Goal: Task Accomplishment & Management: Manage account settings

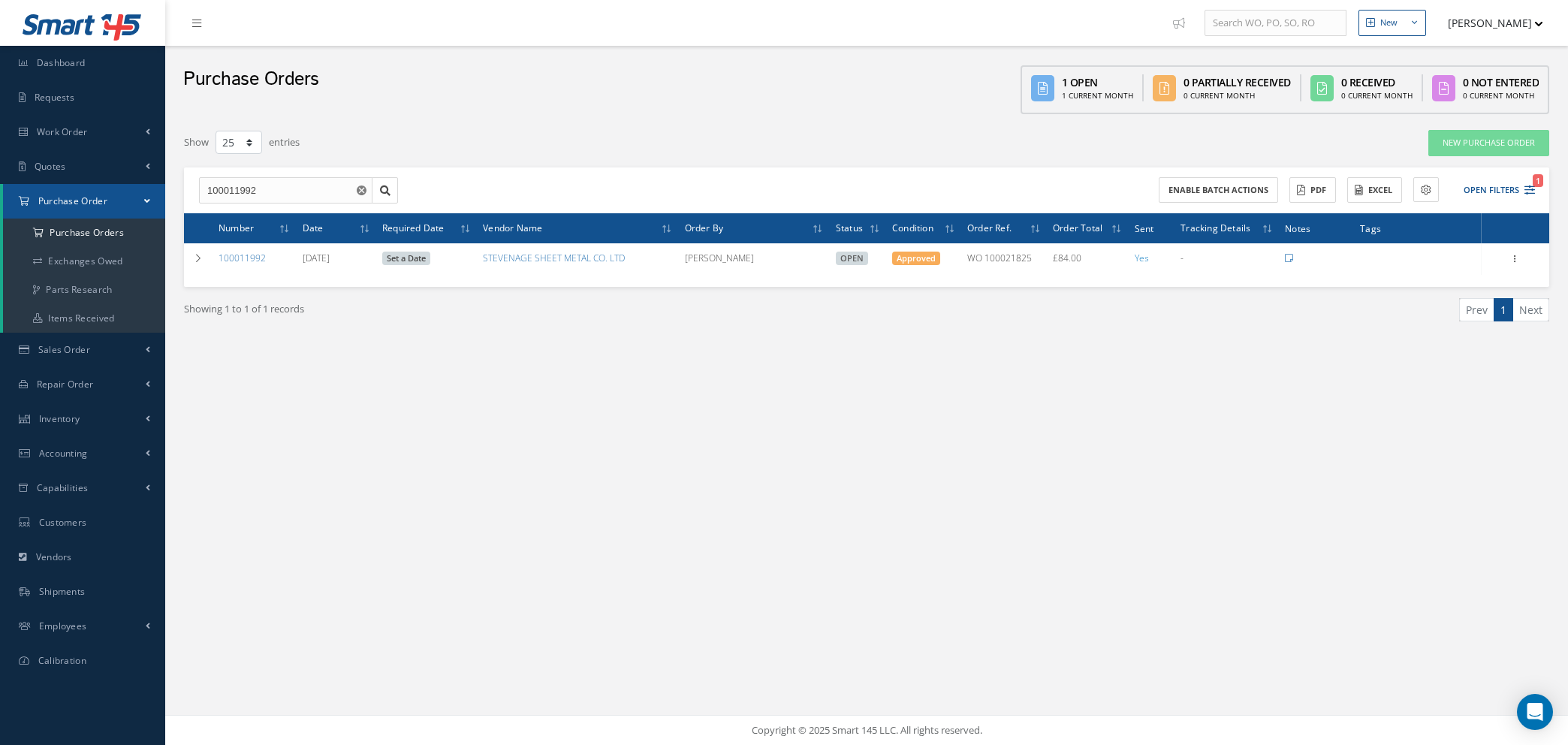
select select "25"
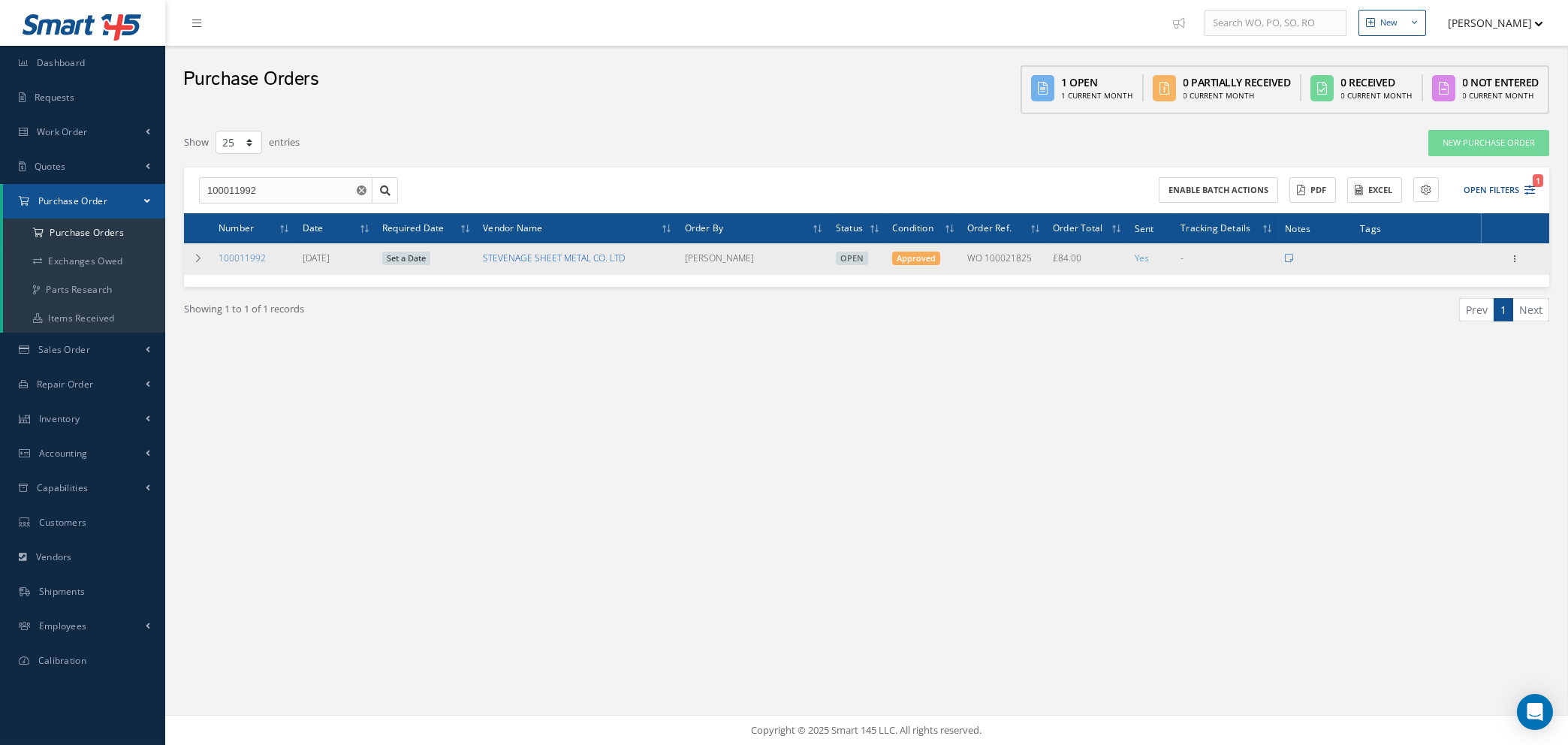
click at [523, 255] on link "STEVENAGE SHEET METAL CO. LTD" at bounding box center [553, 258] width 142 height 13
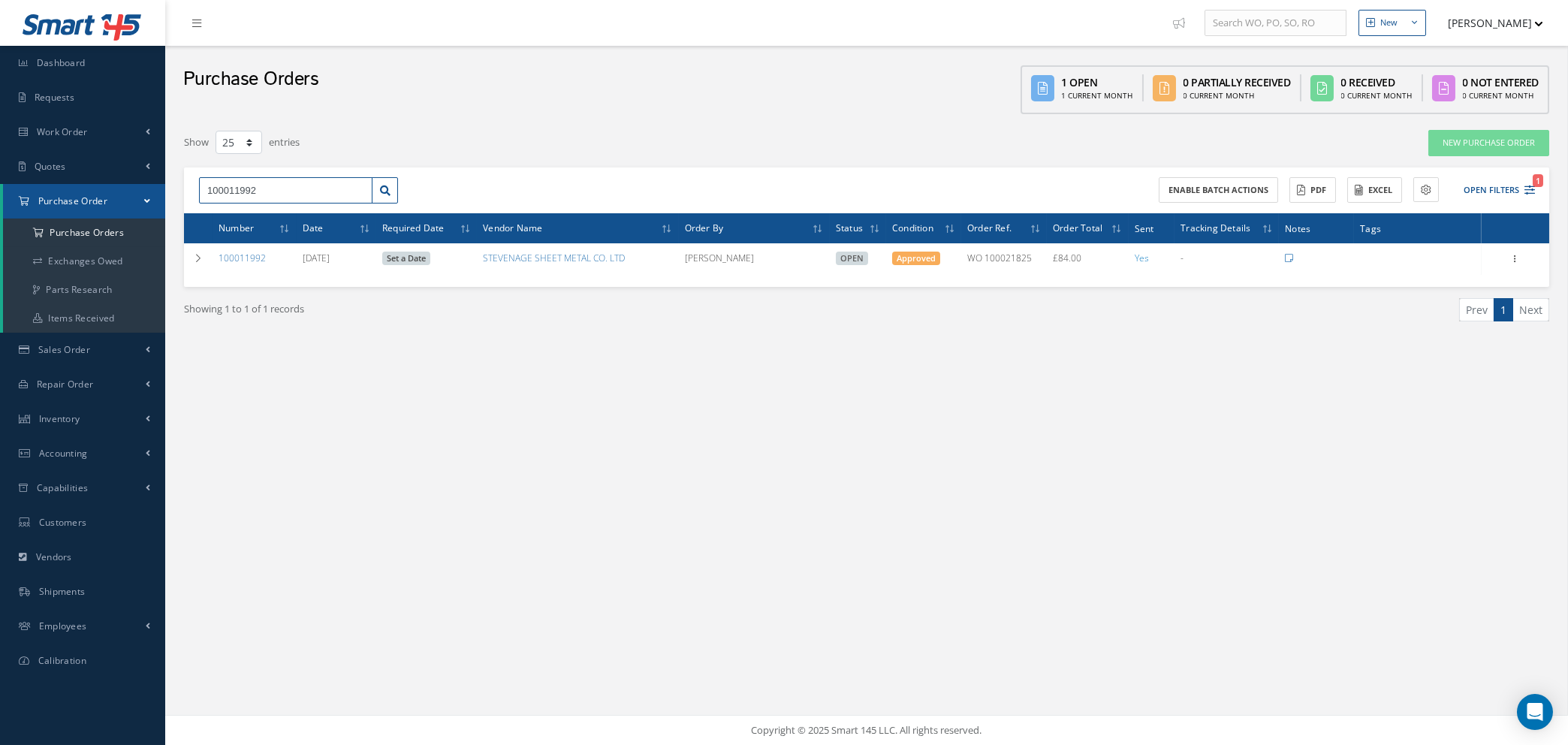
click at [271, 180] on input "100011992" at bounding box center [285, 191] width 173 height 27
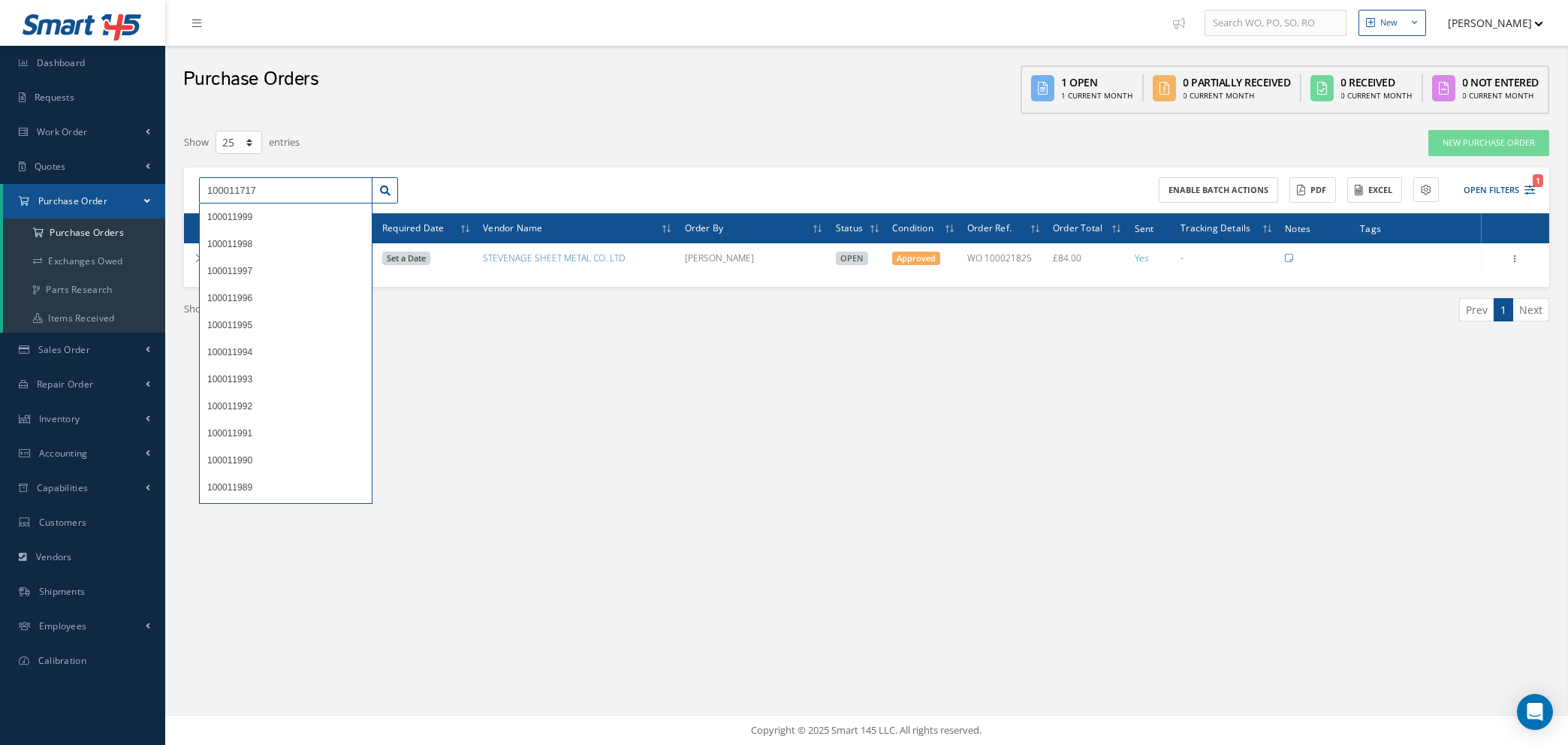
type input "100011717"
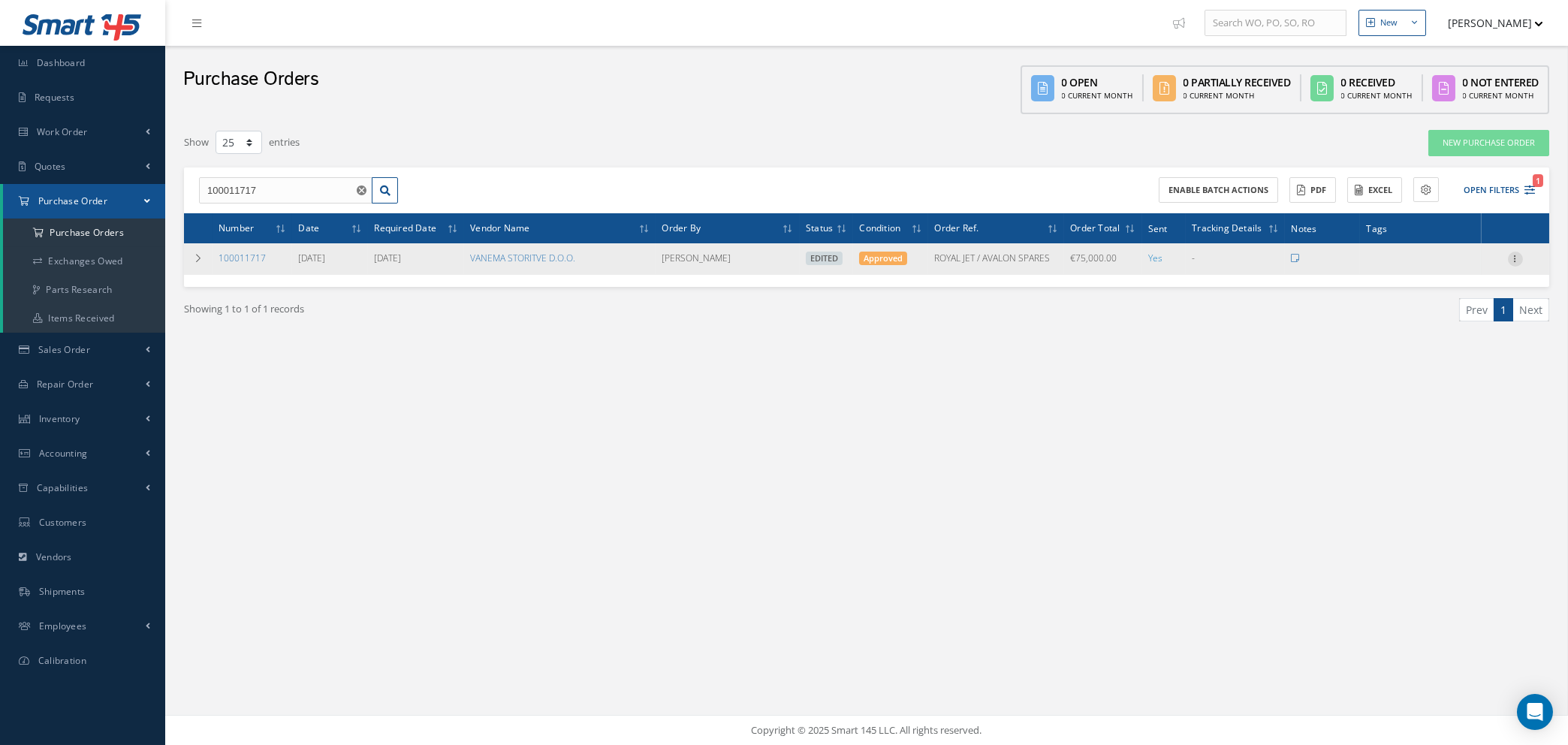
click at [1514, 253] on icon at bounding box center [1515, 258] width 15 height 12
click at [1472, 259] on link "Enter/Update" at bounding box center [1446, 269] width 118 height 19
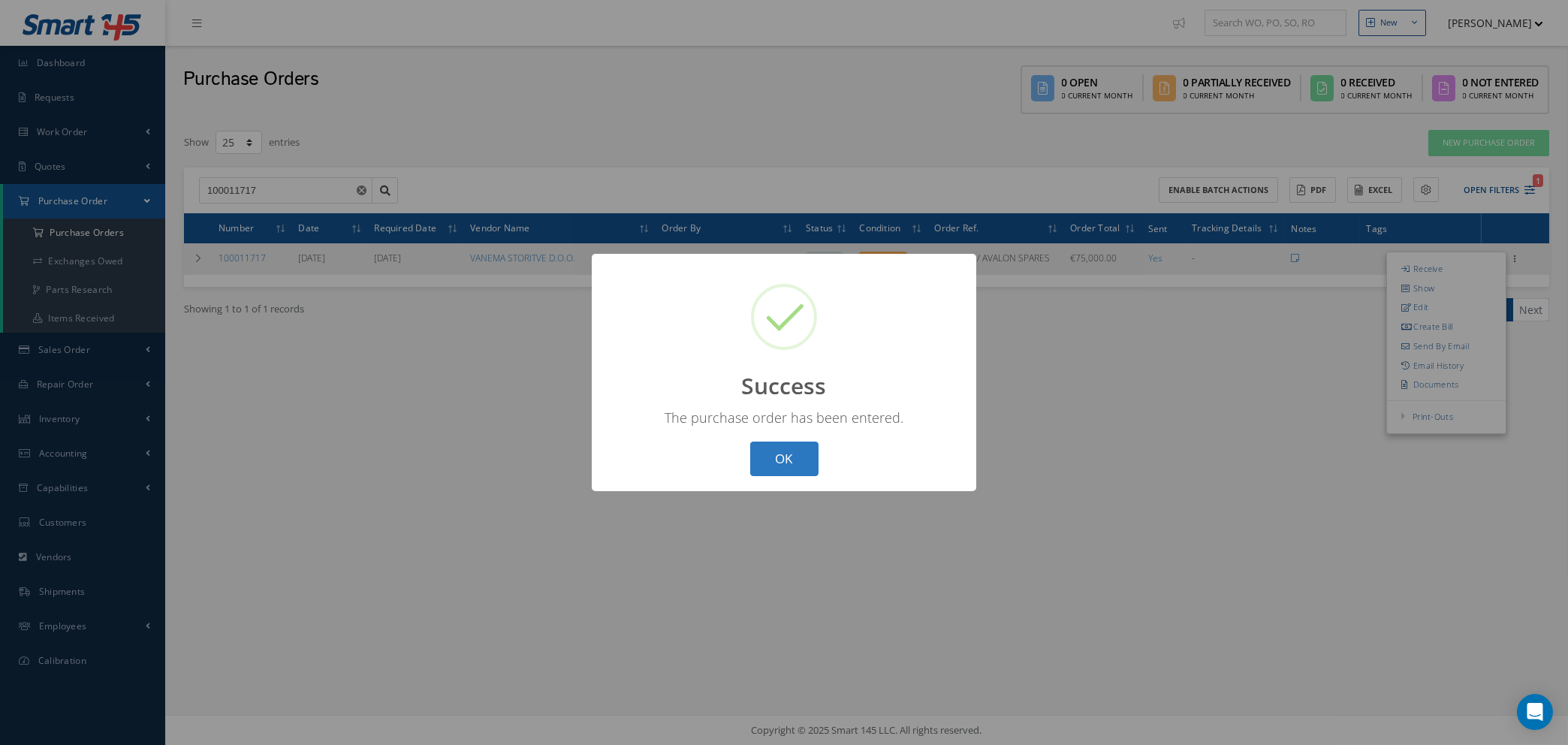
click at [800, 465] on button "OK" at bounding box center [784, 460] width 69 height 36
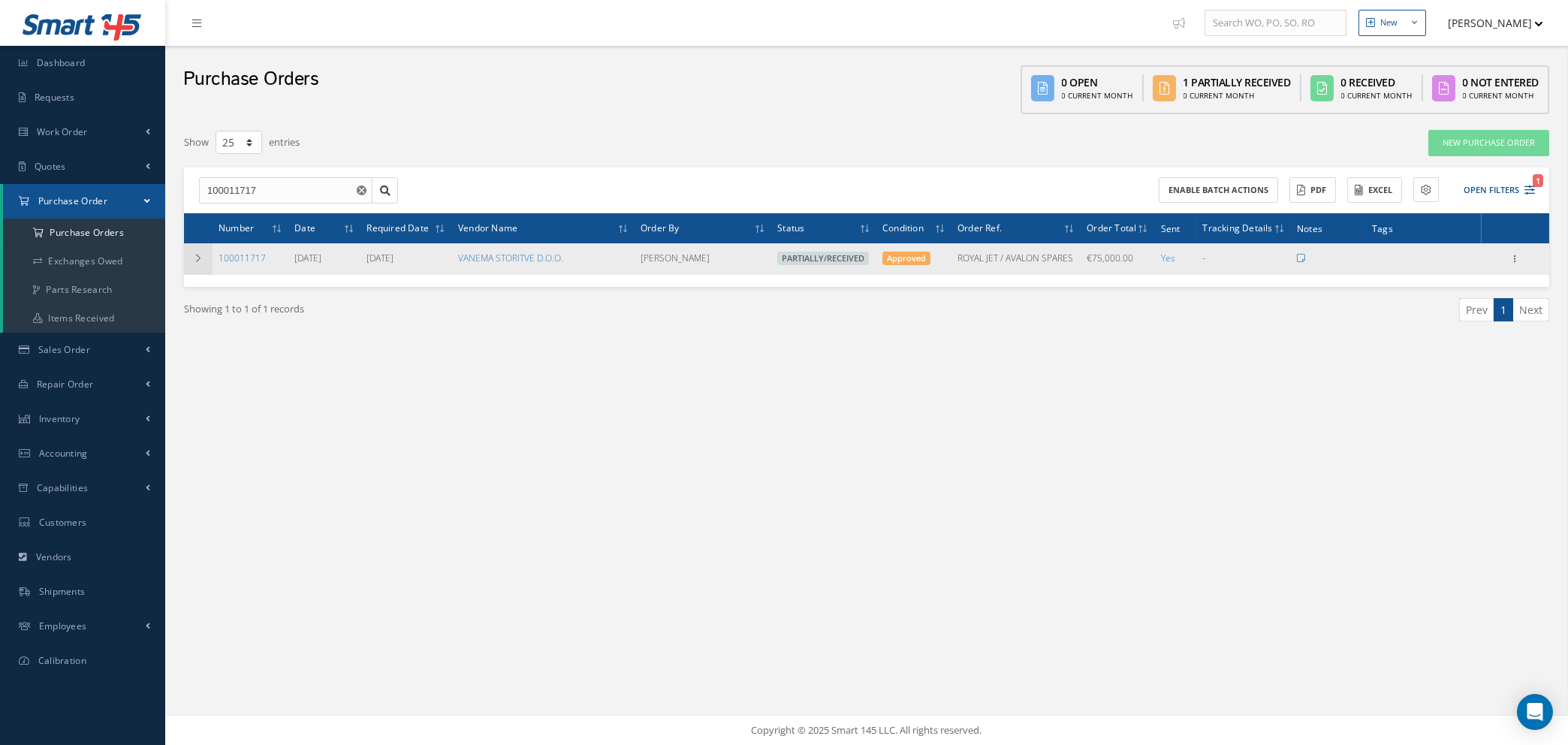
click at [200, 255] on icon at bounding box center [198, 258] width 10 height 9
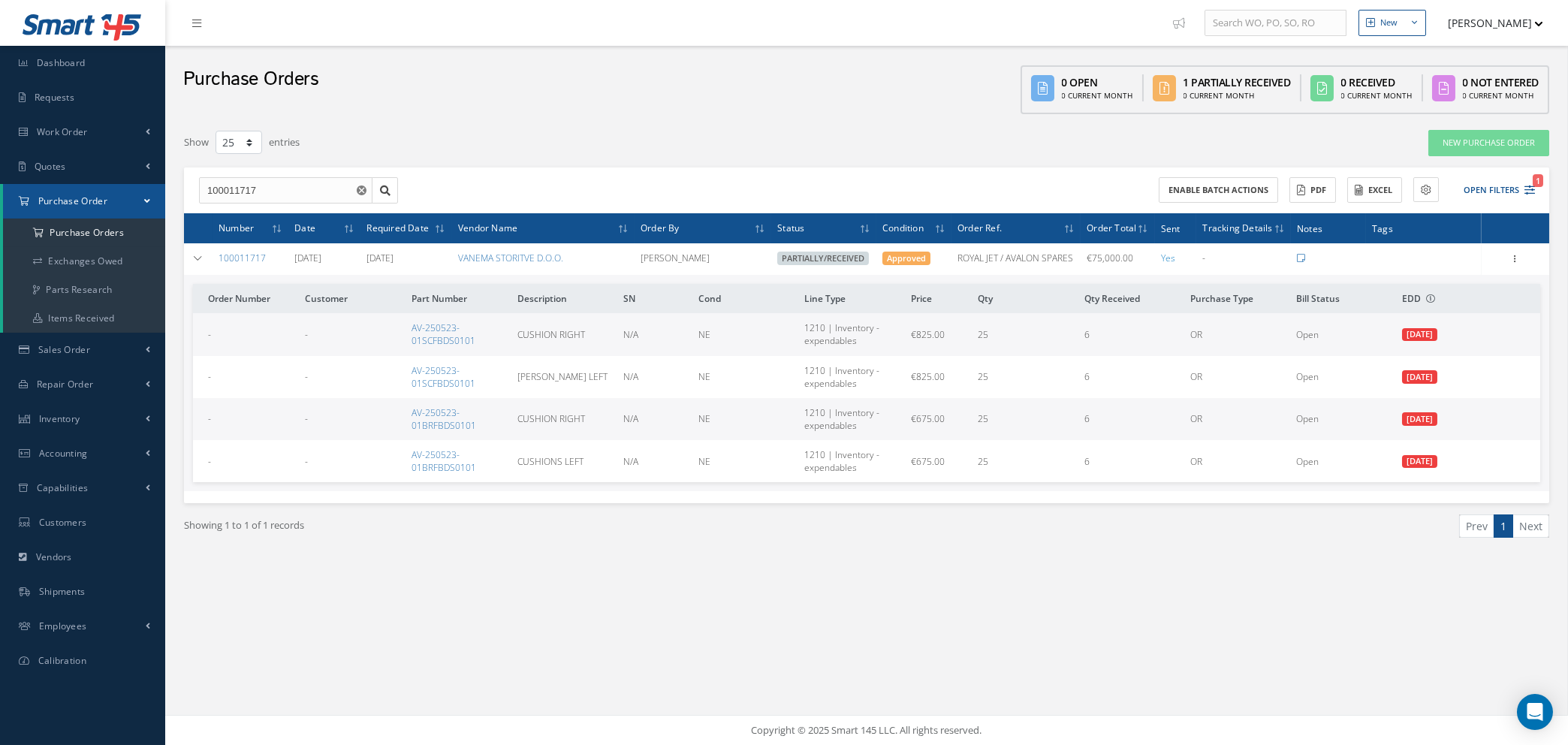
click at [358, 190] on use "Reset" at bounding box center [361, 190] width 10 height 10
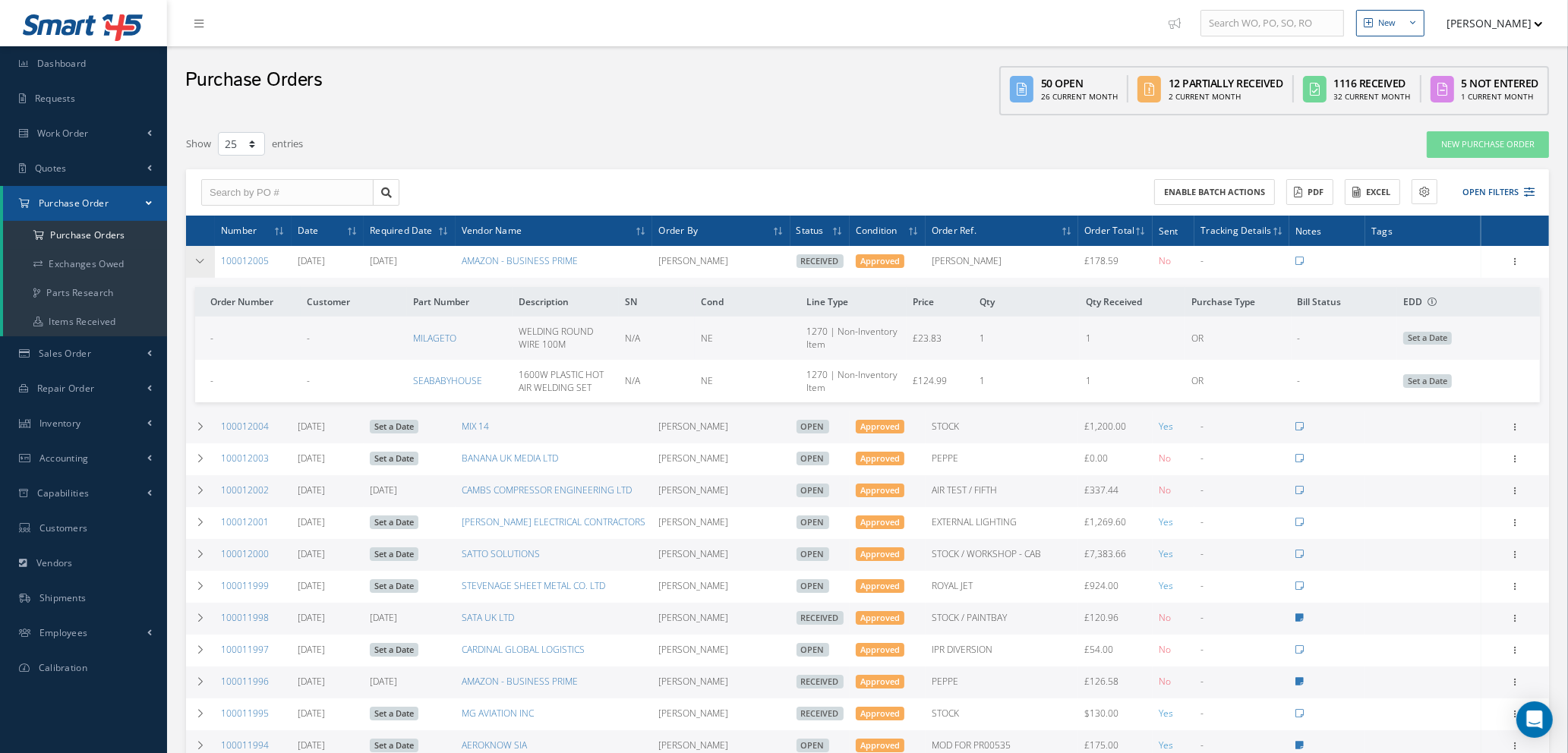
click at [203, 257] on icon at bounding box center [201, 261] width 11 height 9
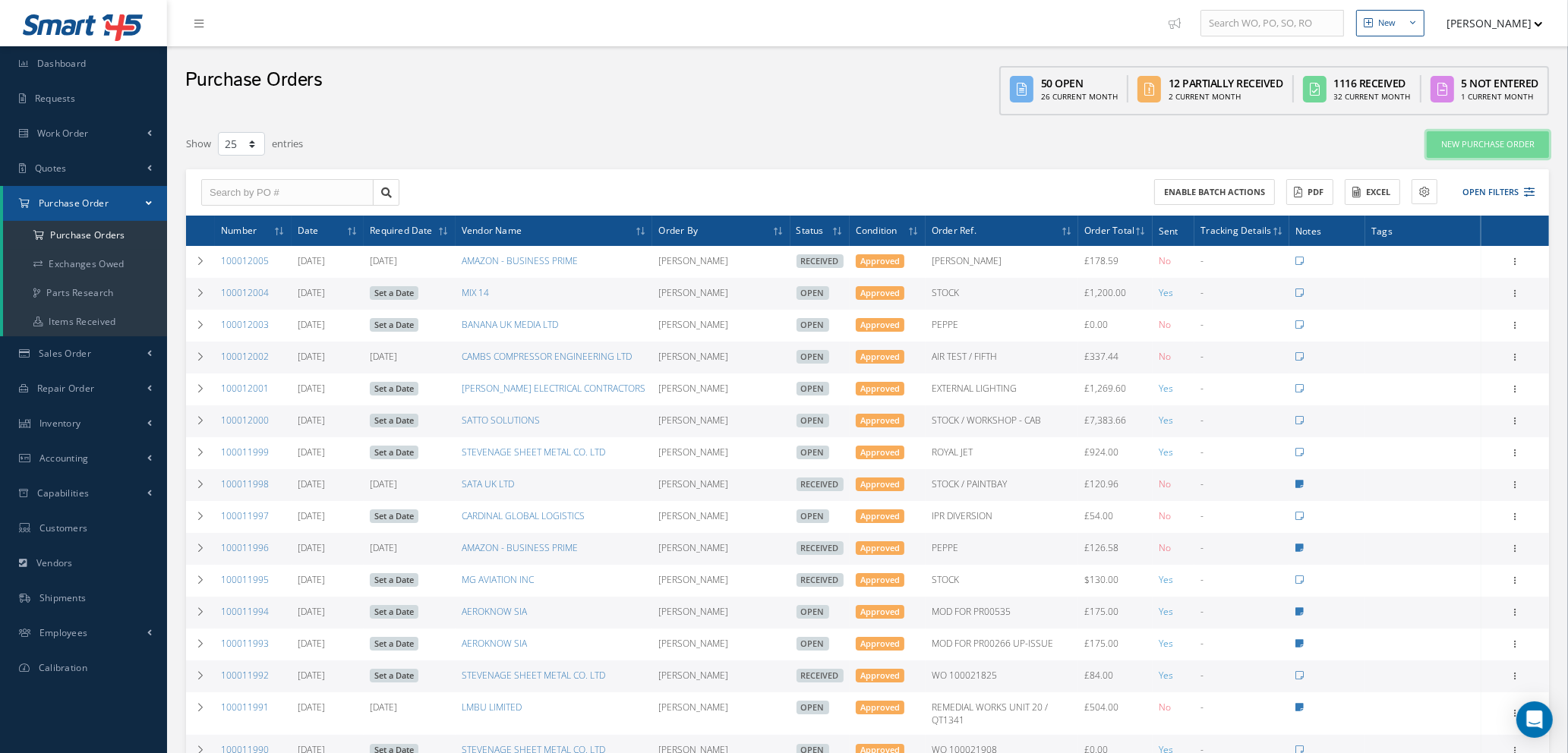
click at [1489, 148] on link "New Purchase Order" at bounding box center [1488, 144] width 122 height 26
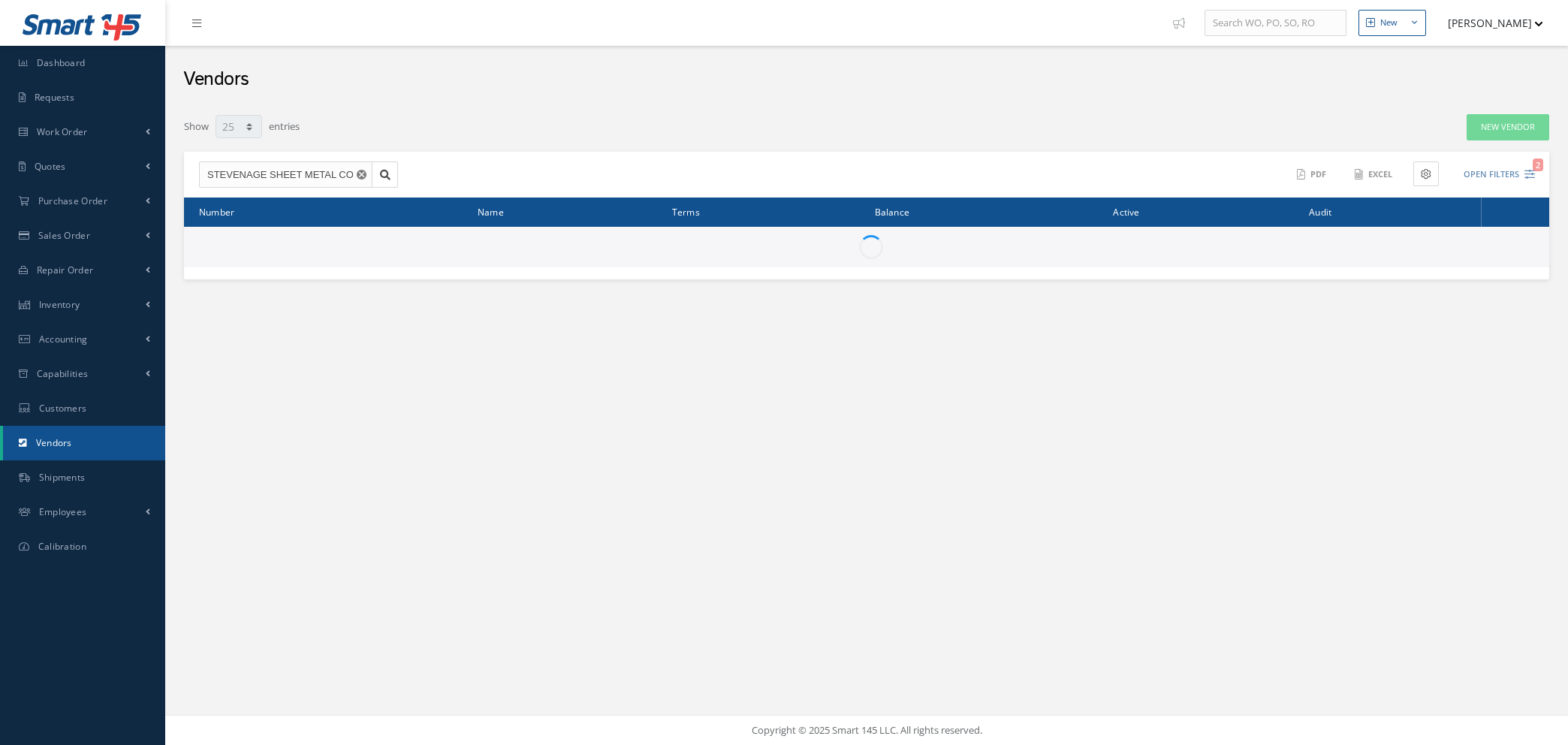
select select "25"
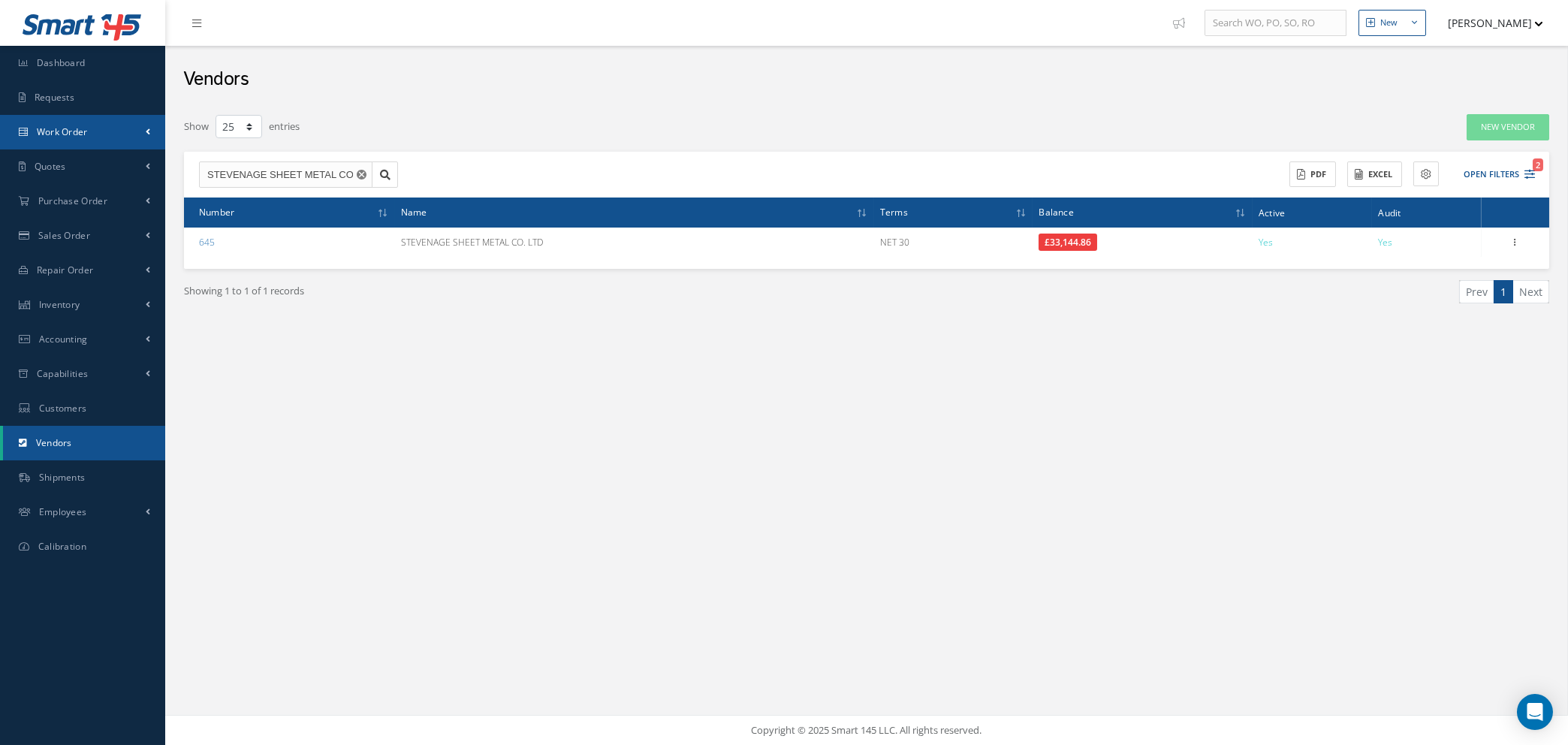
click at [90, 128] on link "Work Order" at bounding box center [83, 132] width 165 height 35
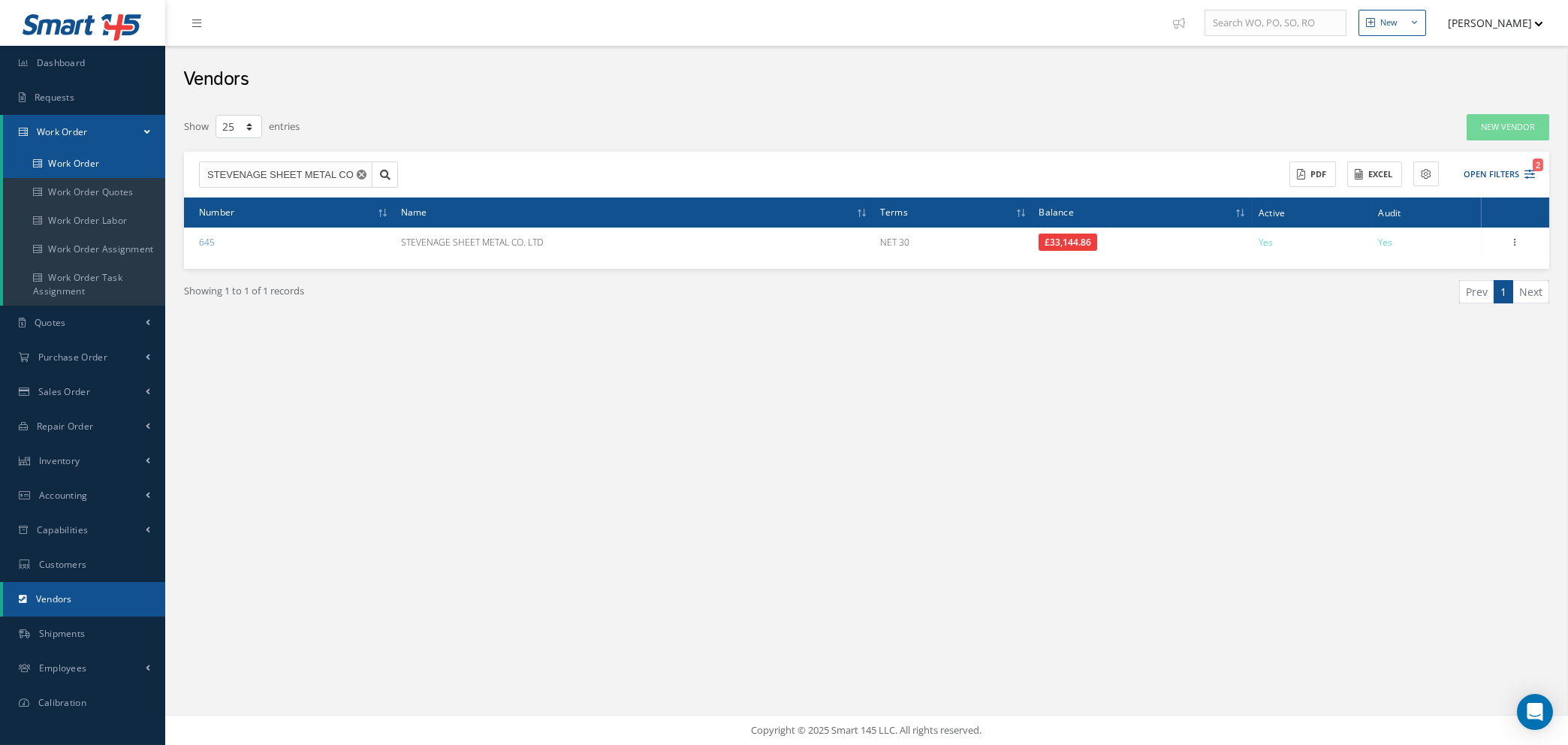
click at [92, 164] on link "Work Order" at bounding box center [84, 164] width 162 height 29
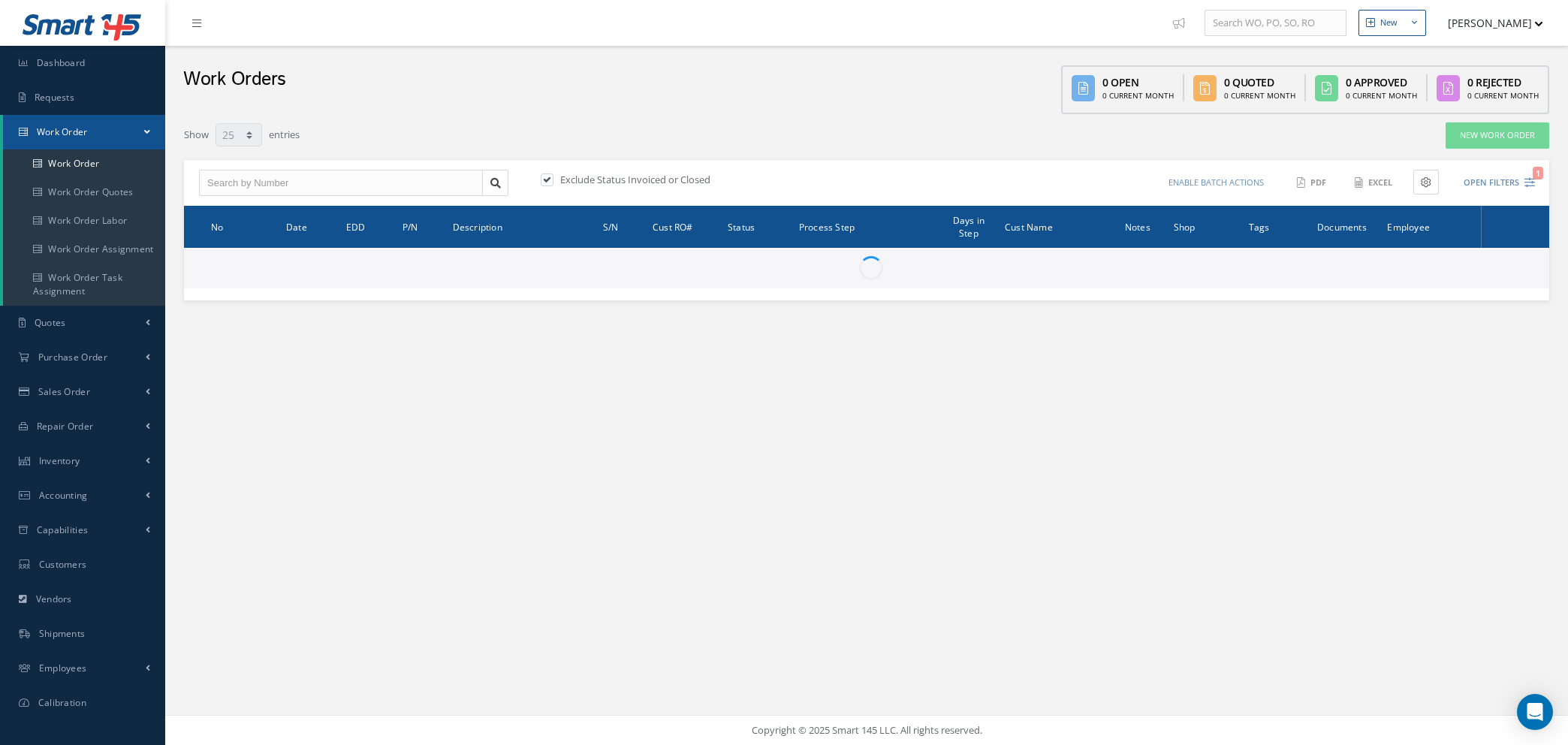
select select "25"
click at [293, 180] on input "text" at bounding box center [341, 183] width 284 height 27
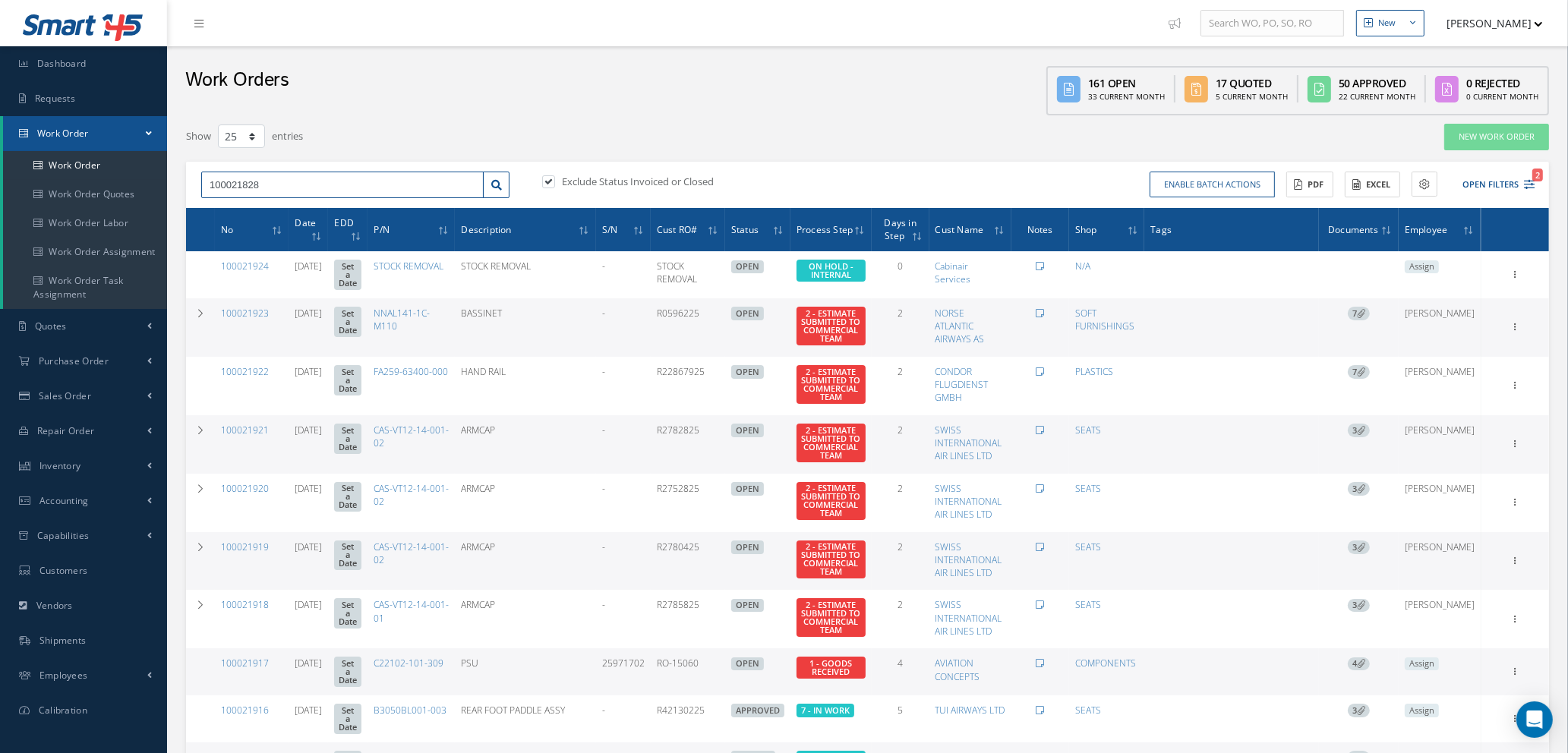
type input "100021828"
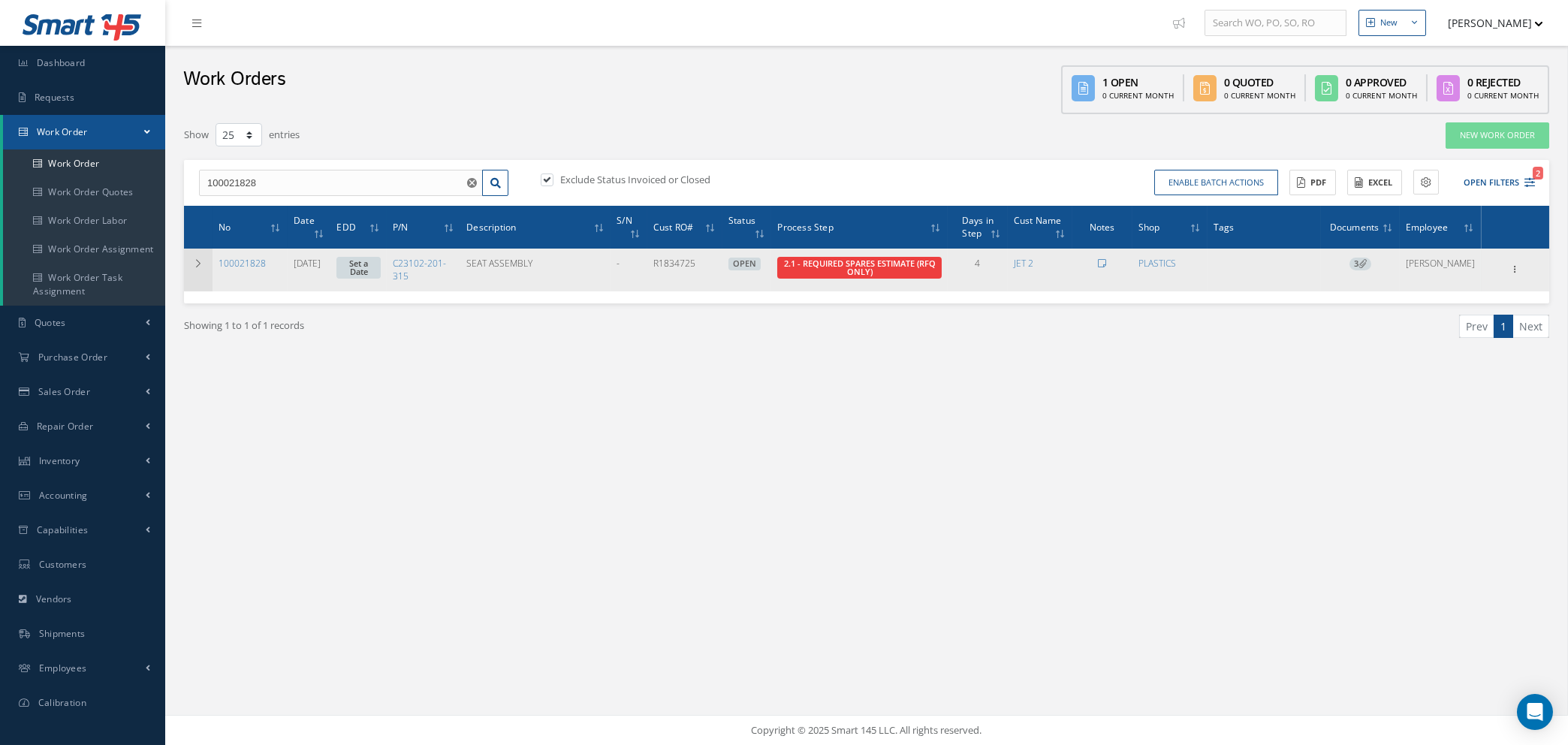
click at [195, 255] on td at bounding box center [198, 270] width 29 height 42
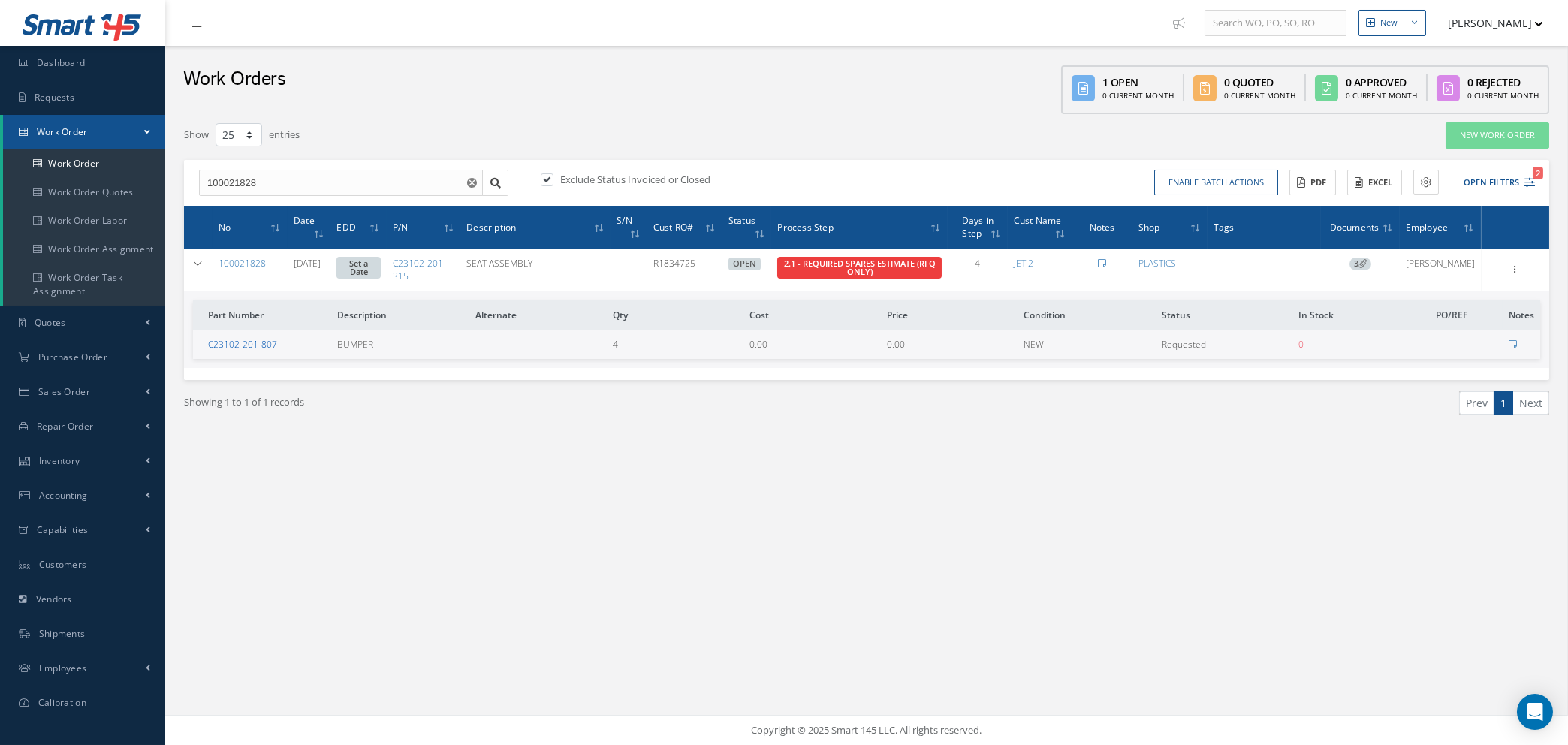
click at [245, 343] on link "C23102-201-807" at bounding box center [242, 344] width 69 height 13
click at [1034, 261] on link "JET 2" at bounding box center [1023, 263] width 19 height 13
click at [1518, 267] on icon at bounding box center [1515, 268] width 15 height 12
click at [1431, 293] on link "Edit" at bounding box center [1446, 299] width 118 height 19
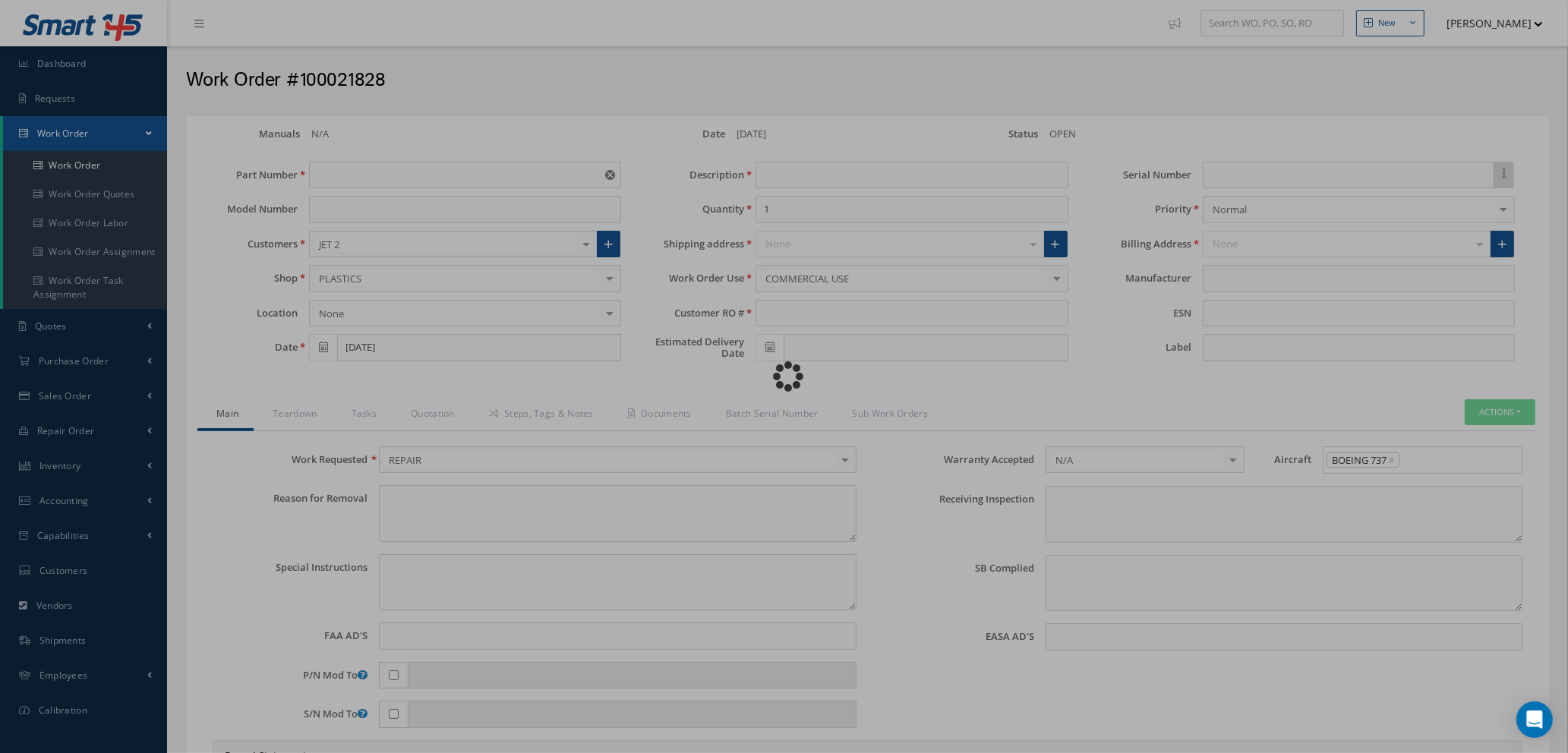
type input "C23102-201-315"
type input "08/05/2025"
type input "SEAT ASSEMBLY"
type input "R1834725"
type textarea "NONE"
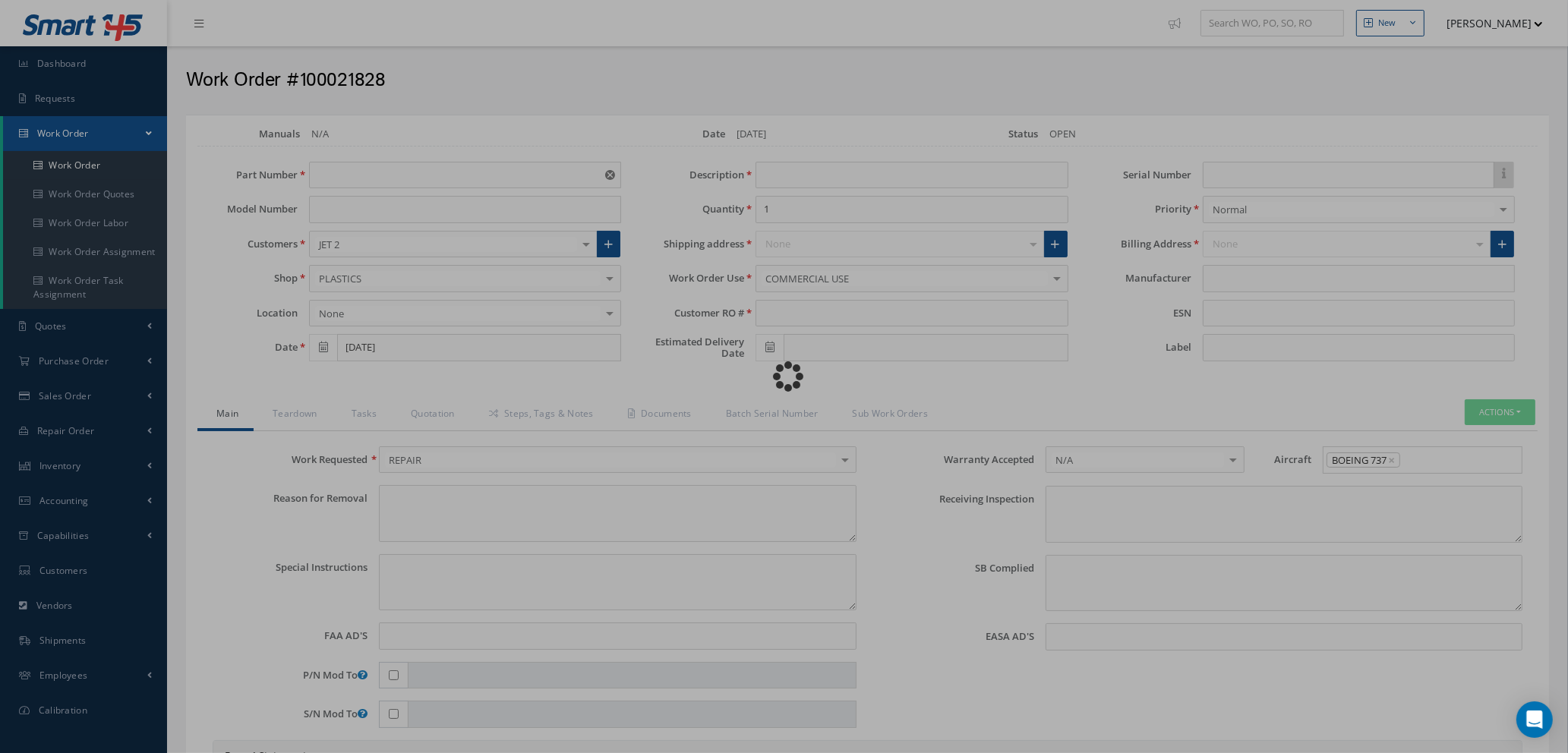
type textarea "PLEASE SEE R.O. FOR DETAILS"
type input "NONE"
type textarea "NO VISUAL DAMAGE"
type textarea "NONE"
type input "NONE"
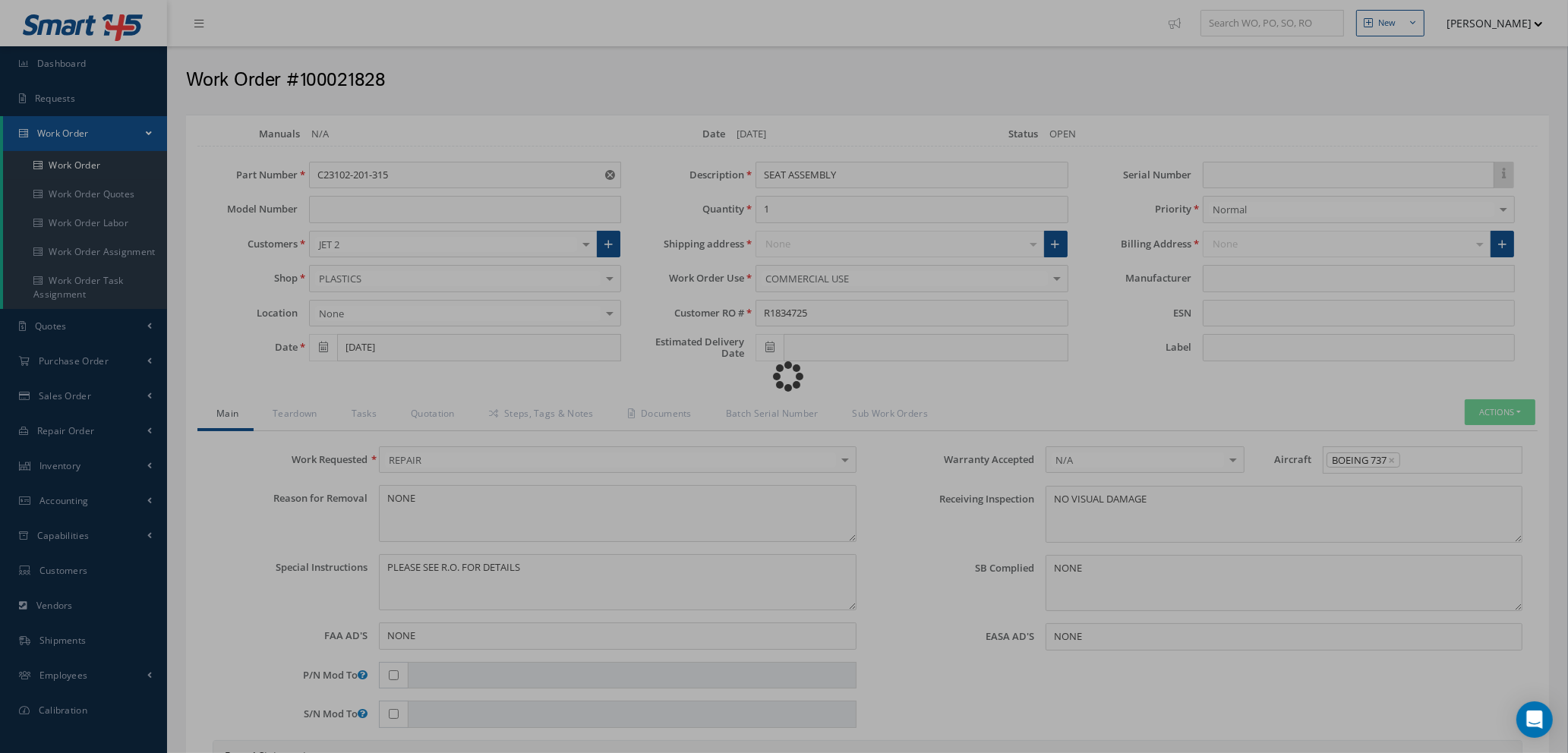
type input "365 AEROSPACE"
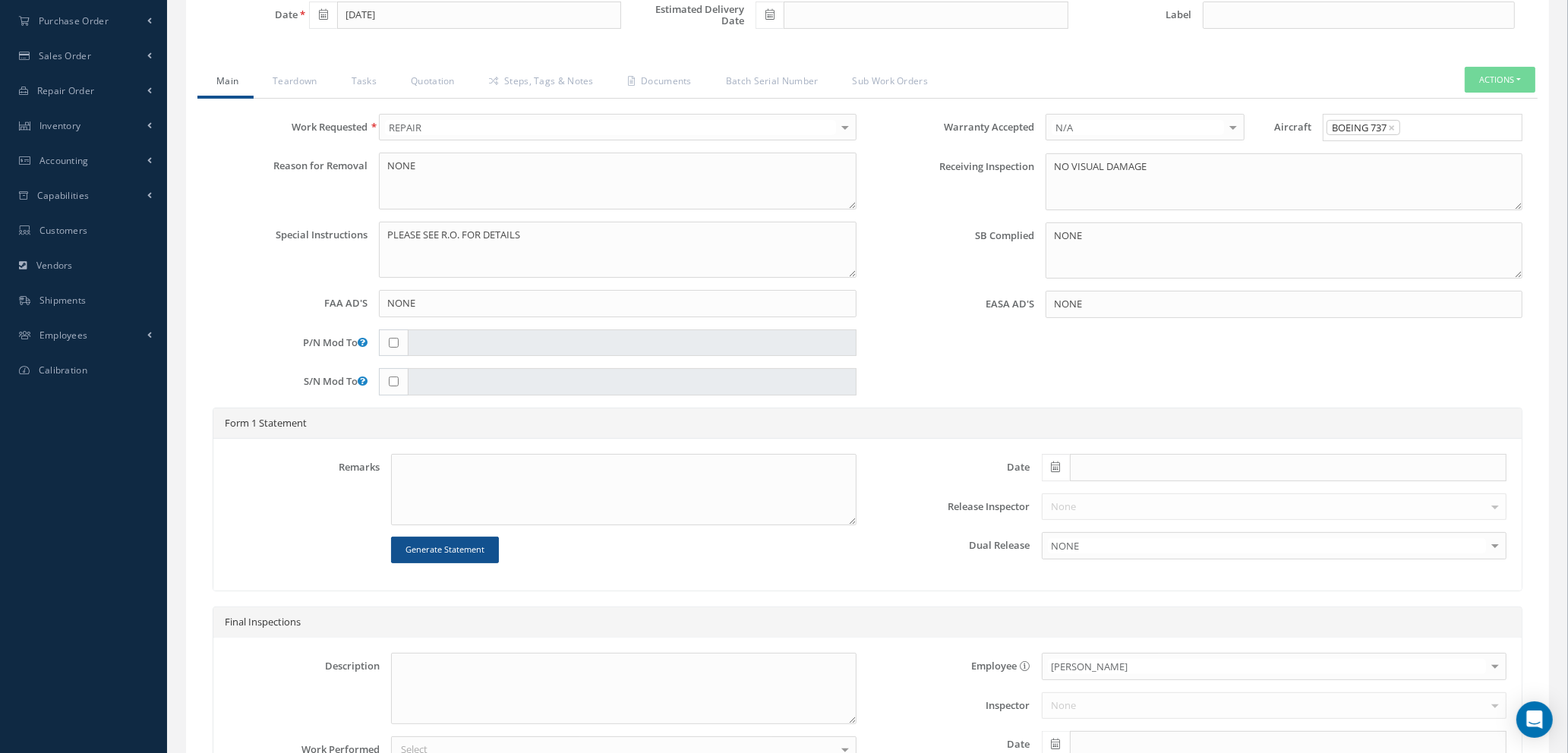
scroll to position [341, 0]
click at [363, 79] on link "Tasks" at bounding box center [363, 81] width 60 height 32
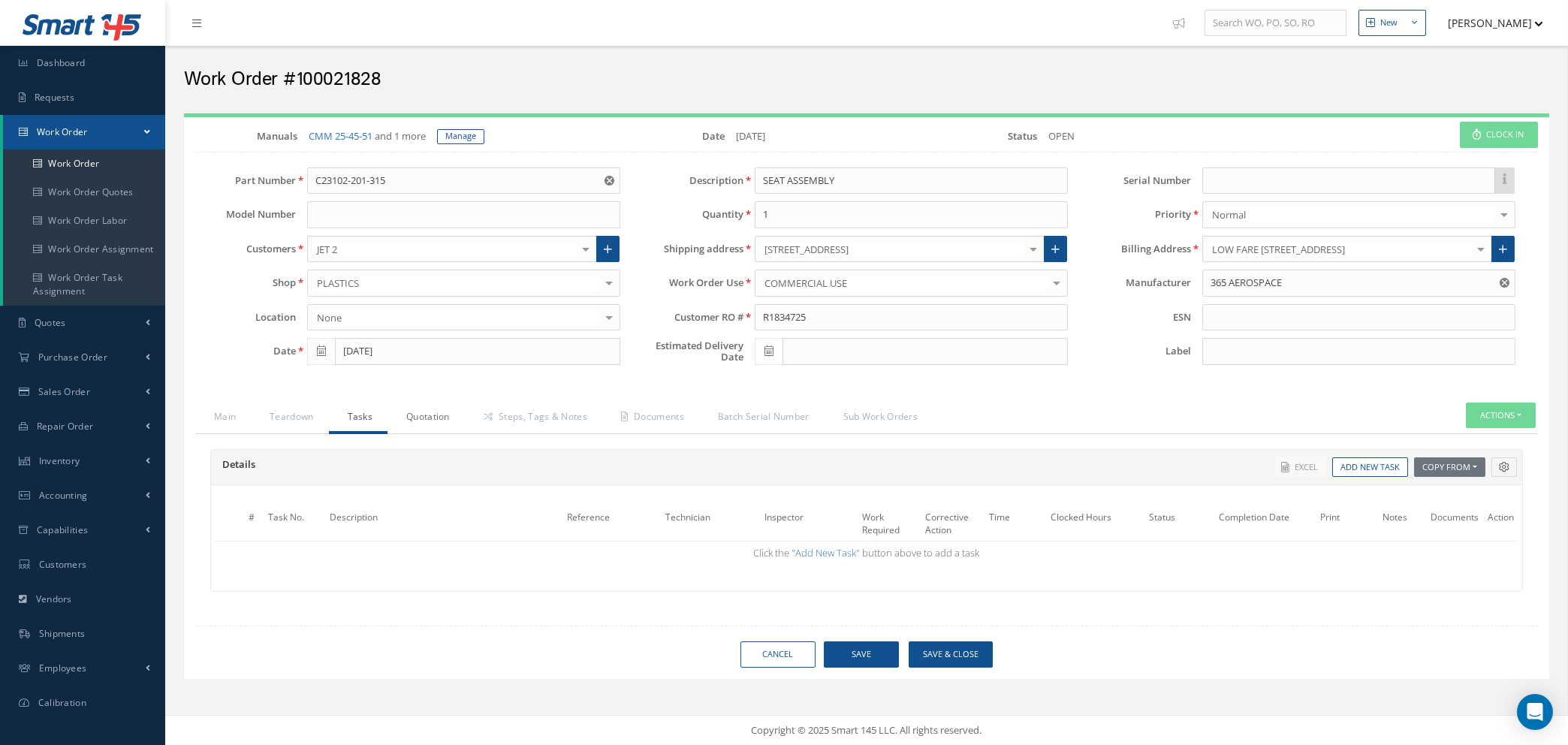
click at [415, 413] on link "Quotation" at bounding box center [426, 419] width 77 height 31
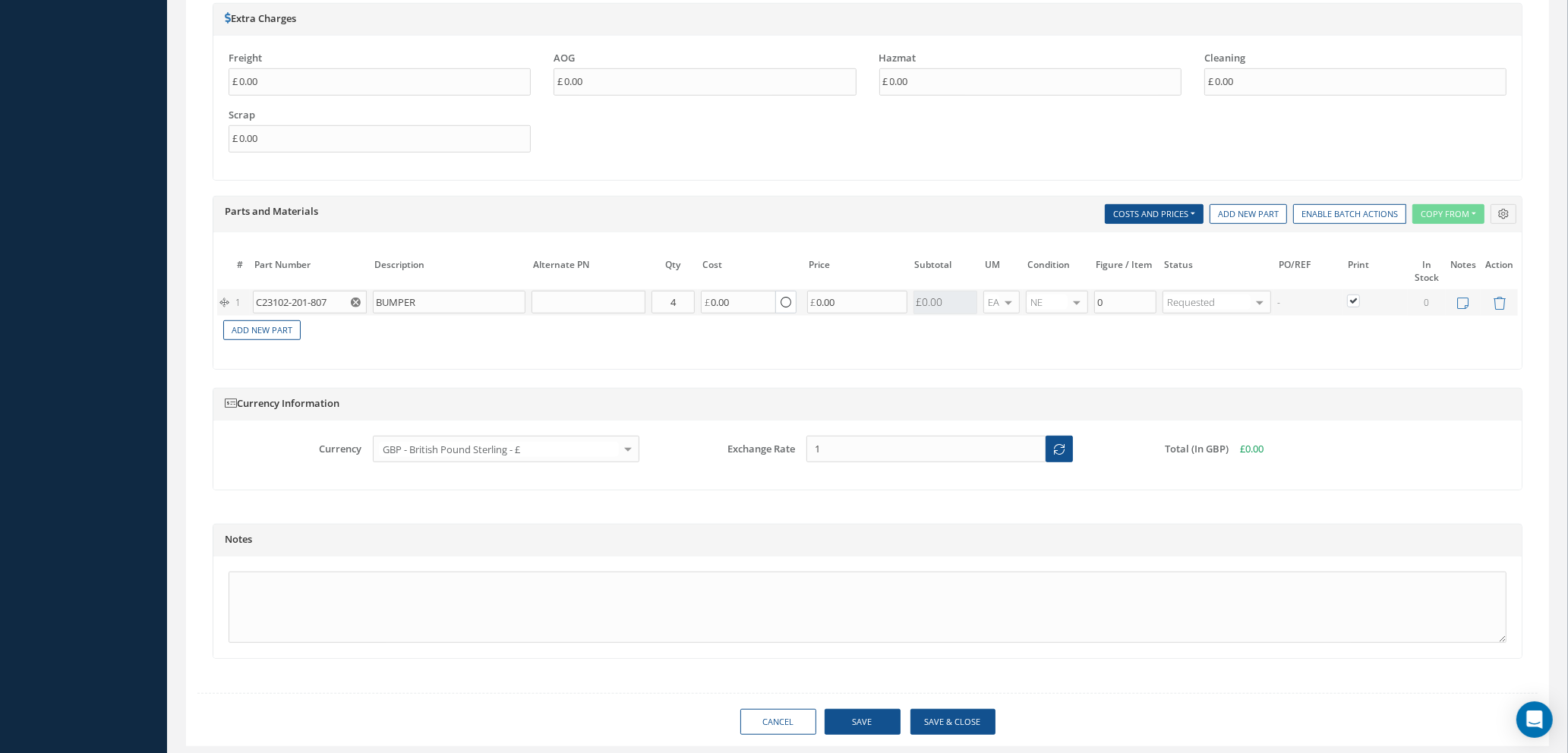
scroll to position [1184, 0]
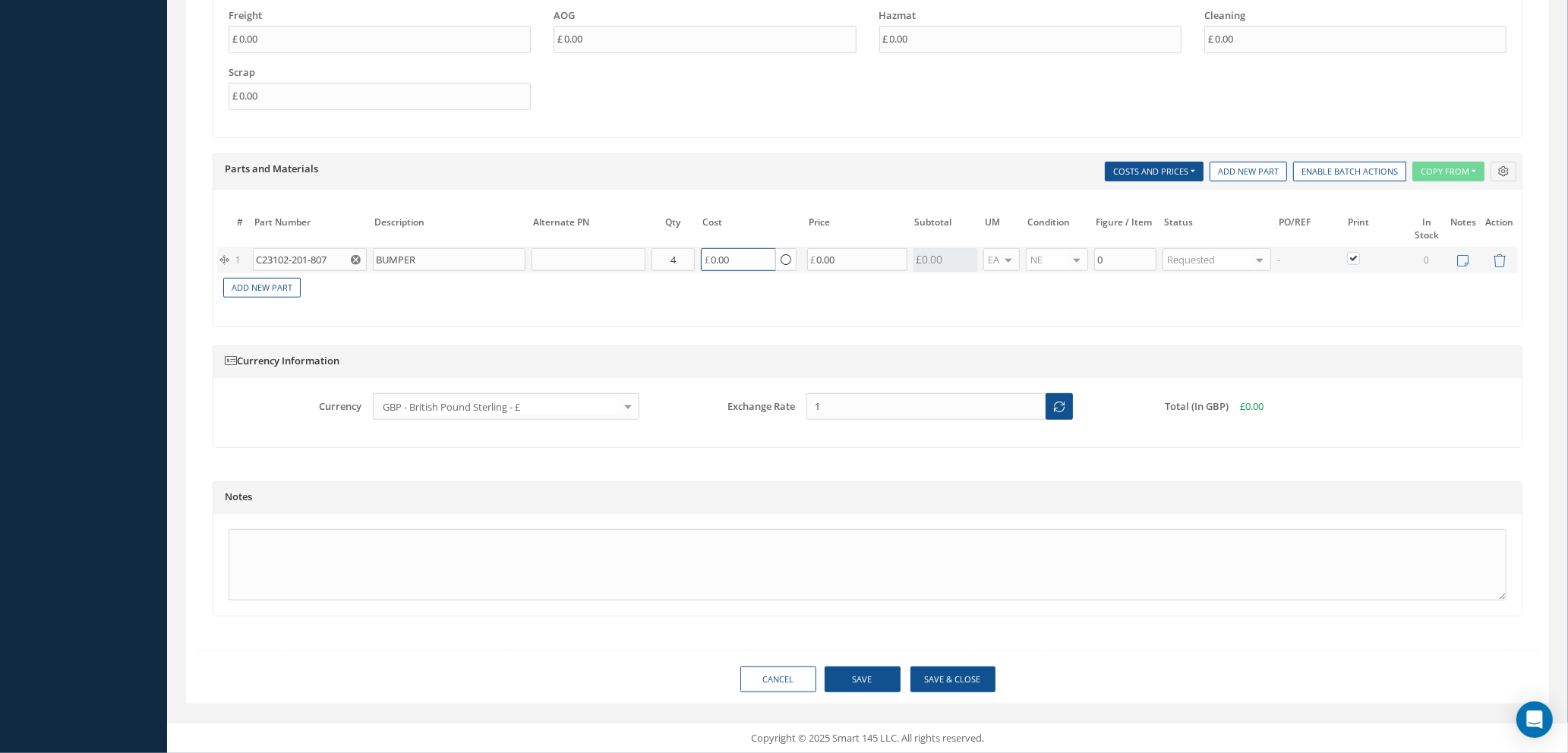
drag, startPoint x: 751, startPoint y: 258, endPoint x: 498, endPoint y: 264, distance: 253.1
click at [498, 264] on tr "1 C23102-201-807 BUMPER Part Number Description Qty in Stock Master Cost Master…" at bounding box center [868, 260] width 1301 height 26
type input "125"
click at [1463, 258] on icon at bounding box center [1462, 260] width 11 height 13
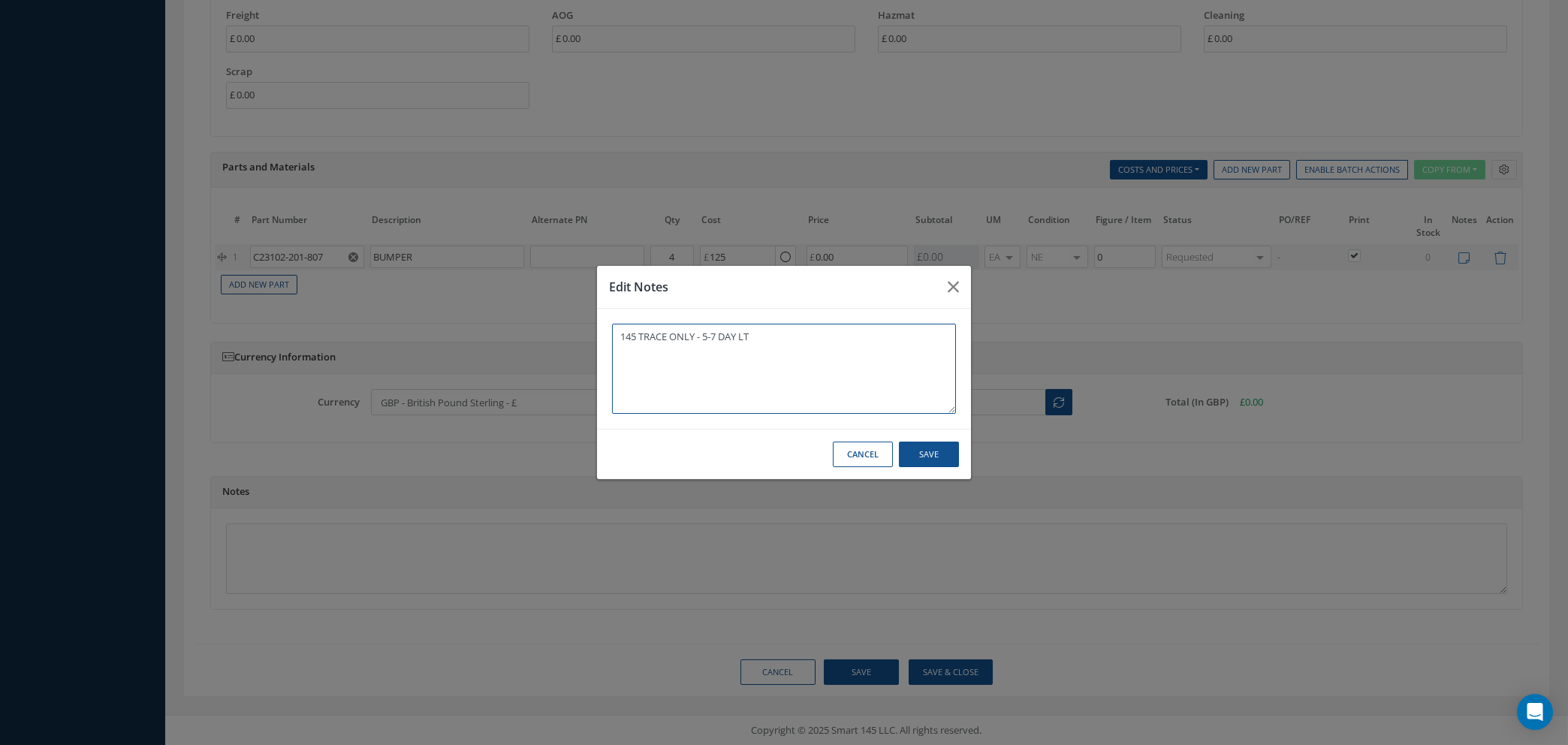
type textarea "145 TRACE ONLY - 5-7 DAY LT"
click at [935, 450] on button "Save" at bounding box center [928, 455] width 60 height 26
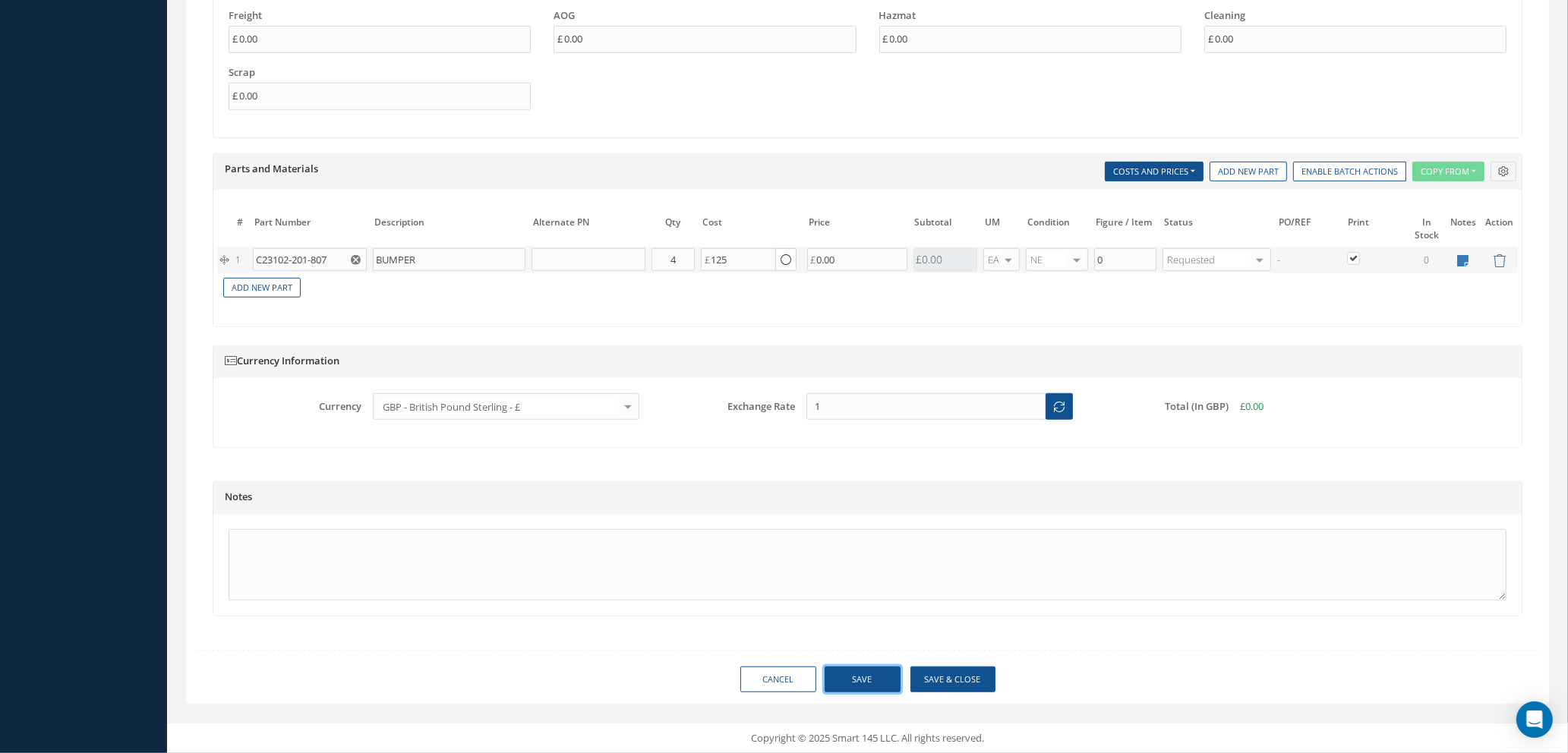
click at [852, 681] on button "Save" at bounding box center [862, 680] width 76 height 26
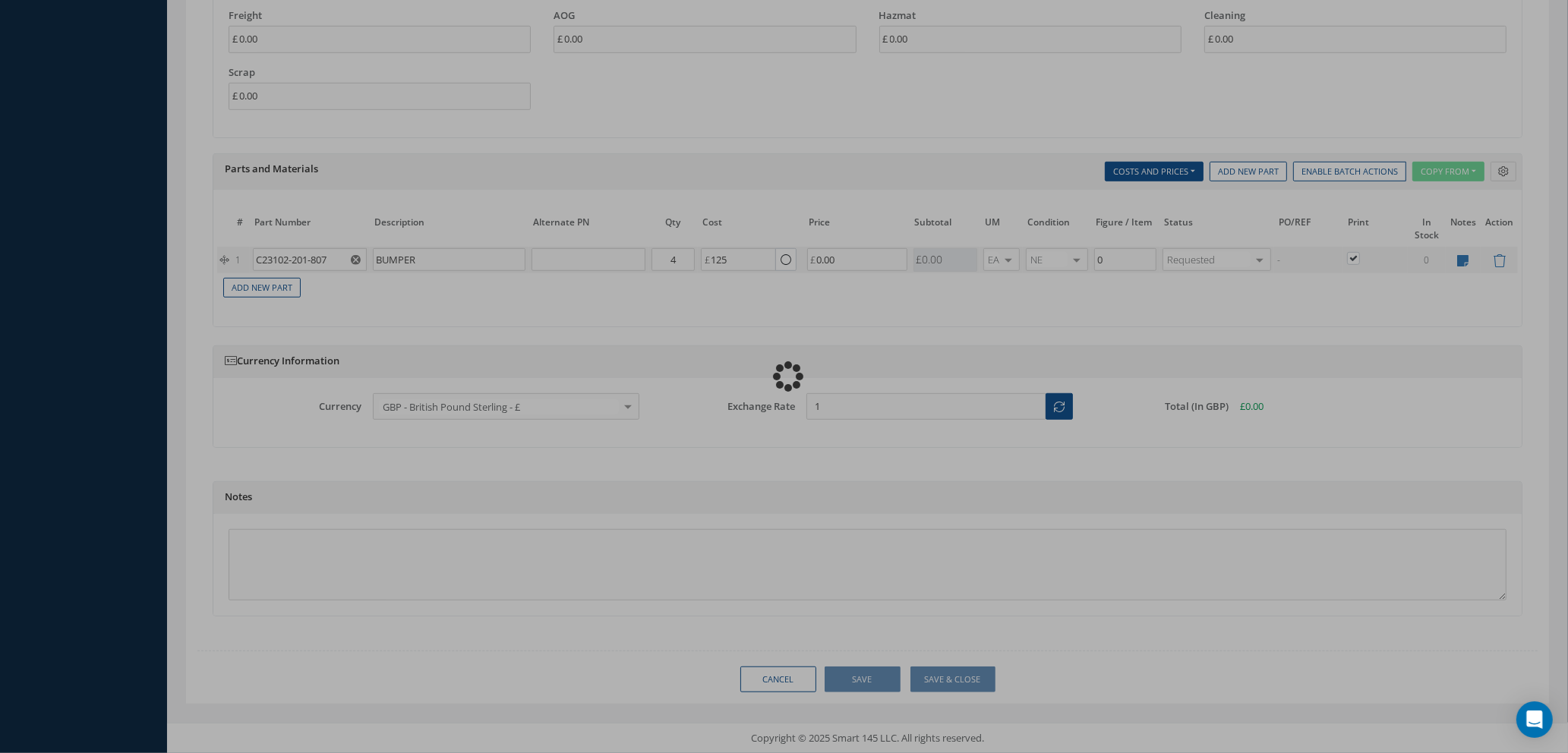
type input "125.00"
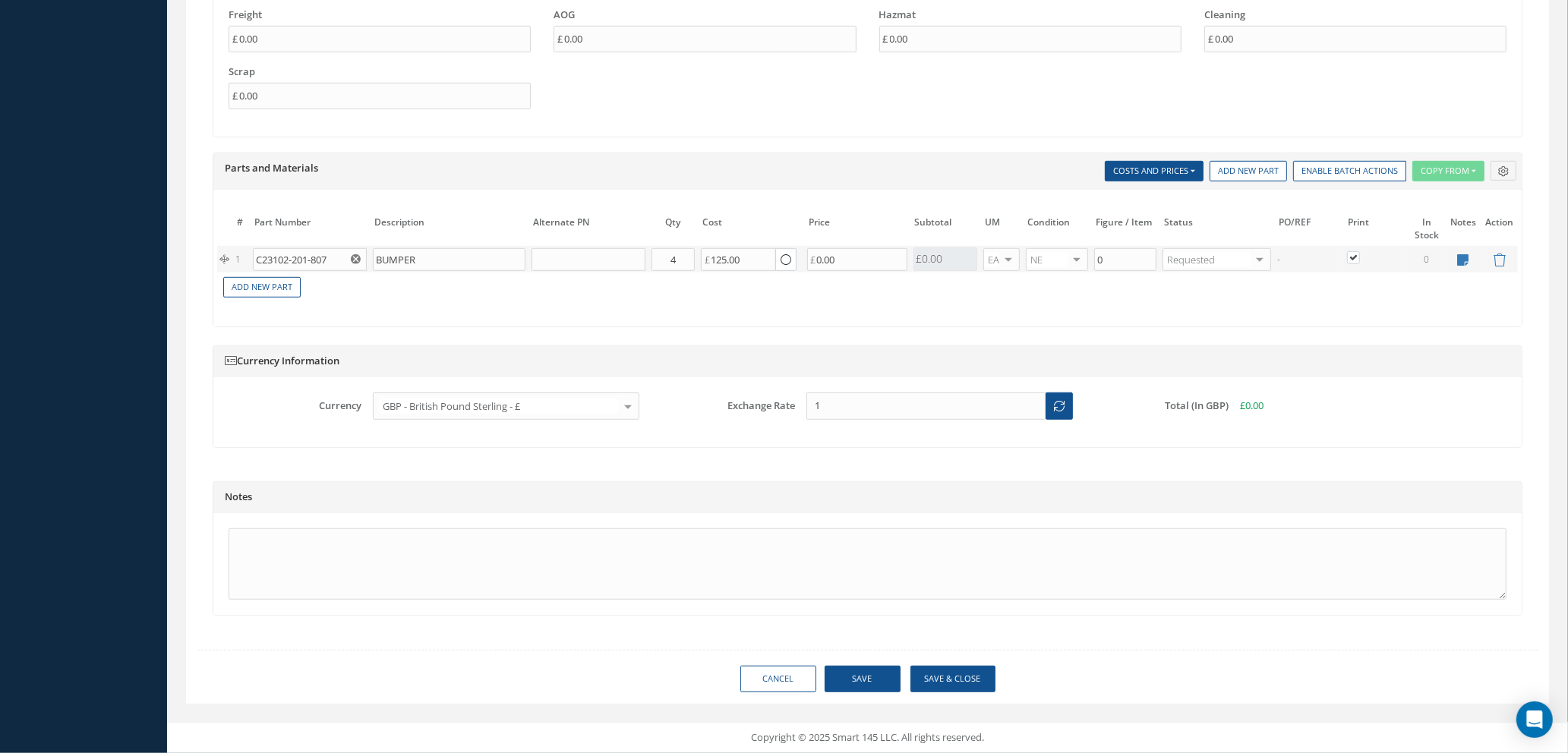
type input "365 AEROSPACE"
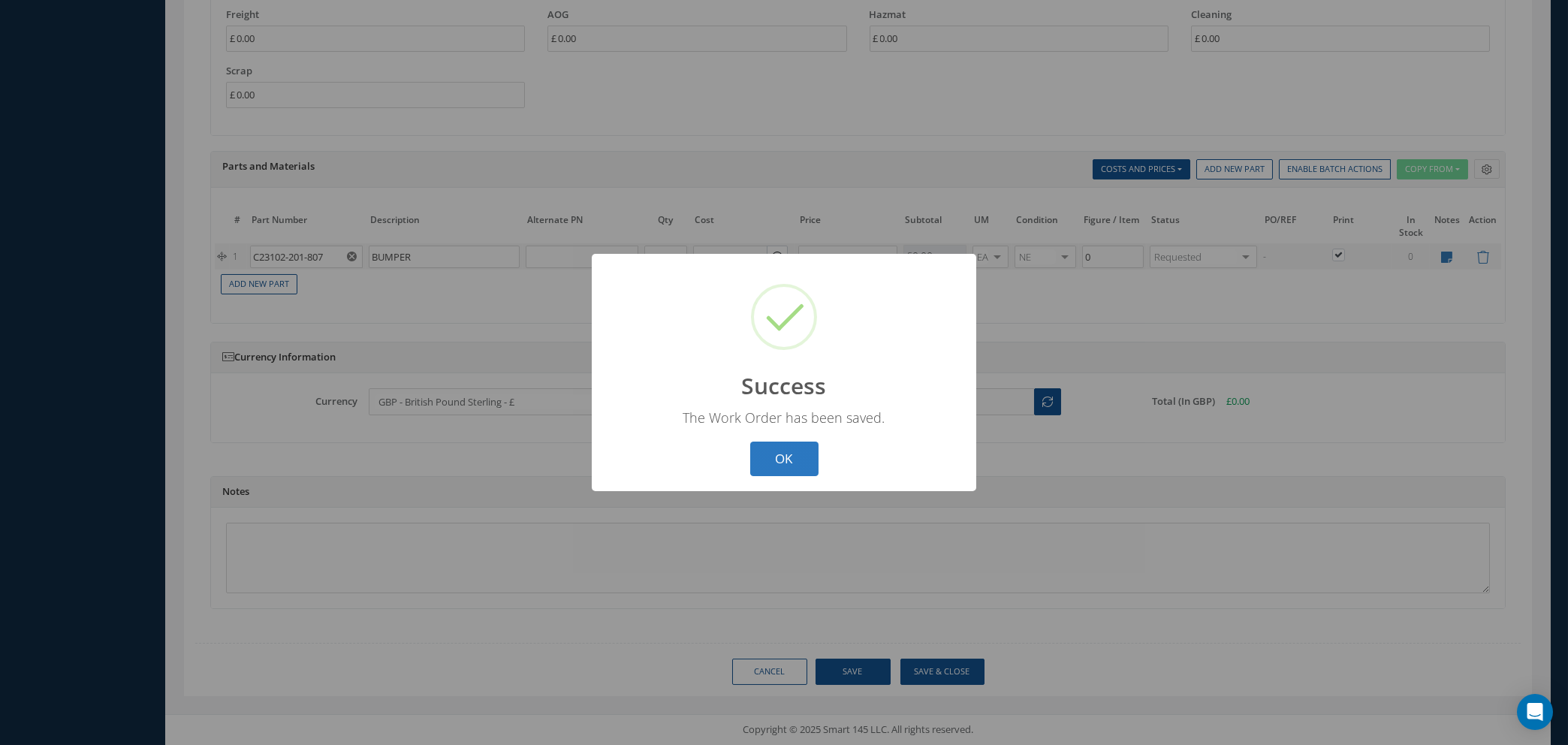
click at [788, 454] on button "OK" at bounding box center [784, 460] width 69 height 36
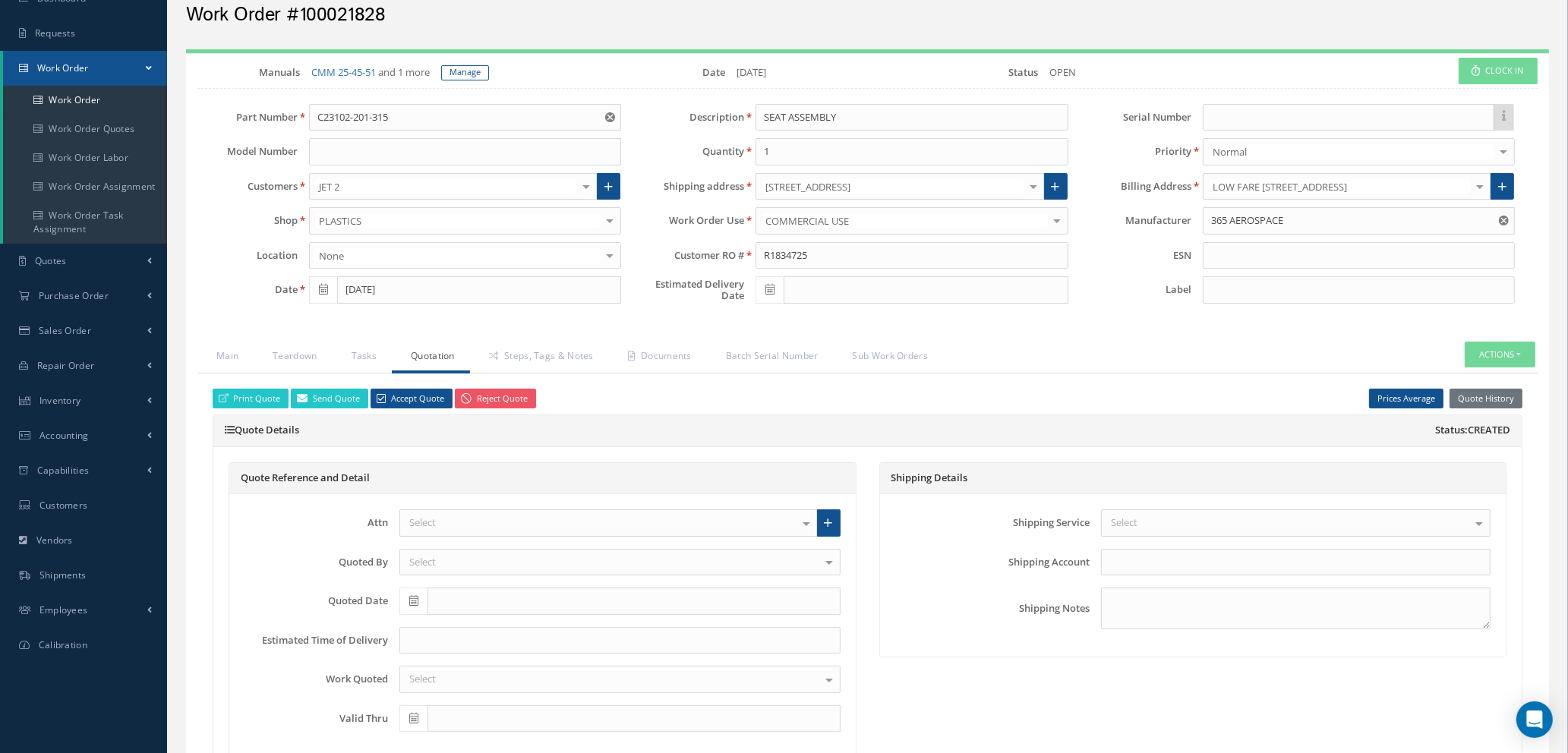
scroll to position [0, 0]
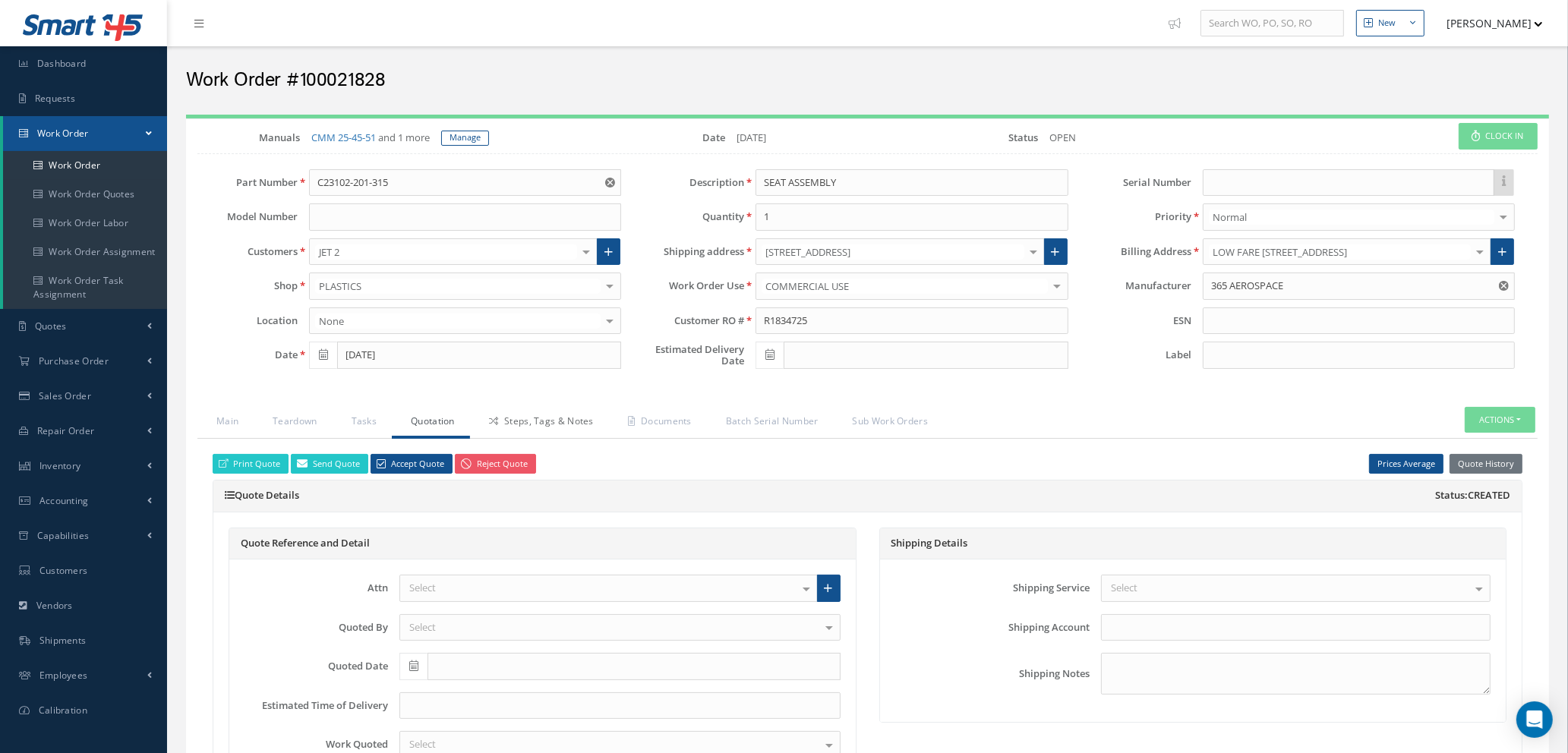
click at [532, 413] on link "Steps, Tags & Notes" at bounding box center [539, 423] width 139 height 32
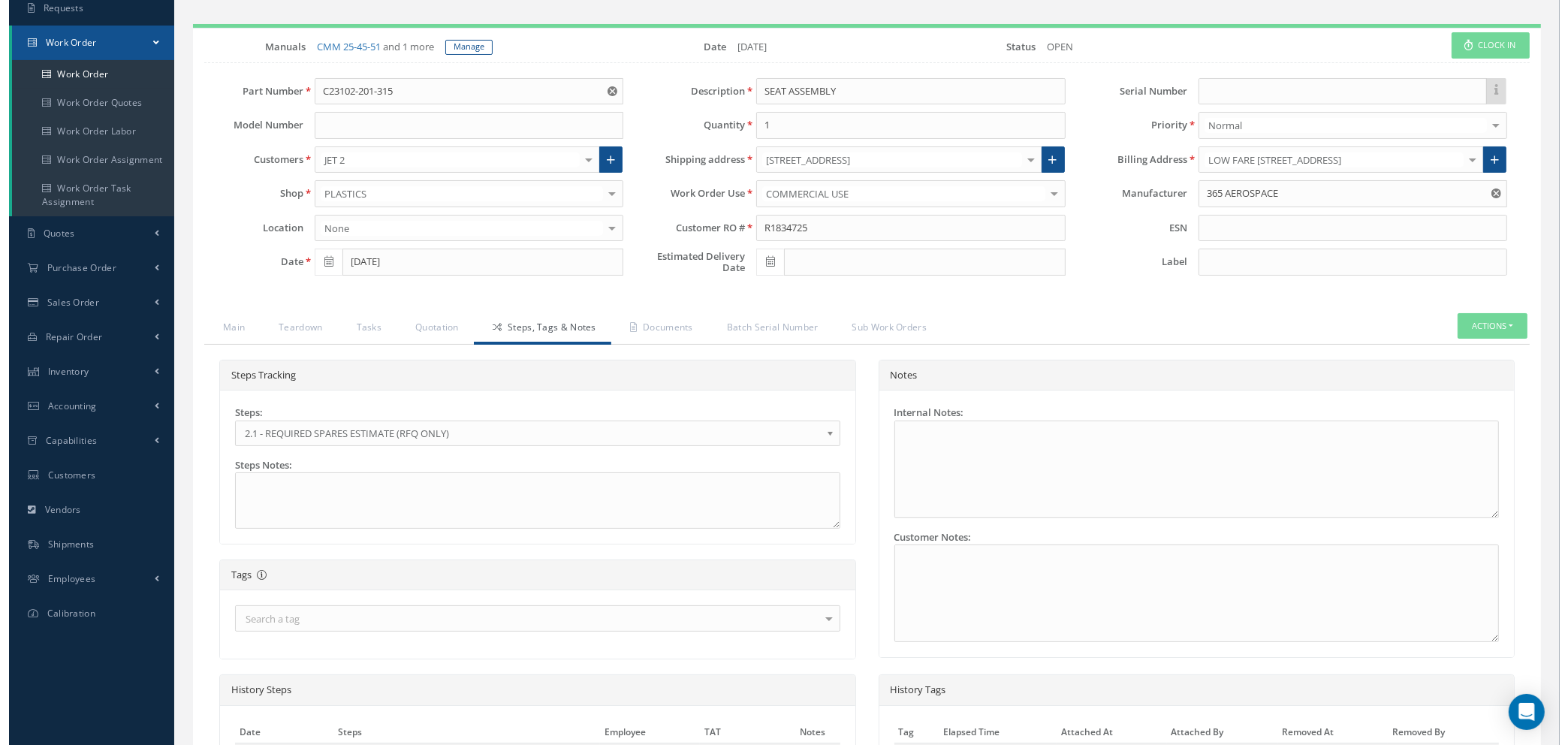
scroll to position [318, 0]
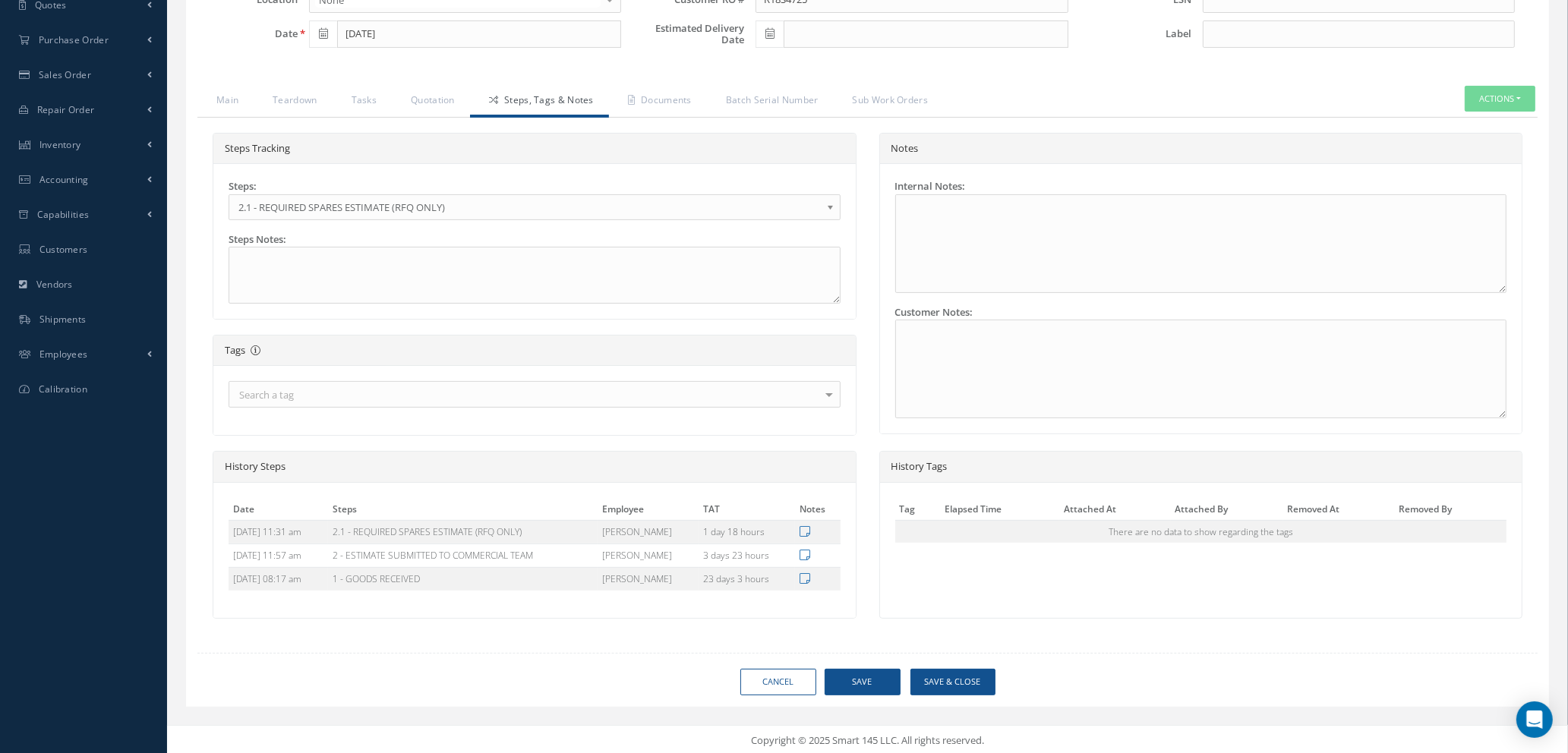
click at [818, 204] on span "2.1 - REQUIRED SPARES ESTIMATE (RFQ ONLY)" at bounding box center [530, 207] width 583 height 18
click at [947, 680] on button "Save & Close" at bounding box center [953, 682] width 85 height 26
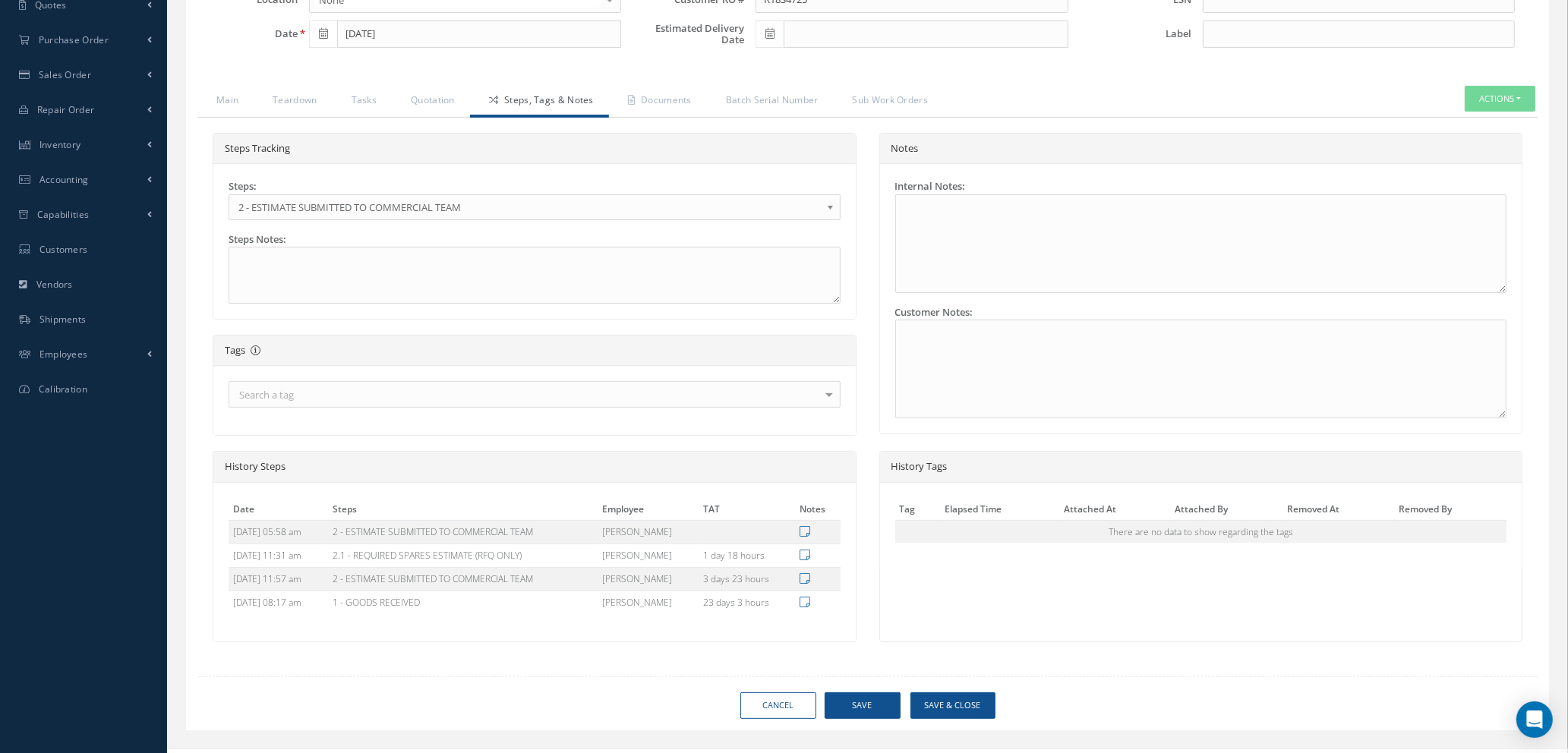
type input "365 AEROSPACE"
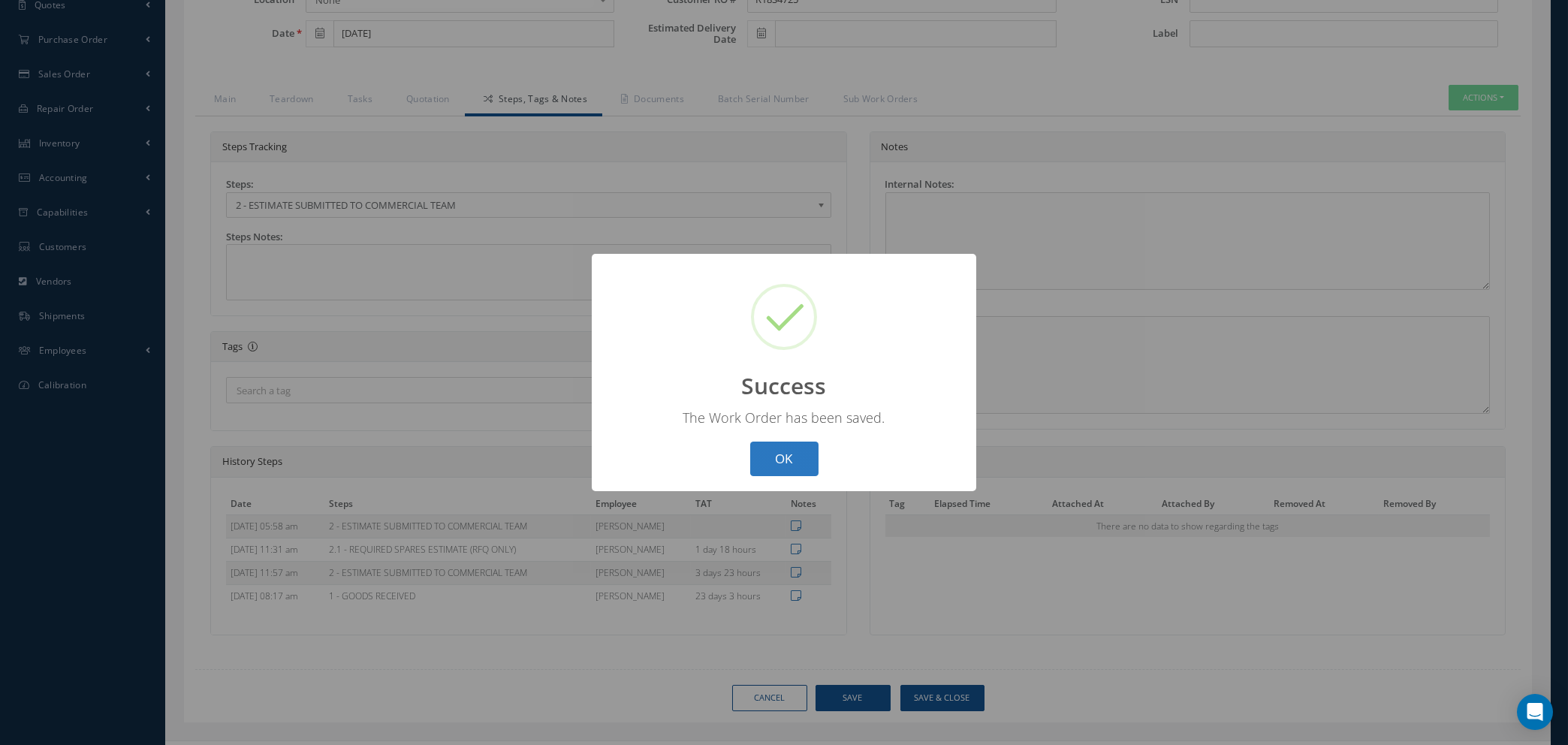
click at [781, 448] on button "OK" at bounding box center [784, 460] width 69 height 36
select select "25"
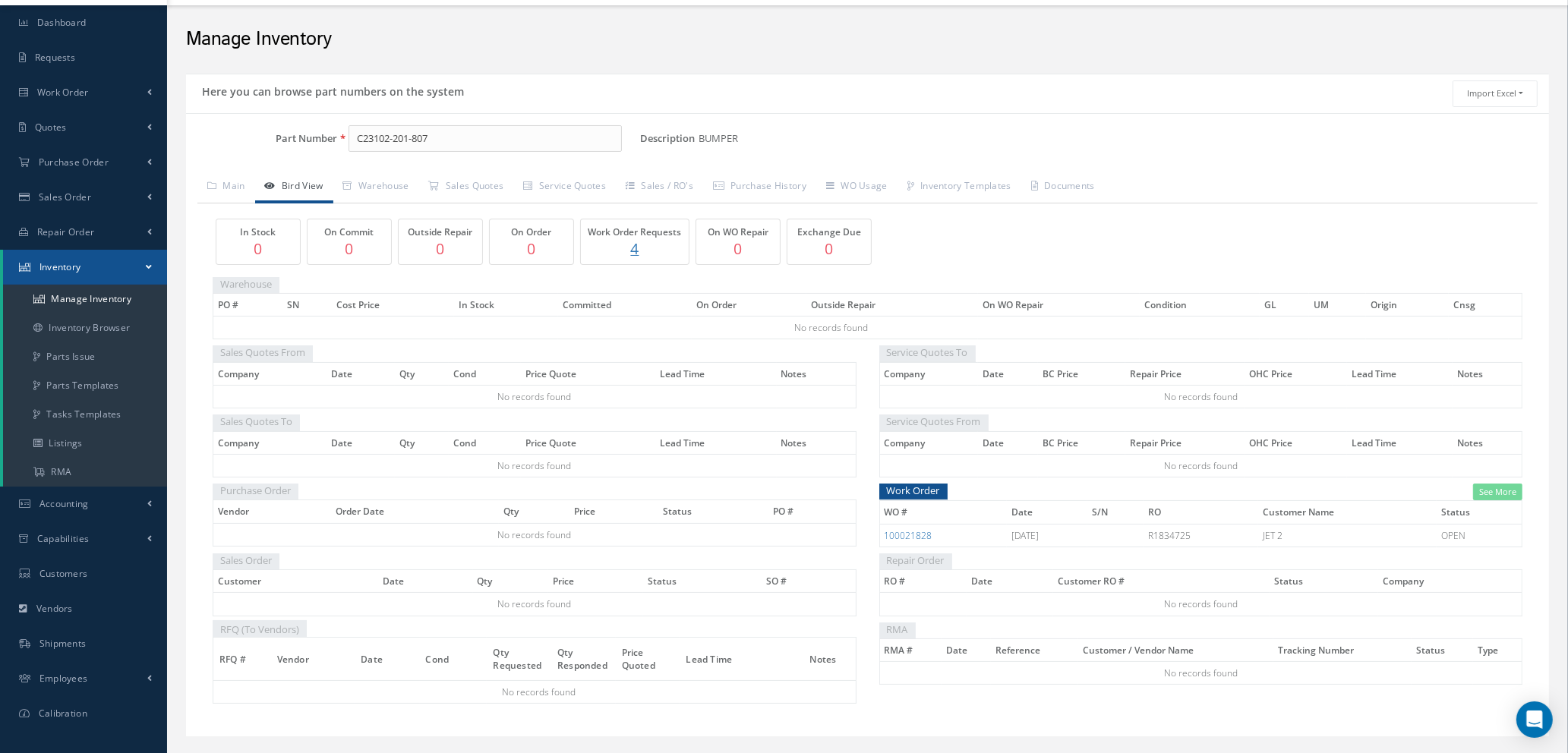
scroll to position [75, 0]
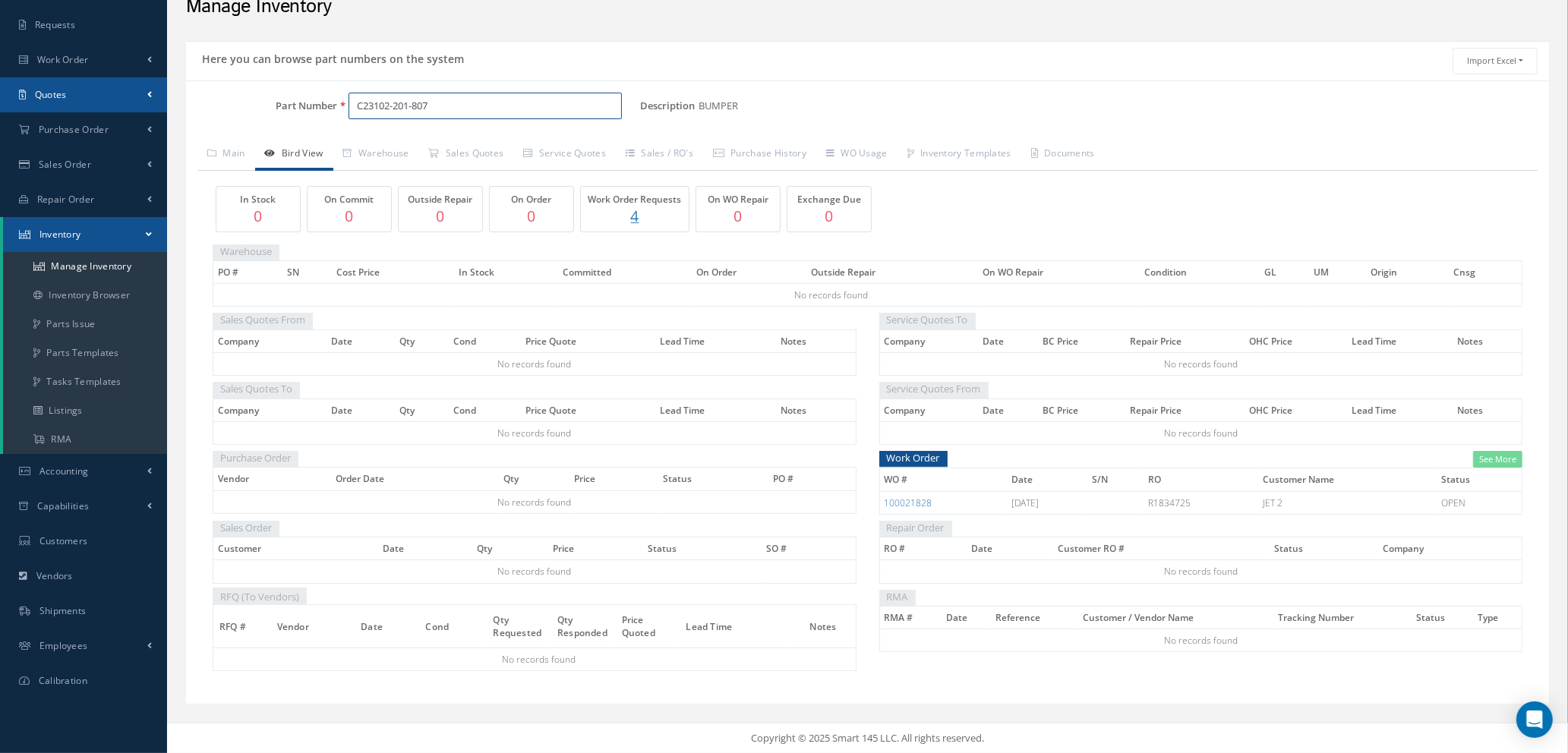
drag, startPoint x: 452, startPoint y: 103, endPoint x: 0, endPoint y: 78, distance: 452.7
click at [0, 78] on div "Smart 145 Dashboard Requests Work Order Work Order Work Order Quotes" at bounding box center [784, 340] width 1568 height 827
type input "139-00-450-41"
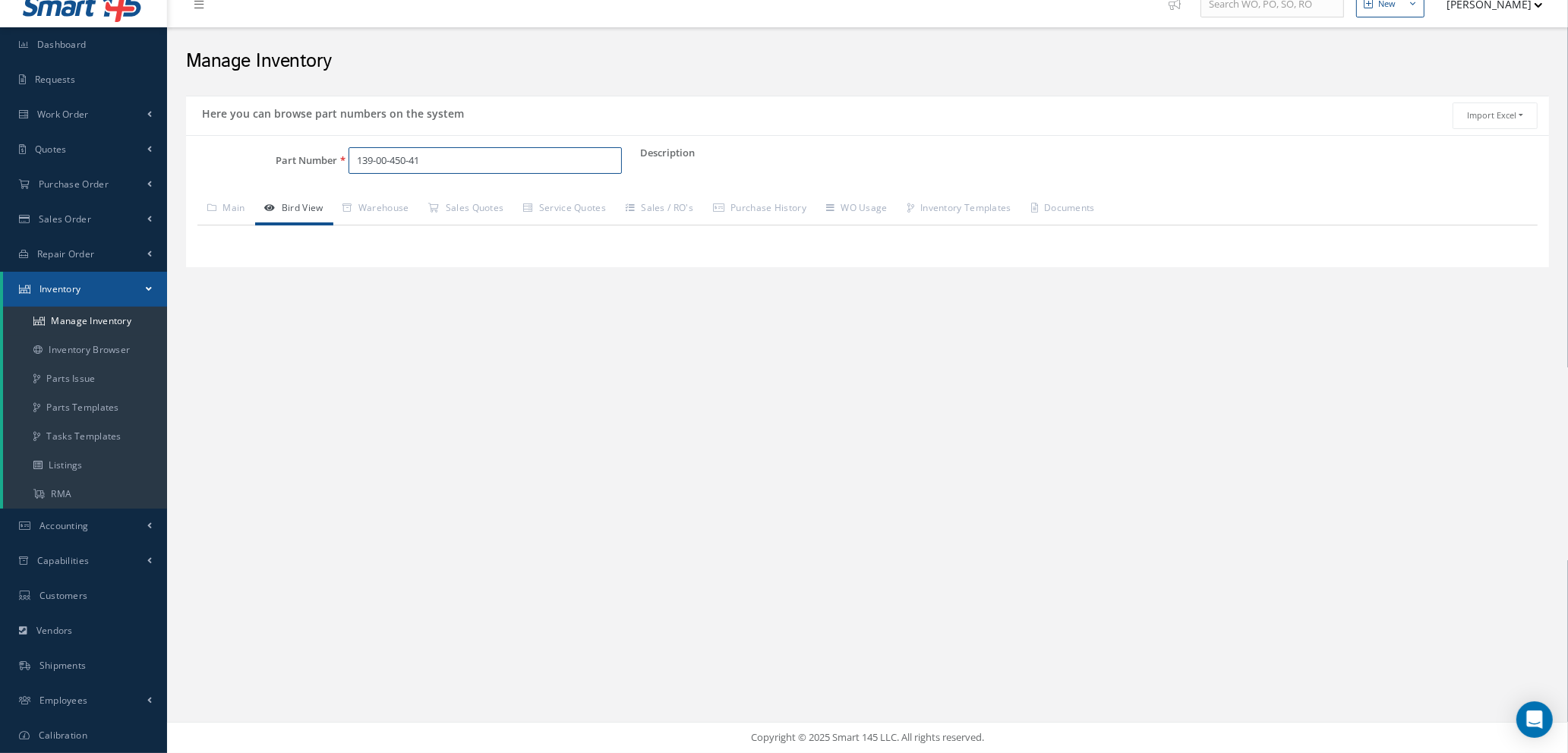
scroll to position [18, 0]
drag, startPoint x: 454, startPoint y: 164, endPoint x: 81, endPoint y: 186, distance: 373.6
click at [82, 185] on div "Smart 145 Dashboard Requests Work Order Work Order Work Order Quotes" at bounding box center [784, 369] width 1568 height 772
click at [458, 203] on span "LD45FR CHARCOAL" at bounding box center [421, 202] width 136 height 16
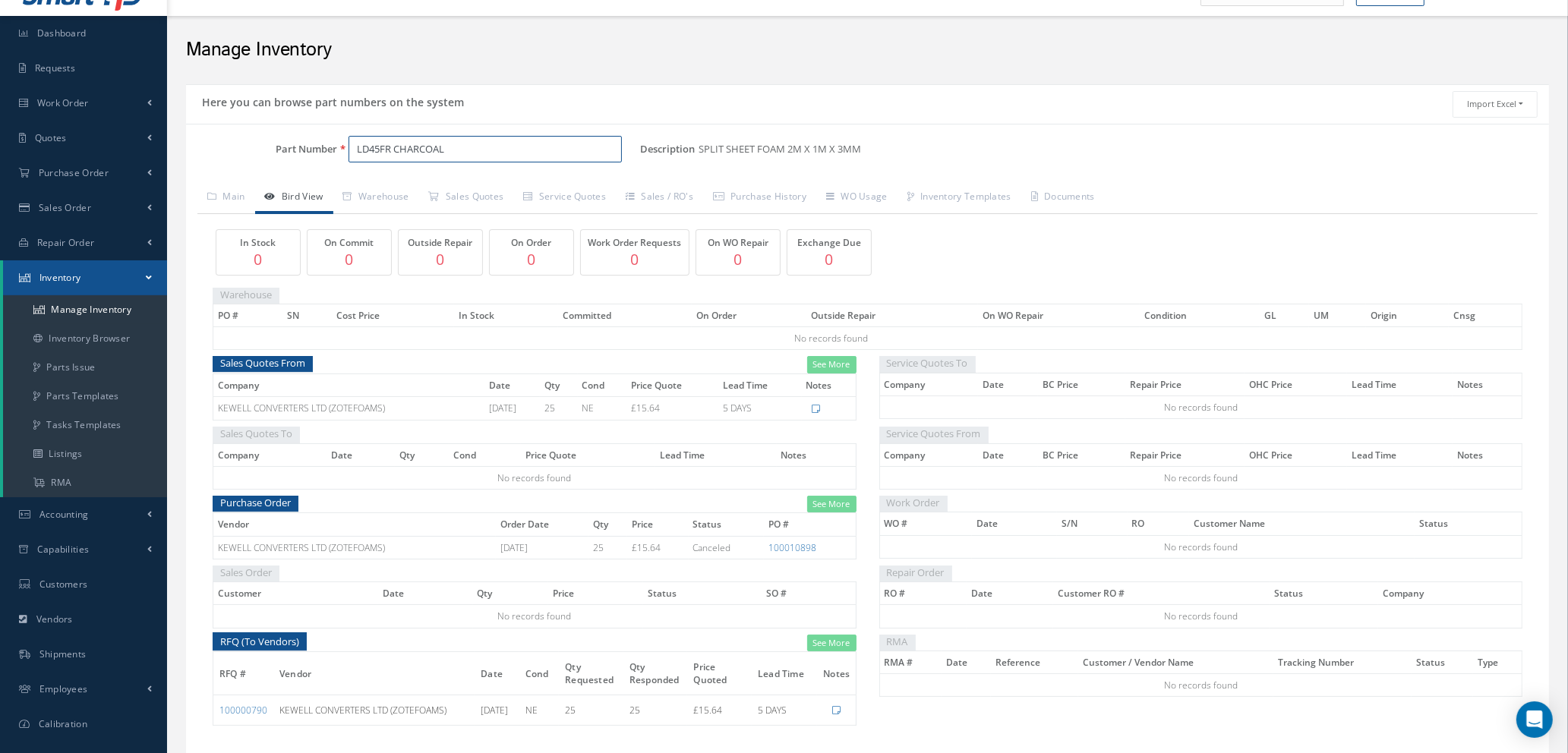
scroll to position [0, 0]
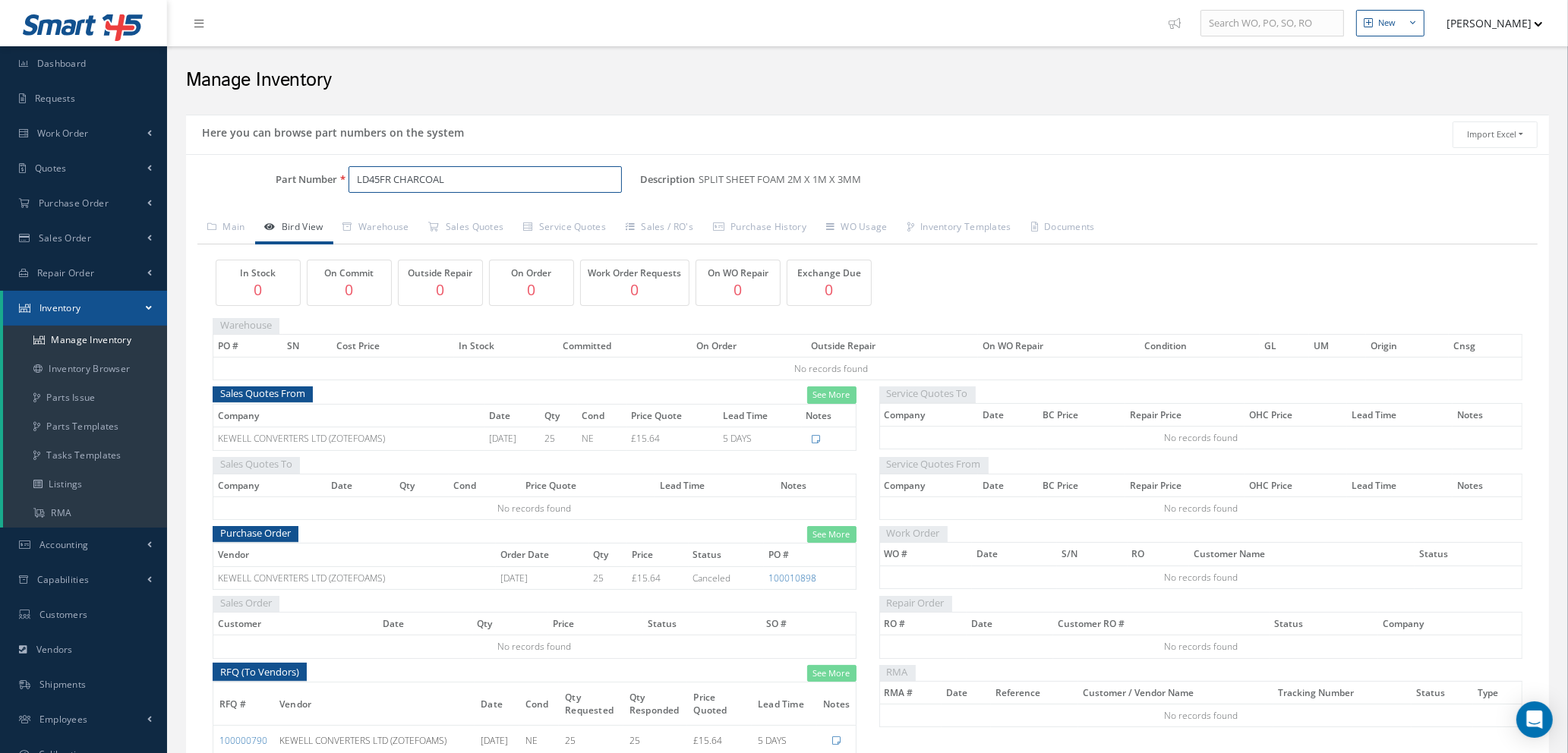
type input "LD45FR CHARCOAL"
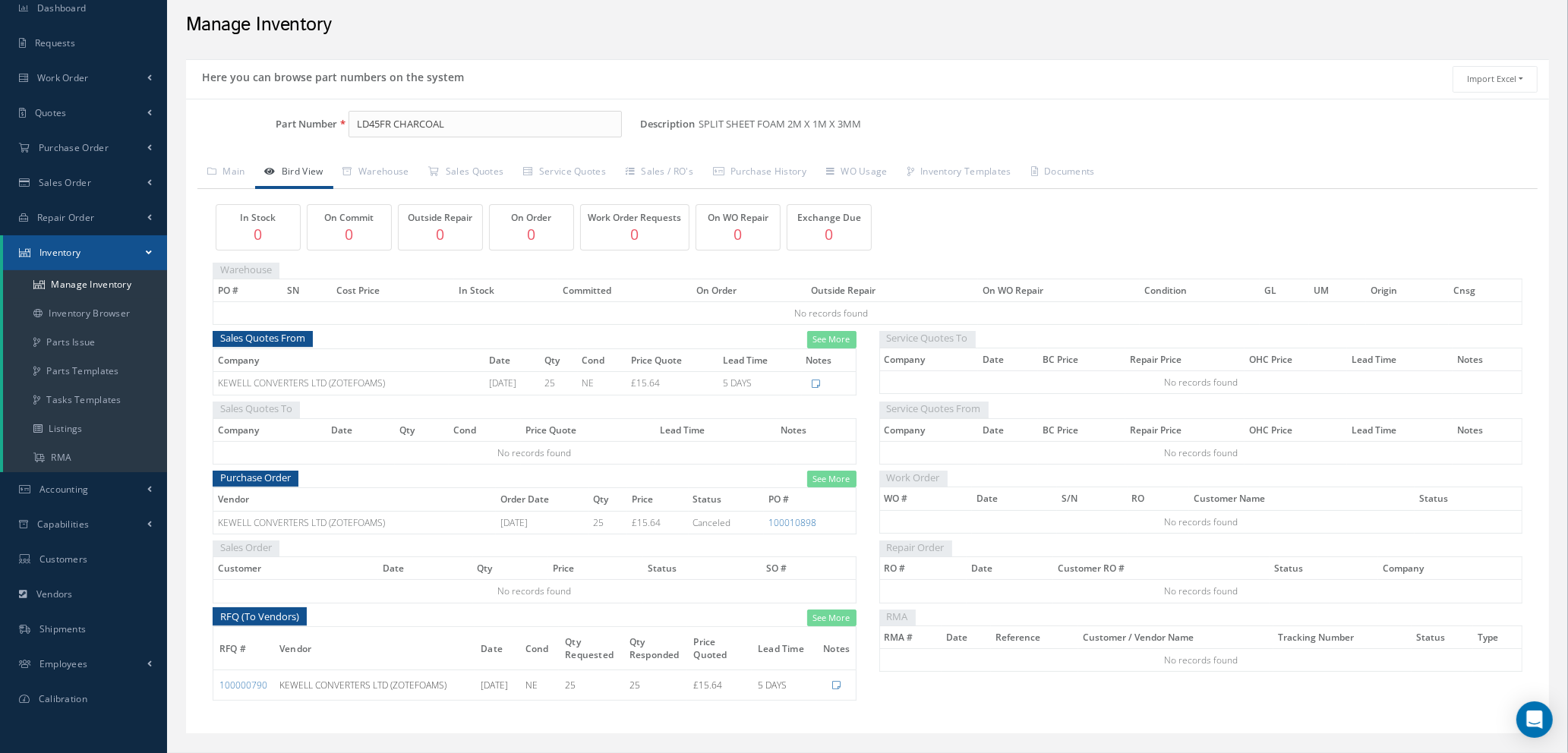
scroll to position [86, 0]
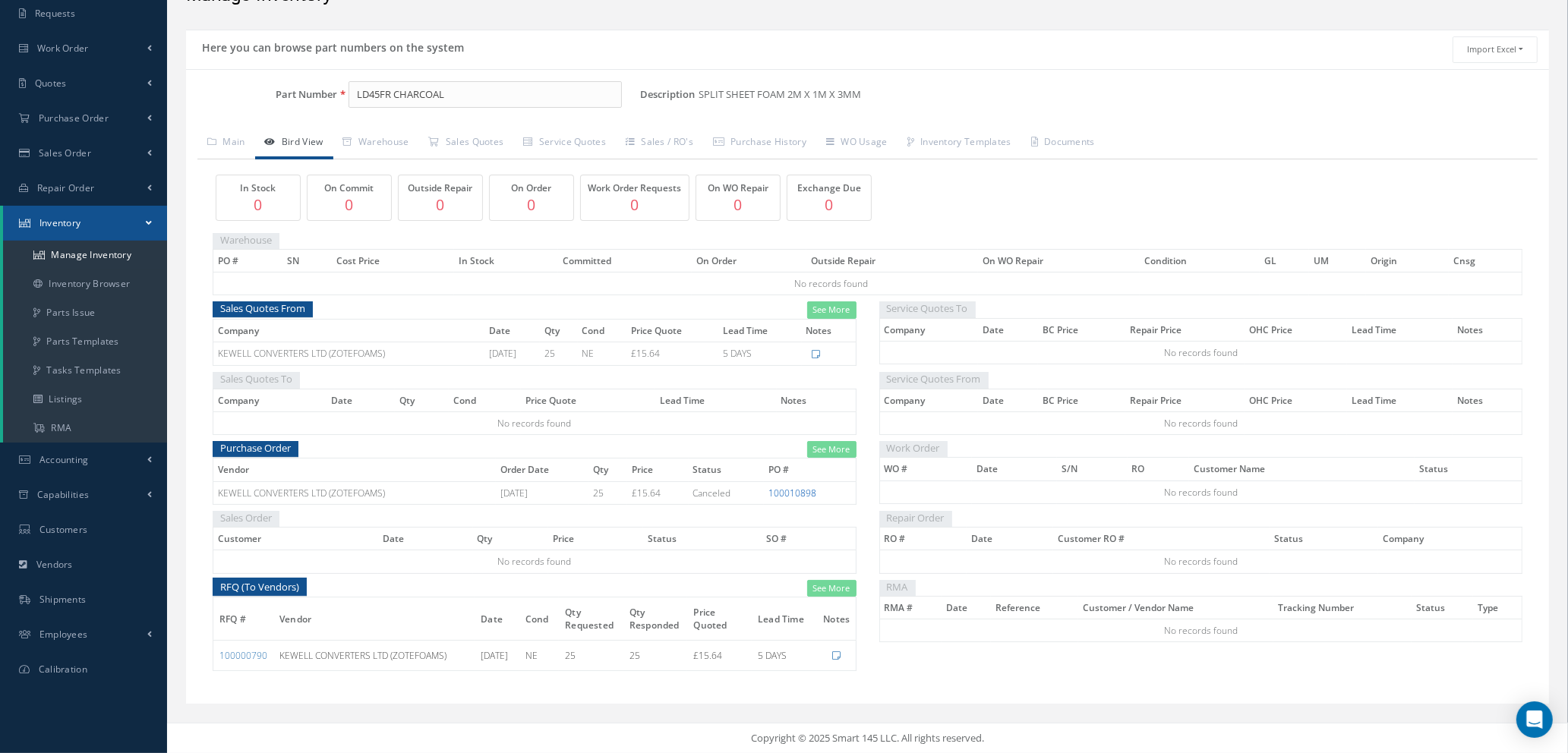
click at [782, 491] on link "100010898" at bounding box center [793, 493] width 48 height 13
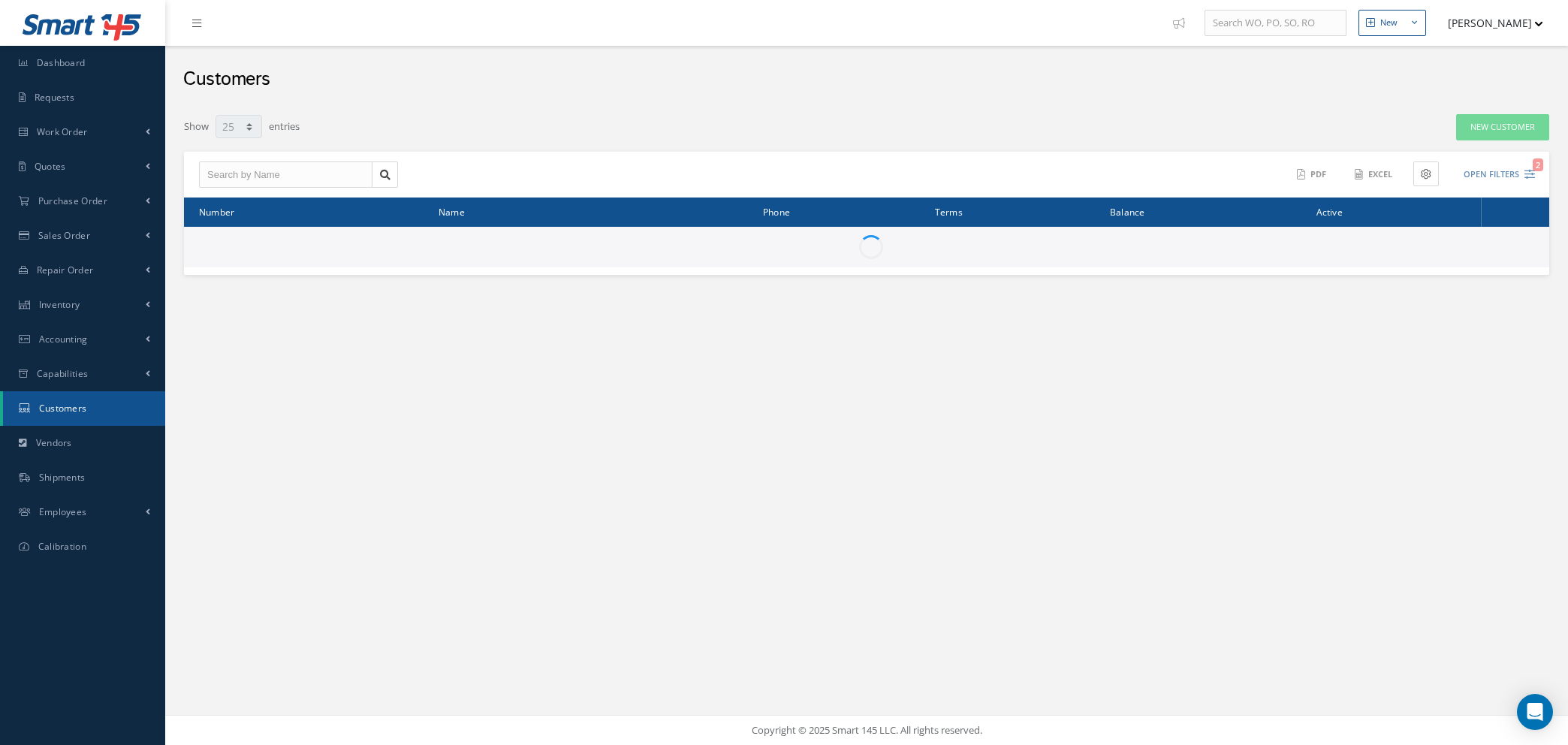
select select "25"
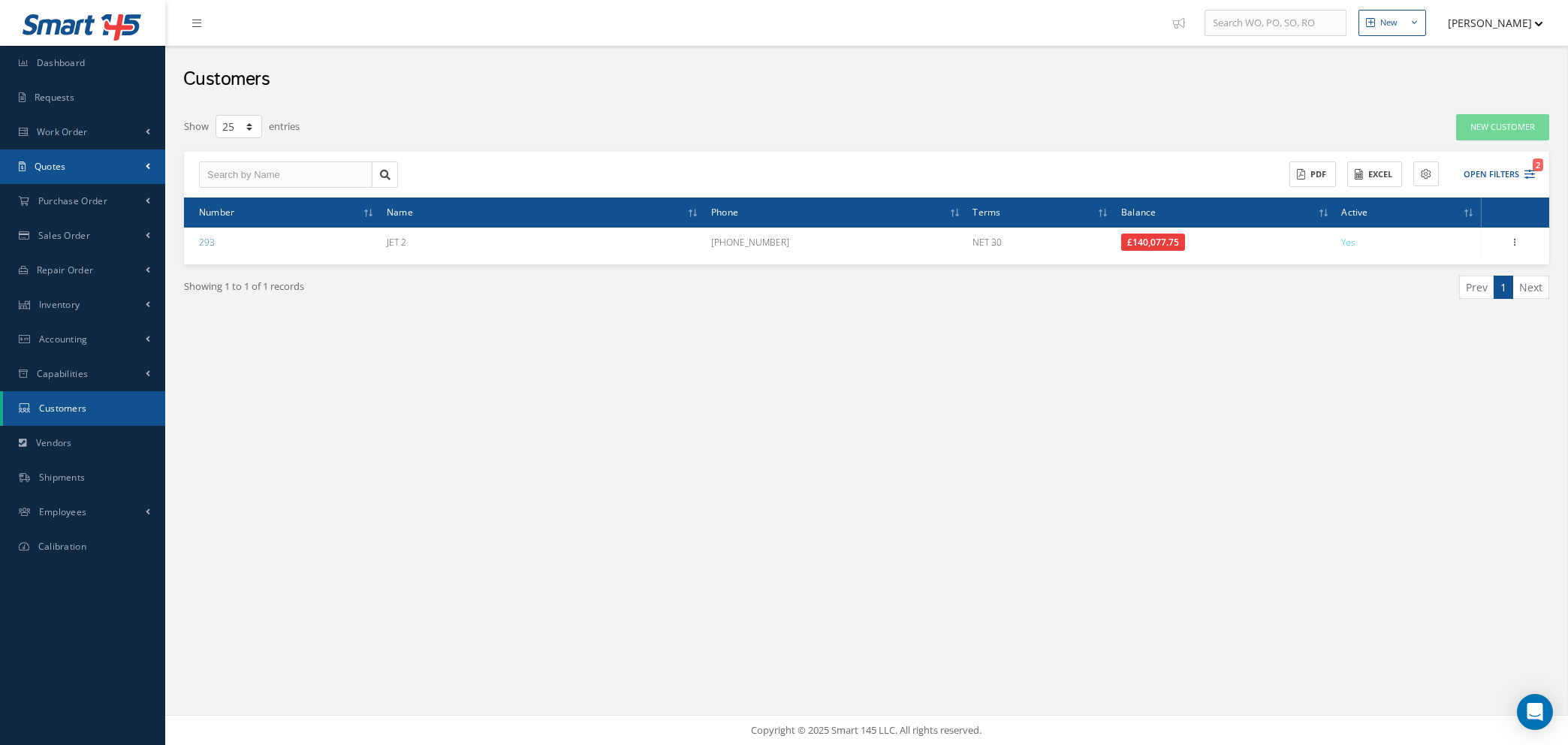
click at [79, 165] on link "Quotes" at bounding box center [83, 167] width 165 height 35
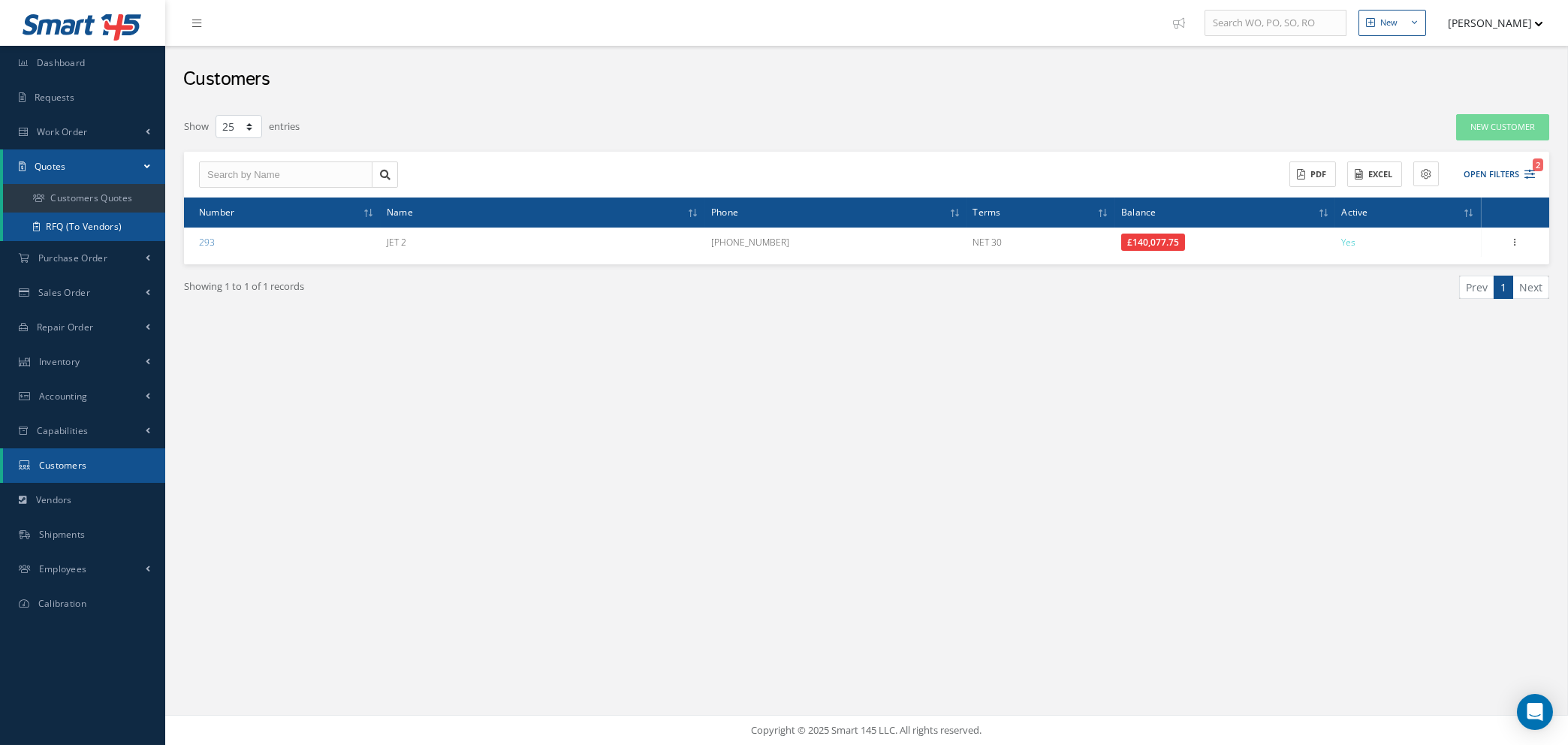
click at [83, 223] on link "RFQ (To Vendors)" at bounding box center [84, 226] width 162 height 29
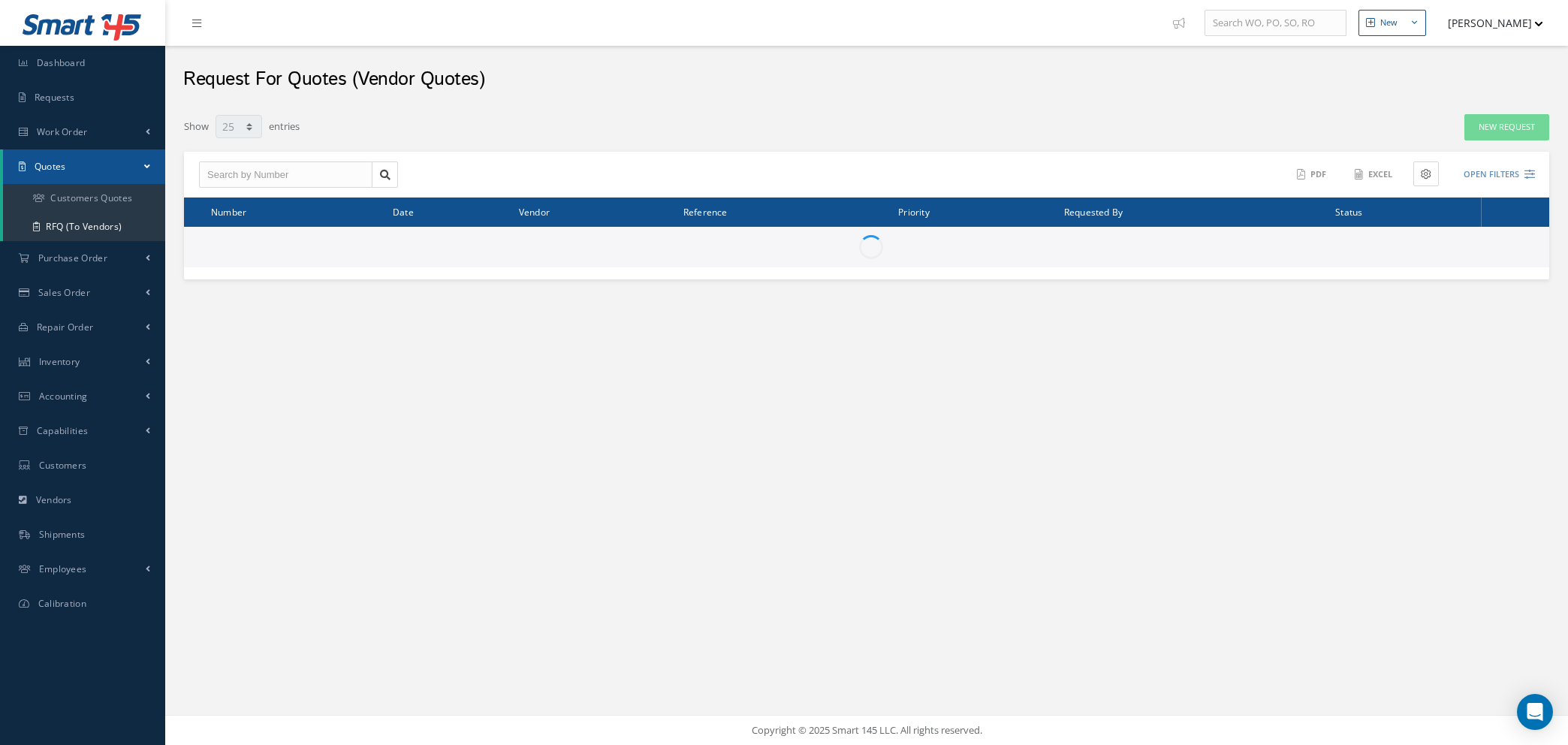
select select "25"
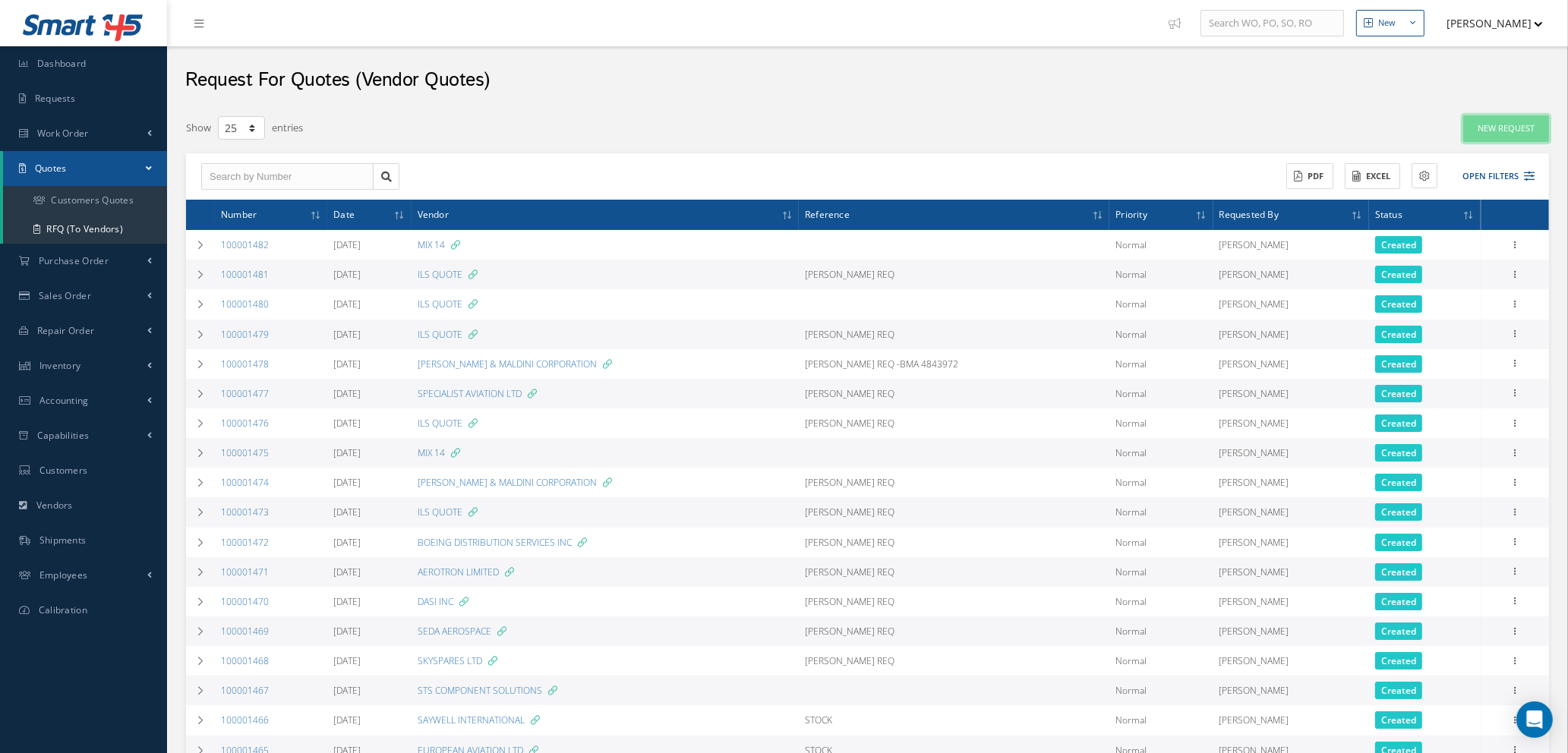
click at [1488, 121] on link "New Request" at bounding box center [1506, 128] width 86 height 26
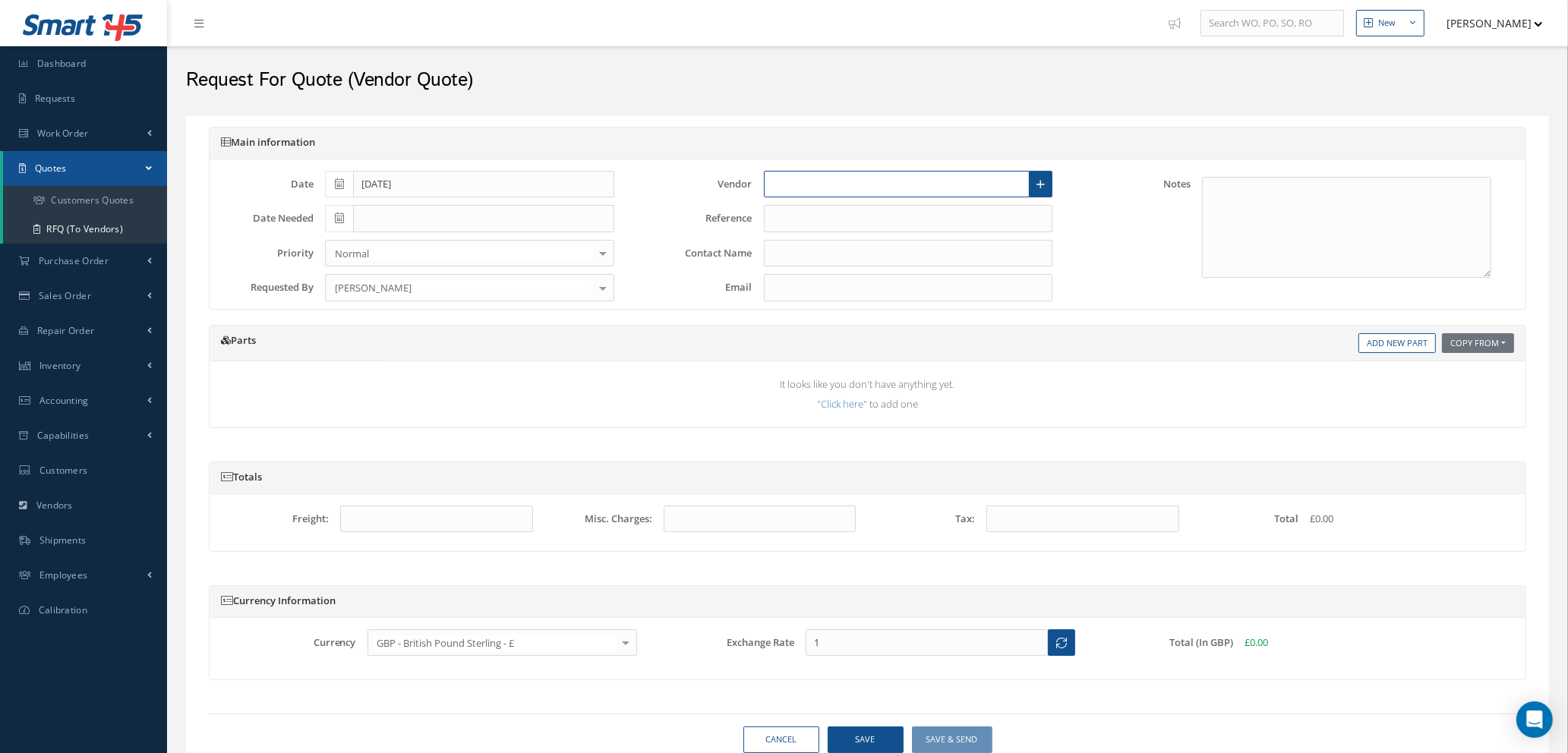
click at [964, 194] on input "text" at bounding box center [897, 184] width 267 height 27
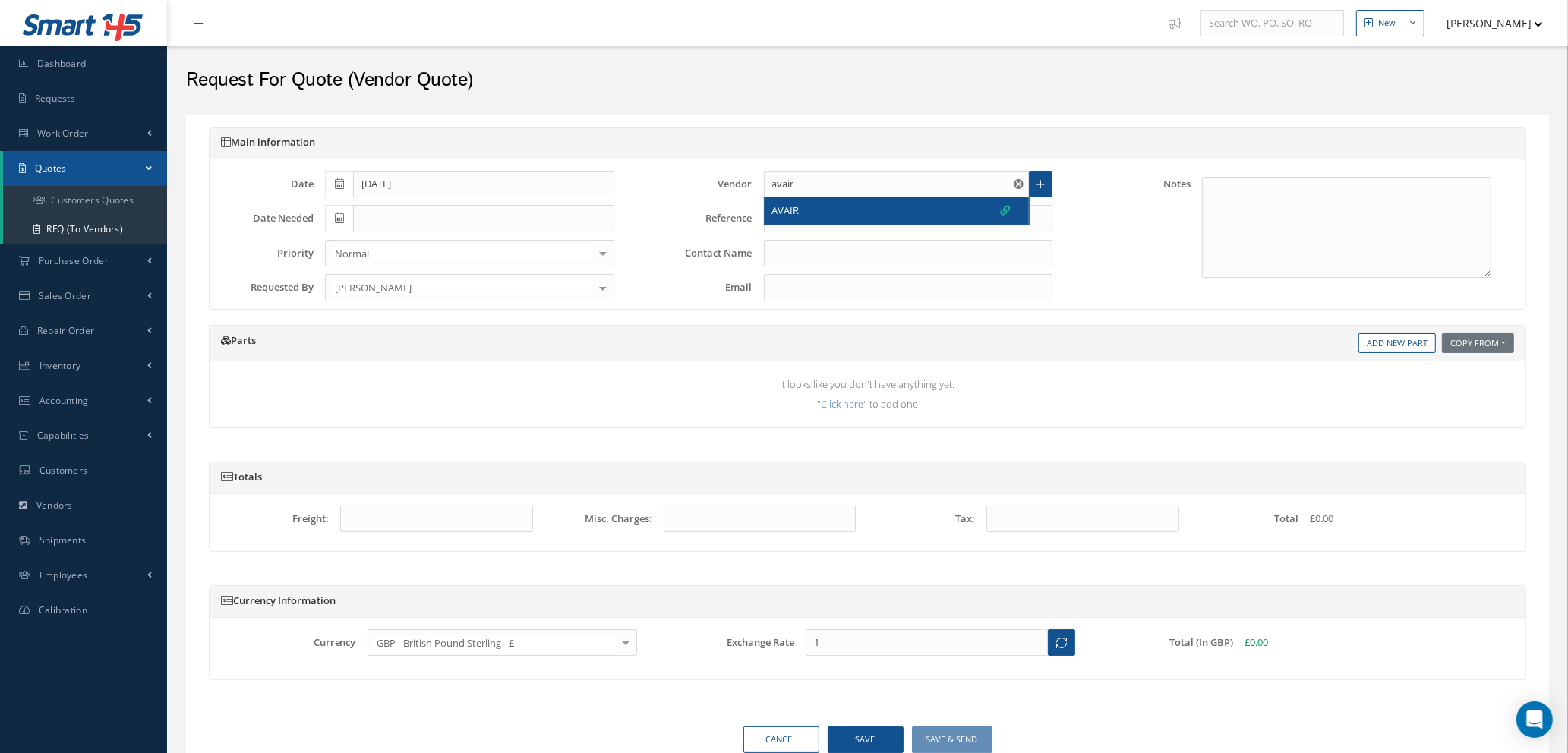
click at [916, 205] on div "AVAIR" at bounding box center [891, 210] width 238 height 15
type input "AVAIR"
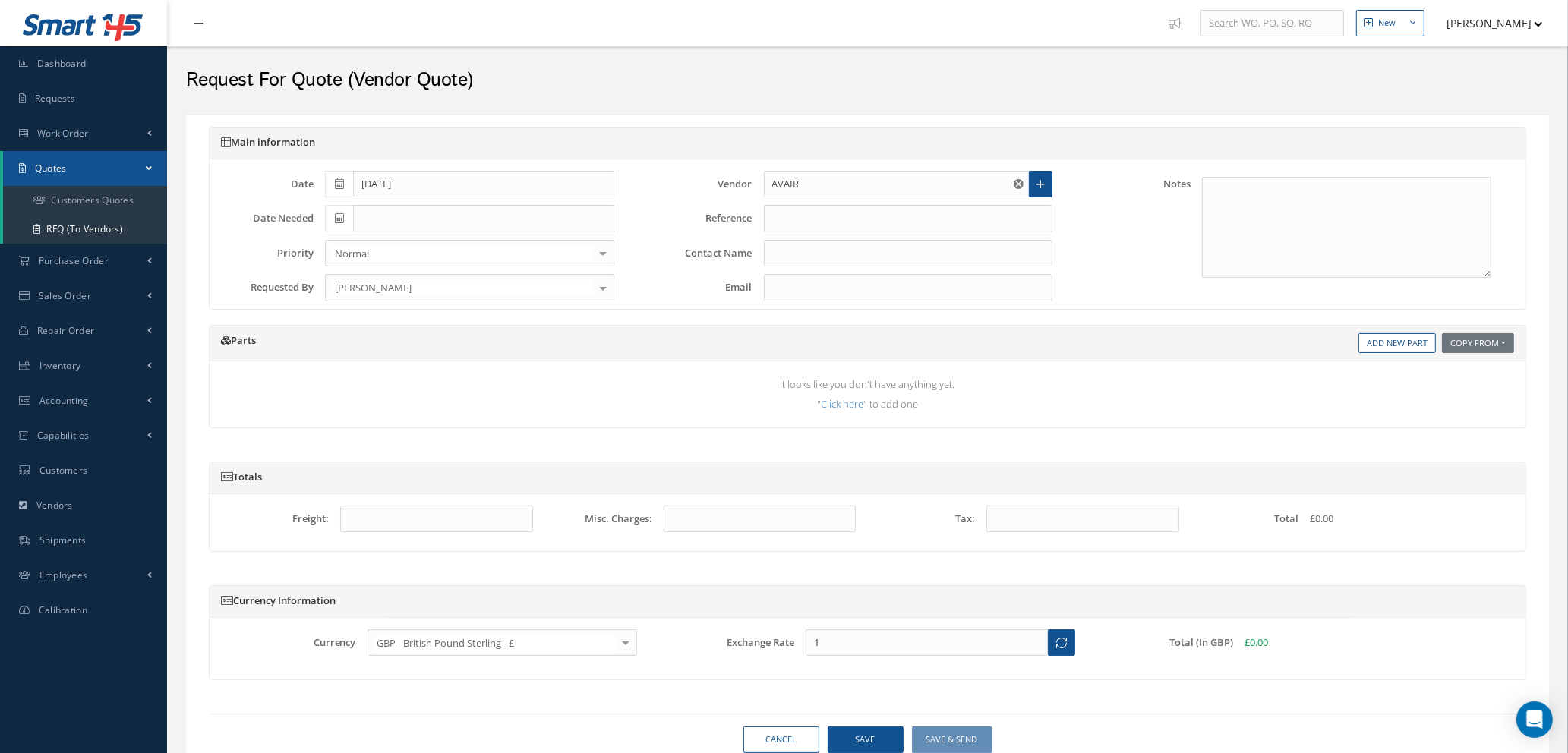
type input "SUDI PATEL"
type input "Sudi.Patel@AvAir.aero"
type input "1.3473"
click at [910, 221] on input "text" at bounding box center [908, 218] width 289 height 27
type input "w"
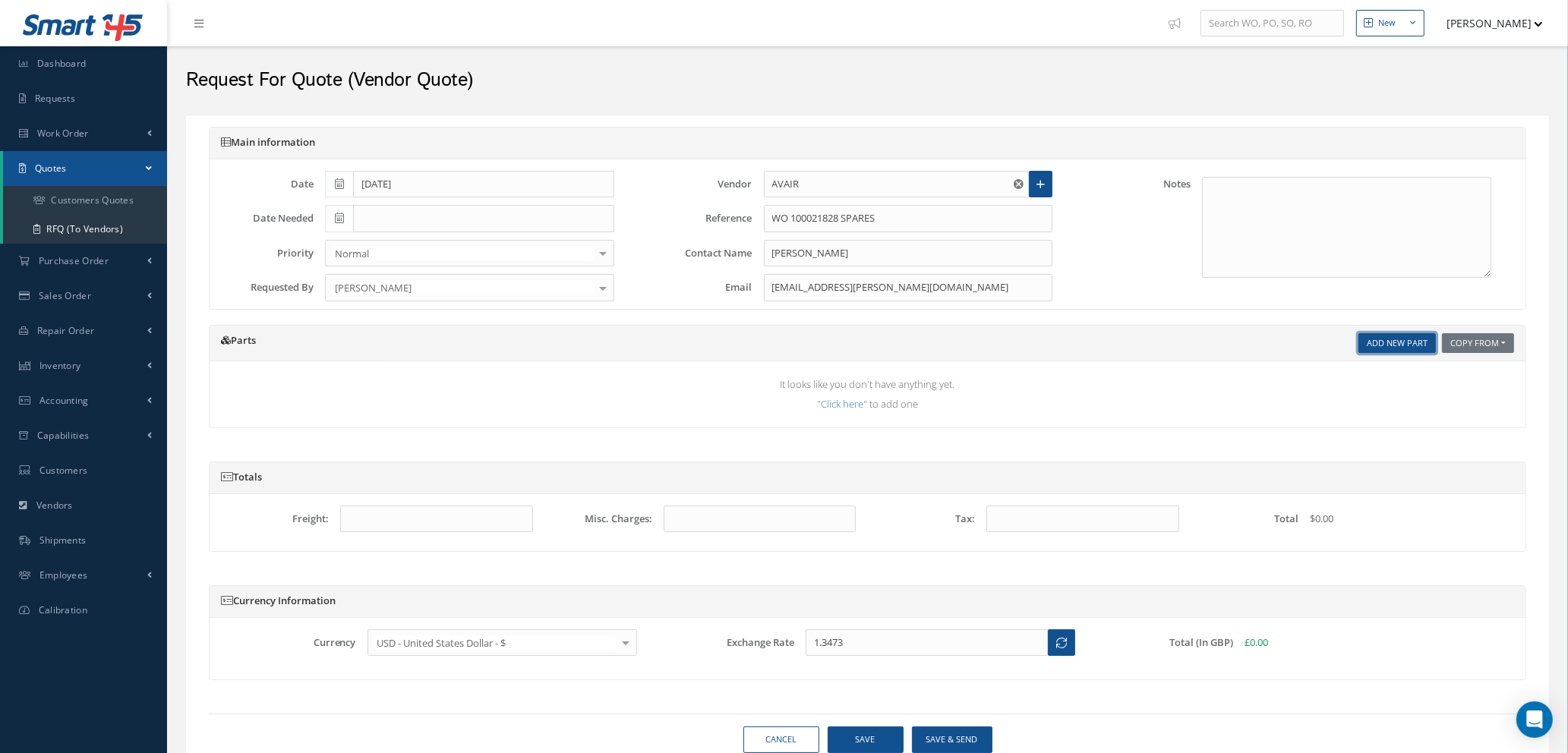
type input "WO 100021828 SPARES"
click at [1379, 342] on link "Add New Part" at bounding box center [1397, 343] width 77 height 20
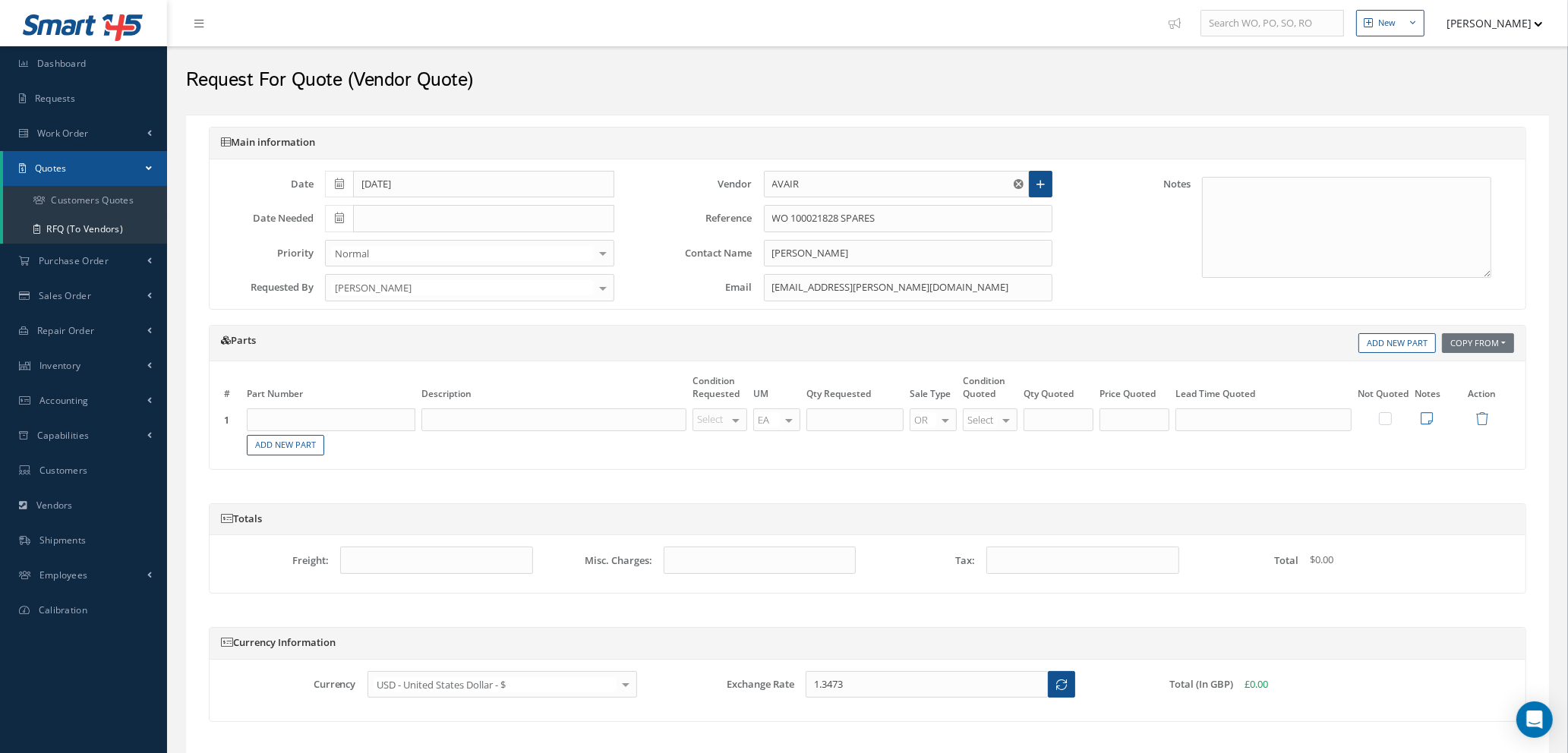
click at [328, 412] on input "text" at bounding box center [332, 420] width 169 height 23
type input "C23102-201-807"
drag, startPoint x: 345, startPoint y: 475, endPoint x: 405, endPoint y: 472, distance: 60.1
click at [345, 474] on span "BUMPER" at bounding box center [355, 470] width 36 height 13
type input "BUMPER"
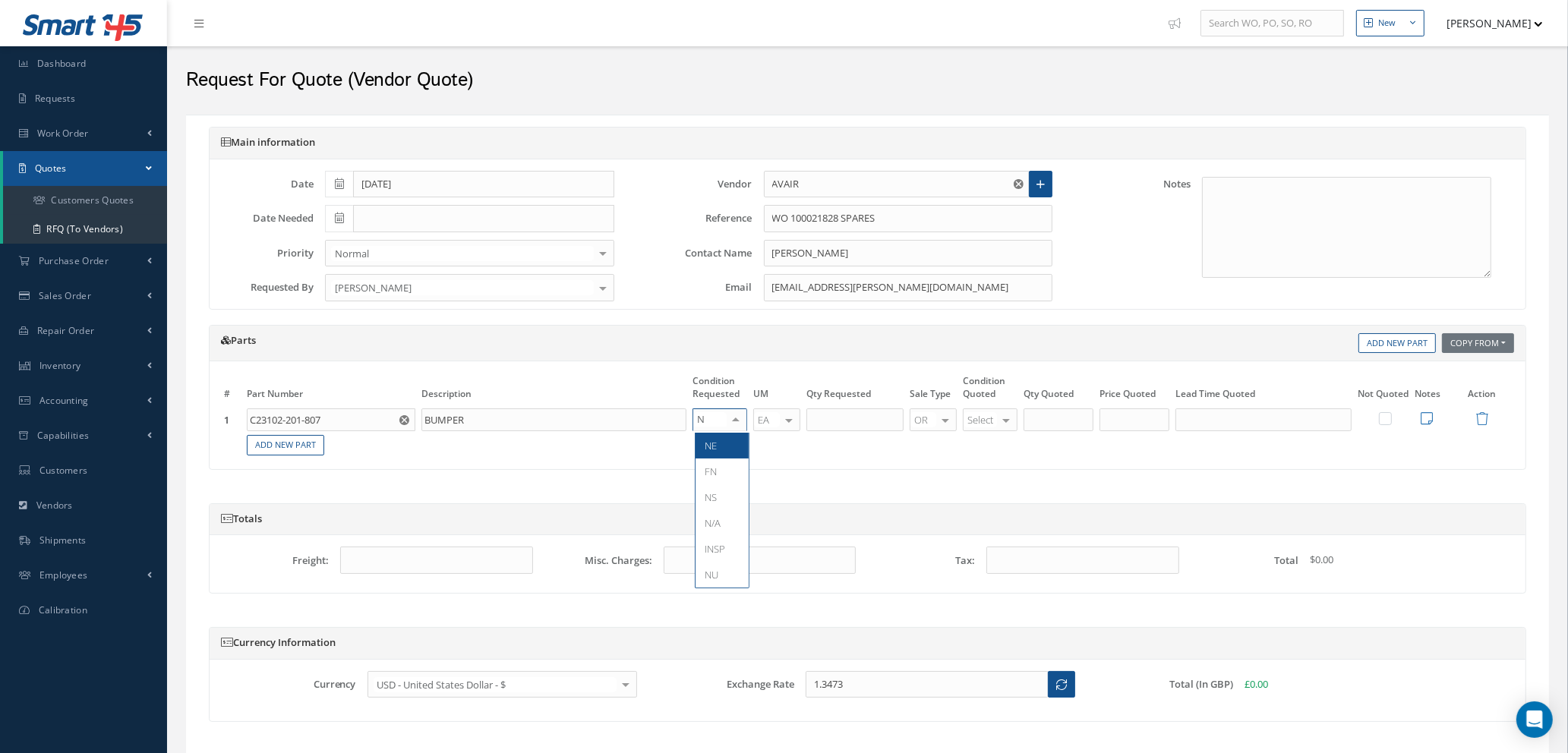
type input "NE"
click at [707, 448] on span "NE" at bounding box center [711, 446] width 12 height 14
click at [857, 416] on input "text" at bounding box center [855, 420] width 97 height 23
type input "4"
click at [1001, 423] on div at bounding box center [1007, 420] width 21 height 22
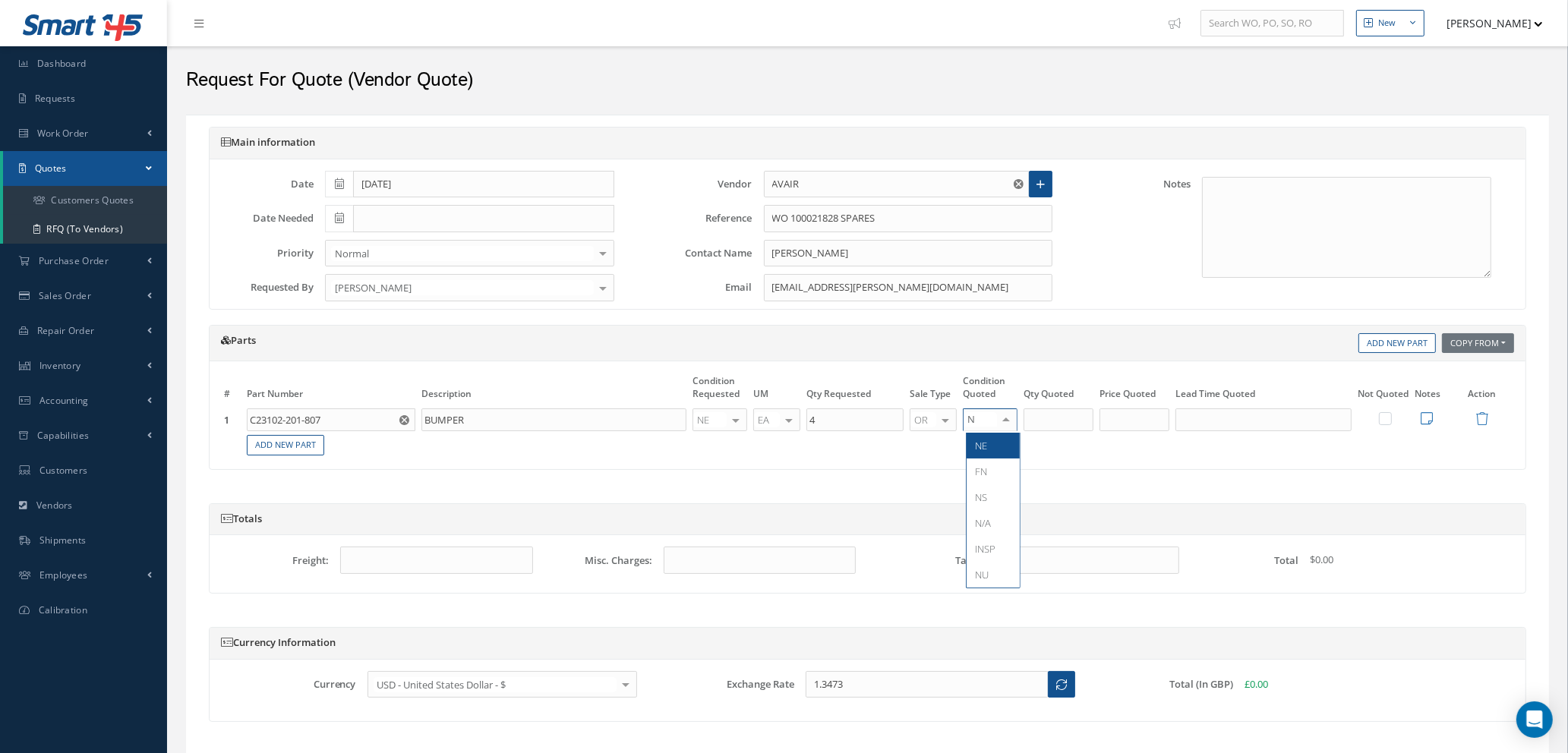
type input "NS"
click at [997, 447] on span "NS" at bounding box center [993, 445] width 53 height 26
type input "4"
click at [1046, 425] on input "4" at bounding box center [1059, 420] width 70 height 23
type input "3"
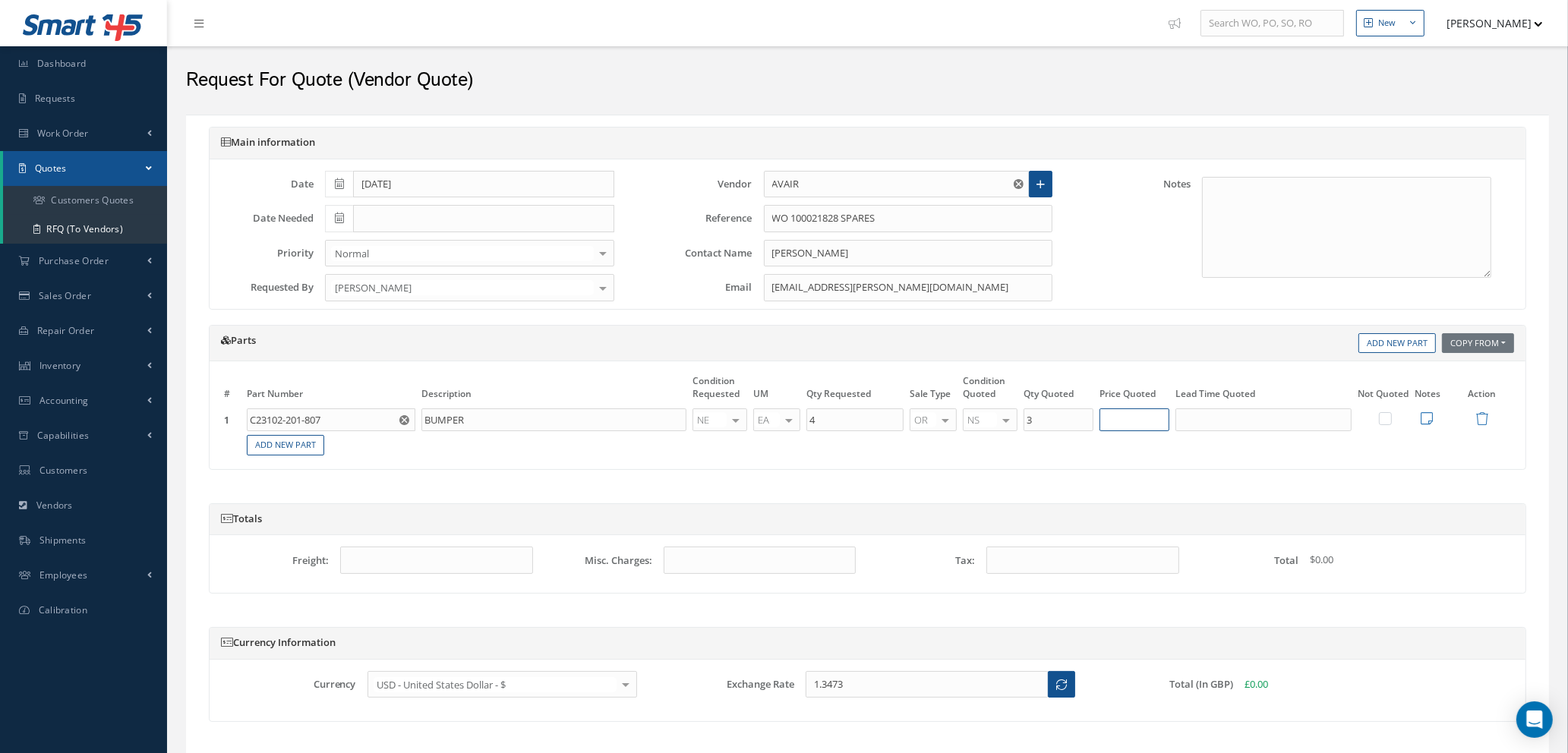
click at [1117, 414] on input "text" at bounding box center [1134, 420] width 70 height 23
click at [1429, 415] on icon at bounding box center [1427, 419] width 12 height 14
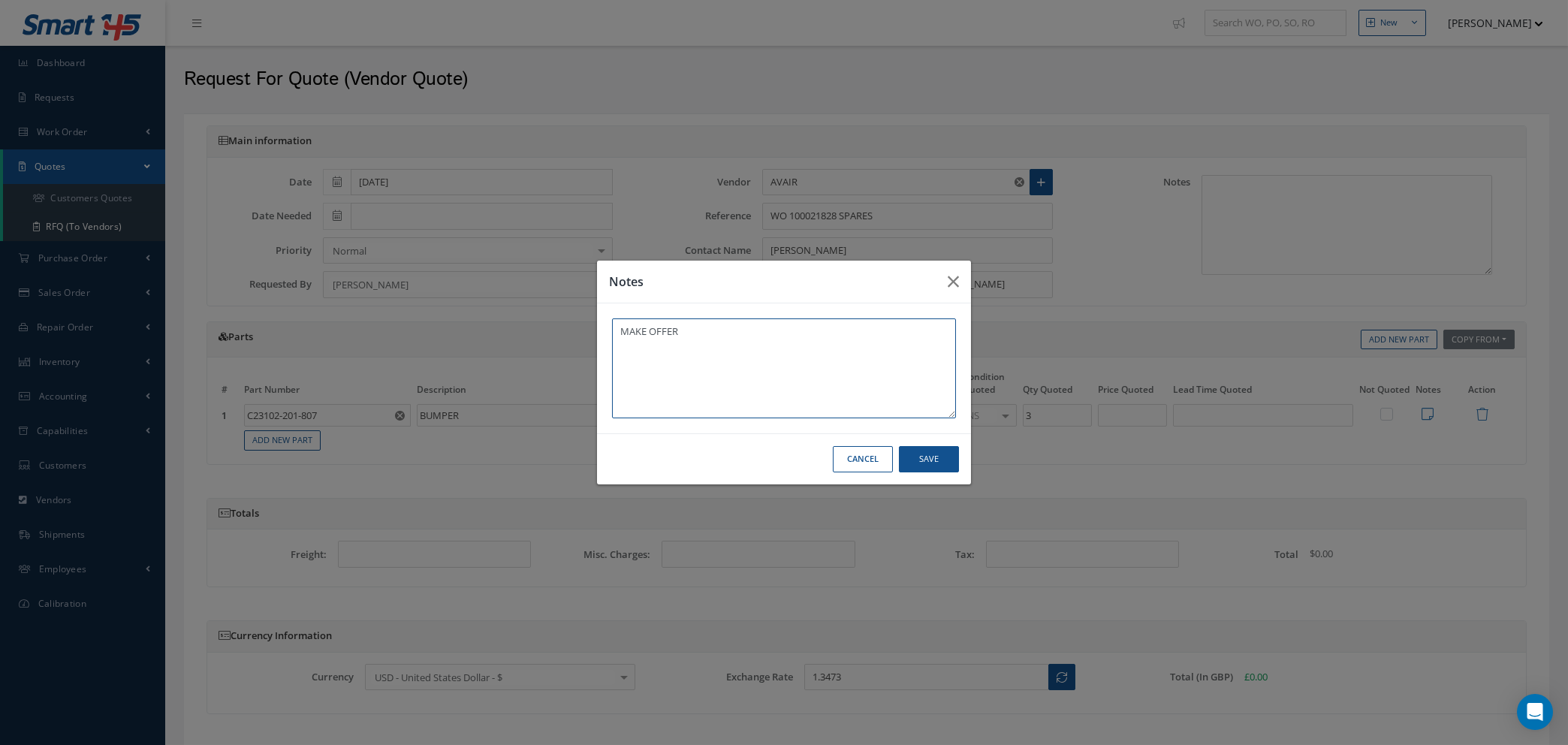
type textarea "MAKE OFFER"
click at [915, 462] on button "Save" at bounding box center [928, 460] width 60 height 26
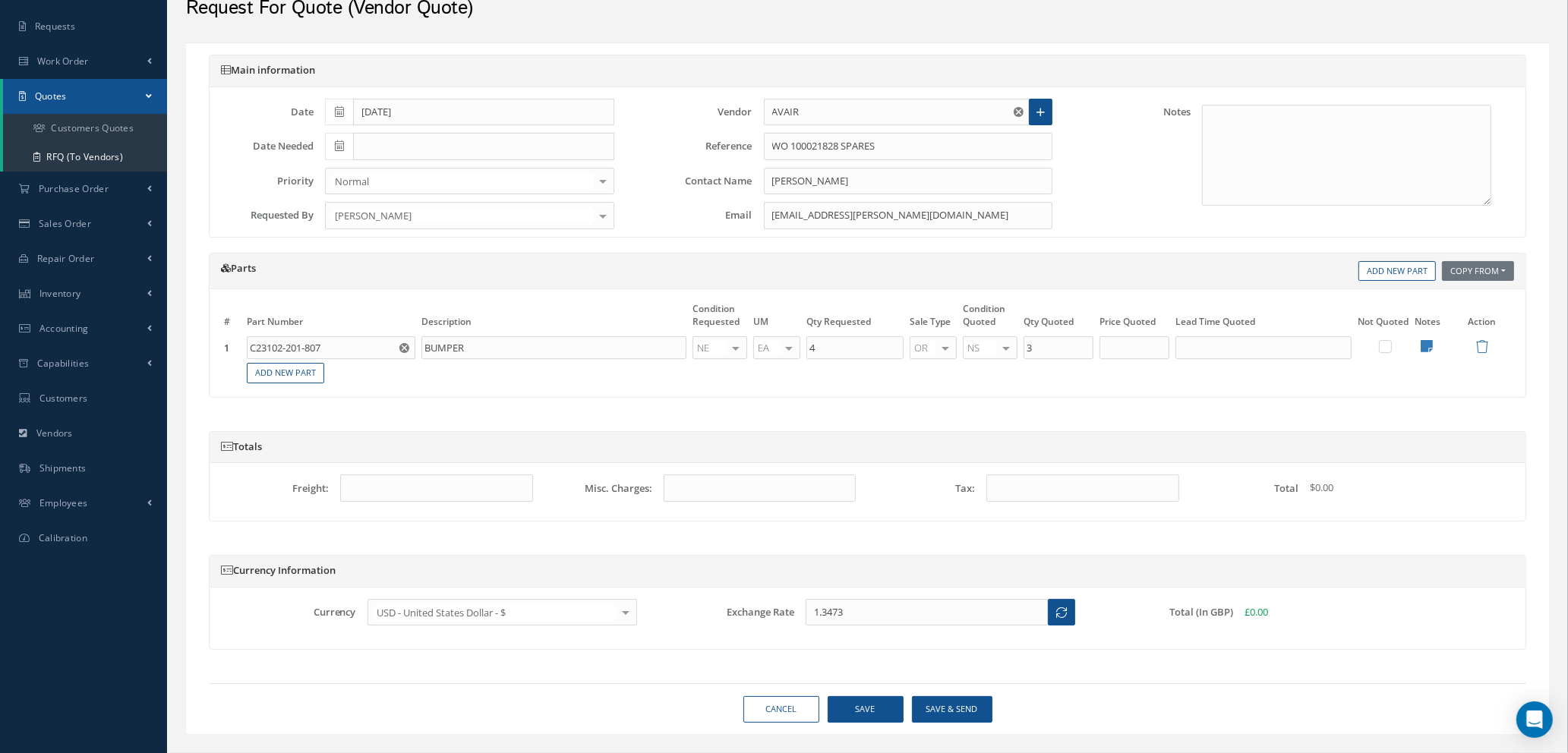
scroll to position [103, 0]
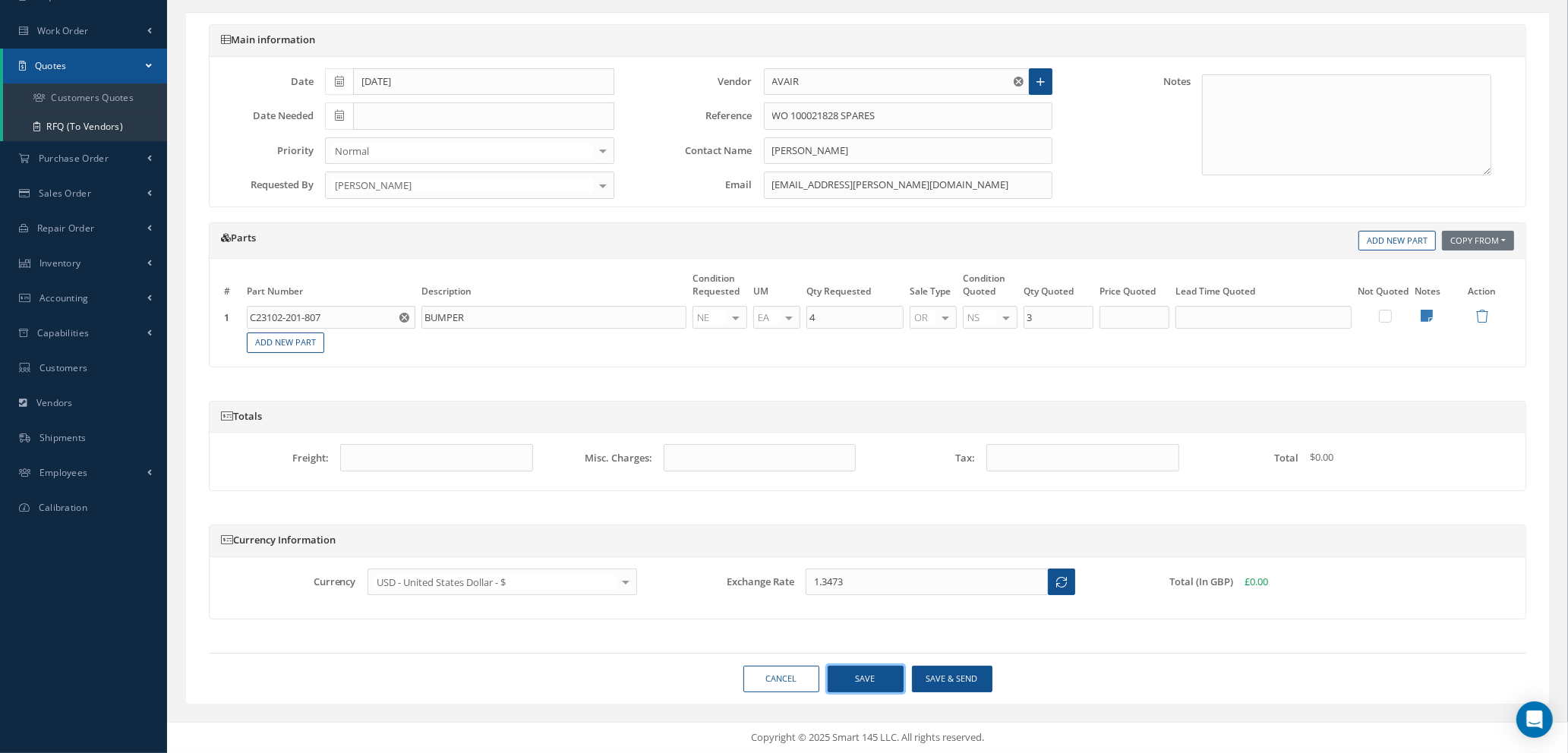
click at [855, 677] on button "Save" at bounding box center [866, 679] width 76 height 26
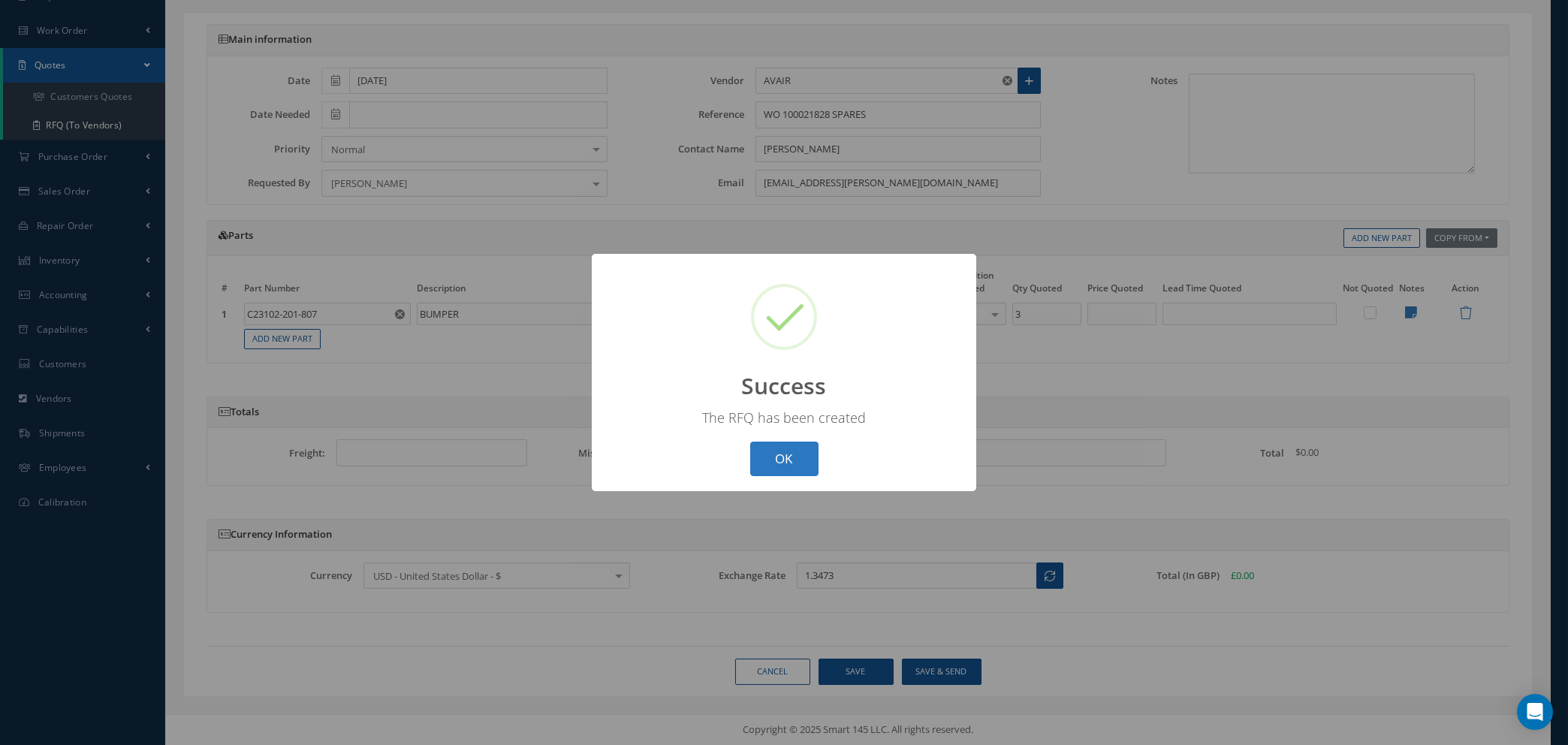
click at [791, 443] on button "OK" at bounding box center [784, 460] width 69 height 36
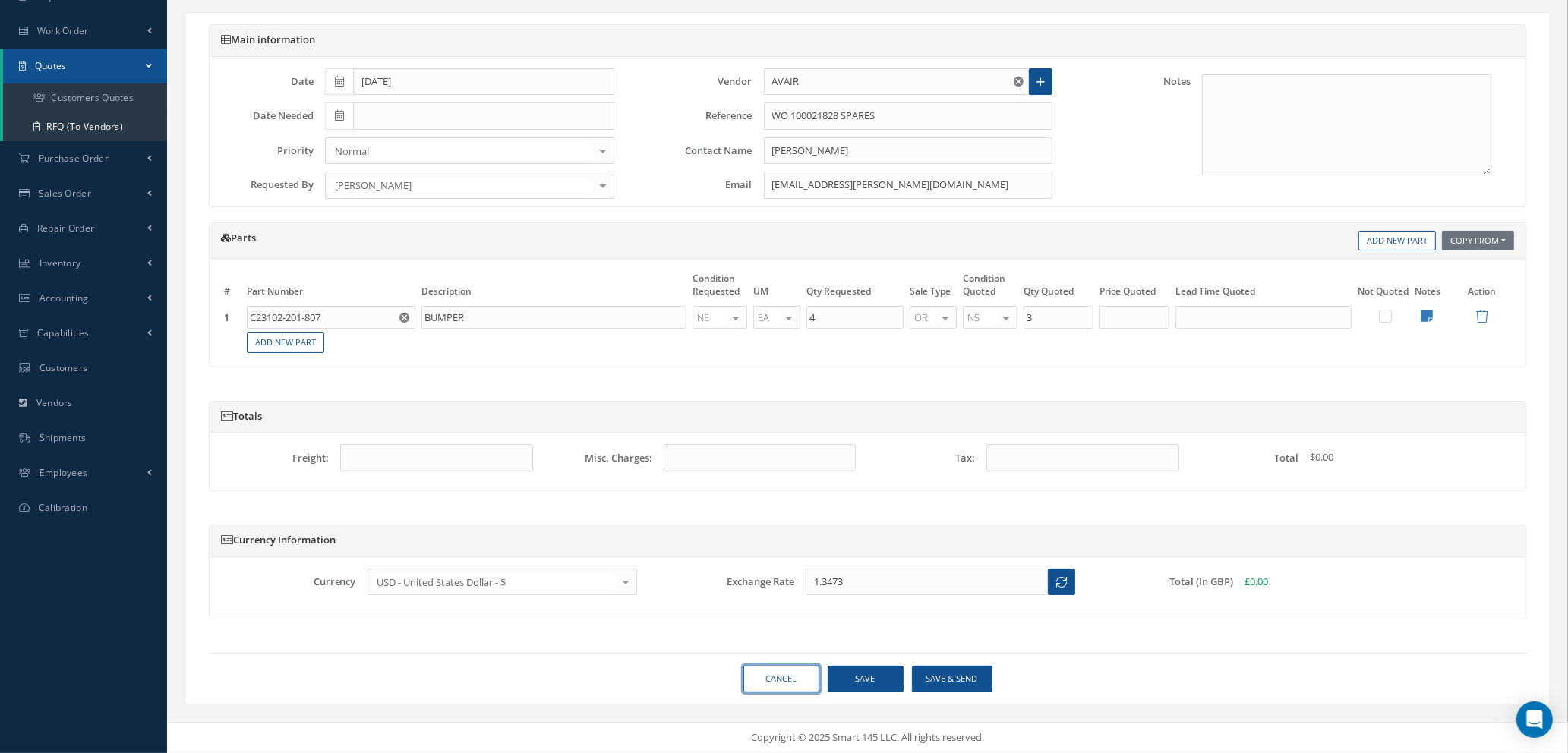
click at [776, 681] on link "Cancel" at bounding box center [781, 679] width 76 height 26
select select "25"
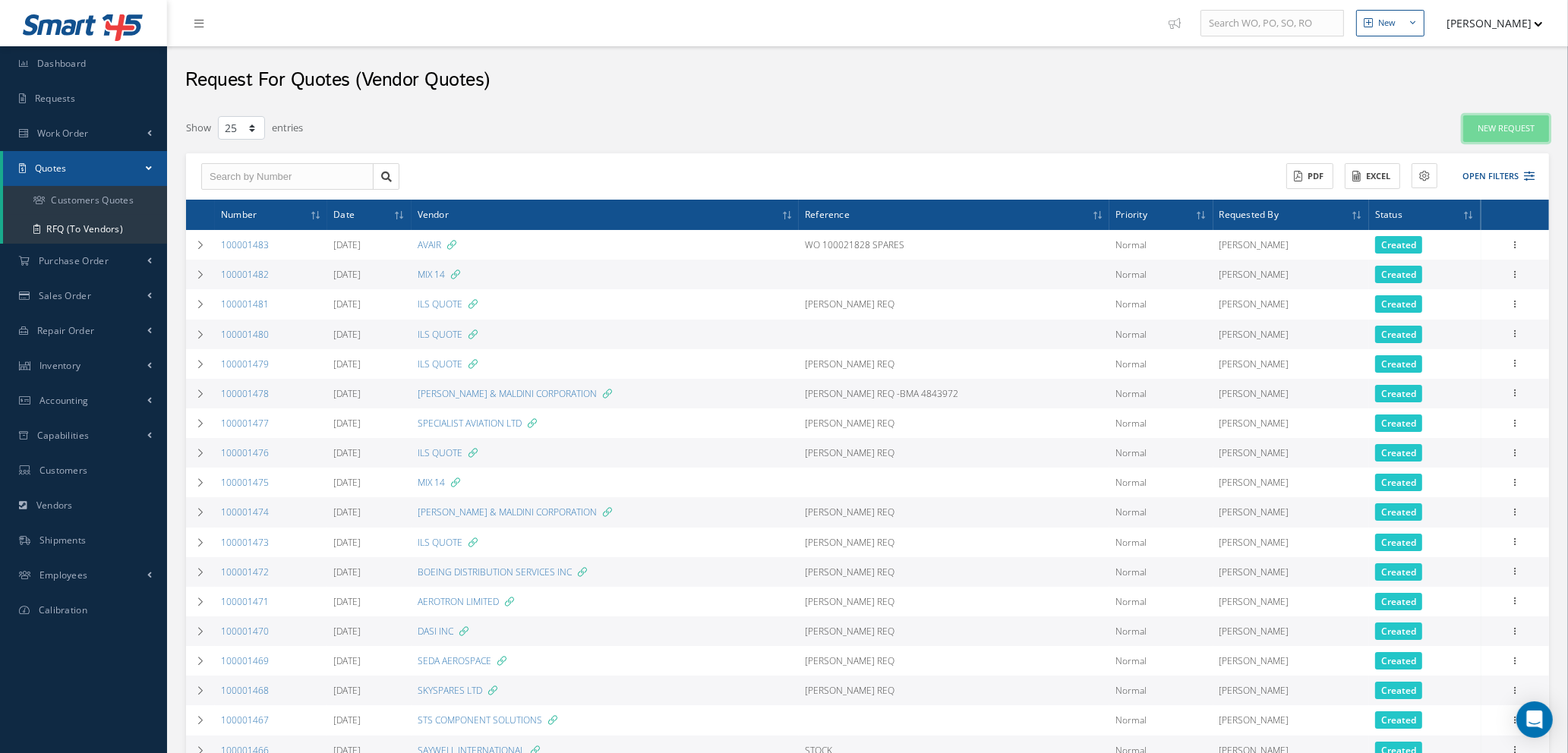
click at [1491, 134] on link "New Request" at bounding box center [1506, 128] width 86 height 26
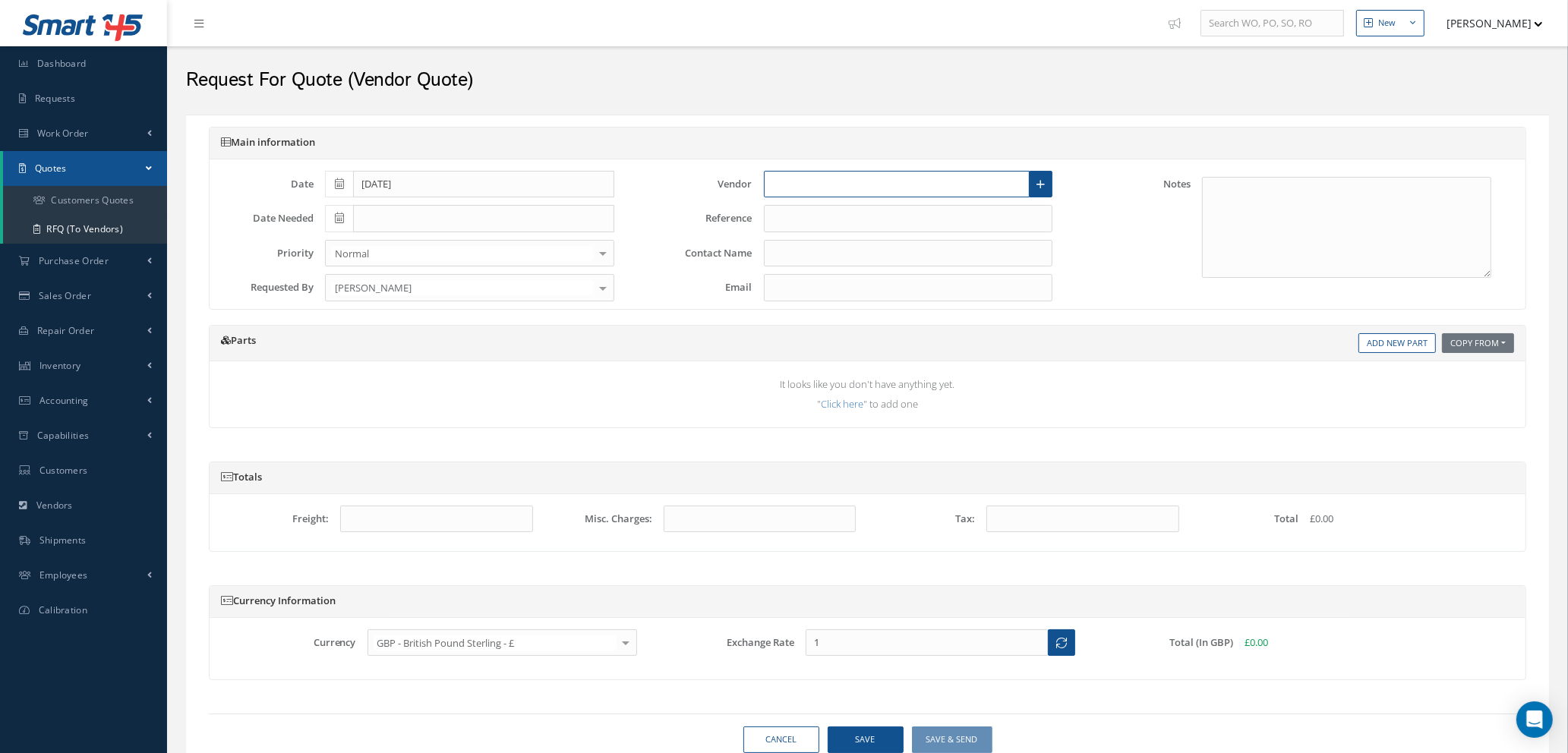
click at [800, 174] on input "text" at bounding box center [897, 184] width 267 height 27
type input "a"
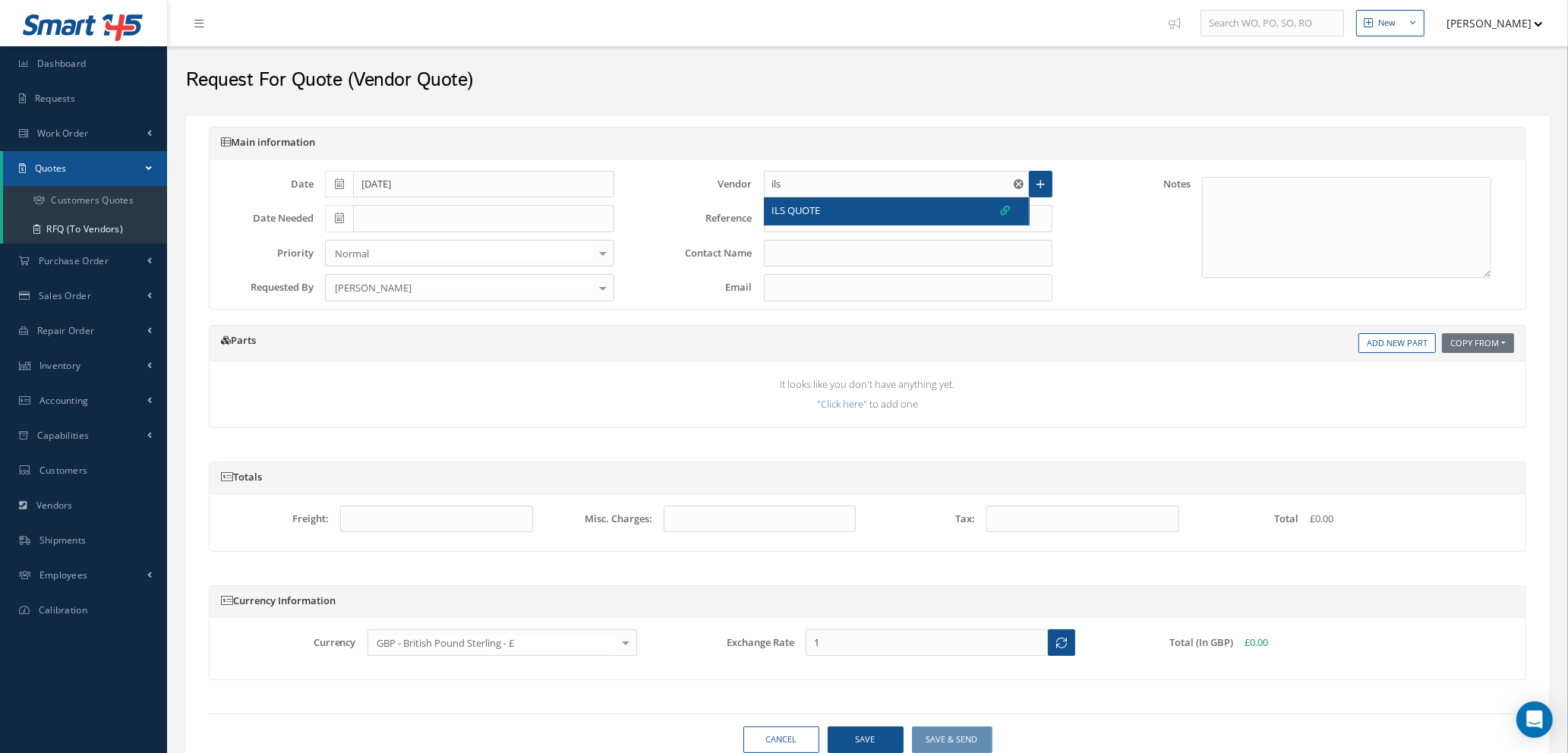
click at [794, 214] on span "ILS QUOTE" at bounding box center [796, 210] width 48 height 15
type input "ILS QUOTE"
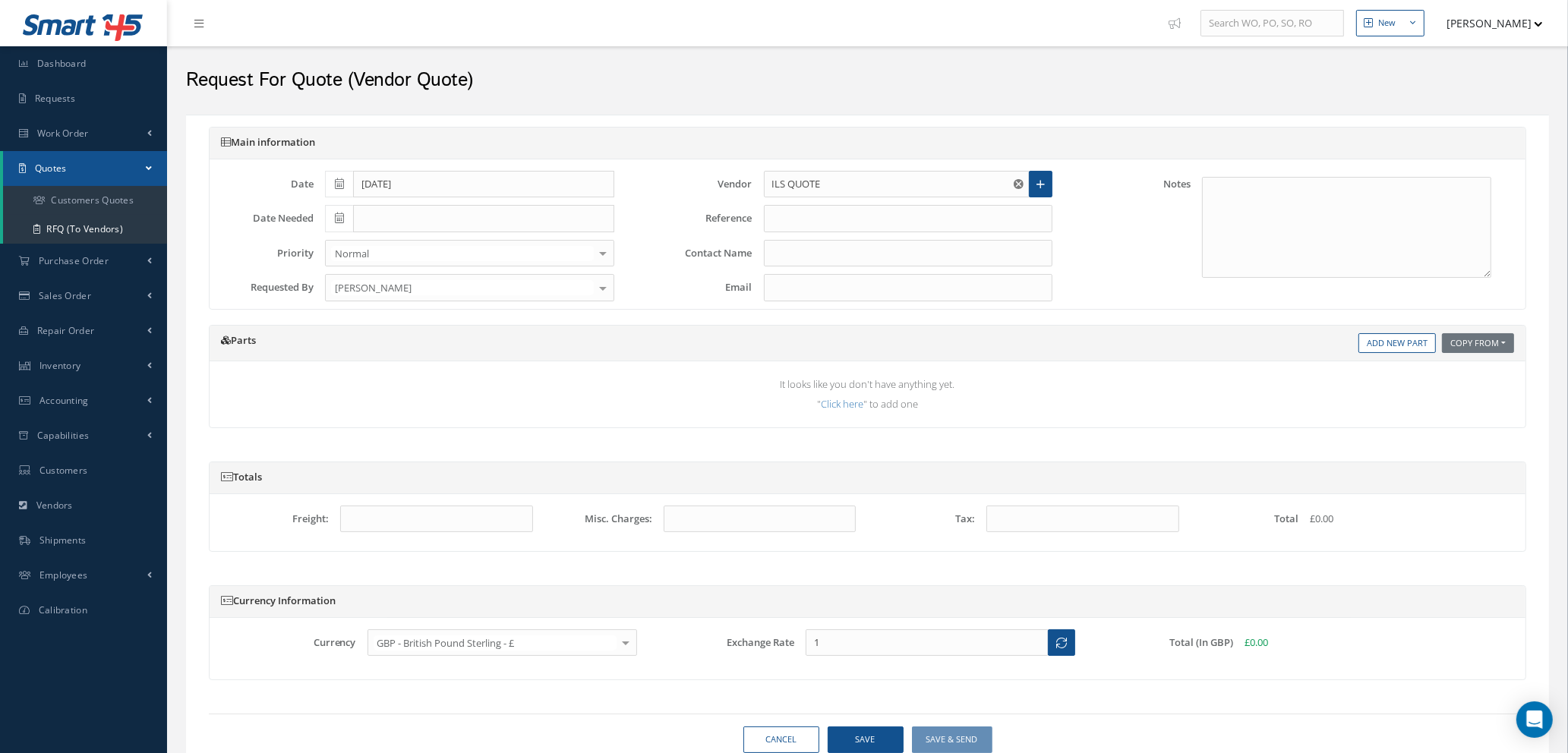
type input "1.3473"
click at [1236, 192] on textarea at bounding box center [1346, 227] width 289 height 101
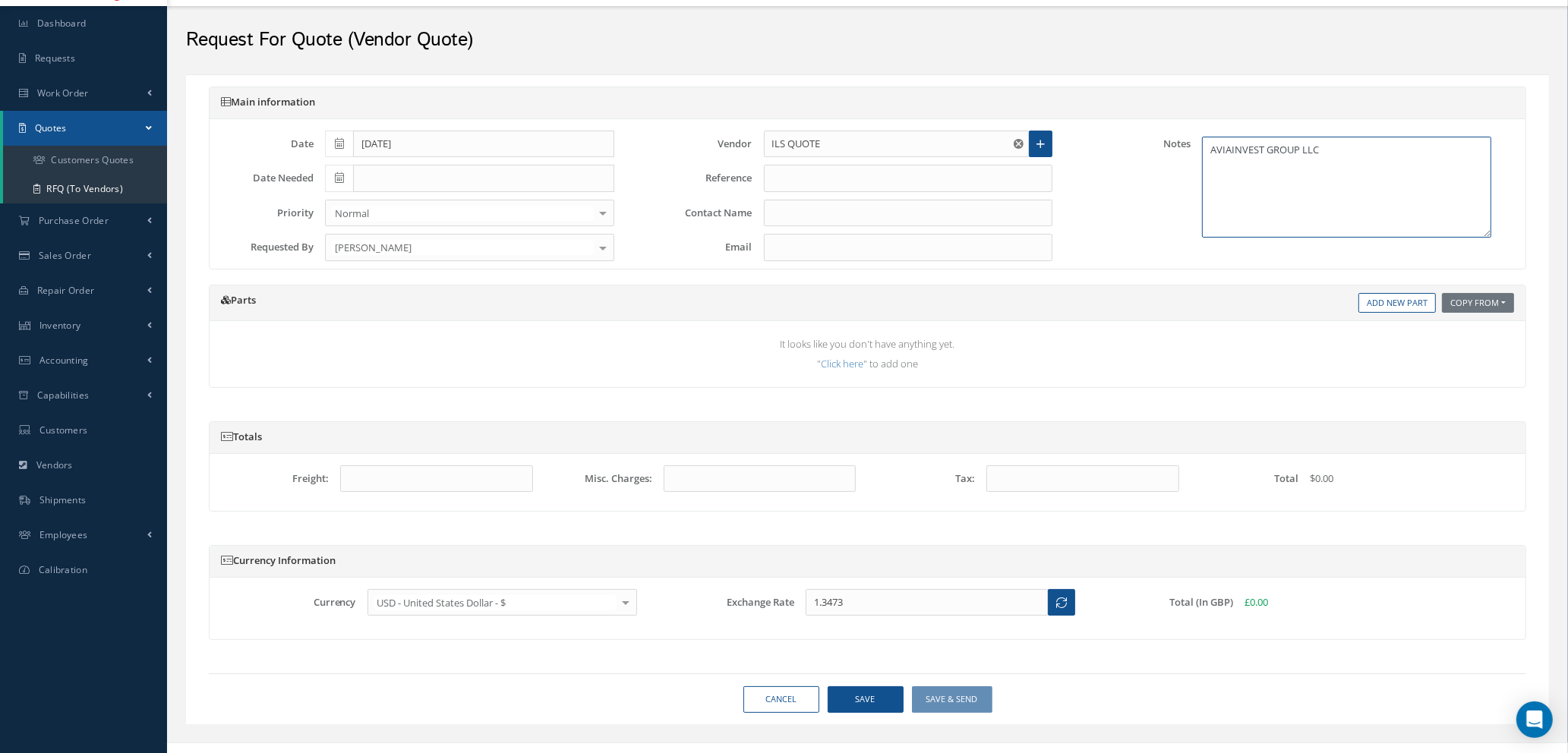
scroll to position [62, 0]
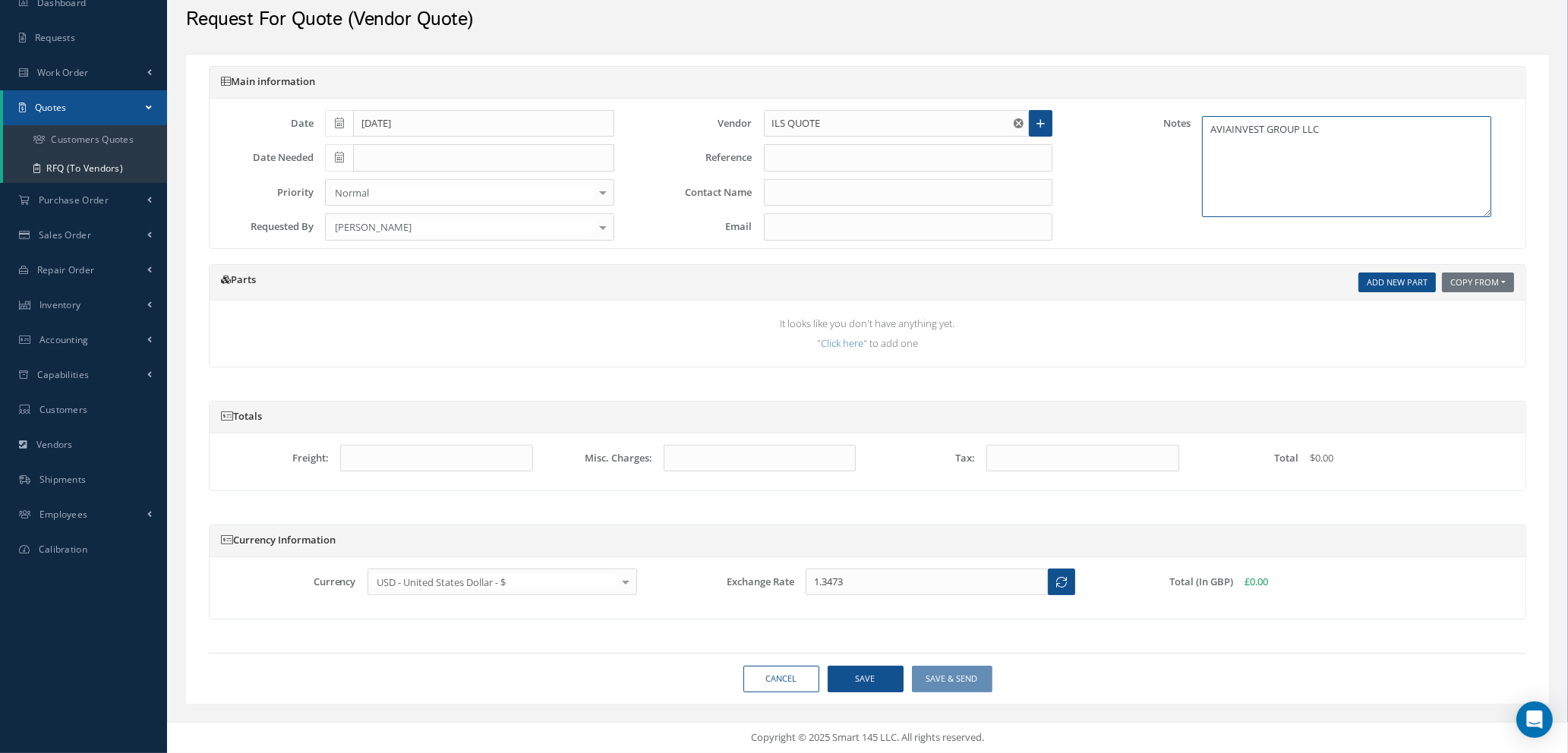
type textarea "AVIAINVEST GROUP LLC"
click at [1383, 276] on link "Add New Part" at bounding box center [1397, 282] width 77 height 20
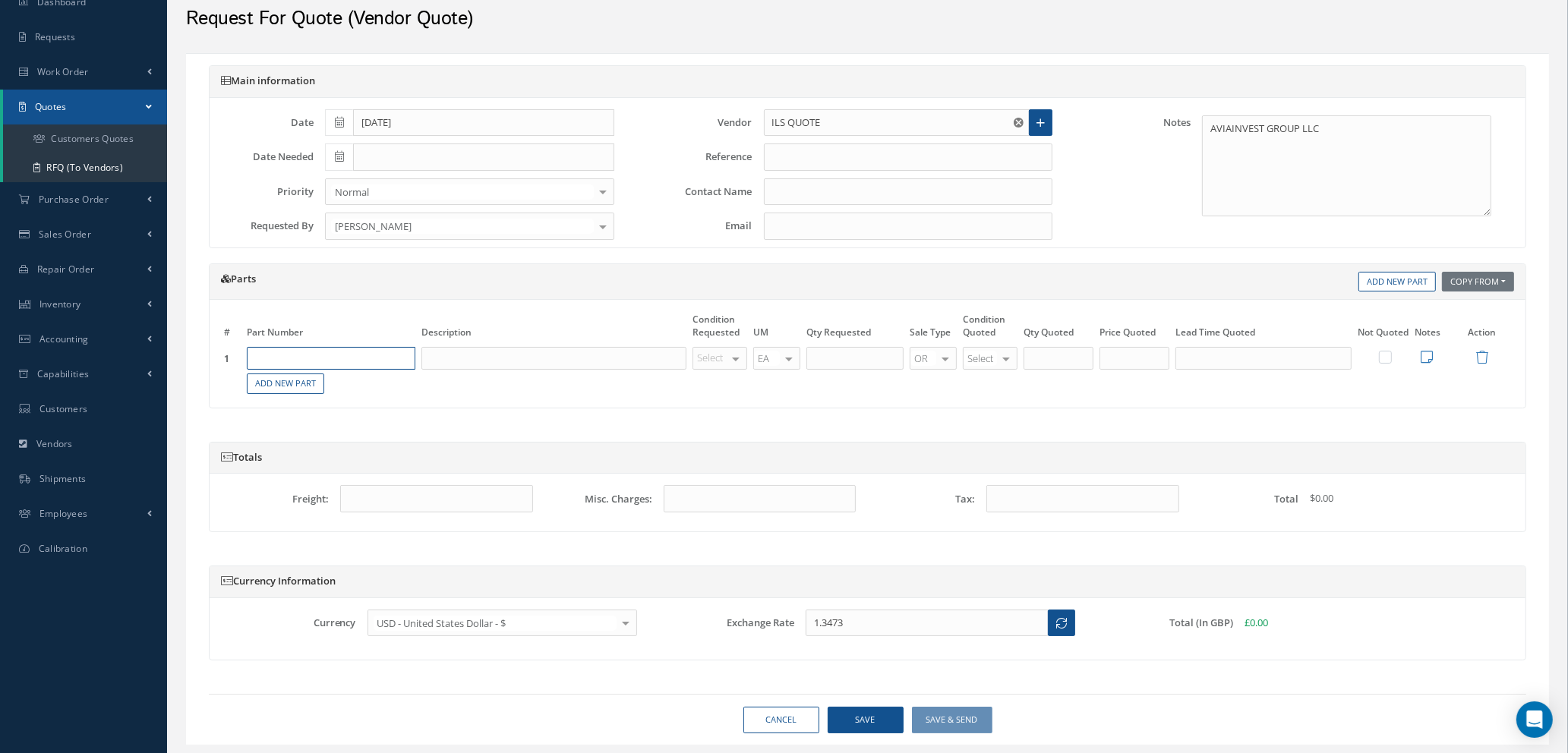
click at [355, 364] on input "text" at bounding box center [332, 358] width 169 height 23
type input "C23102-201-807"
click at [372, 415] on div "BUMPER" at bounding box center [366, 414] width 82 height 26
type input "BUMPER"
click at [736, 359] on div at bounding box center [736, 358] width 21 height 22
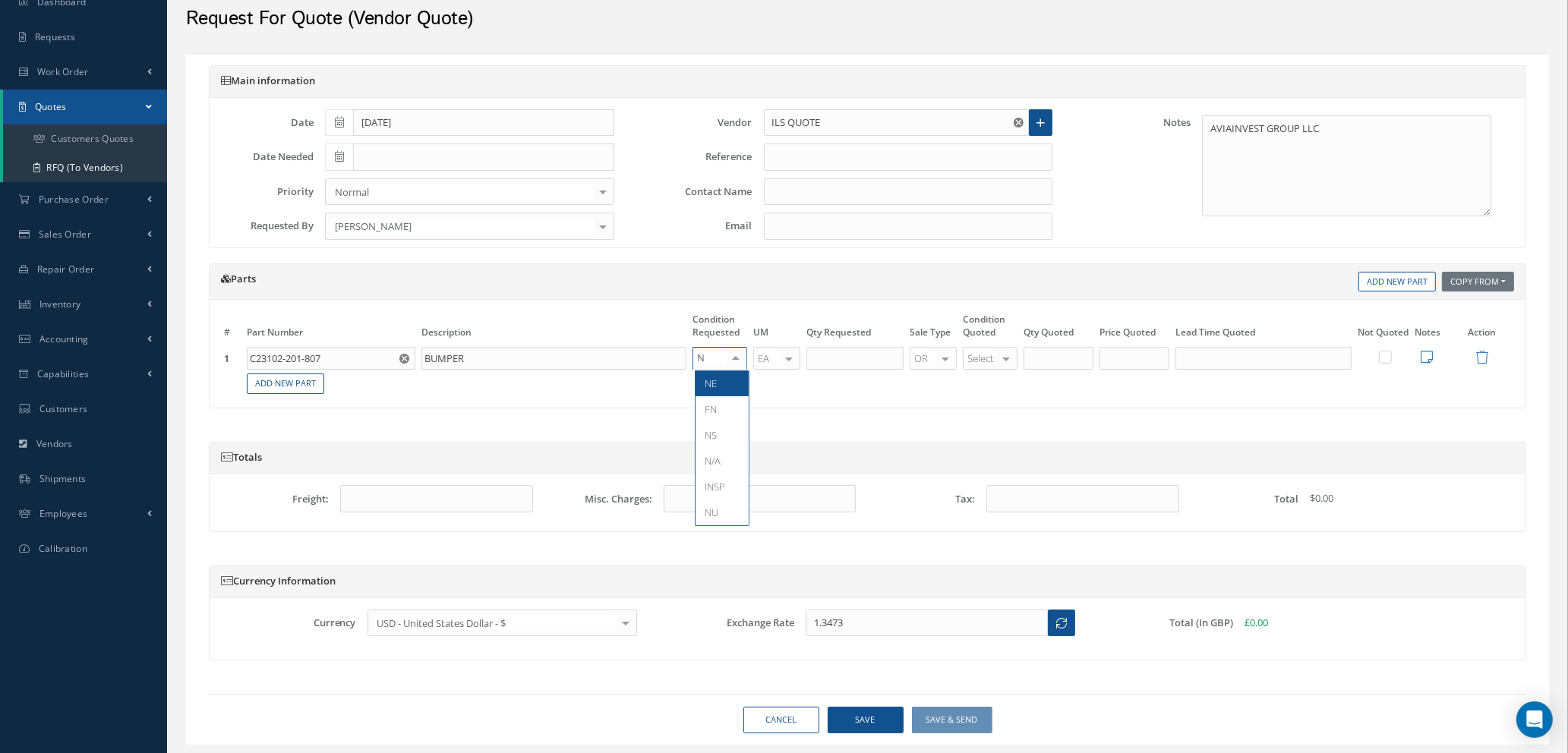
type input "NE"
drag, startPoint x: 736, startPoint y: 387, endPoint x: 795, endPoint y: 364, distance: 63.3
click at [736, 387] on span "NE" at bounding box center [722, 383] width 53 height 26
click at [850, 356] on input "text" at bounding box center [855, 358] width 97 height 23
type input "4"
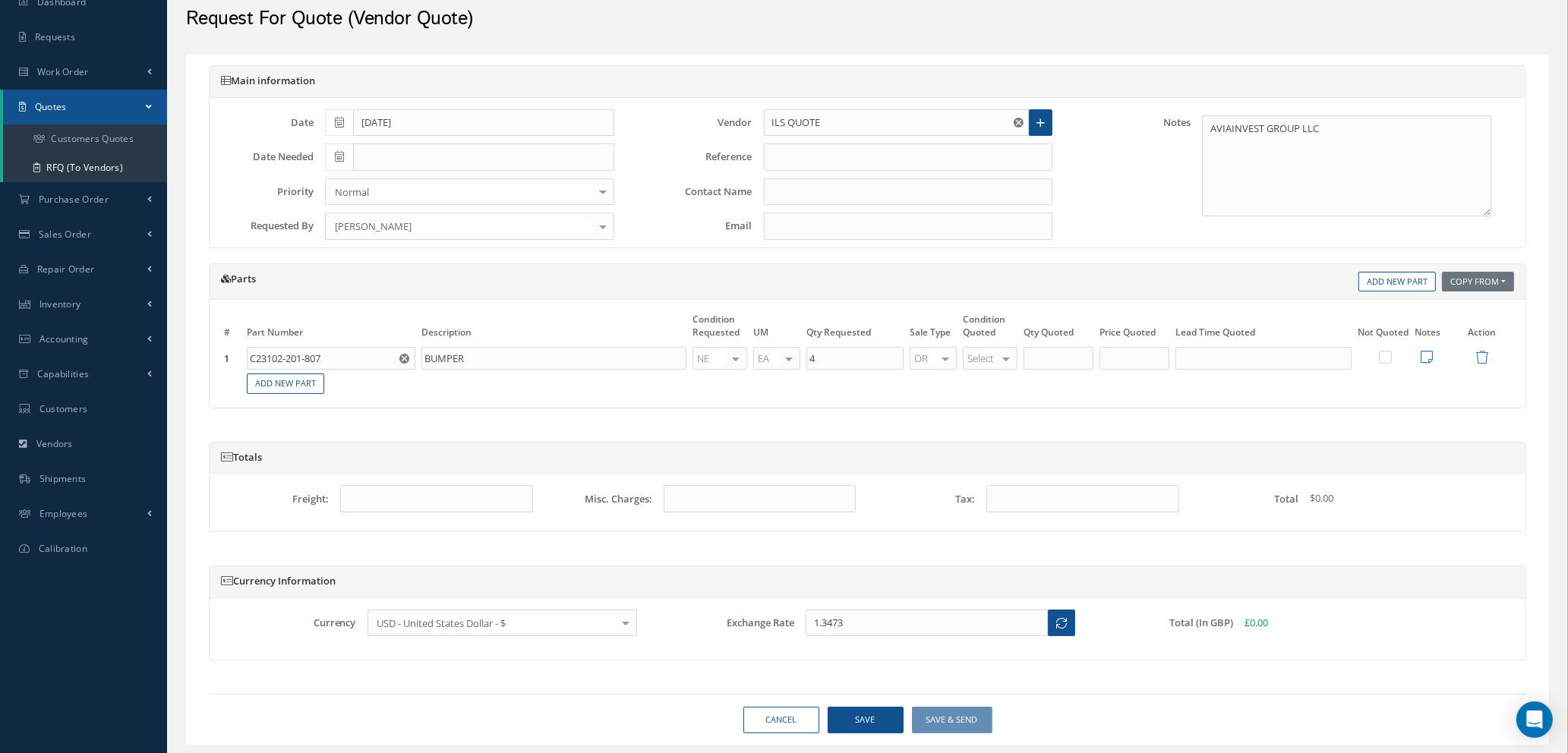
click at [1001, 358] on div at bounding box center [1007, 358] width 21 height 22
type input "NS"
type input "4"
click at [1051, 355] on input "4" at bounding box center [1059, 358] width 70 height 23
click at [1007, 362] on div at bounding box center [1007, 358] width 21 height 22
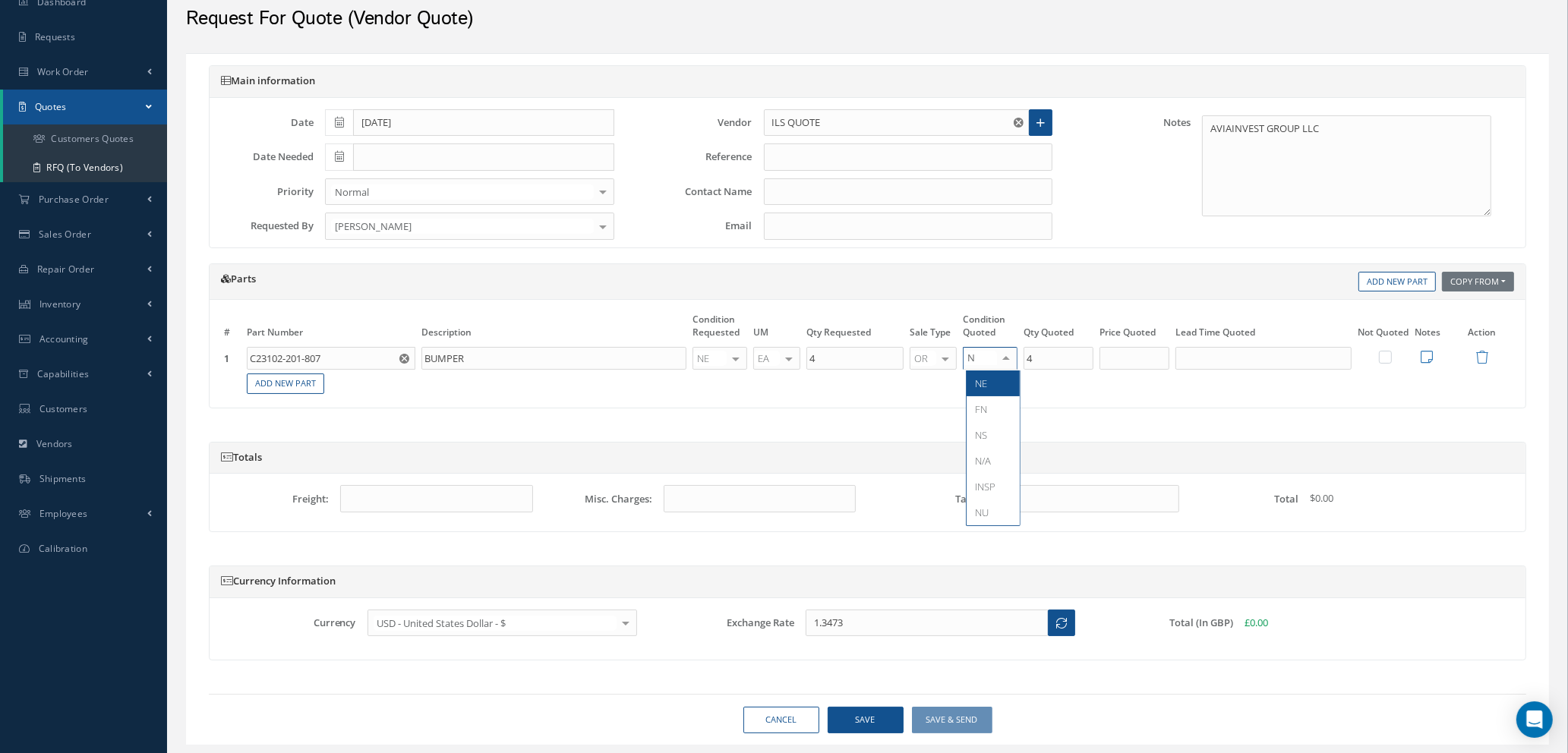
type input "NS"
click at [1001, 391] on span "NS" at bounding box center [993, 383] width 53 height 26
drag, startPoint x: 1067, startPoint y: 358, endPoint x: 1096, endPoint y: 357, distance: 29.0
click at [1067, 357] on input "4" at bounding box center [1059, 358] width 70 height 23
click at [1143, 357] on input "text" at bounding box center [1134, 358] width 70 height 23
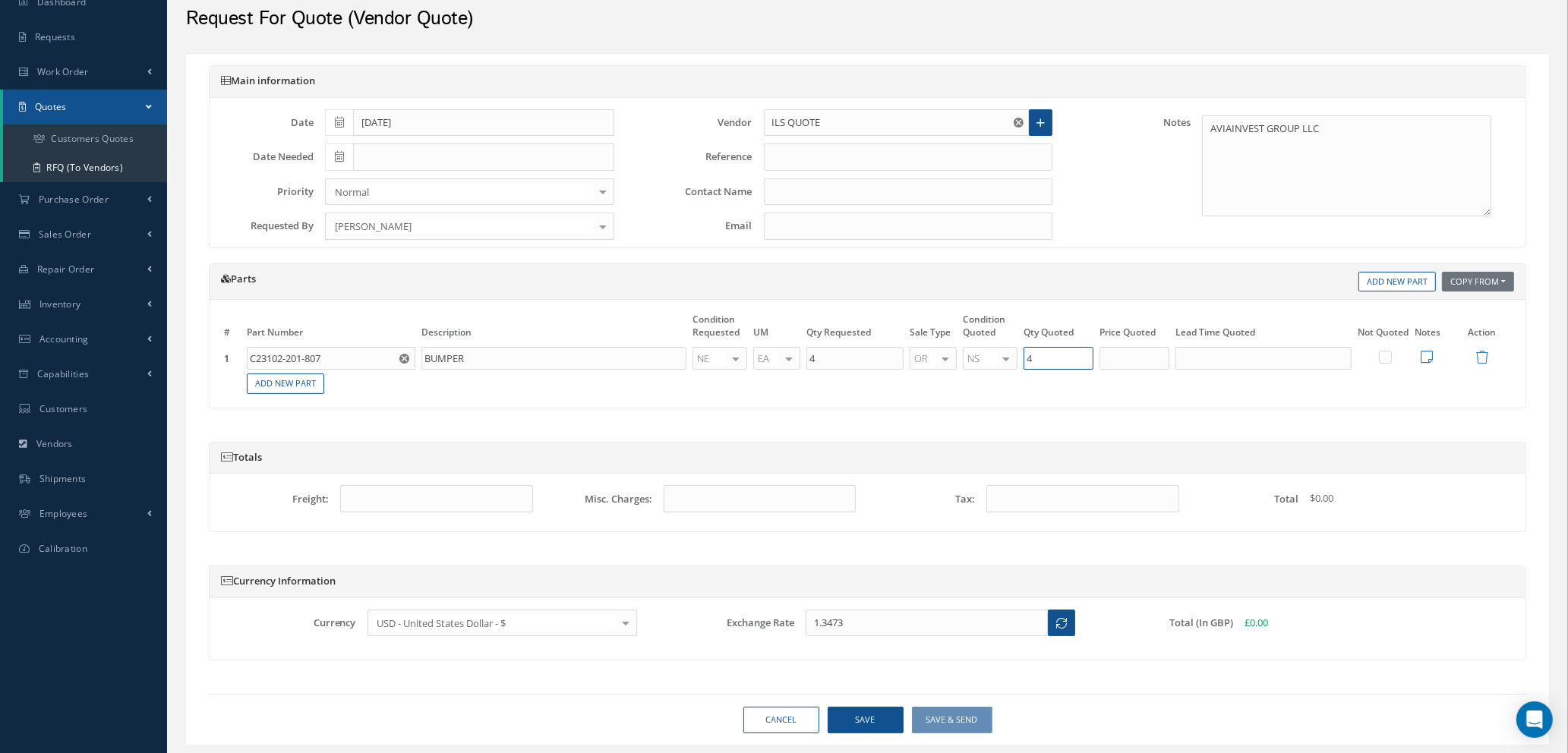
click at [1048, 354] on input "4" at bounding box center [1059, 358] width 70 height 23
type input "3"
click at [1136, 363] on input "text" at bounding box center [1134, 358] width 70 height 23
type input "$200"
click at [1199, 363] on input "text" at bounding box center [1264, 358] width 176 height 23
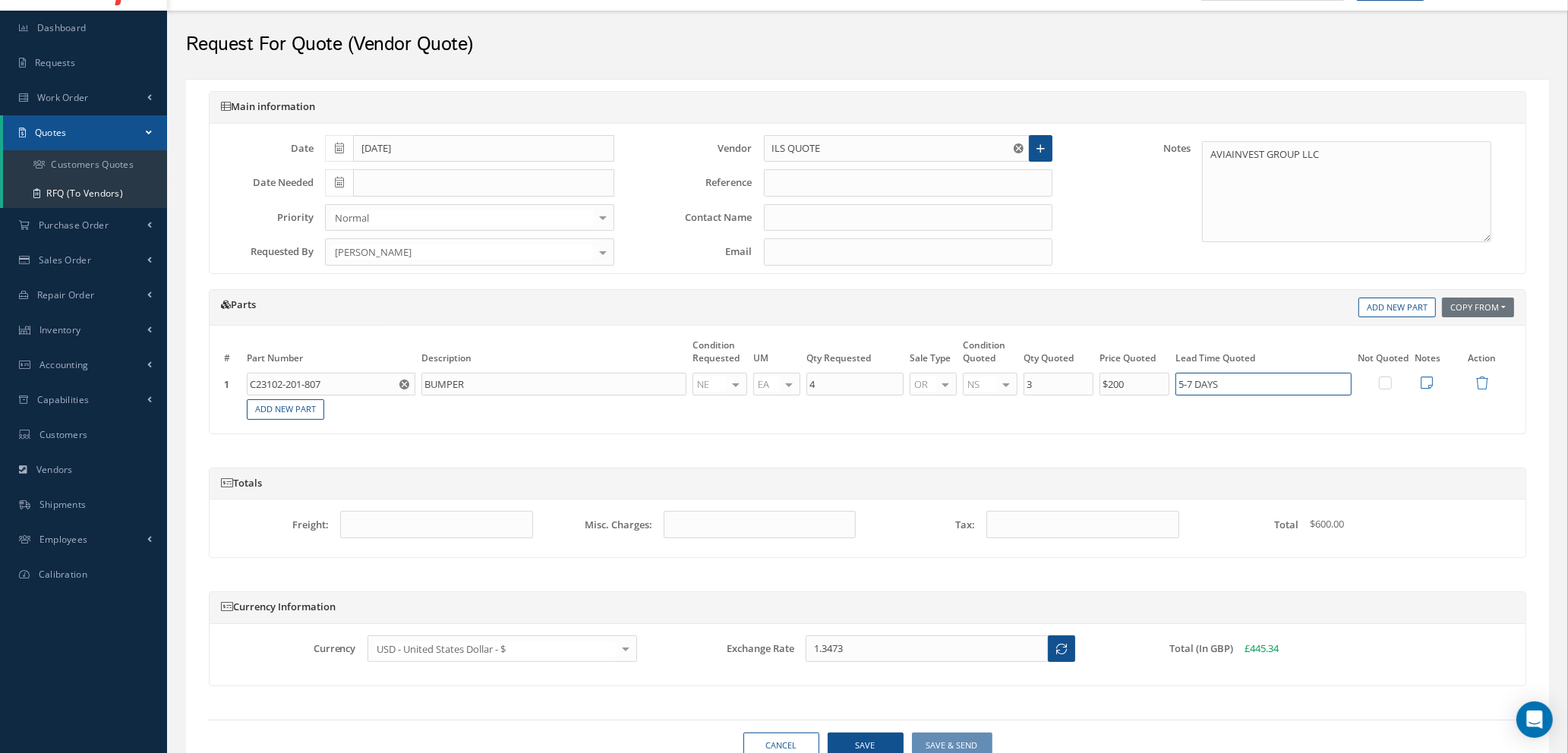
scroll to position [0, 0]
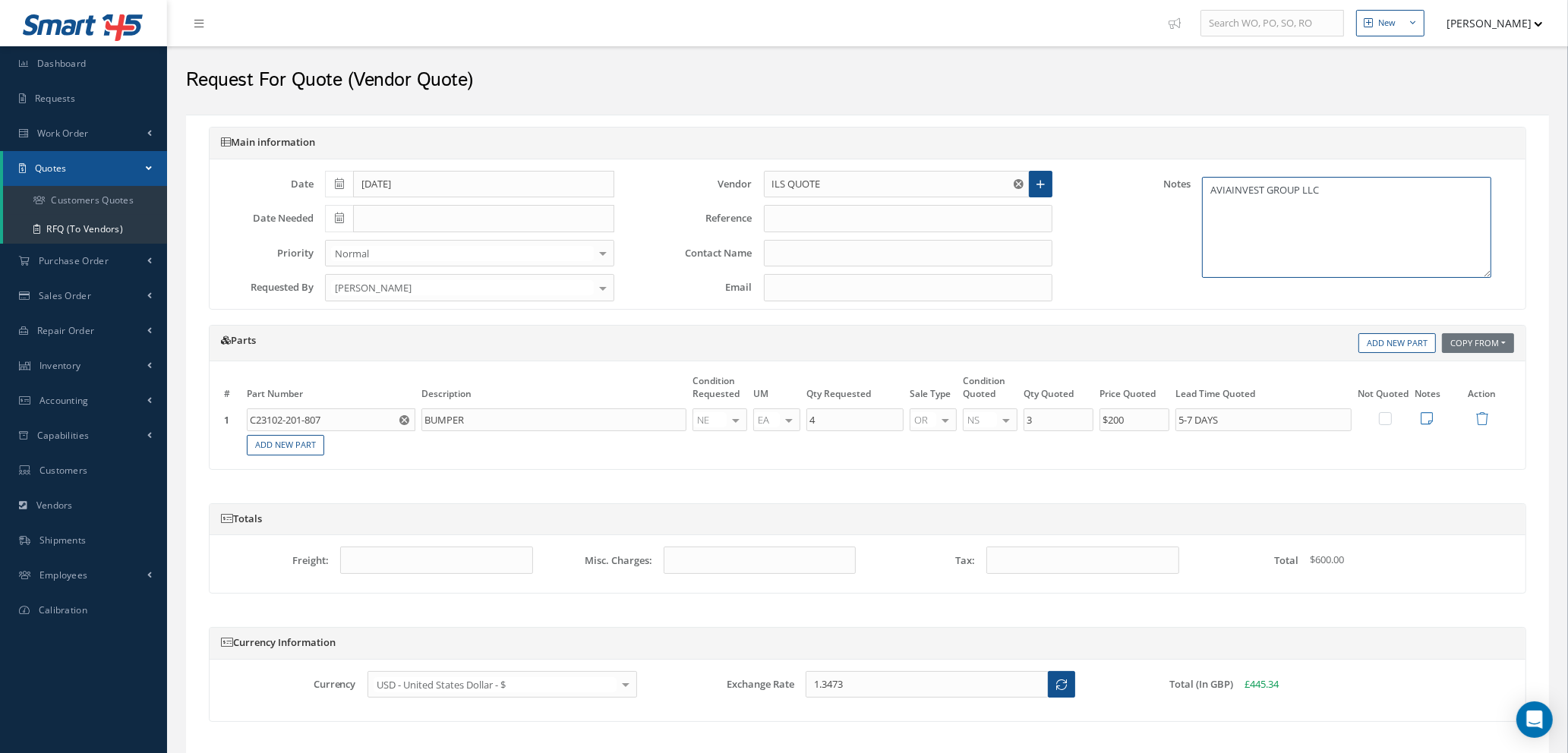
type input "5-7 DAYS"
click at [1331, 186] on textarea "AVIAINVEST GROUP LLC" at bounding box center [1346, 227] width 289 height 101
type textarea "AVIAINVEST GROUP LLC UNABLE TO PURCHASE AS STOCK IS IN UKRAINE"
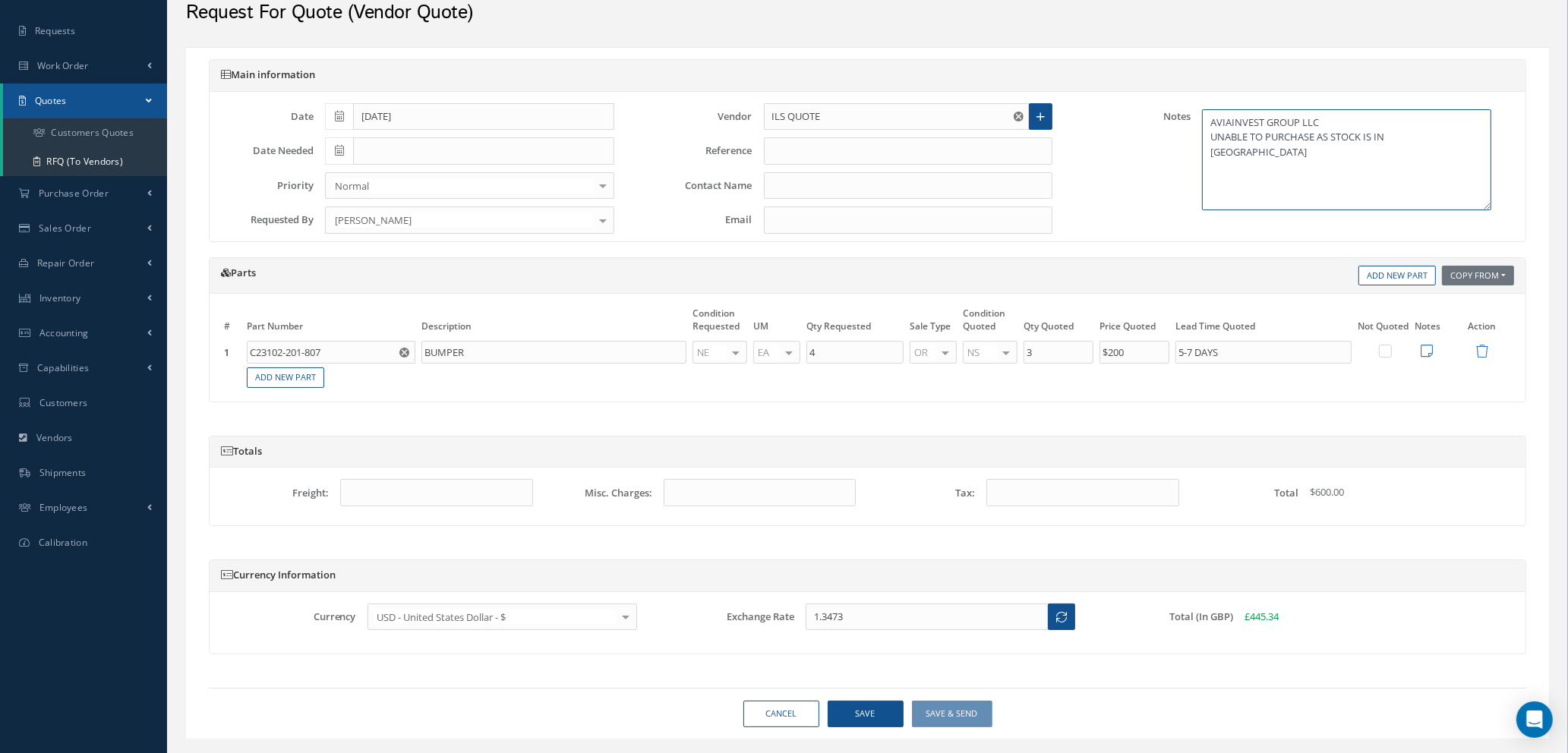
scroll to position [103, 0]
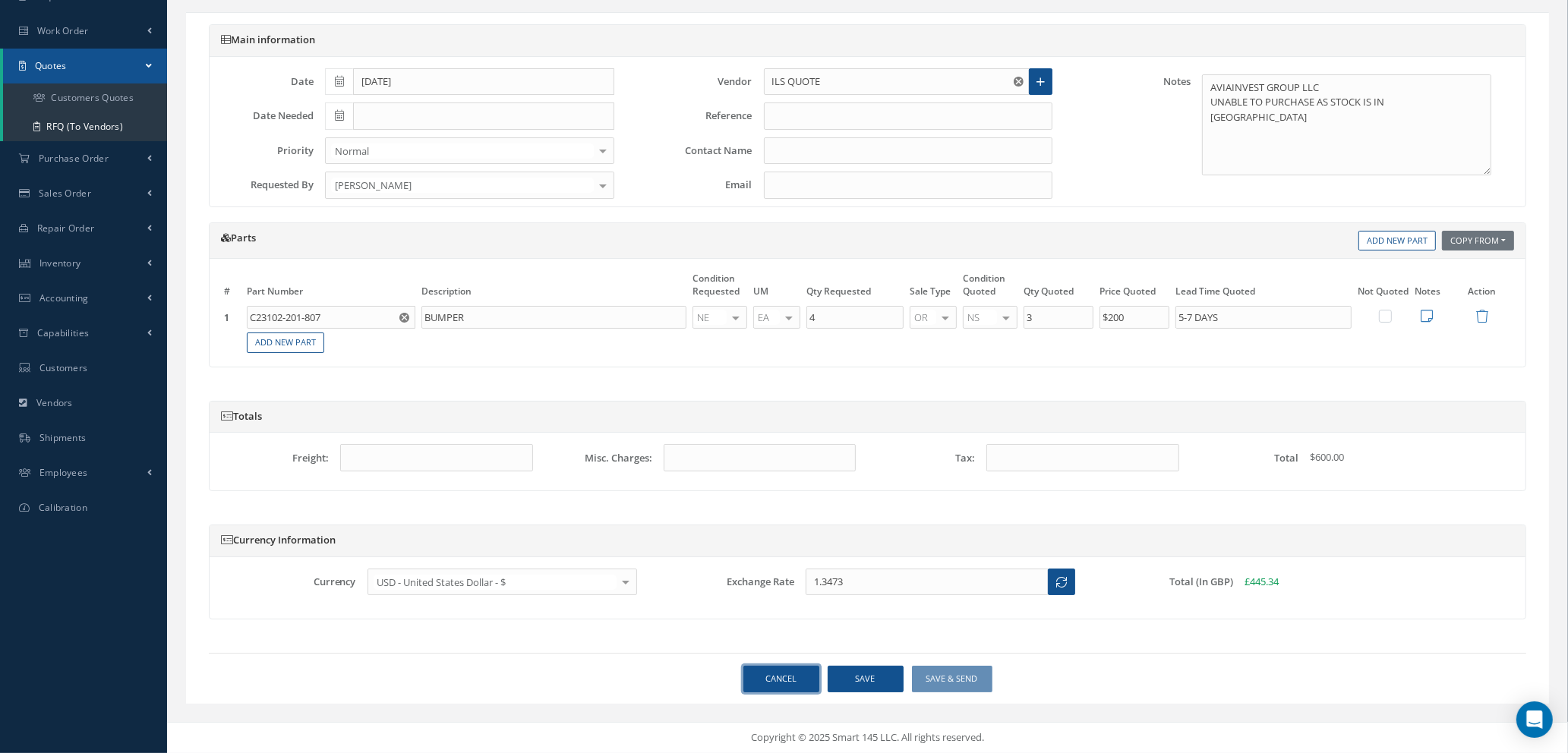
click at [786, 680] on link "Cancel" at bounding box center [781, 679] width 76 height 26
select select "25"
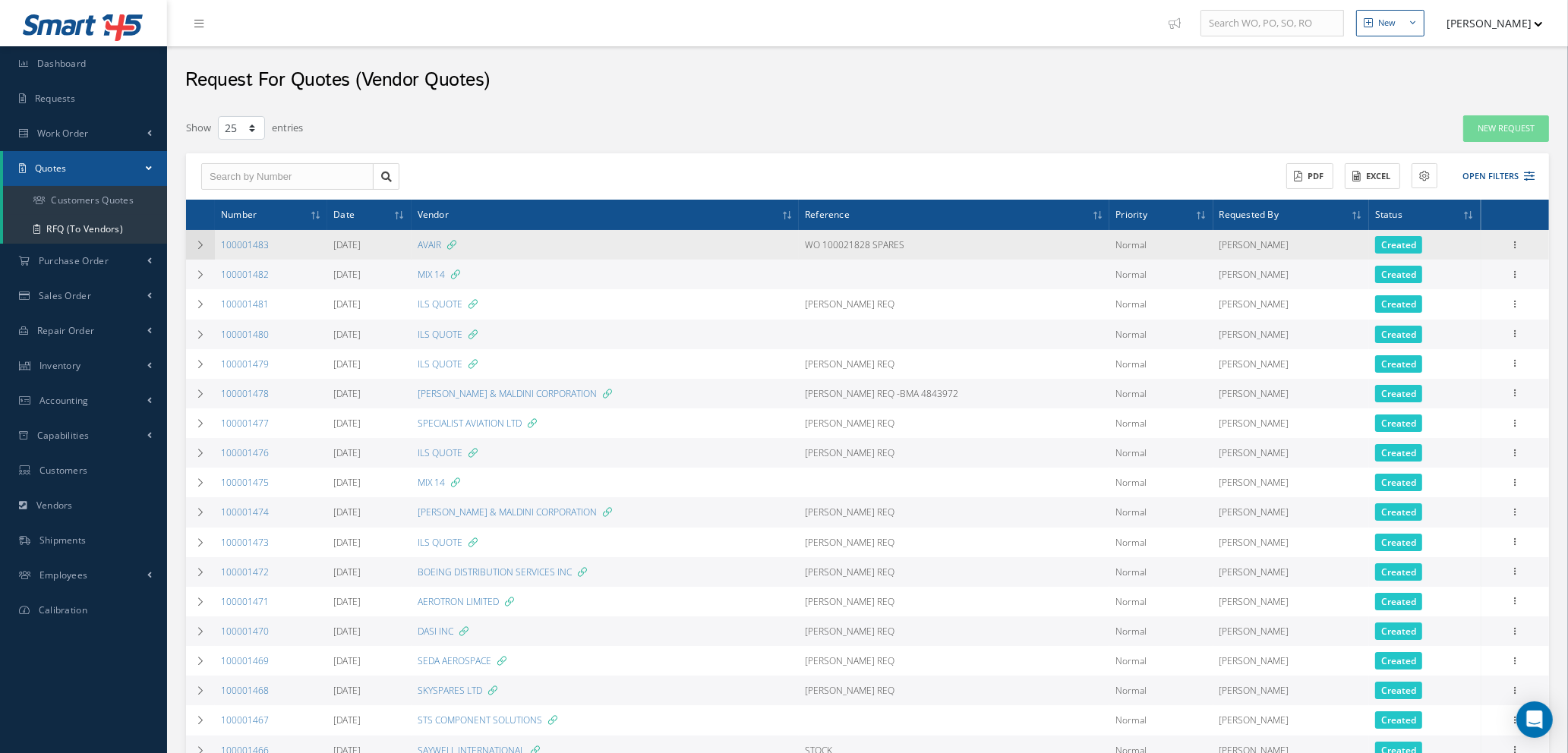
click at [205, 245] on icon at bounding box center [201, 245] width 11 height 9
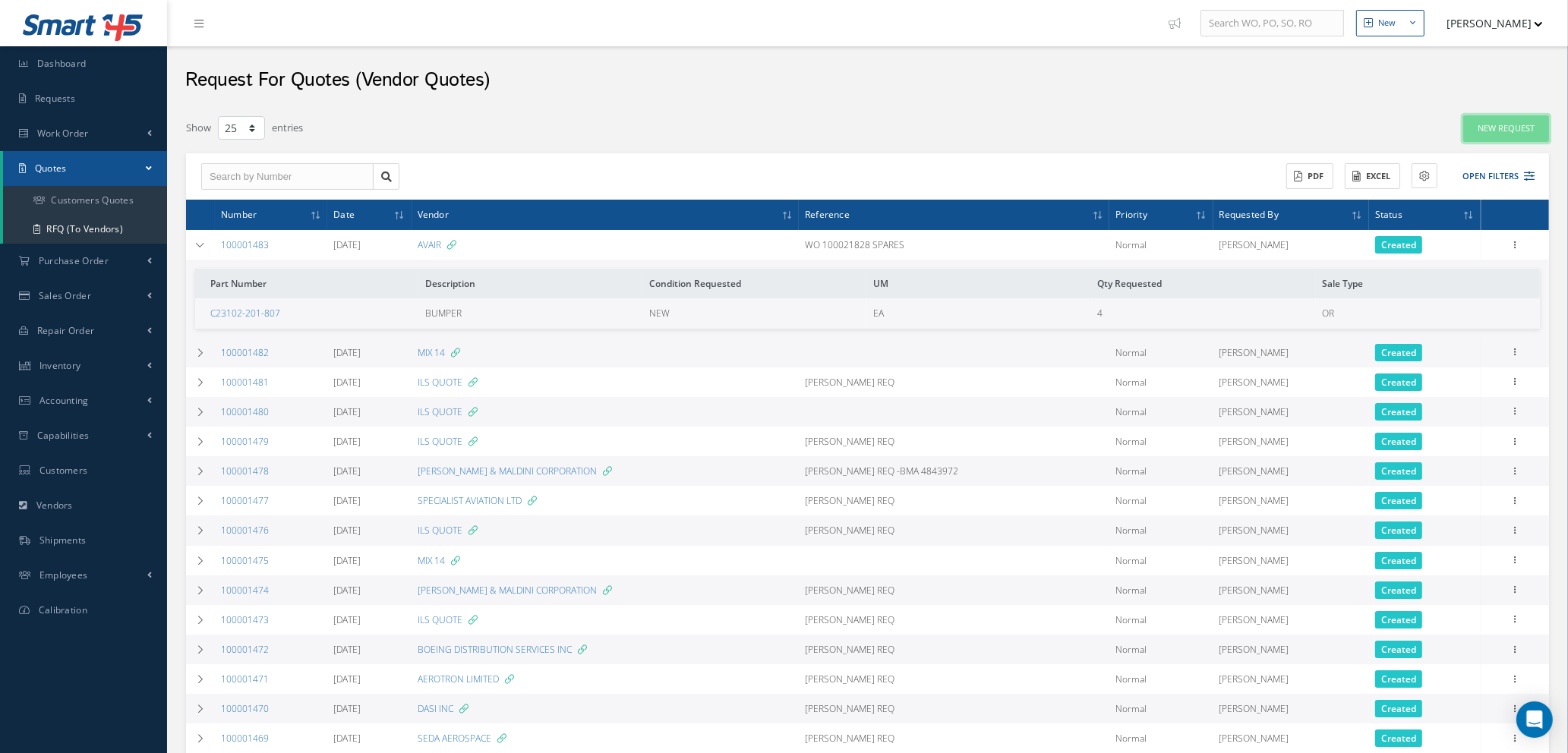
click at [1513, 130] on link "New Request" at bounding box center [1506, 128] width 86 height 26
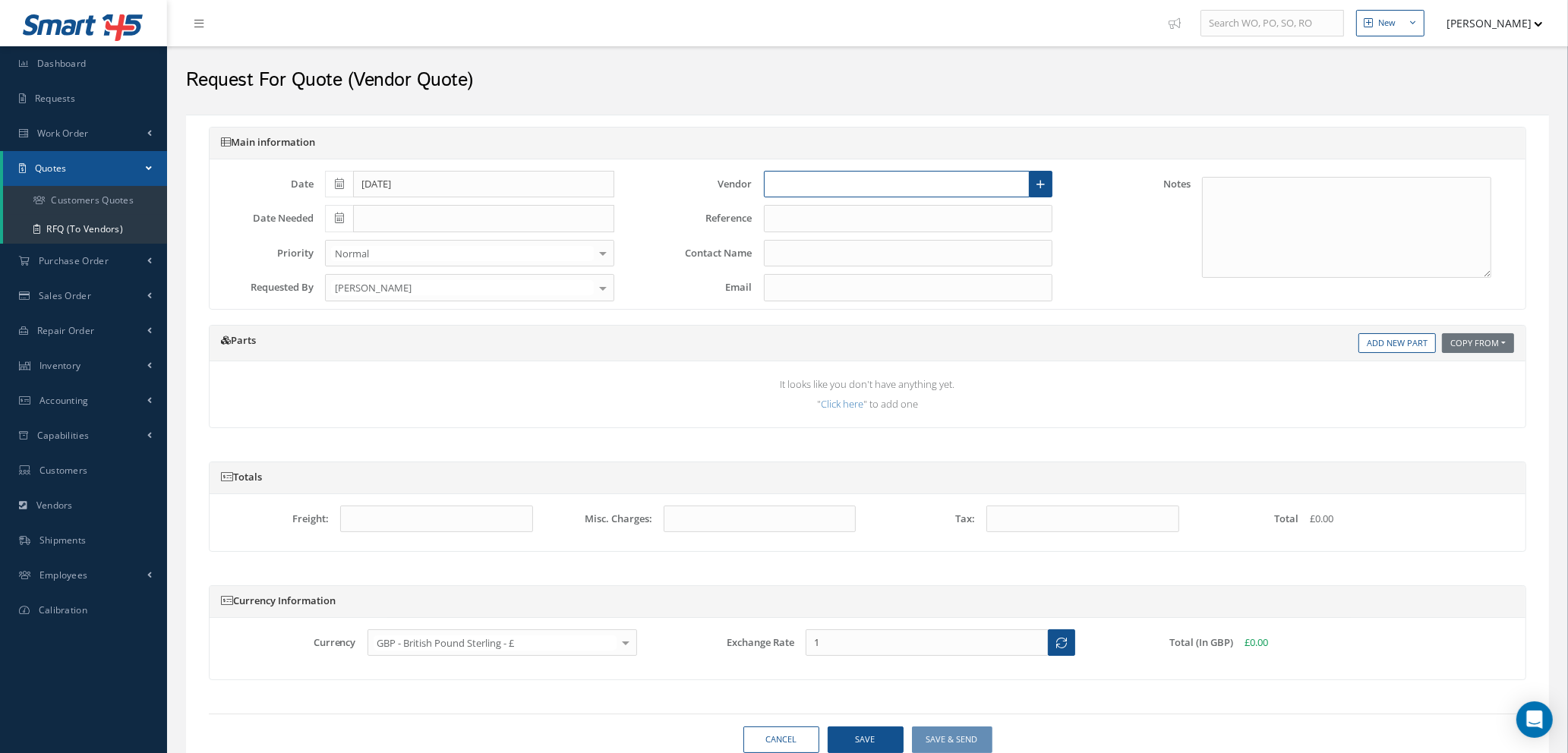
click at [824, 178] on input "text" at bounding box center [897, 184] width 267 height 27
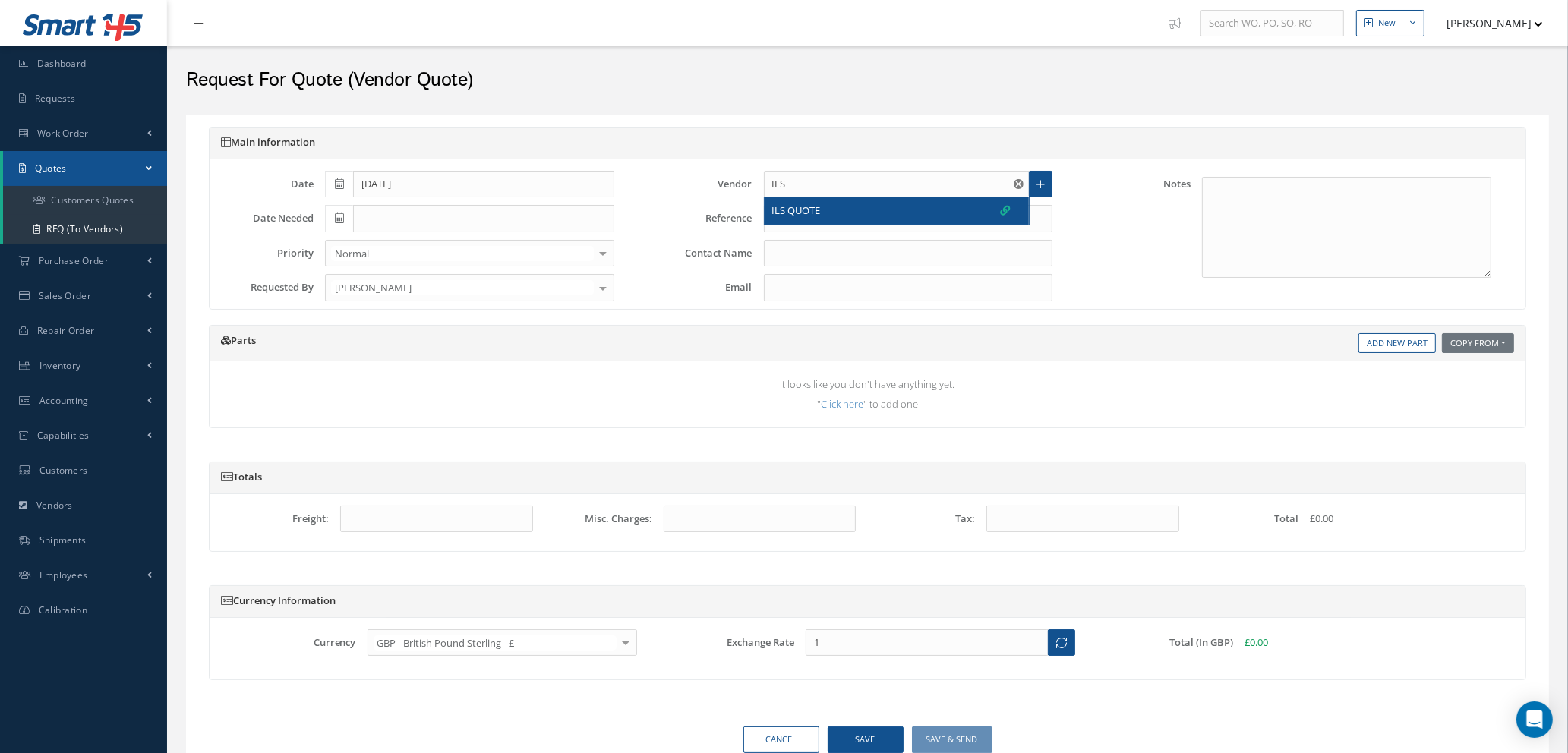
click at [824, 214] on div "ILS QUOTE" at bounding box center [891, 210] width 238 height 15
type input "ILS QUOTE"
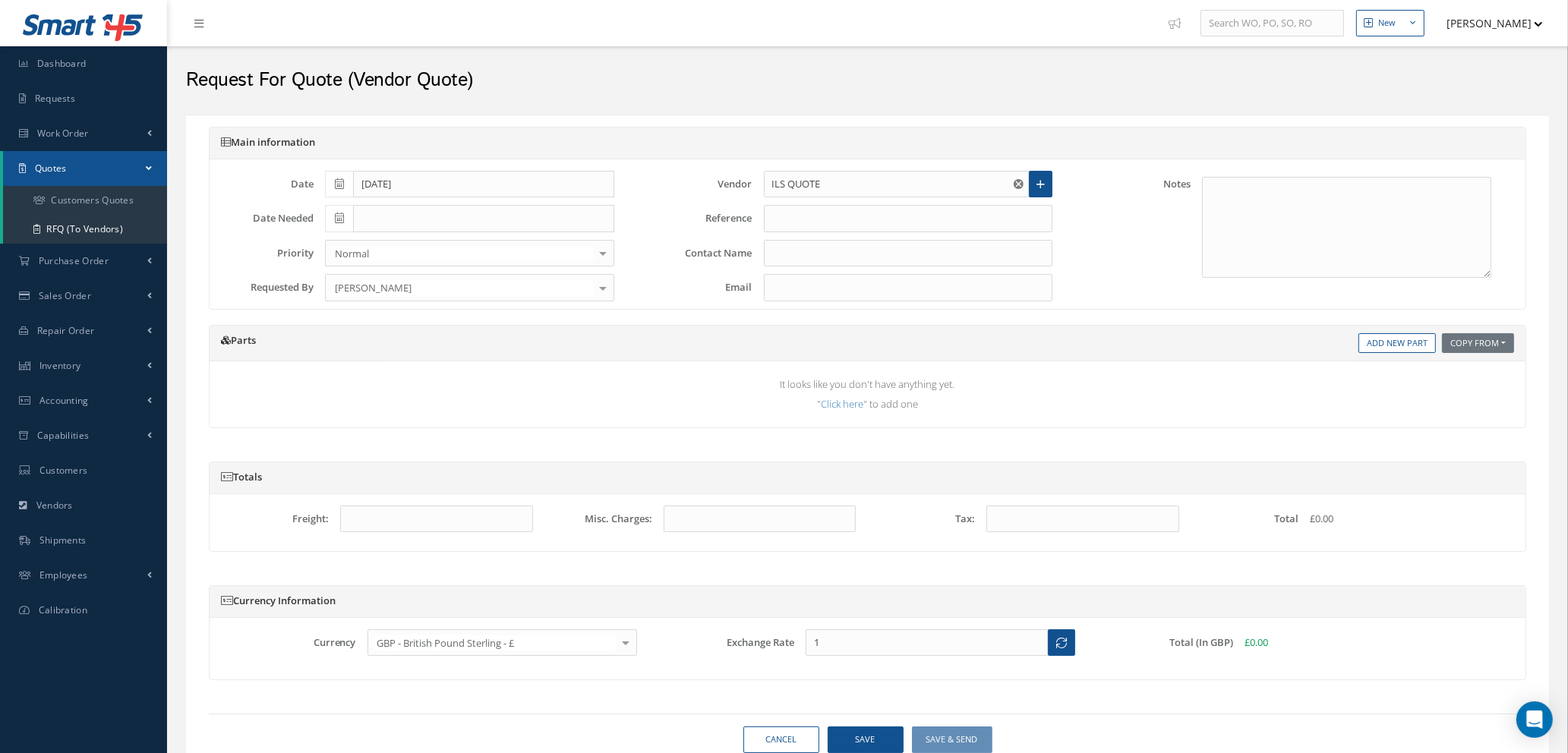
type input "1.3473"
click at [824, 216] on input "text" at bounding box center [908, 218] width 289 height 27
type input "WO 100021828 SPARES"
click at [1242, 187] on textarea at bounding box center [1346, 227] width 289 height 101
drag, startPoint x: 843, startPoint y: 183, endPoint x: 720, endPoint y: 186, distance: 123.0
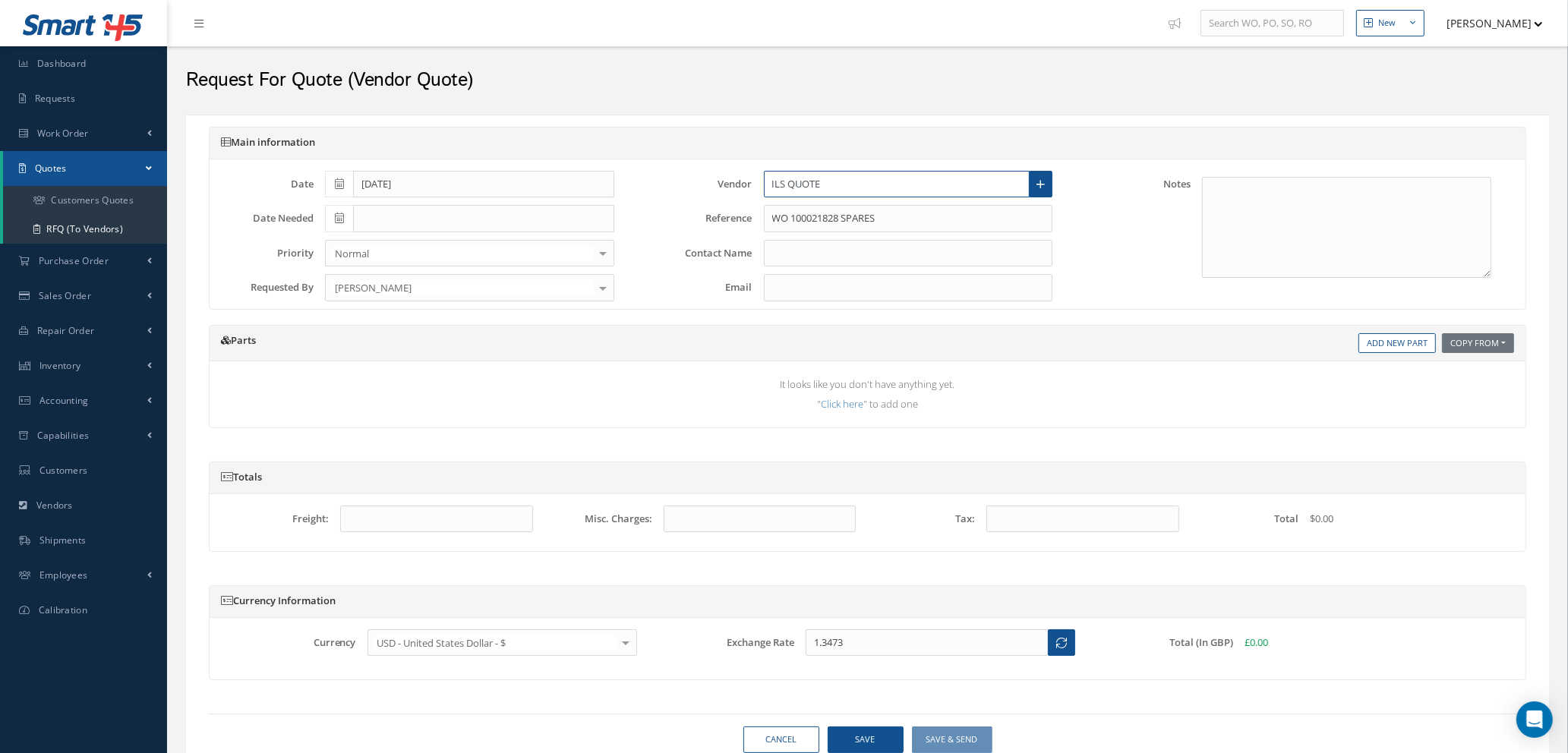
click at [720, 186] on div "Vendor ILS QUOTE Create a new Vendor Main Audits Billing / Shipping Address Con…" at bounding box center [856, 184] width 439 height 27
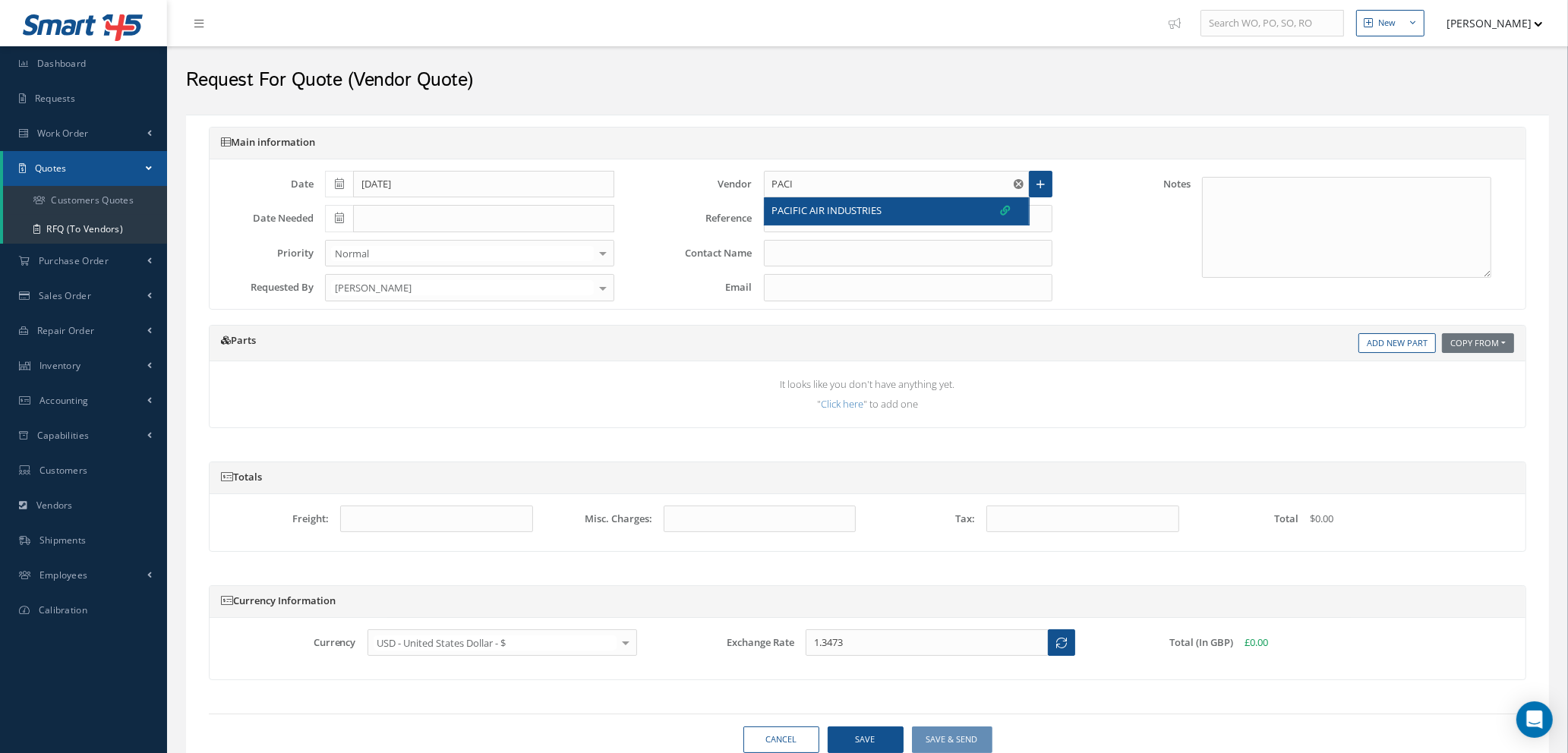
click at [858, 221] on div "PACIFIC AIR INDUSTRIES" at bounding box center [897, 210] width 265 height 27
type input "PACIFIC AIR INDUSTRIES"
type input "MIKE MERONCHUK"
type input "Mikem@pac-air.com"
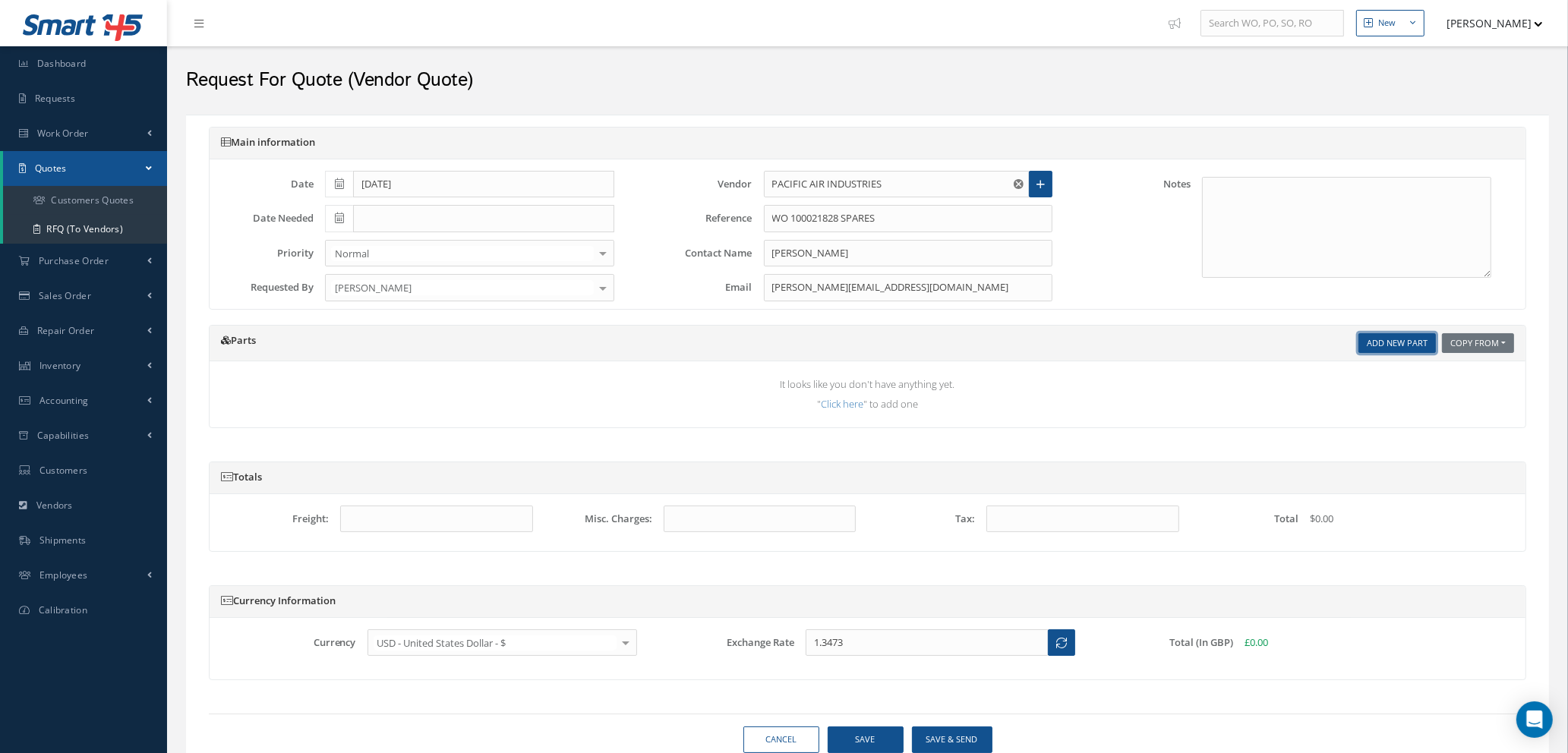
click at [1361, 340] on link "Add New Part" at bounding box center [1397, 343] width 77 height 20
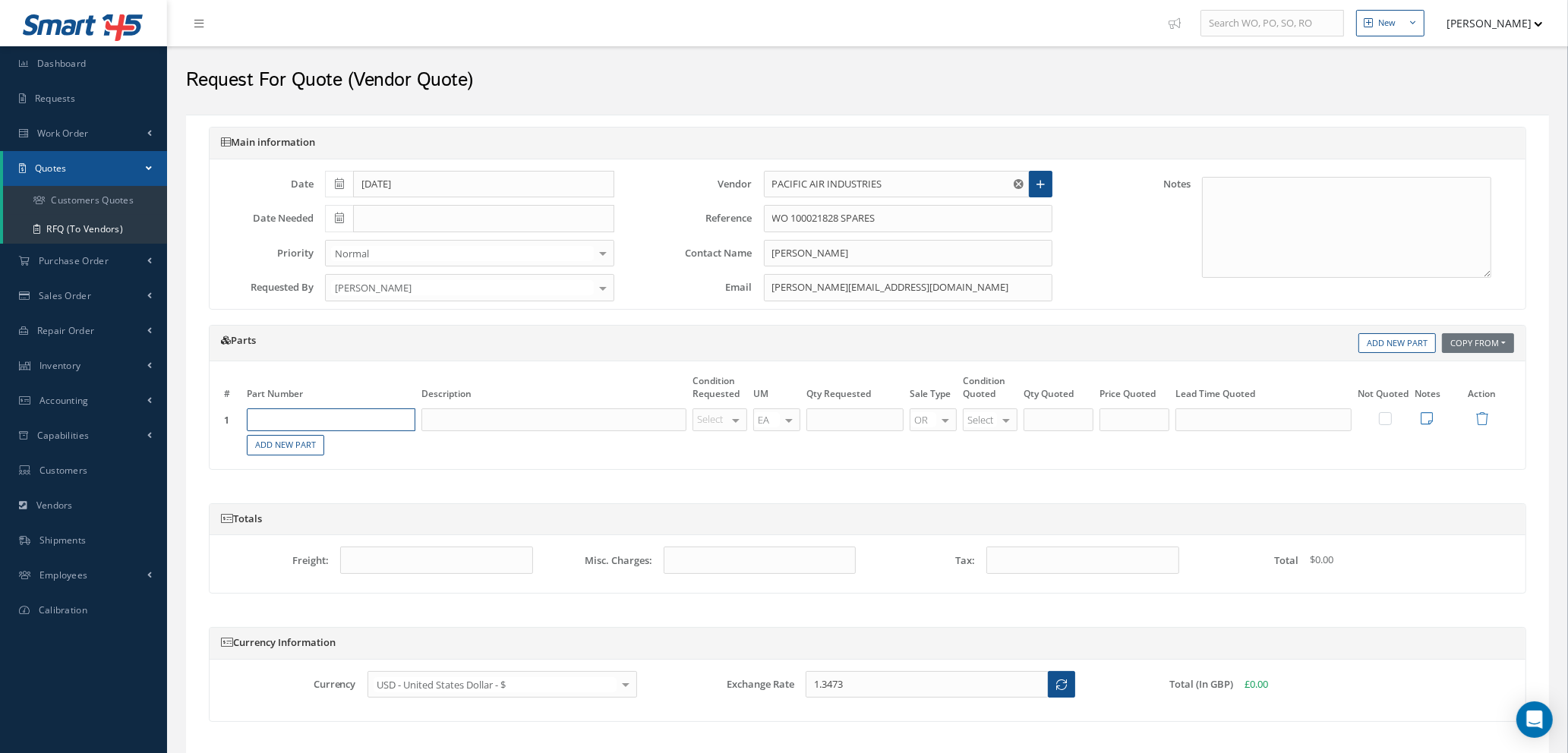
click at [335, 423] on input "text" at bounding box center [332, 420] width 169 height 23
type input "C23102-201-807"
drag, startPoint x: 367, startPoint y: 472, endPoint x: 747, endPoint y: 448, distance: 380.8
click at [368, 472] on span "BUMPER" at bounding box center [355, 470] width 36 height 13
type input "BUMPER"
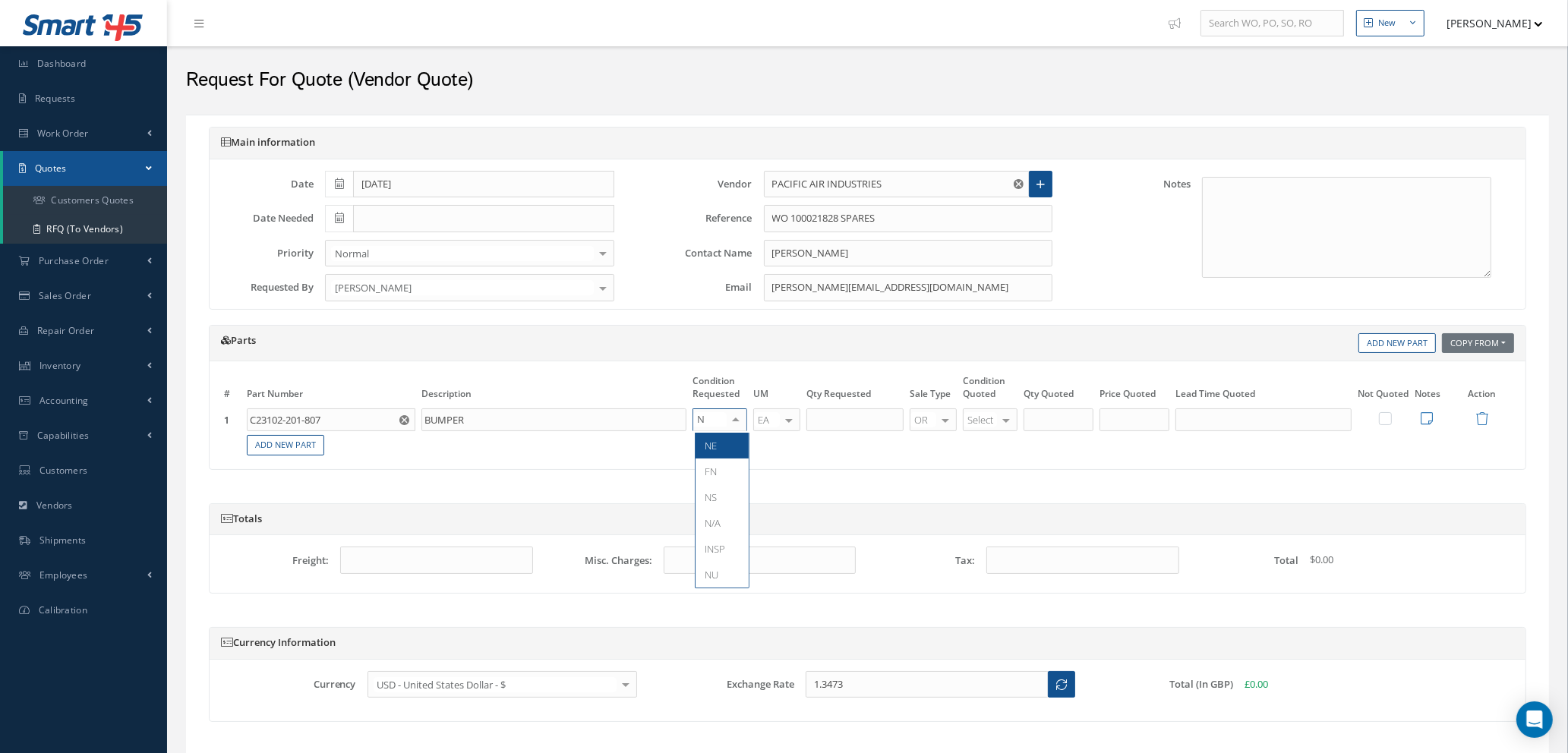
type input "NE"
click at [713, 453] on span "NE" at bounding box center [722, 445] width 53 height 26
click at [838, 420] on input "text" at bounding box center [855, 420] width 97 height 23
type input "4"
click at [1000, 420] on div at bounding box center [1007, 420] width 21 height 22
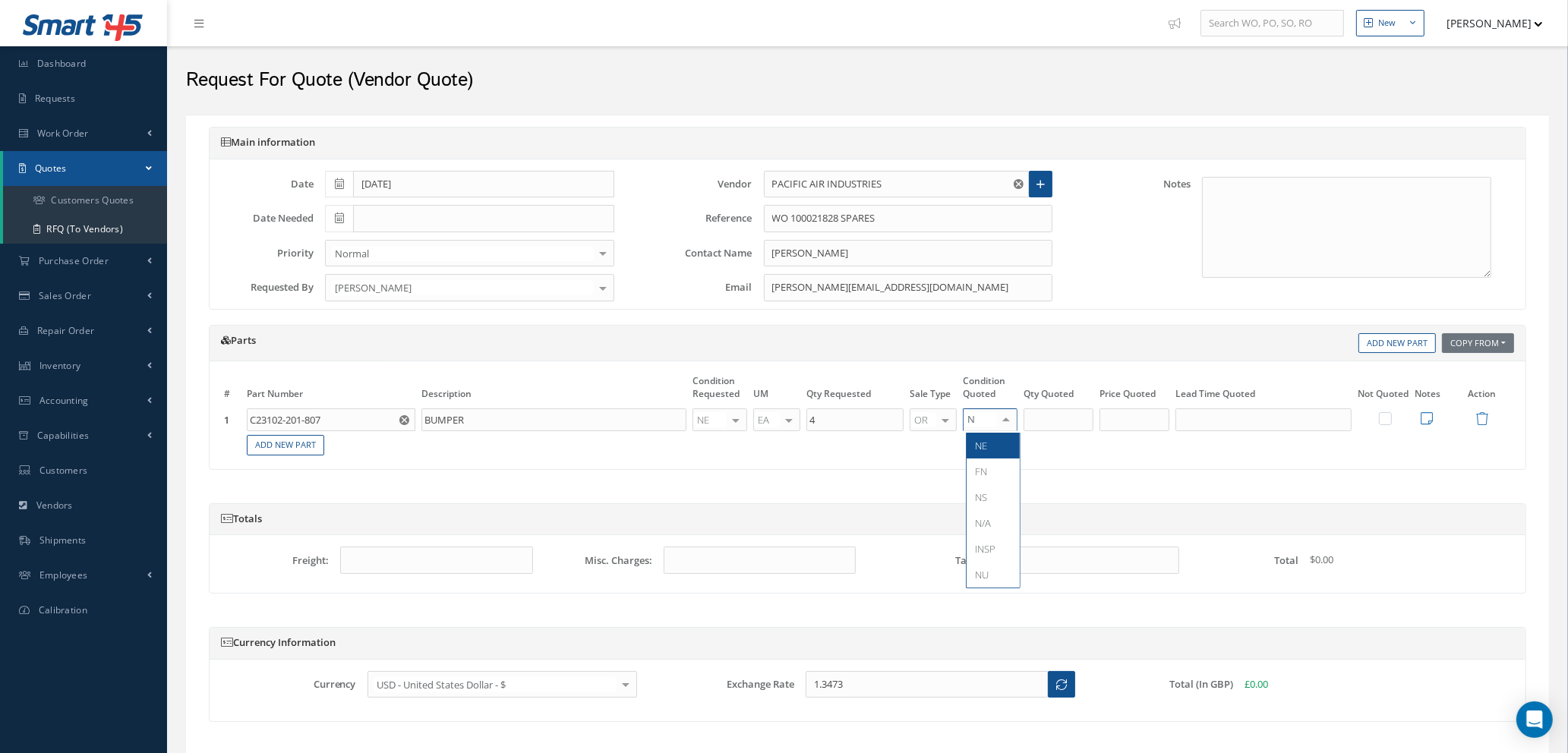
type input "NS"
click at [996, 445] on span "NS" at bounding box center [993, 445] width 53 height 26
type input "4"
click at [1072, 425] on input "4" at bounding box center [1059, 420] width 70 height 23
click at [1146, 425] on input "text" at bounding box center [1134, 420] width 70 height 23
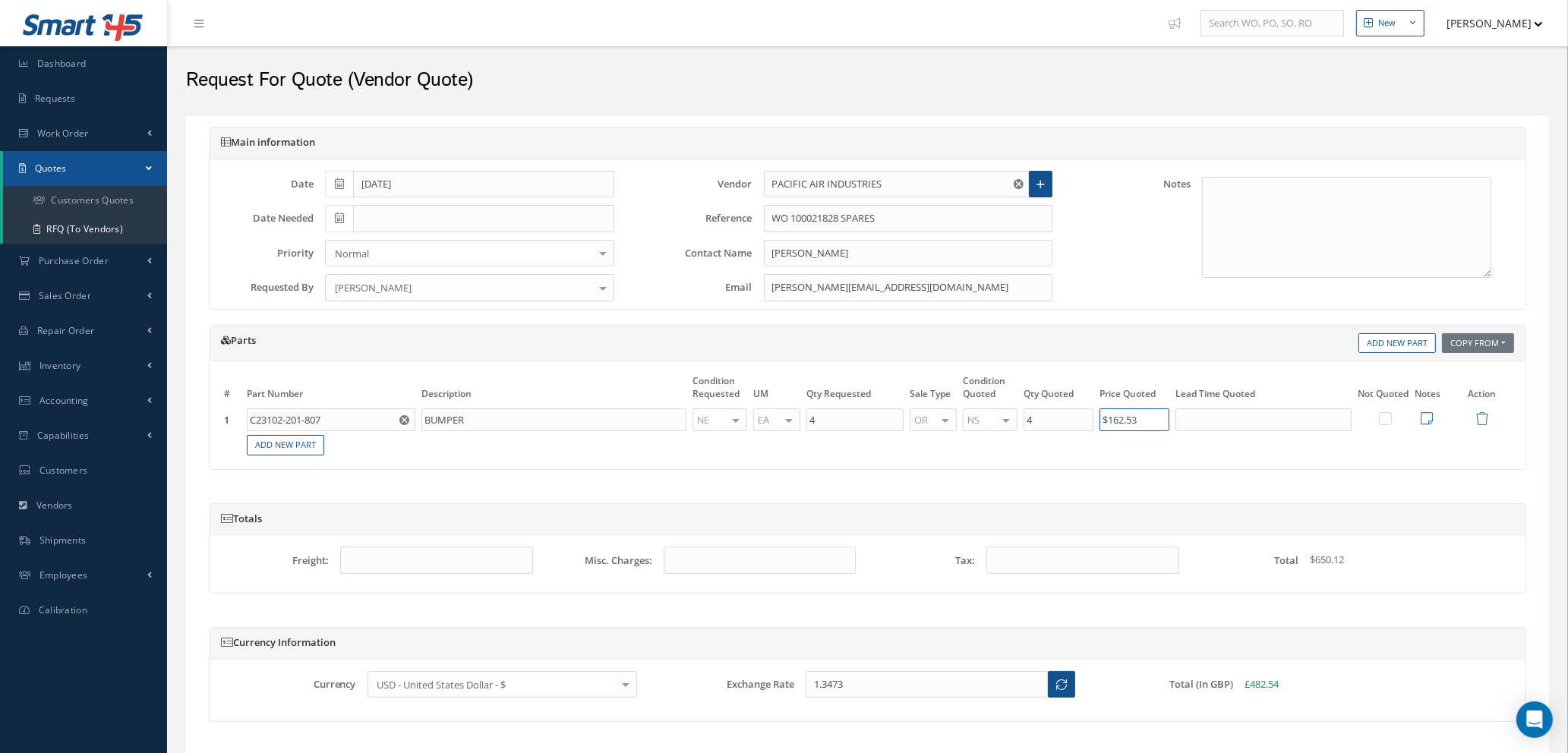
type input "$162.53"
click at [1257, 413] on input "text" at bounding box center [1264, 420] width 176 height 23
type input "7 DAYS"
click at [1427, 415] on icon at bounding box center [1427, 419] width 12 height 14
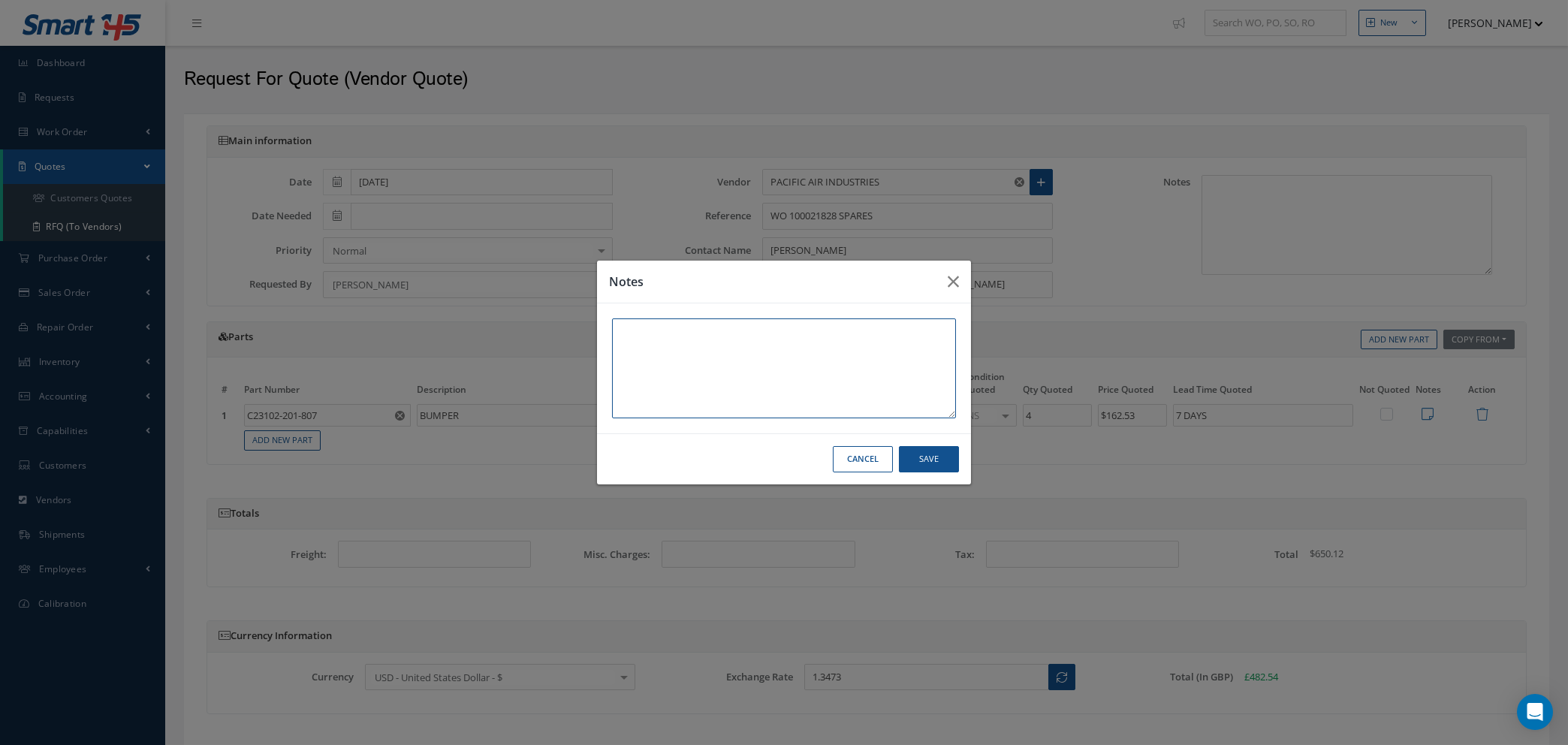
click at [645, 332] on textarea at bounding box center [783, 368] width 344 height 100
type textarea "145 TRACE"
click at [939, 453] on button "Save" at bounding box center [928, 460] width 60 height 26
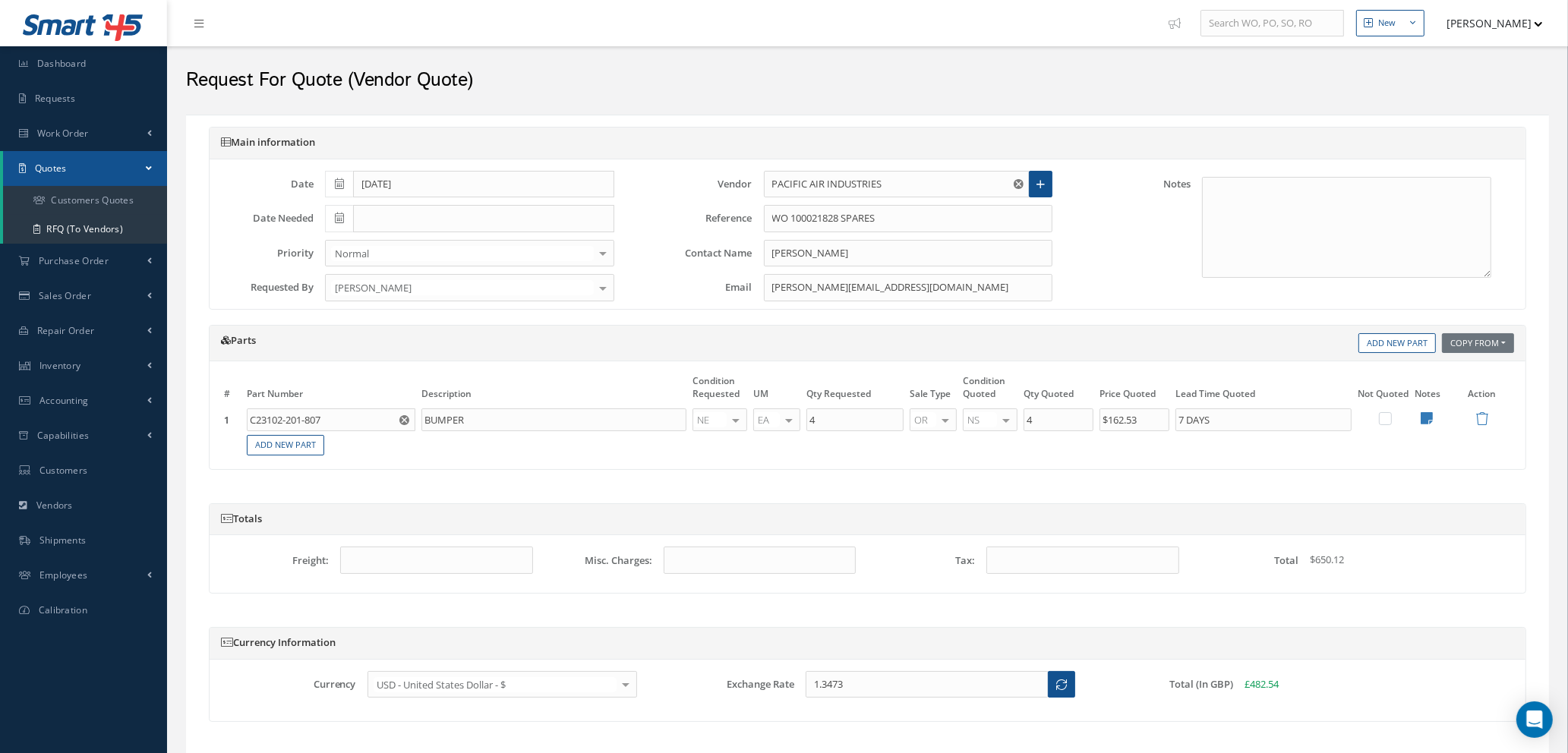
scroll to position [103, 0]
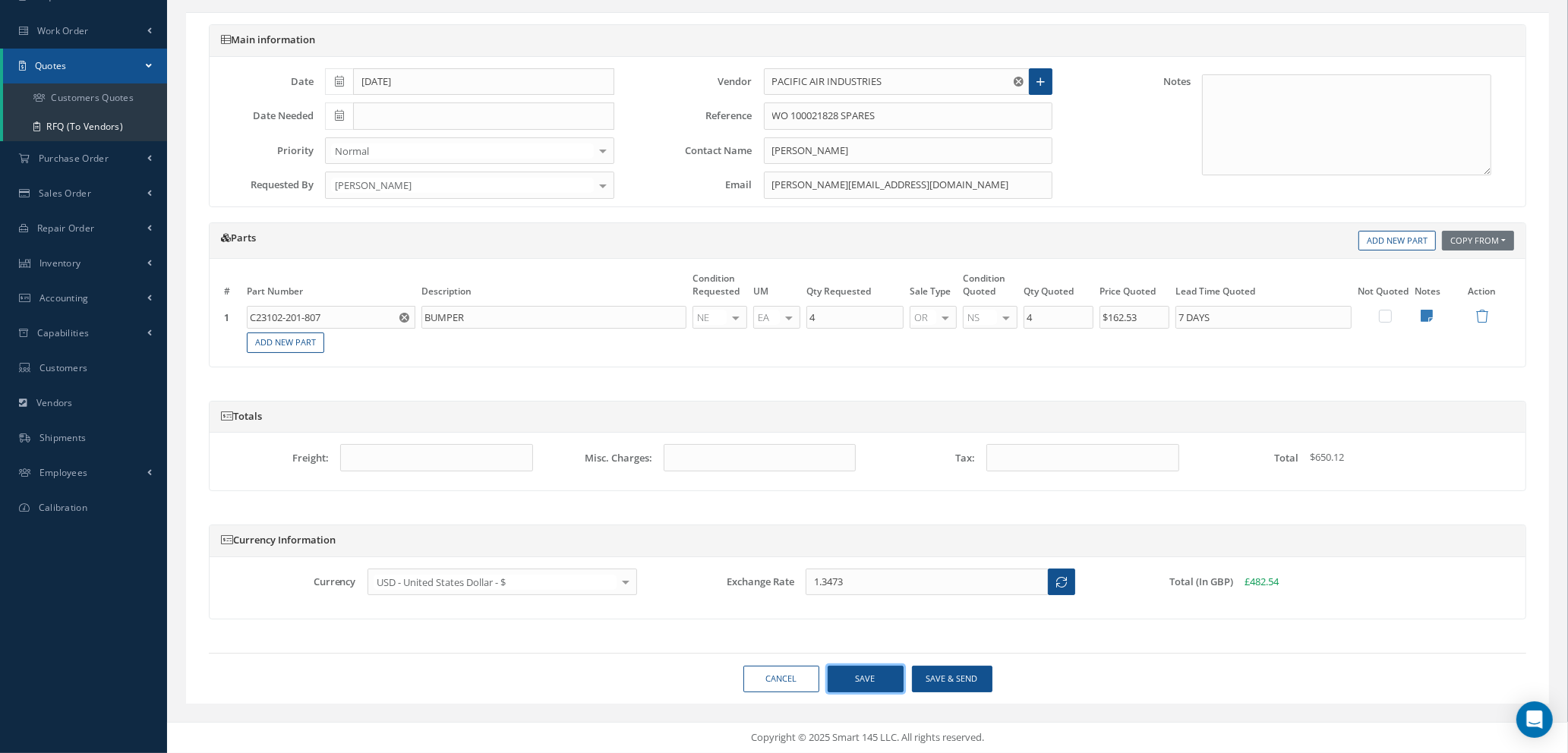
click at [865, 681] on button "Save" at bounding box center [866, 679] width 76 height 26
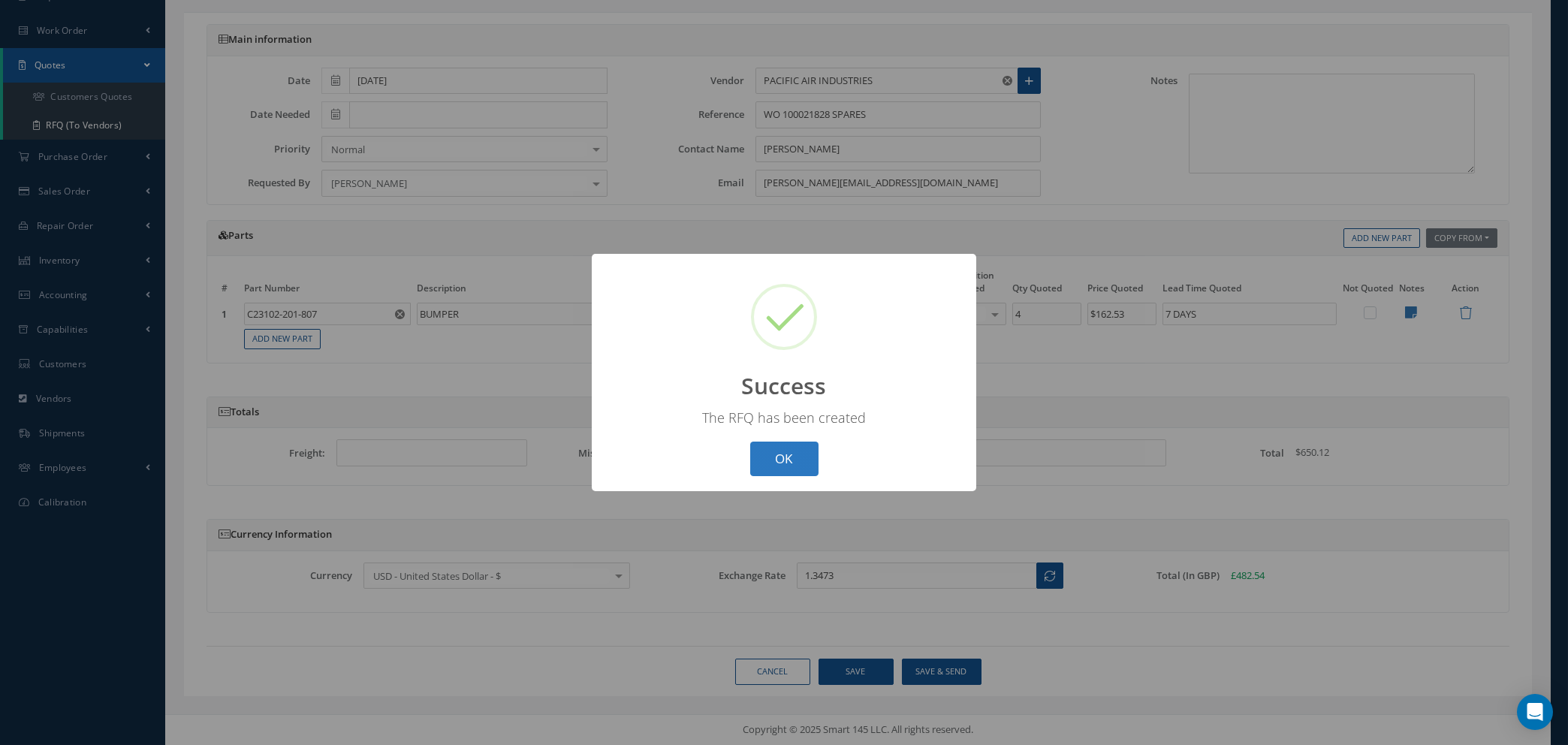
click at [785, 458] on button "OK" at bounding box center [784, 460] width 69 height 36
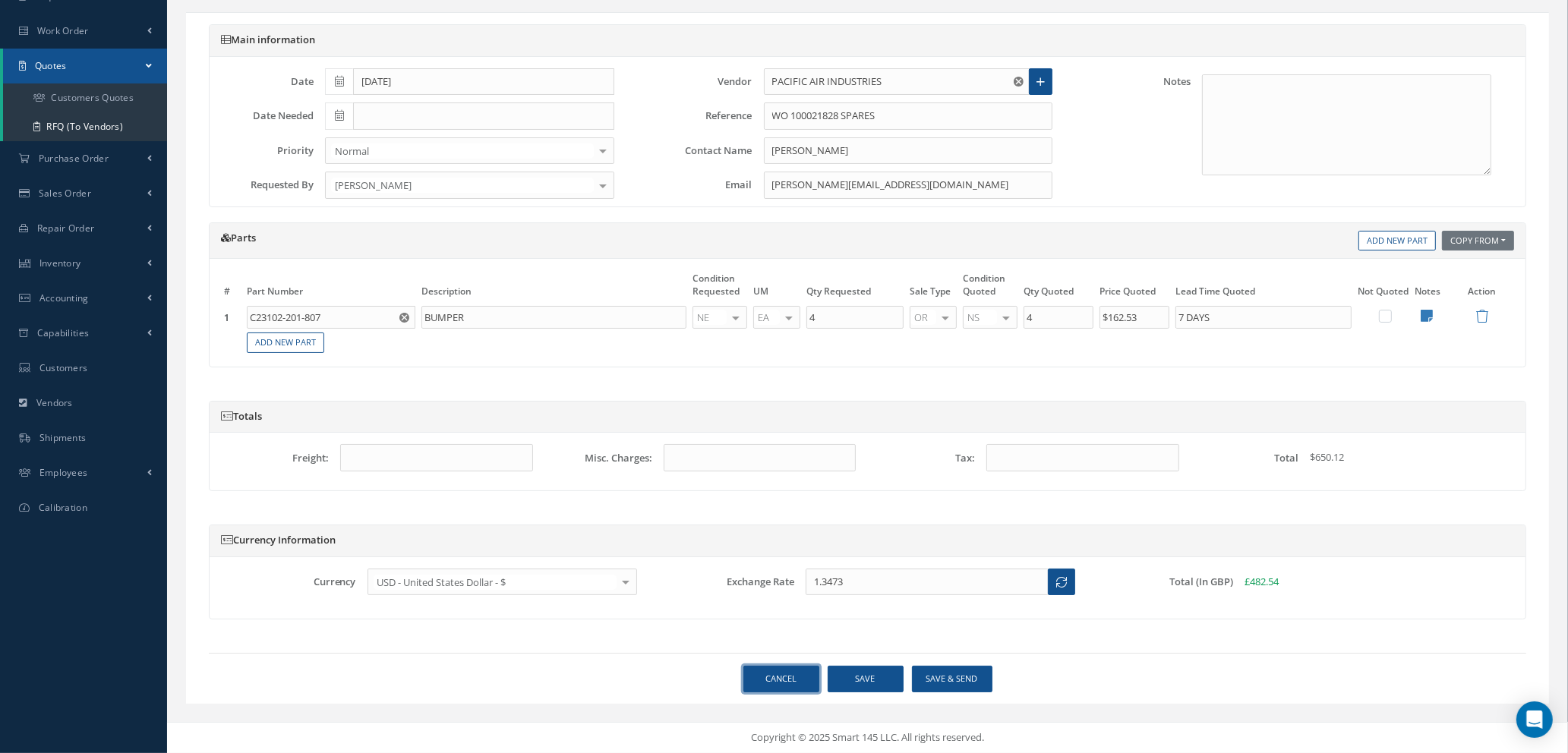
click at [775, 686] on link "Cancel" at bounding box center [781, 679] width 76 height 26
select select "25"
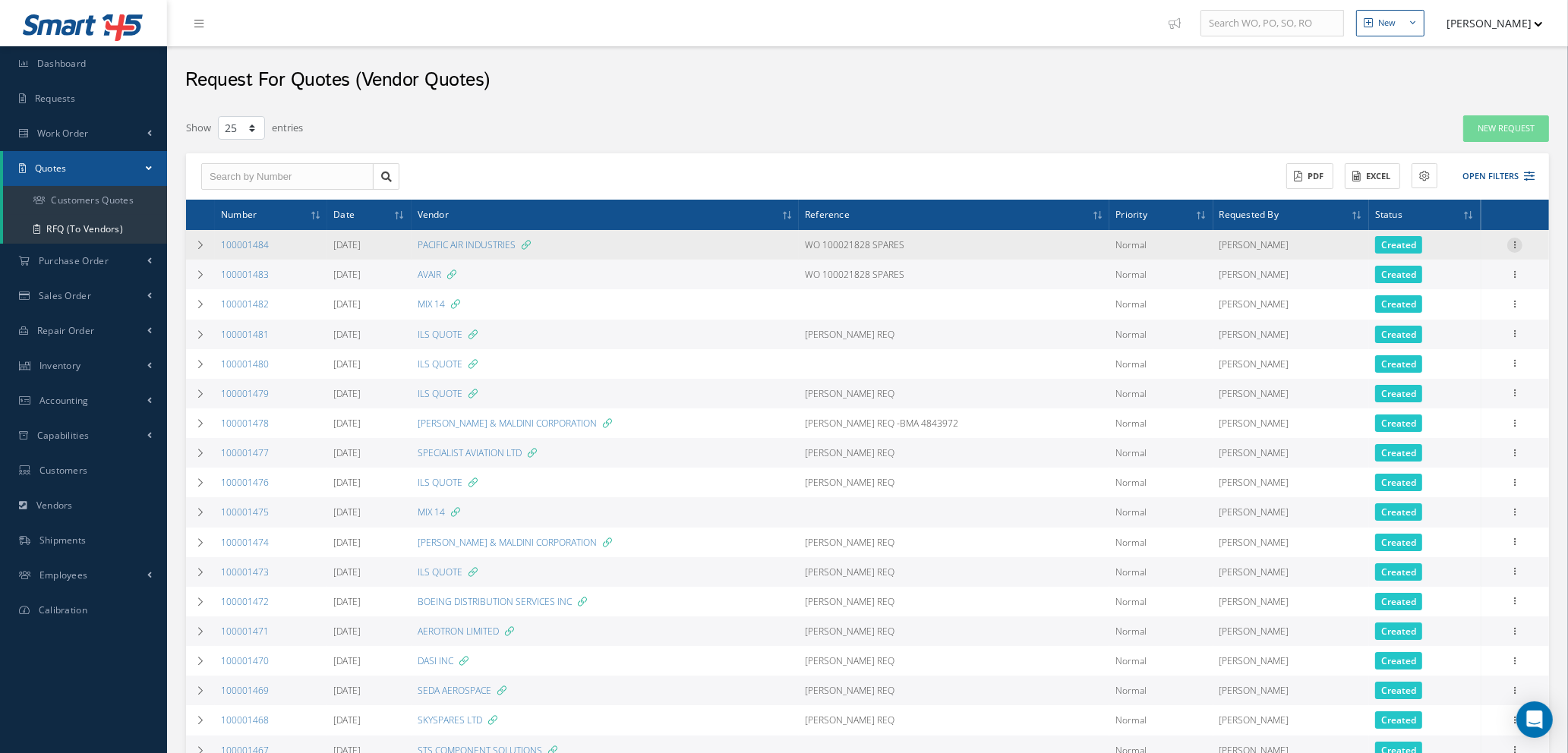
click at [1517, 243] on icon at bounding box center [1514, 244] width 15 height 12
click at [1466, 278] on link "Edit" at bounding box center [1445, 274] width 120 height 19
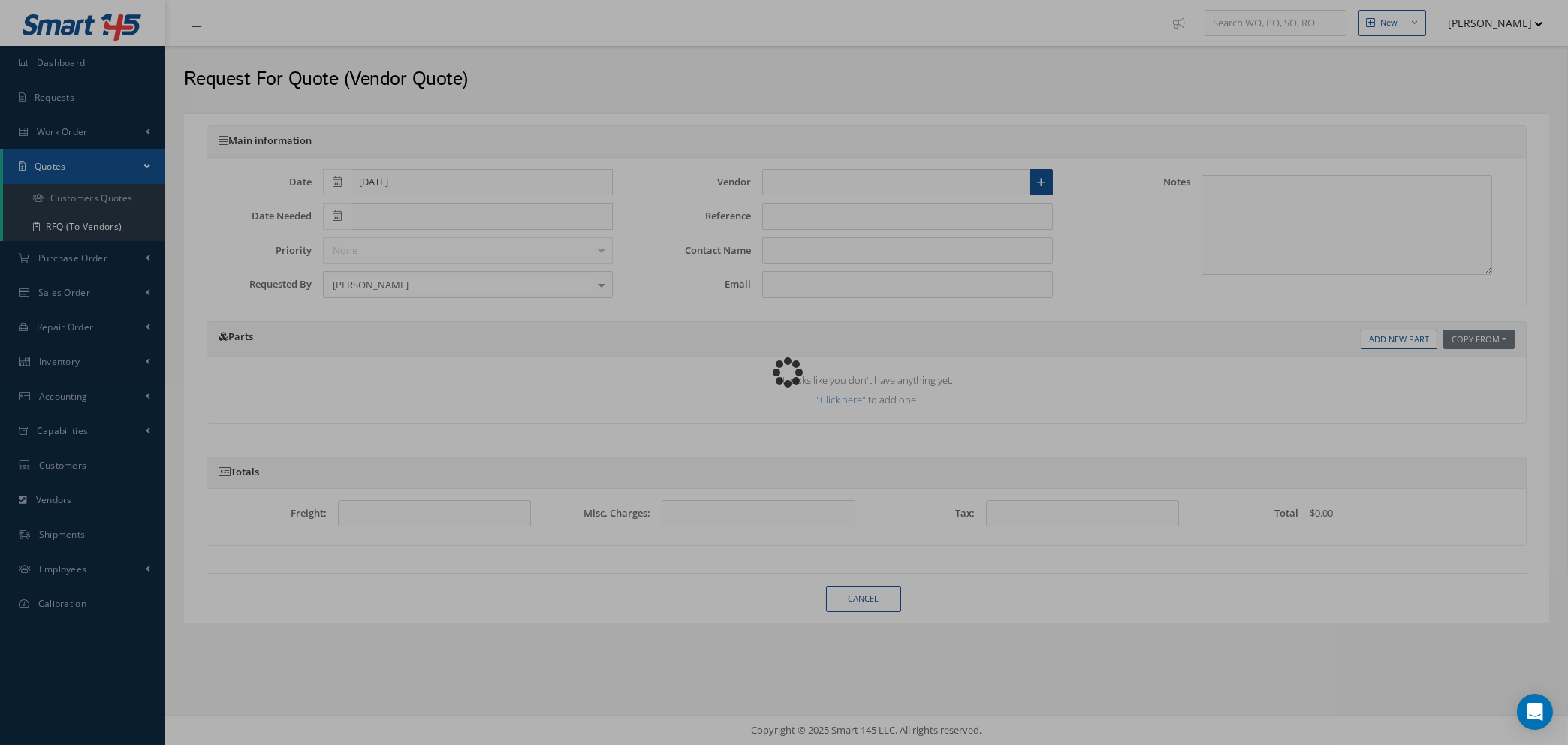
type input "PACIFIC AIR INDUSTRIES"
type input "WO 100021828 SPARES"
type input "MIKE MERONCHUK"
type input "Mikem@pac-air.com"
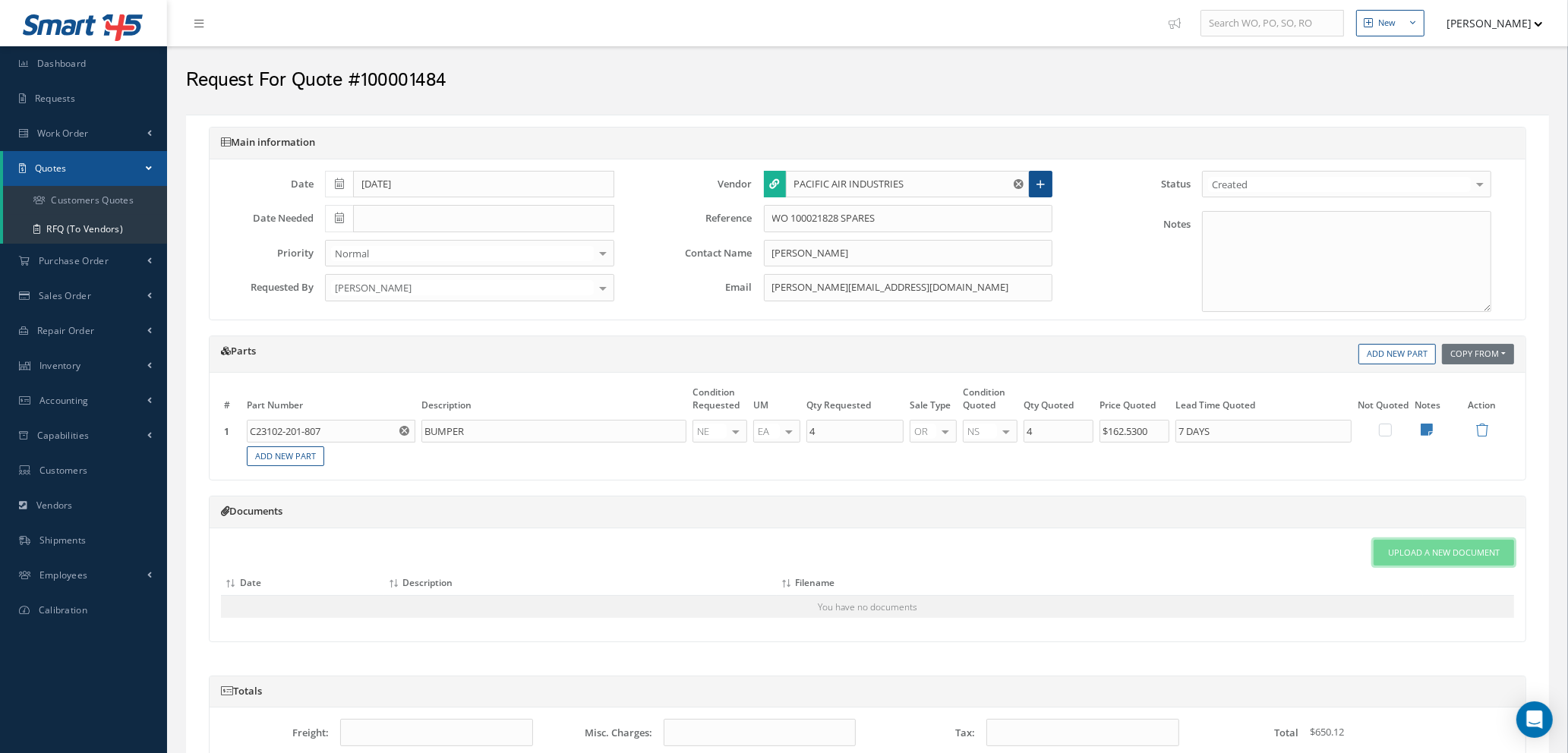
click at [1400, 548] on span "Upload a New Document" at bounding box center [1444, 552] width 112 height 13
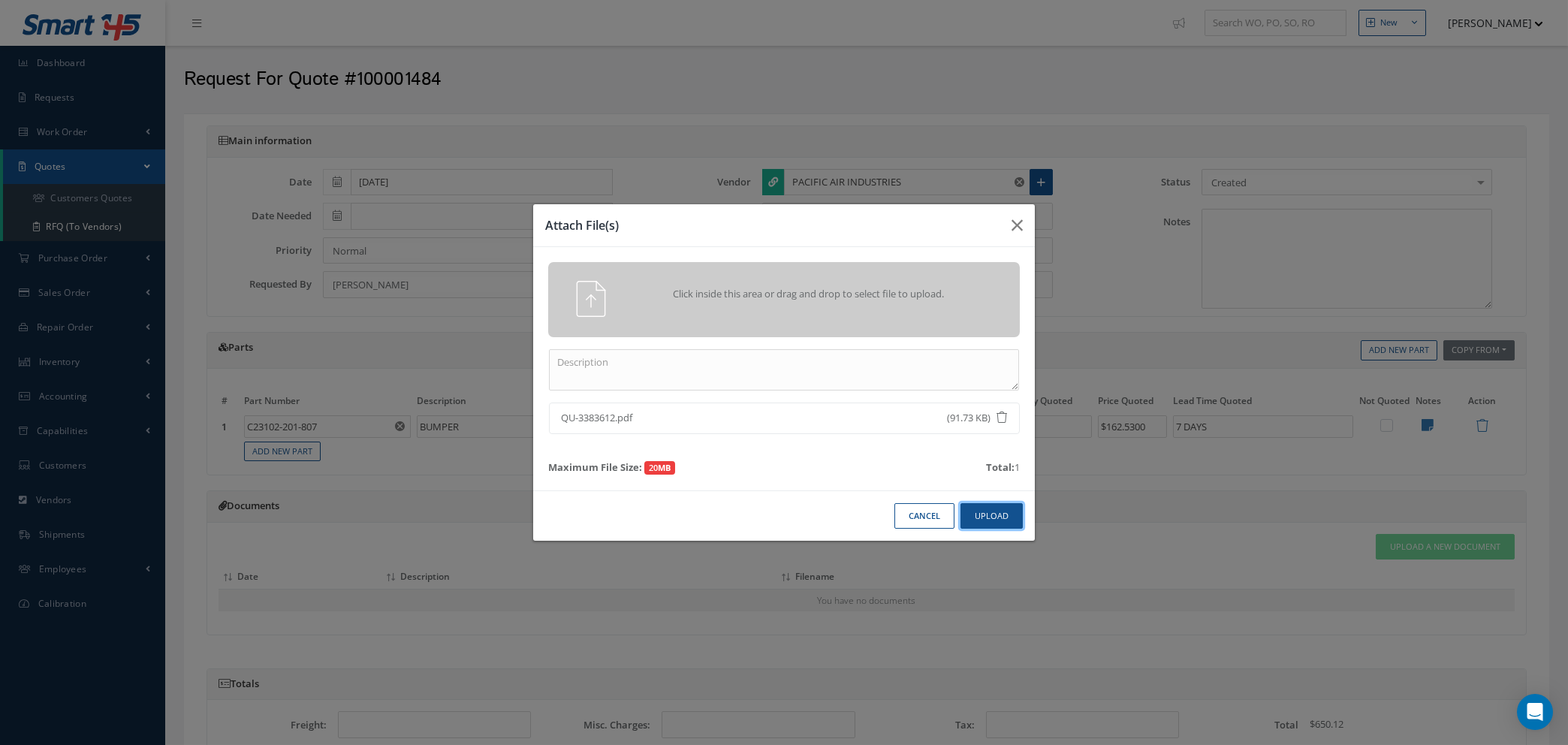
click at [976, 512] on button "Upload" at bounding box center [992, 516] width 63 height 26
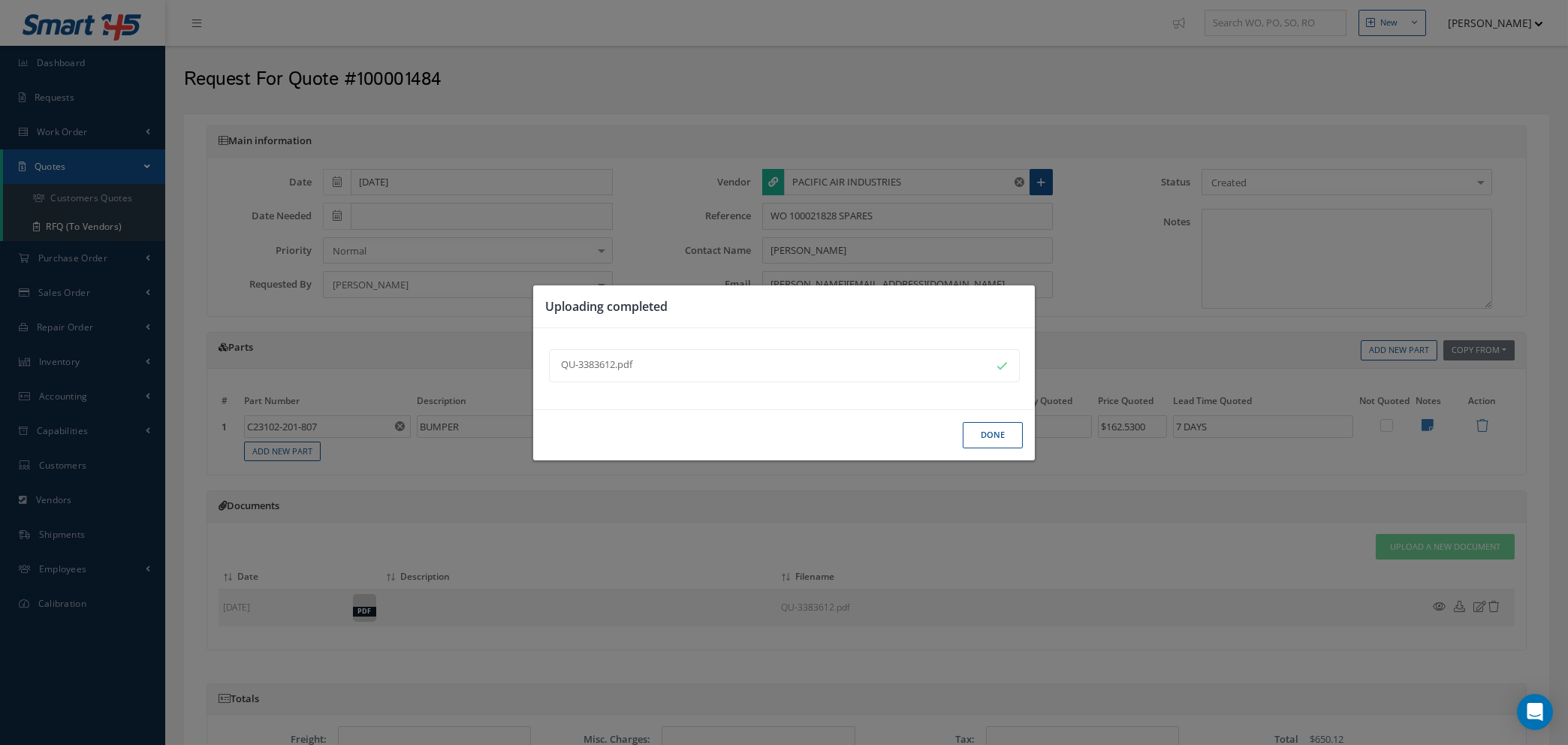
click at [982, 427] on button "Done" at bounding box center [993, 435] width 60 height 26
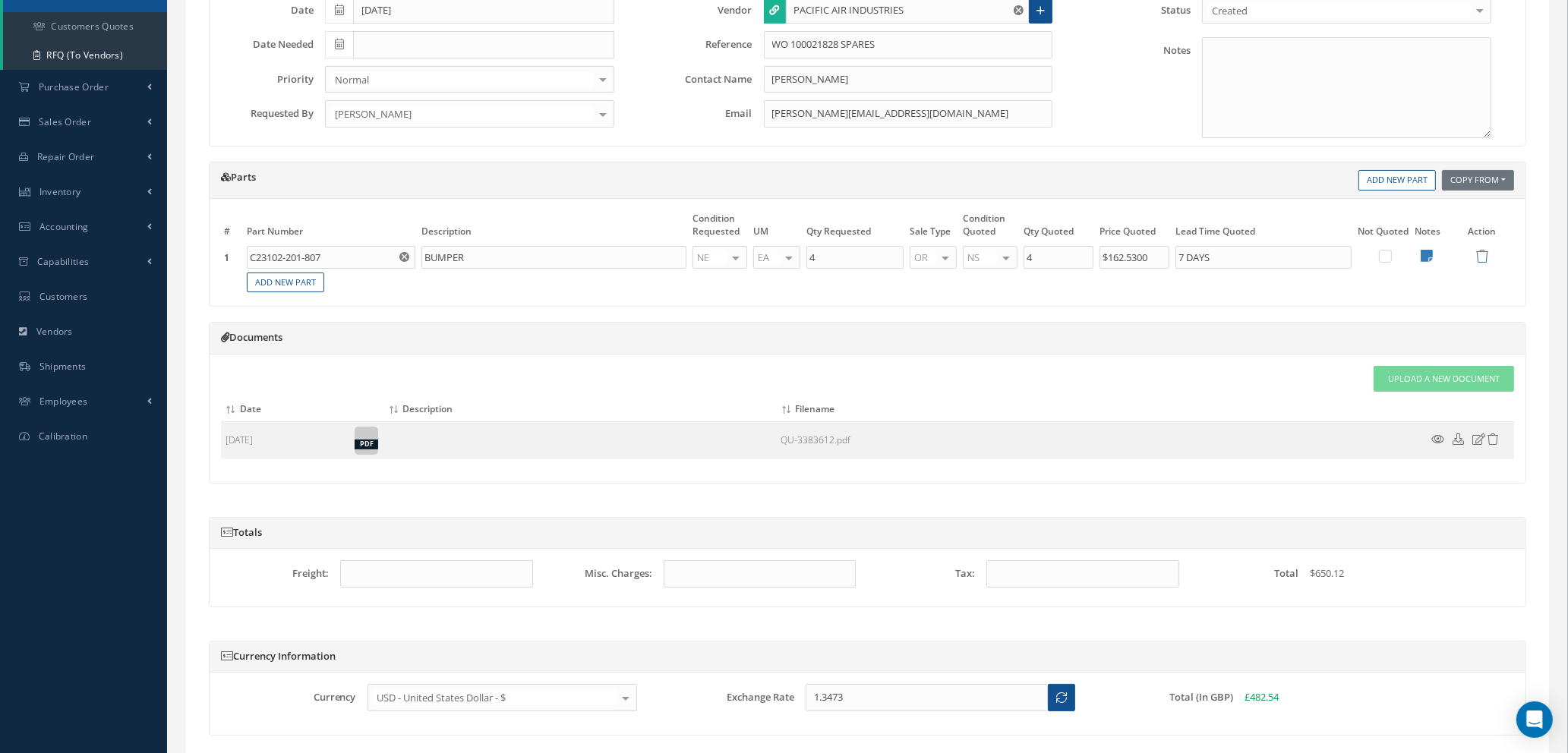
scroll to position [290, 0]
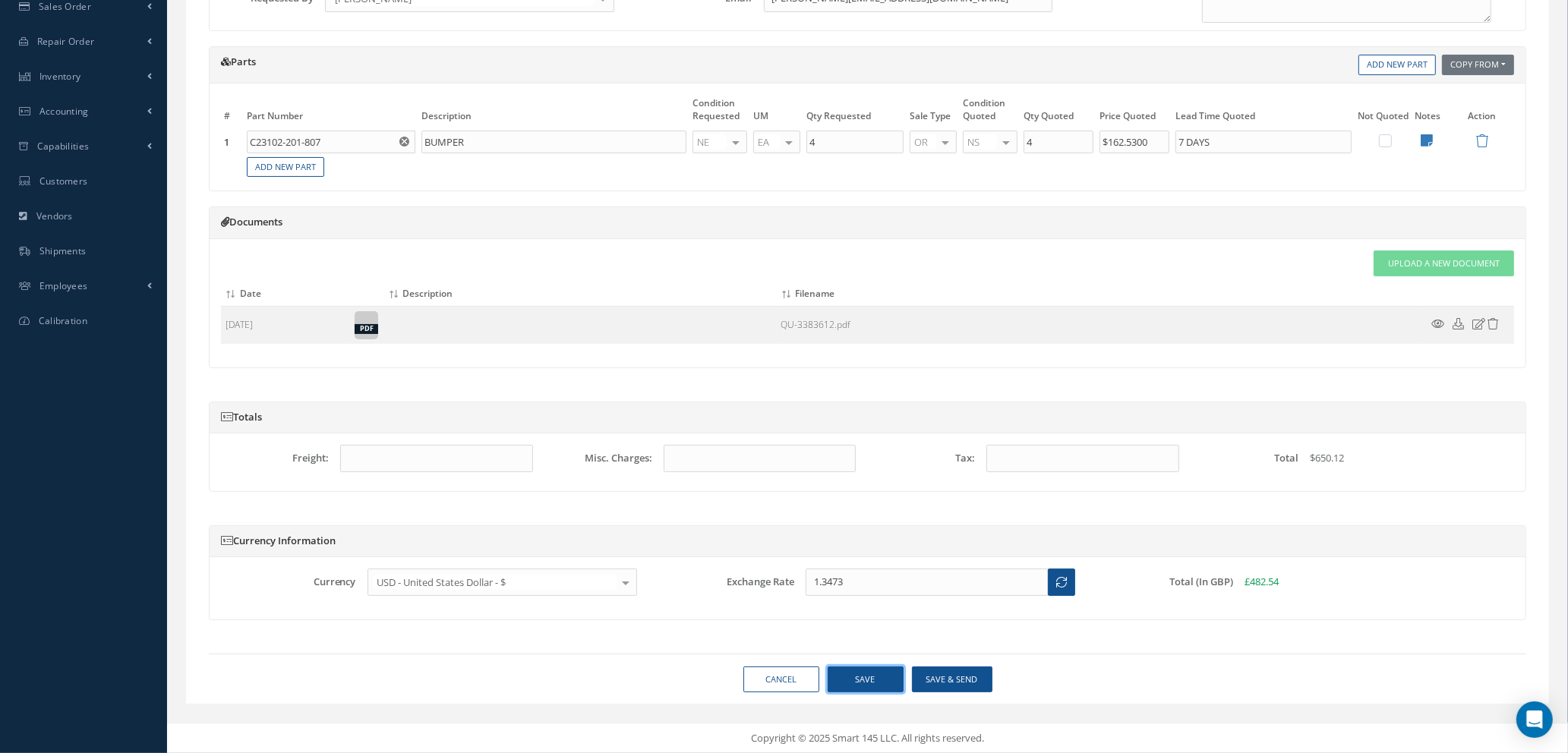
click at [849, 677] on button "Save" at bounding box center [866, 680] width 76 height 26
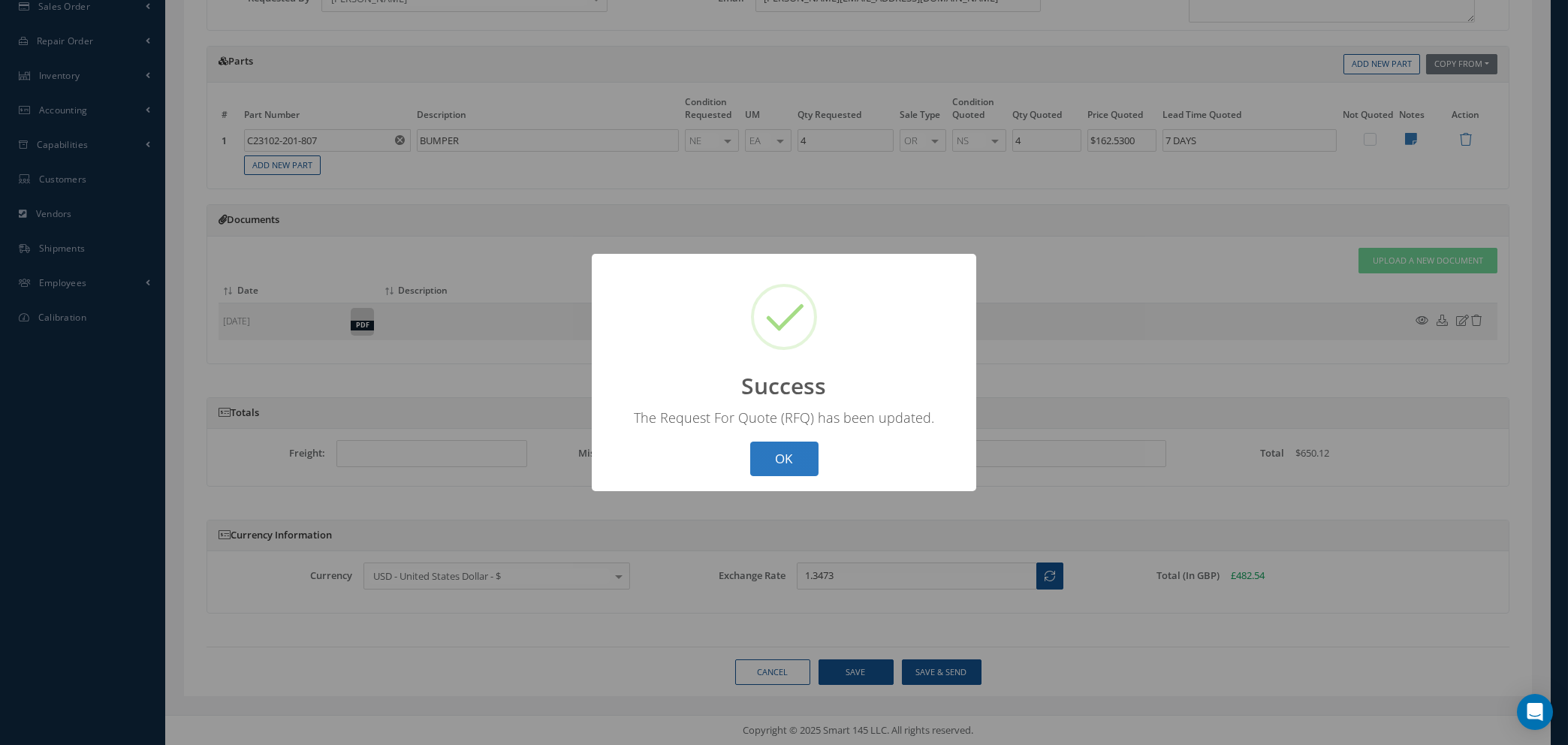
click at [766, 453] on button "OK" at bounding box center [784, 460] width 69 height 36
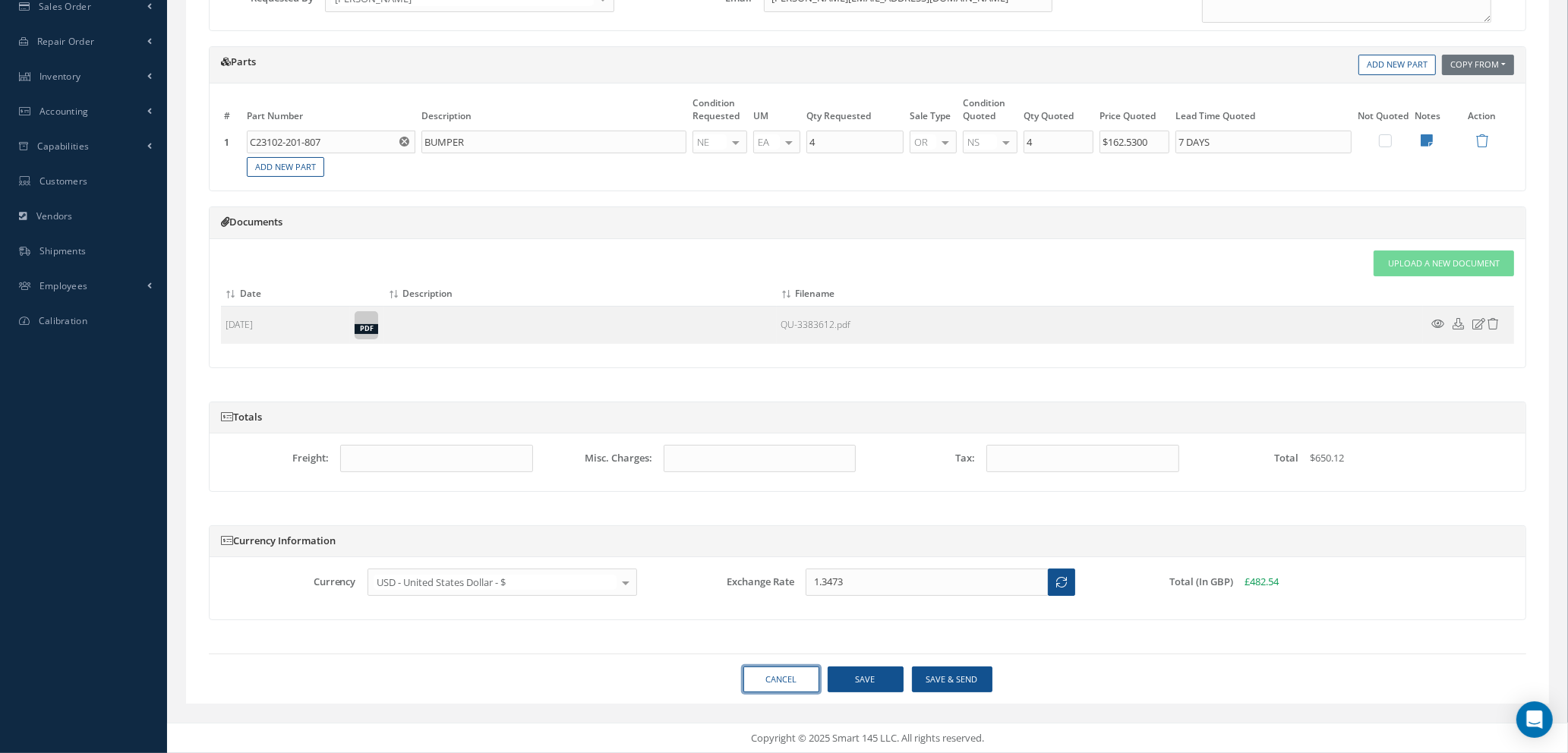
click at [780, 674] on link "Cancel" at bounding box center [781, 680] width 76 height 26
select select "25"
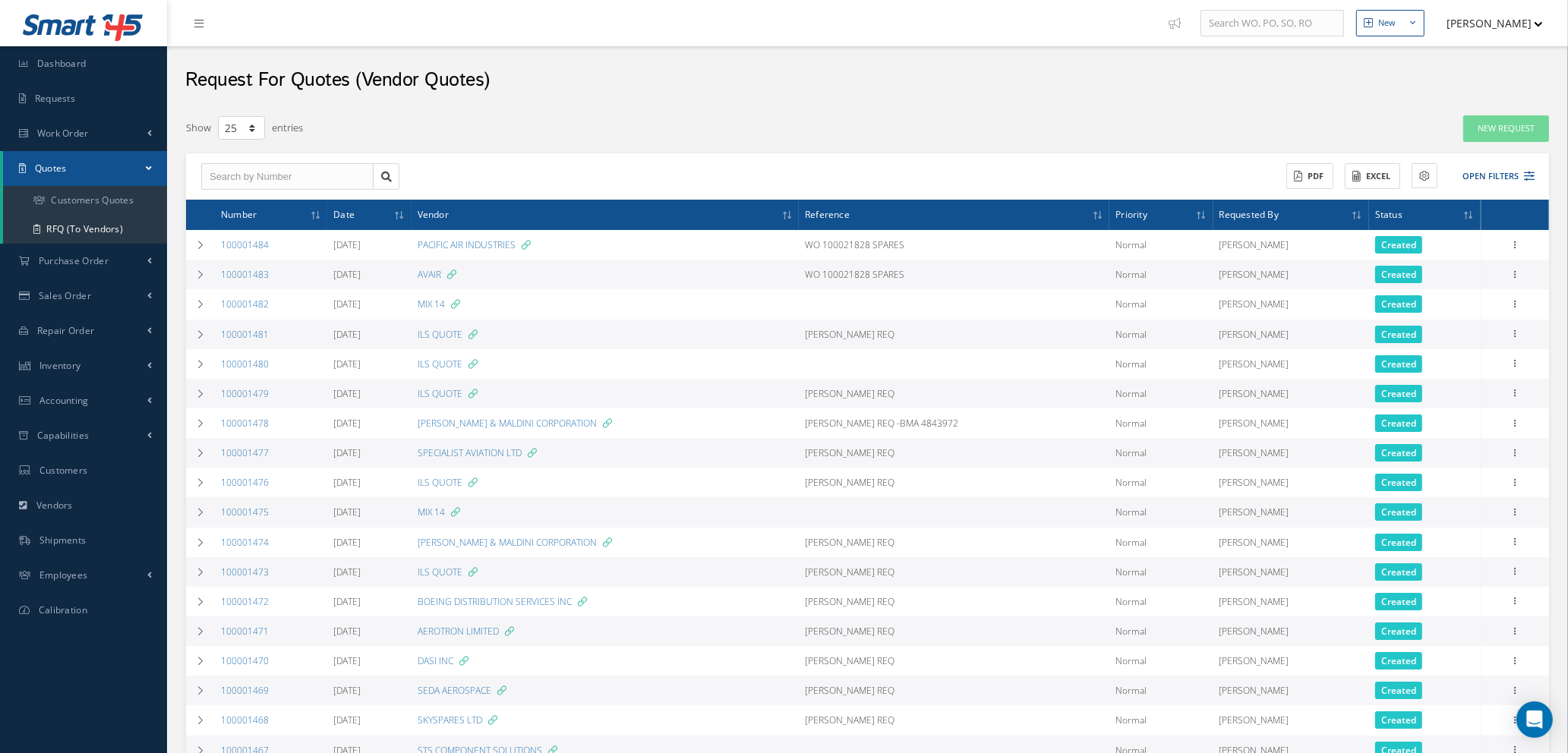
click at [1510, 113] on div "Filters Number Vendor Name Reference All Priorities All Priorities Normal AOG C…" at bounding box center [868, 598] width 1379 height 983
click at [1510, 129] on link "New Request" at bounding box center [1506, 128] width 86 height 26
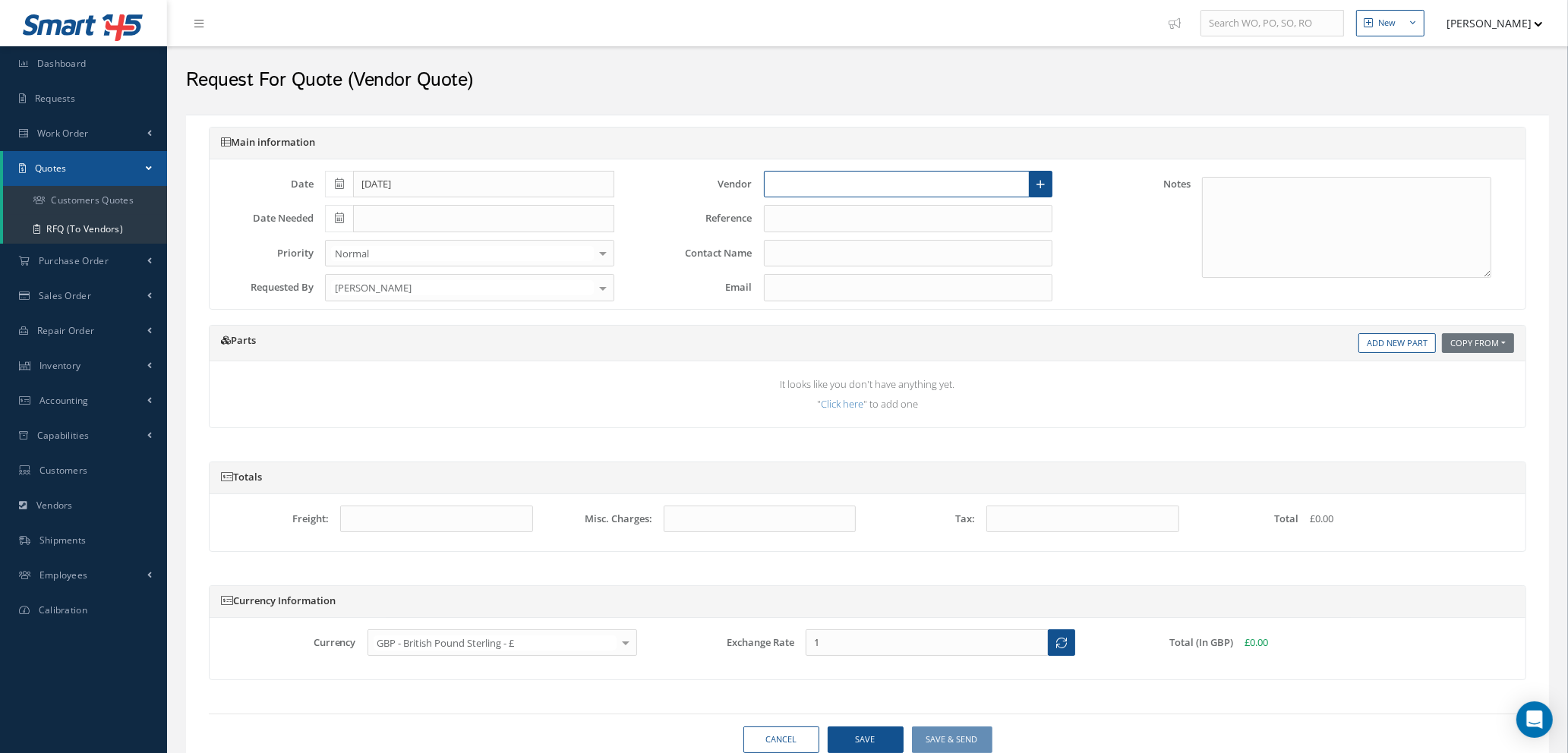
click at [822, 185] on input "text" at bounding box center [897, 184] width 267 height 27
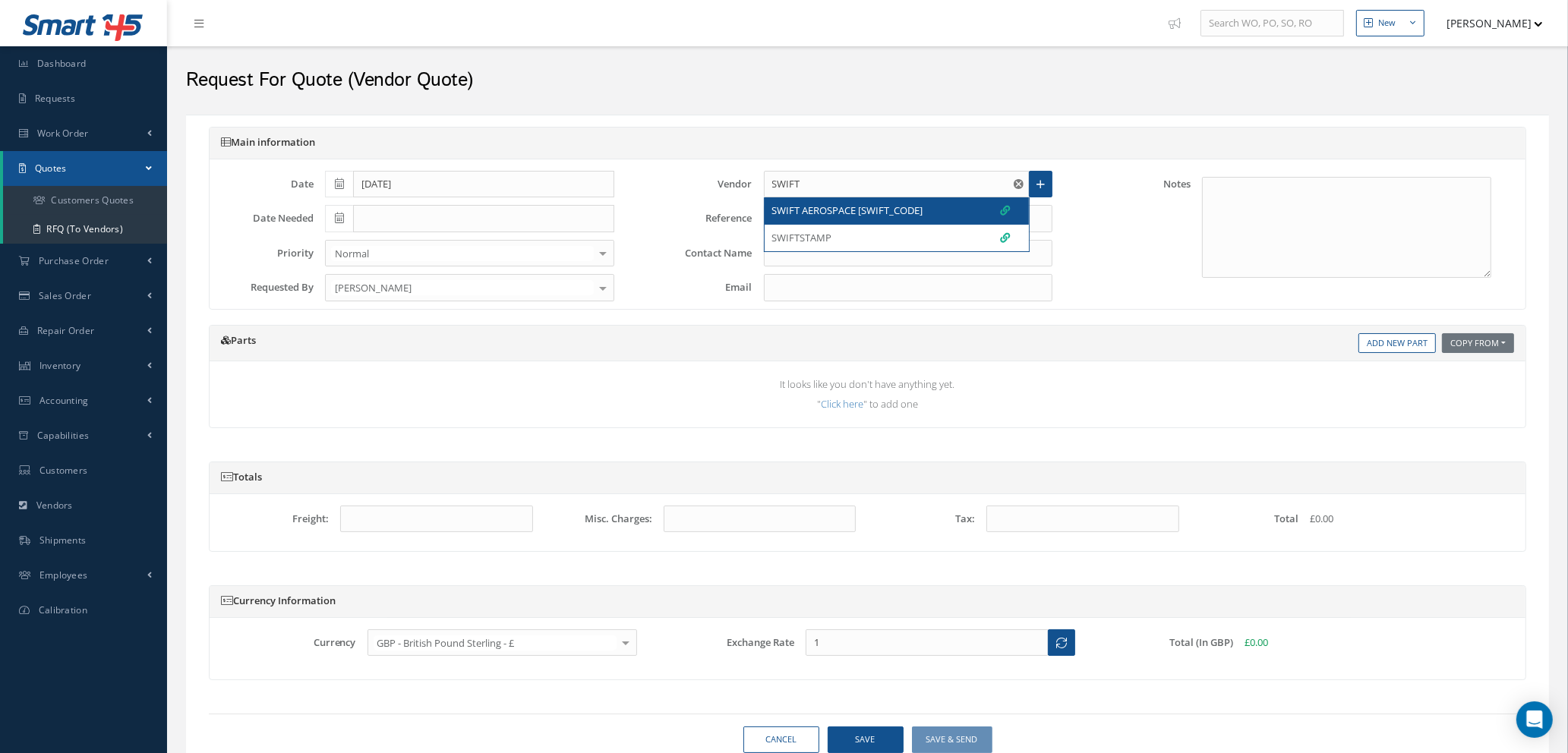
click at [831, 215] on span "SWIFT AEROSPACE [SWIFT_CODE]" at bounding box center [848, 210] width 151 height 15
type input "SWIFT AEROSPACE [SWIFT_CODE]"
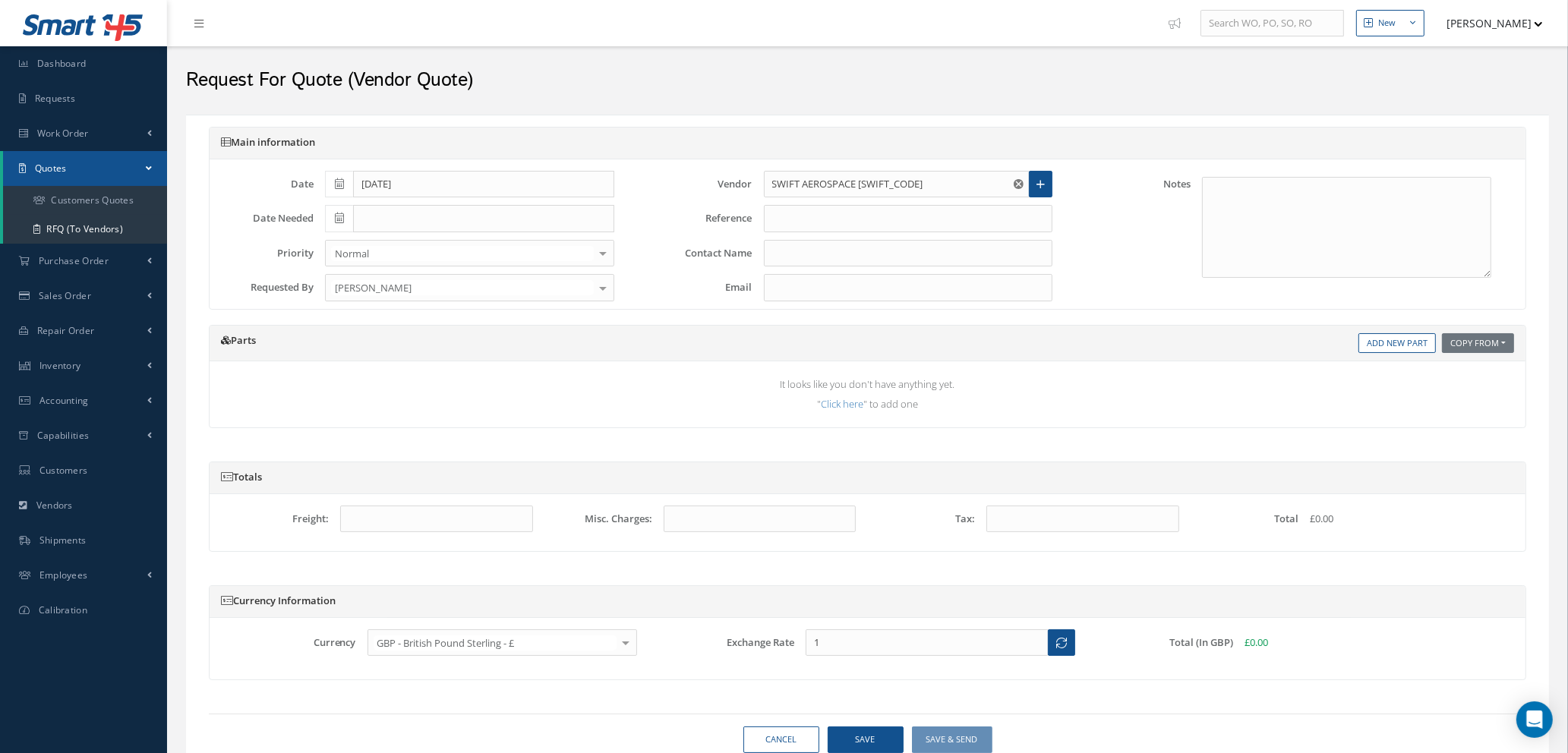
type input "AMANDA COLLINSON"
type input "Amanda.Collinson@swiftaero.com"
click at [1378, 340] on link "Add New Part" at bounding box center [1397, 343] width 77 height 20
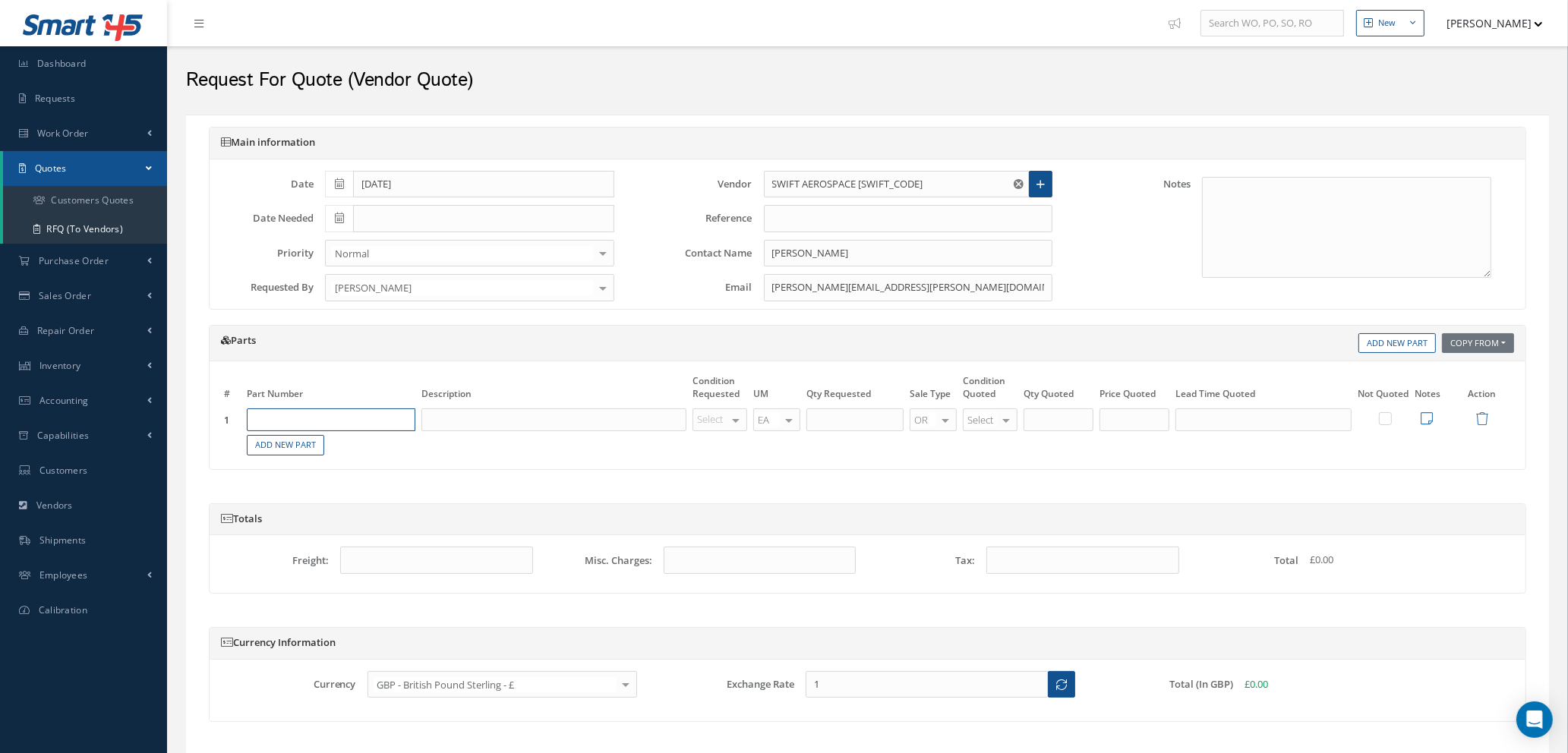
click at [388, 417] on input "text" at bounding box center [332, 420] width 169 height 23
click at [330, 423] on input "text" at bounding box center [332, 420] width 169 height 23
type input "CR3242-4-3"
click at [366, 464] on div "RIVET" at bounding box center [366, 470] width 82 height 13
type input "RIVET"
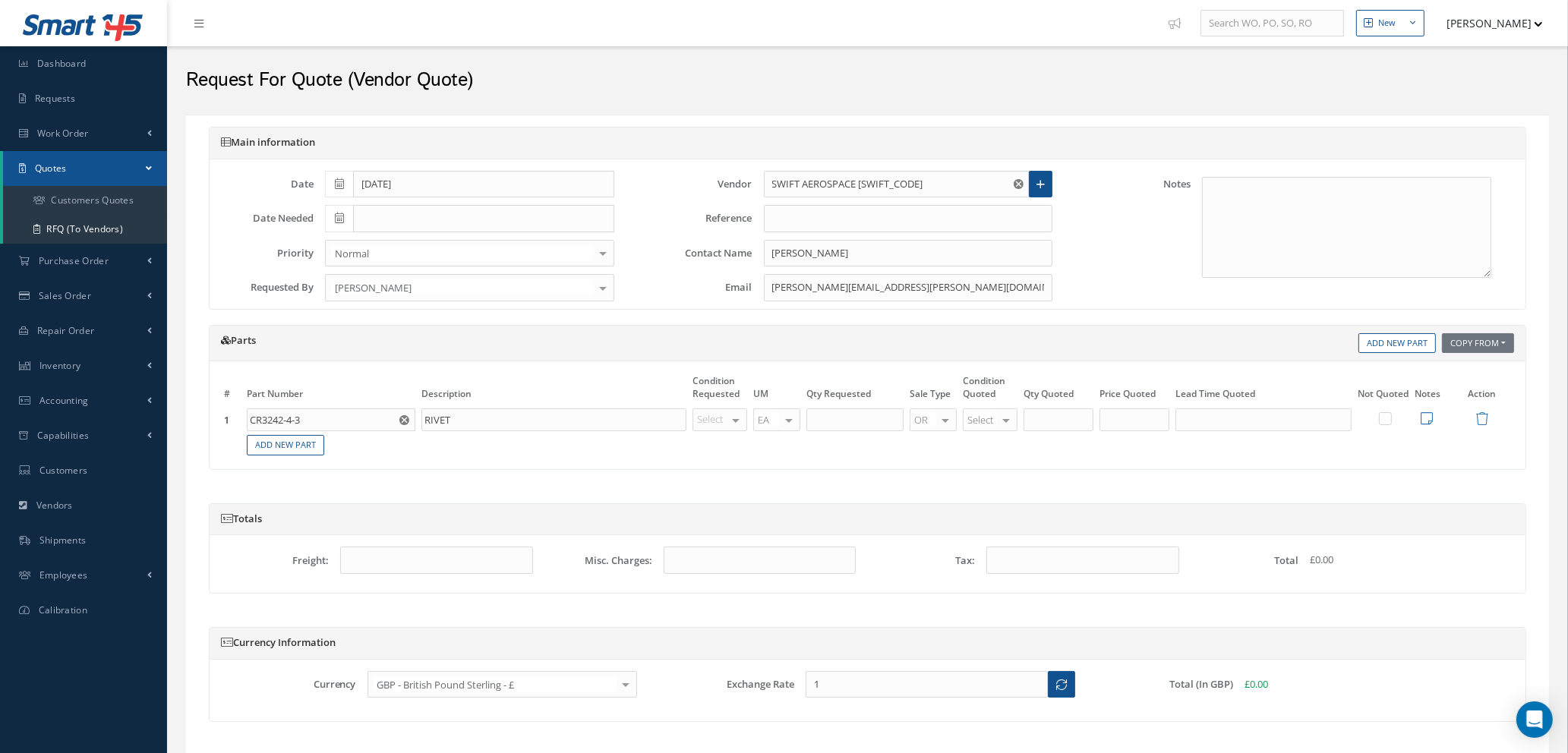
click at [732, 419] on div at bounding box center [736, 420] width 21 height 22
type input "NE"
click at [729, 457] on span "NE" at bounding box center [722, 445] width 53 height 26
click at [853, 426] on input "text" at bounding box center [855, 420] width 97 height 23
type input "200"
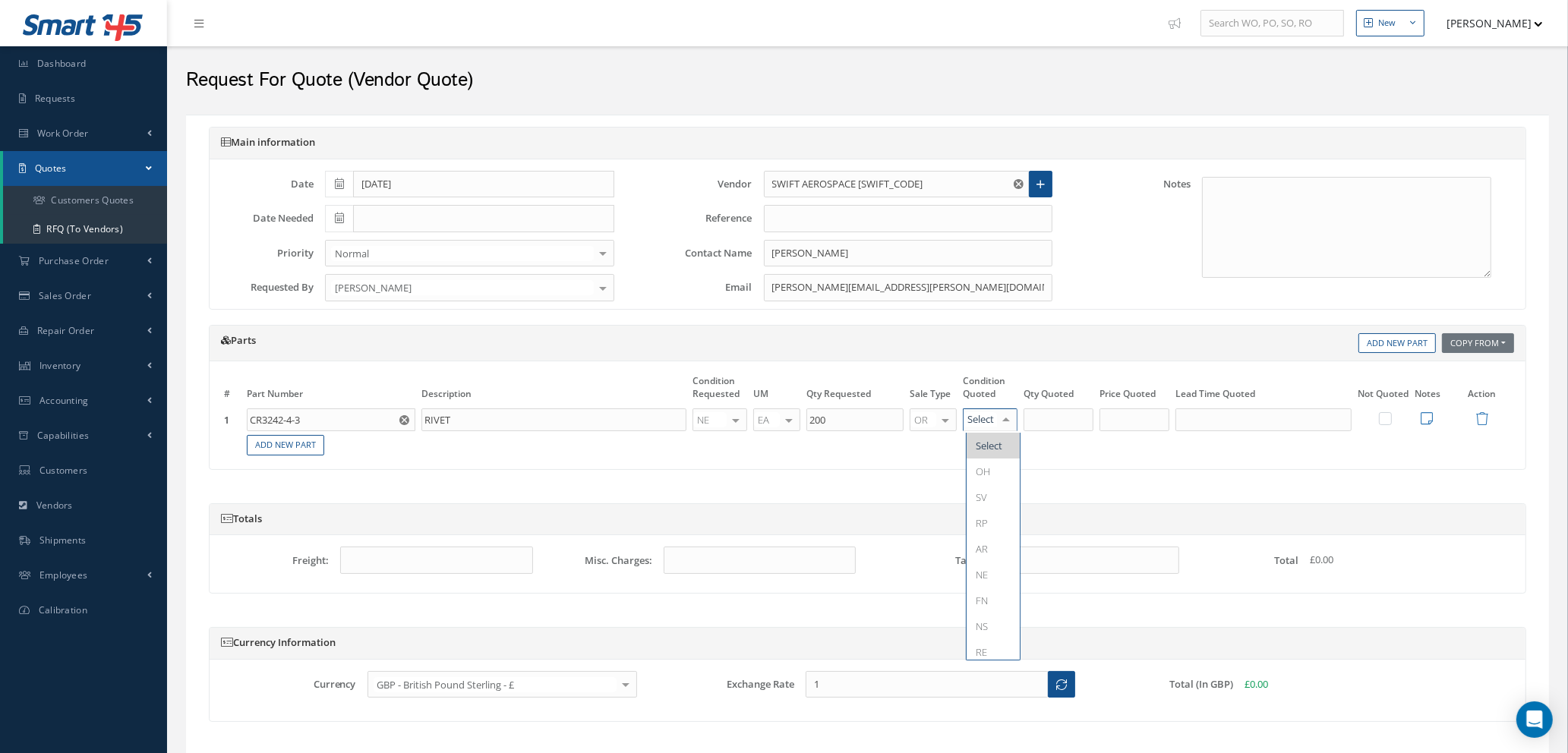
click at [1010, 419] on div at bounding box center [1007, 420] width 21 height 22
type input "NE"
click at [1005, 448] on span "NE" at bounding box center [993, 445] width 53 height 26
type input "200"
click at [1050, 422] on input "200" at bounding box center [1059, 420] width 70 height 23
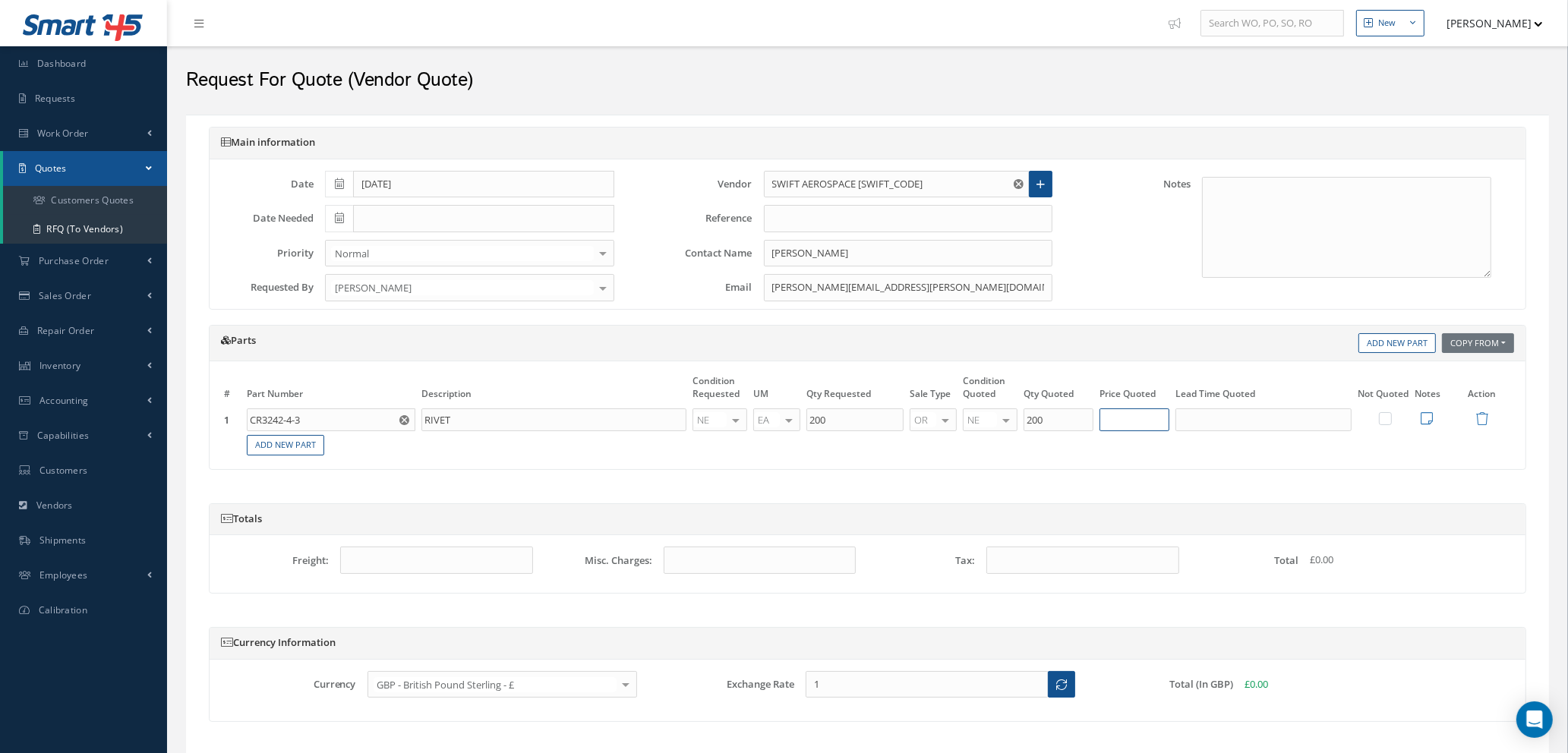
click at [1152, 421] on input "text" at bounding box center [1134, 420] width 70 height 23
type input "£2.95"
click at [1202, 413] on input "text" at bounding box center [1264, 420] width 176 height 23
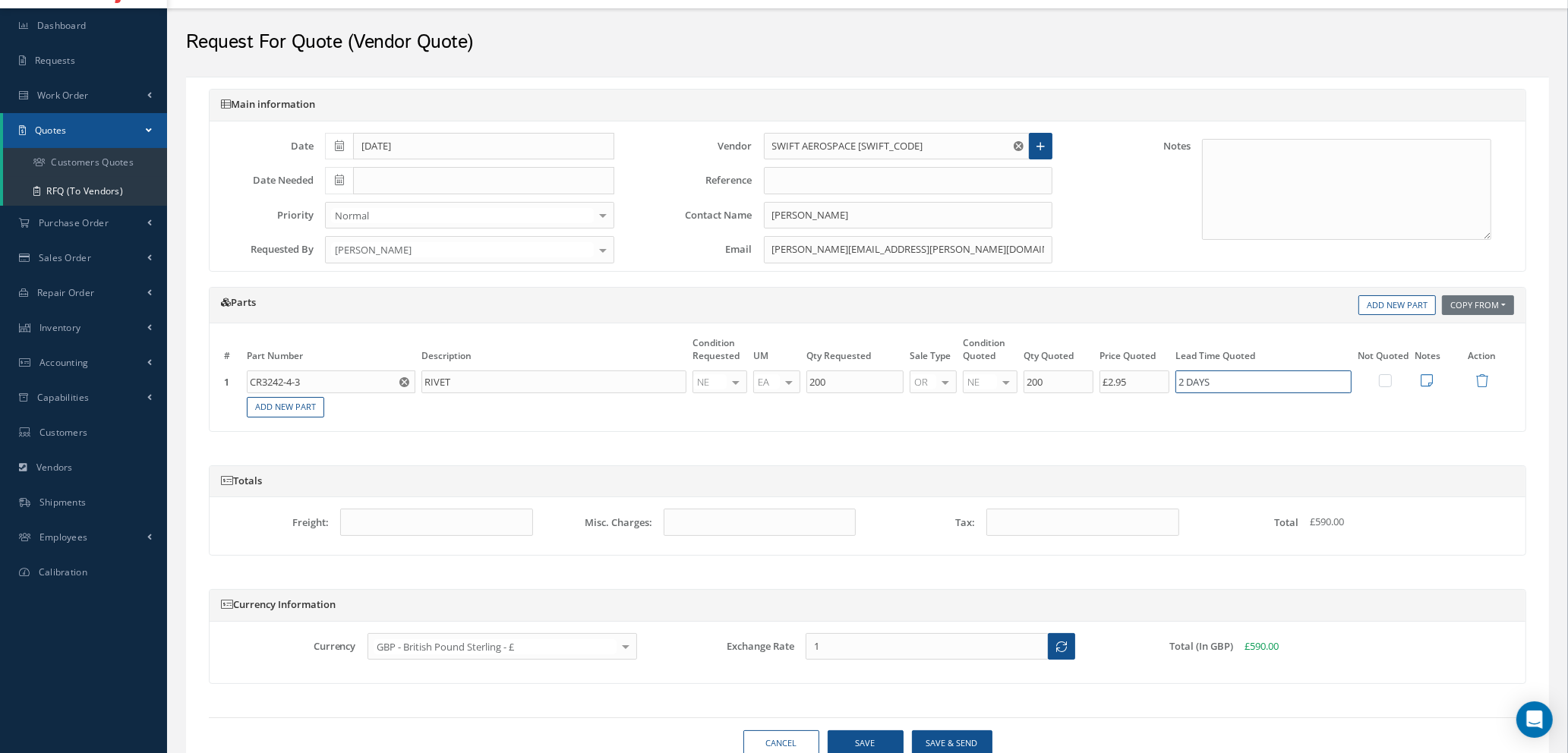
scroll to position [103, 0]
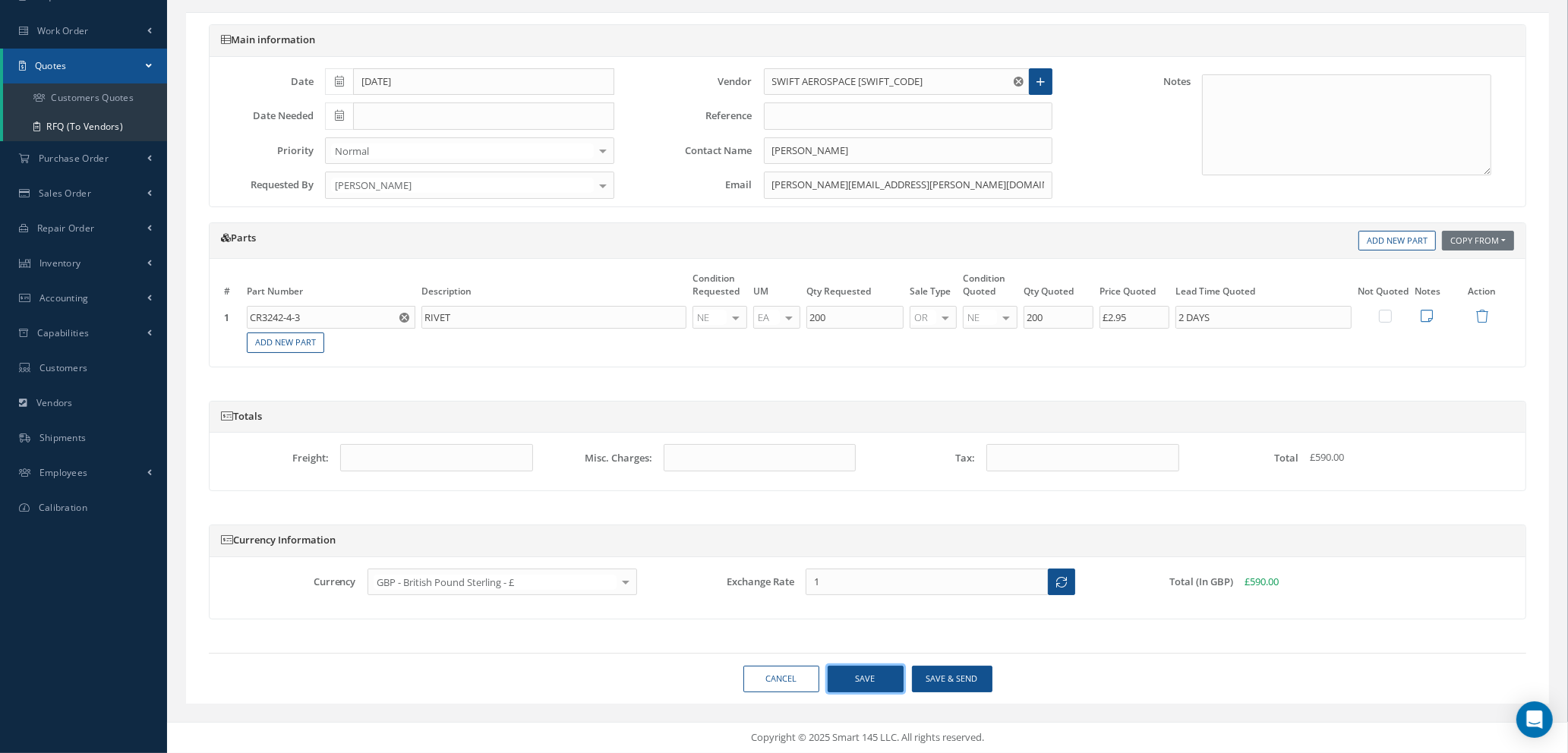
type input "2 DAYS"
click at [852, 680] on button "Save" at bounding box center [866, 679] width 76 height 26
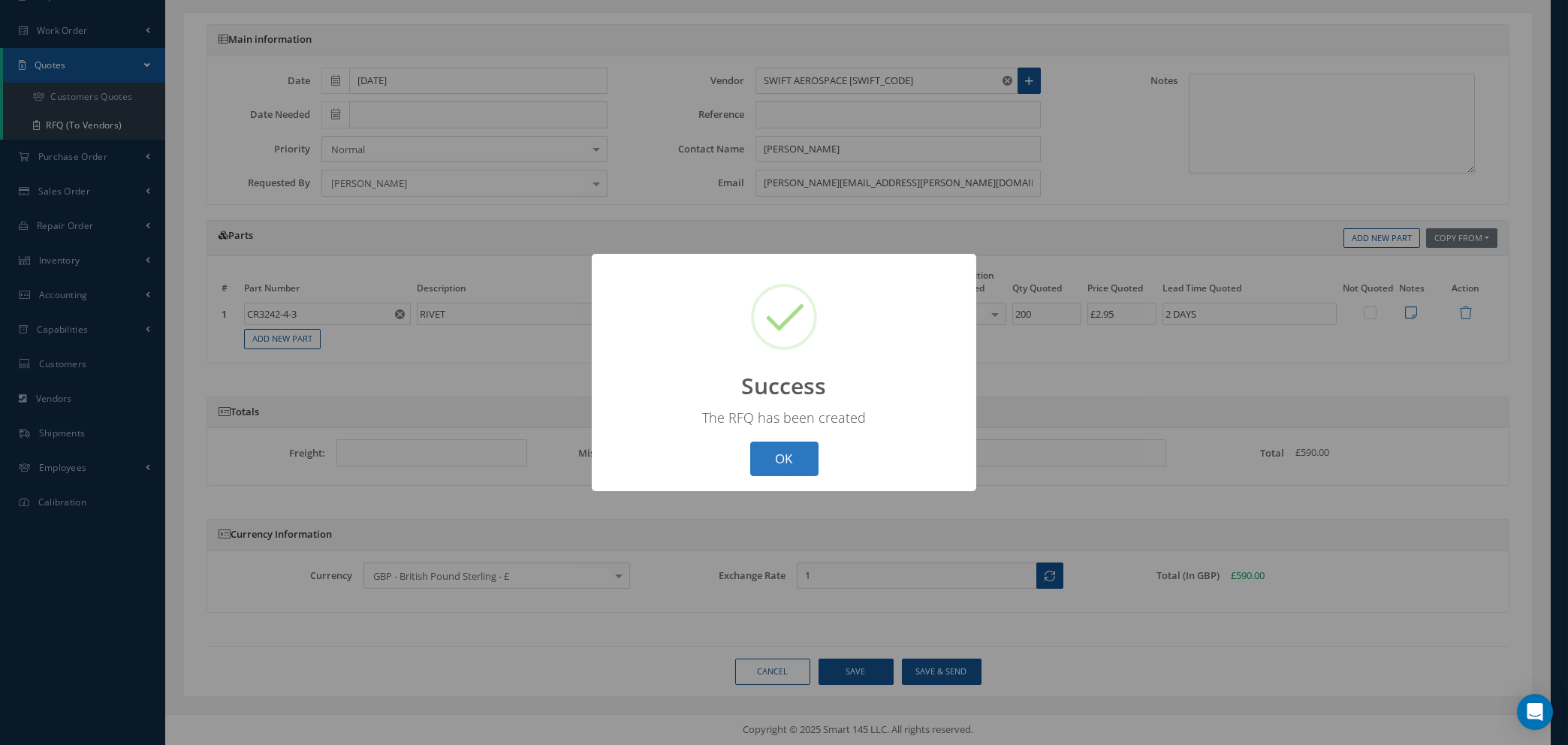
click at [780, 457] on button "OK" at bounding box center [784, 460] width 69 height 36
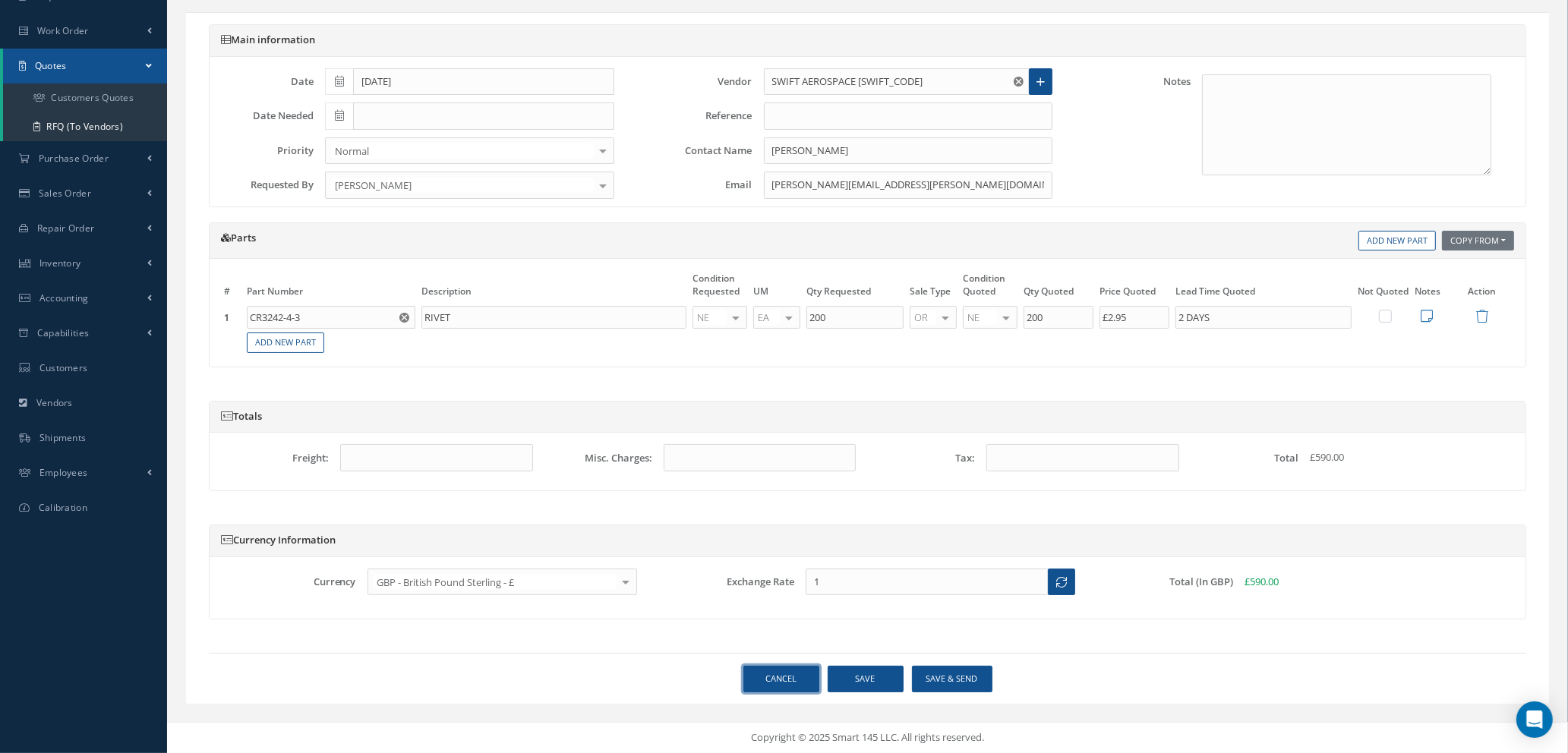
click at [789, 674] on link "Cancel" at bounding box center [781, 679] width 76 height 26
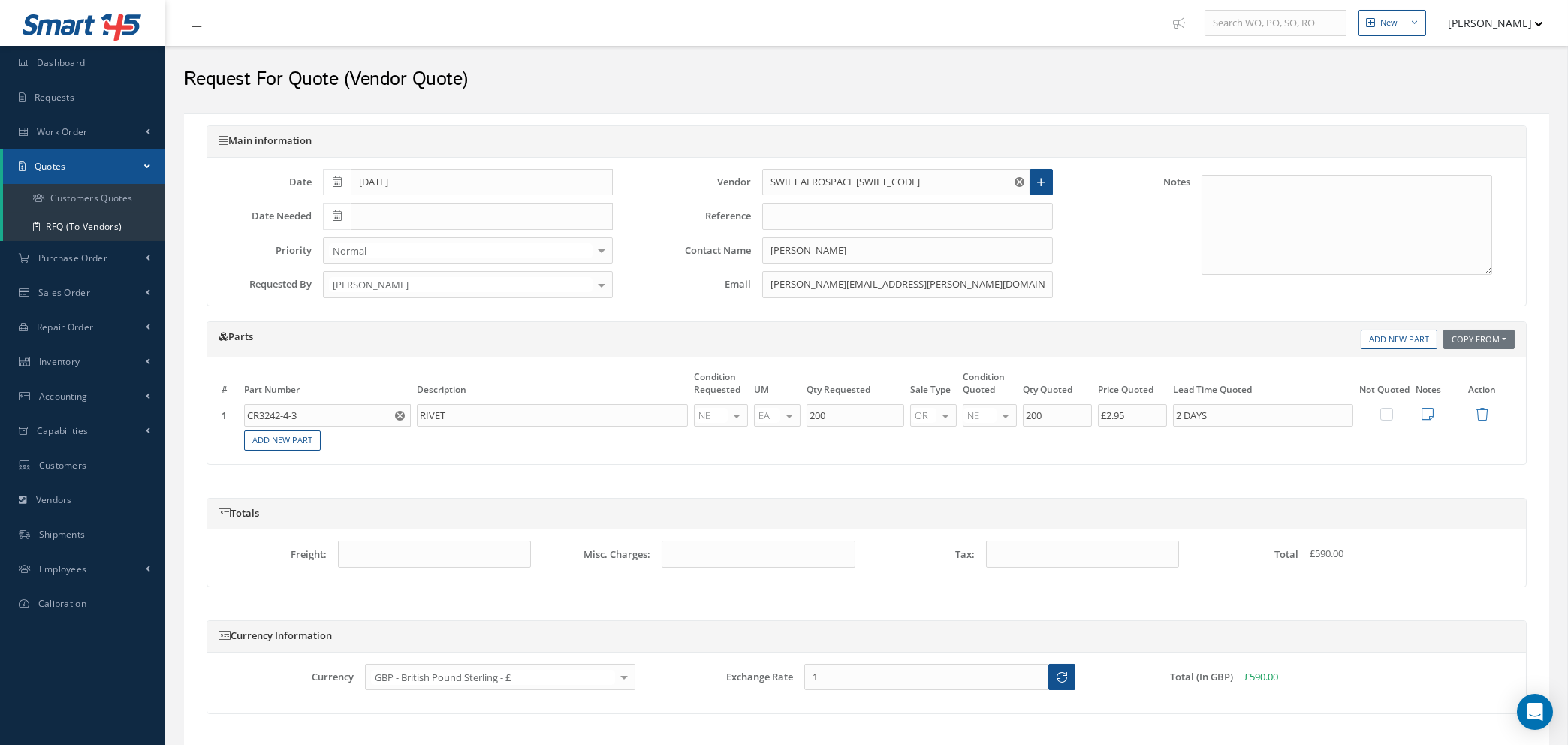
select select "25"
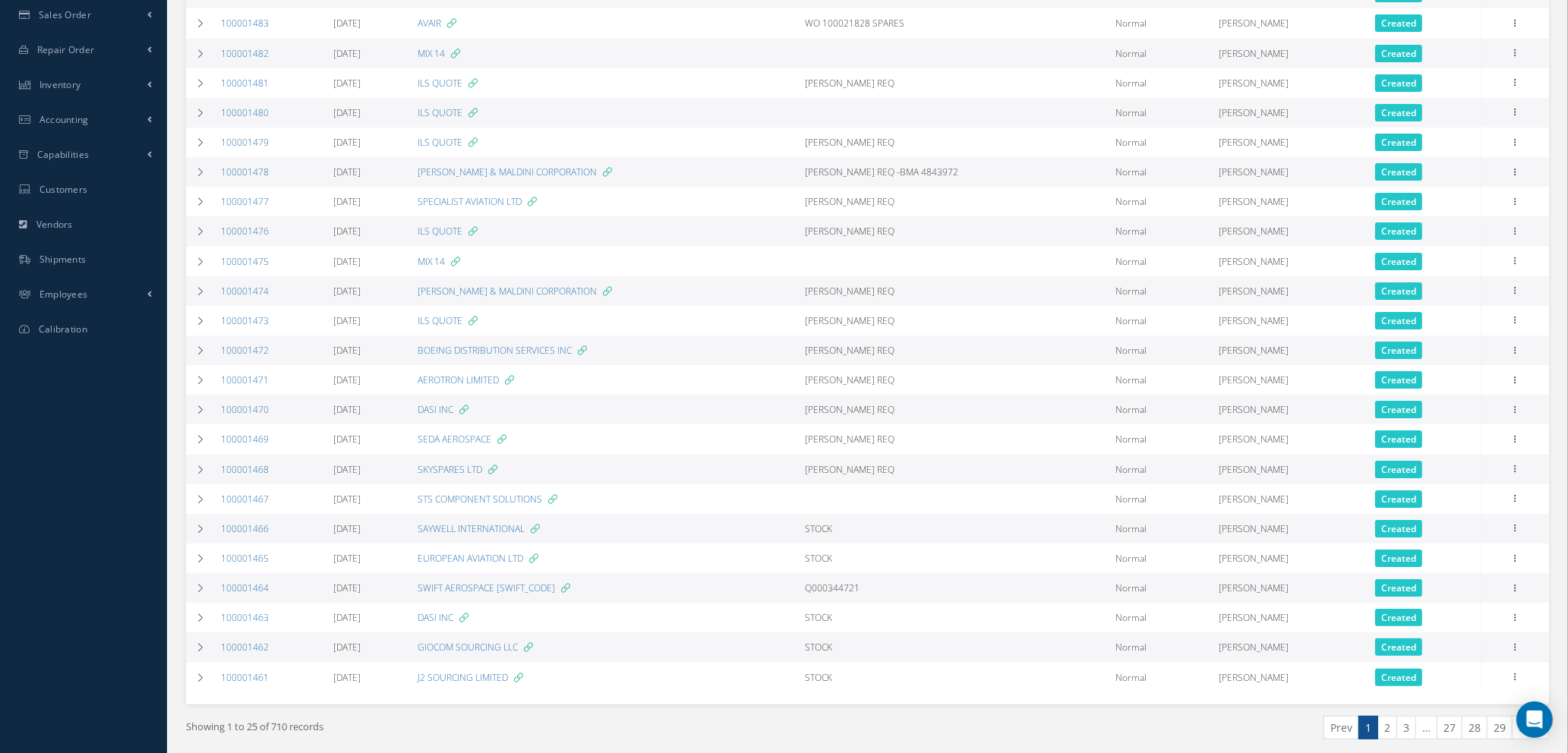
scroll to position [336, 0]
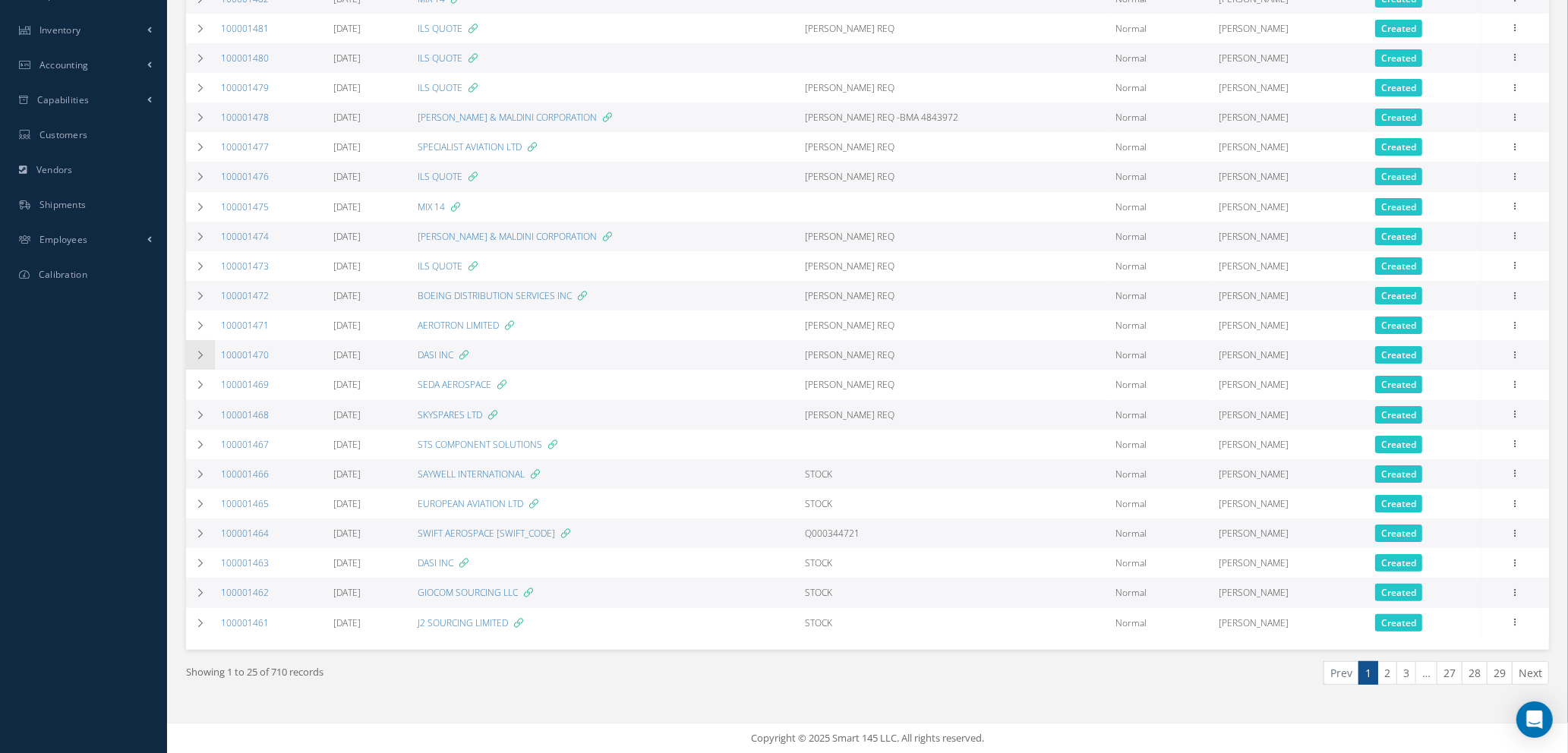
click at [197, 351] on icon at bounding box center [201, 355] width 11 height 9
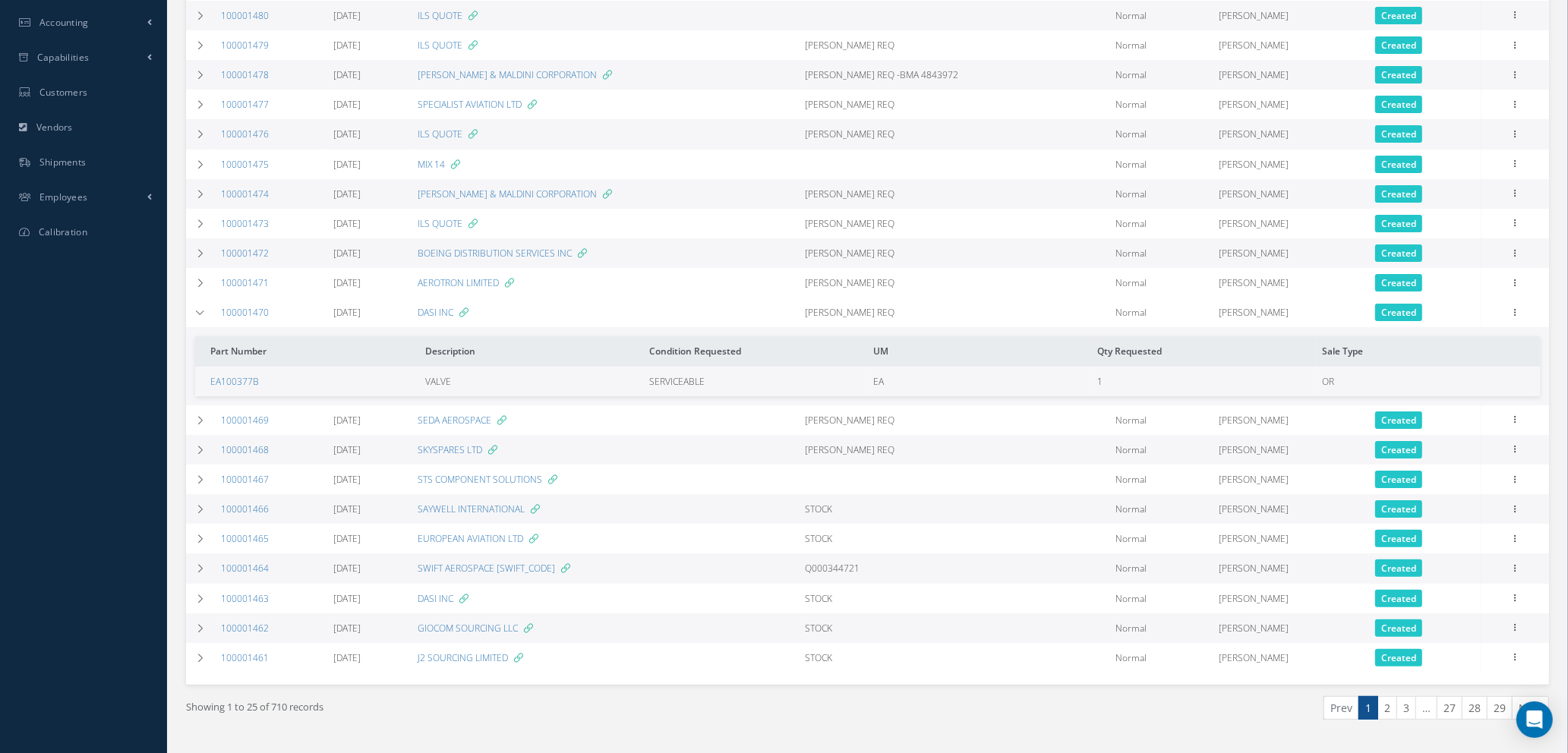
scroll to position [413, 0]
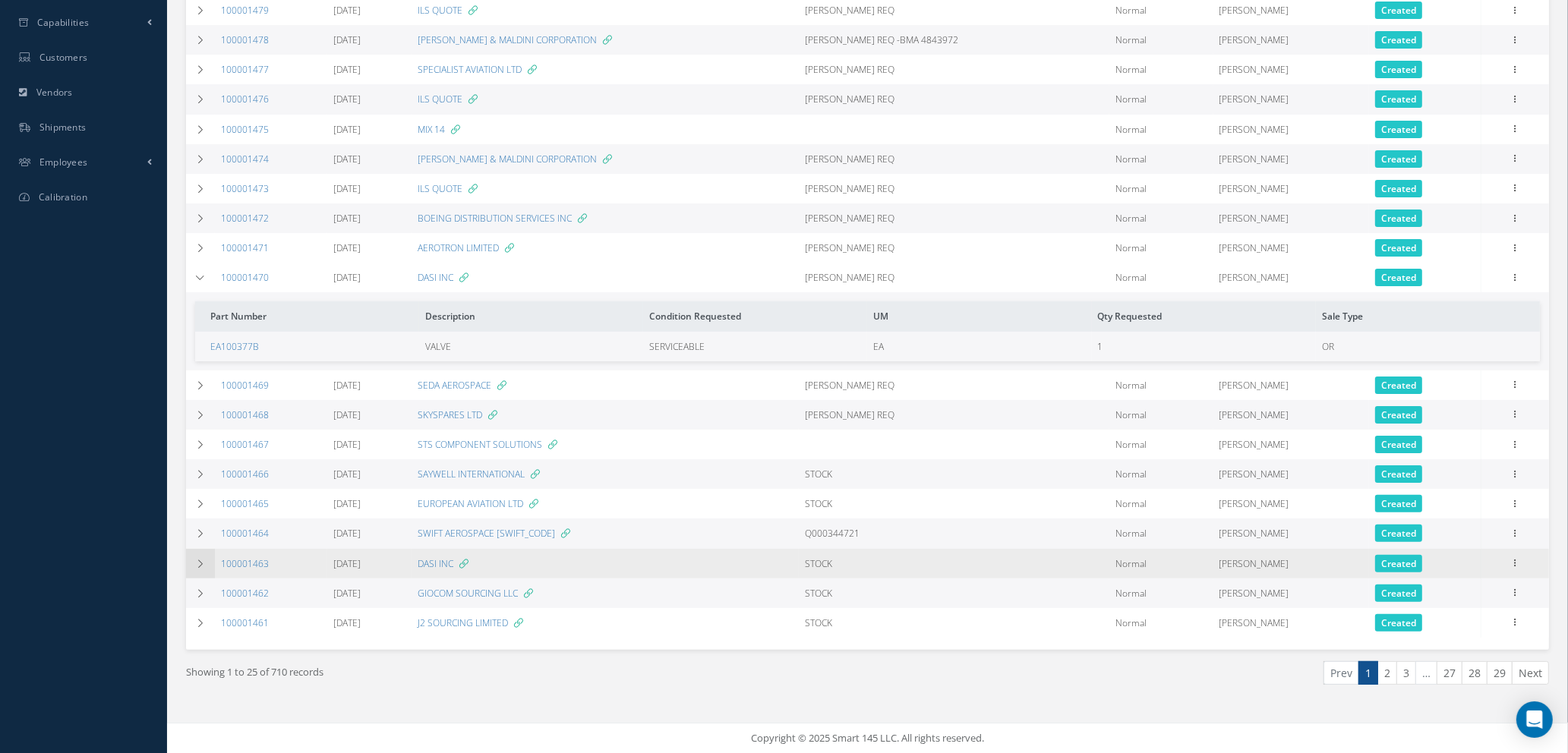
click at [197, 559] on icon at bounding box center [201, 564] width 11 height 9
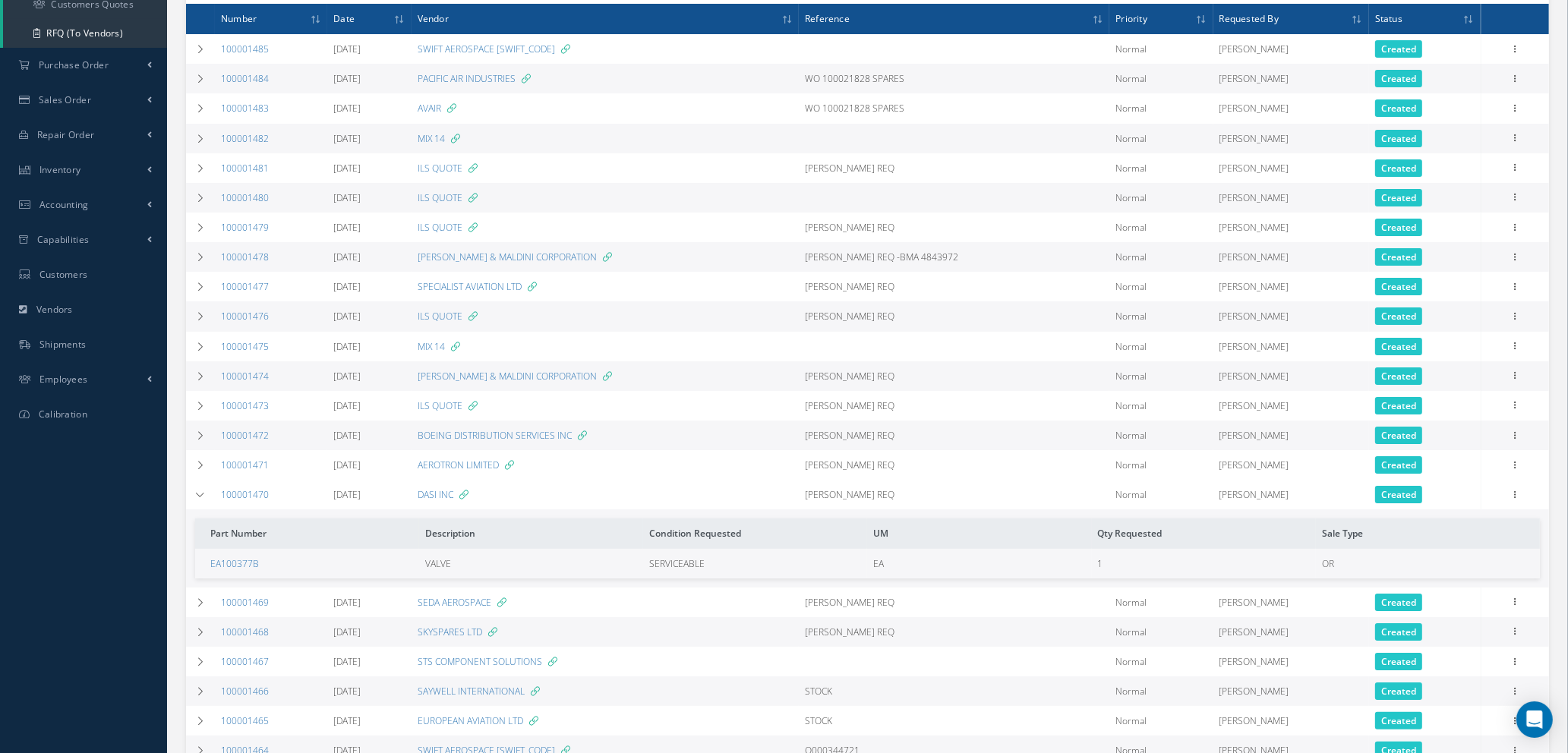
scroll to position [0, 0]
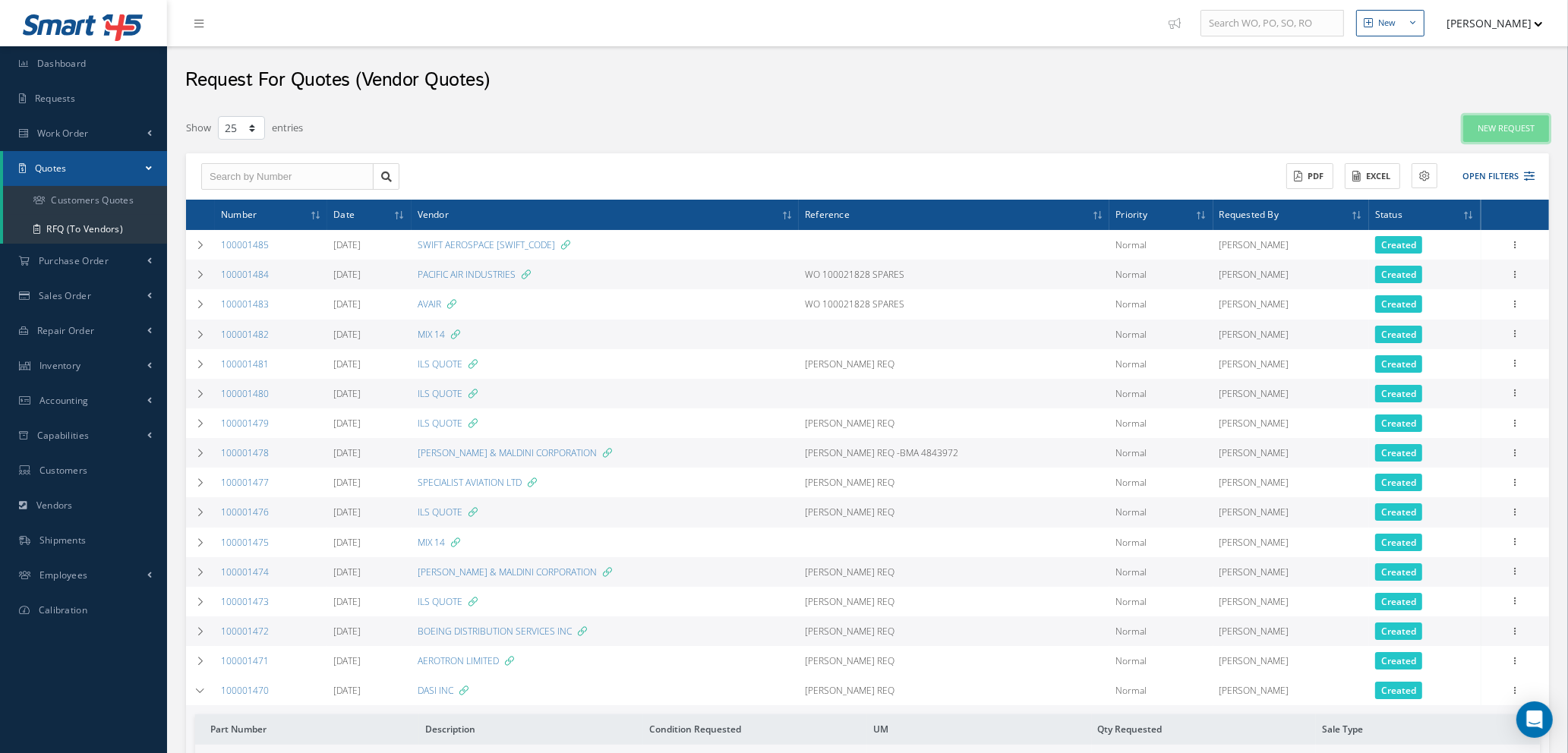
click at [1501, 129] on link "New Request" at bounding box center [1506, 128] width 86 height 26
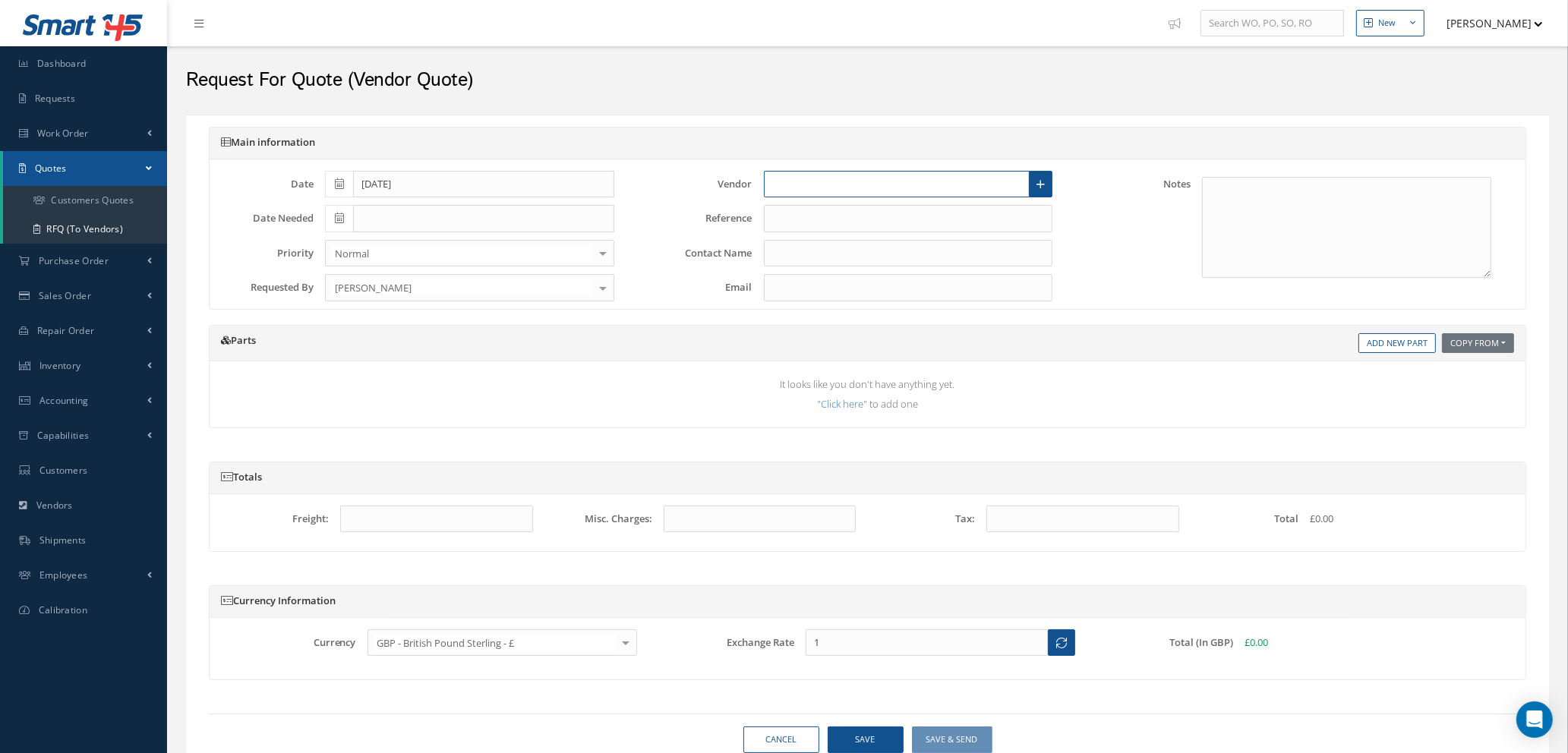
click at [811, 186] on input "text" at bounding box center [897, 184] width 267 height 27
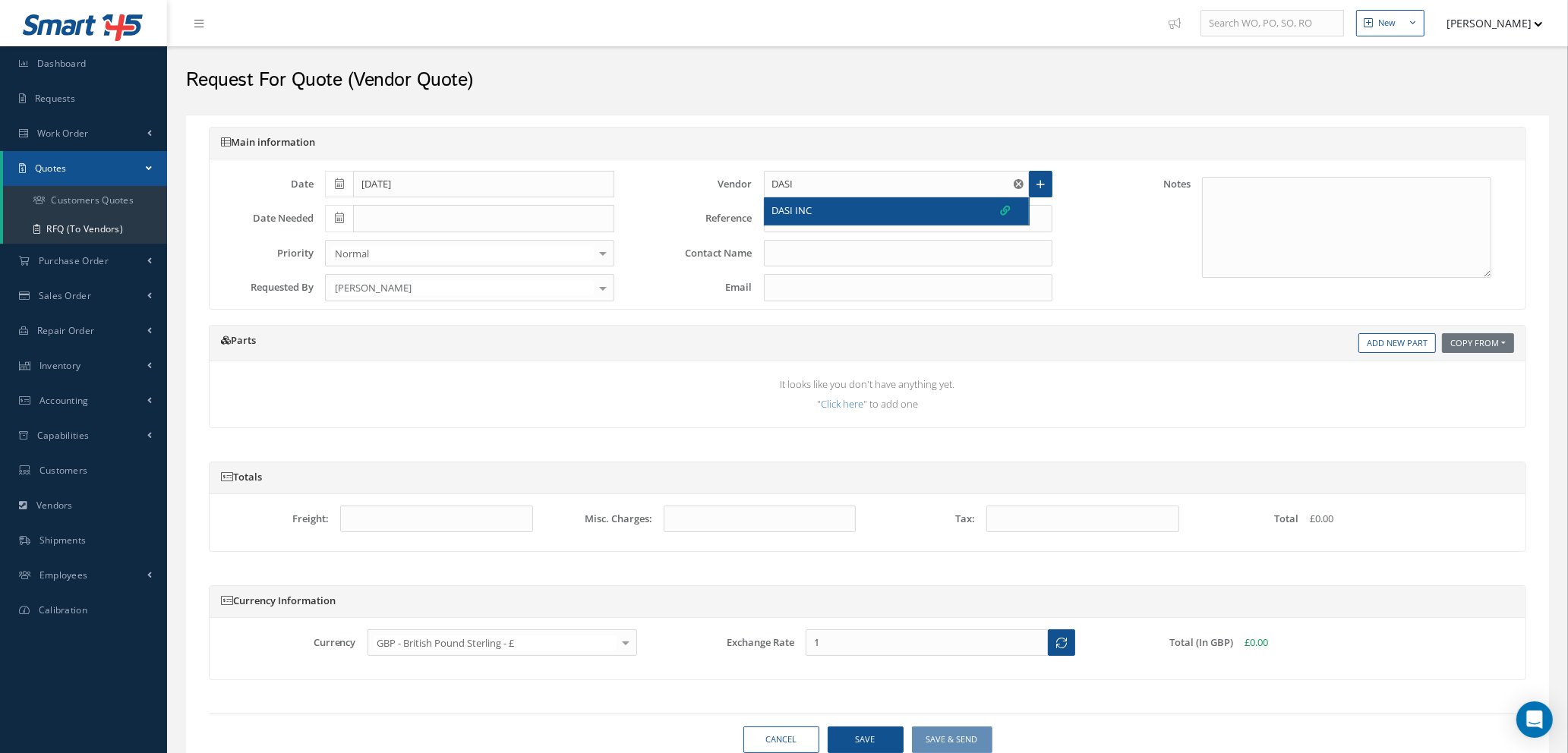
click at [811, 213] on span "DASI INC" at bounding box center [793, 210] width 40 height 15
type input "DASI INC"
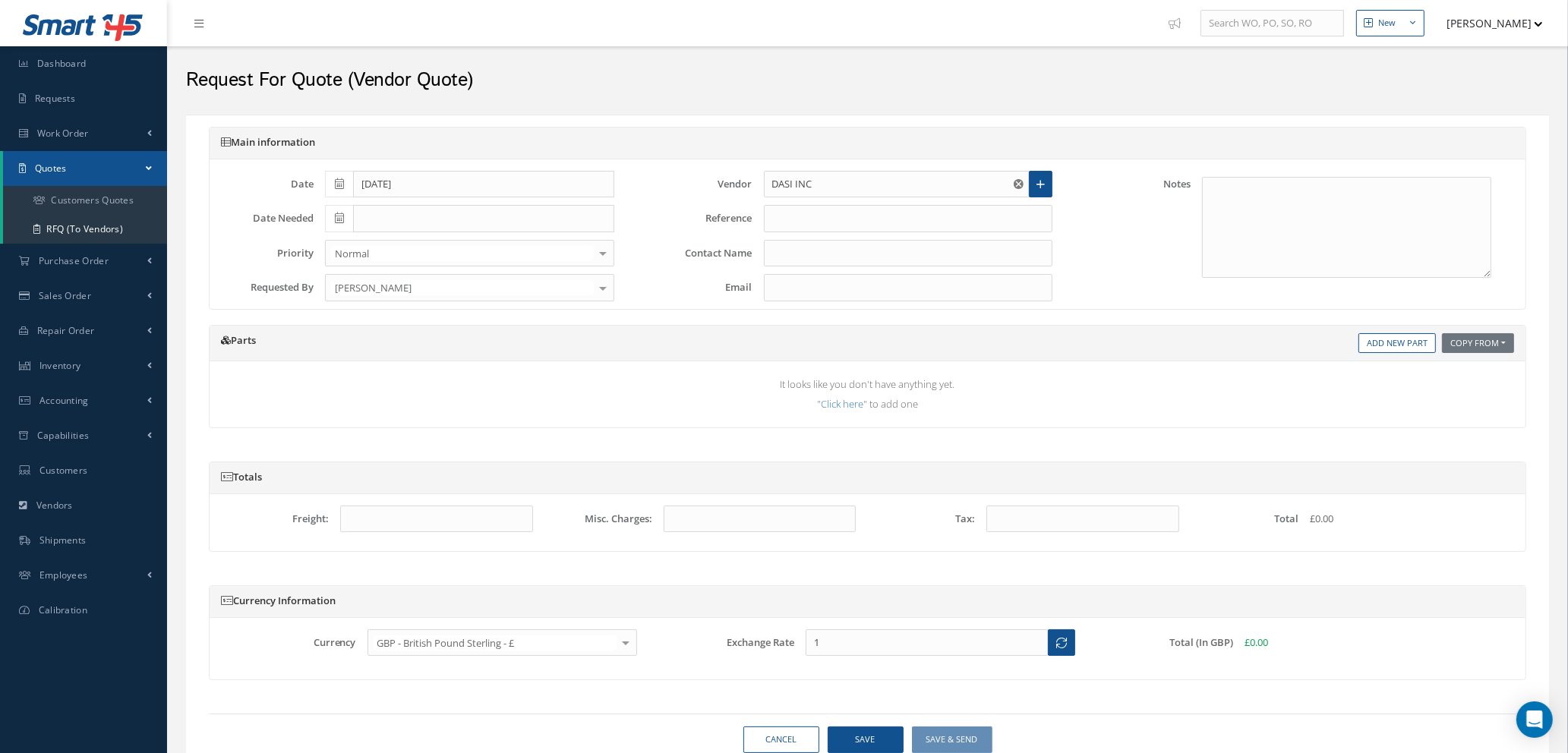
type input "MUHAMMAD ALI"
type input "Muhammad.Ali@dasi.com"
type input "1.3473"
click at [790, 221] on input "text" at bounding box center [908, 218] width 289 height 27
type input "MIRKO REQ"
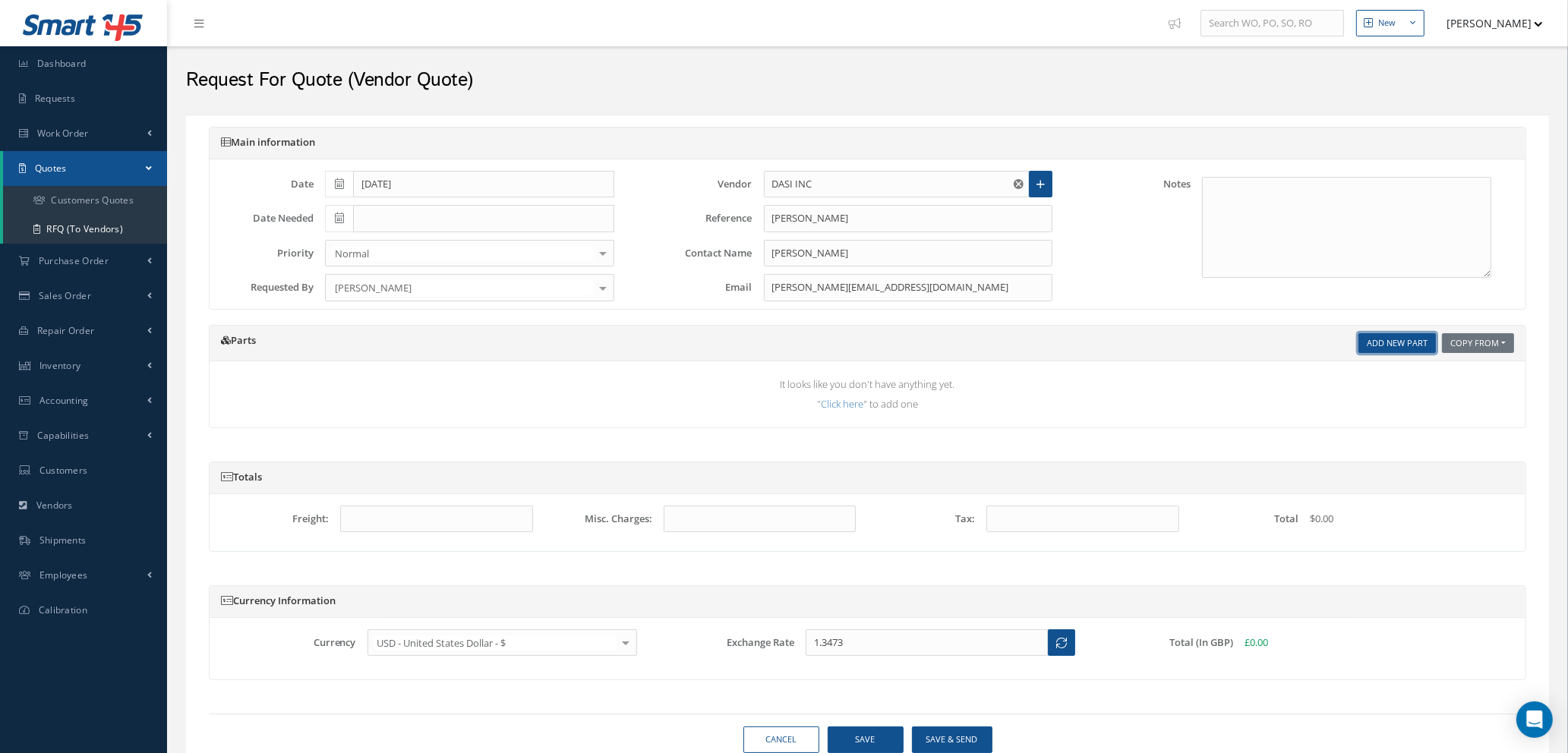
click at [1394, 342] on link "Add New Part" at bounding box center [1397, 343] width 77 height 20
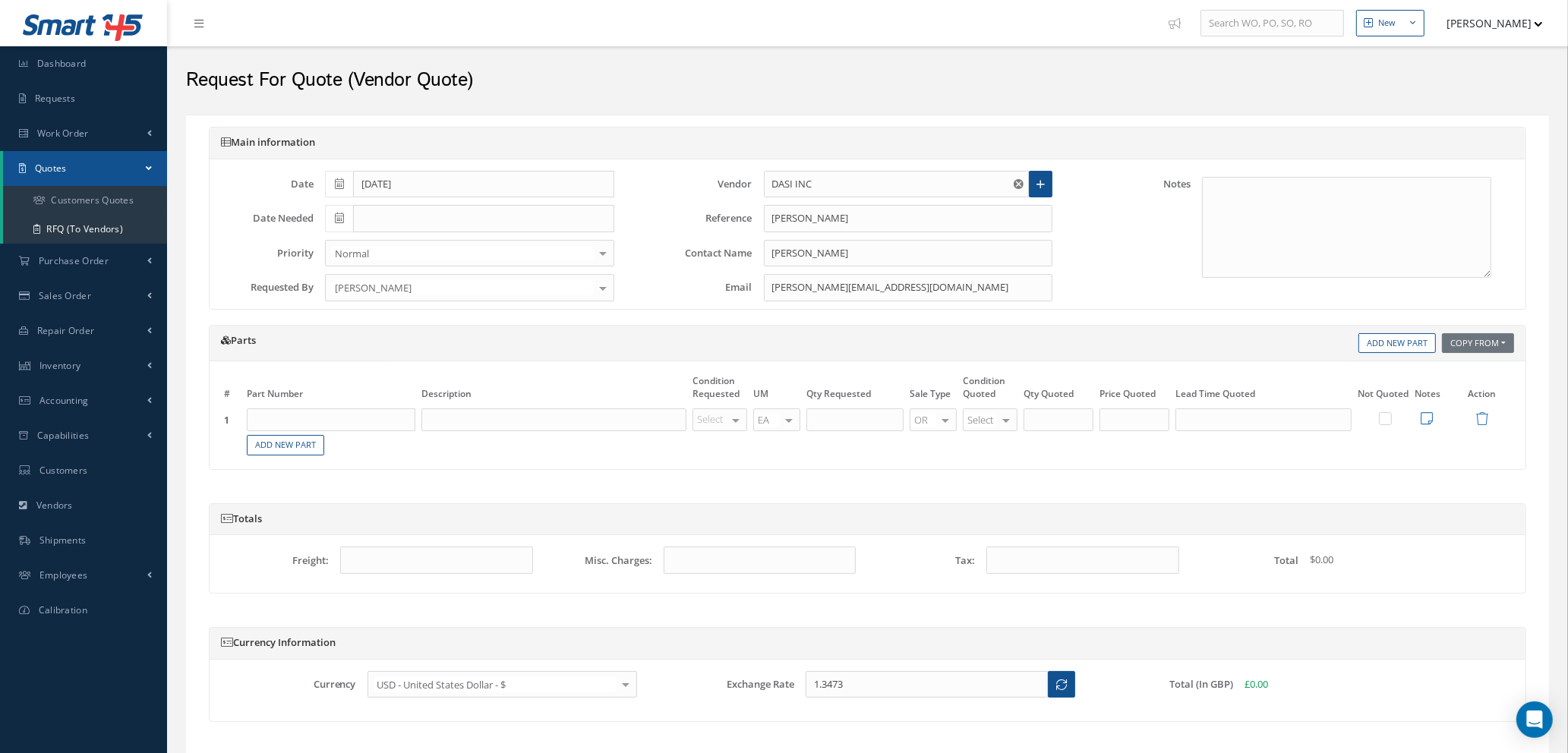
click at [334, 408] on td "Part Number Description" at bounding box center [331, 420] width 175 height 26
click at [335, 426] on input "text" at bounding box center [332, 420] width 169 height 23
click at [337, 420] on input "139-00-450-41" at bounding box center [332, 420] width 169 height 23
type input "139-00-450-41"
click at [469, 420] on input "text" at bounding box center [553, 420] width 265 height 23
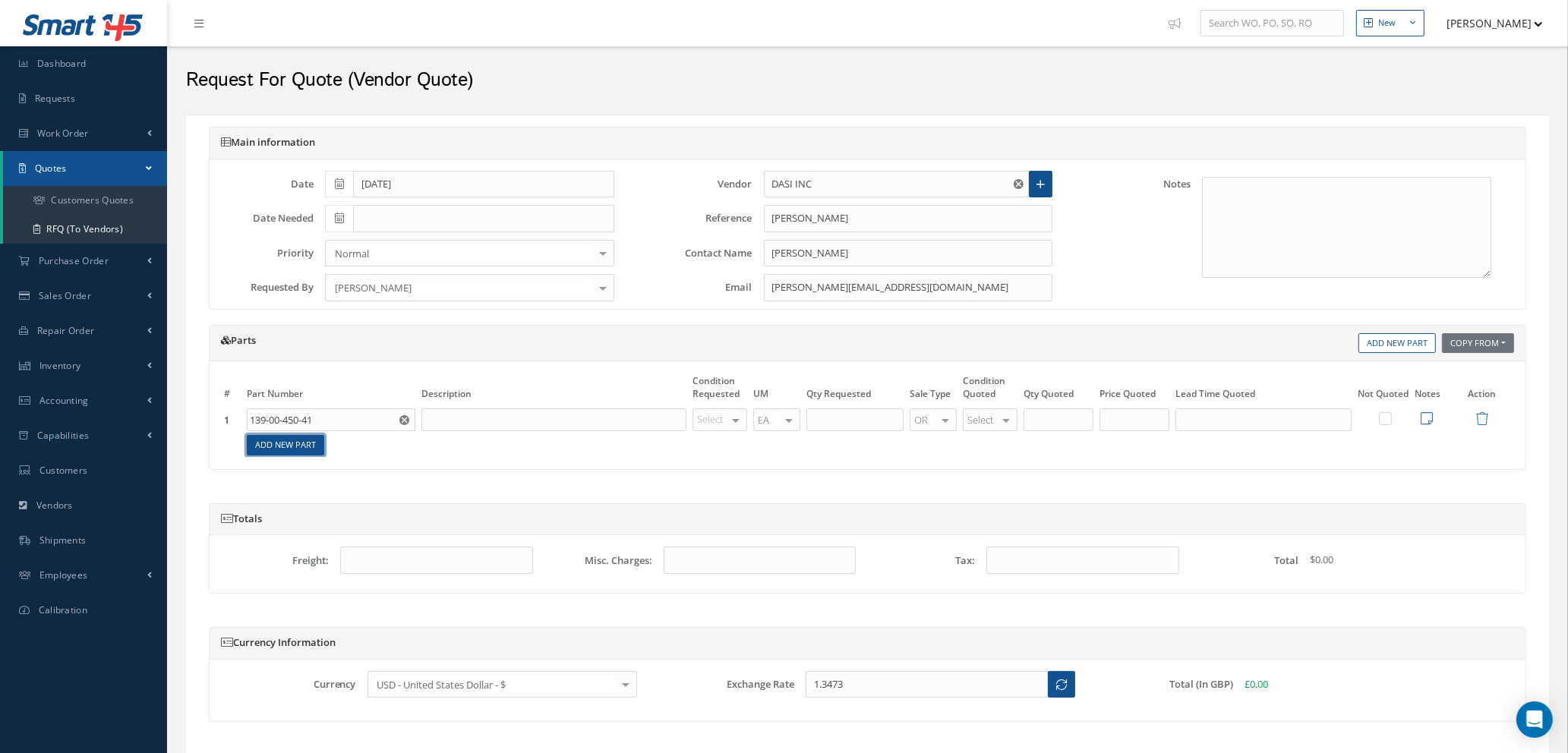
click at [297, 449] on link "Add New Part" at bounding box center [286, 445] width 77 height 20
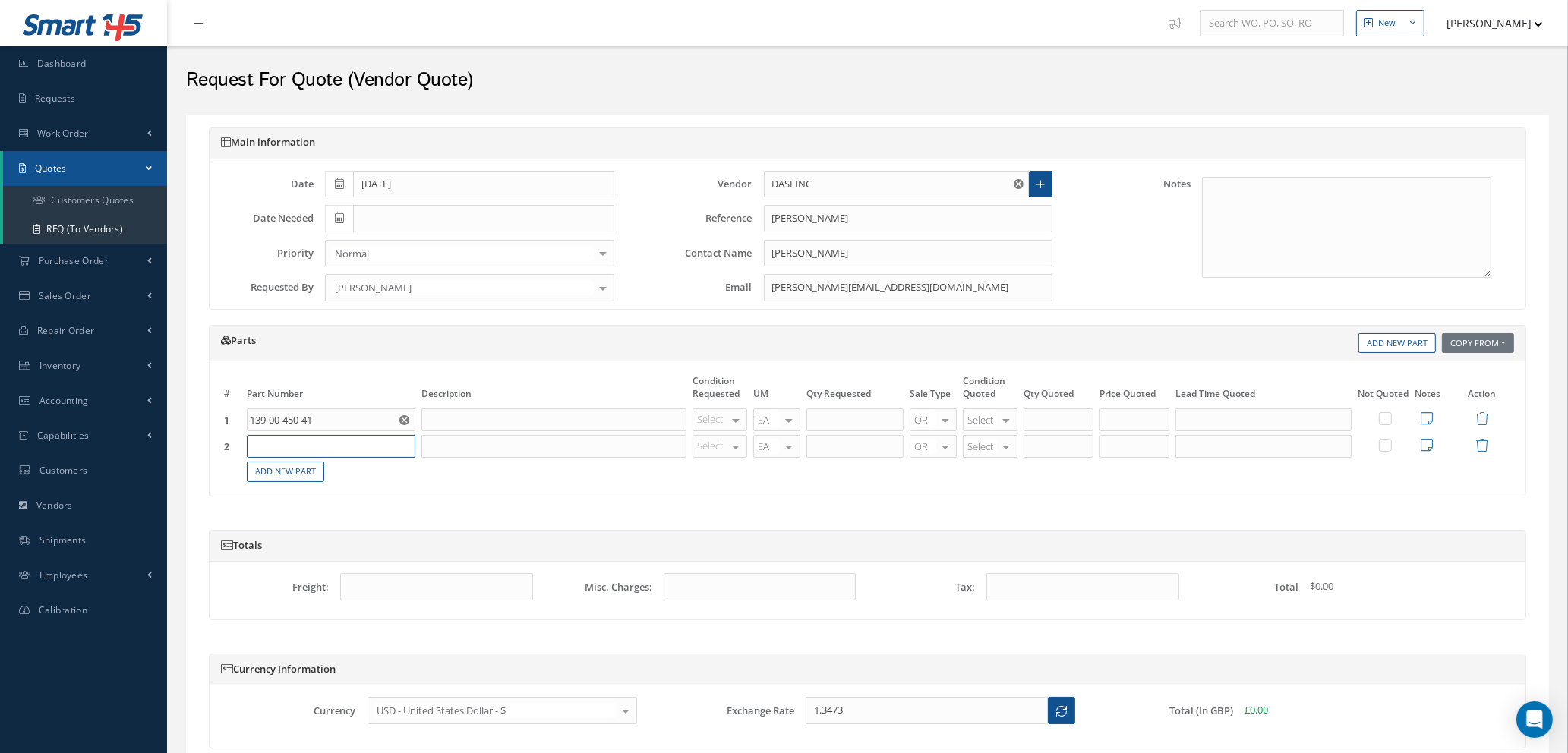
click at [301, 442] on input "text" at bounding box center [332, 447] width 169 height 23
click at [358, 450] on input "139-00-450-42" at bounding box center [332, 447] width 169 height 23
type input "139-00-450-42"
click at [457, 452] on input "text" at bounding box center [553, 447] width 265 height 23
click at [467, 416] on input "text" at bounding box center [553, 420] width 265 height 23
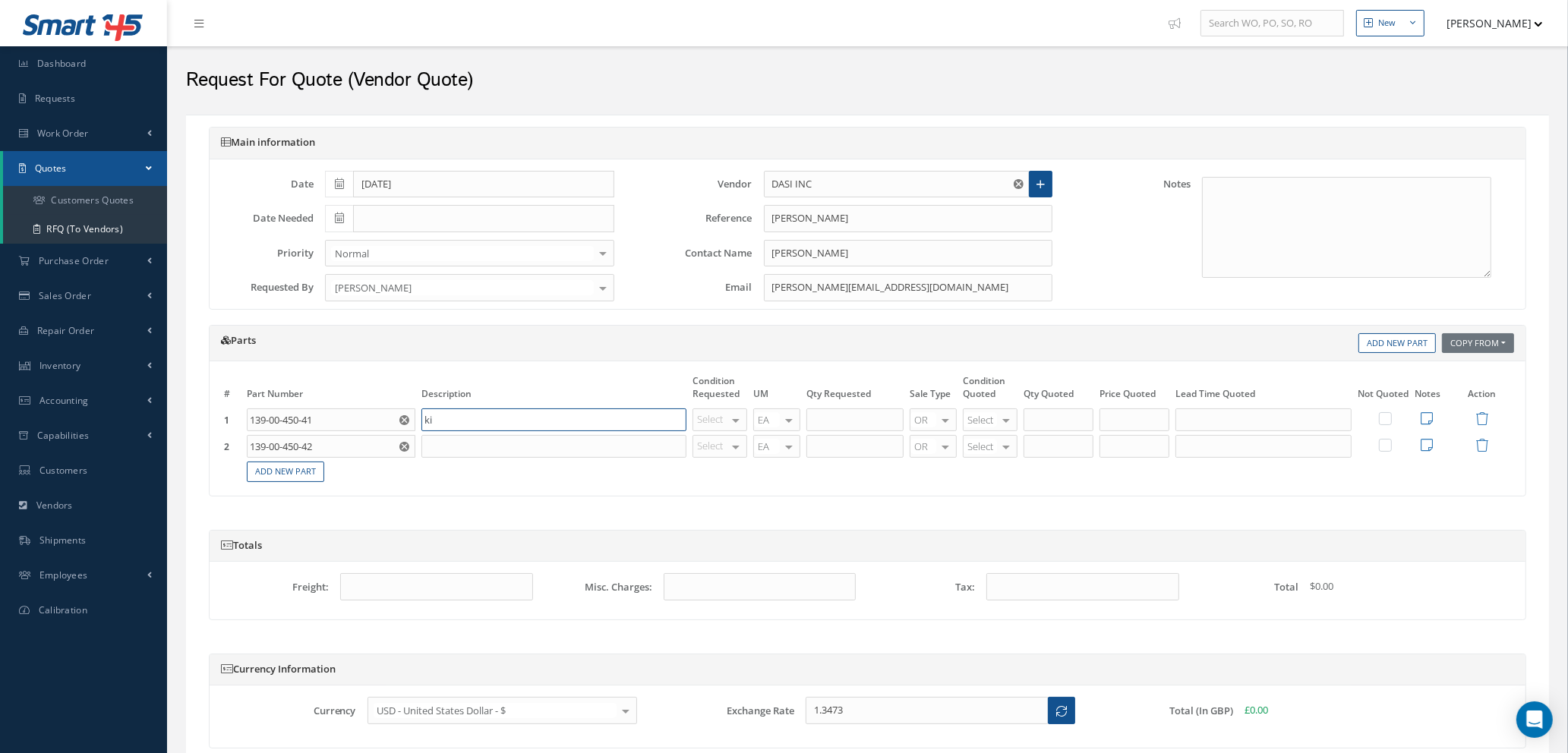
type input "k"
type input "KIT ATTACHMENT BACKREST LH"
click at [447, 448] on input "text" at bounding box center [553, 447] width 265 height 23
type input "KIT ATTACHMENT BACKREST RH"
type input "NE"
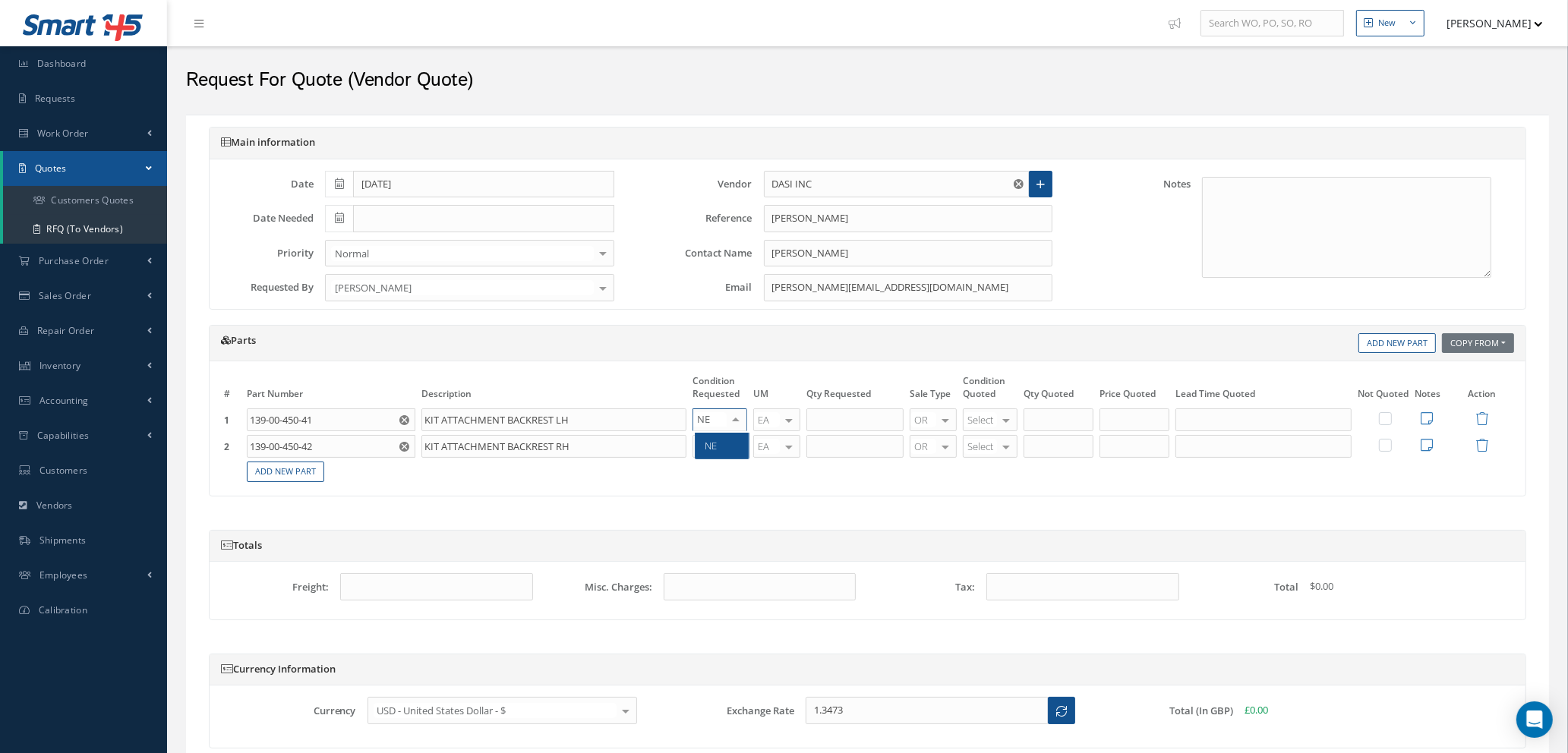
click at [718, 454] on span "NE" at bounding box center [722, 445] width 53 height 26
type input "NE"
click at [721, 467] on span "NE" at bounding box center [722, 471] width 53 height 26
click at [827, 413] on input "text" at bounding box center [855, 420] width 97 height 23
type input "1"
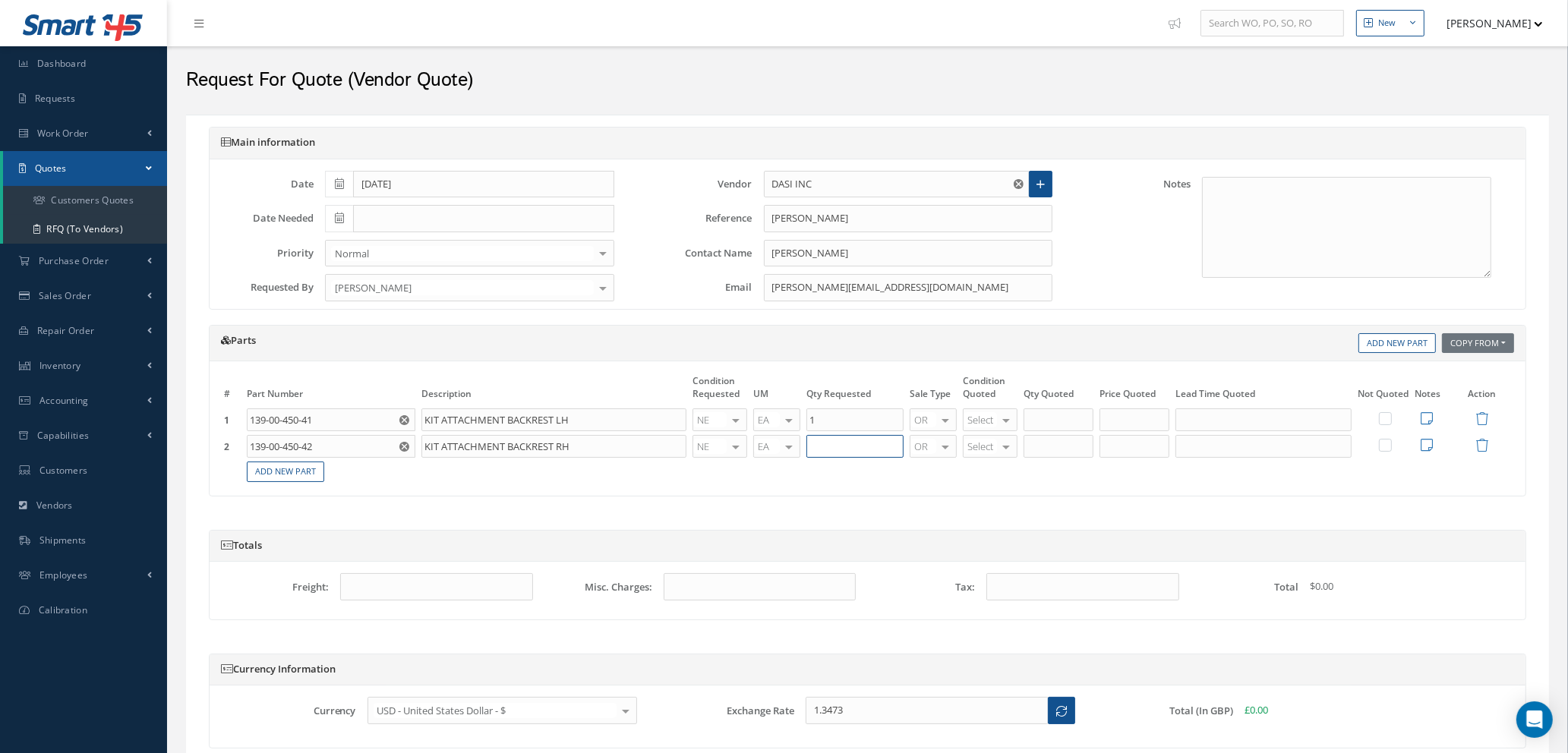
click at [870, 444] on input "text" at bounding box center [855, 447] width 97 height 23
type input "1"
click at [1002, 420] on div at bounding box center [1007, 420] width 21 height 22
click at [1001, 421] on div at bounding box center [1007, 420] width 21 height 22
type input "N"
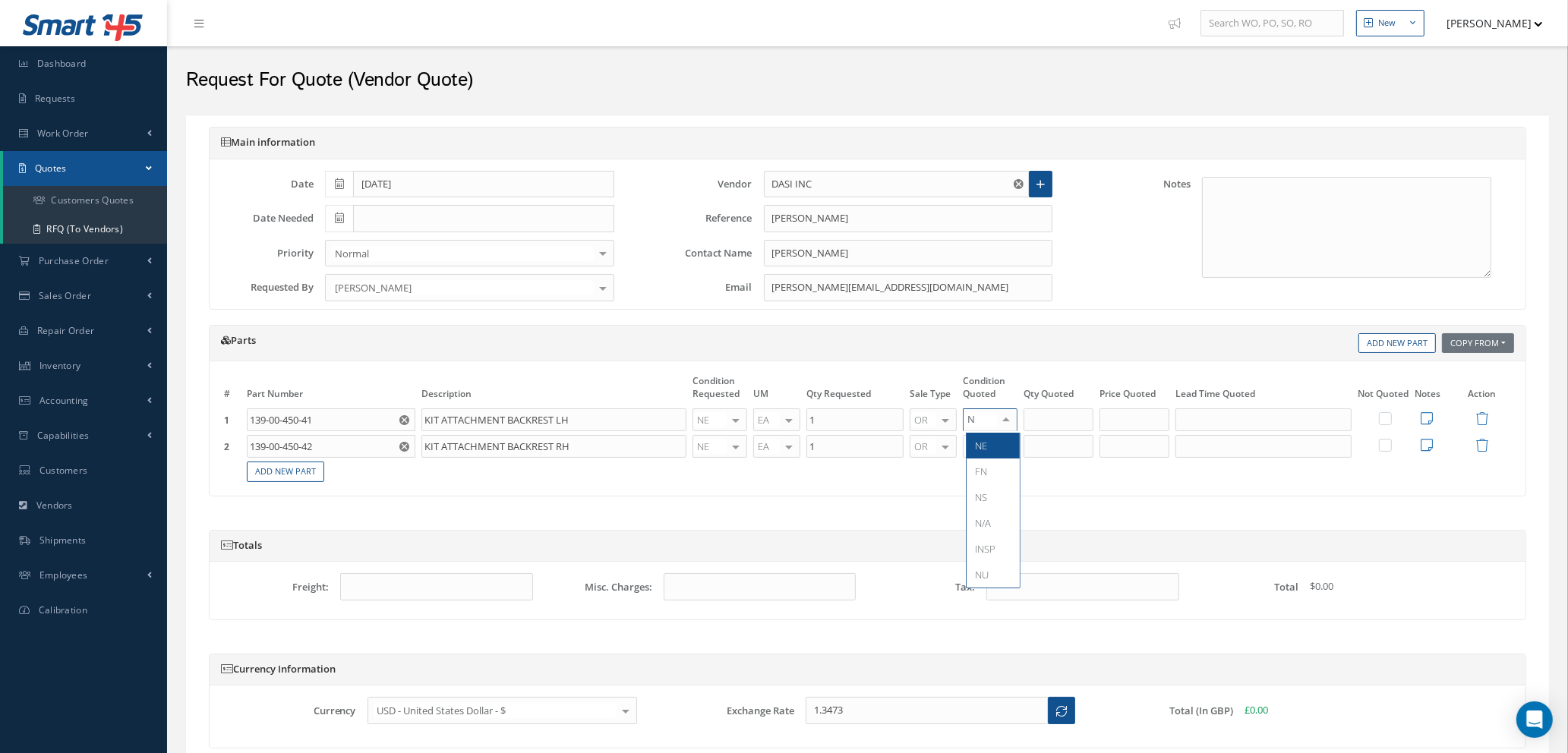
drag, startPoint x: 993, startPoint y: 444, endPoint x: 1019, endPoint y: 440, distance: 26.3
click at [993, 444] on span "NE" at bounding box center [993, 445] width 53 height 26
type input "1"
click at [1051, 429] on input "1" at bounding box center [1059, 420] width 70 height 23
click at [1122, 419] on input "text" at bounding box center [1134, 420] width 70 height 23
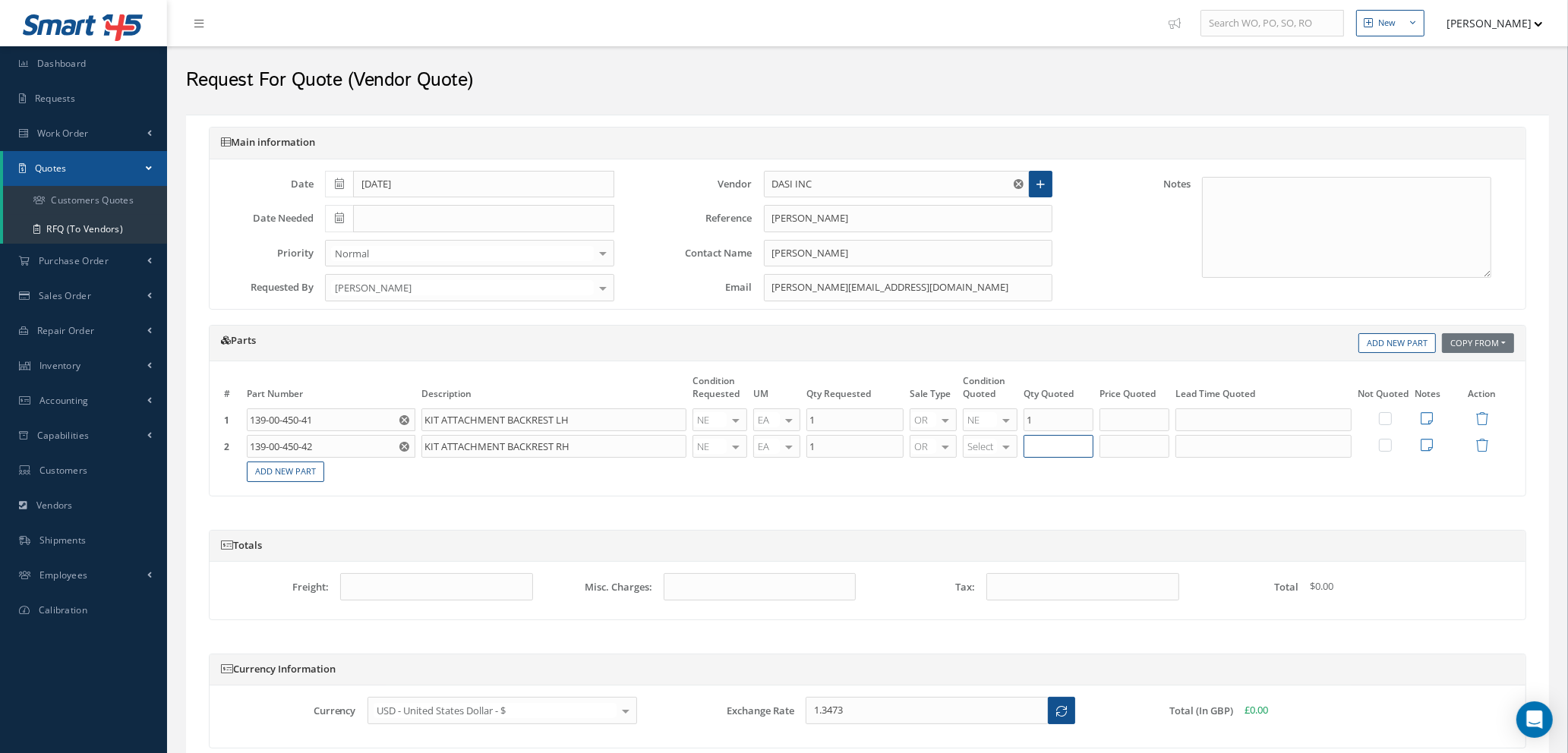
type input "1"
click at [1038, 445] on input "1" at bounding box center [1059, 447] width 70 height 23
click at [983, 604] on span "NE" at bounding box center [982, 601] width 12 height 14
click at [1129, 446] on input "text" at bounding box center [1134, 447] width 70 height 23
type input "$167.00"
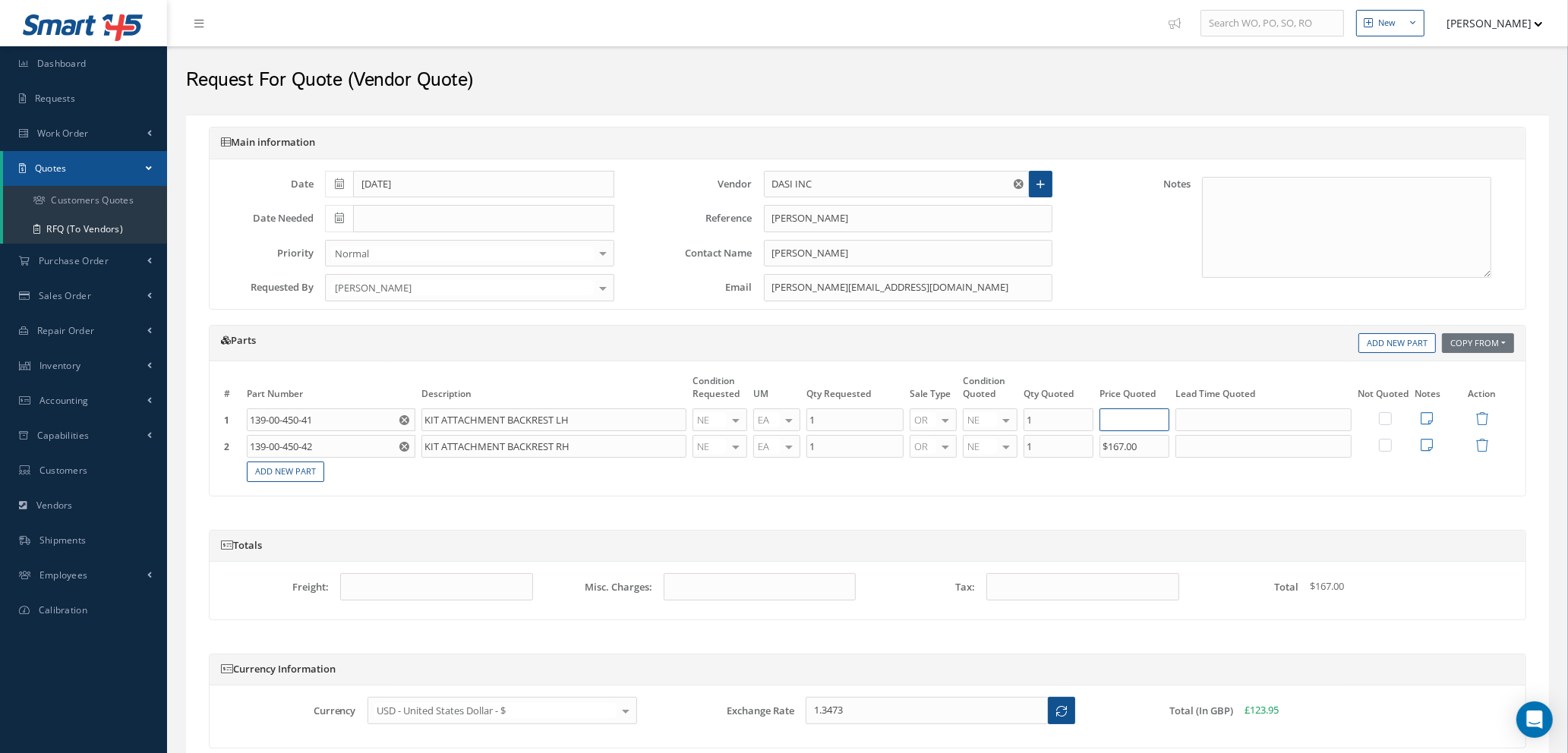
click at [1120, 419] on input "text" at bounding box center [1134, 420] width 70 height 23
type input "$167.00"
drag, startPoint x: 1161, startPoint y: 448, endPoint x: 1016, endPoint y: 435, distance: 145.6
click at [1016, 435] on tr "2 139-00-450-42 Part Number Description No Match Found KIT ATTACHMENT BACKREST …" at bounding box center [868, 447] width 1293 height 26
type input "$203.82"
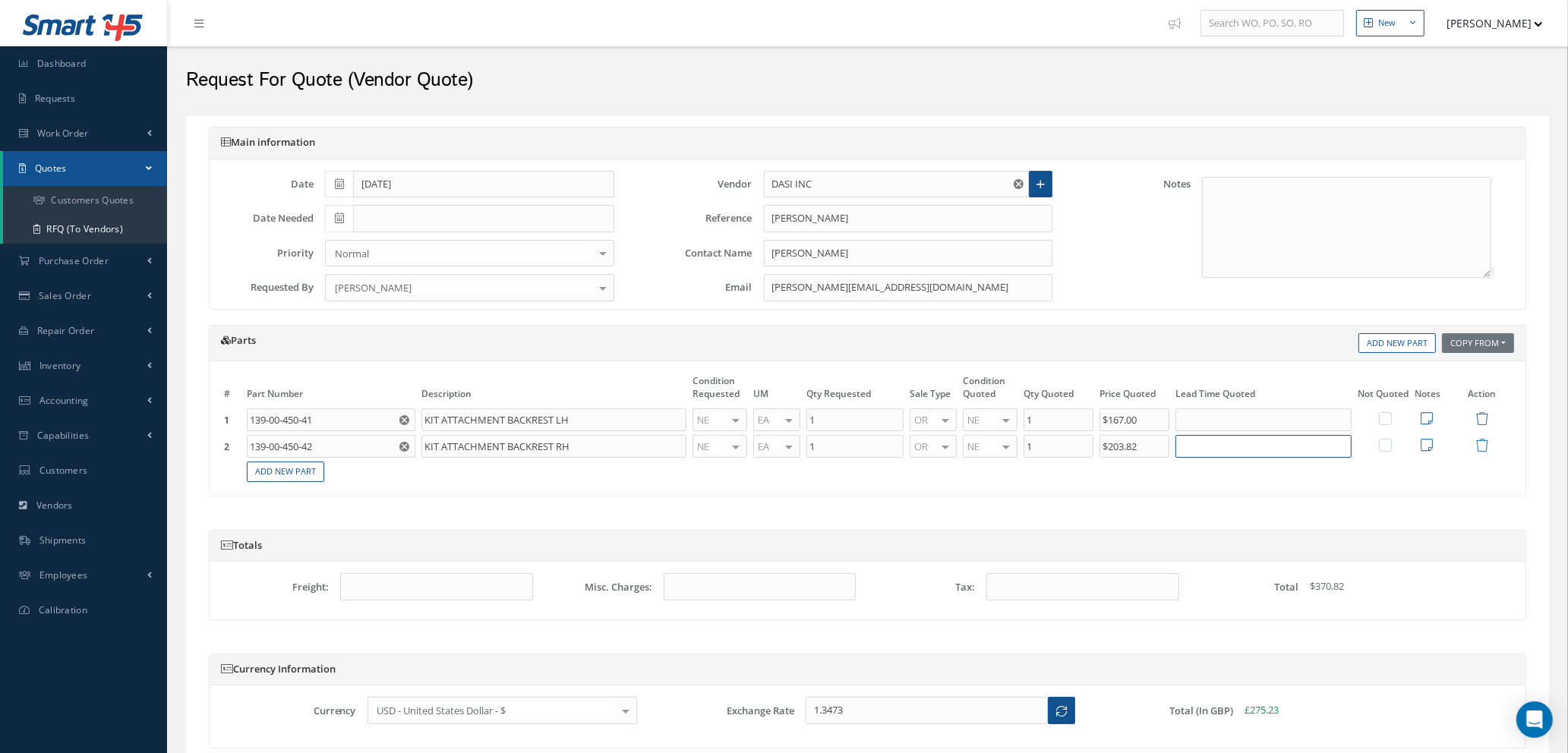
click at [1205, 448] on input "text" at bounding box center [1264, 447] width 176 height 23
type input "5 DAYS"
click at [1216, 420] on input "text" at bounding box center [1264, 420] width 176 height 23
type input "5 DAYS"
click at [1425, 420] on icon at bounding box center [1427, 419] width 12 height 14
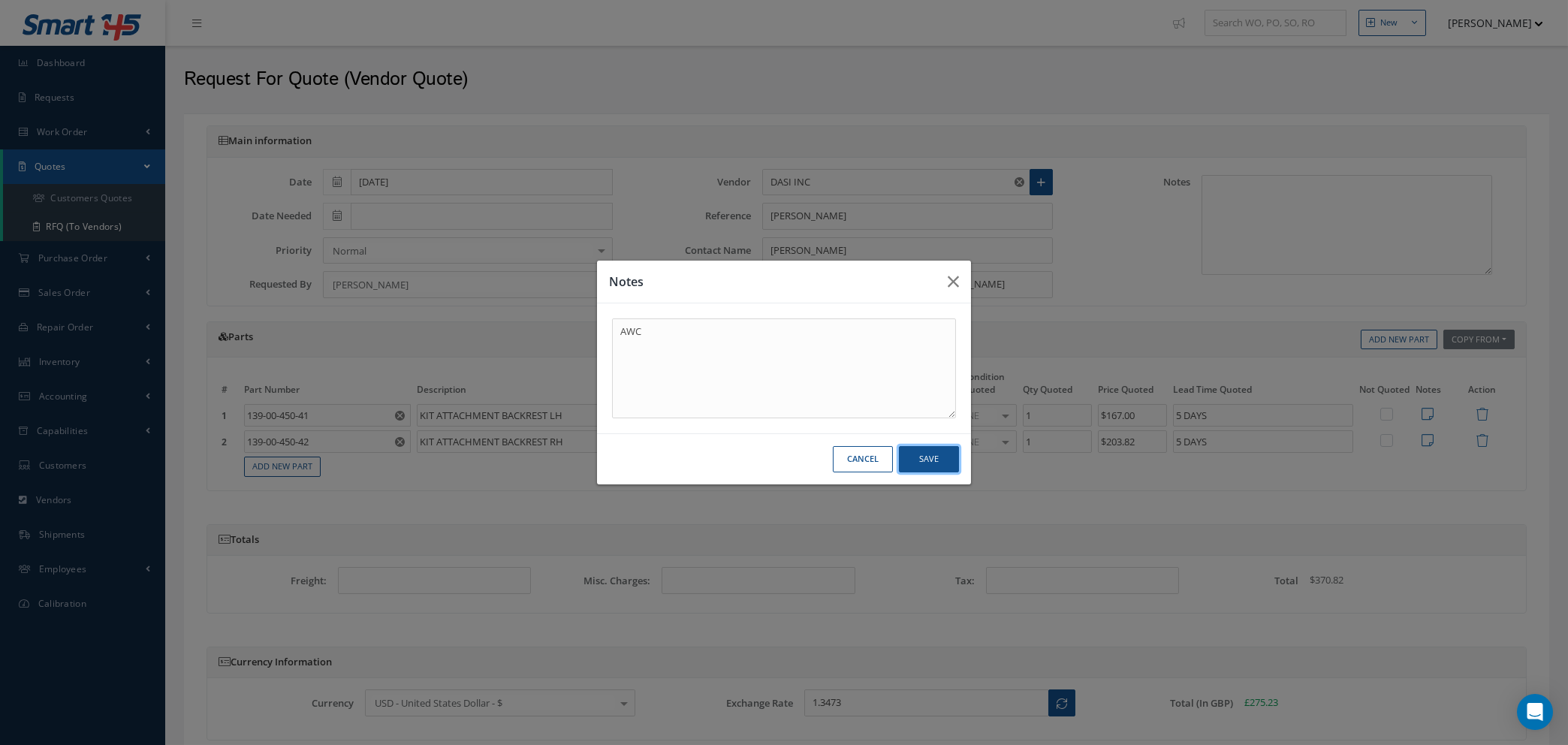
click at [934, 457] on button "Save" at bounding box center [928, 460] width 60 height 26
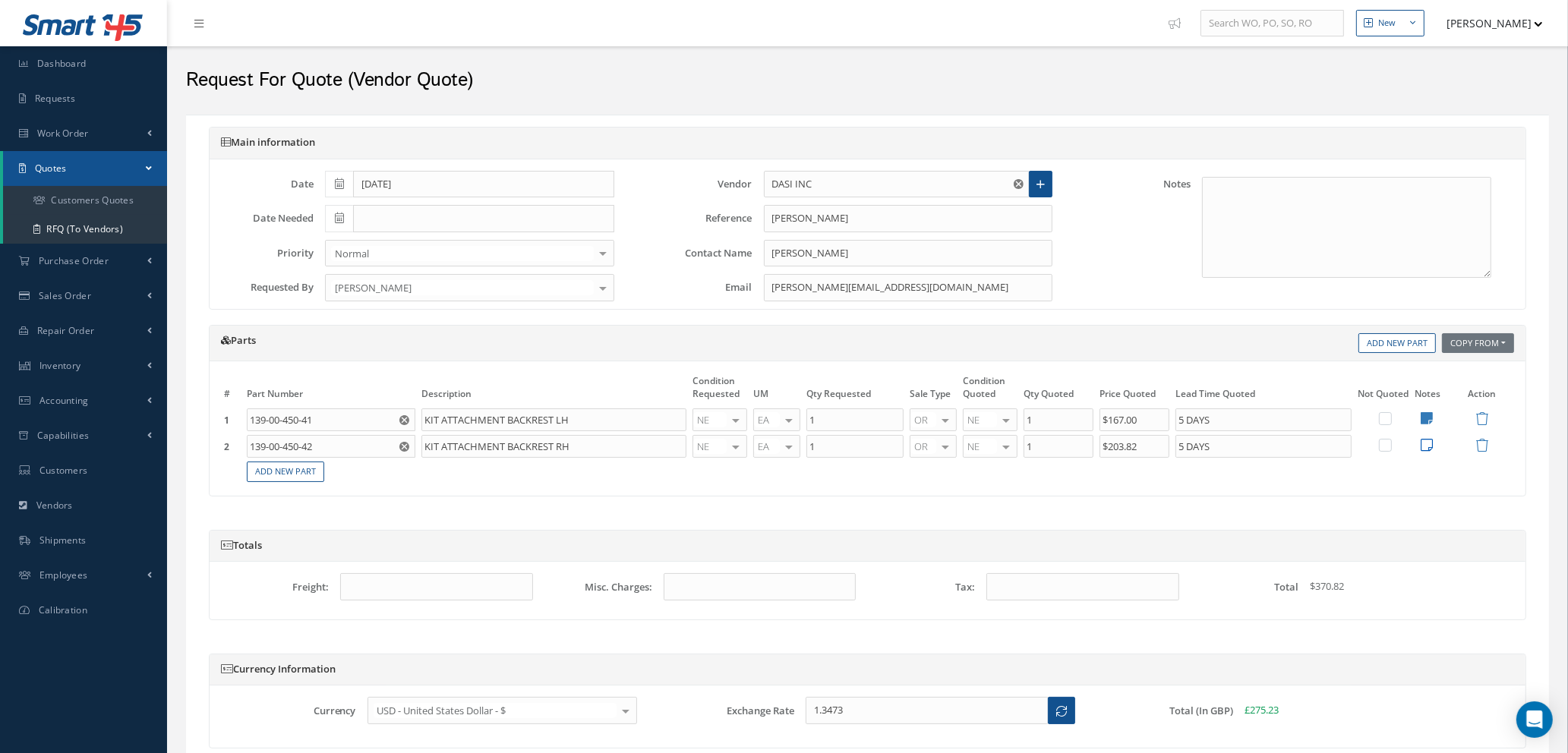
click at [1429, 447] on icon at bounding box center [1427, 445] width 12 height 14
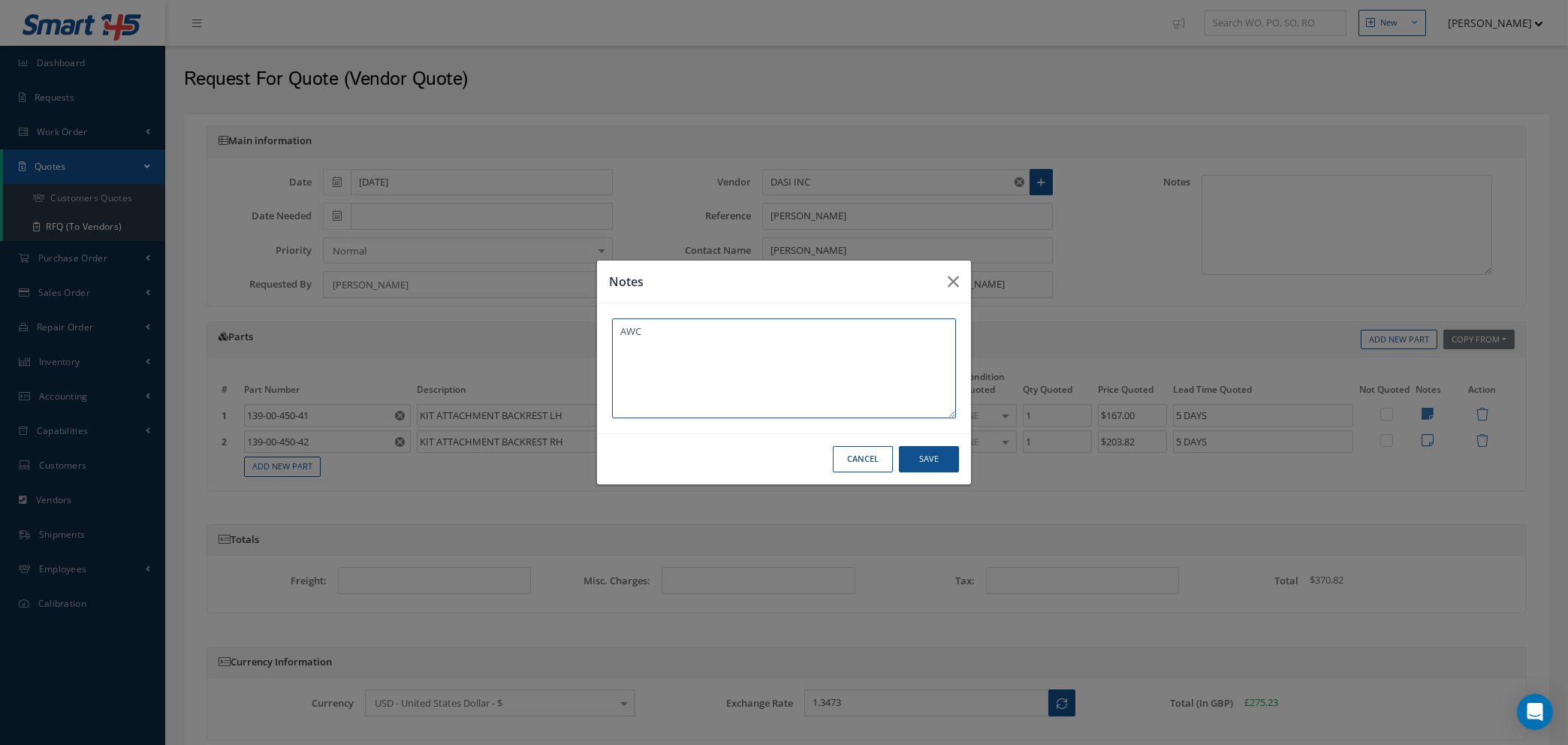
type textarea "AWC"
click at [918, 457] on button "Save" at bounding box center [928, 460] width 60 height 26
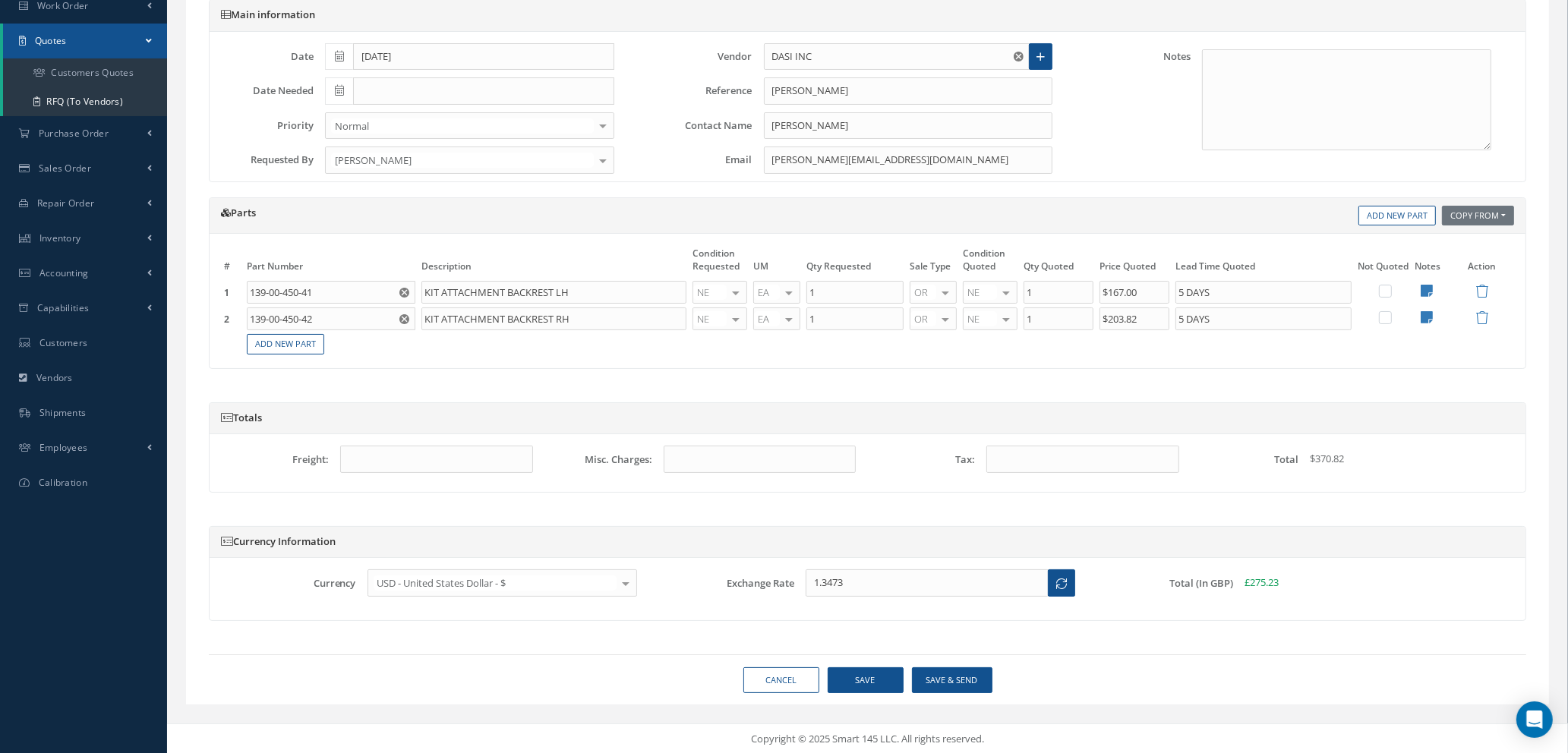
scroll to position [129, 0]
click at [859, 684] on button "Save" at bounding box center [866, 680] width 76 height 26
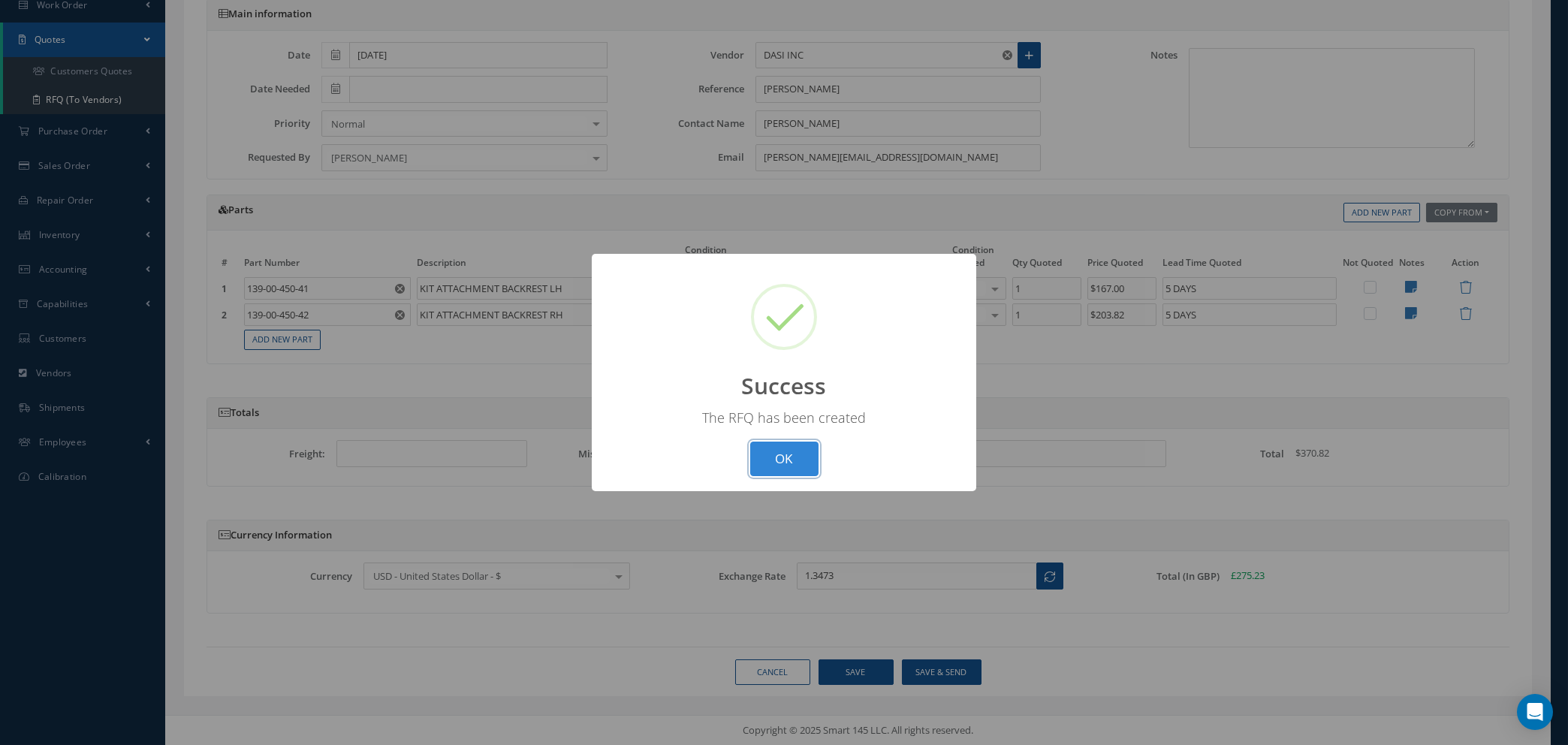
drag, startPoint x: 783, startPoint y: 458, endPoint x: 806, endPoint y: 458, distance: 23.0
click at [783, 458] on button "OK" at bounding box center [784, 460] width 69 height 36
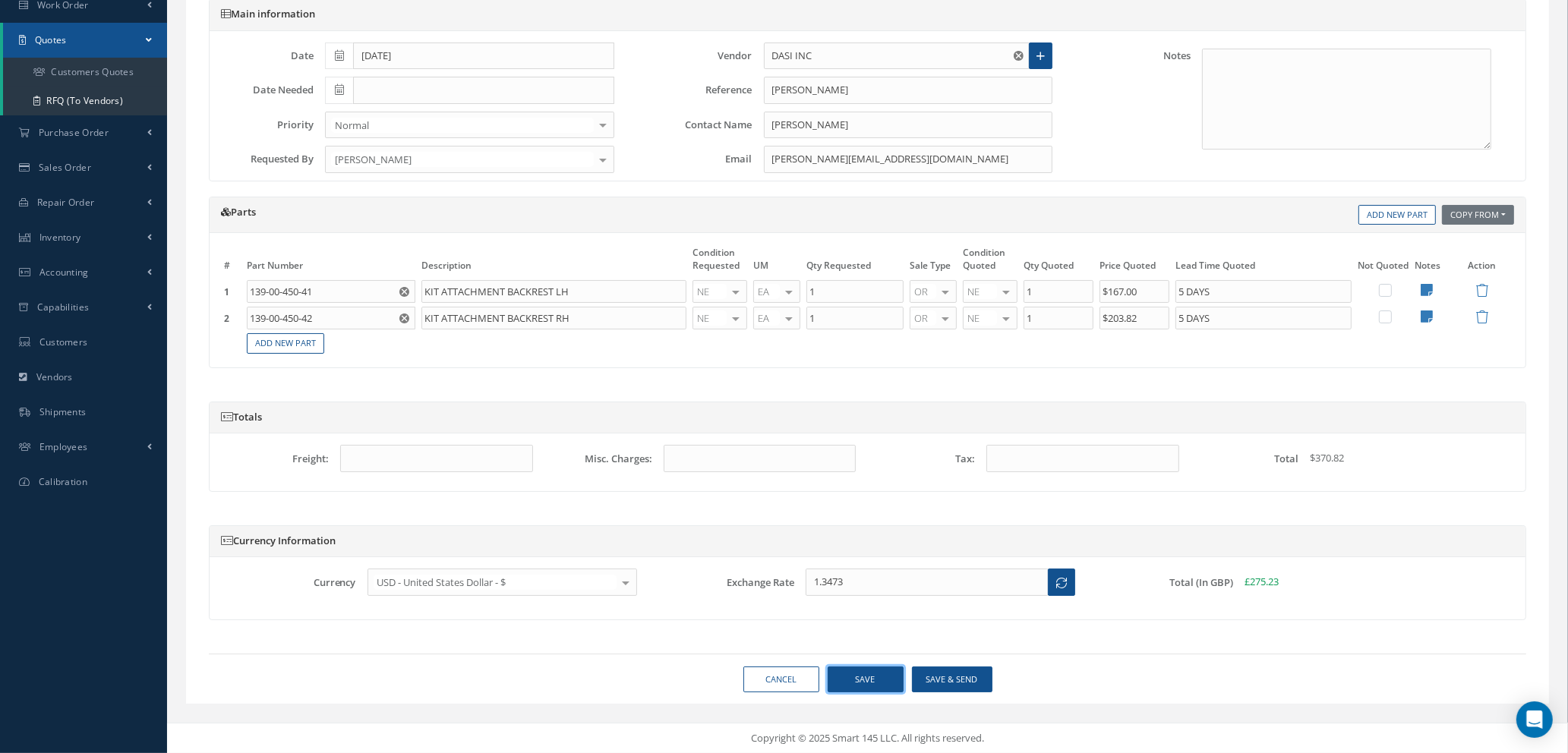
click at [849, 678] on button "Save" at bounding box center [866, 680] width 76 height 26
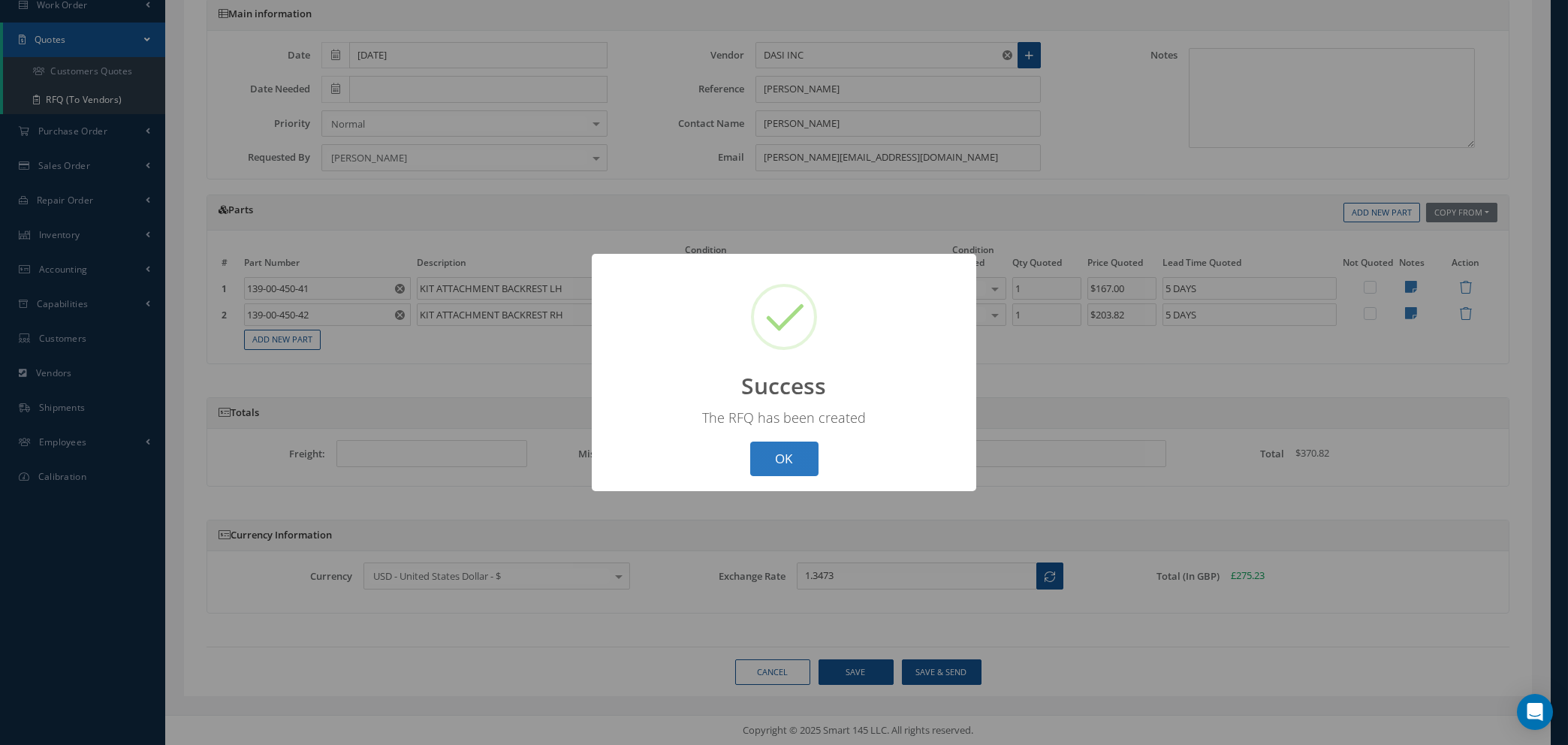
click at [794, 455] on button "OK" at bounding box center [784, 460] width 69 height 36
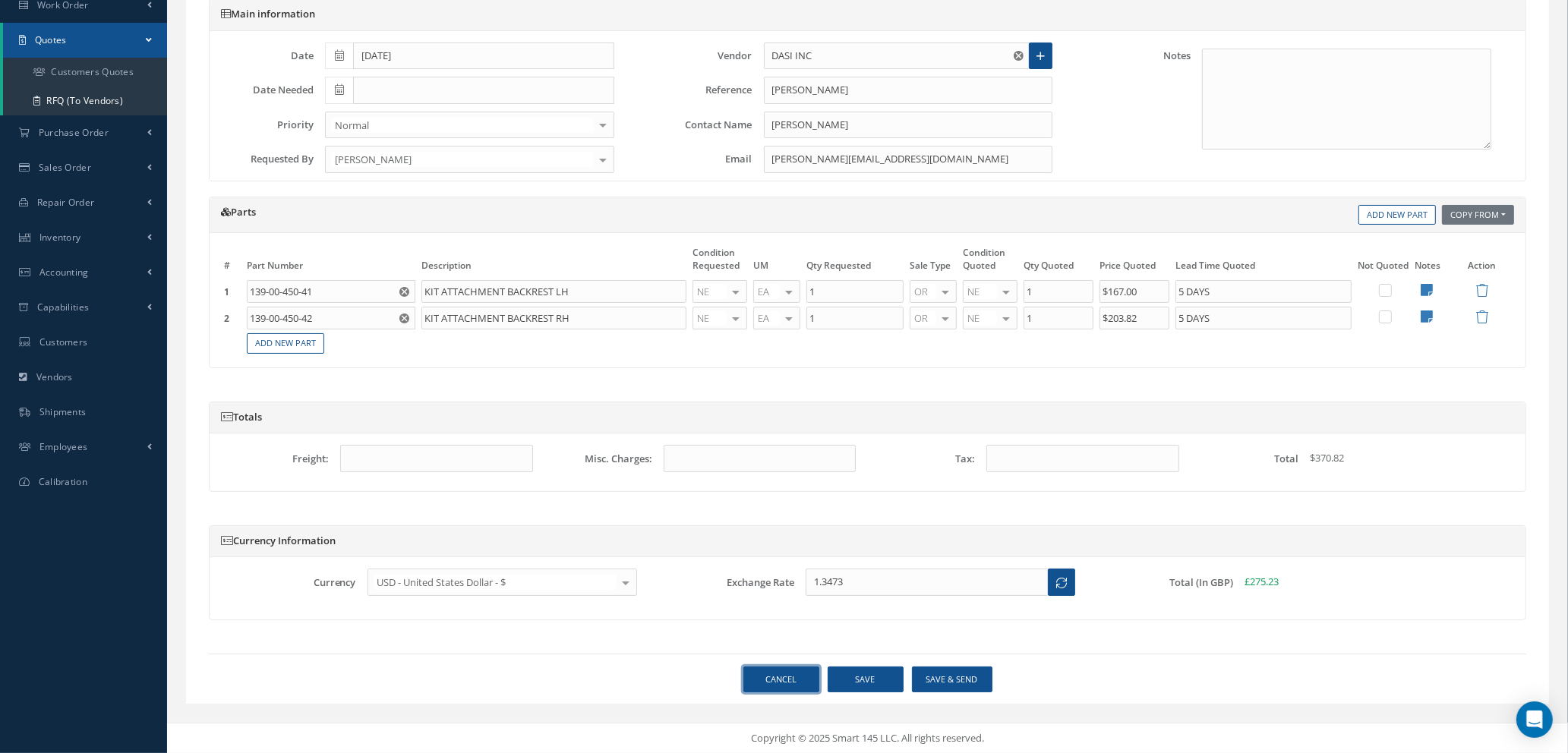
drag, startPoint x: 780, startPoint y: 691, endPoint x: 780, endPoint y: 674, distance: 17.0
click at [780, 691] on link "Cancel" at bounding box center [781, 680] width 76 height 26
select select "25"
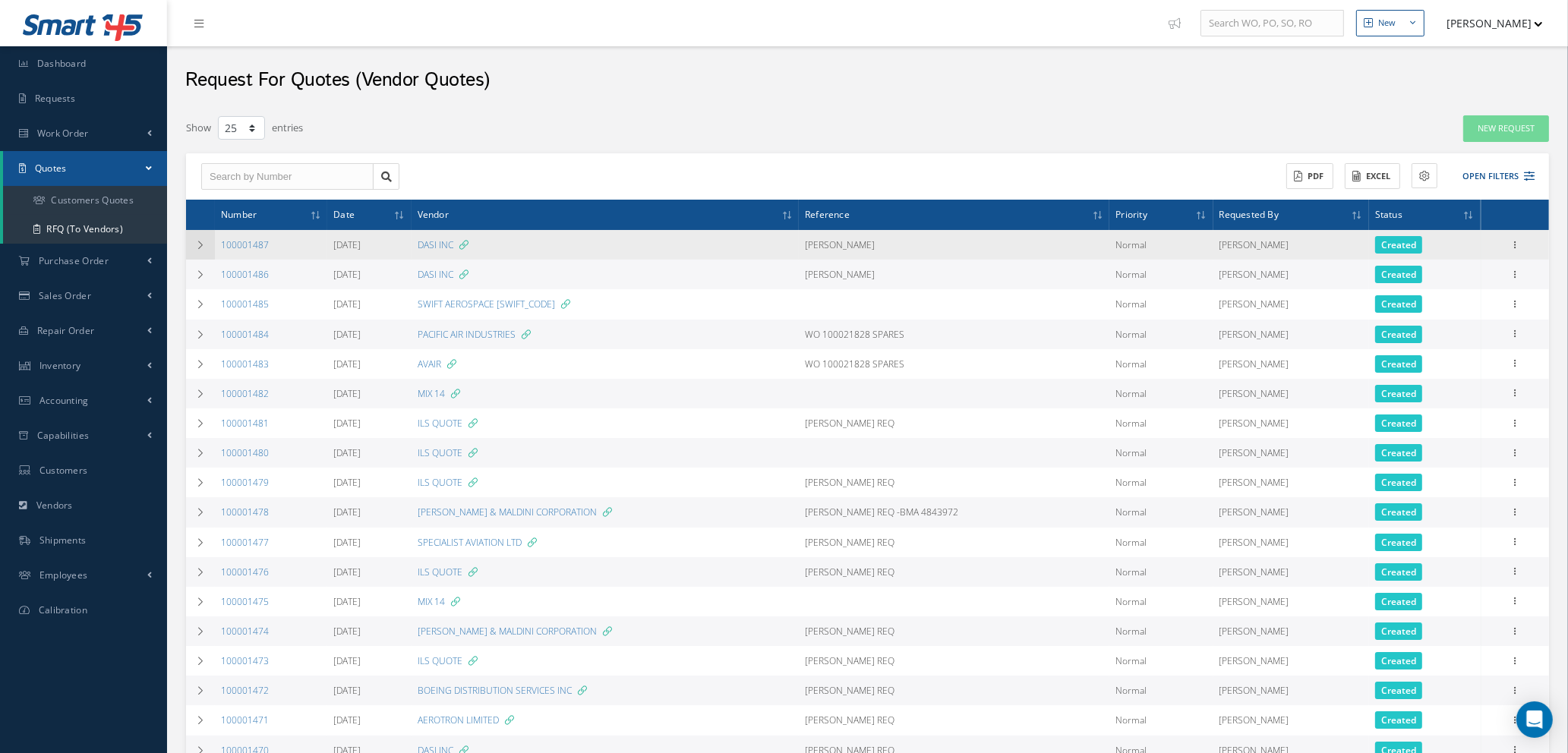
click at [206, 245] on td at bounding box center [200, 245] width 29 height 30
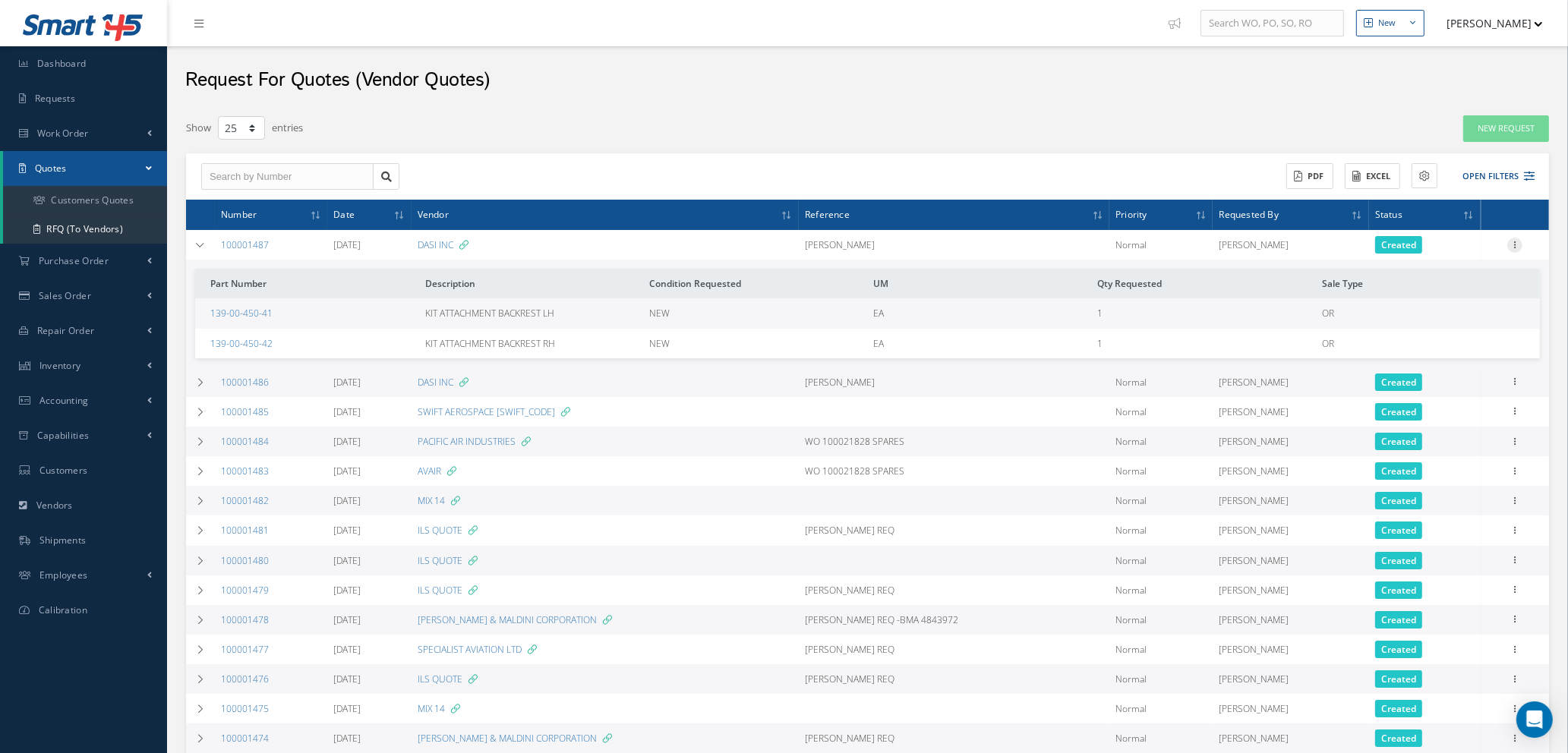
click at [1518, 240] on icon at bounding box center [1514, 244] width 15 height 12
click at [1072, 156] on div "ACTIONS Receive Payments Select Customer Cabinair Services 1ST CHOICE AEROSPACE…" at bounding box center [867, 177] width 1363 height 48
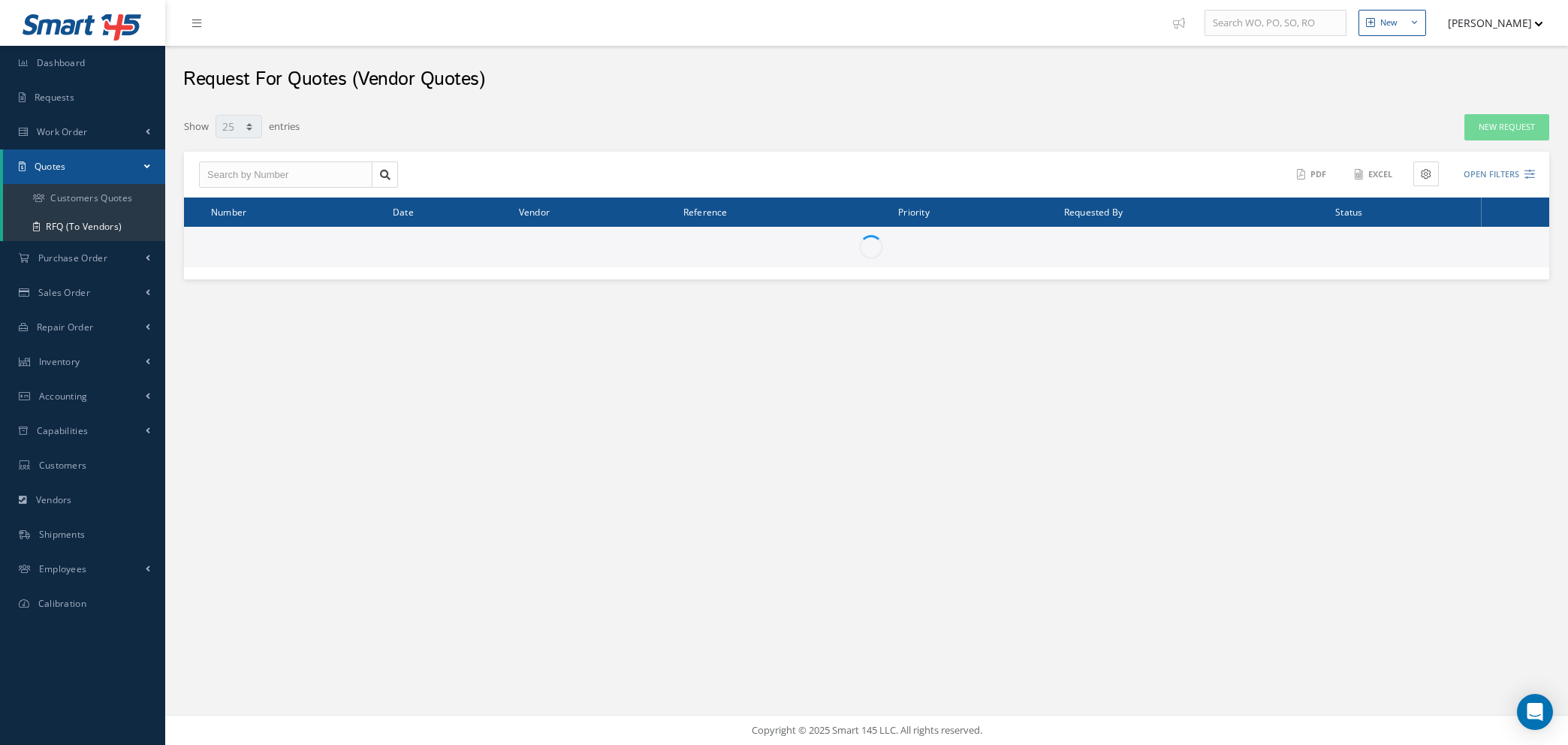
select select "25"
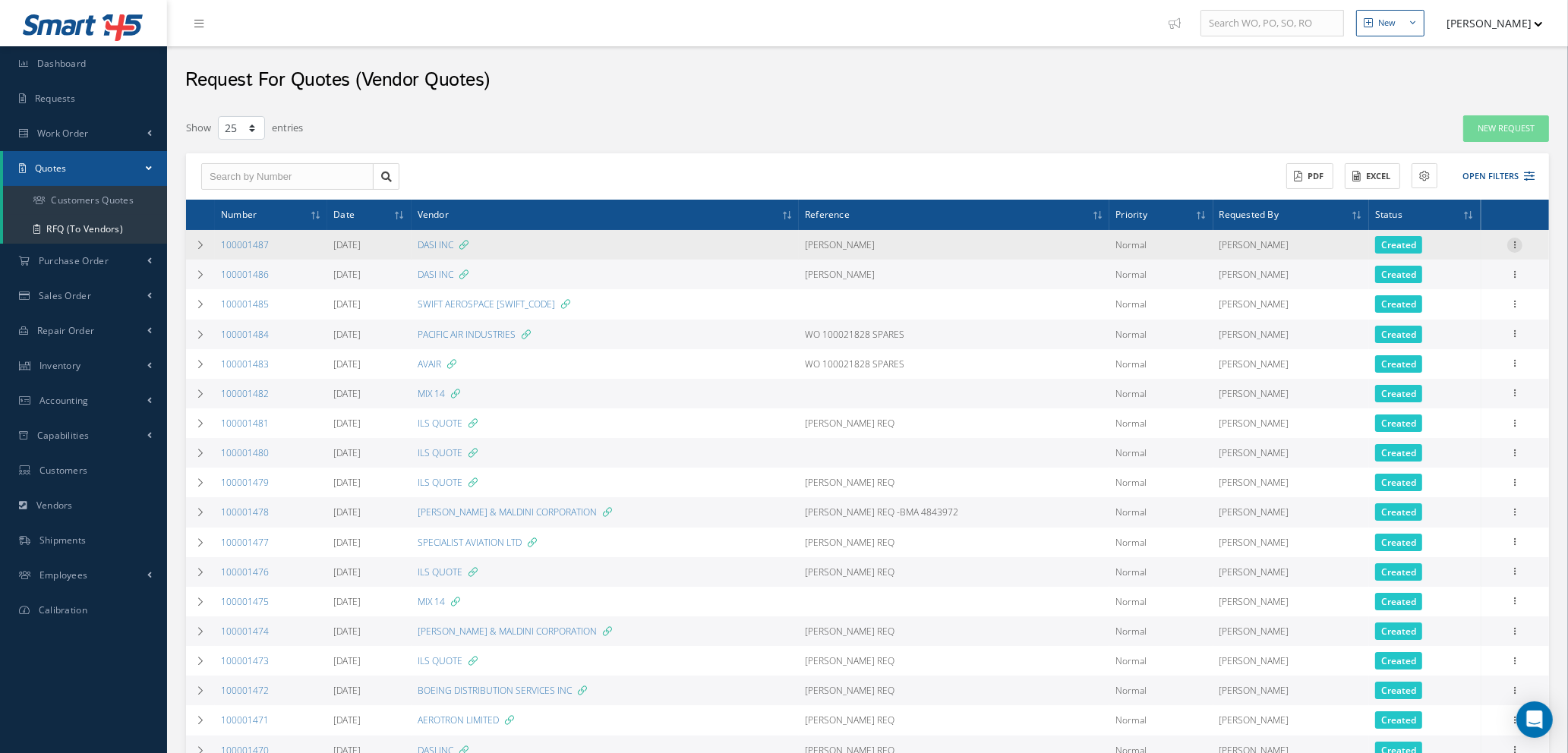
click at [1517, 243] on icon at bounding box center [1514, 244] width 15 height 12
click at [1422, 345] on link "Delete" at bounding box center [1445, 345] width 120 height 19
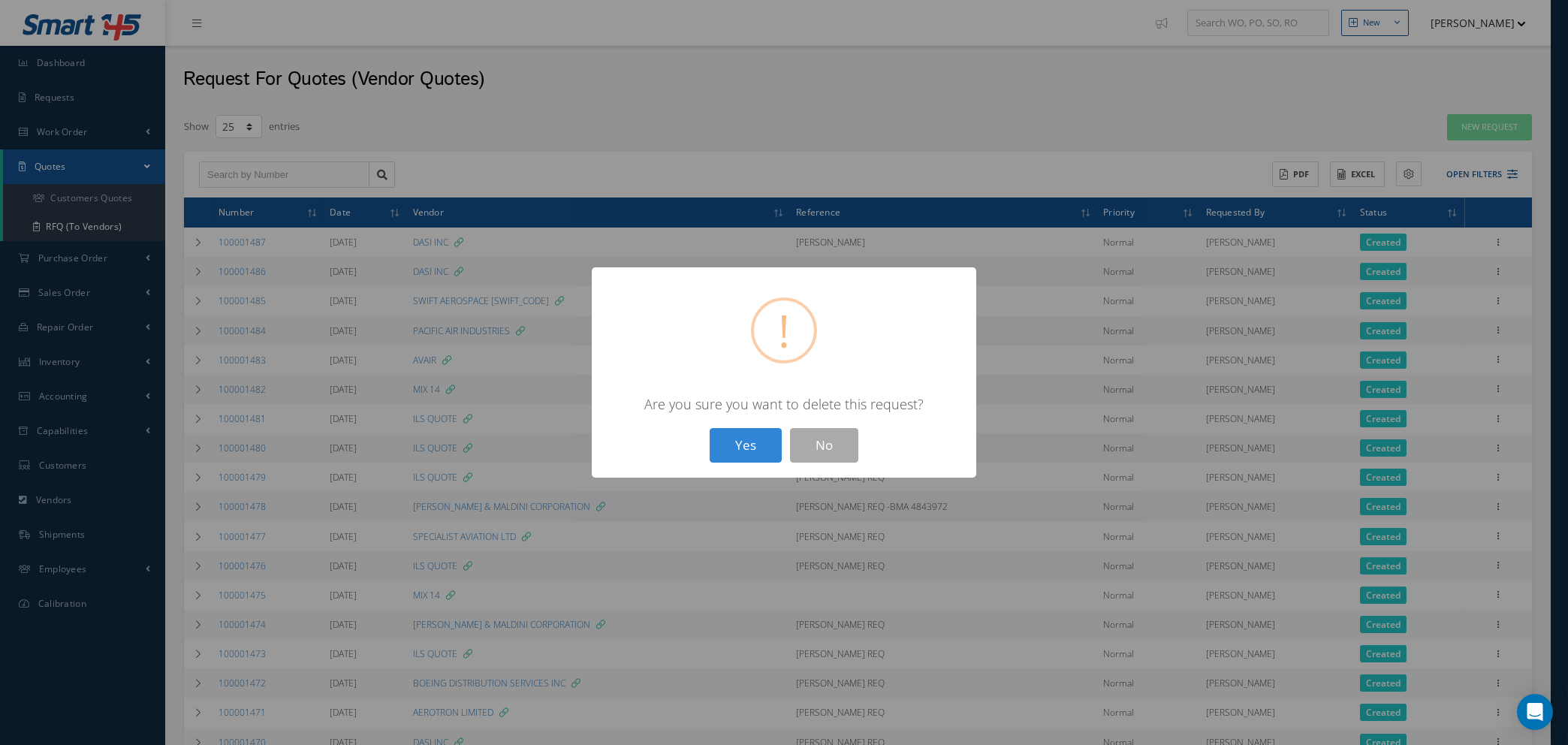
click at [744, 439] on button "Yes" at bounding box center [746, 446] width 72 height 36
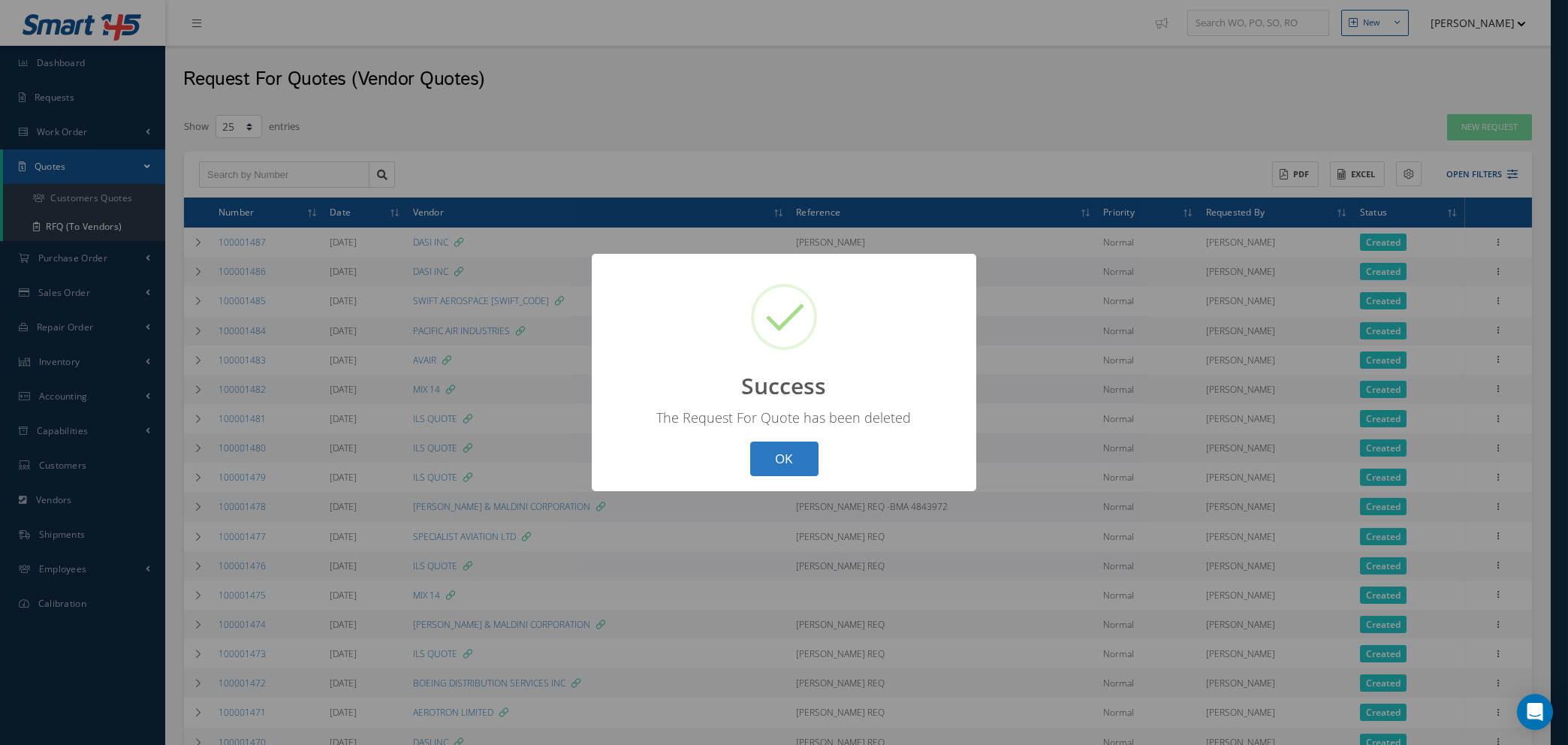
click at [802, 459] on button "OK" at bounding box center [784, 460] width 69 height 36
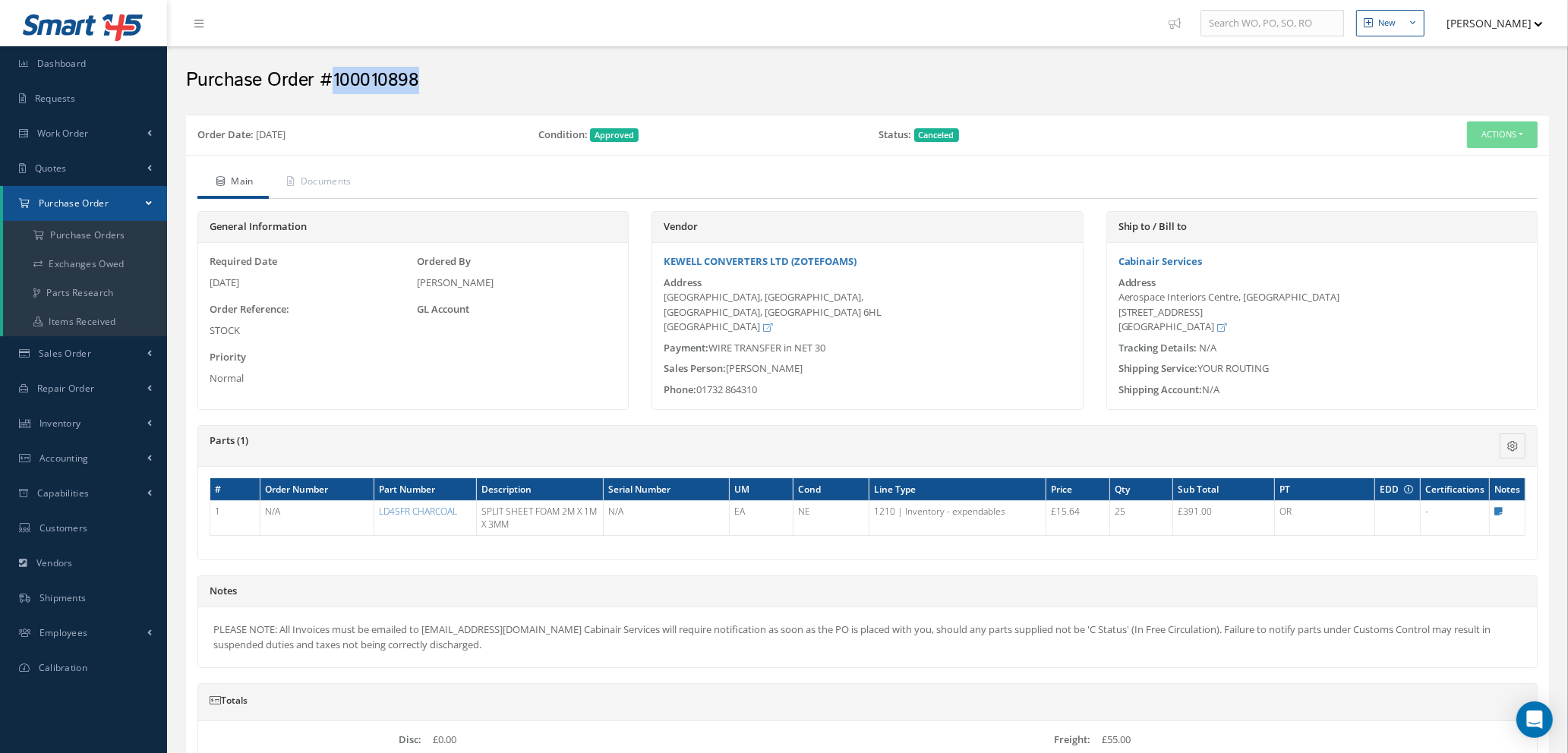
drag, startPoint x: 411, startPoint y: 73, endPoint x: 333, endPoint y: 70, distance: 78.1
click at [333, 70] on h2 "Purchase Order #100010898" at bounding box center [867, 81] width 1363 height 23
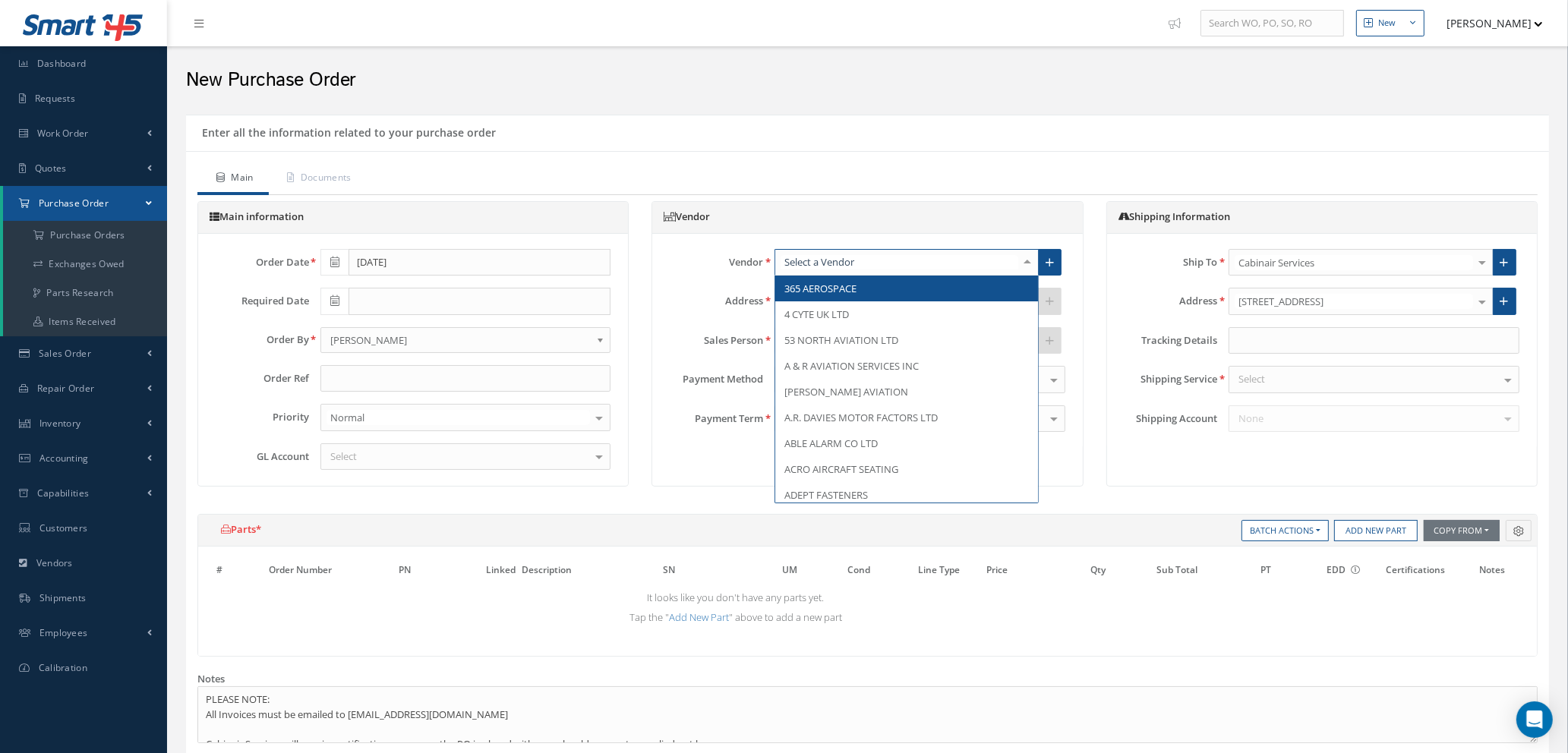
click at [875, 259] on div at bounding box center [906, 262] width 264 height 27
type input "kew"
click at [872, 292] on span "KEWELL CONVERTERS LTD (ZOTEFOAMS)" at bounding box center [877, 289] width 185 height 14
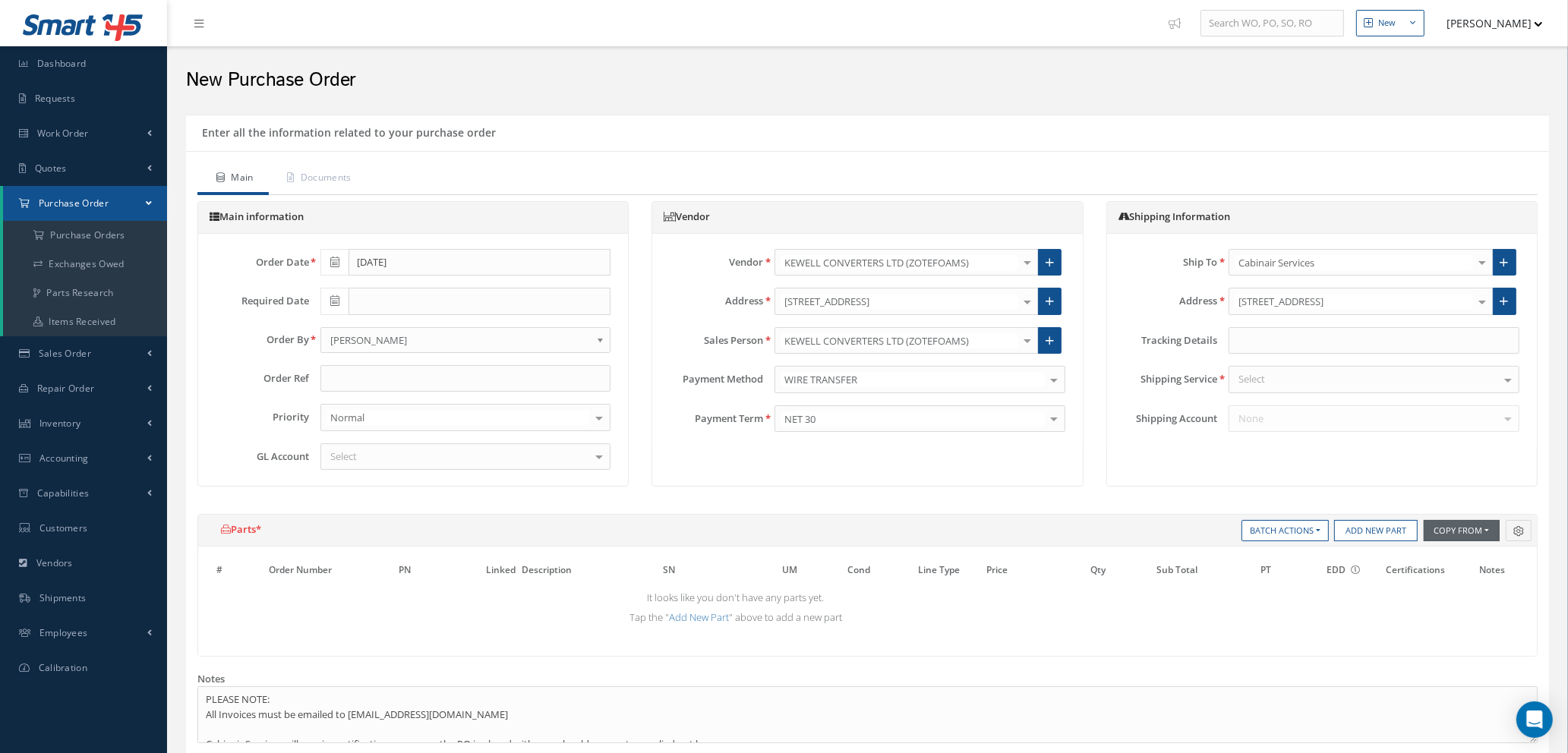
click at [1446, 534] on button "Copy From" at bounding box center [1462, 530] width 76 height 21
click at [1447, 593] on link "Purchase Orders" at bounding box center [1484, 593] width 121 height 20
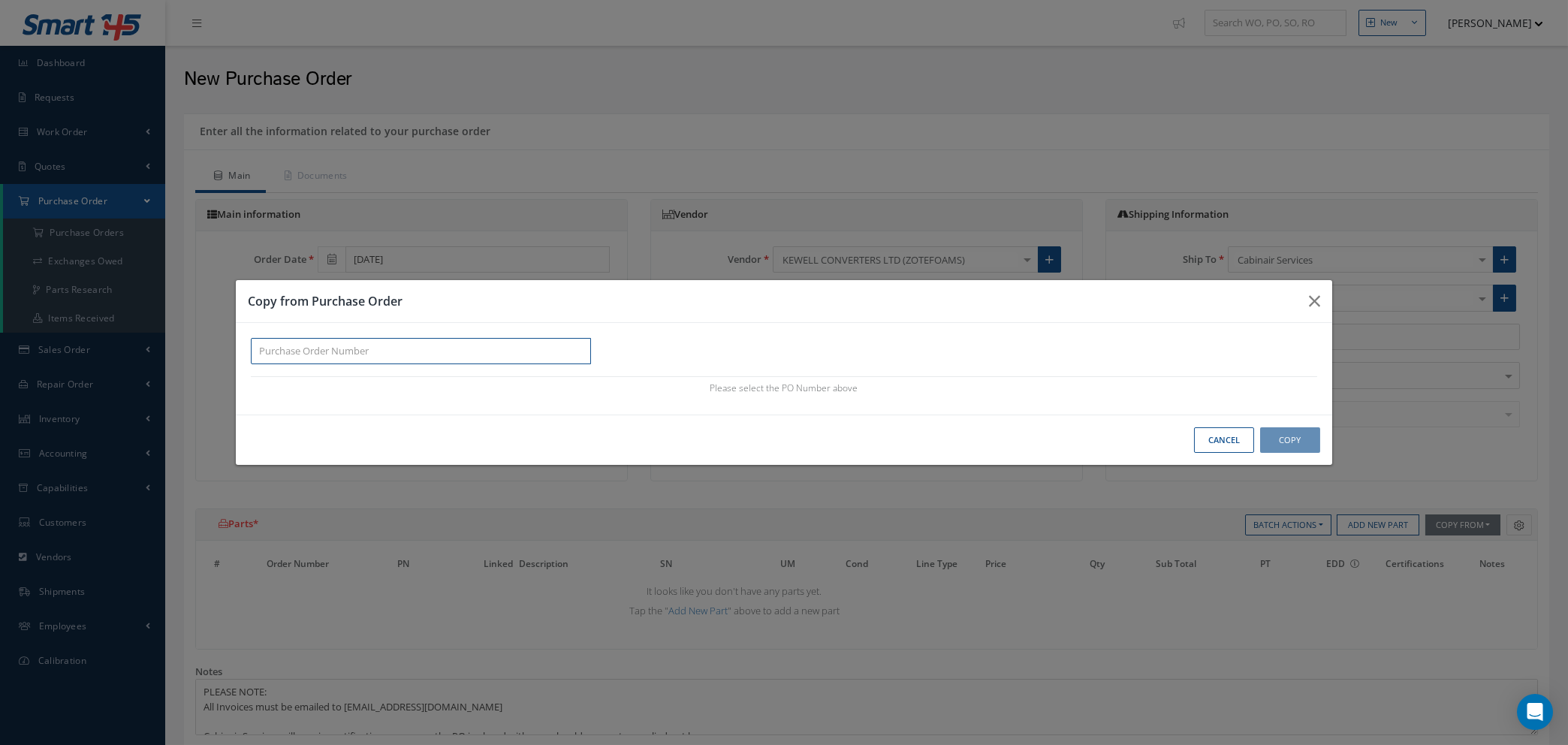
click at [270, 344] on input "text" at bounding box center [420, 351] width 340 height 27
paste input "100010898"
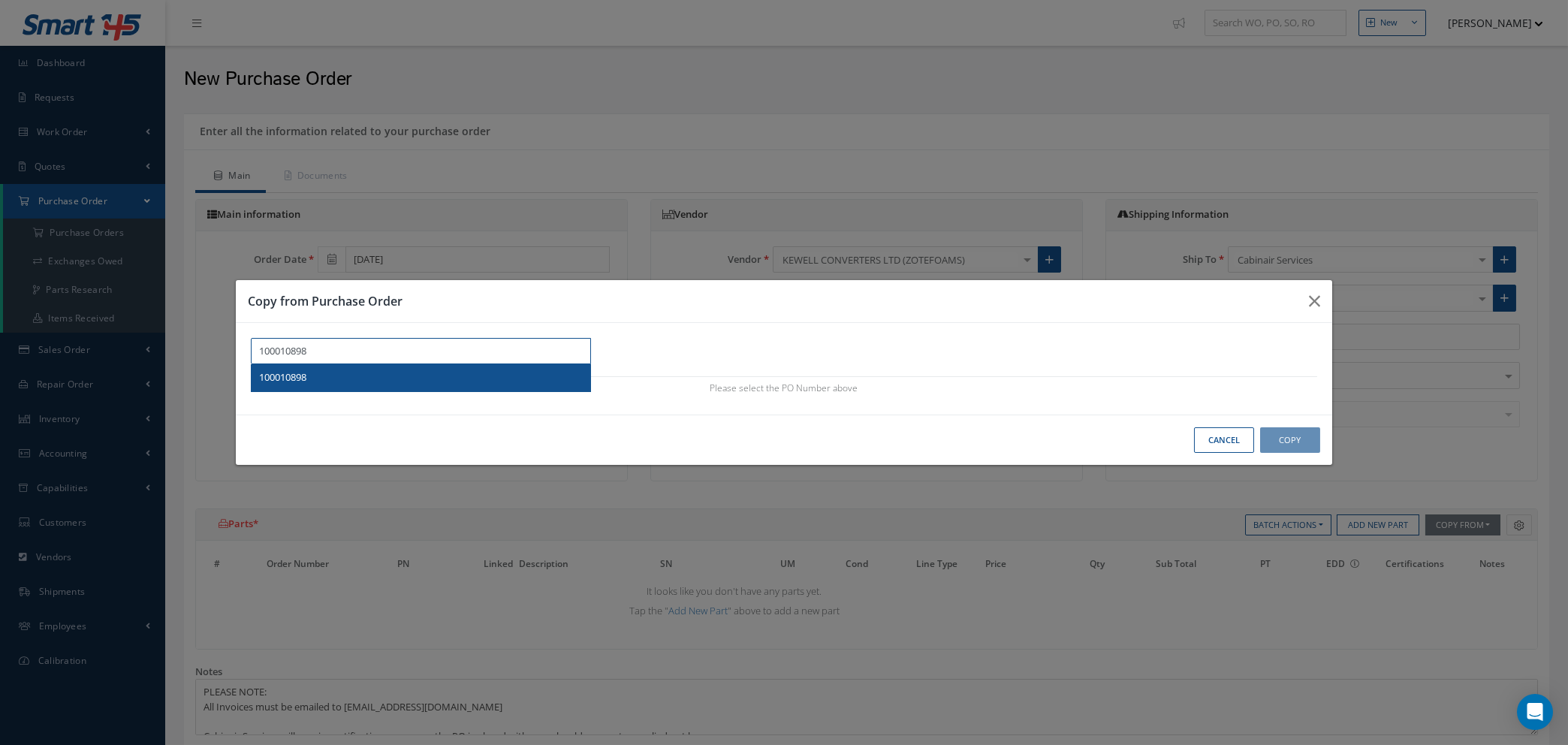
click at [294, 379] on span "100010898" at bounding box center [283, 378] width 47 height 14
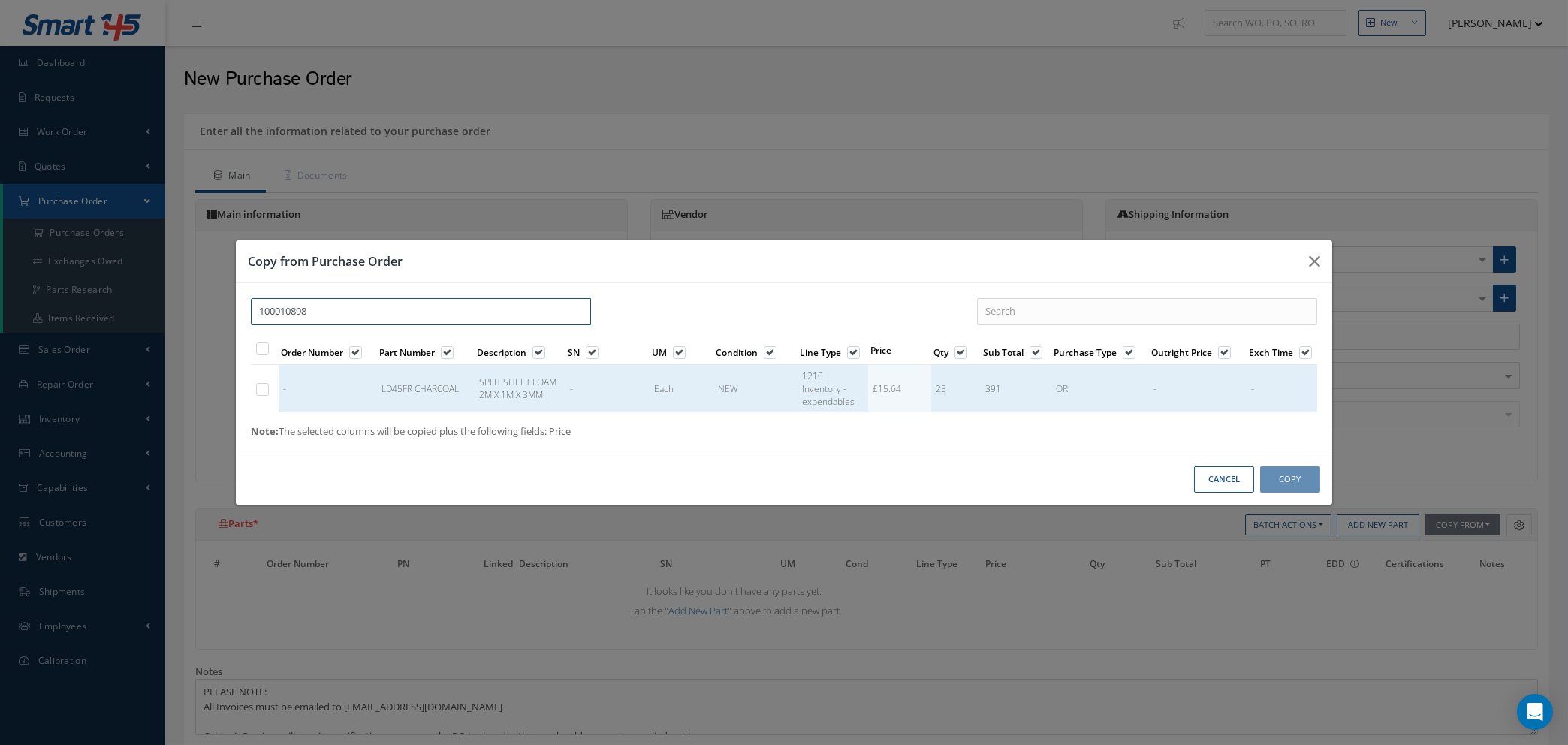
type input "100010898"
click at [268, 390] on label at bounding box center [270, 388] width 3 height 13
click at [258, 390] on input "checkbox" at bounding box center [263, 391] width 10 height 10
checkbox input "true"
click at [1285, 473] on button "Copy" at bounding box center [1290, 480] width 60 height 26
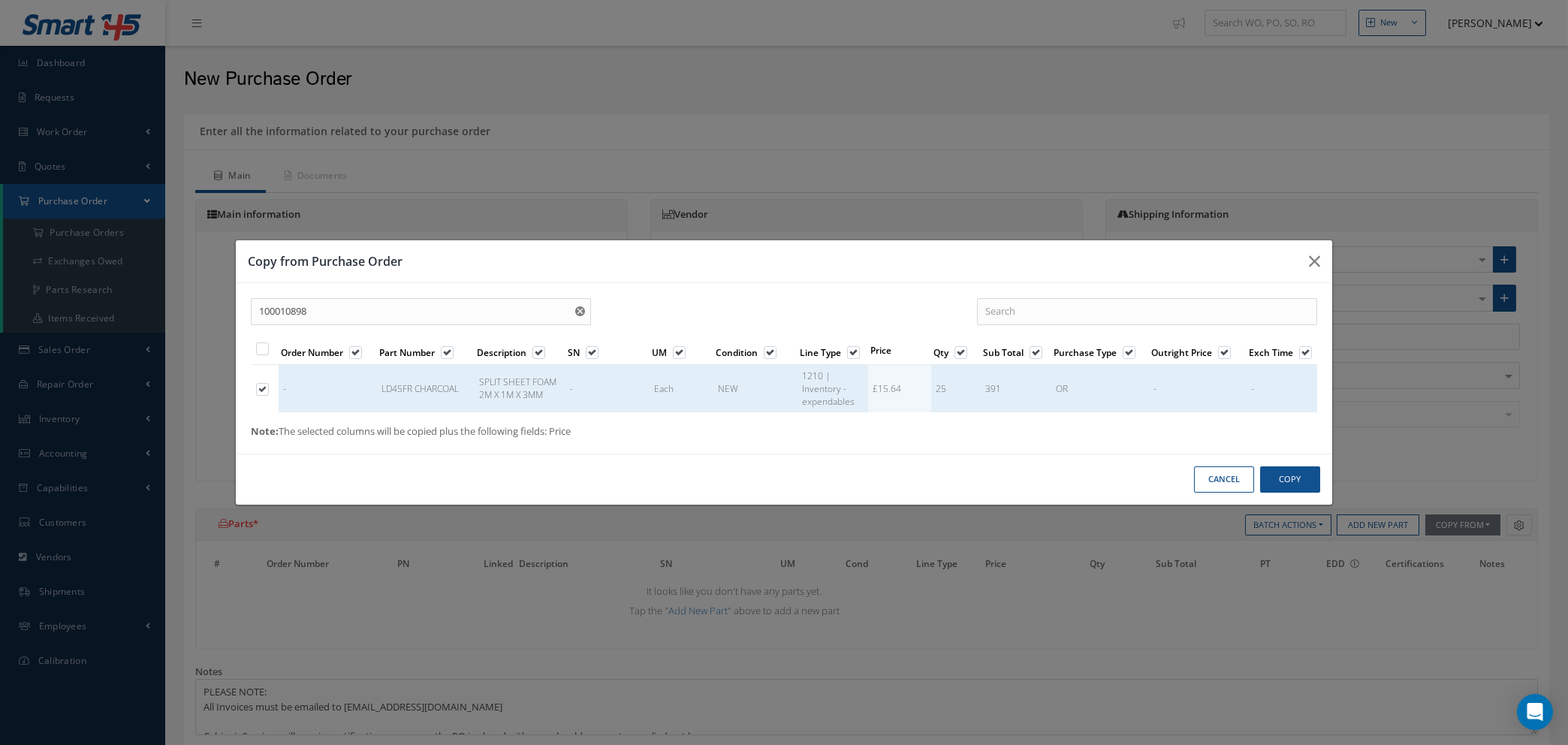
type input "£78.2"
select select "1"
select select "5"
select select "7"
select select "1"
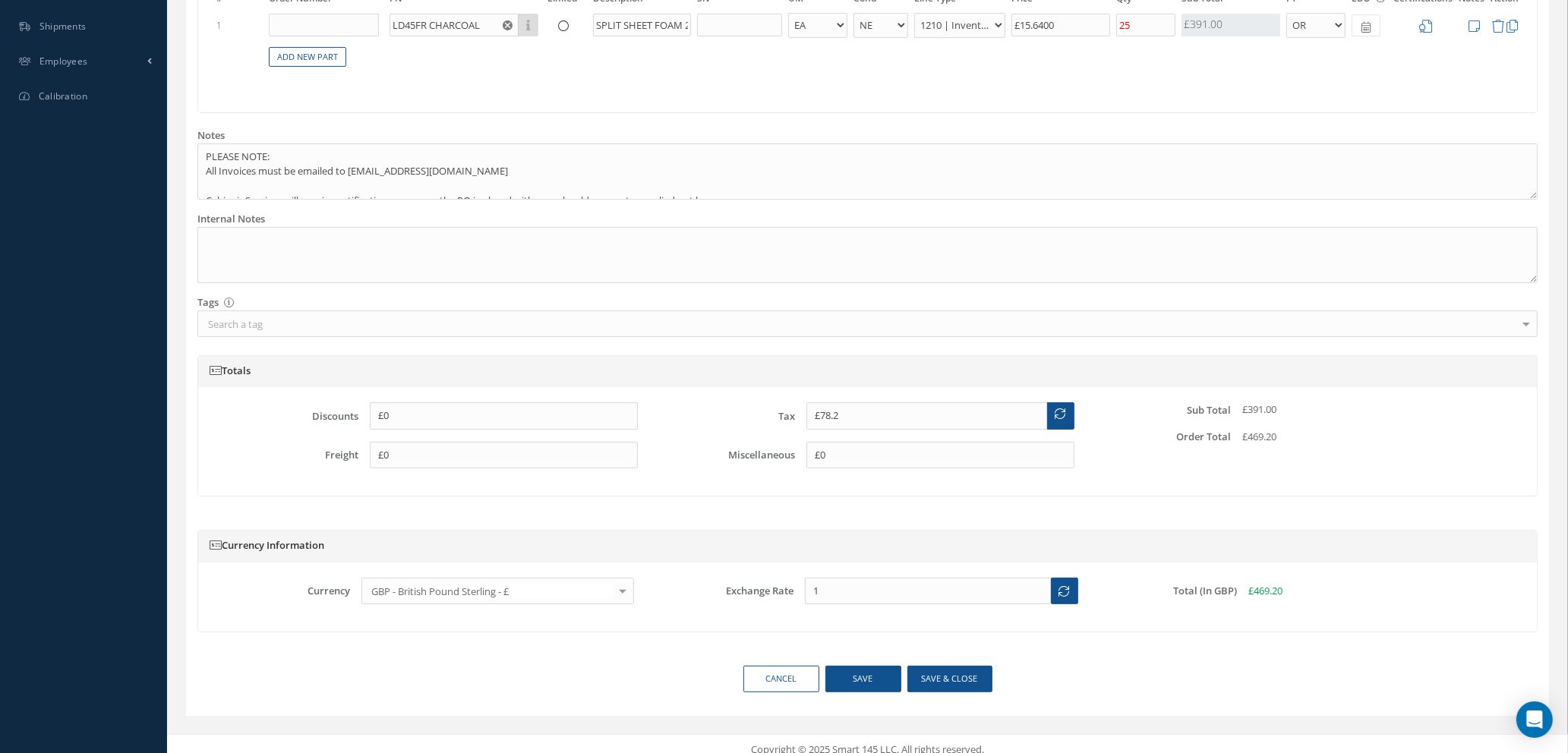
scroll to position [584, 0]
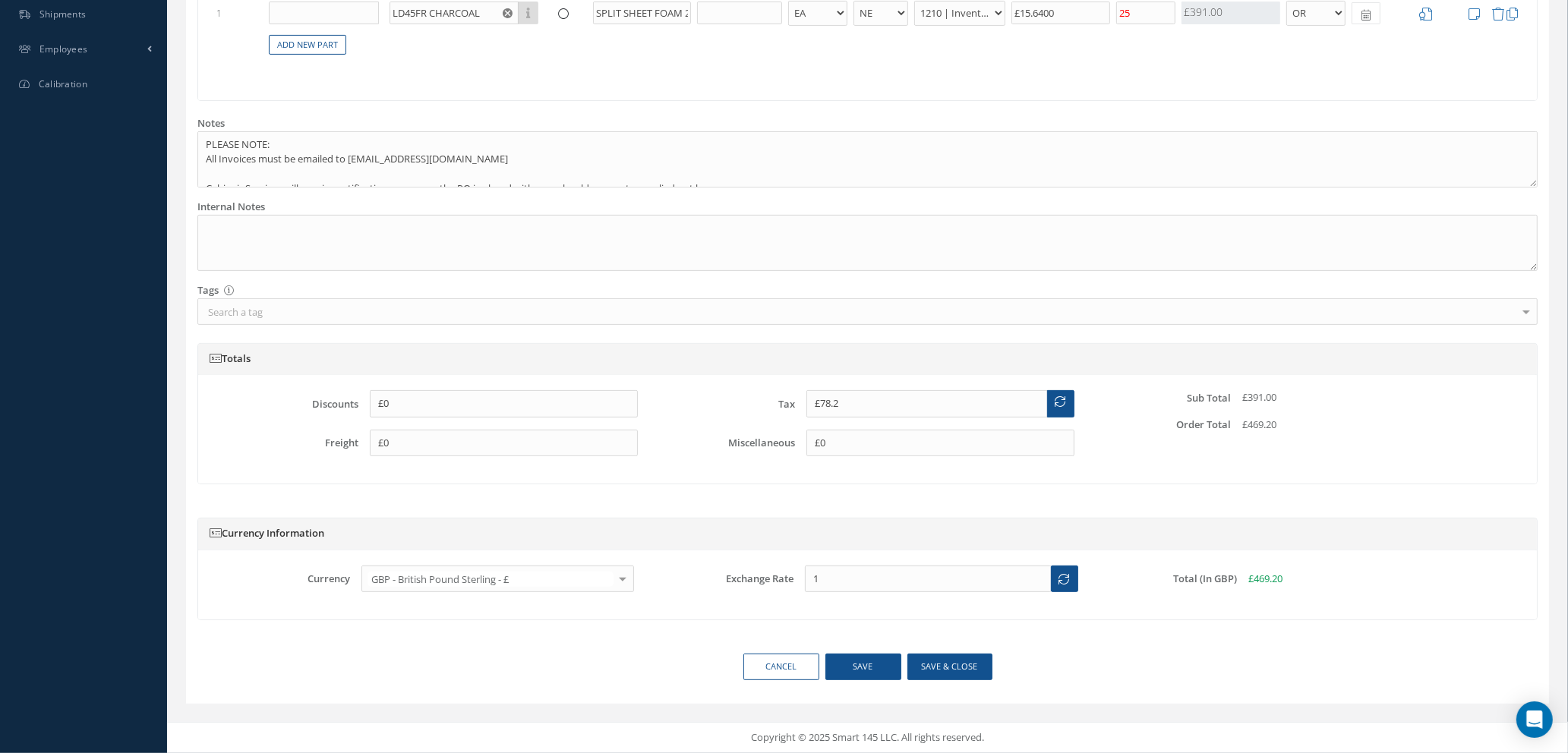
click at [1056, 402] on icon at bounding box center [1061, 402] width 11 height 11
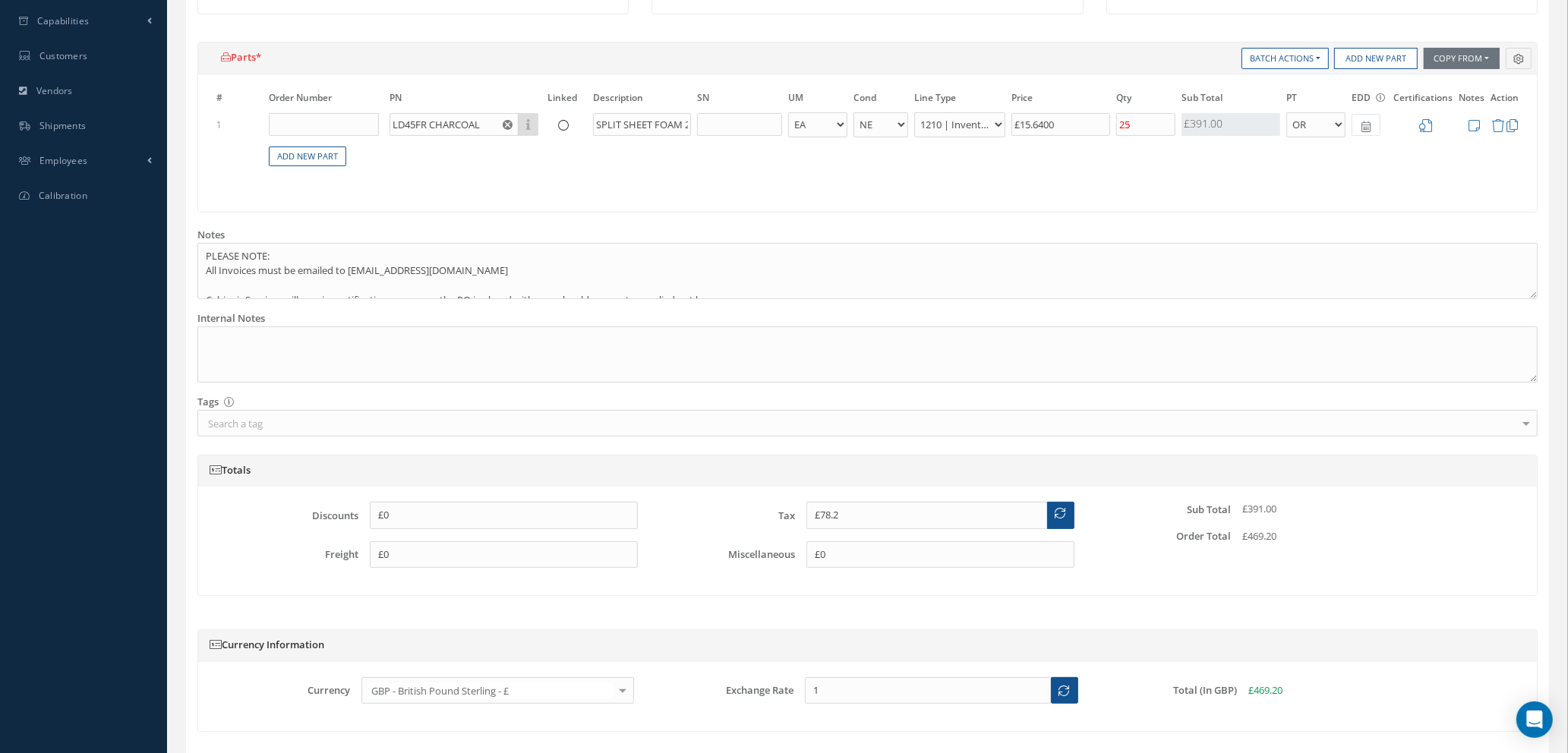
scroll to position [356, 0]
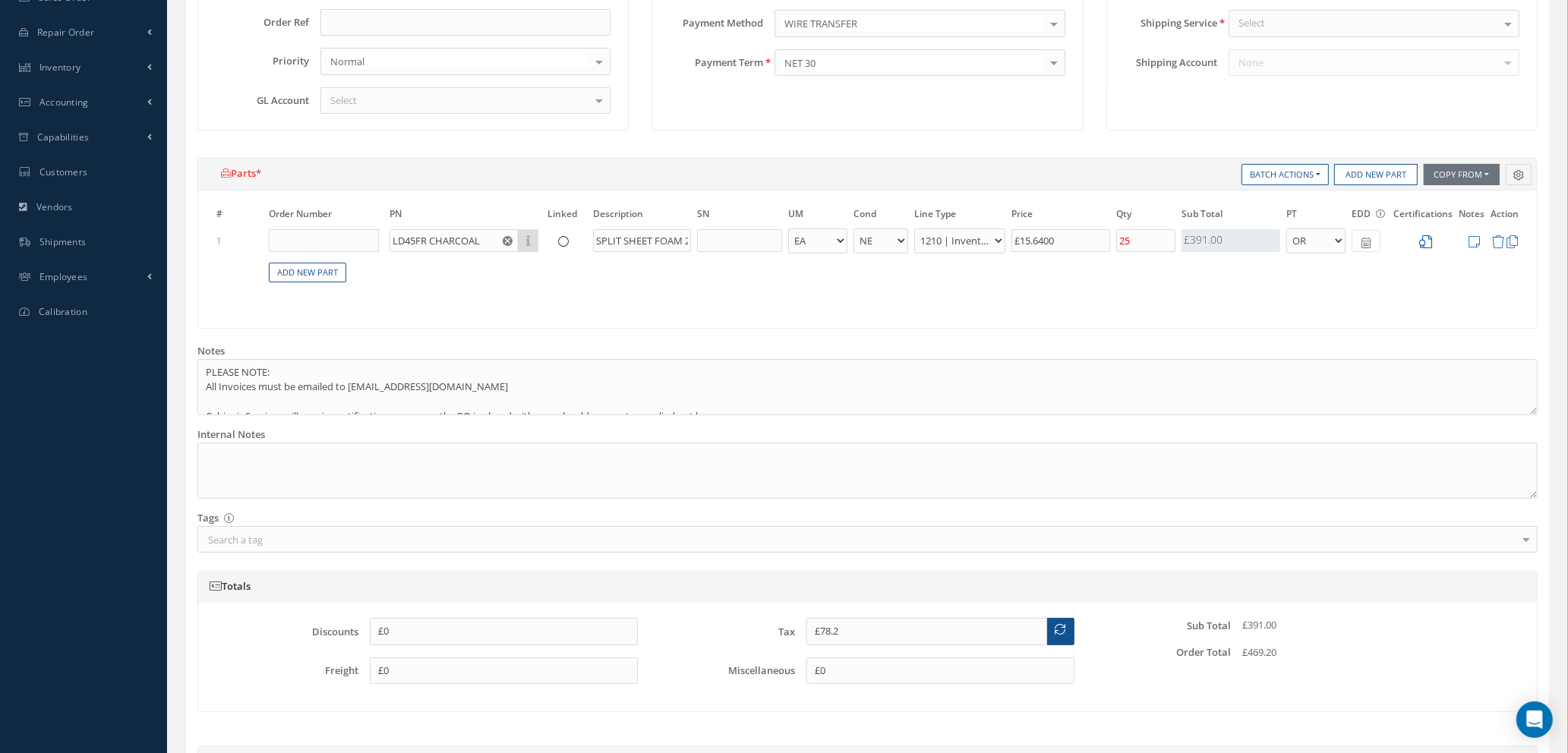
click at [1425, 240] on icon at bounding box center [1425, 242] width 13 height 13
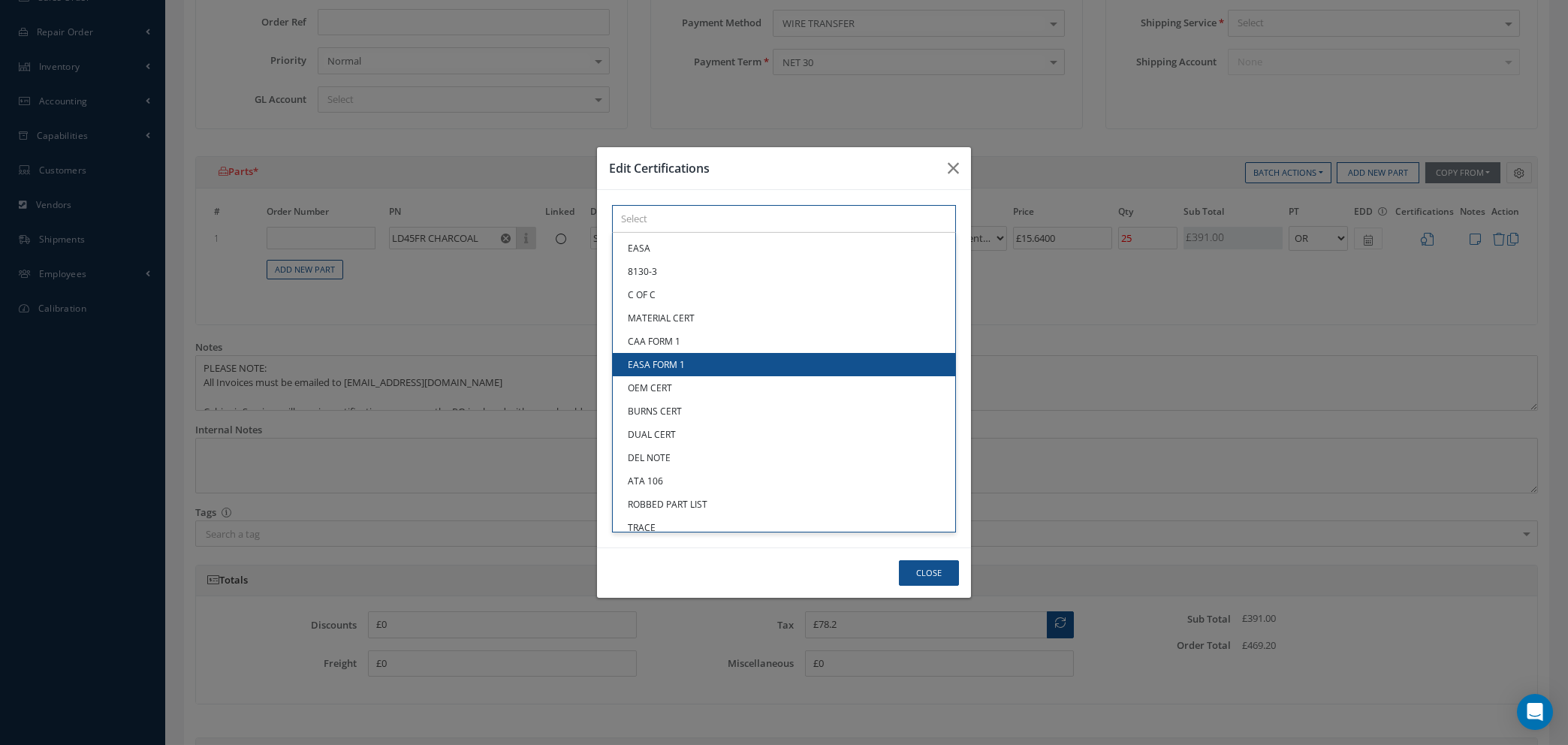
click at [728, 233] on div "× Loading... EASA 8130-3 C OF C MATERIAL CERT CAA FORM 1 EASA FORM 1 OEM CERT B…" at bounding box center [783, 219] width 344 height 28
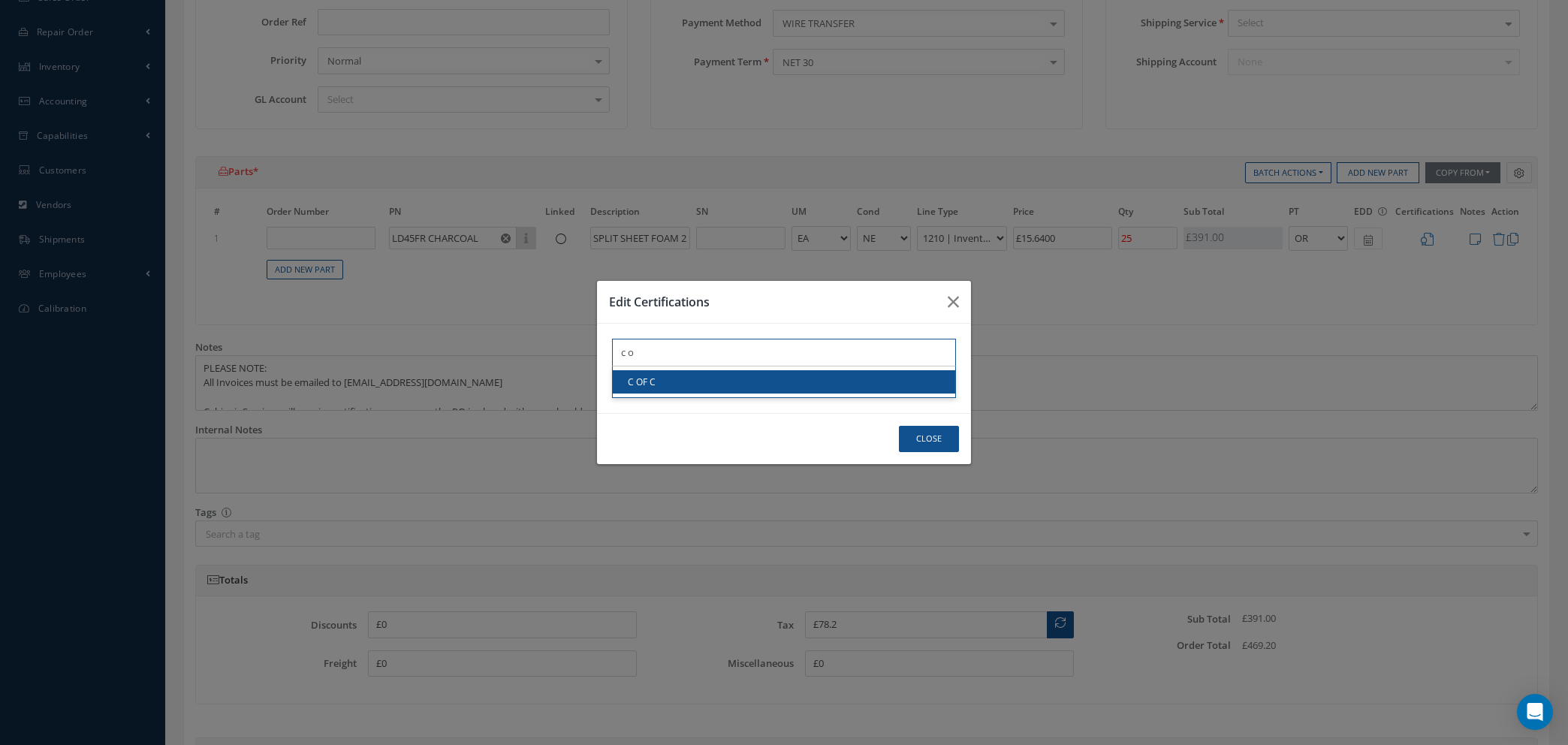
type input "c o"
click at [727, 381] on link "C OF C" at bounding box center [784, 382] width 343 height 23
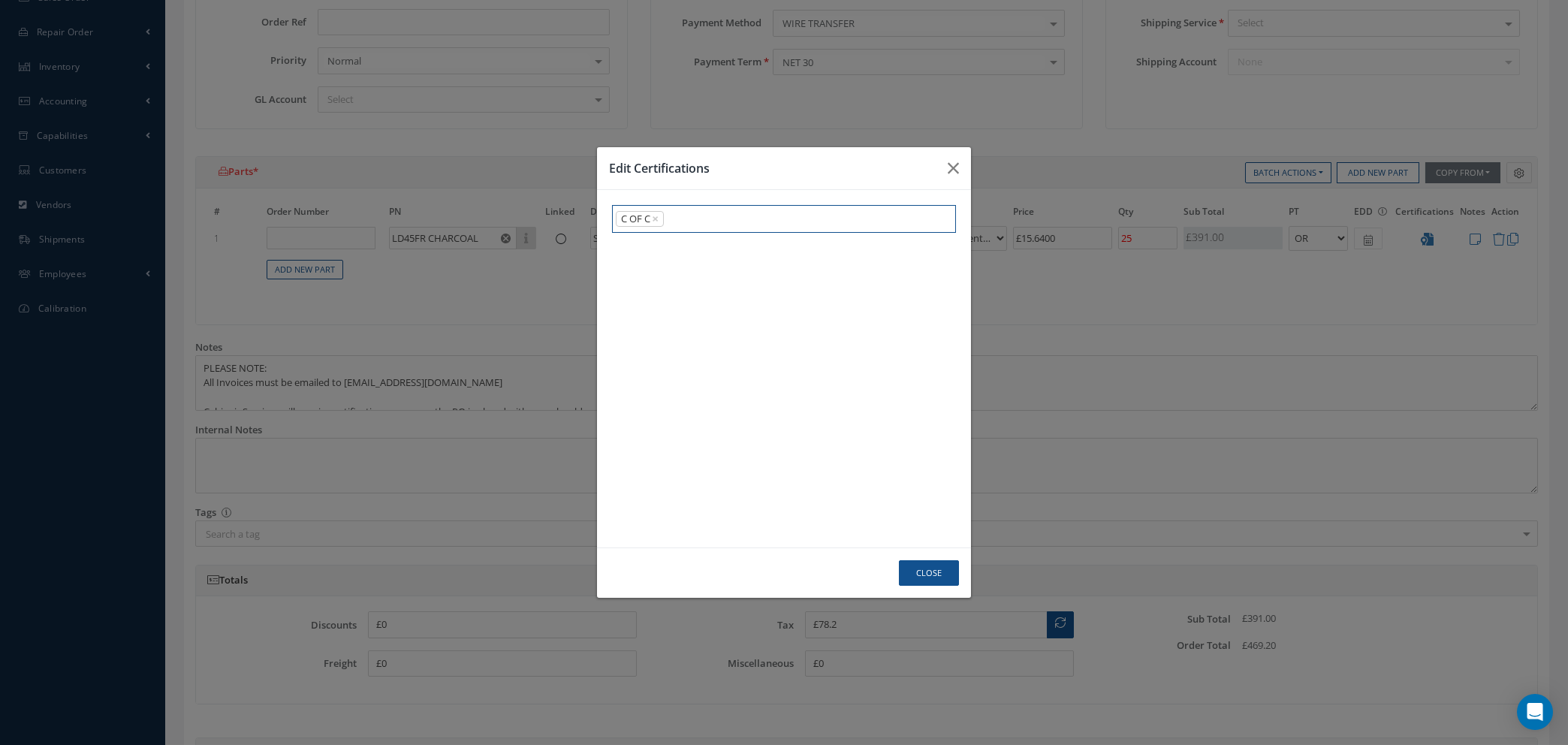
click at [731, 233] on div "C OF C × × Loading... EASA 8130-3 C OF C MATERIAL CERT CAA FORM 1 EASA FORM 1 O…" at bounding box center [783, 219] width 344 height 28
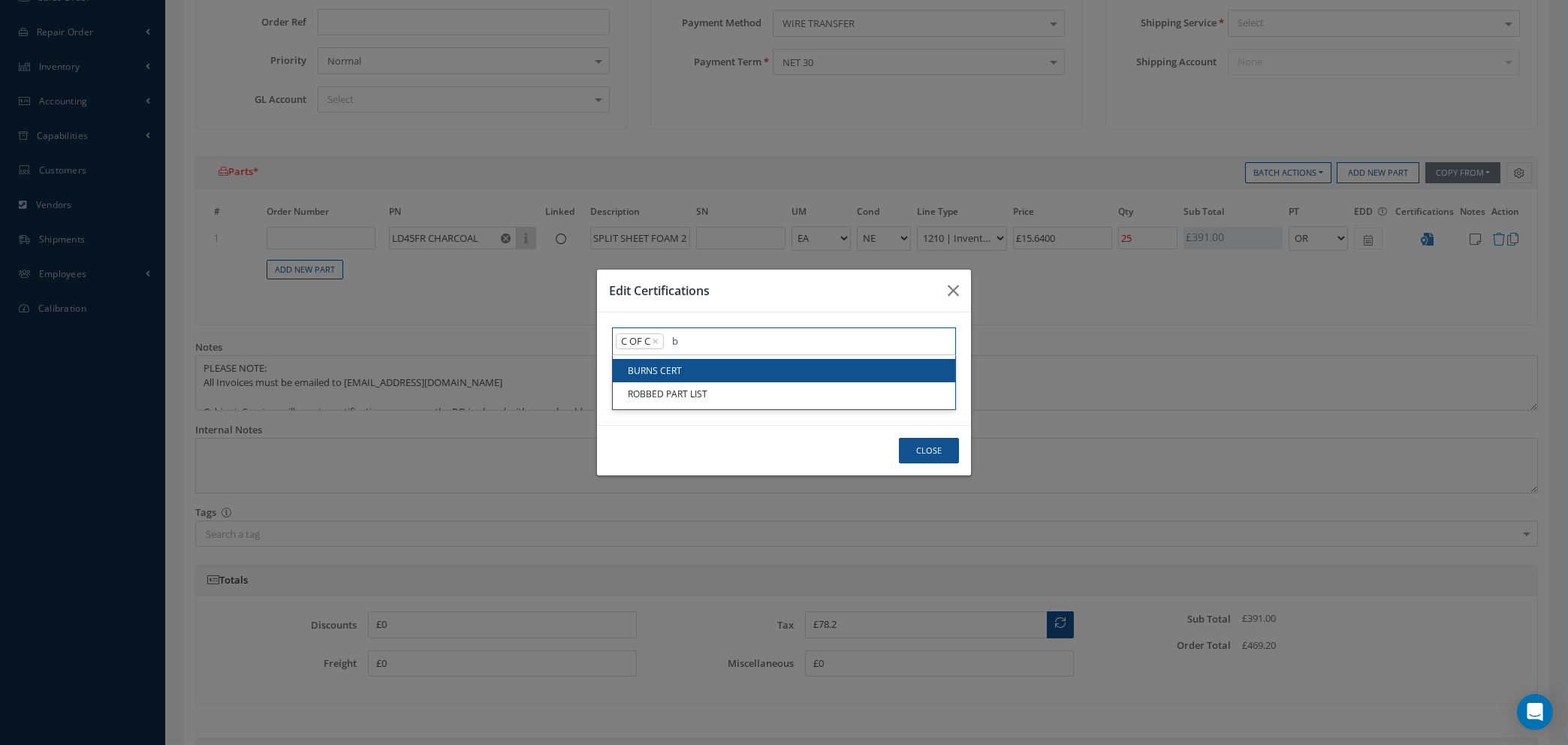
type input "b"
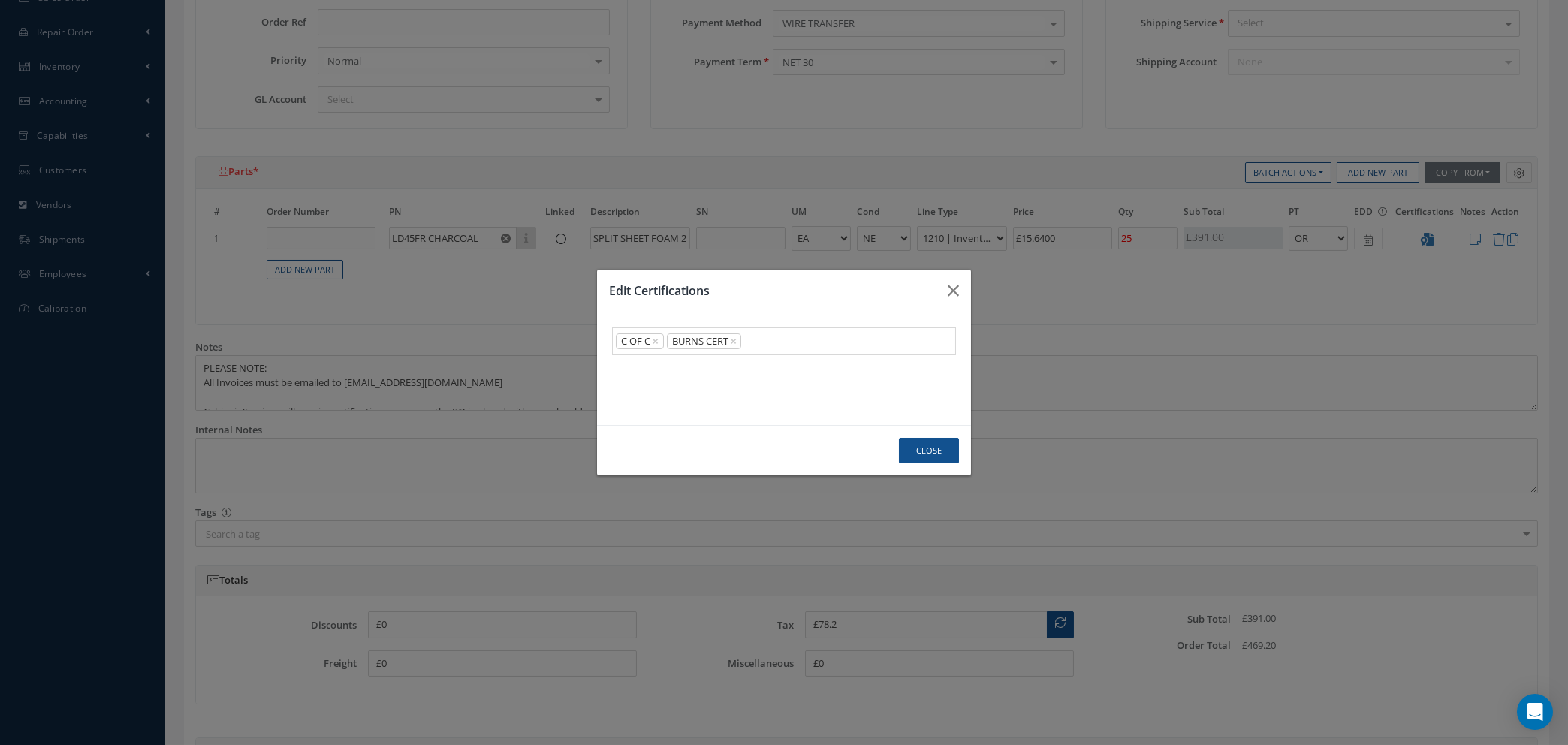
click at [731, 372] on link "BURNS CERT" at bounding box center [784, 371] width 343 height 23
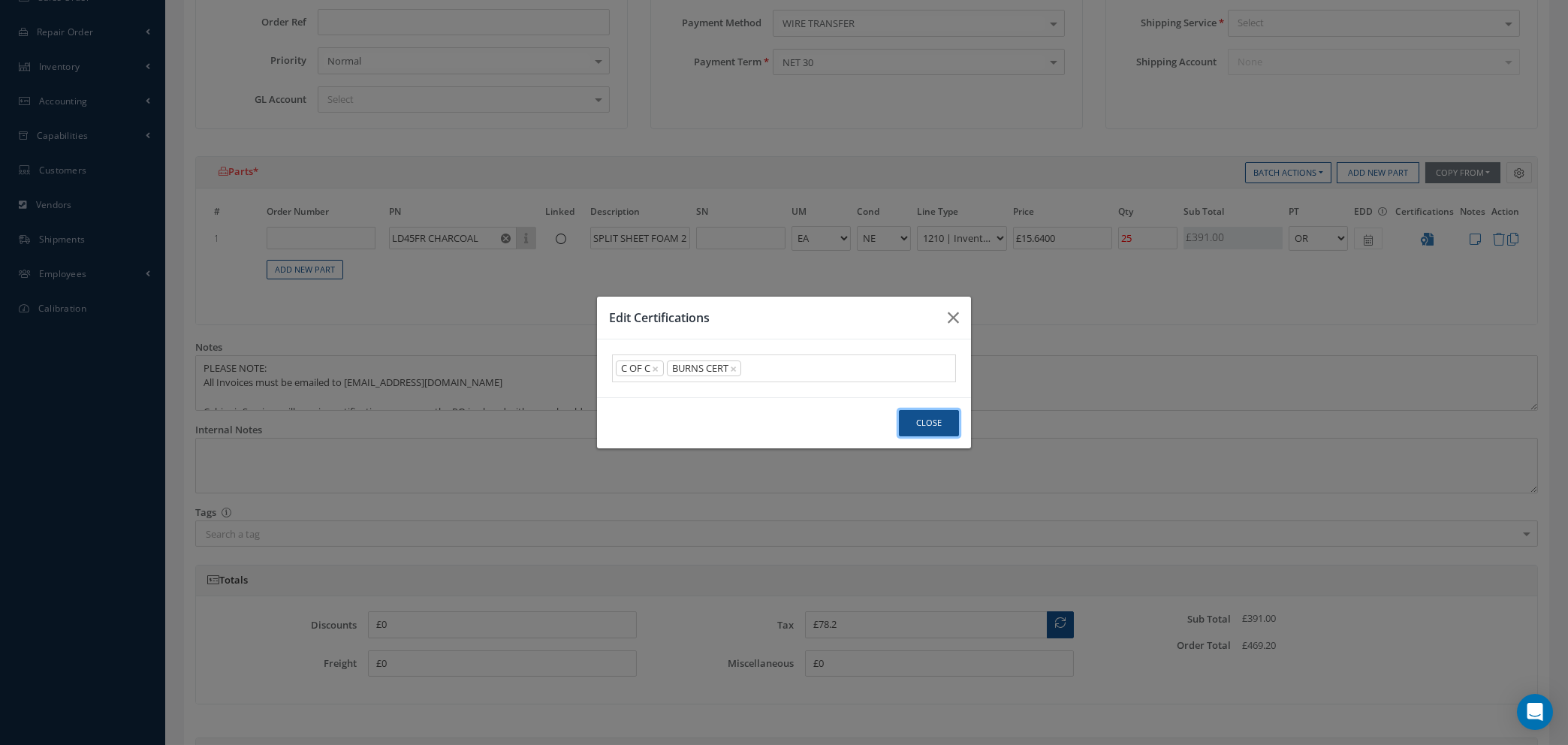
click at [918, 419] on button "Close" at bounding box center [928, 423] width 60 height 26
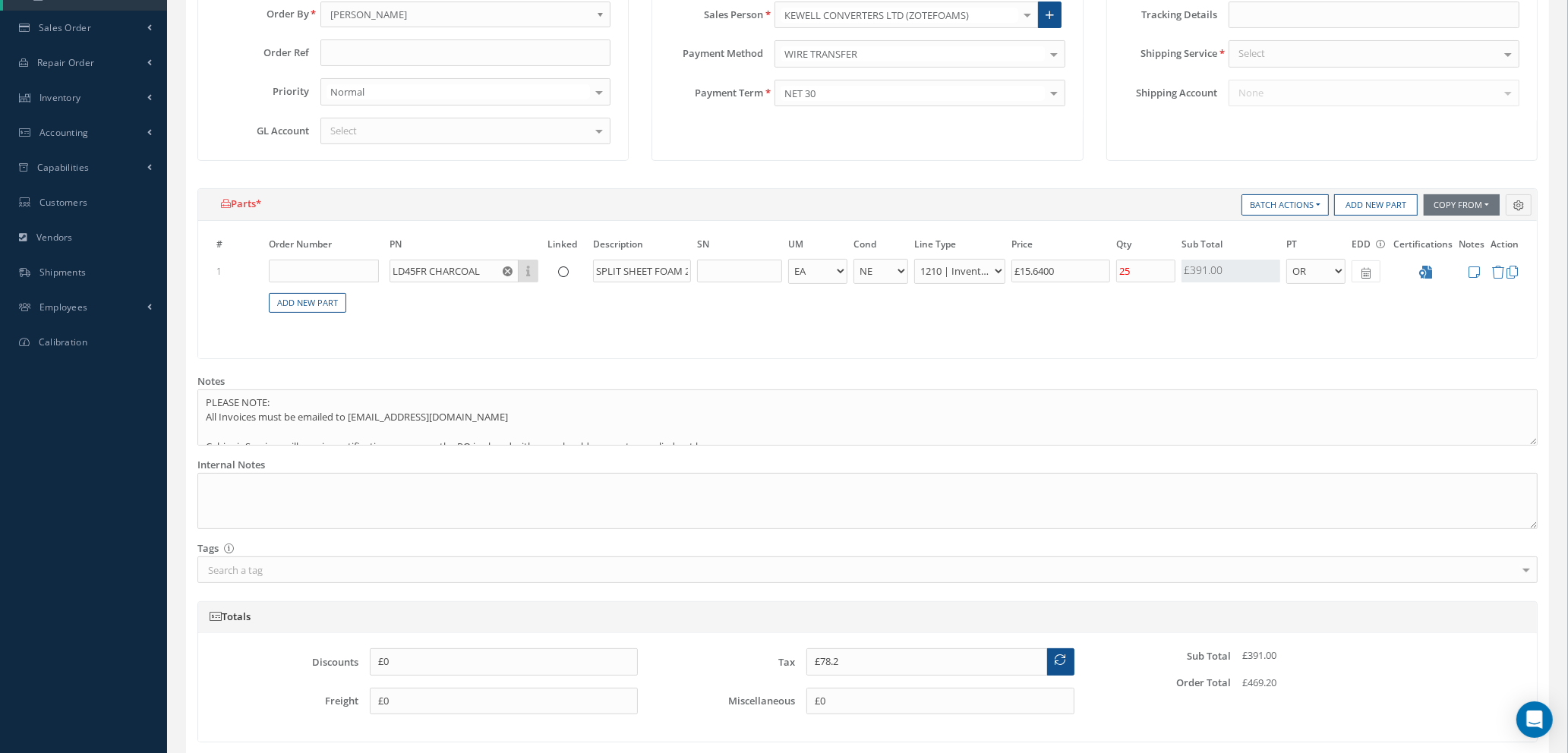
scroll to position [128, 0]
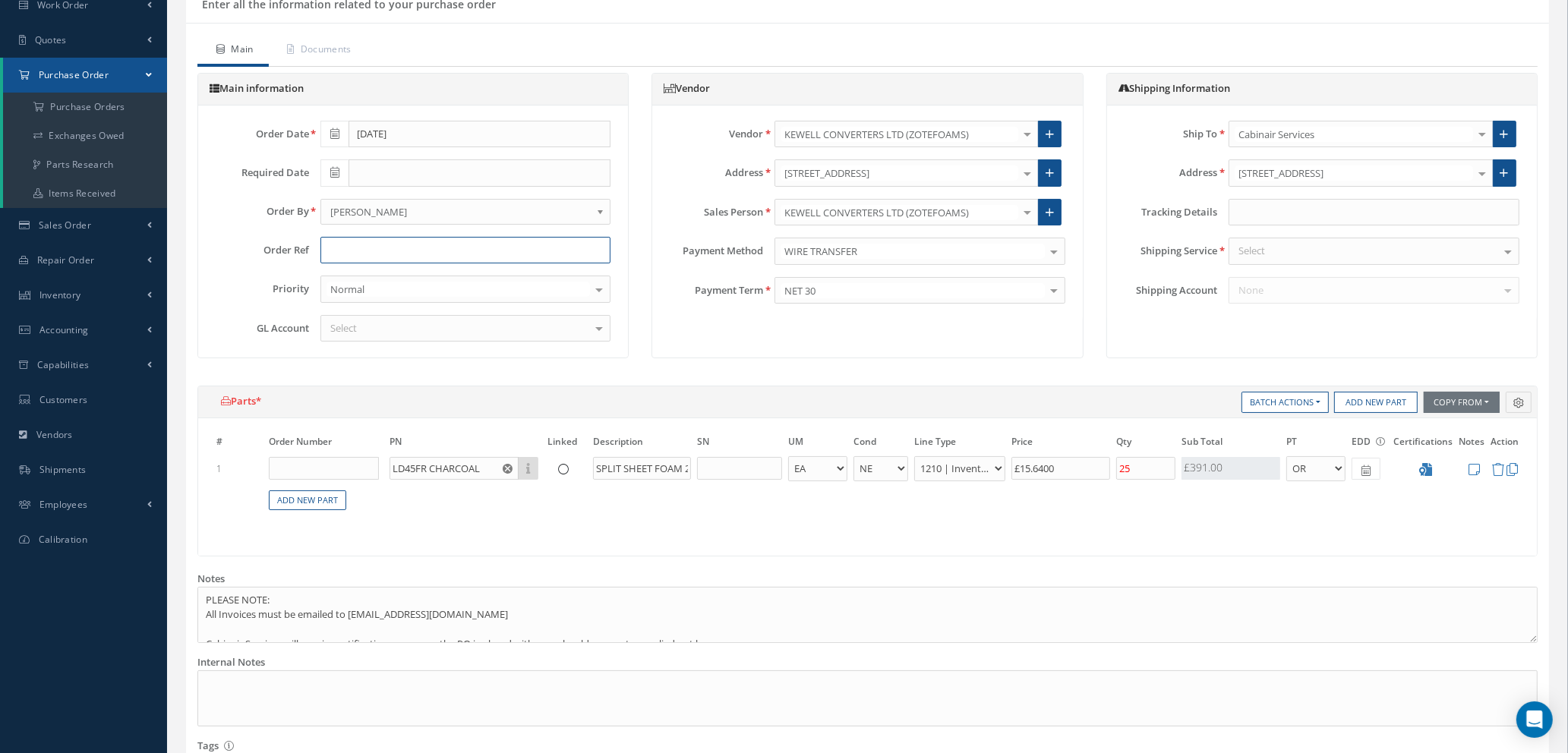
click at [368, 250] on input "text" at bounding box center [465, 250] width 291 height 27
type input "STOCK"
click at [518, 334] on div "Select" at bounding box center [465, 328] width 291 height 27
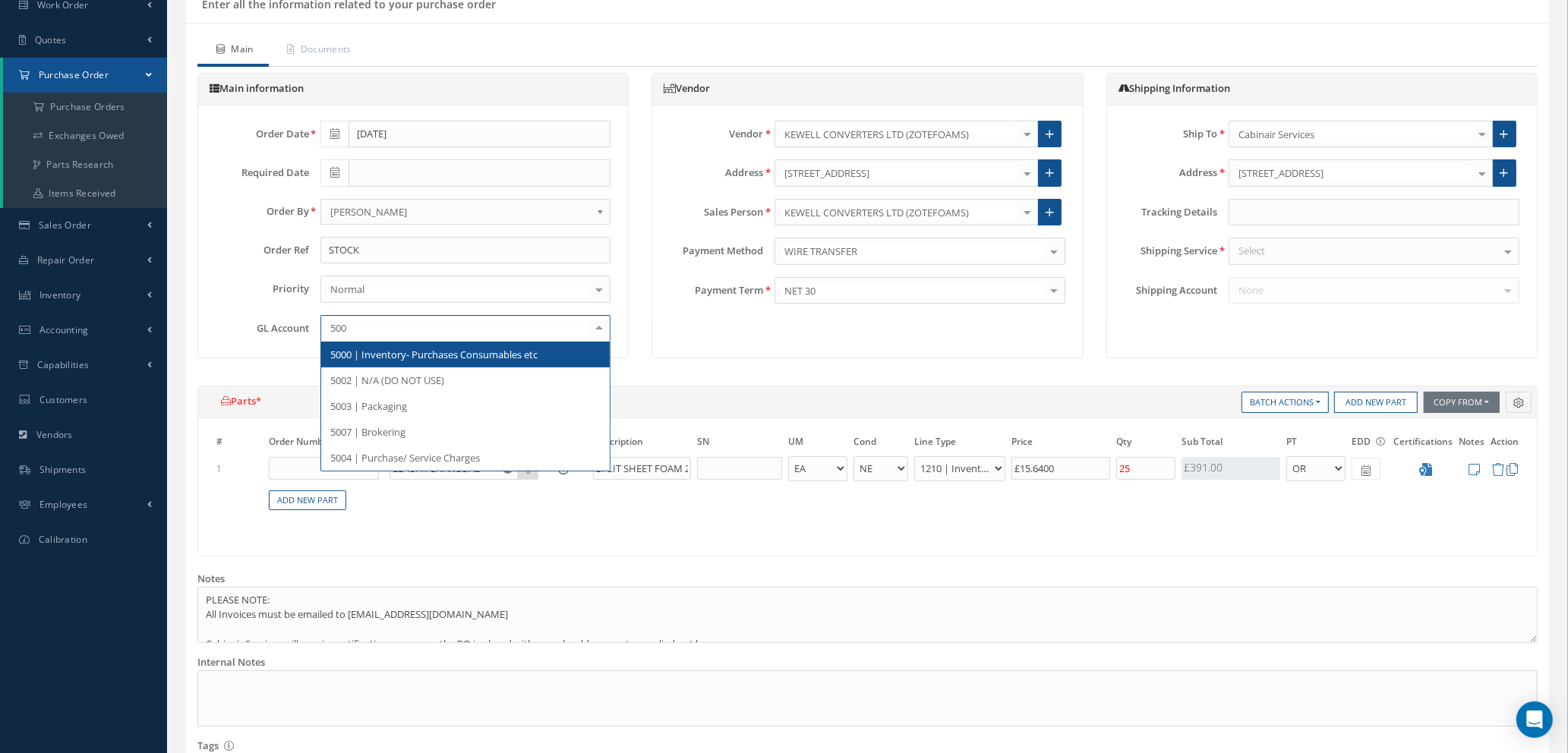
type input "5000"
click at [515, 355] on span "5000 | Inventory- Purchases Consumables etc" at bounding box center [434, 355] width 208 height 14
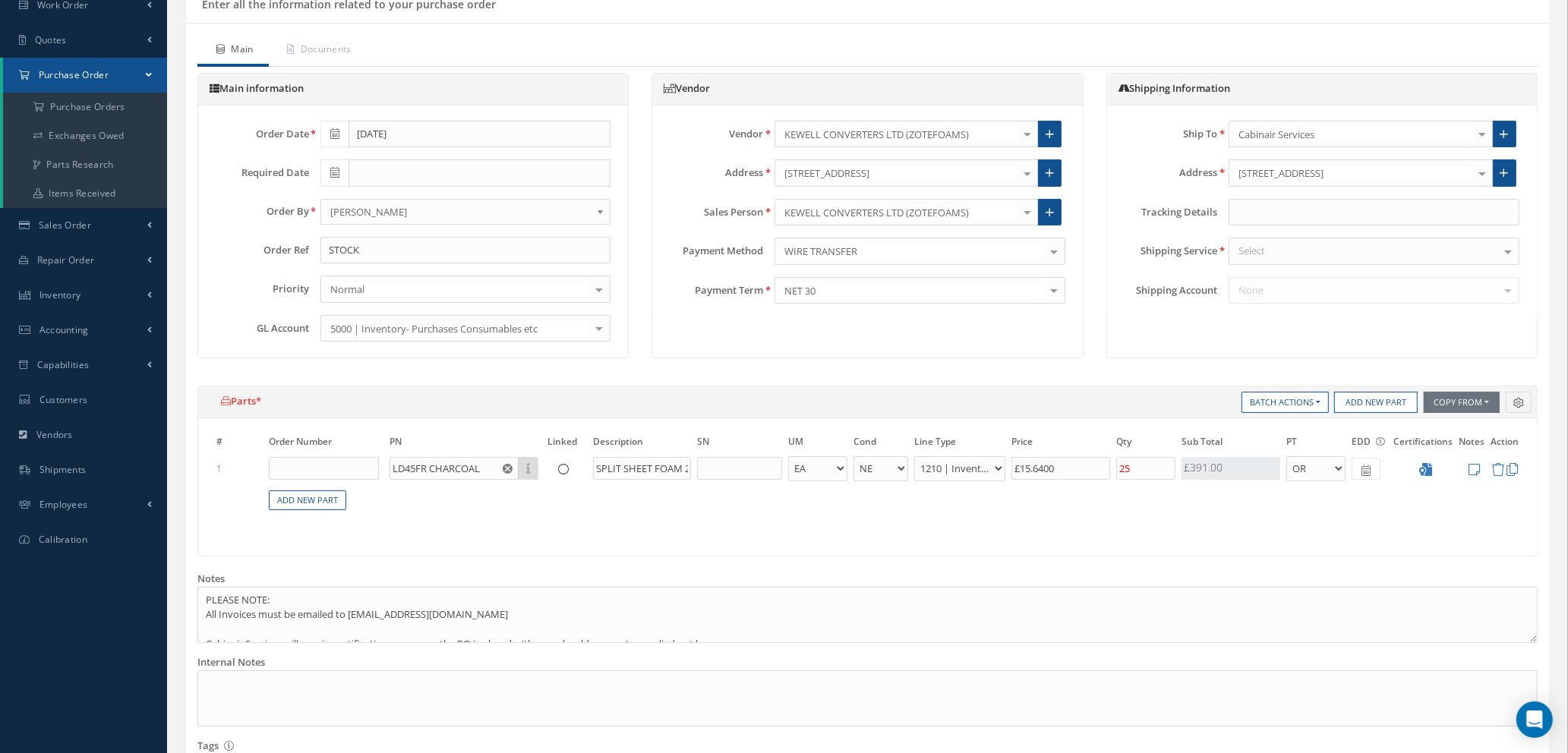
click at [1029, 212] on div at bounding box center [1028, 212] width 21 height 25
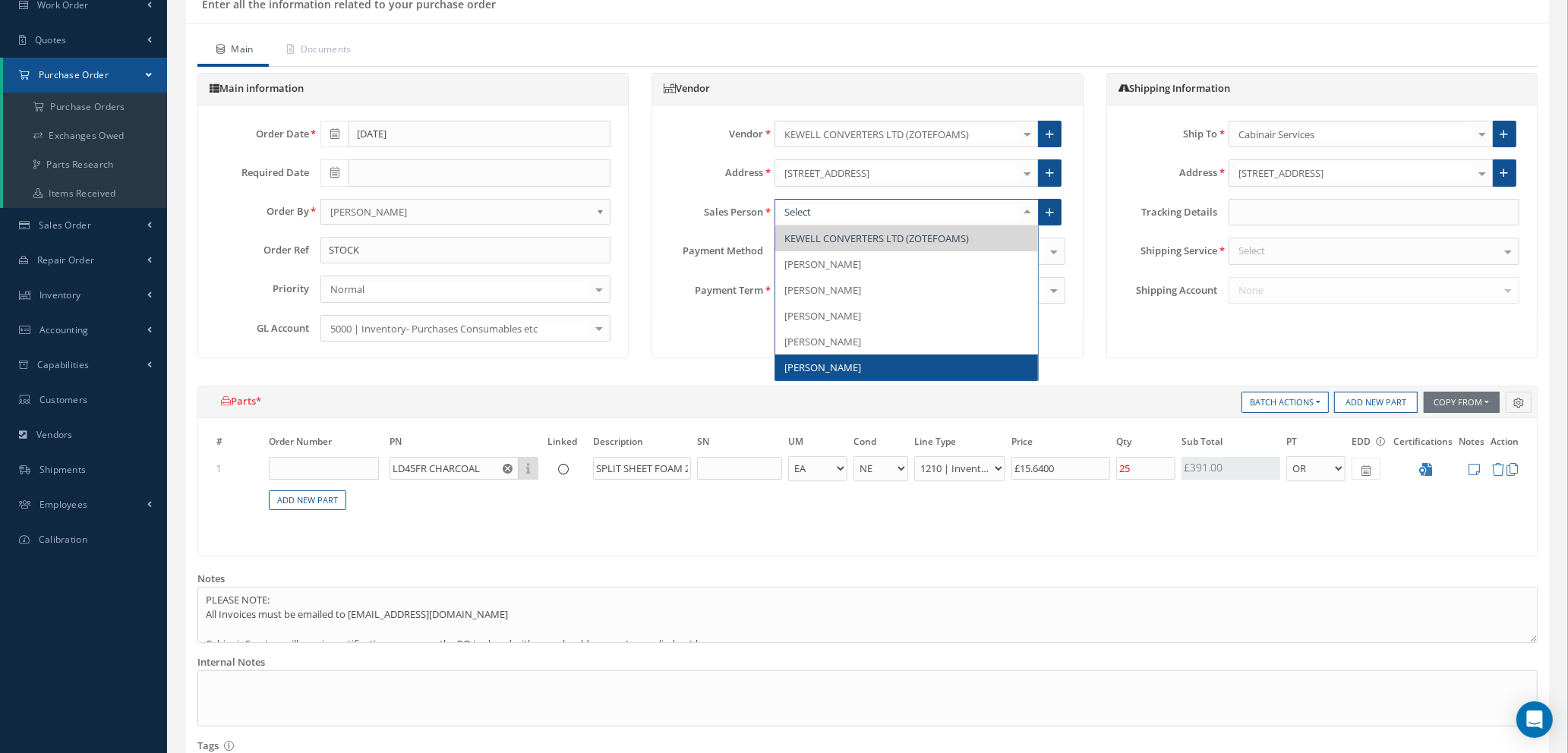
click at [855, 362] on span "SCOT MACKAY" at bounding box center [906, 367] width 263 height 26
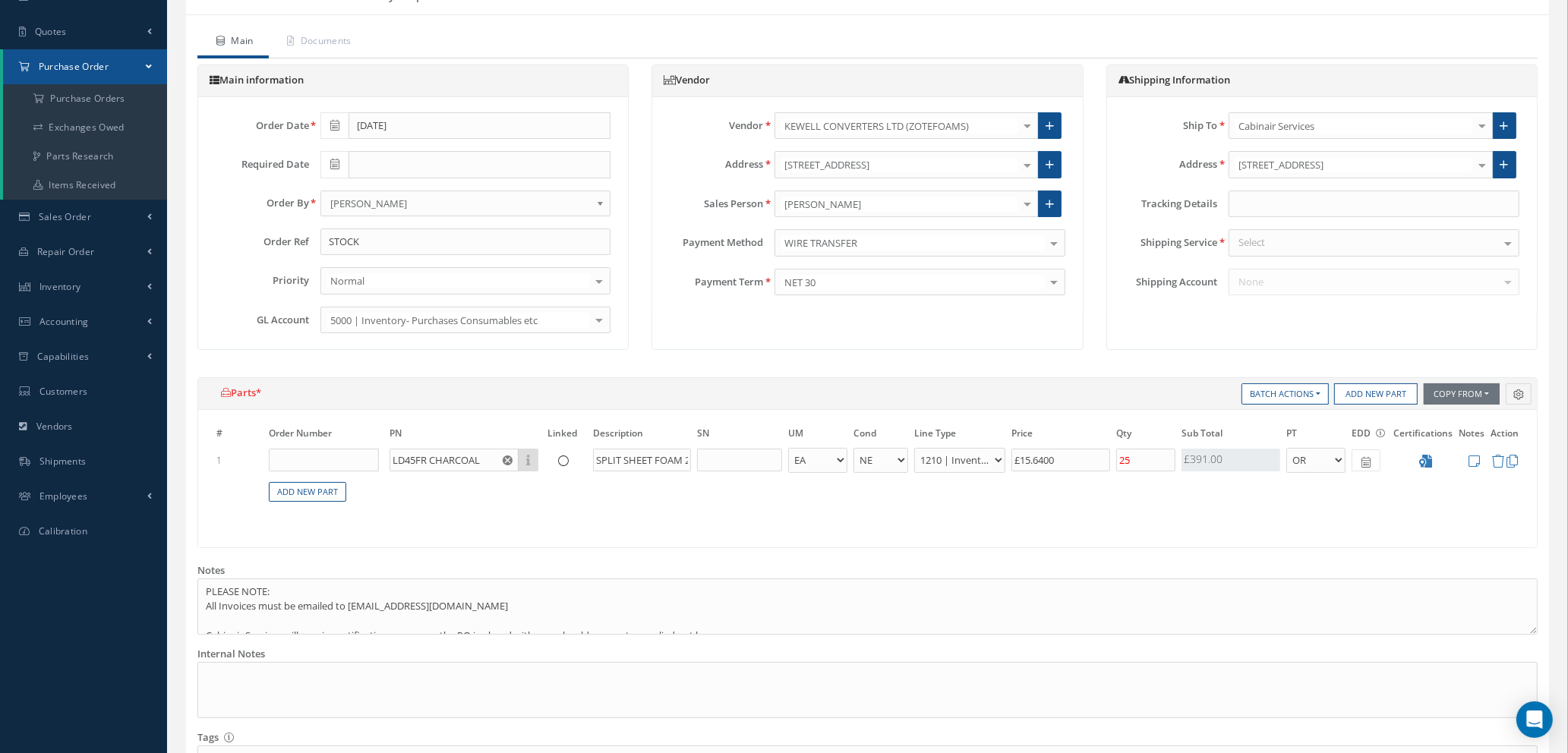
scroll to position [584, 0]
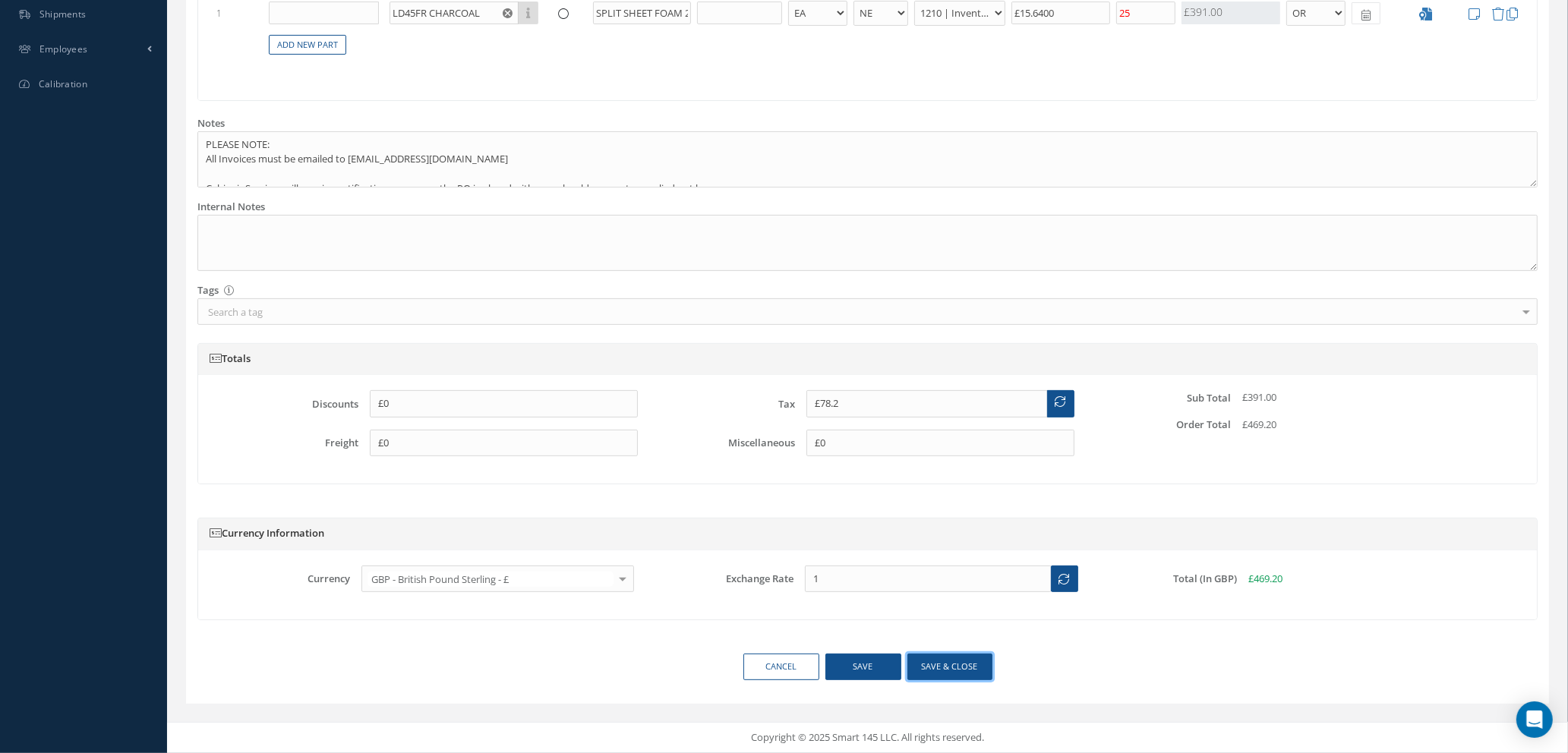
click at [924, 671] on button "Save & close" at bounding box center [950, 667] width 85 height 26
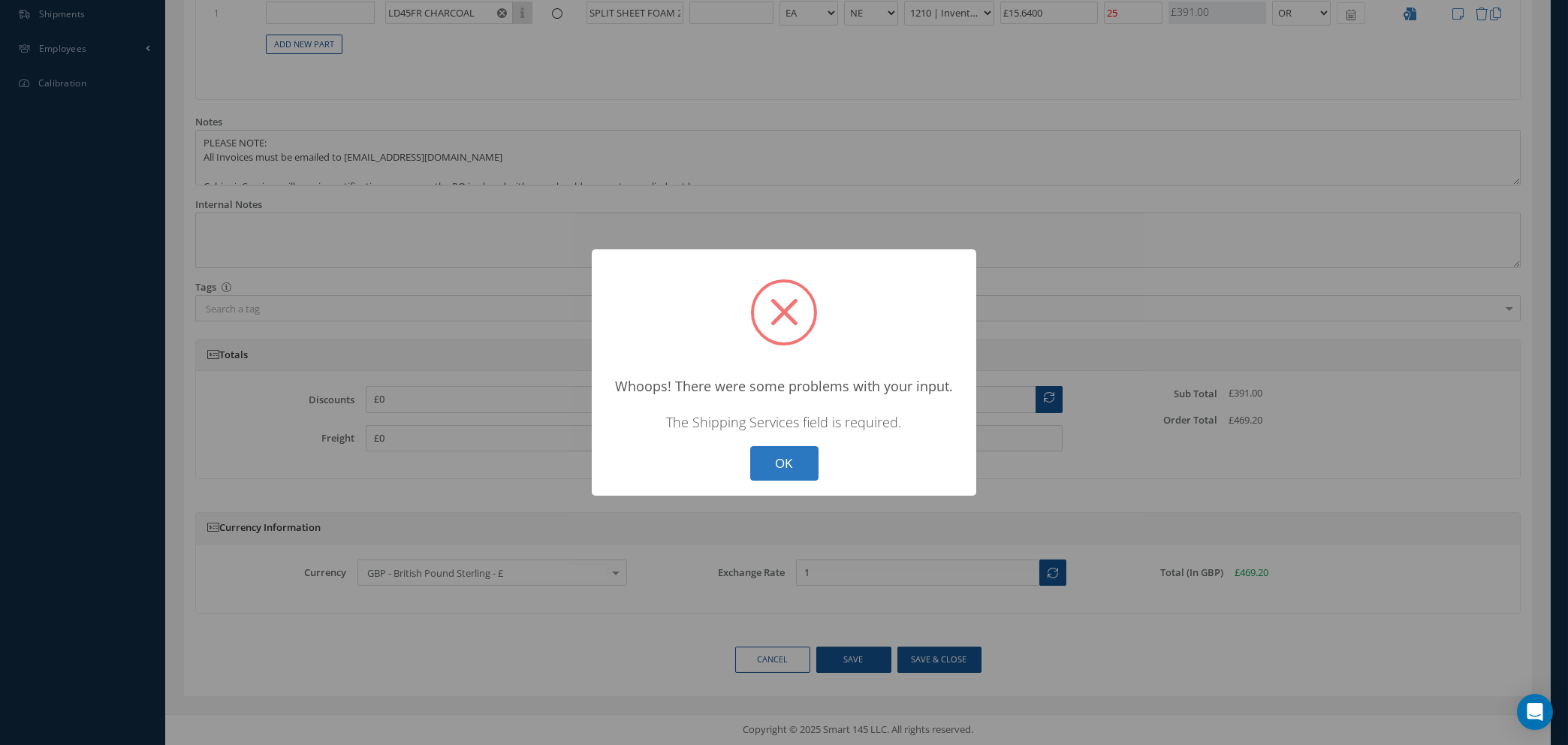
click at [797, 459] on button "OK" at bounding box center [784, 464] width 69 height 36
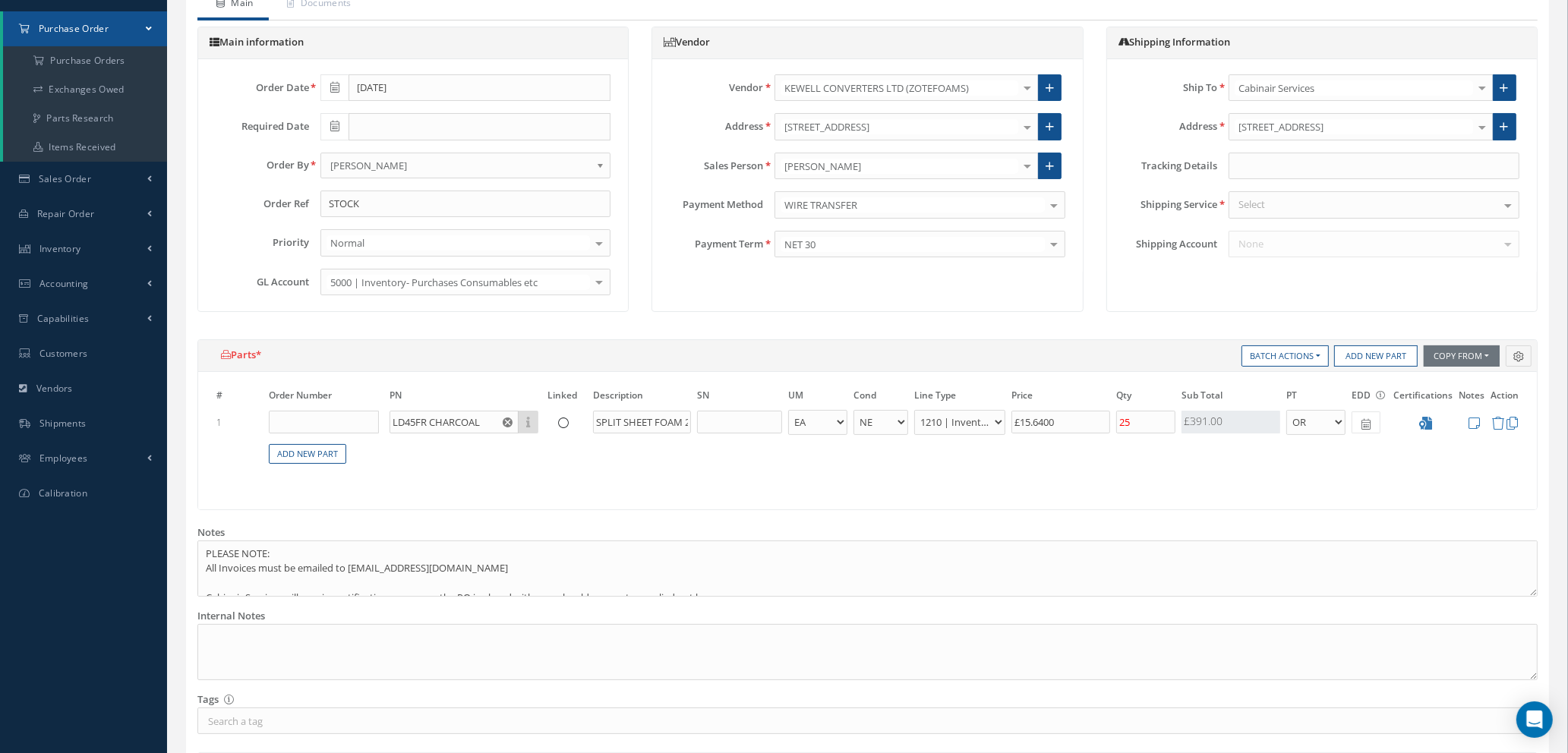
scroll to position [0, 0]
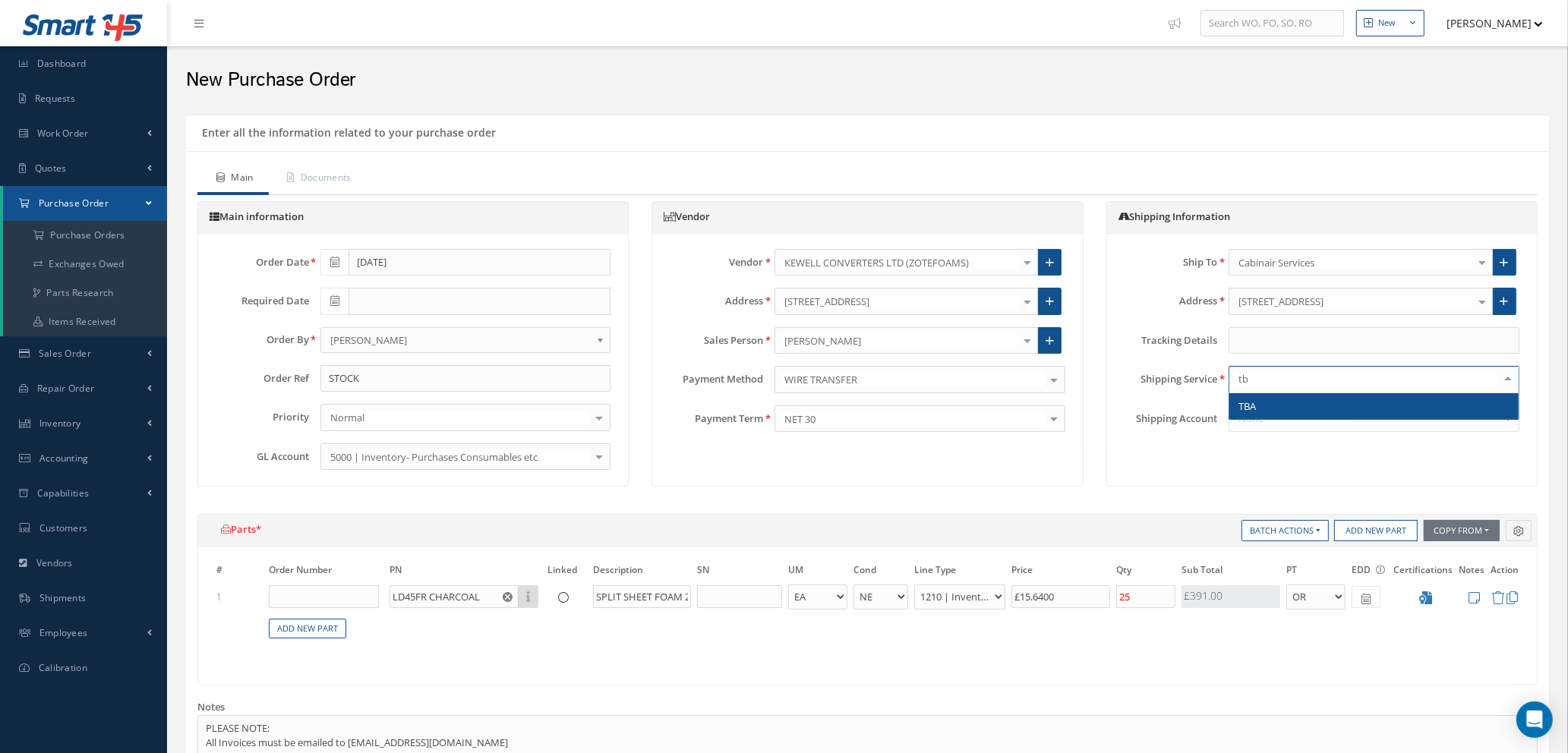
type input "tba"
click at [1260, 403] on span "TBA" at bounding box center [1374, 406] width 289 height 26
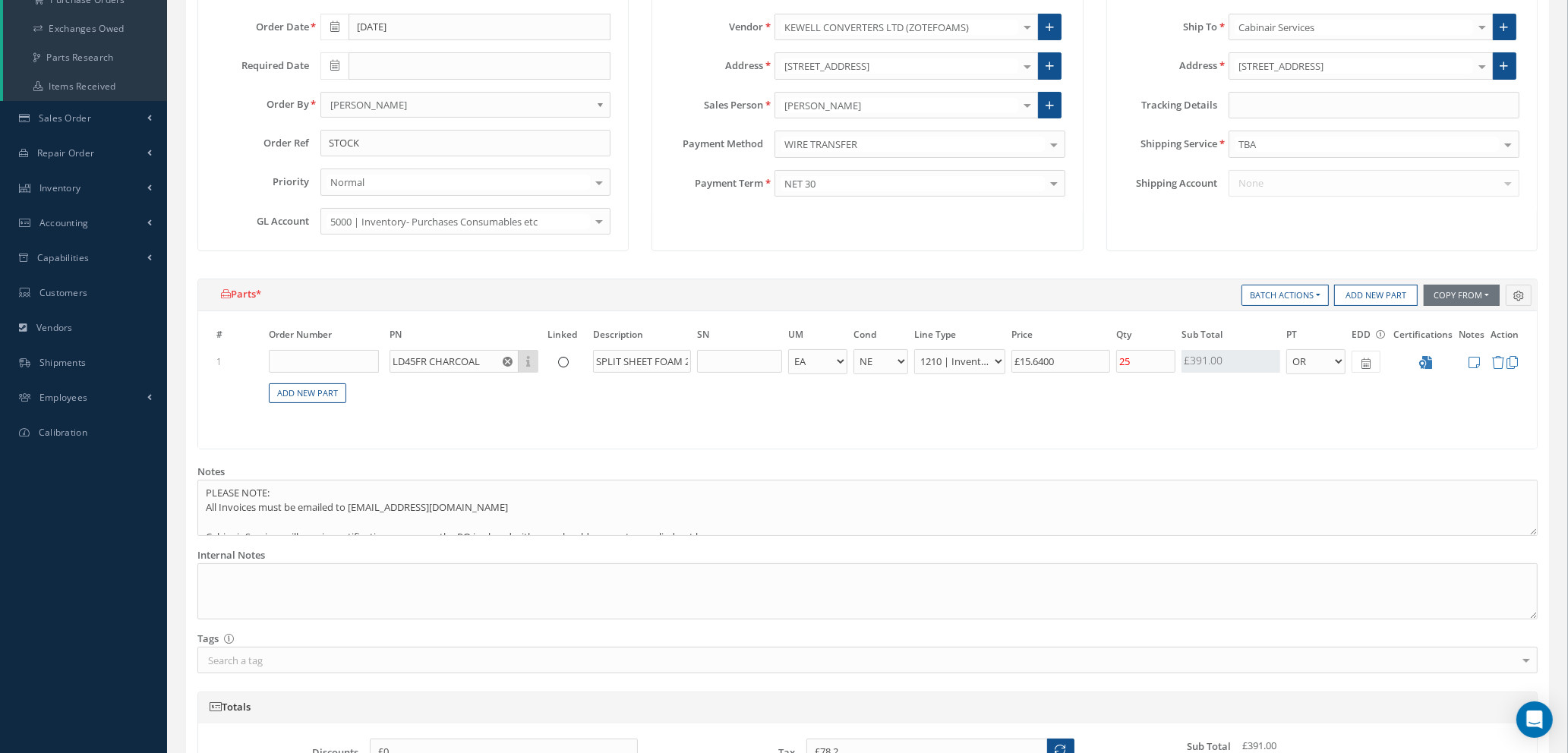
scroll to position [584, 0]
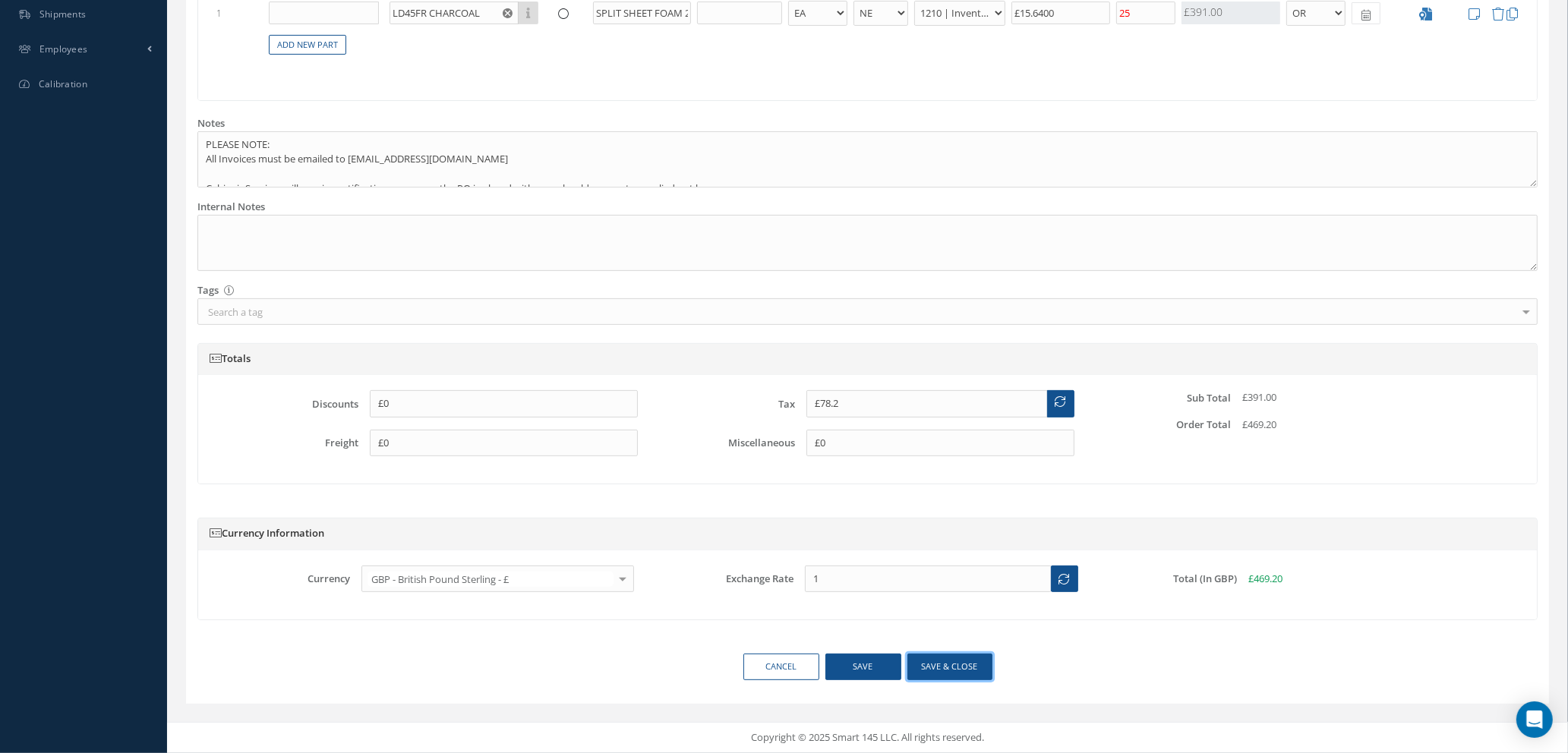
click at [960, 669] on button "Save & close" at bounding box center [950, 667] width 85 height 26
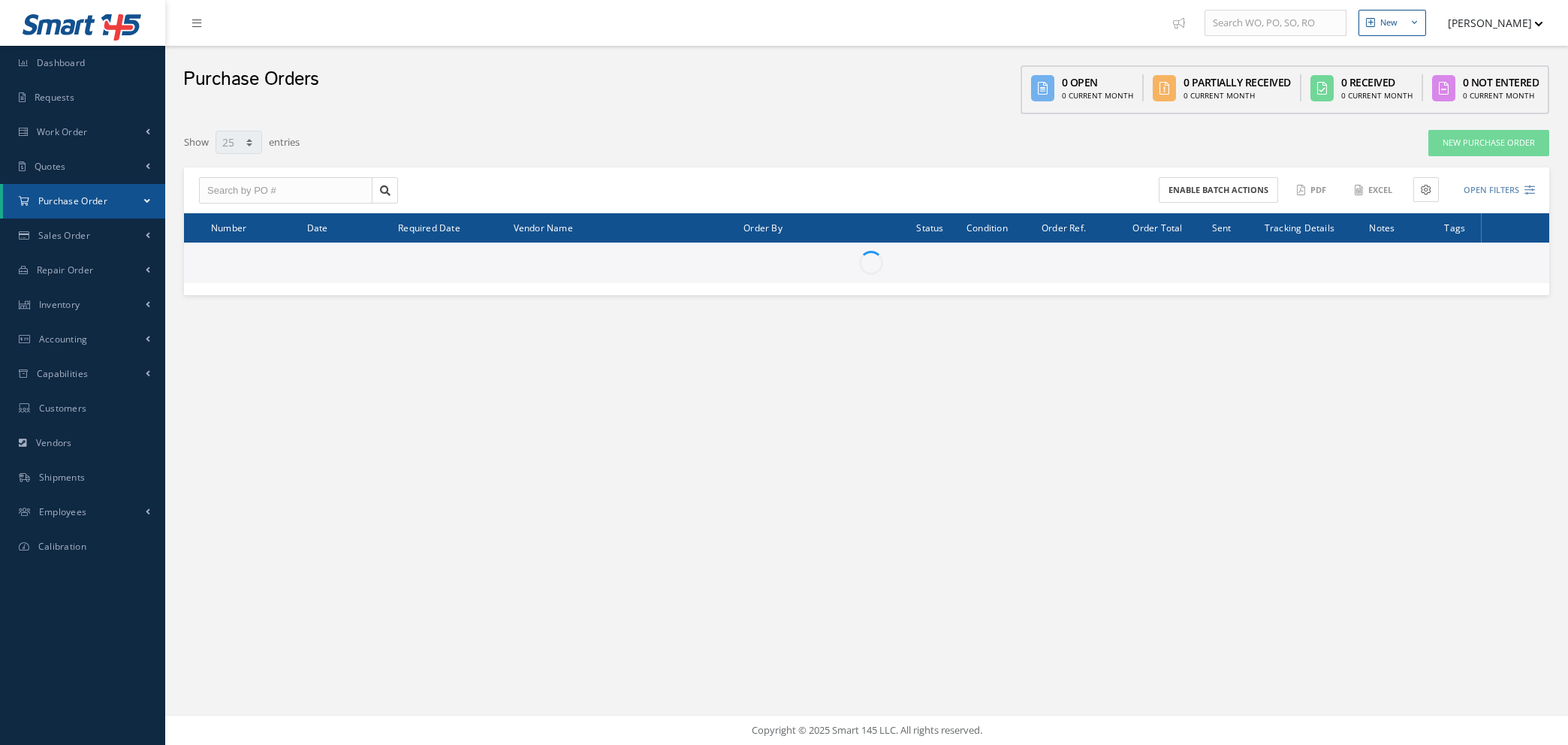
select select "25"
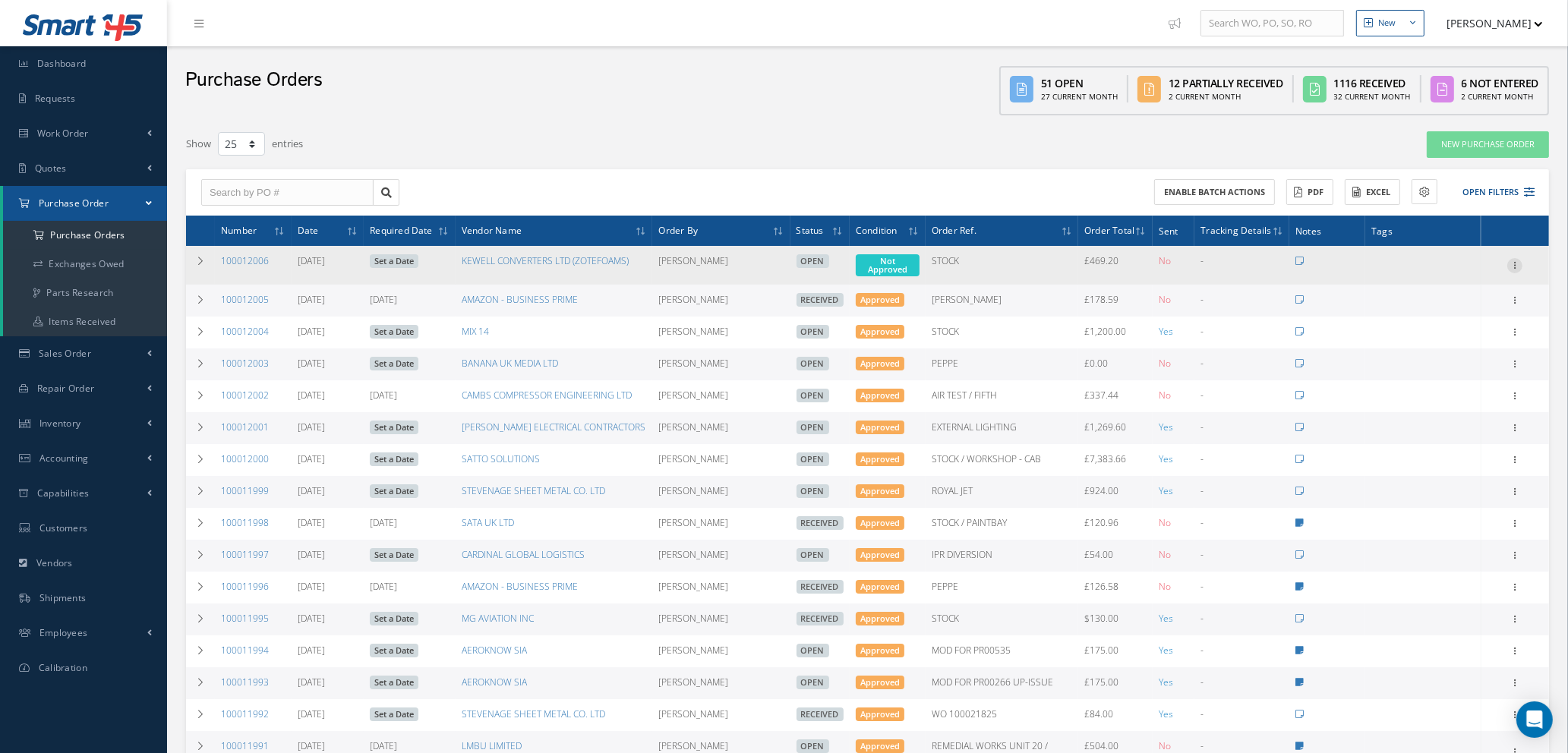
click at [1514, 260] on icon at bounding box center [1514, 264] width 15 height 12
click at [1438, 270] on link "Enter/Update" at bounding box center [1445, 275] width 120 height 19
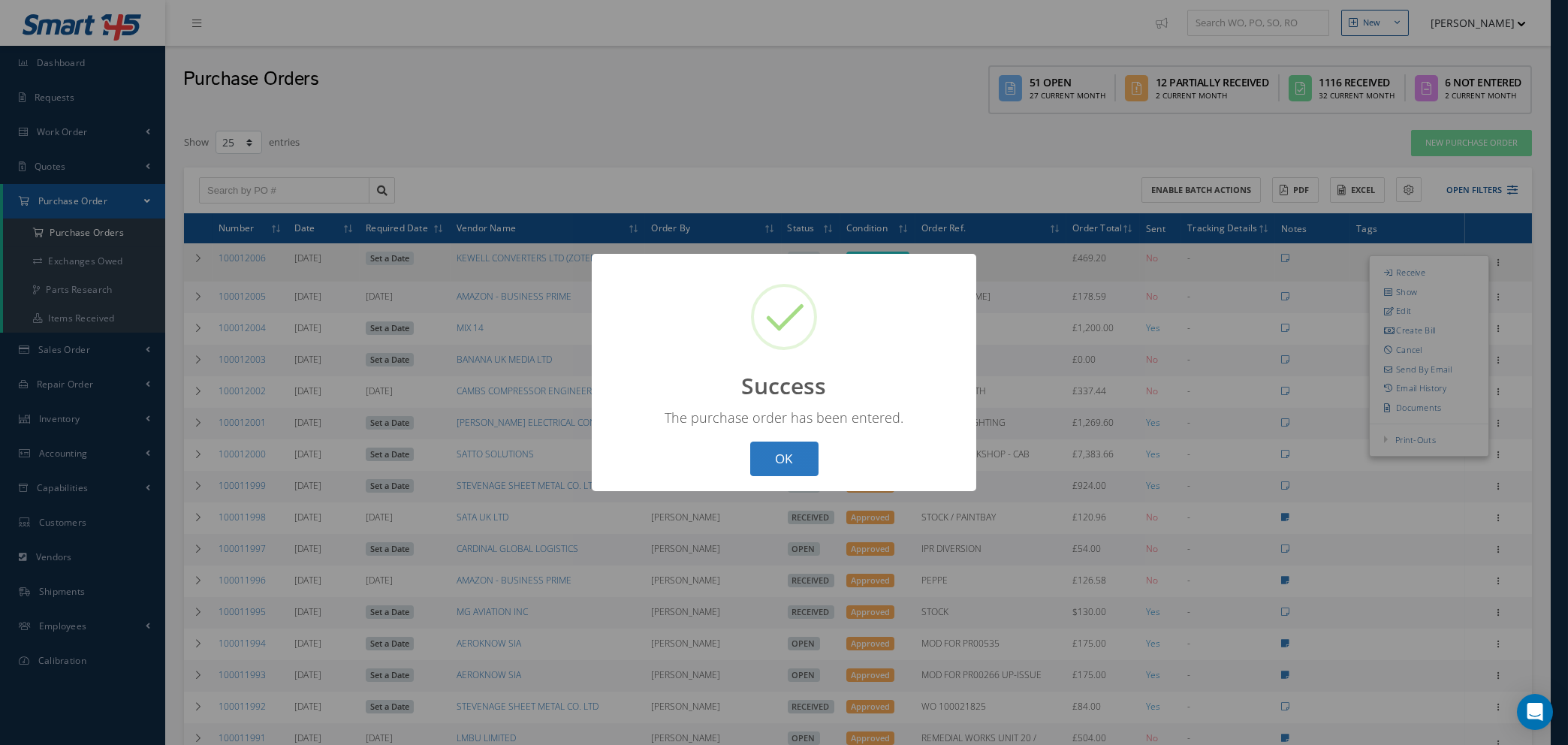
click at [764, 450] on button "OK" at bounding box center [784, 460] width 69 height 36
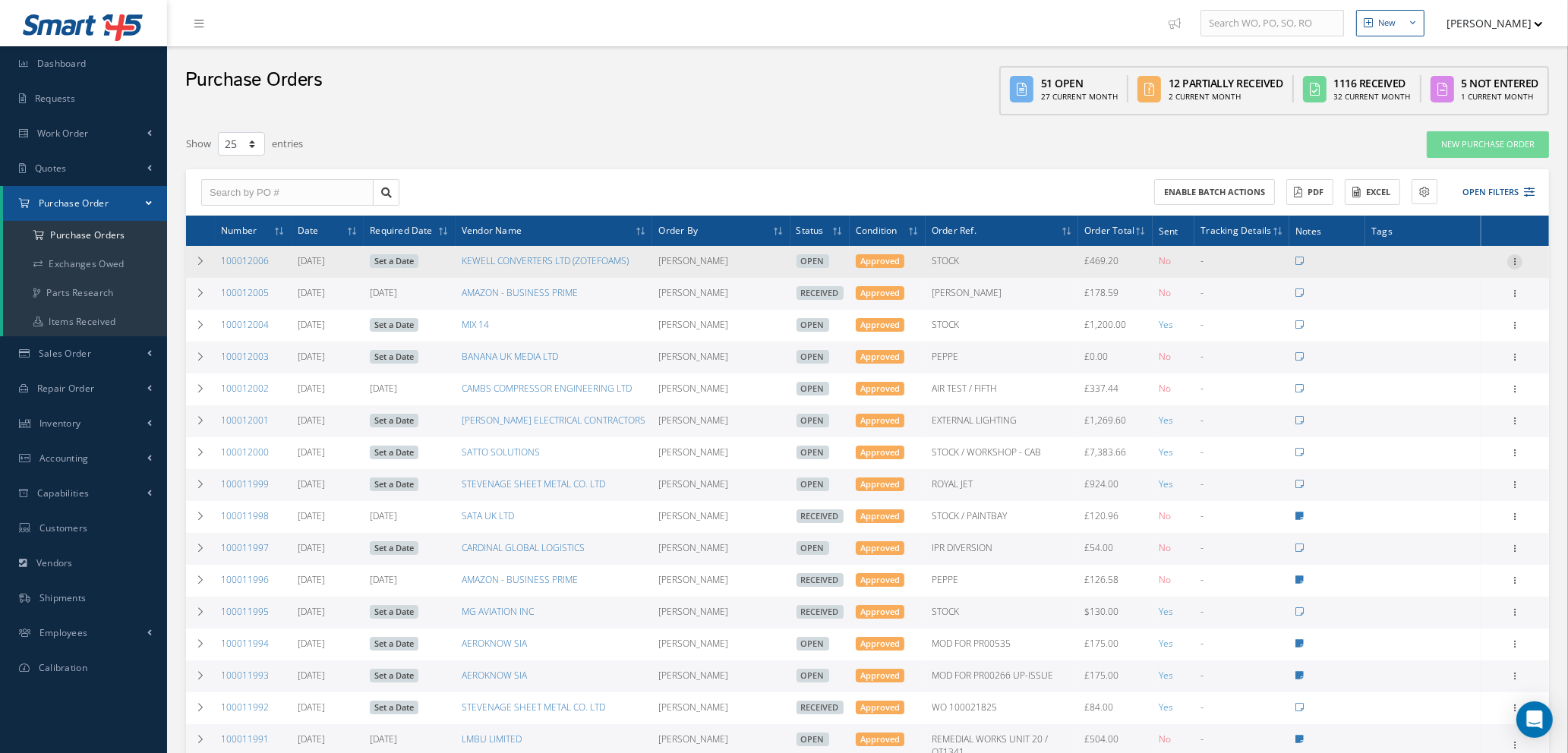
click at [1513, 259] on icon at bounding box center [1514, 260] width 15 height 12
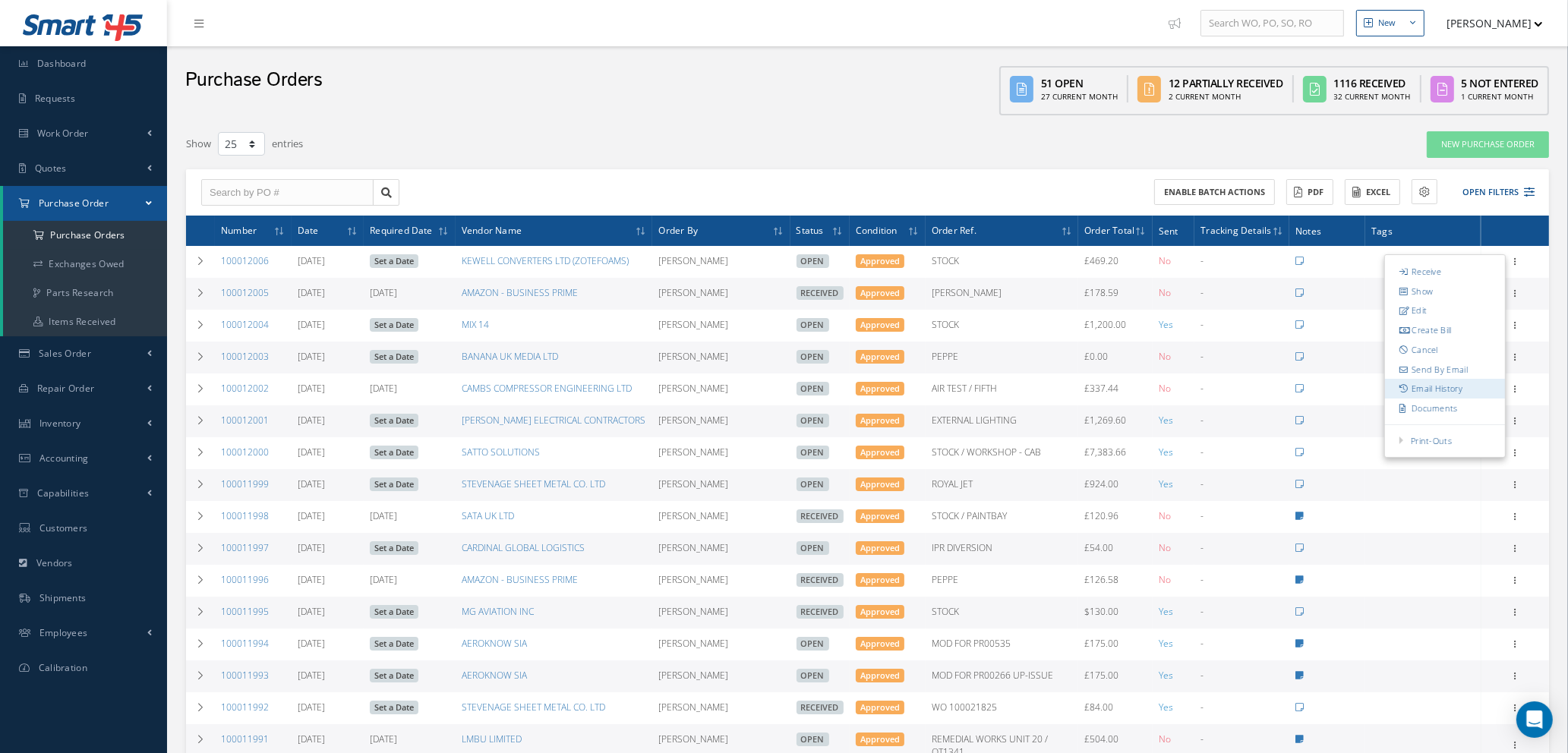
click at [1454, 387] on link "Email History" at bounding box center [1445, 389] width 120 height 19
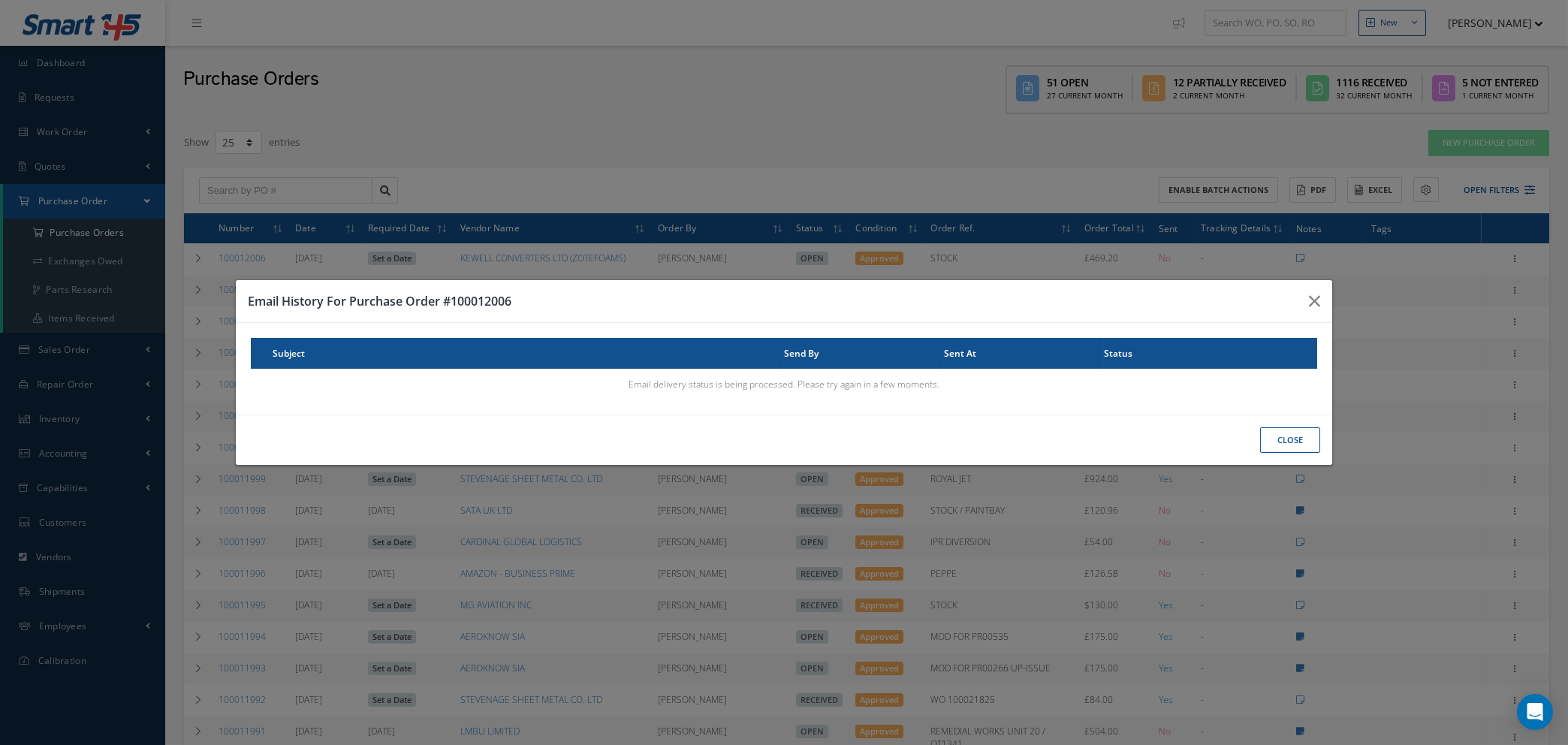
click at [1320, 420] on div "CLOSE" at bounding box center [784, 440] width 1096 height 51
drag, startPoint x: 1287, startPoint y: 440, endPoint x: 1319, endPoint y: 419, distance: 38.3
click at [1287, 438] on button "CLOSE" at bounding box center [1290, 440] width 60 height 26
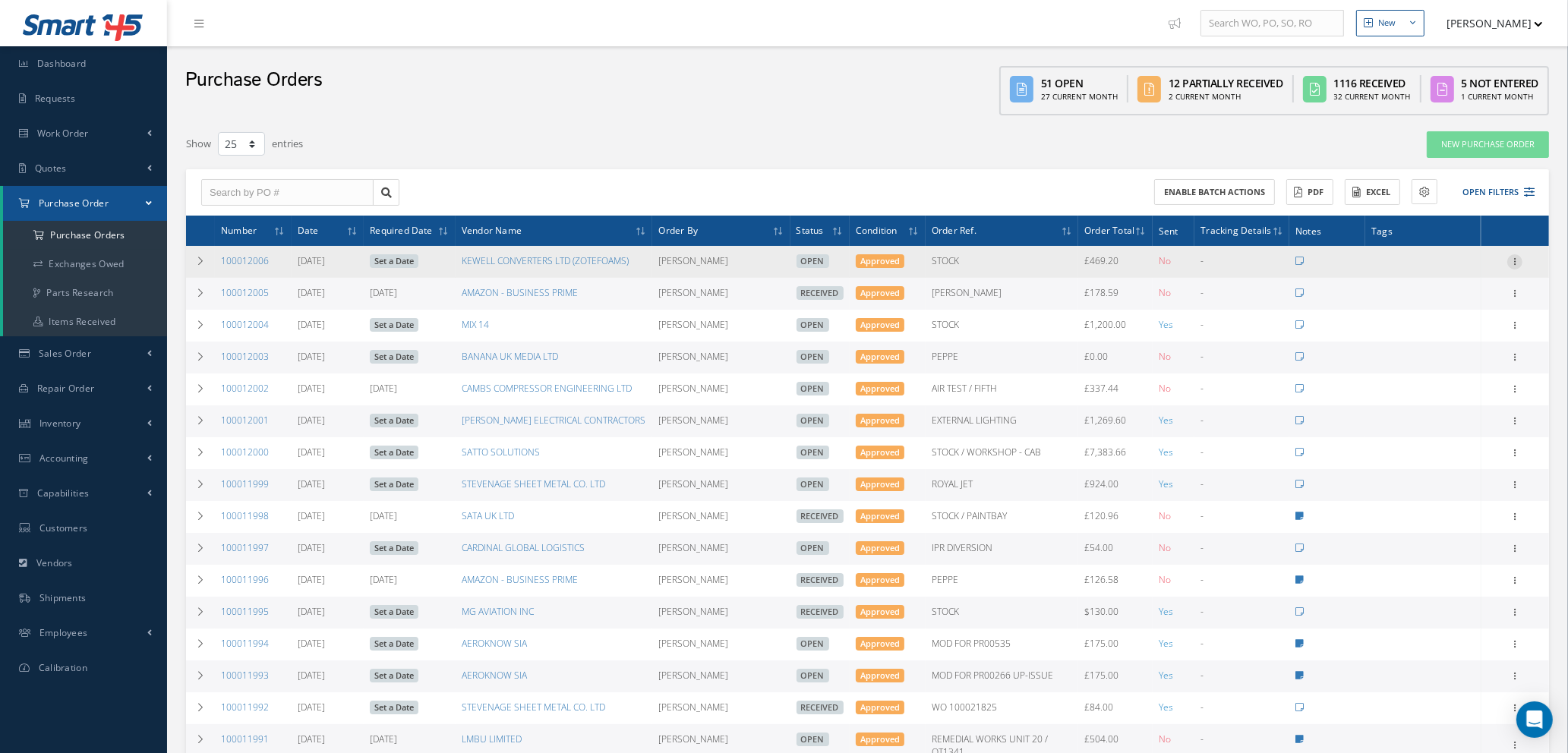
click at [1513, 258] on icon at bounding box center [1514, 260] width 15 height 12
click at [1425, 369] on link "Send By Email" at bounding box center [1445, 369] width 120 height 19
type input "Reports from Purchase Order #100012006"
type textarea "Hiya, Please find Attached, our Purchase Order #100012006. If you have any ques…"
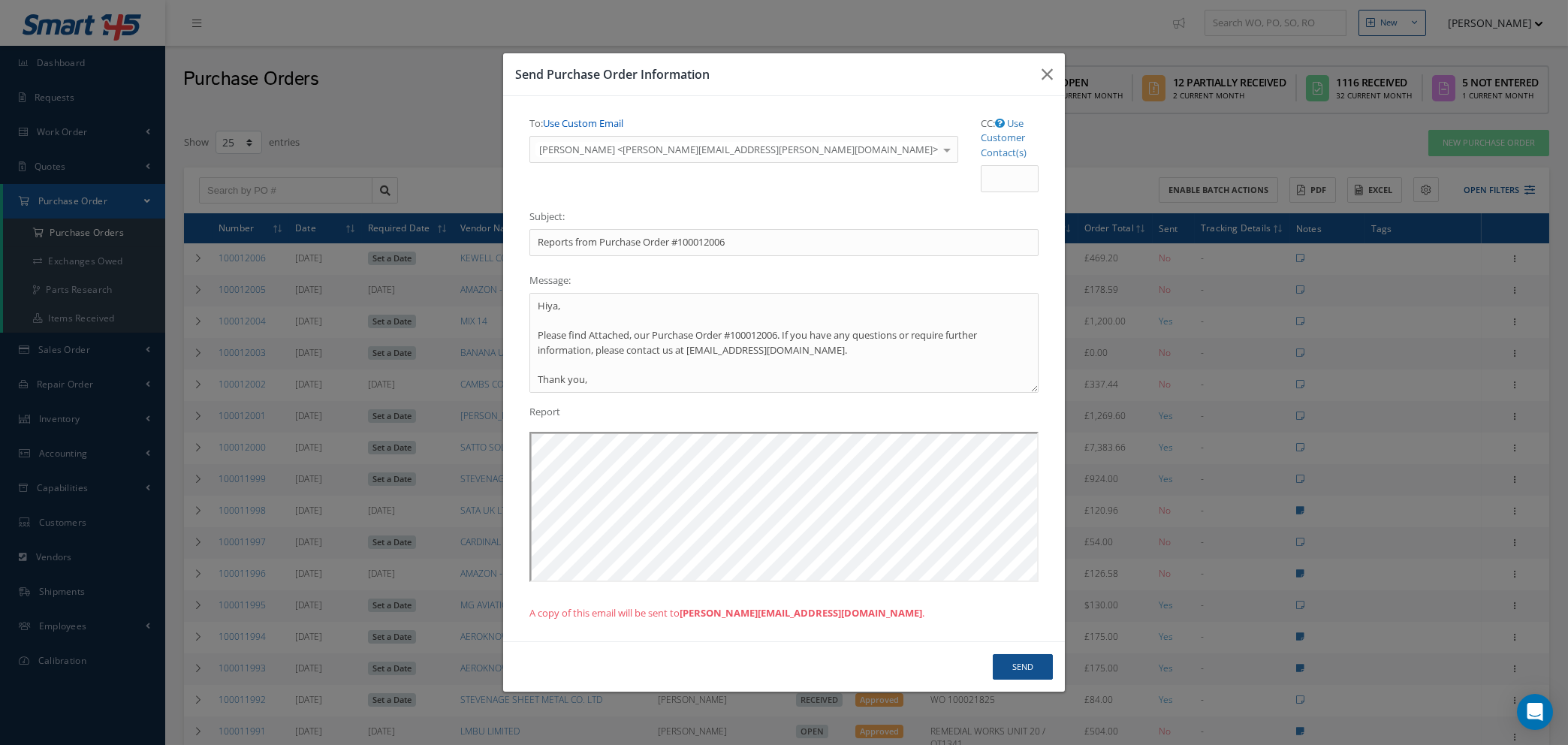
drag, startPoint x: 609, startPoint y: 130, endPoint x: 608, endPoint y: 138, distance: 8.1
click at [609, 130] on link "Use Custom Email" at bounding box center [583, 124] width 80 height 14
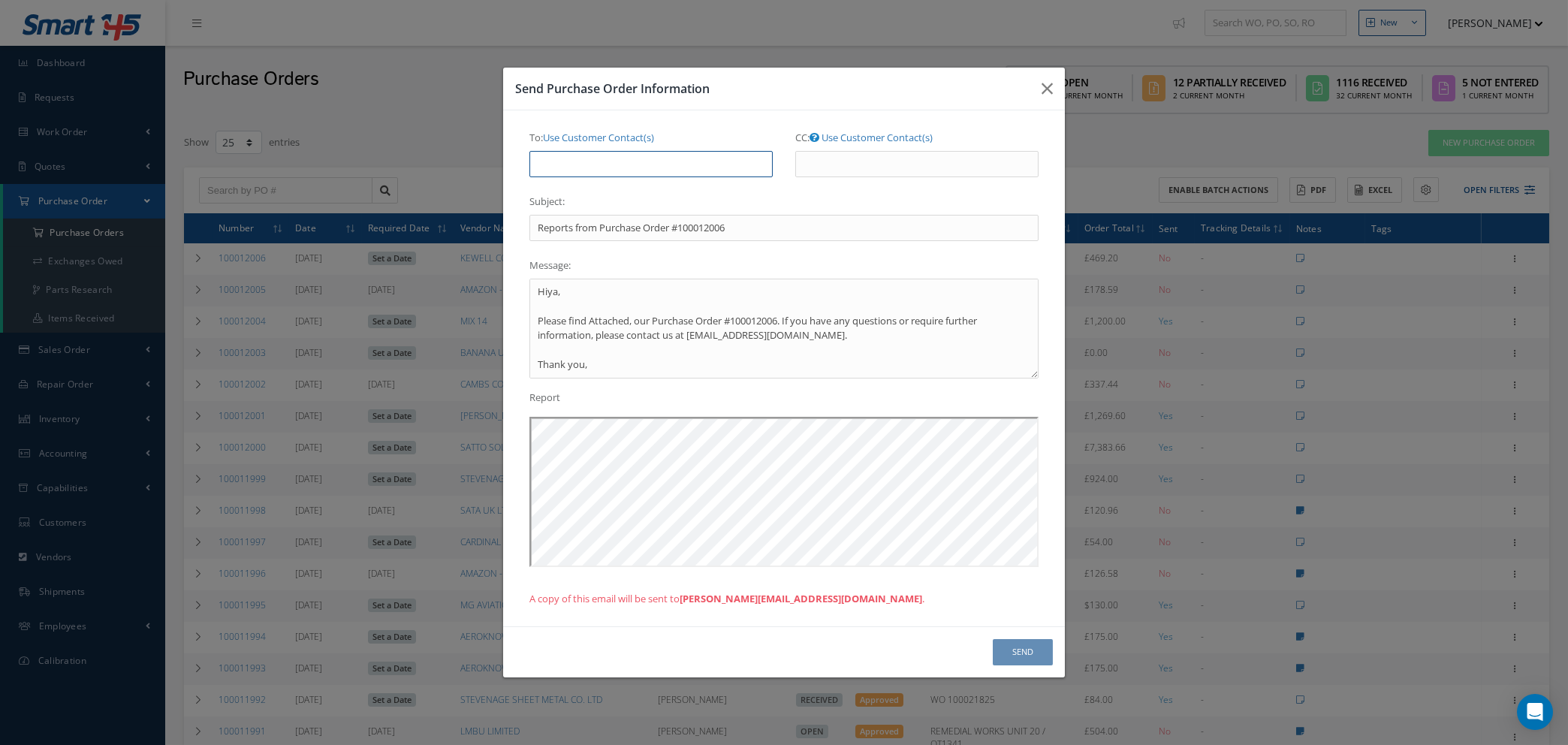
click at [620, 156] on input "To: Use Customer Contact(s)" at bounding box center [652, 164] width 244 height 27
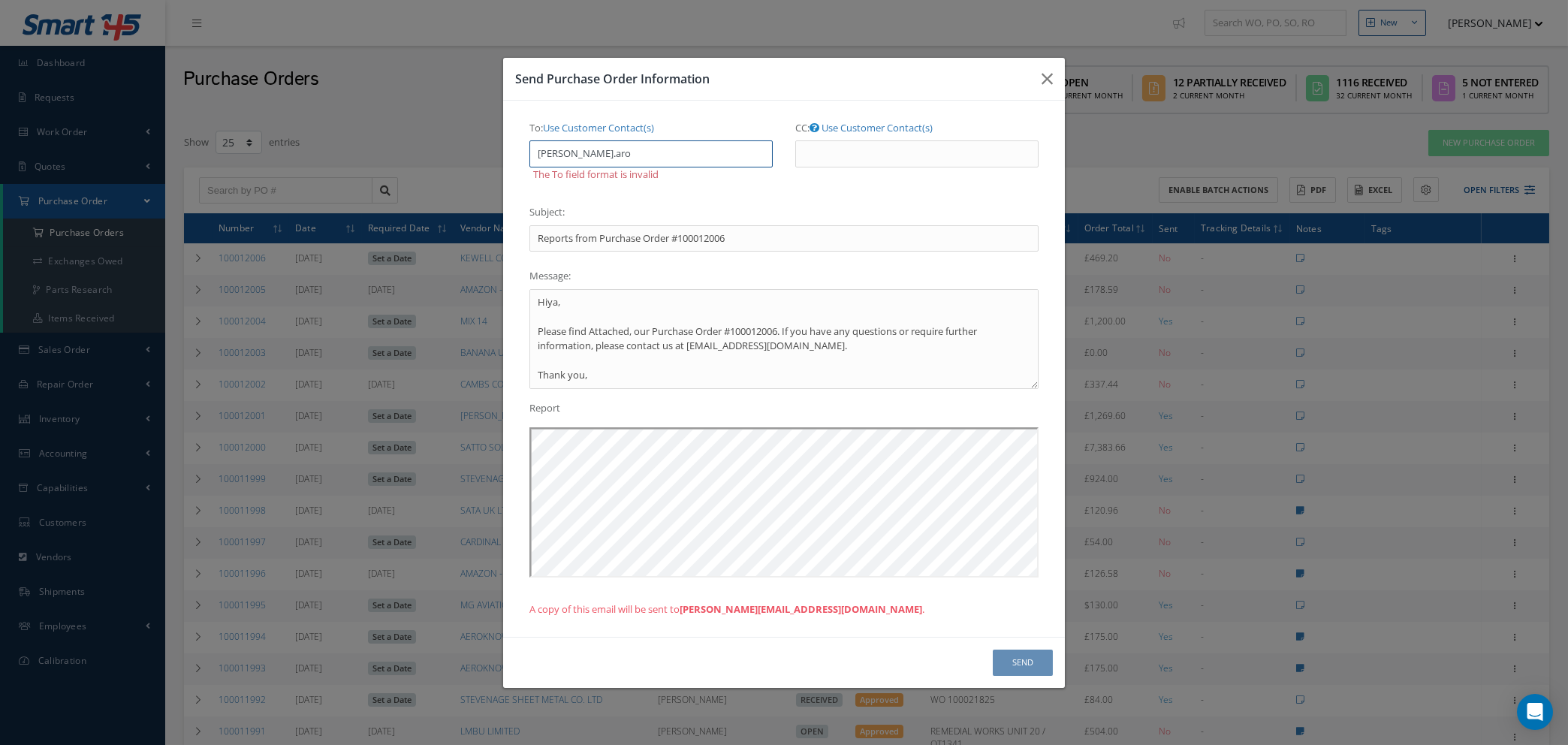
drag, startPoint x: 577, startPoint y: 153, endPoint x: 595, endPoint y: 161, distance: 19.7
click at [579, 153] on input "natasha'cab.aro" at bounding box center [652, 153] width 244 height 27
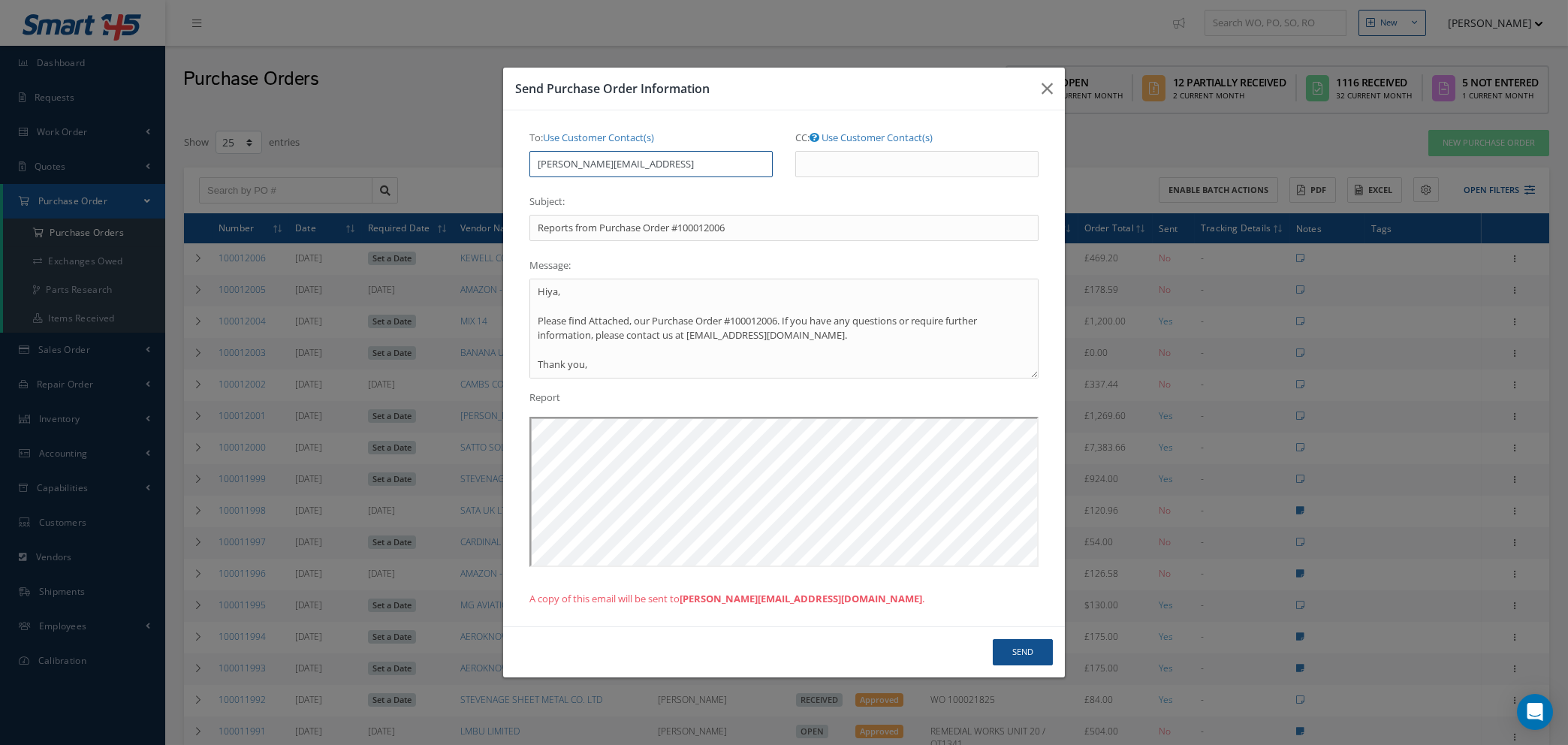
type input "natasha@cab.aro"
click at [1020, 649] on button "Send" at bounding box center [1022, 653] width 60 height 26
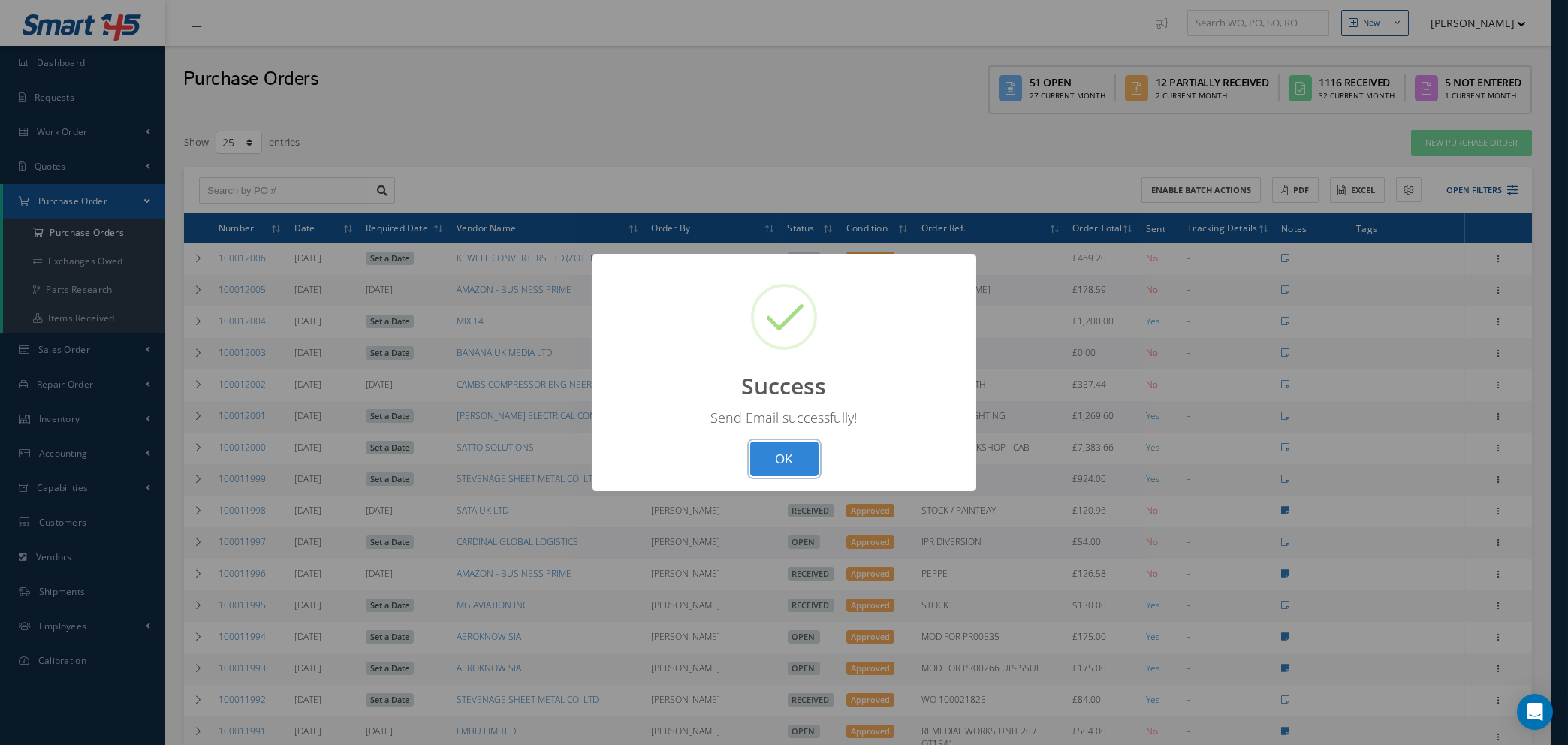
click at [777, 454] on button "OK" at bounding box center [784, 460] width 69 height 36
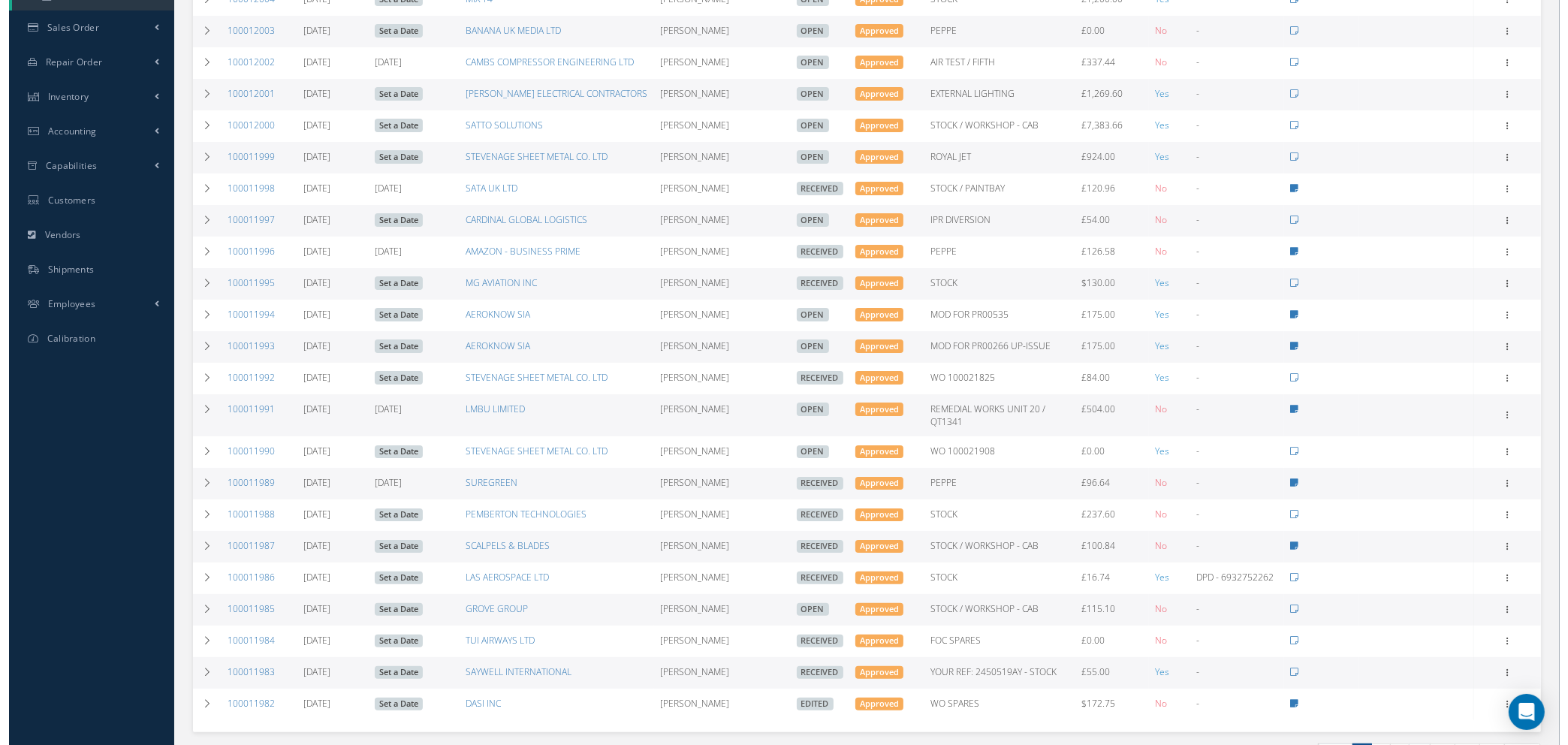
scroll to position [72, 0]
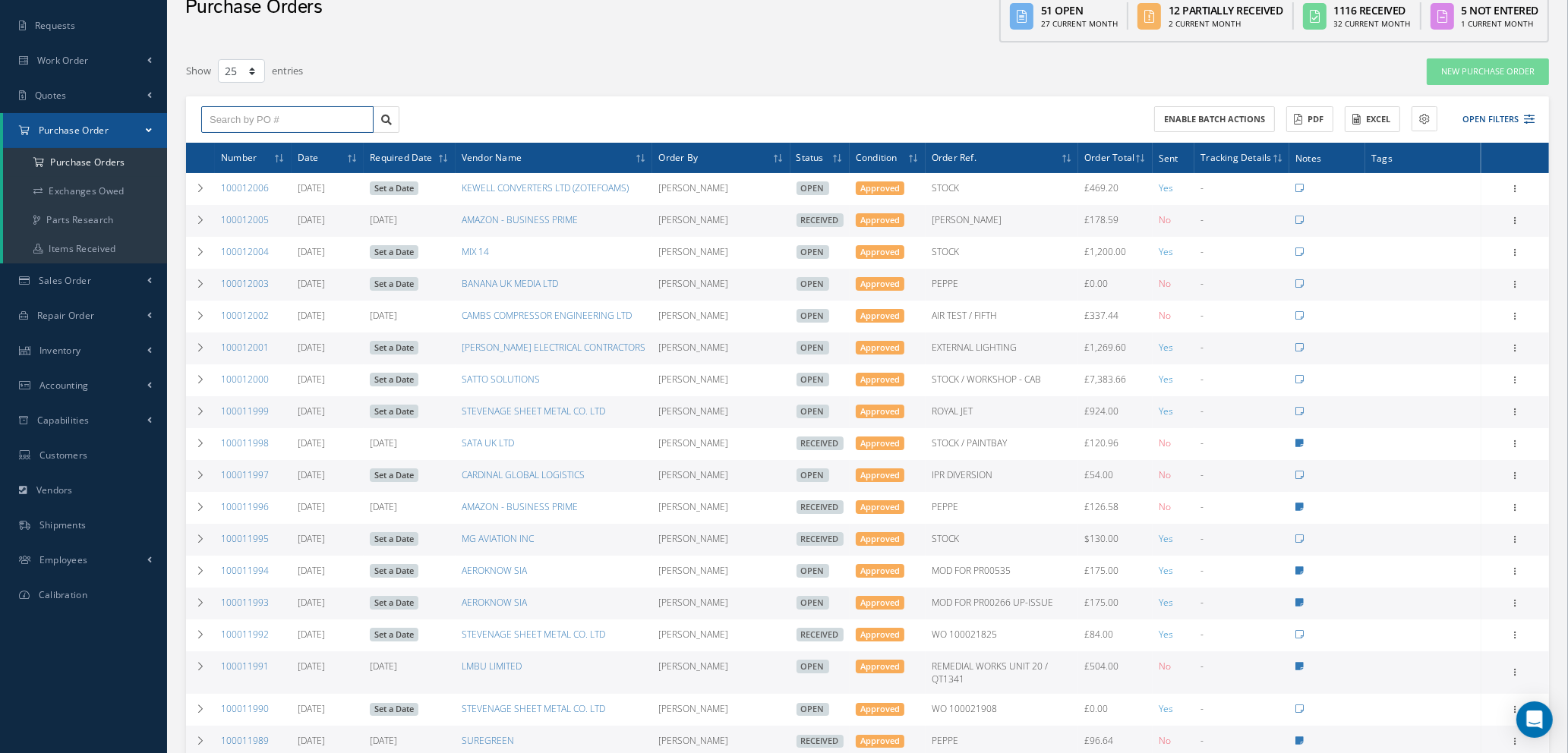
click at [296, 120] on input "text" at bounding box center [288, 120] width 172 height 27
click at [1528, 116] on icon at bounding box center [1529, 119] width 11 height 11
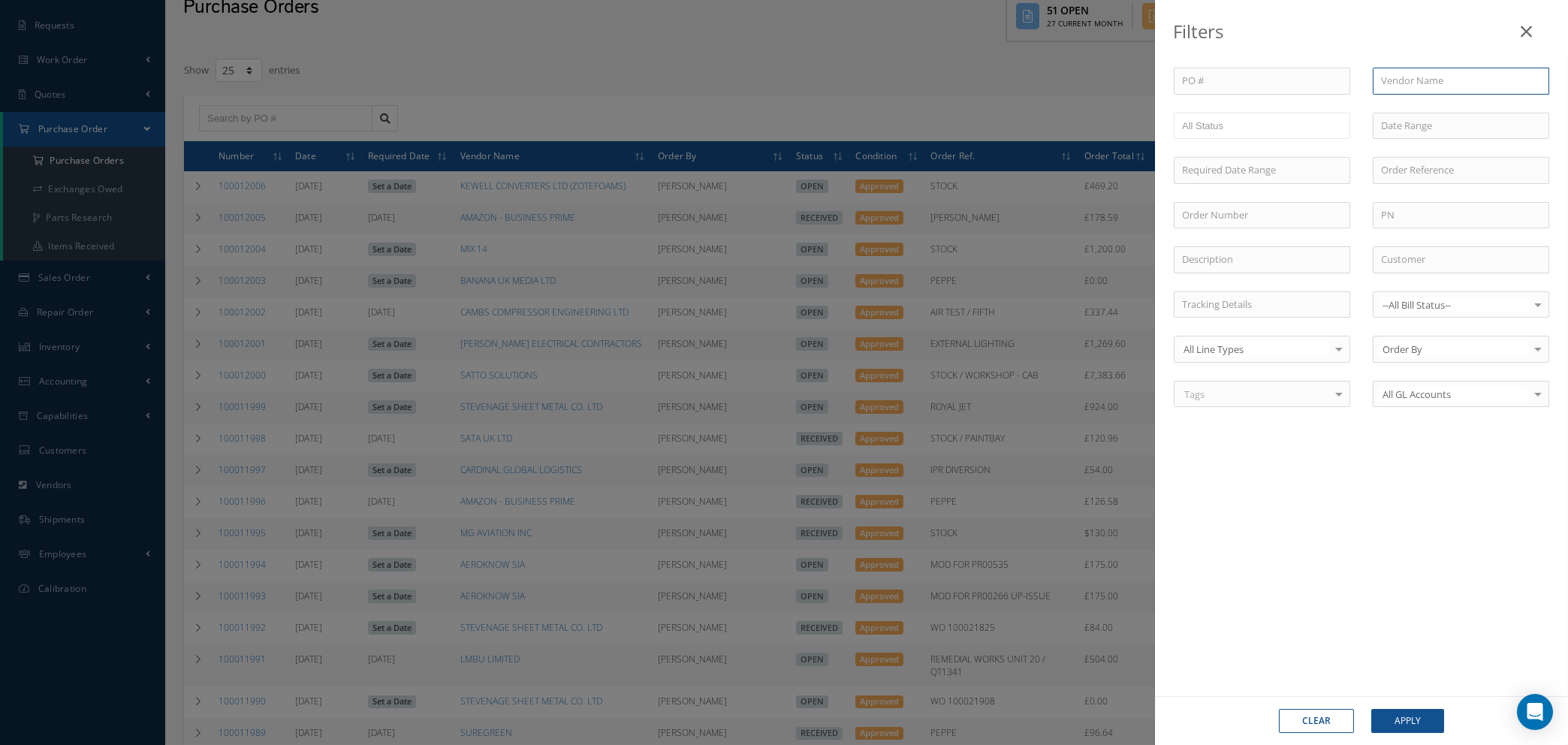
click at [1419, 76] on input "text" at bounding box center [1461, 81] width 177 height 27
click at [1419, 109] on span "KEWELL CONVERTERS LTD (ZOTEFOAMS)" at bounding box center [1440, 115] width 118 height 29
type input "KEWELL CONVERTERS LTD (ZOTEFOAMS)"
click at [1403, 727] on button "Apply" at bounding box center [1408, 722] width 73 height 24
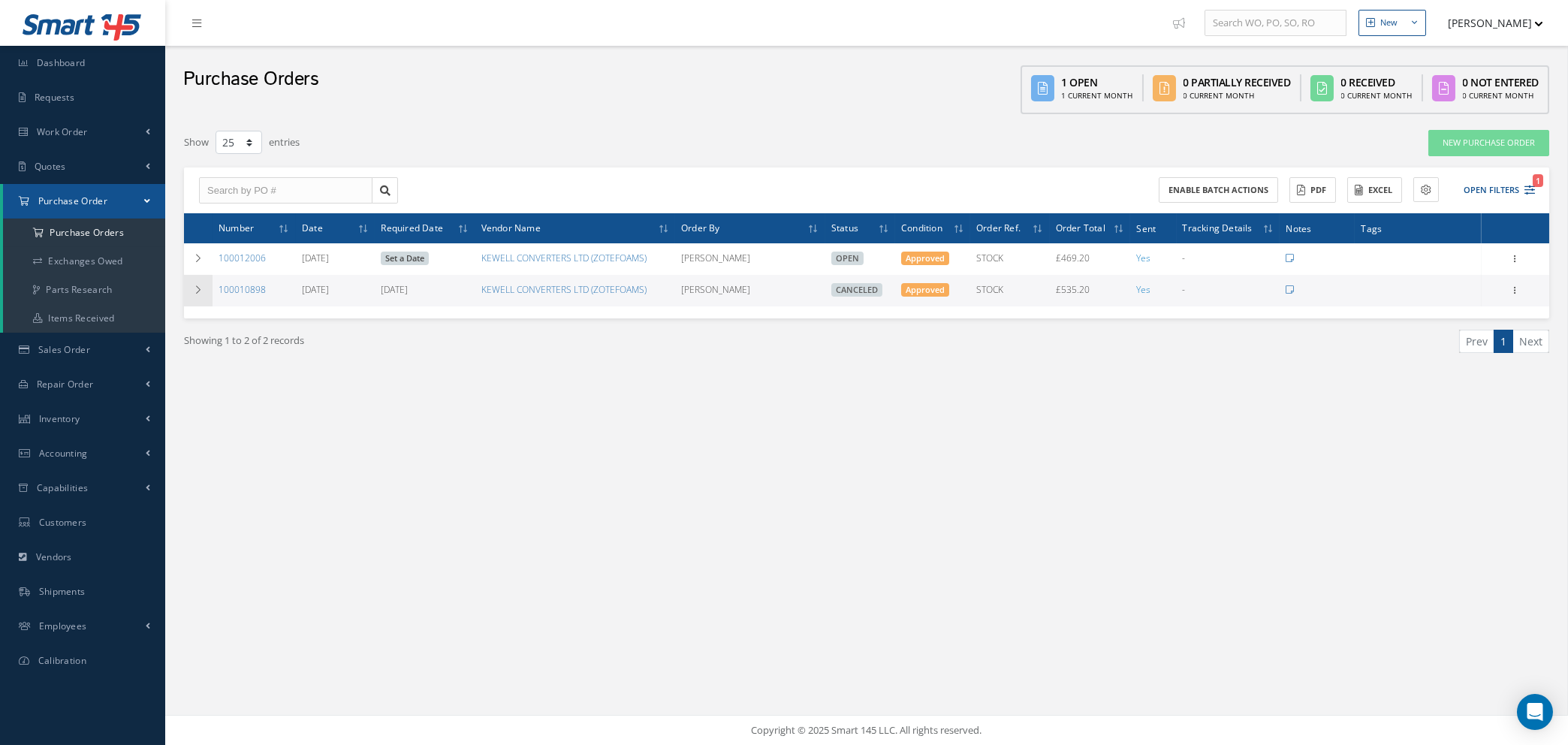
click at [196, 288] on icon at bounding box center [198, 290] width 10 height 9
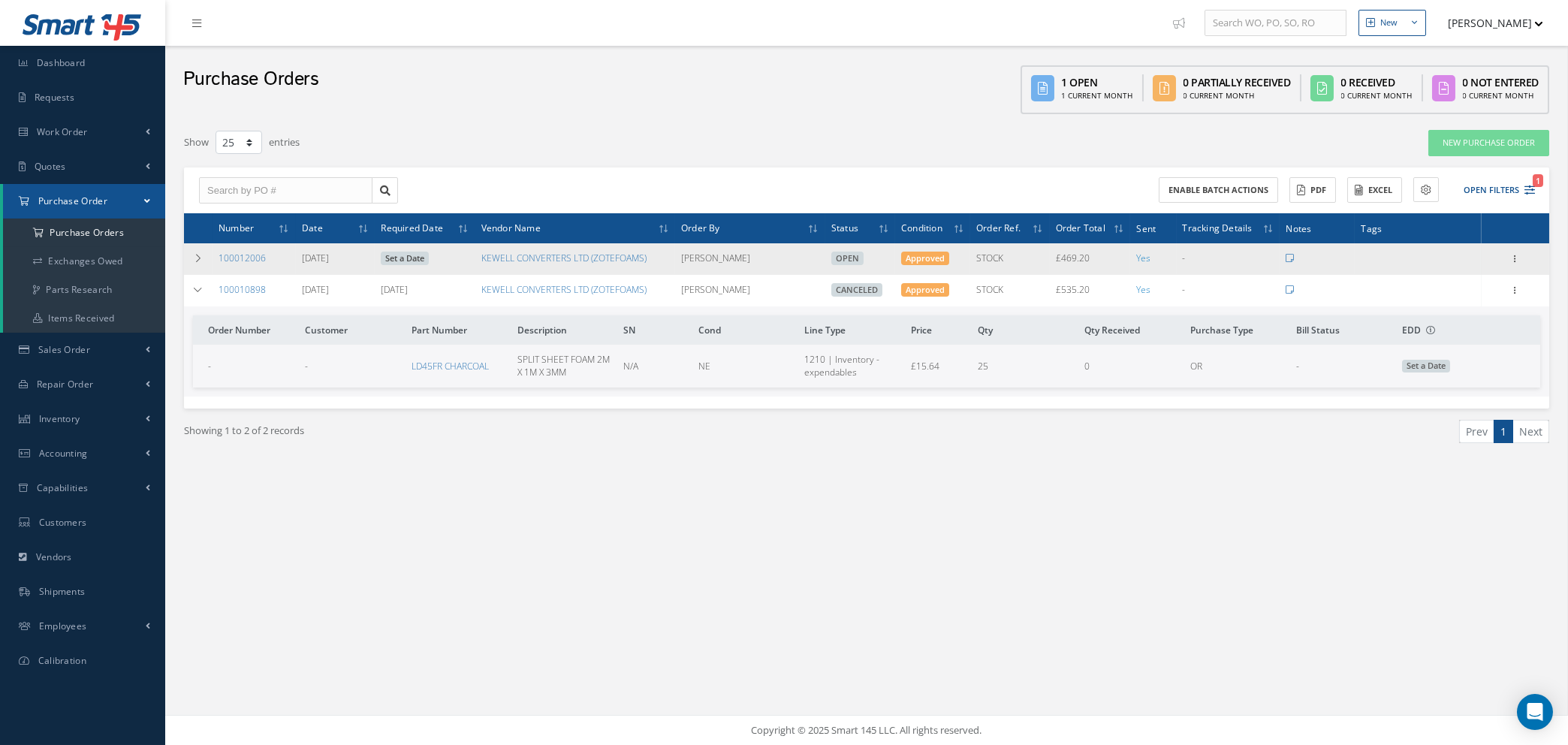
click at [414, 257] on link "Set a Date" at bounding box center [405, 258] width 48 height 14
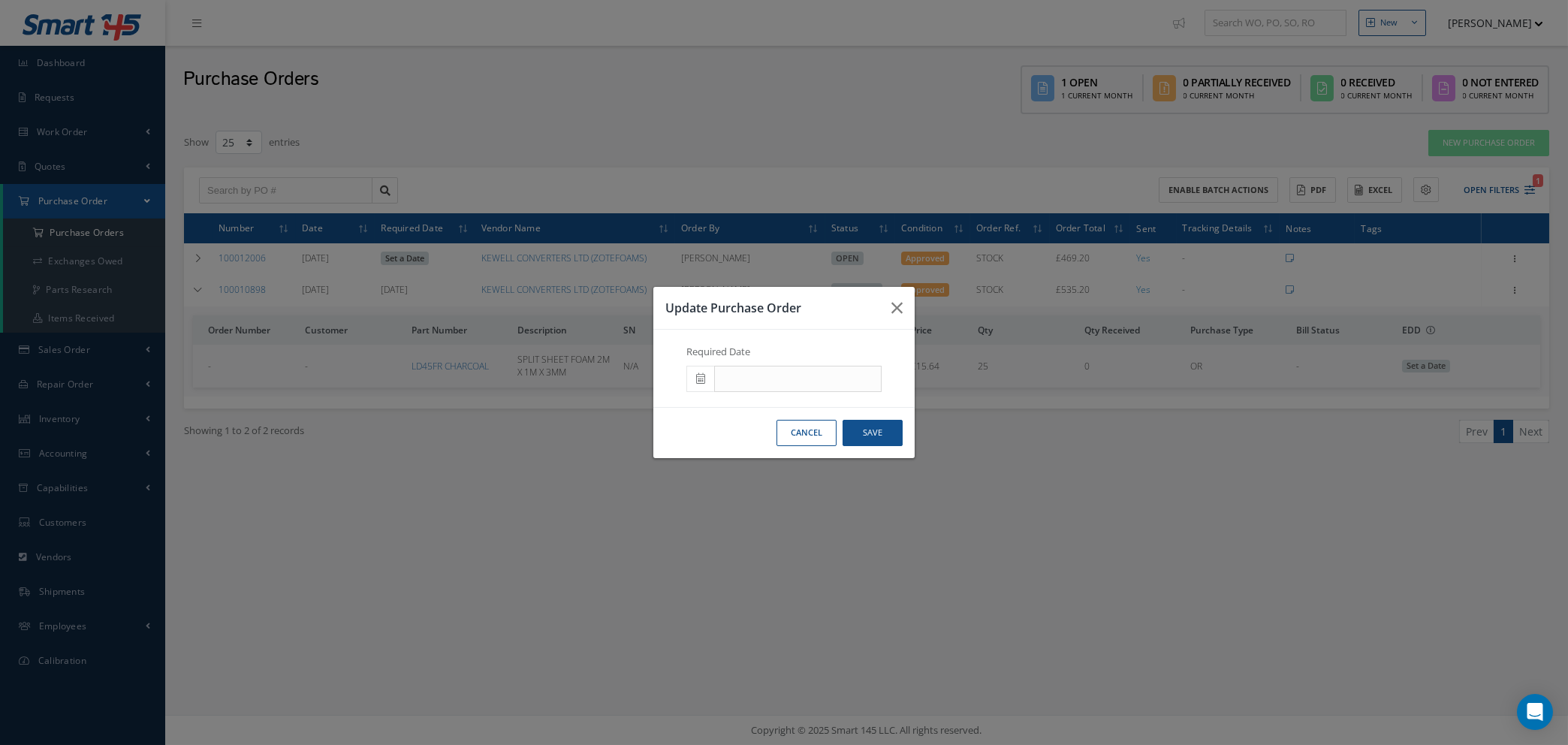
drag, startPoint x: 812, startPoint y: 440, endPoint x: 1169, endPoint y: 383, distance: 361.5
click at [813, 440] on button "Cancel" at bounding box center [807, 433] width 60 height 26
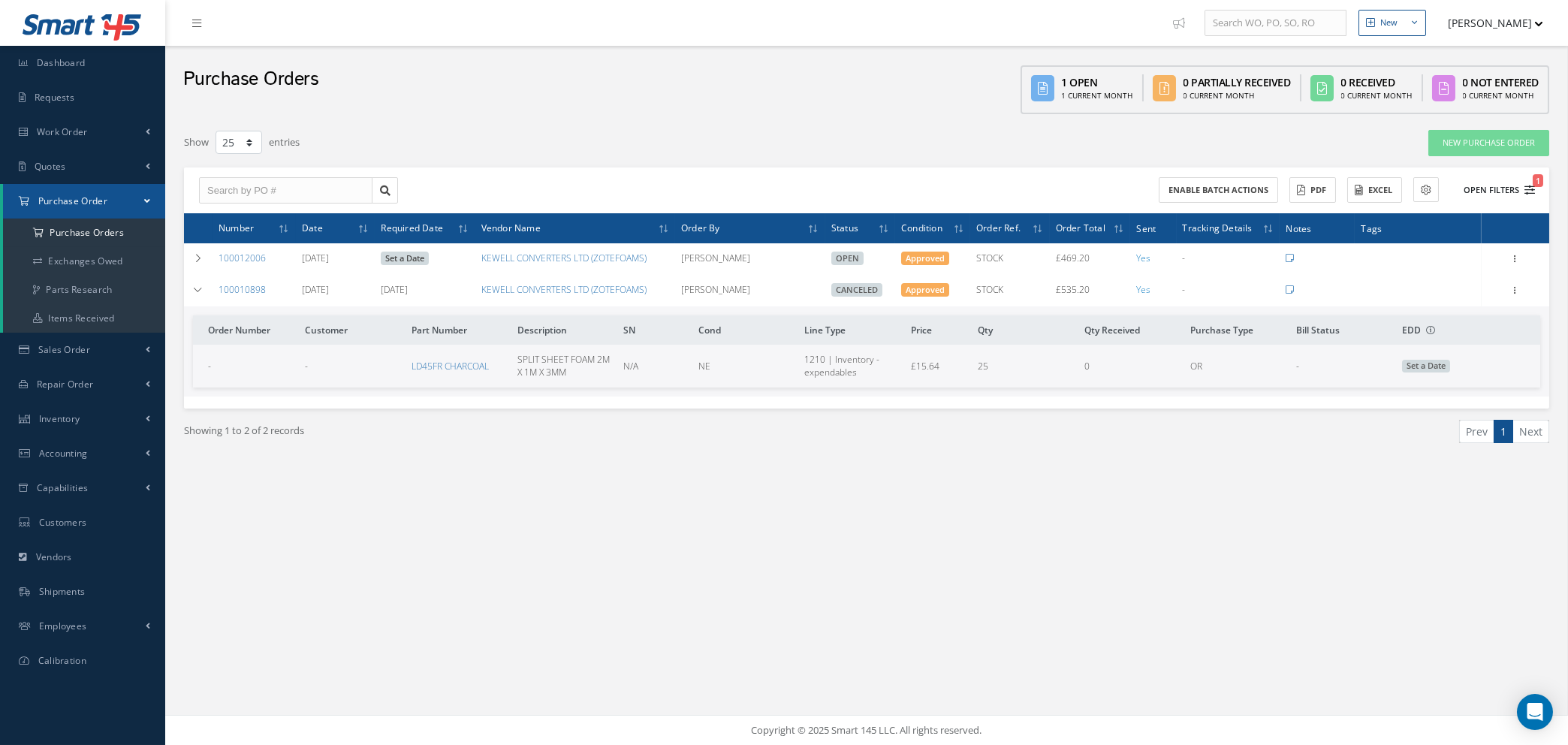
click at [1531, 185] on icon "1" at bounding box center [1530, 190] width 10 height 10
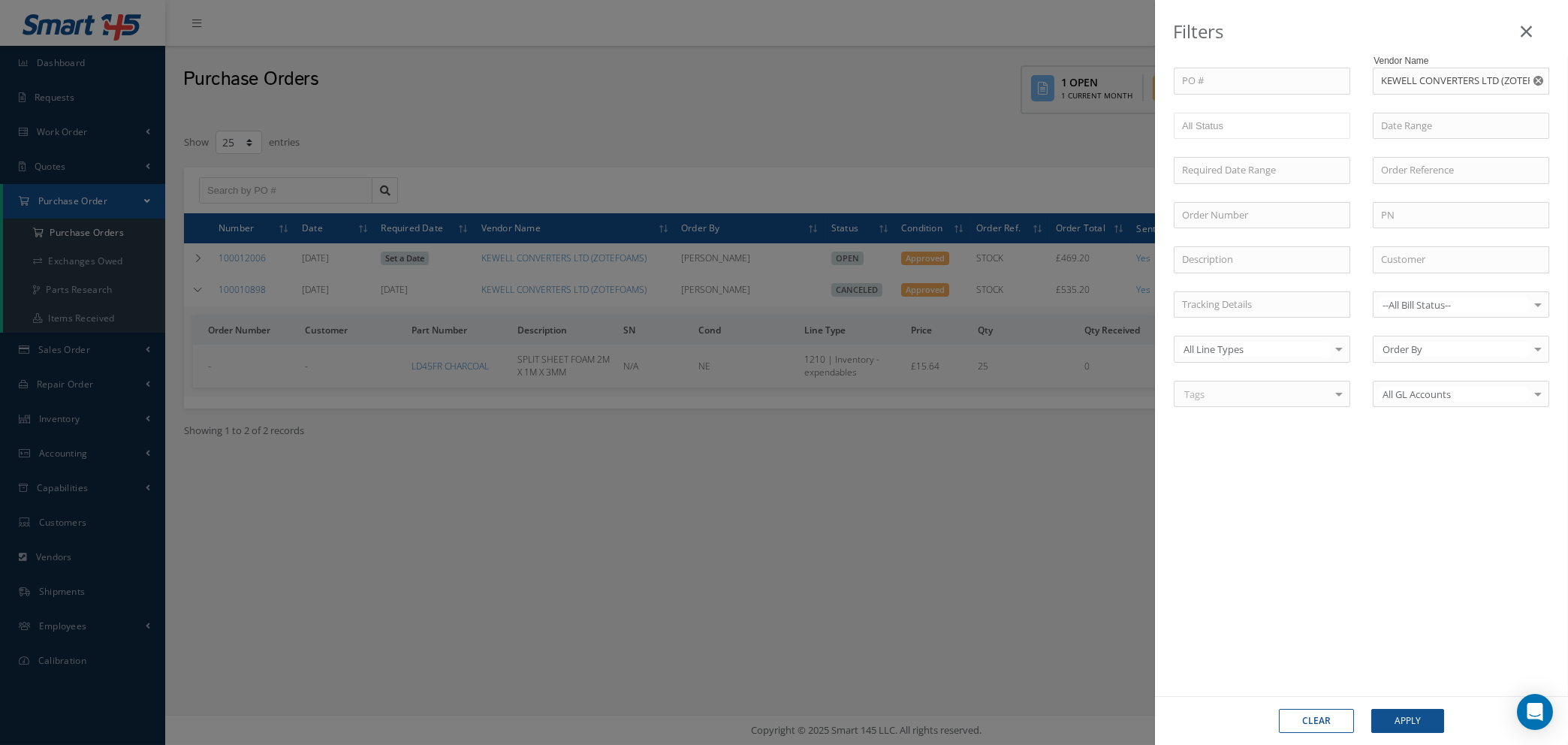
click at [1540, 82] on icon "Reset" at bounding box center [1538, 80] width 10 height 10
click at [1473, 81] on input "text" at bounding box center [1461, 81] width 177 height 27
click at [1435, 112] on span "A.R. DAVIES MOTOR FACTORS LTD" at bounding box center [1447, 115] width 132 height 29
type input "A.R. DAVIES MOTOR FACTORS LTD"
click at [1409, 724] on button "Apply" at bounding box center [1408, 722] width 73 height 24
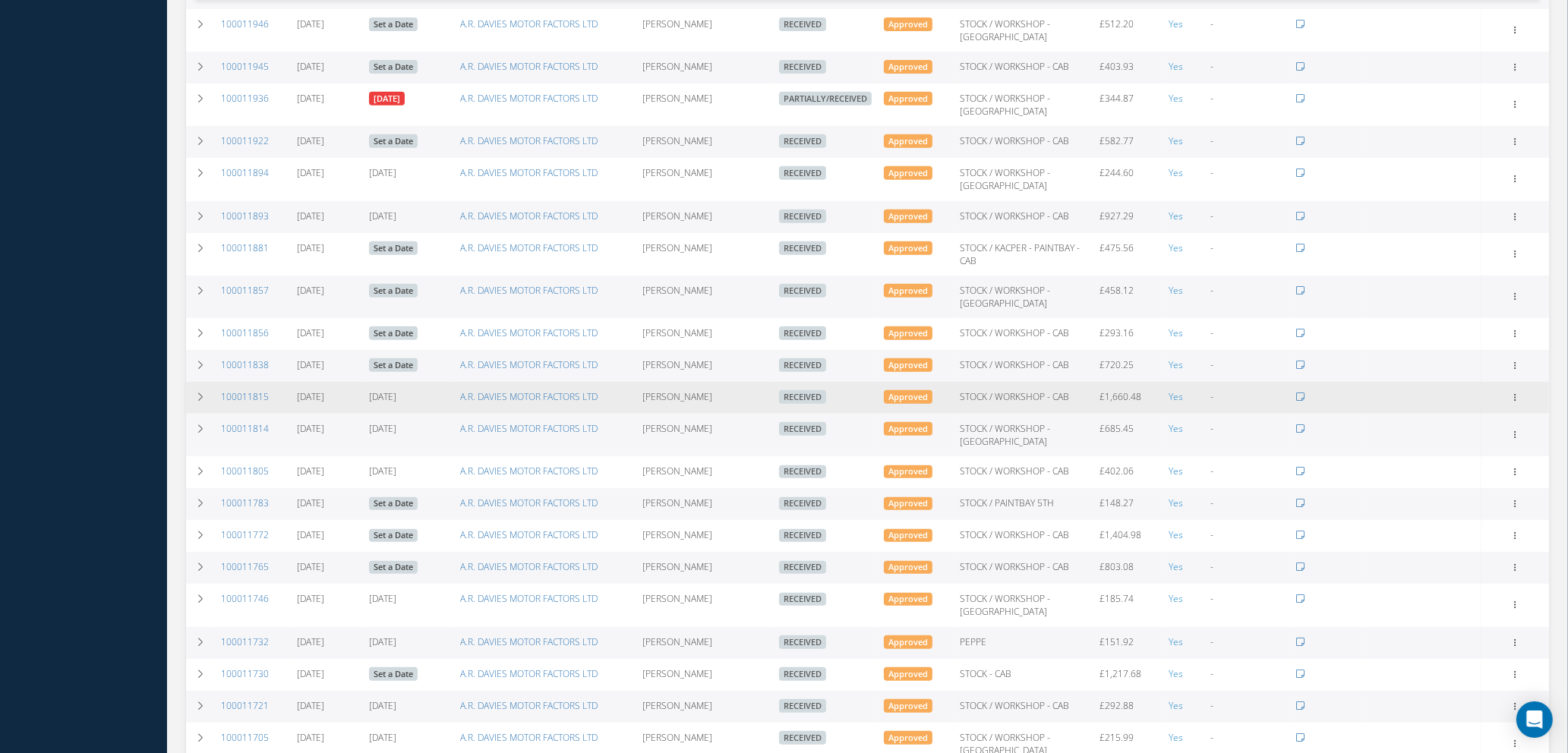
scroll to position [1002, 0]
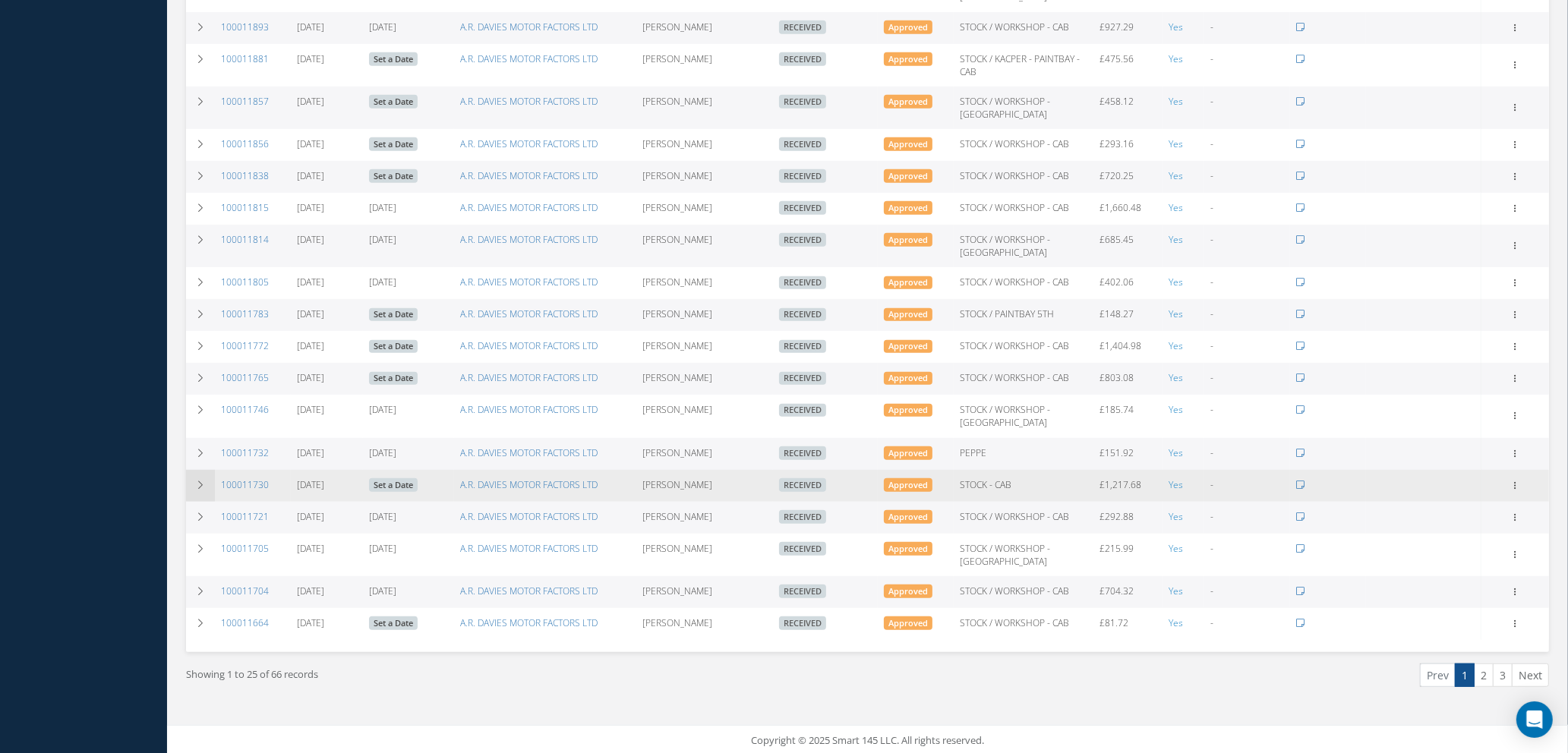
click at [201, 480] on icon at bounding box center [201, 485] width 11 height 9
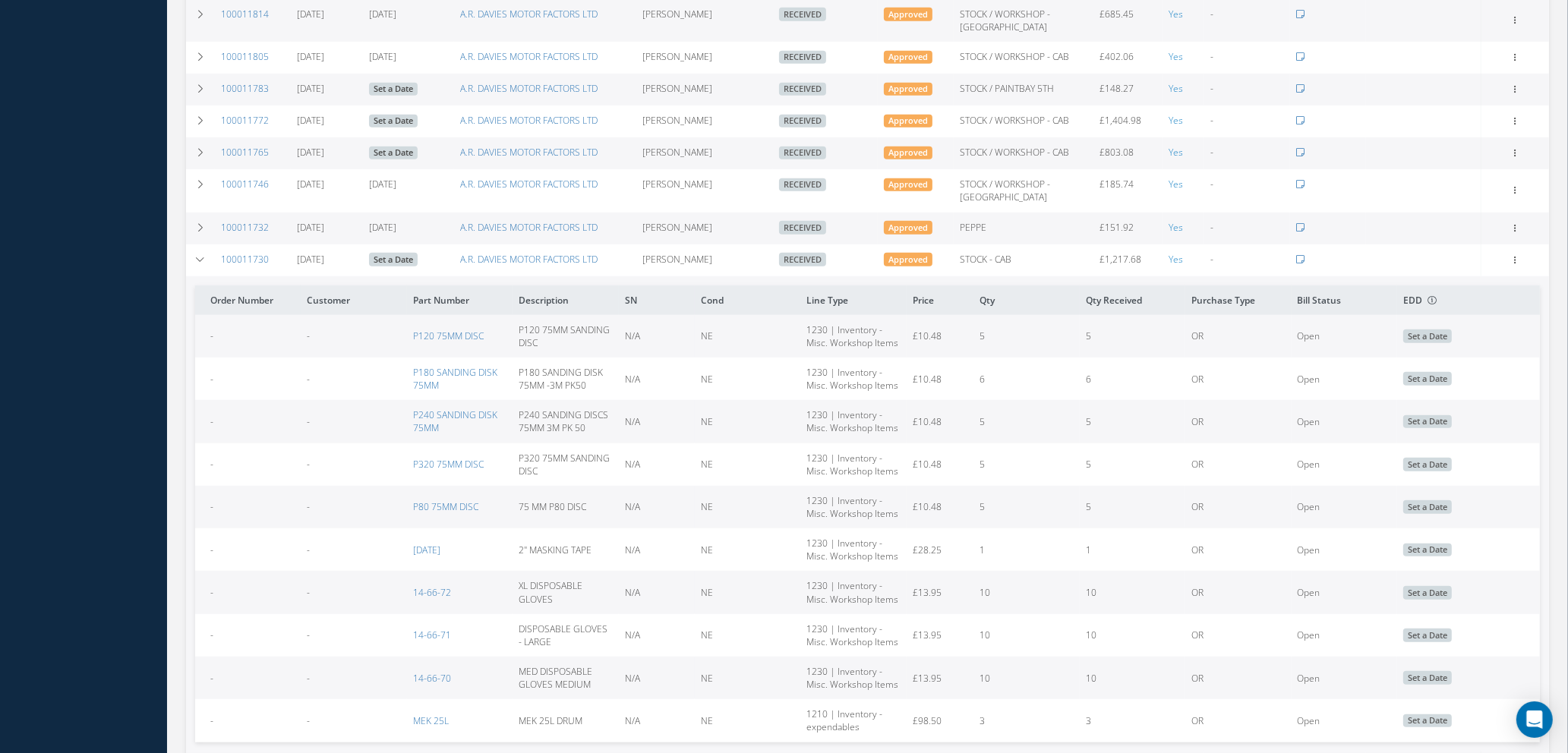
scroll to position [1478, 0]
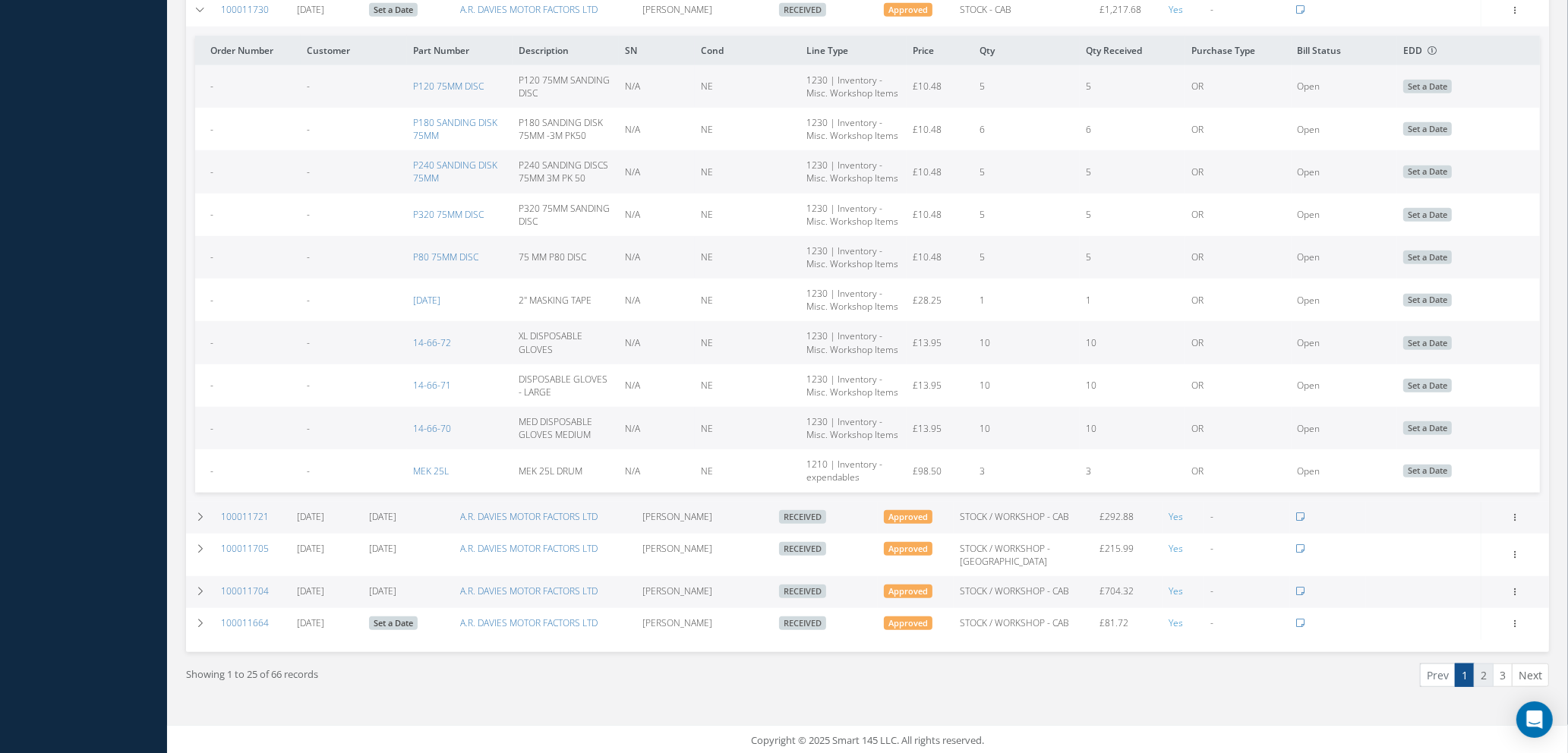
click at [1485, 670] on link "2" at bounding box center [1484, 675] width 19 height 24
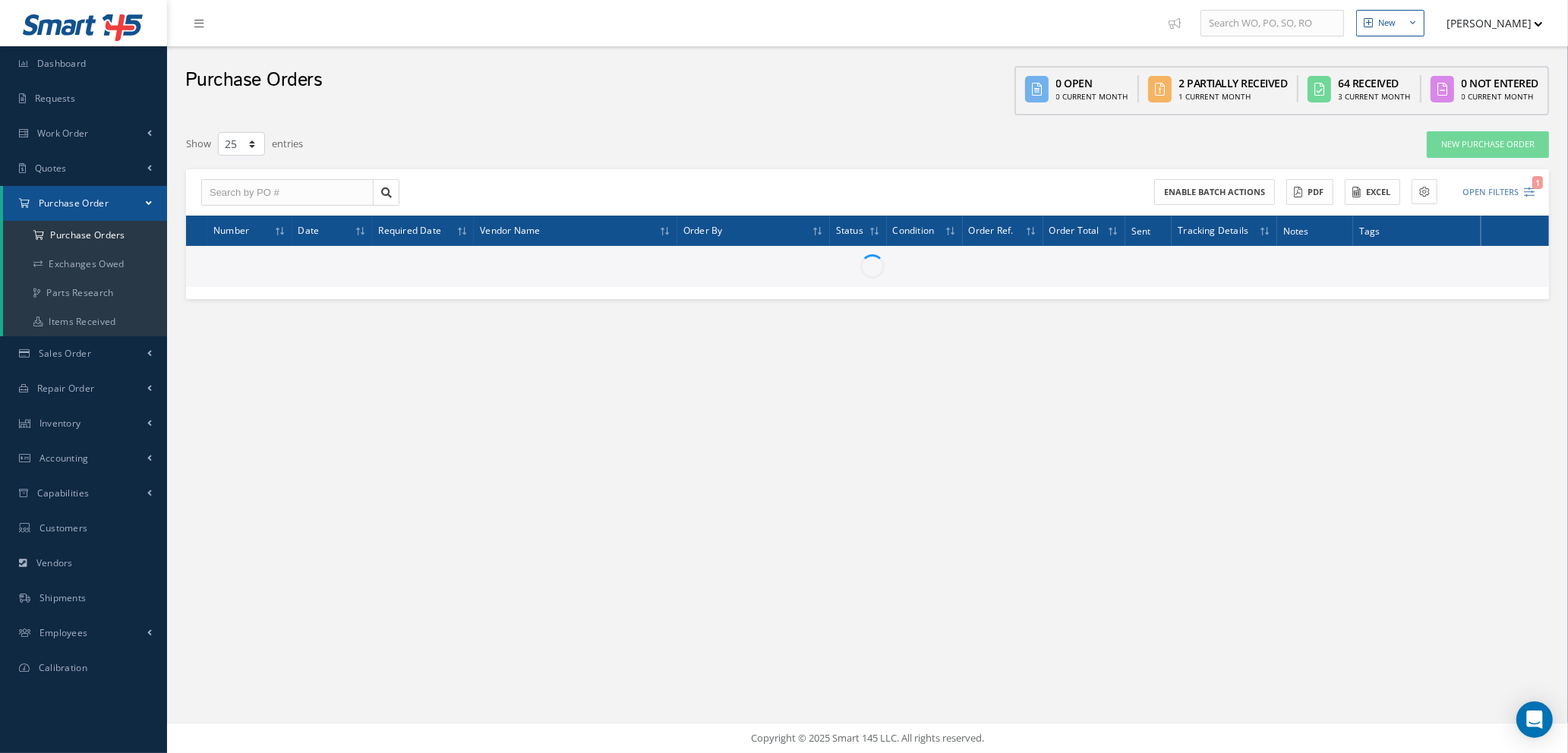
scroll to position [0, 0]
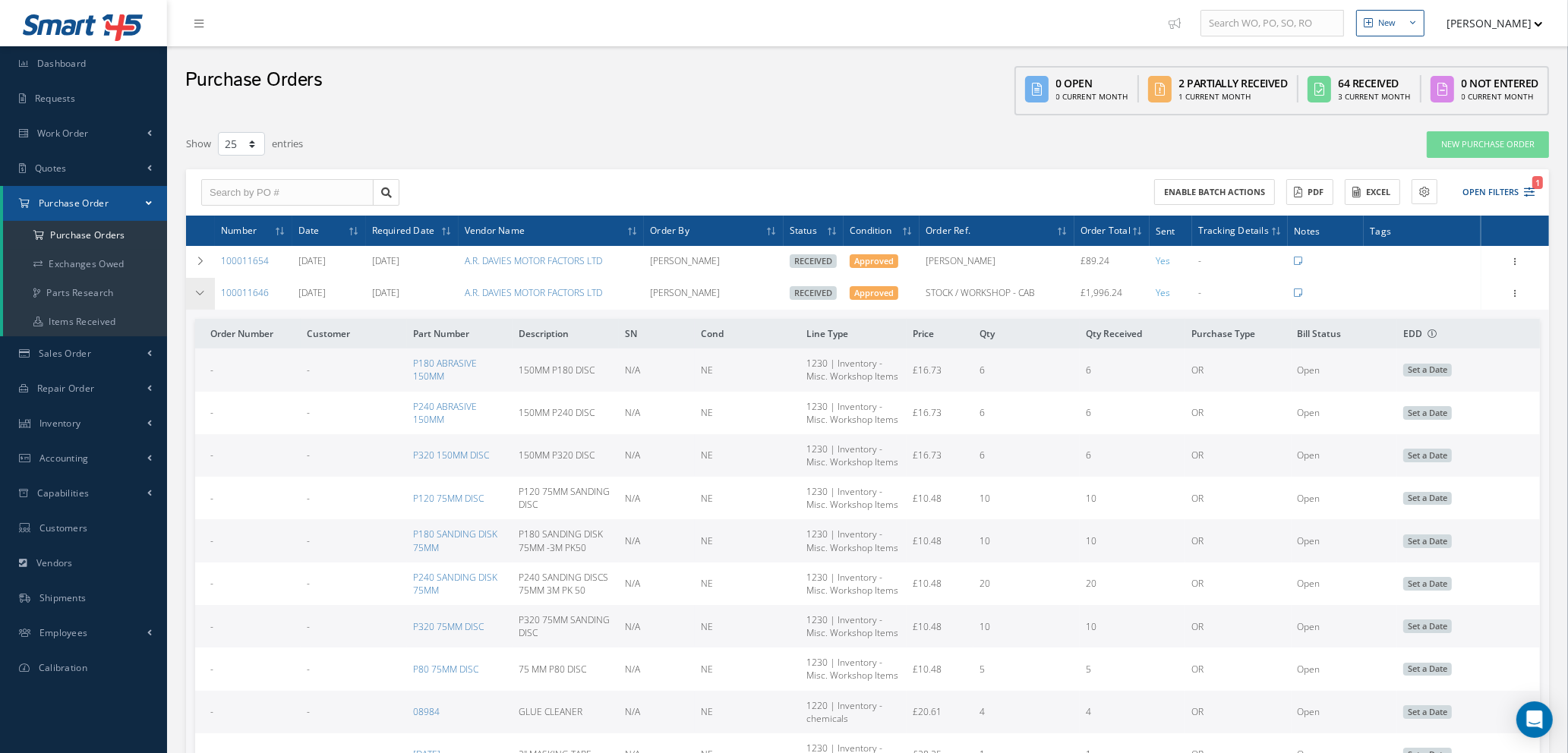
click at [197, 290] on icon at bounding box center [201, 293] width 11 height 9
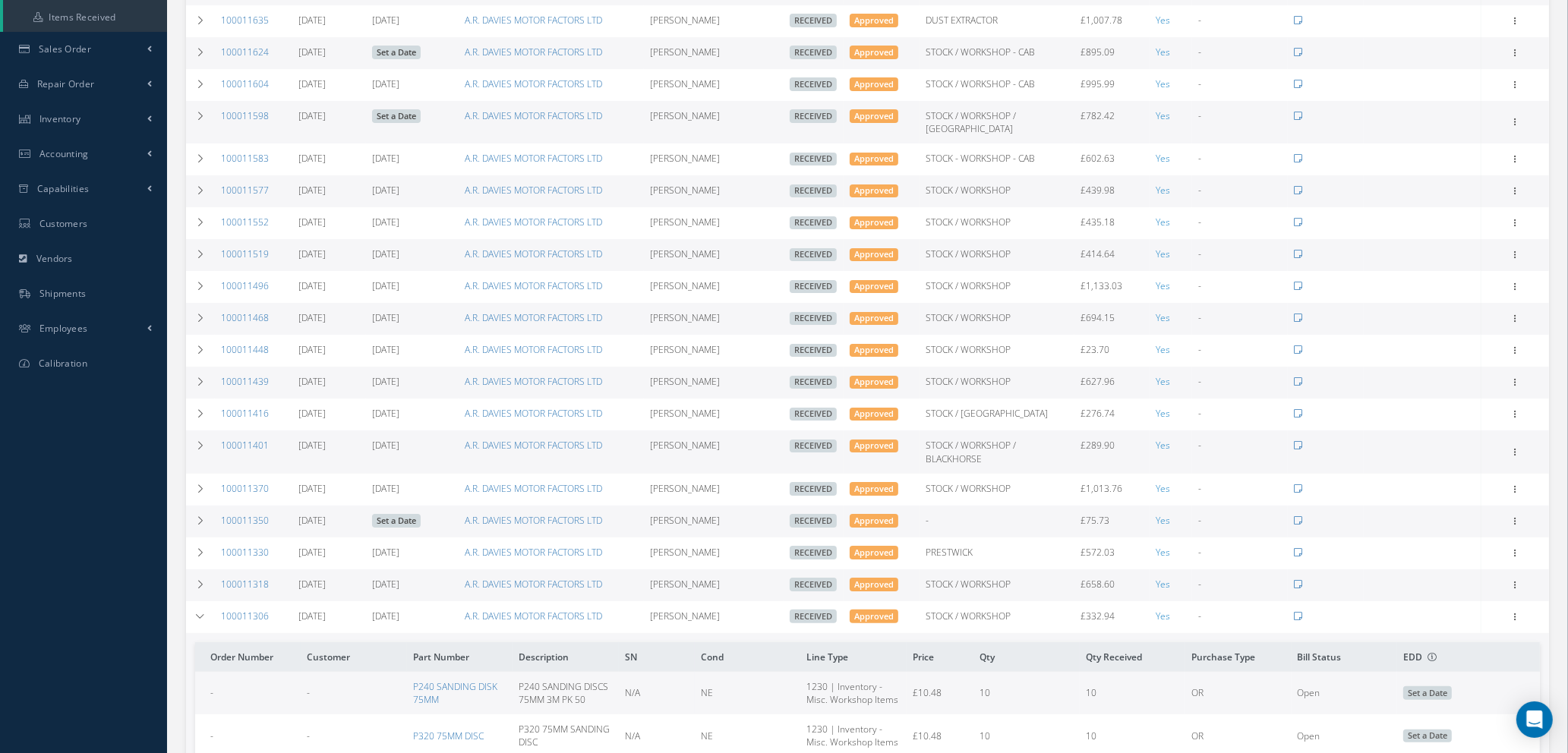
scroll to position [341, 0]
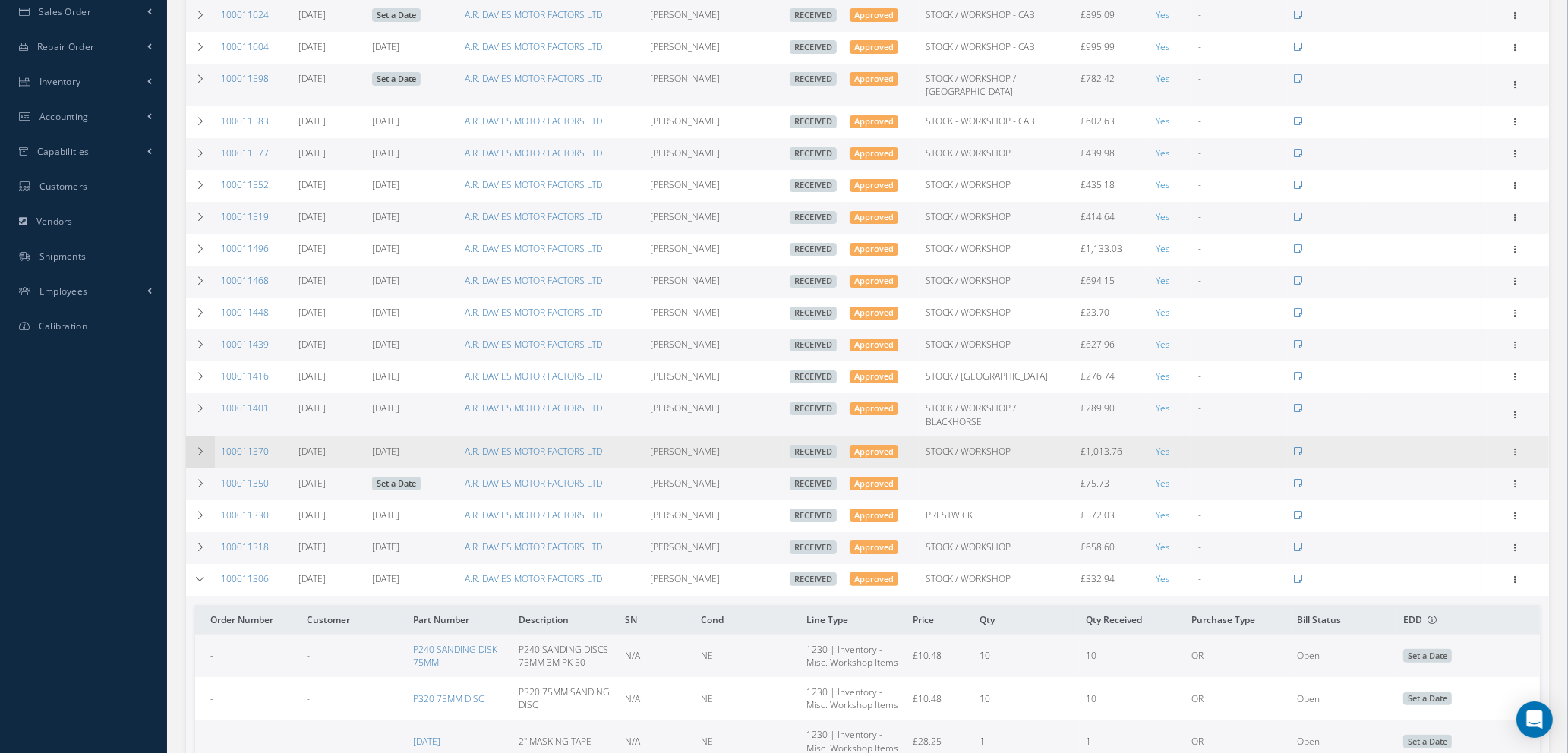
click at [200, 447] on icon at bounding box center [201, 451] width 11 height 9
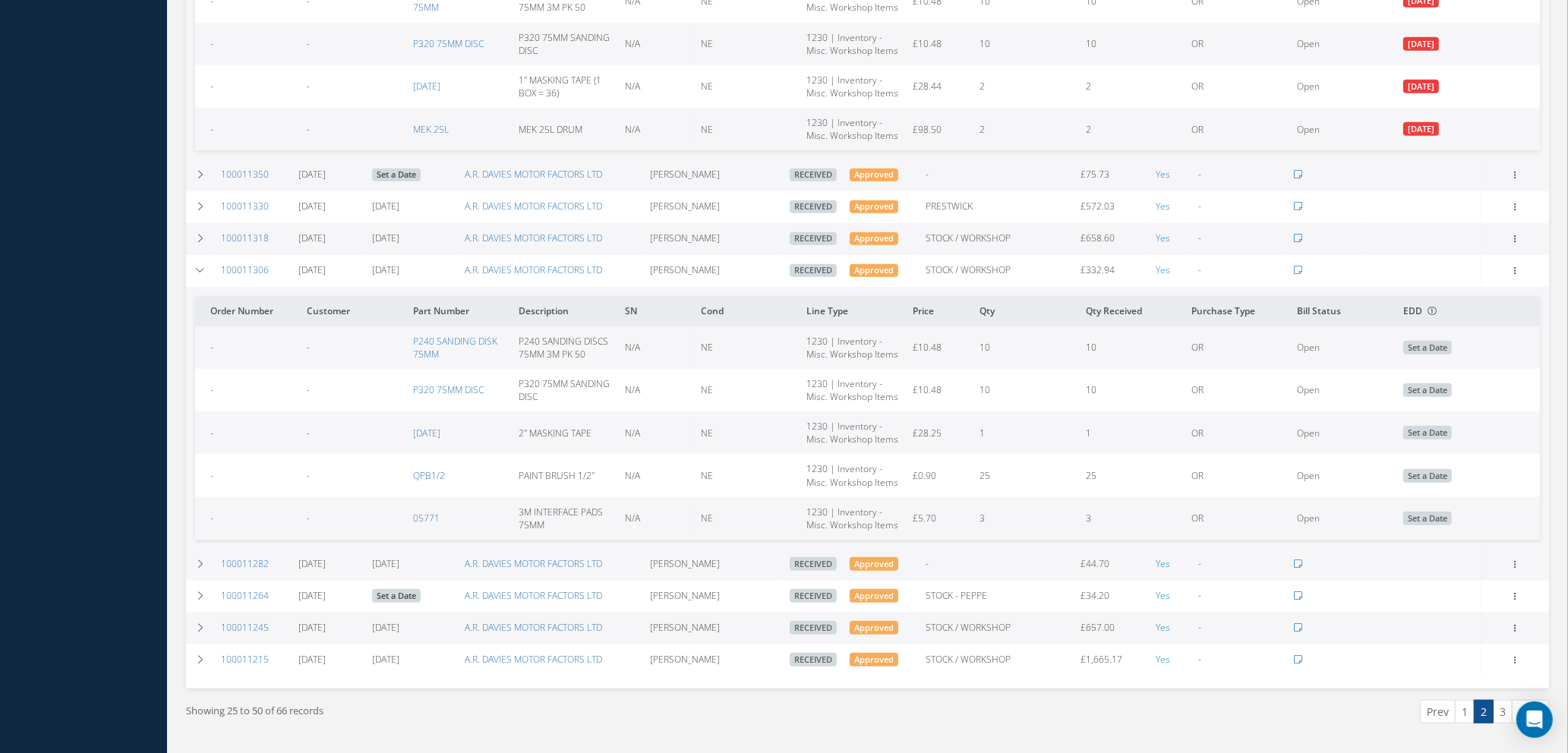
scroll to position [1108, 0]
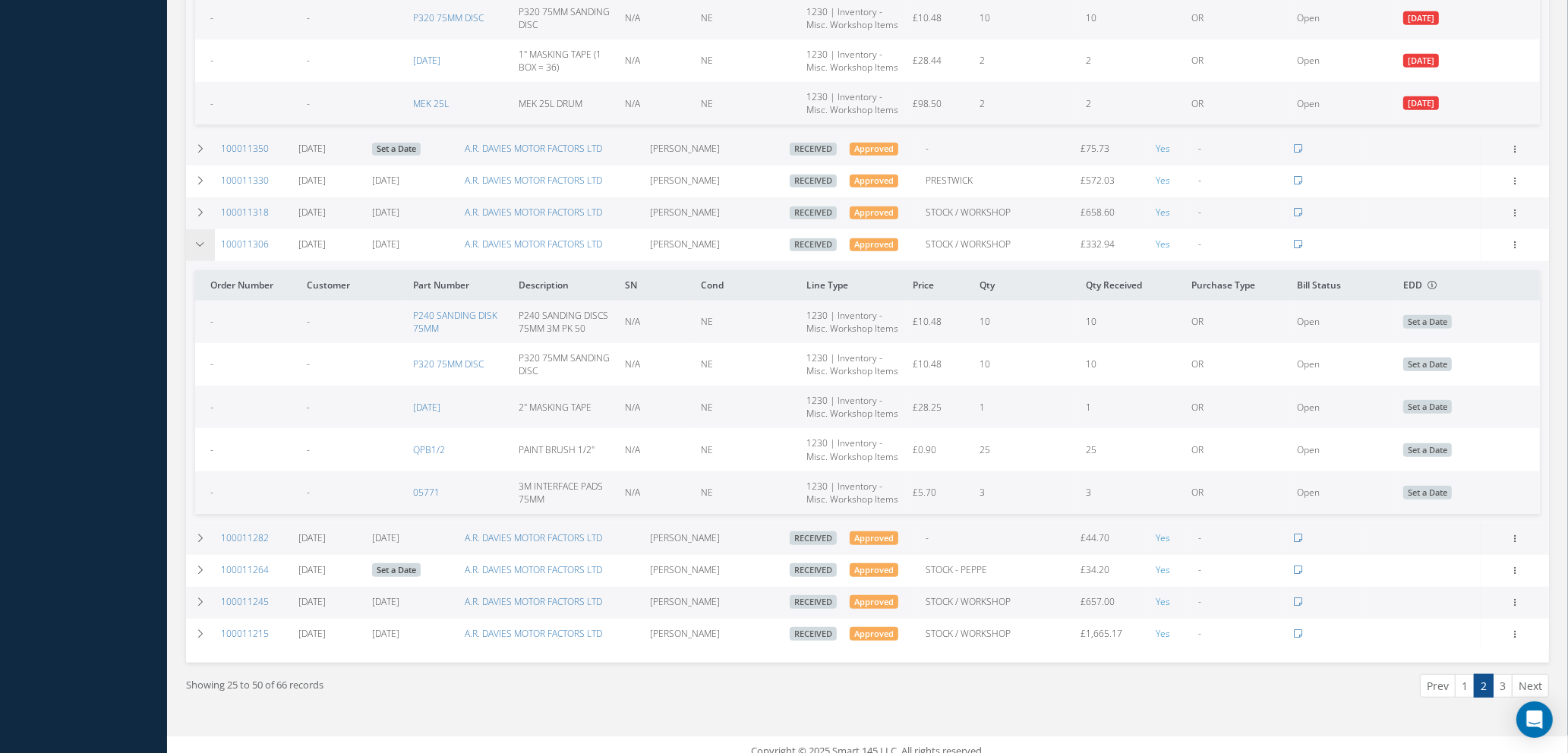
click at [200, 240] on icon at bounding box center [201, 245] width 11 height 9
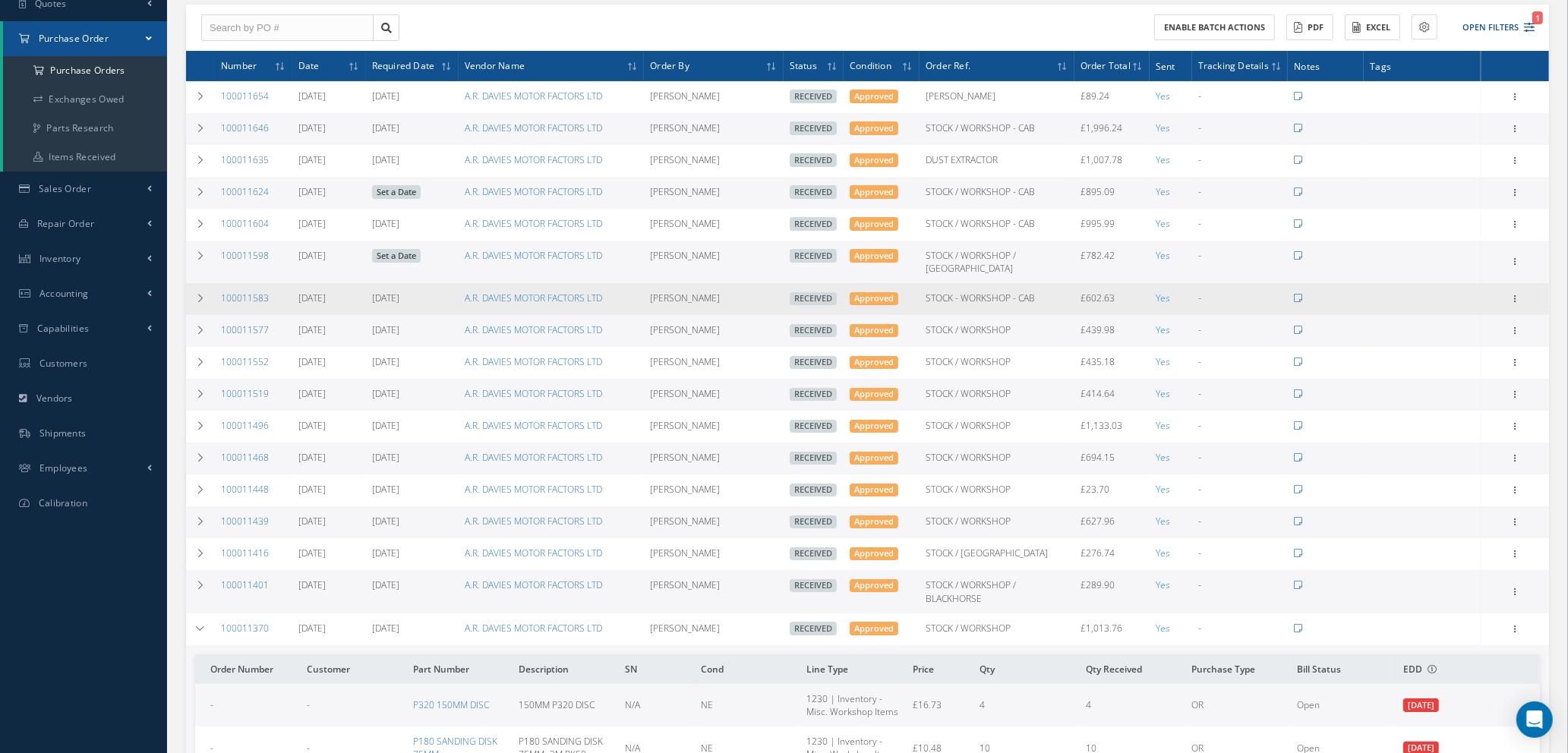
scroll to position [164, 0]
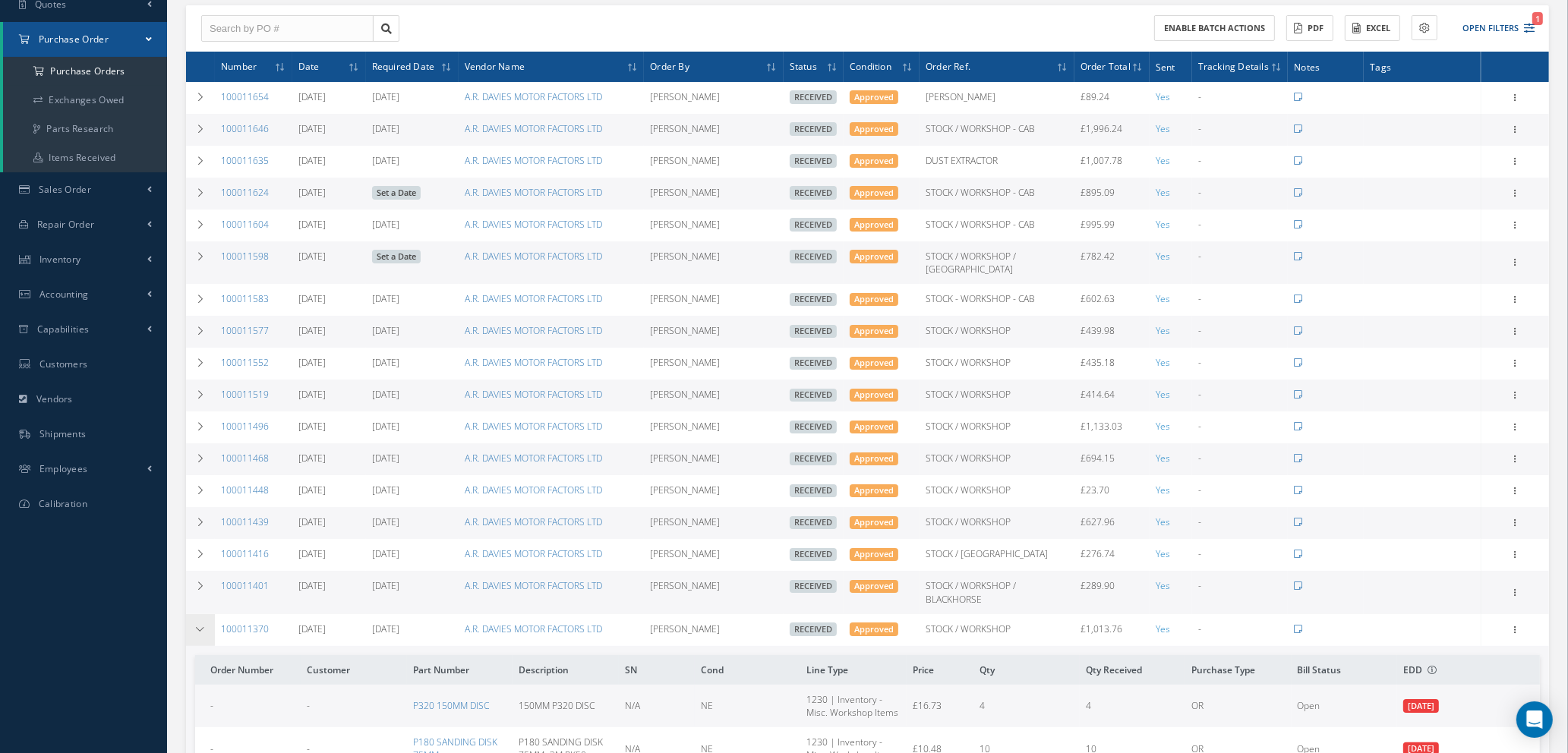
click at [197, 625] on icon at bounding box center [201, 629] width 11 height 9
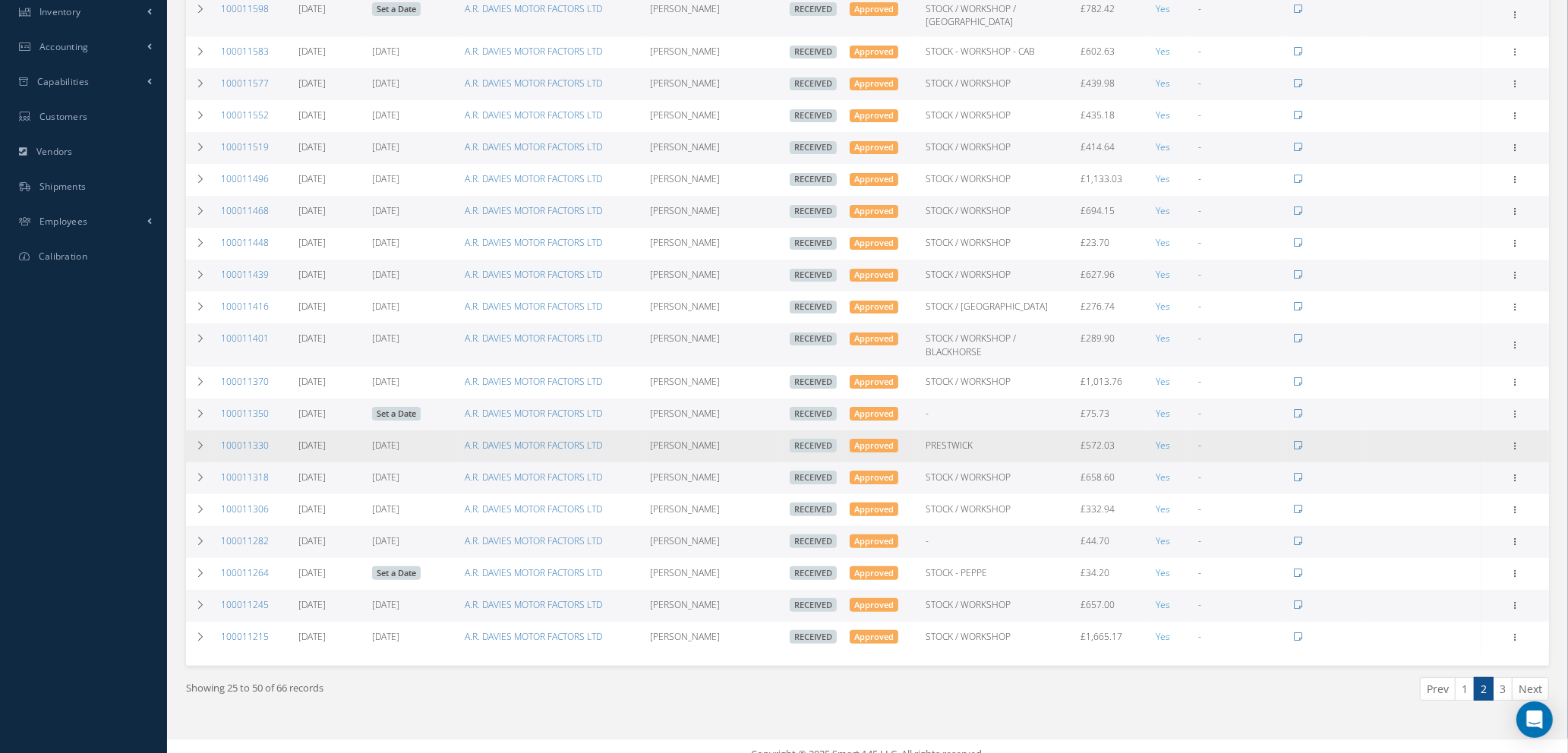
scroll to position [414, 0]
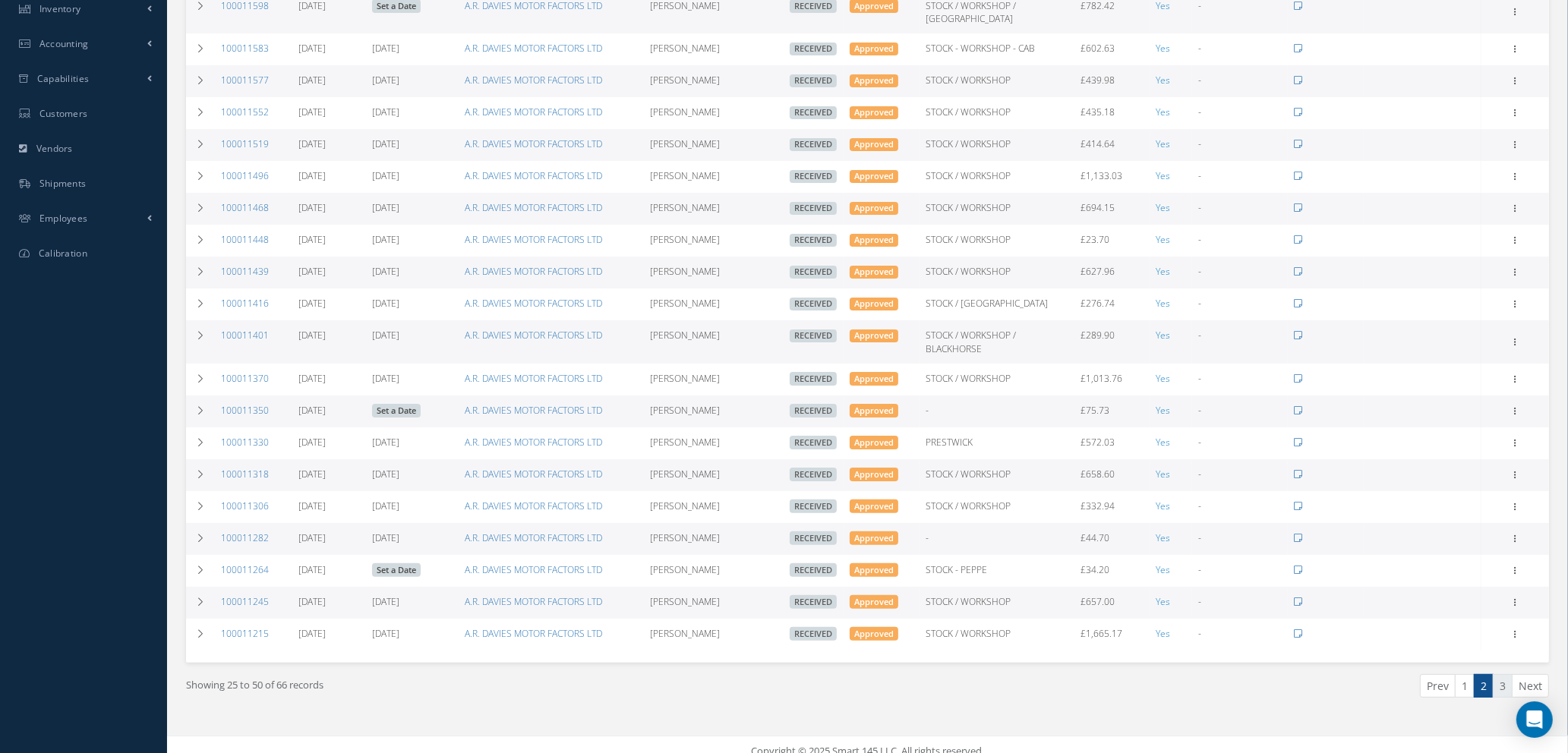
click at [1502, 675] on link "3" at bounding box center [1503, 686] width 19 height 24
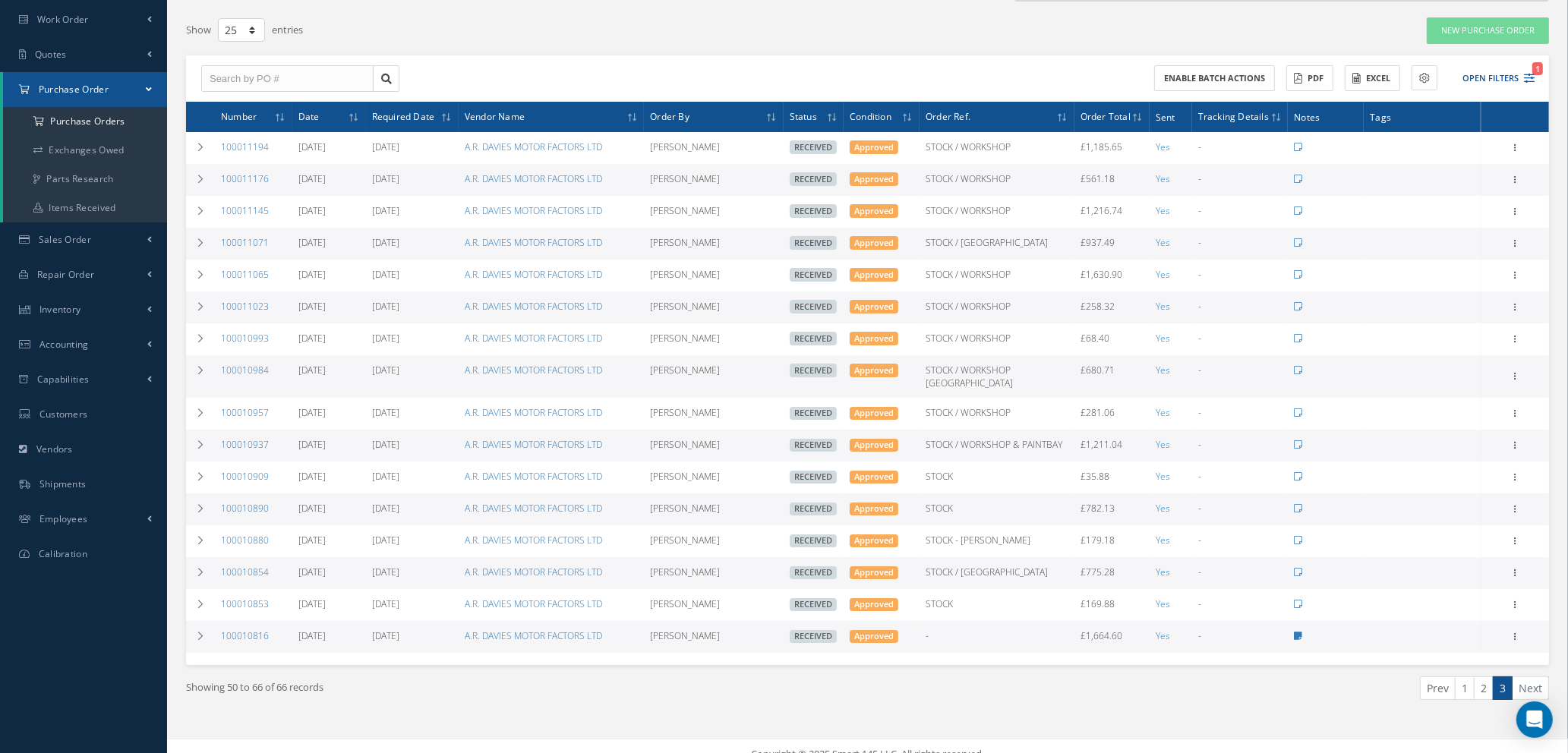
scroll to position [117, 0]
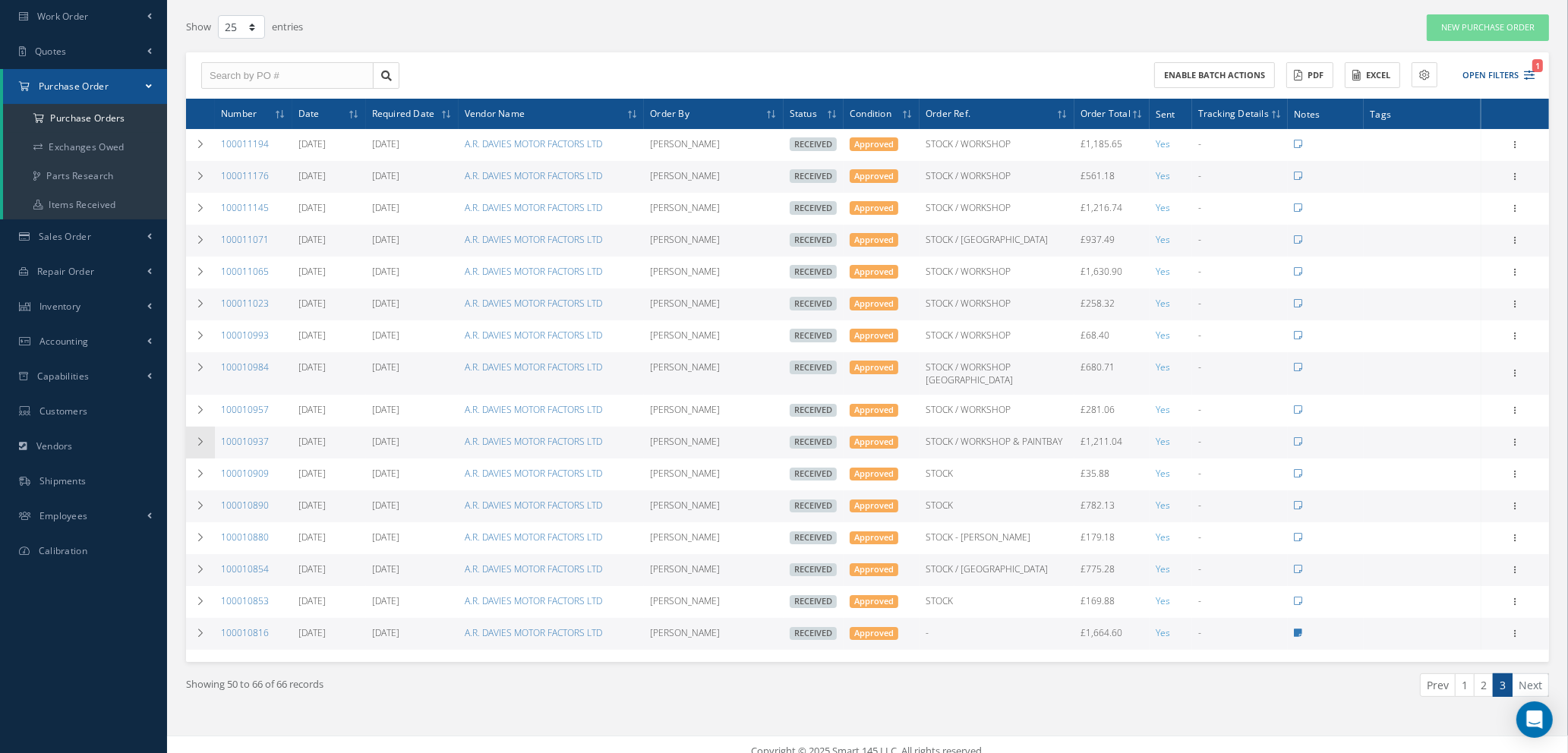
click at [200, 437] on icon at bounding box center [201, 442] width 11 height 9
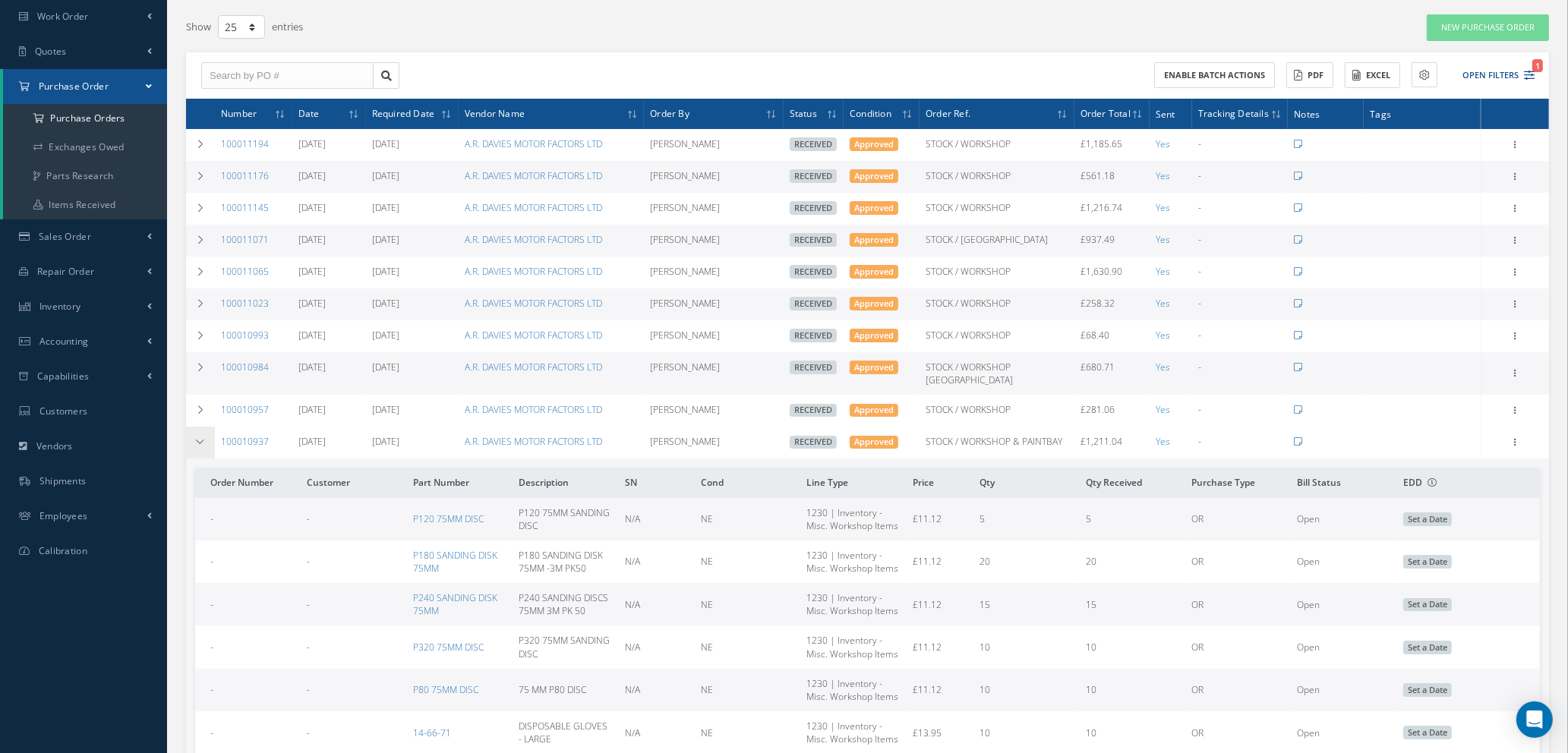
click at [200, 437] on icon at bounding box center [201, 442] width 11 height 9
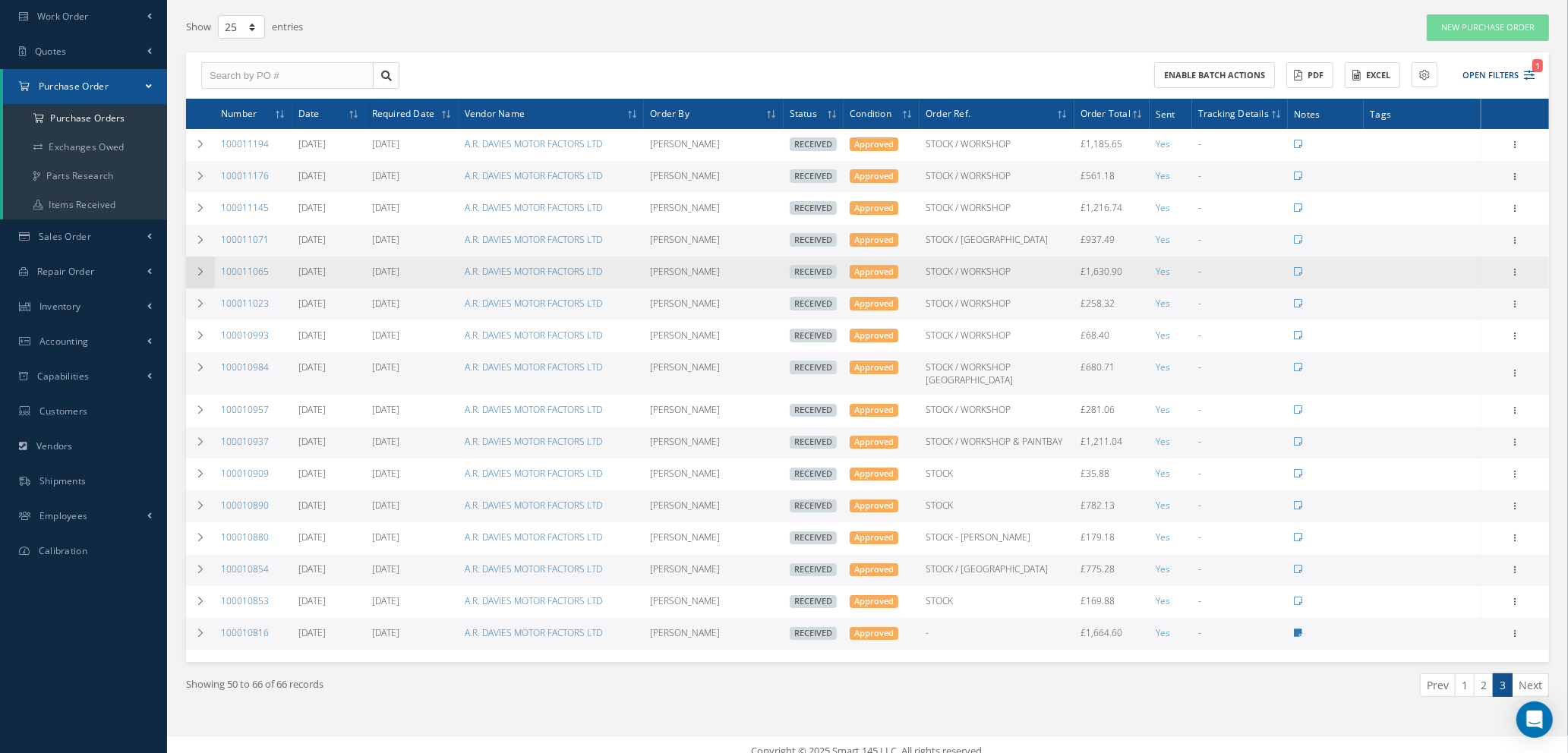
click at [201, 269] on icon at bounding box center [201, 272] width 11 height 9
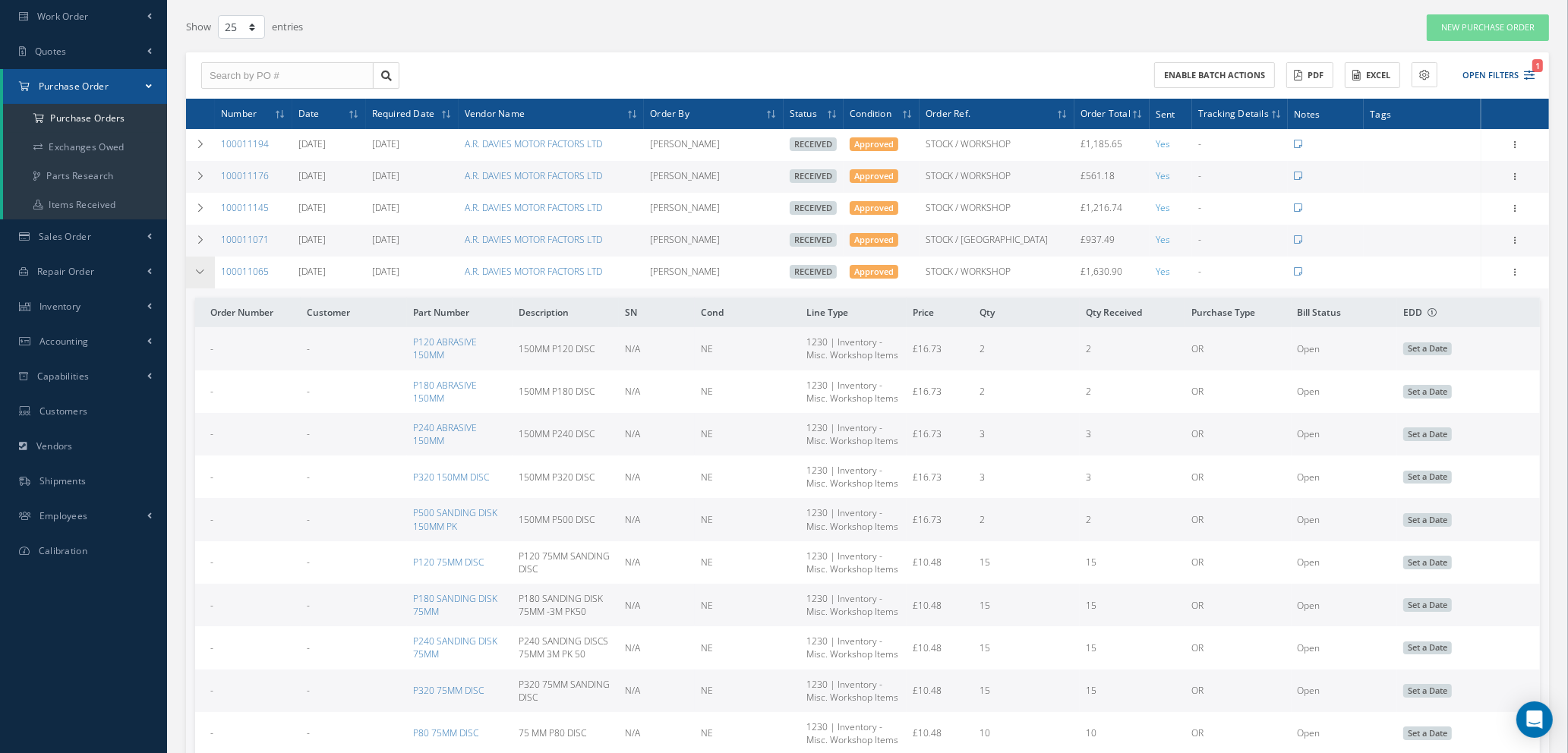
click at [201, 269] on icon at bounding box center [201, 272] width 11 height 9
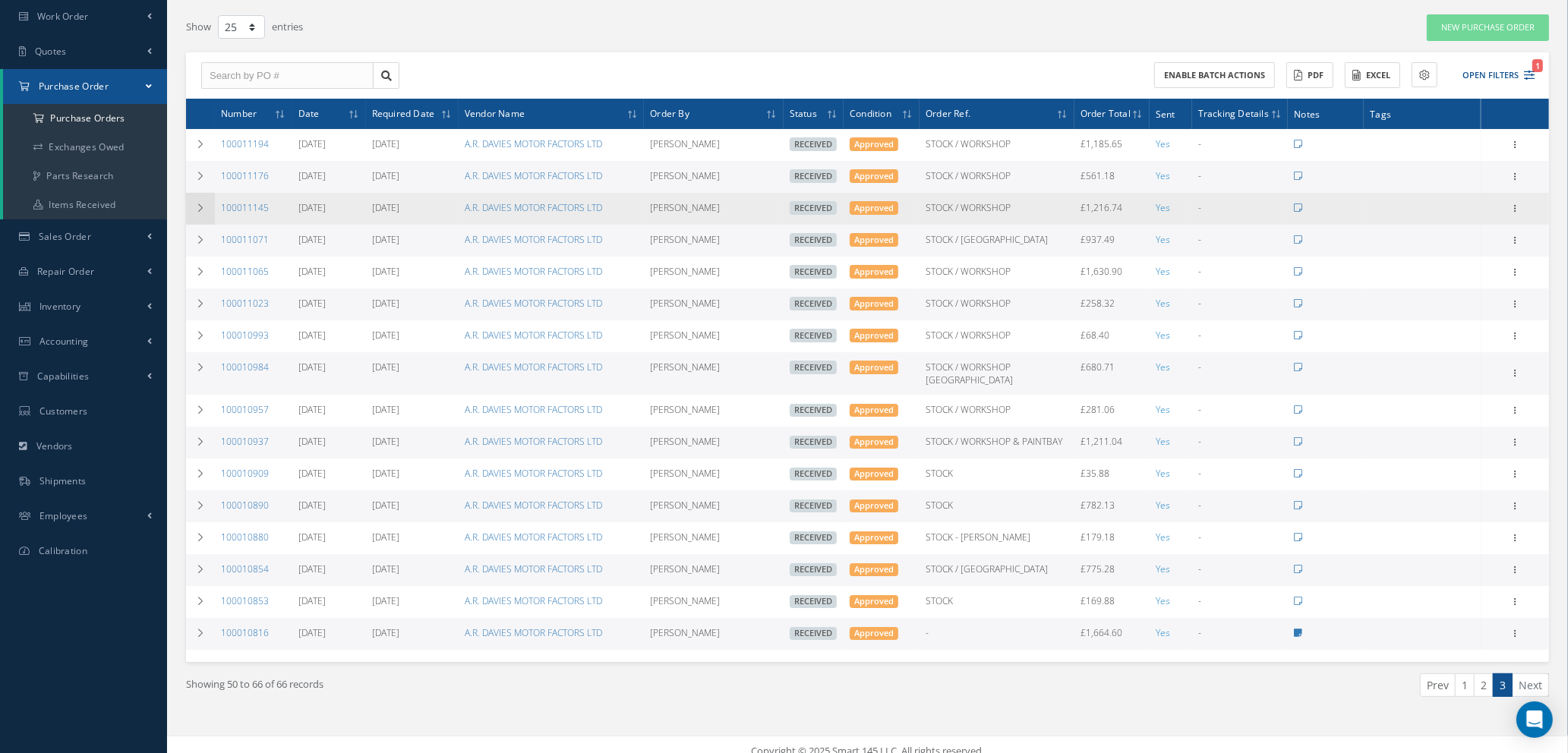
click at [197, 207] on icon at bounding box center [201, 208] width 11 height 9
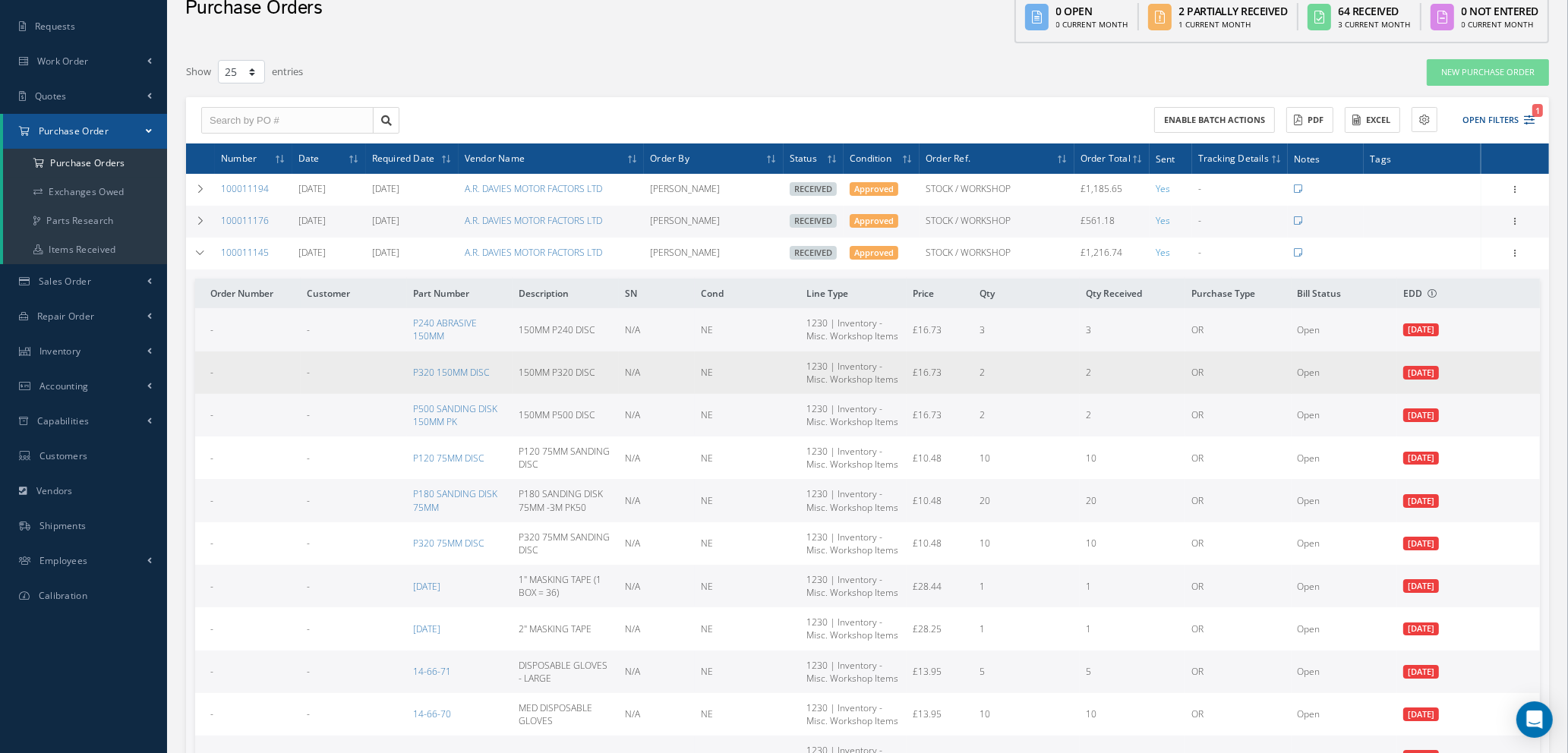
scroll to position [3, 0]
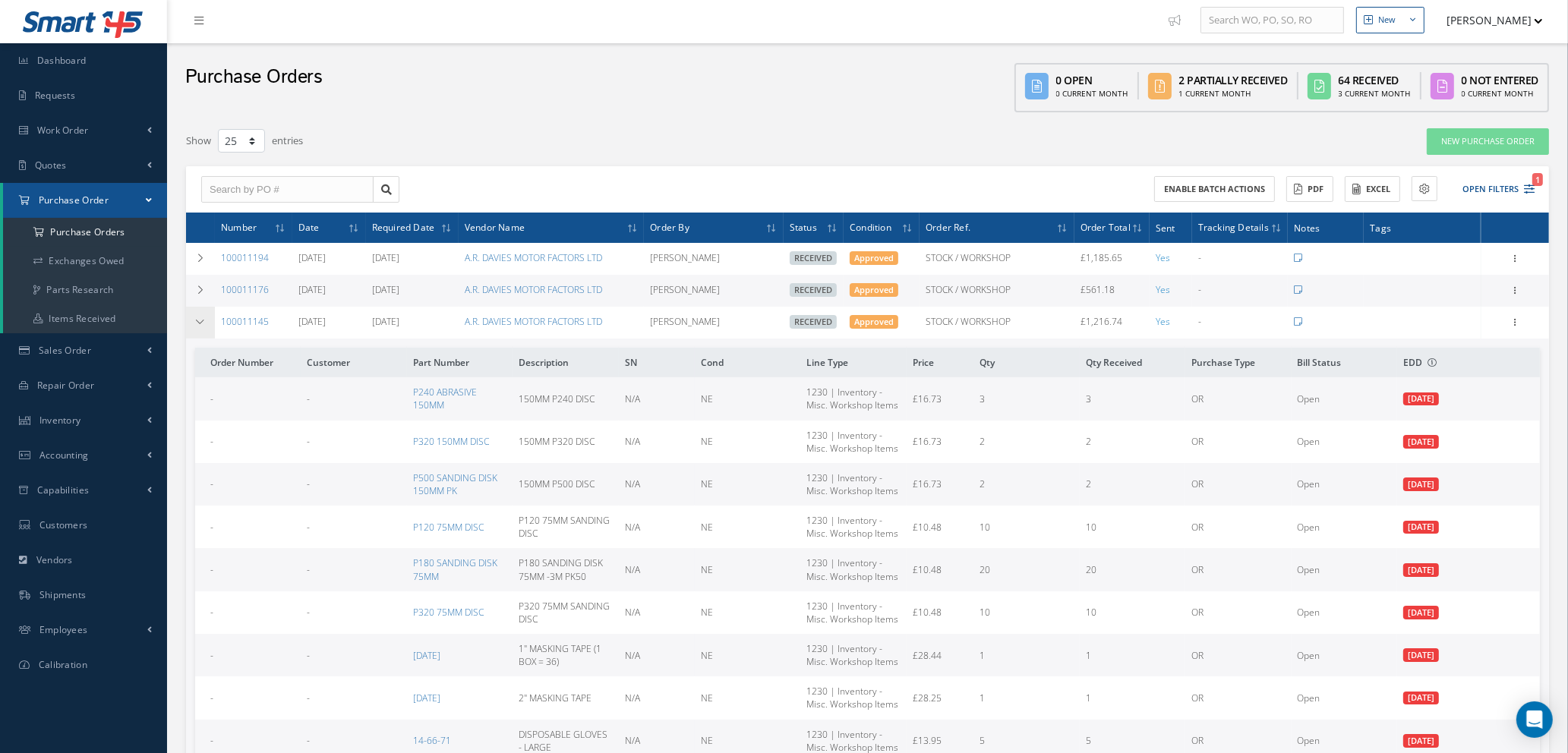
click at [202, 325] on icon at bounding box center [201, 322] width 11 height 9
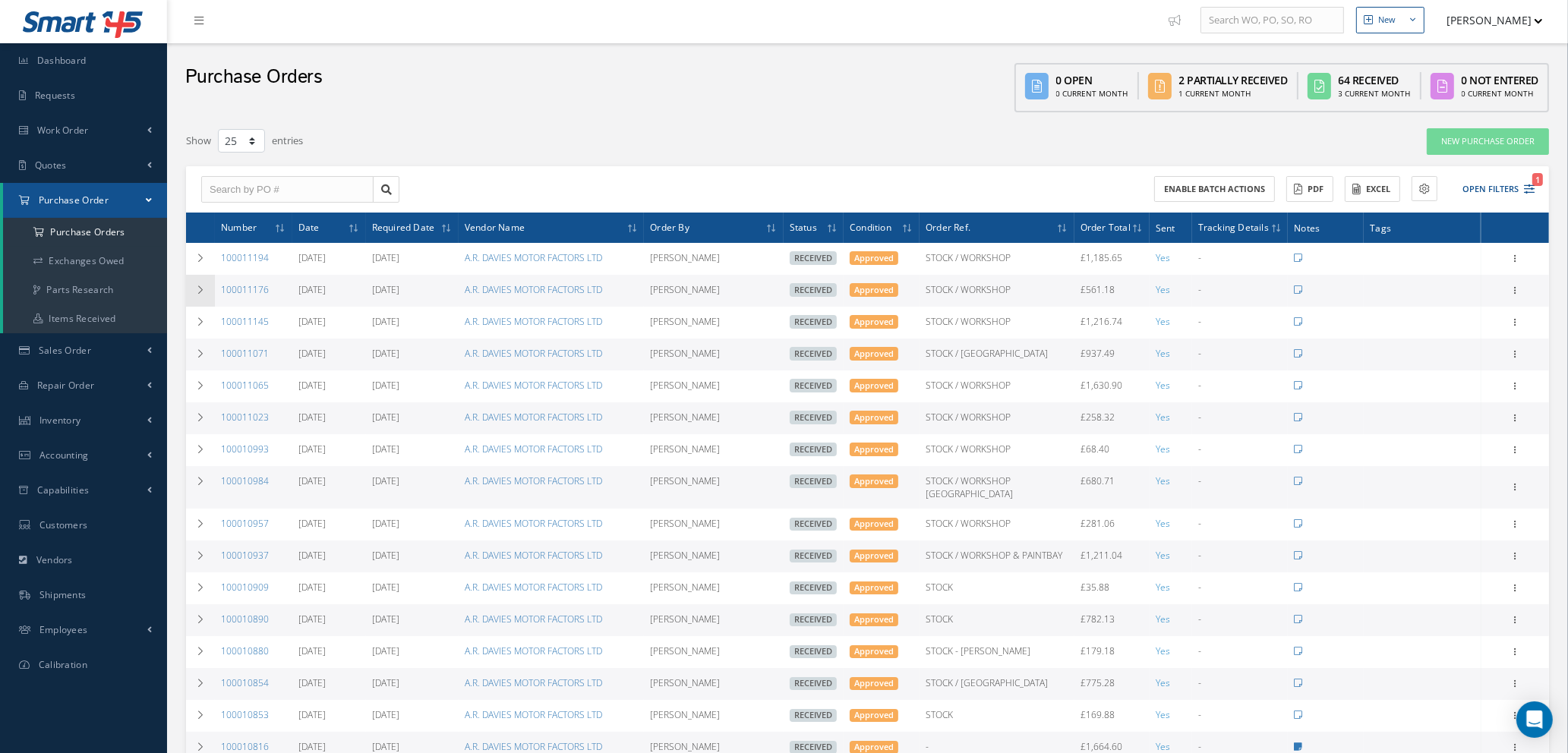
click at [202, 294] on td at bounding box center [200, 290] width 29 height 32
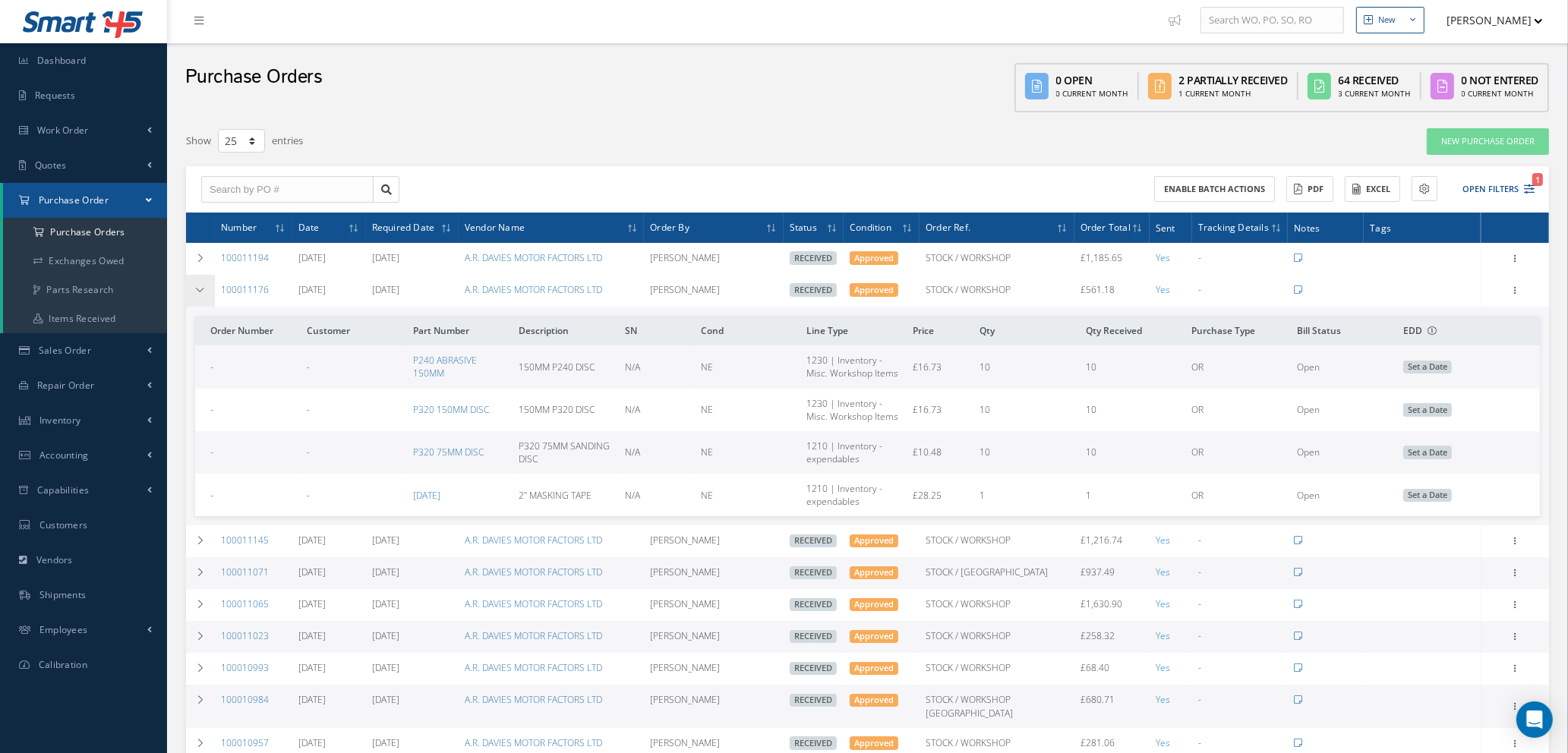
click at [202, 294] on td at bounding box center [200, 290] width 29 height 32
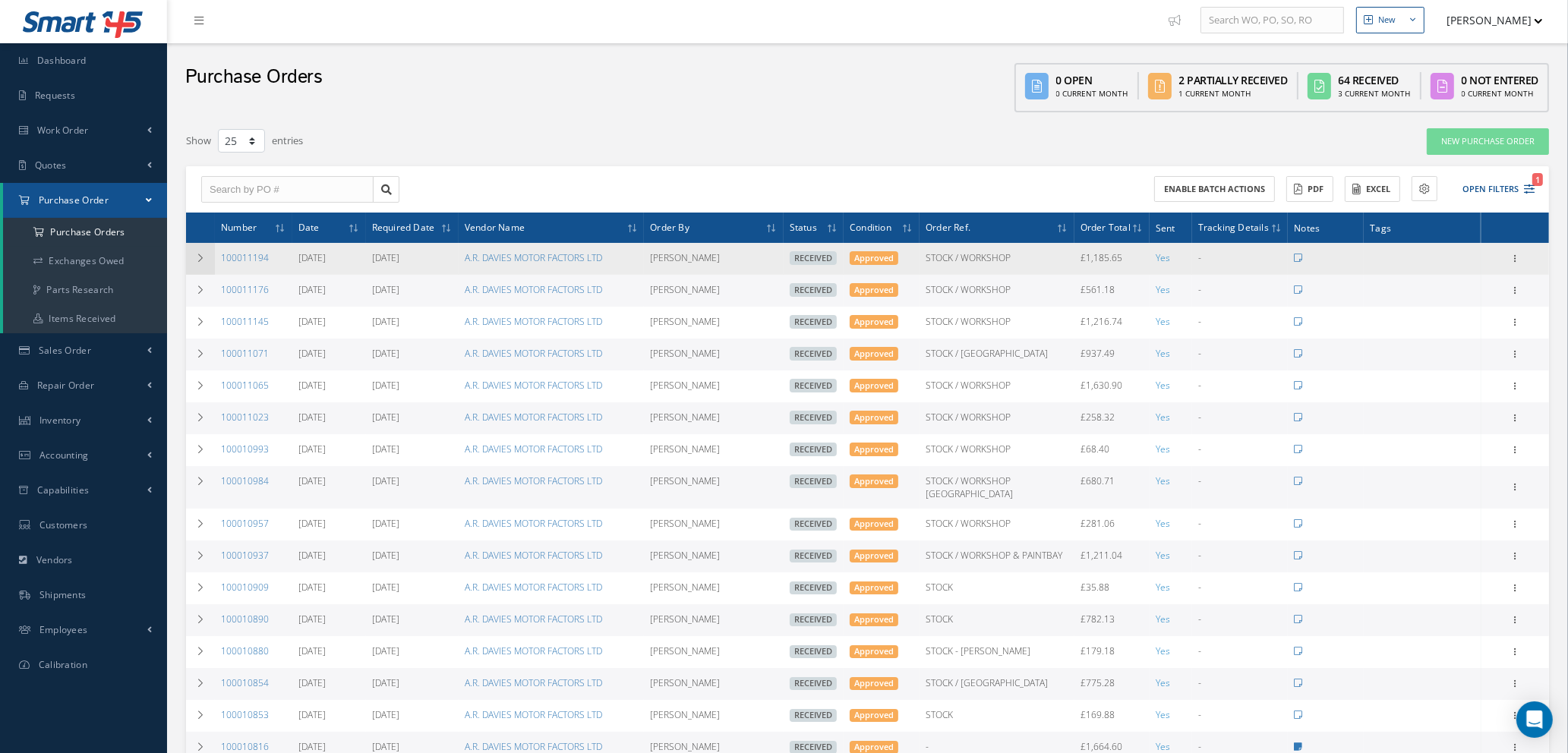
click at [197, 258] on icon at bounding box center [201, 258] width 11 height 9
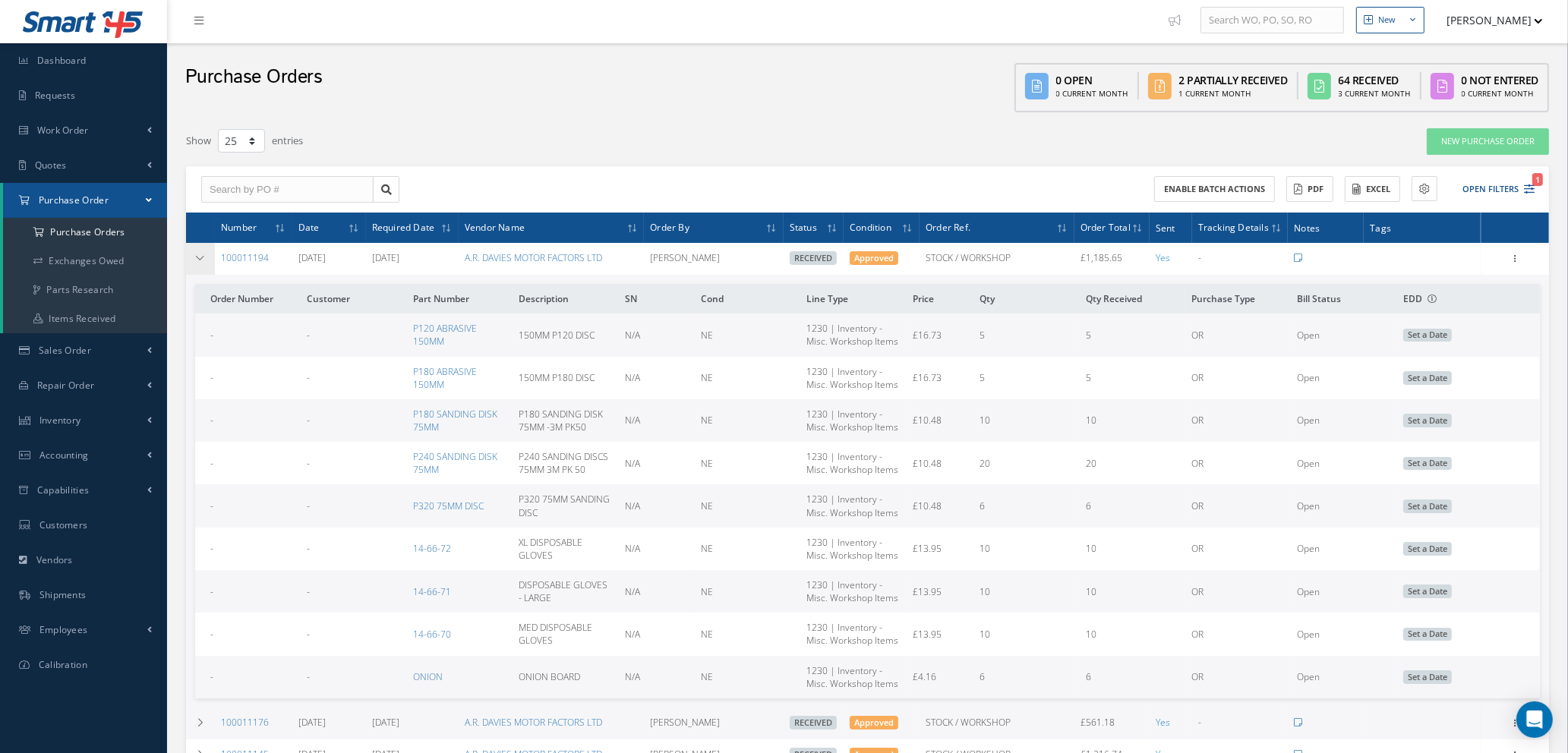
click at [197, 258] on icon at bounding box center [201, 258] width 11 height 9
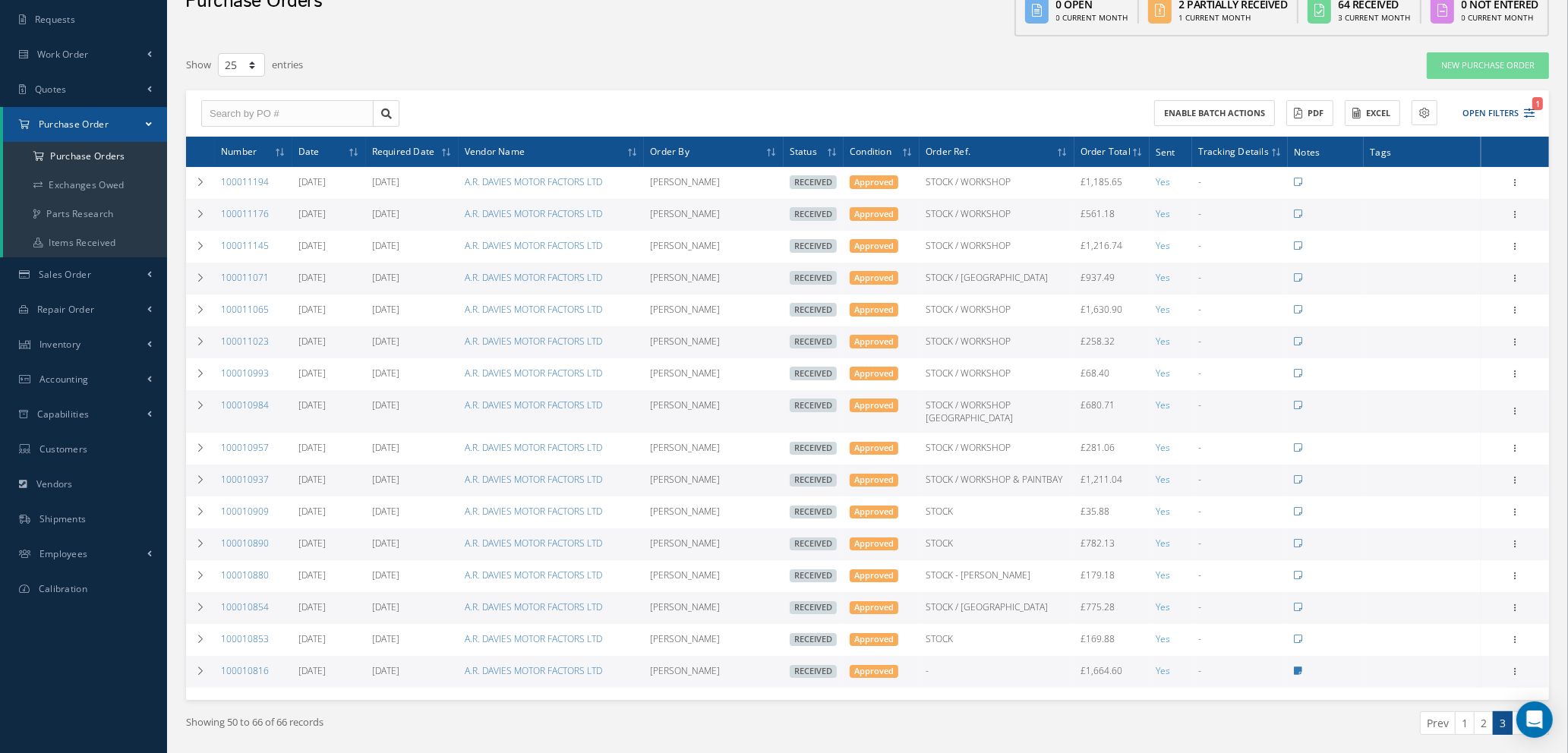
scroll to position [117, 0]
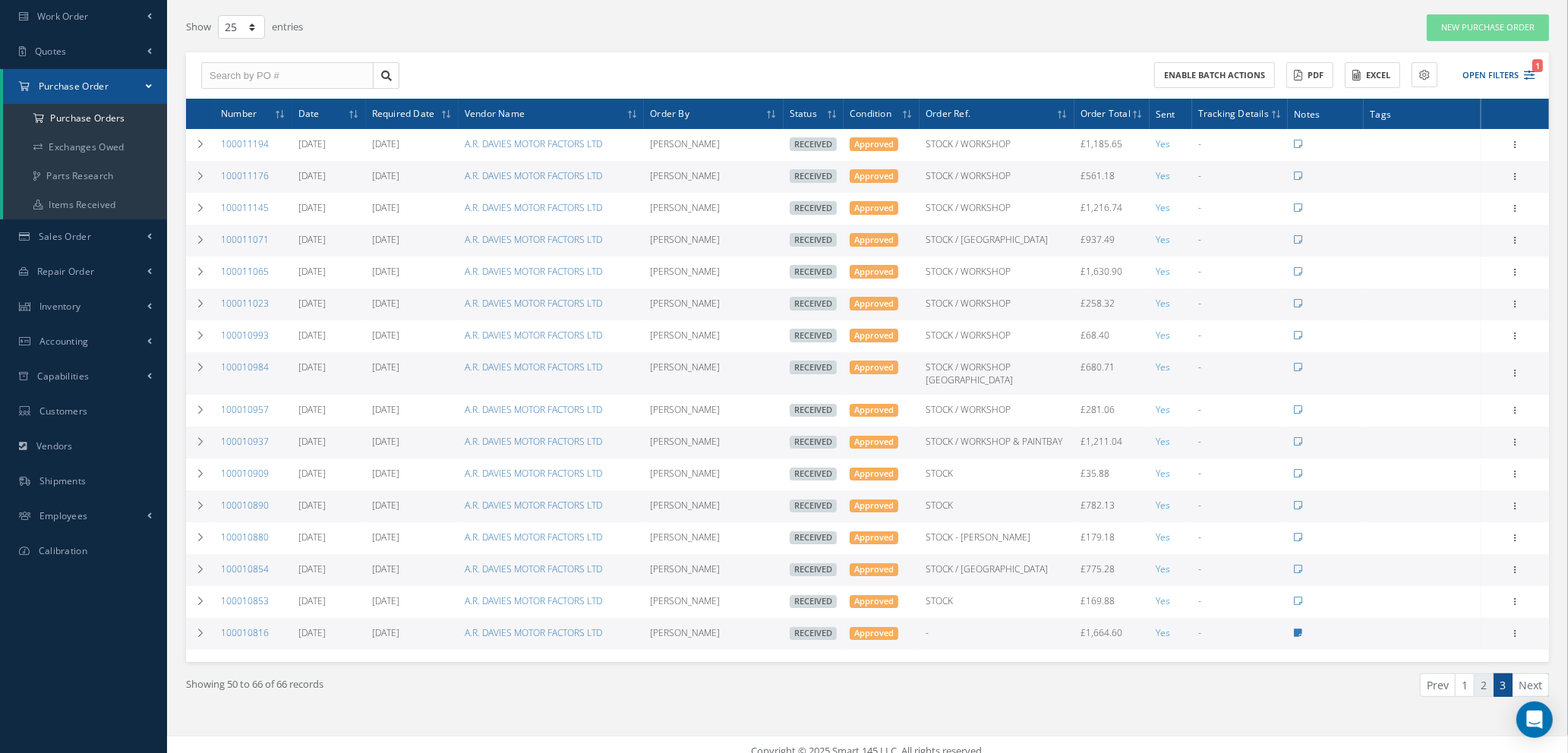
click at [1479, 676] on link "2" at bounding box center [1484, 685] width 19 height 24
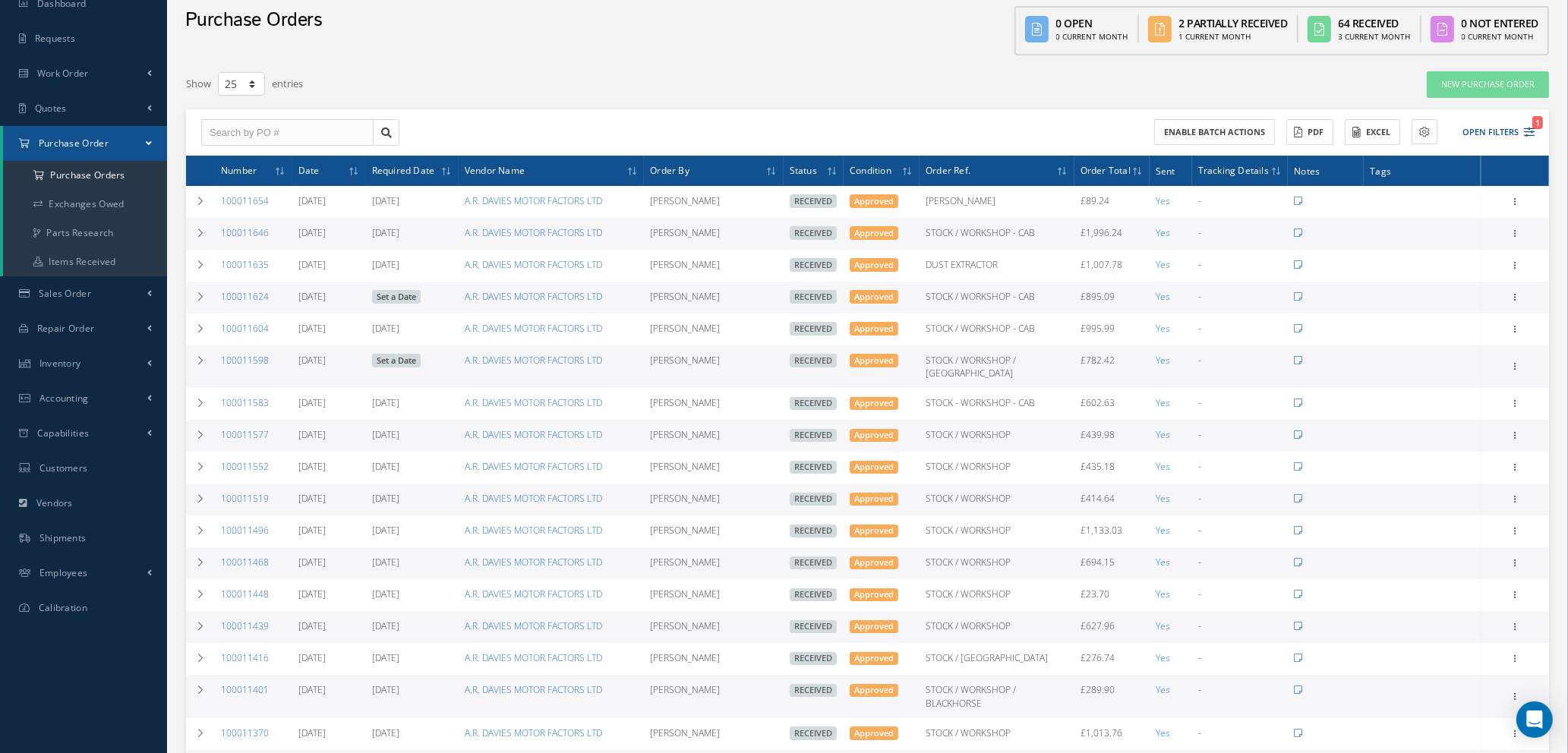
scroll to position [113, 0]
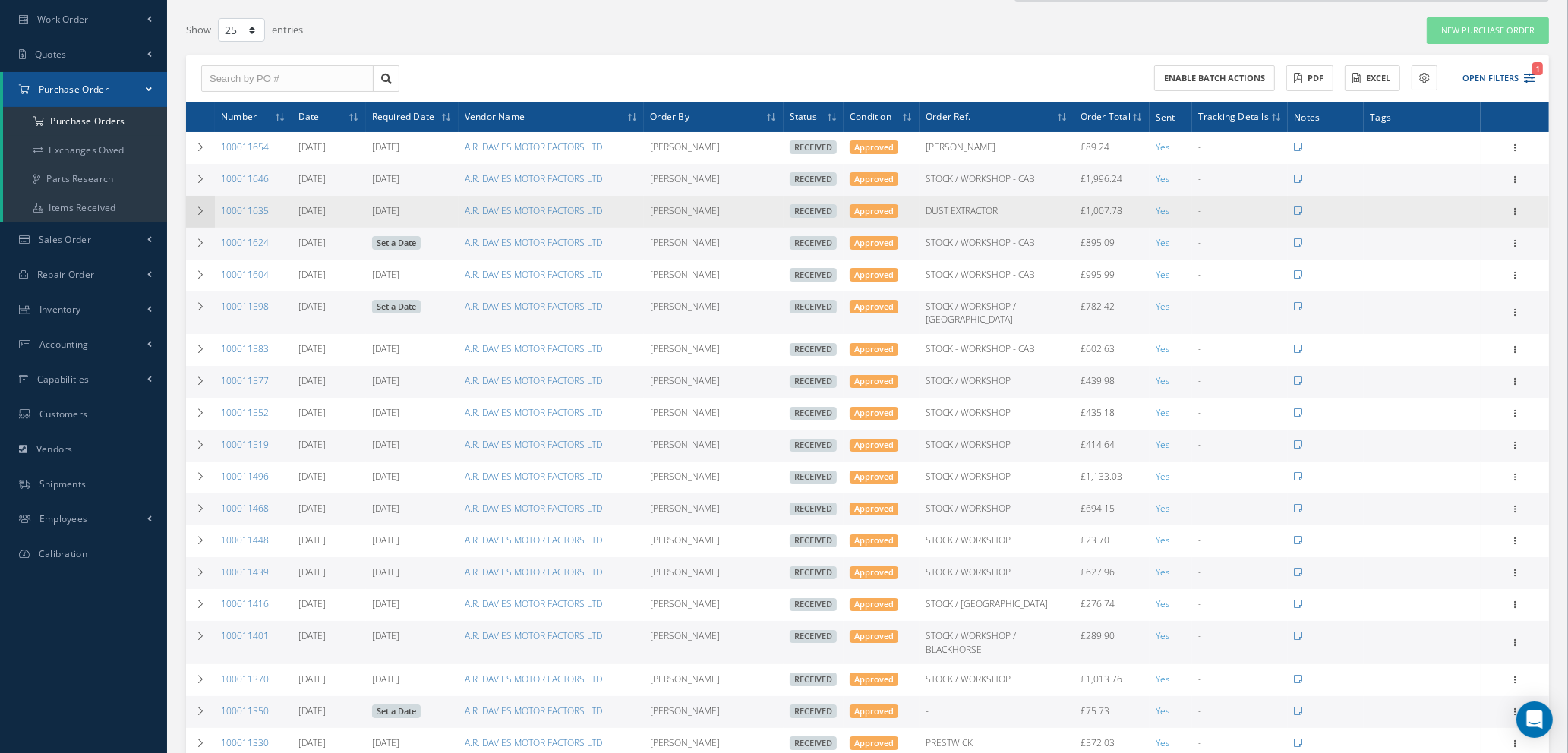
click at [200, 207] on icon at bounding box center [201, 211] width 11 height 9
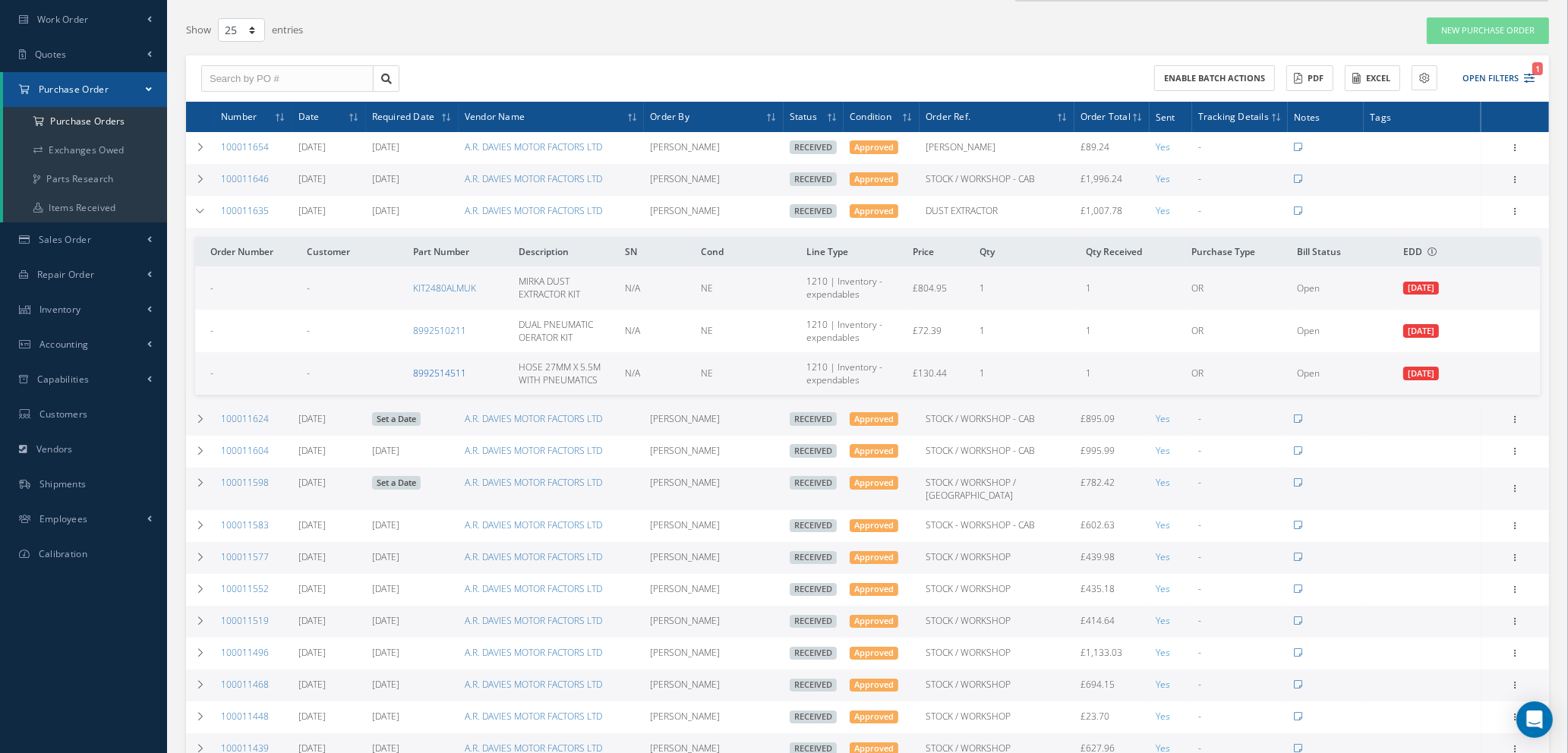
click at [436, 369] on link "8992514511" at bounding box center [440, 373] width 53 height 13
click at [196, 210] on icon at bounding box center [201, 211] width 11 height 9
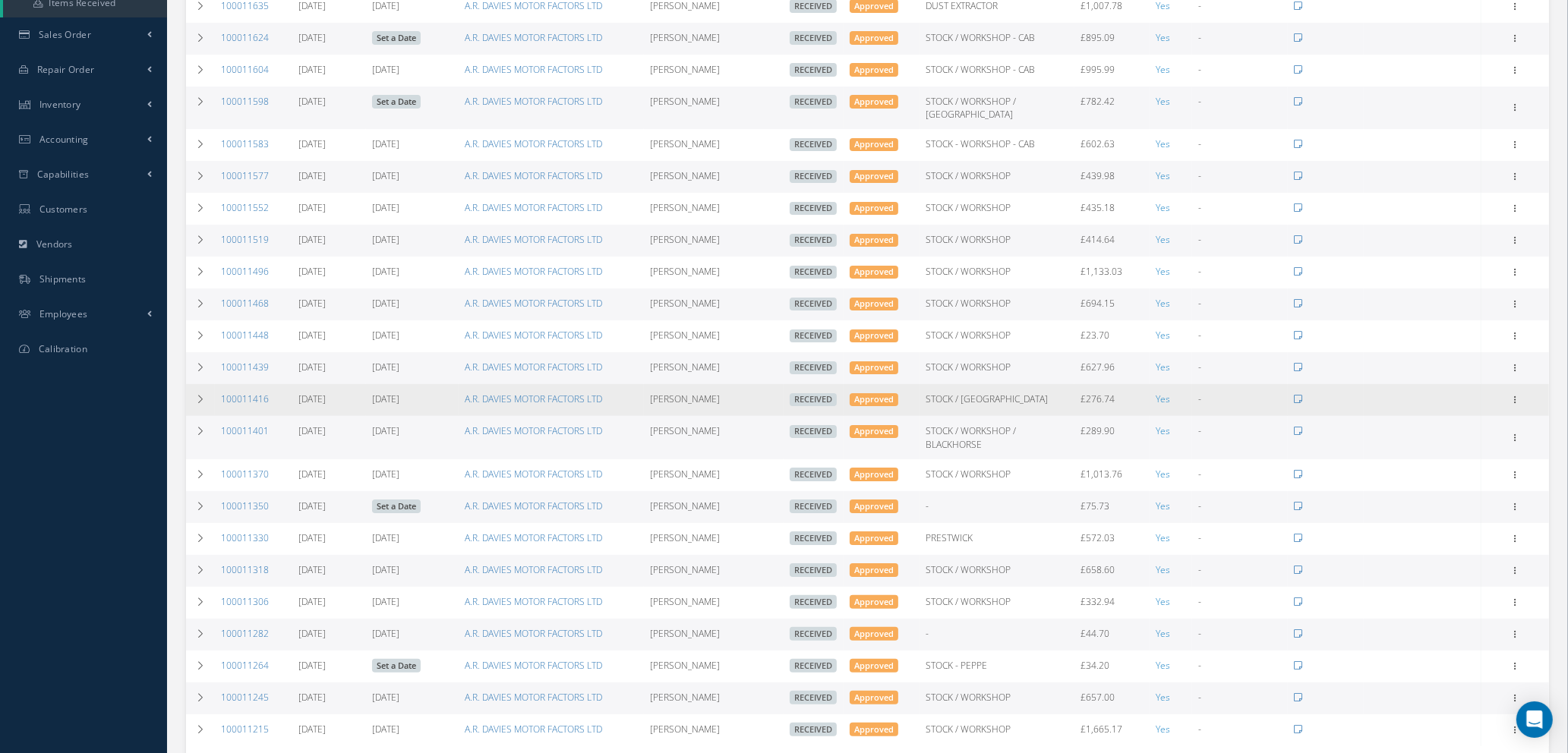
scroll to position [414, 0]
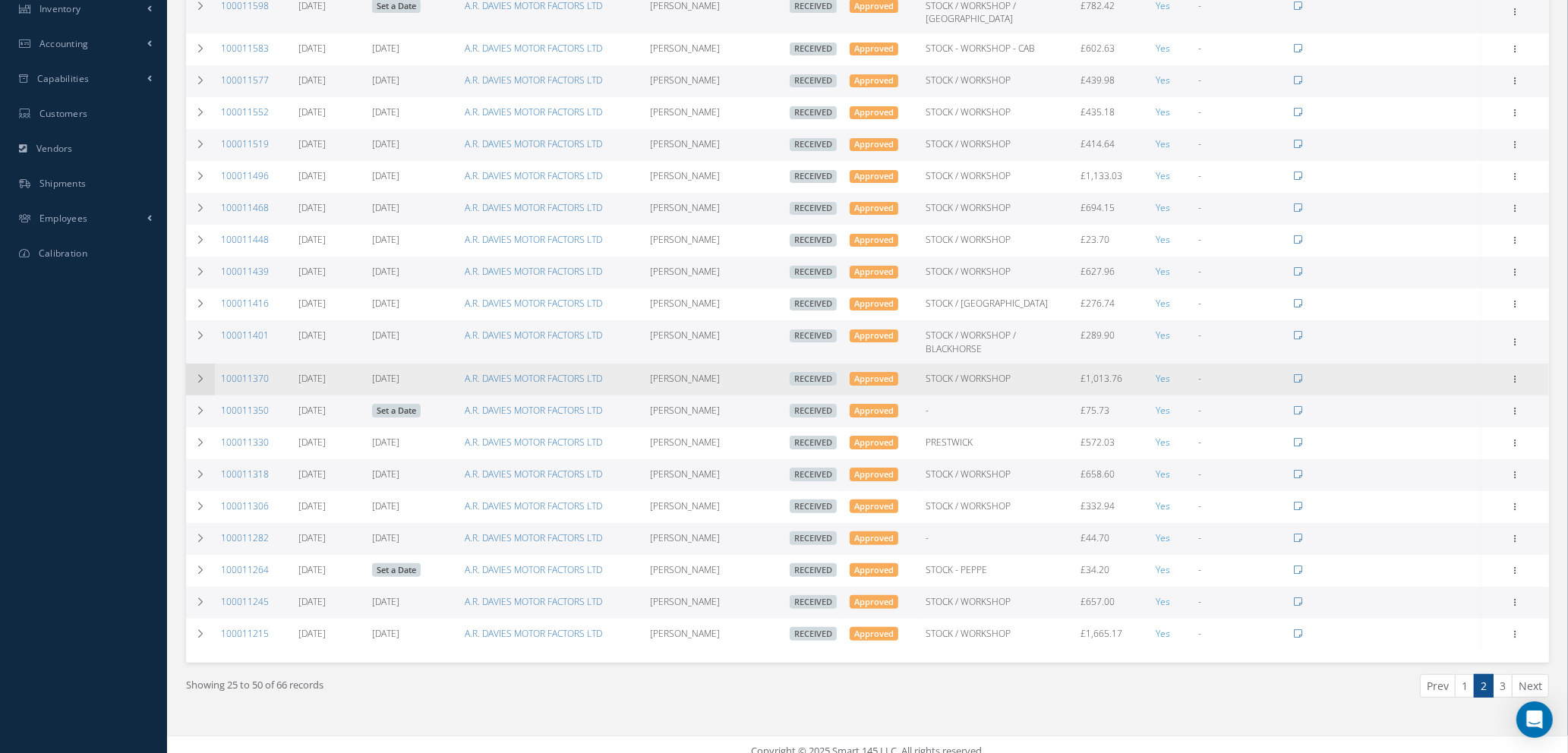
click at [200, 369] on td at bounding box center [200, 379] width 29 height 32
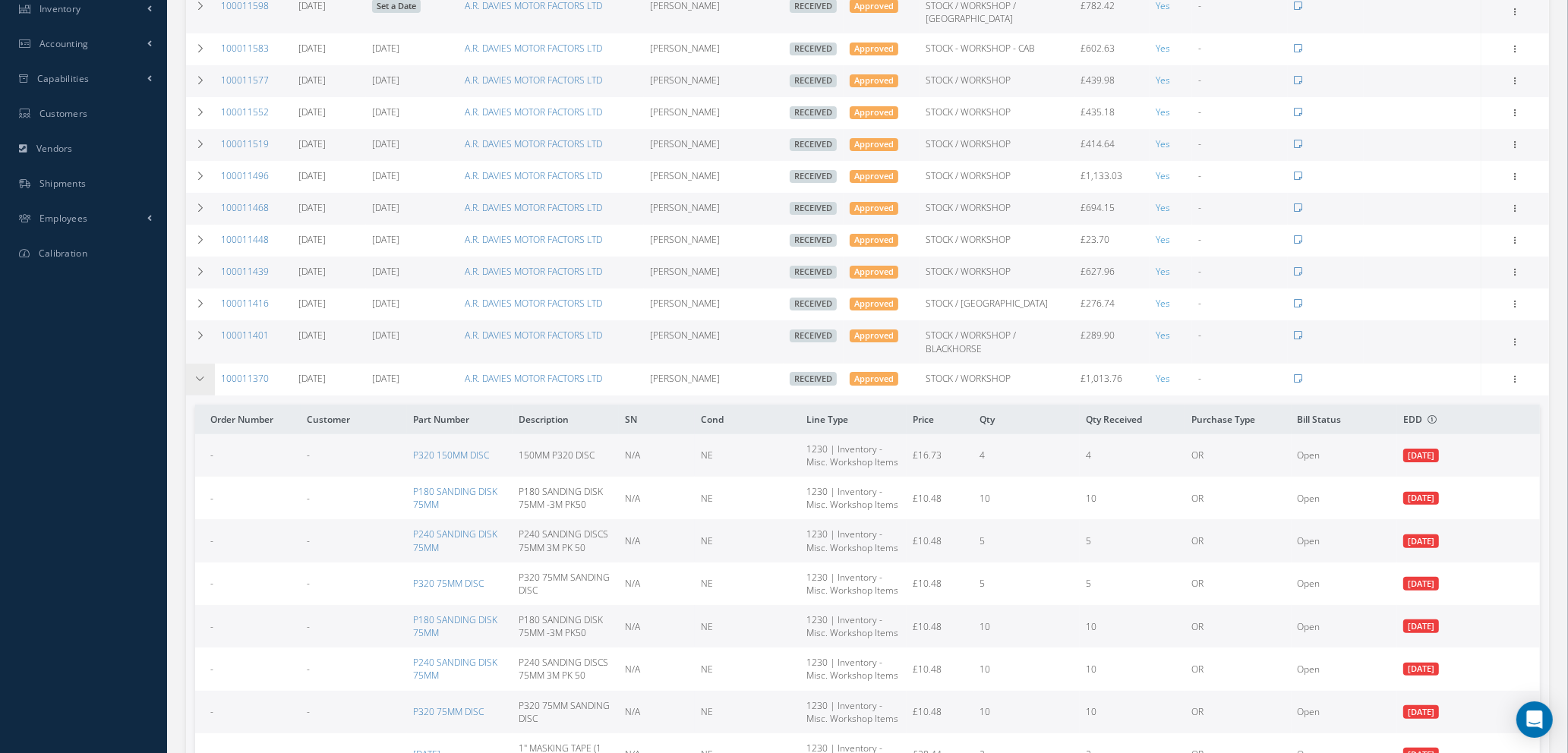
click at [200, 369] on td at bounding box center [200, 379] width 29 height 32
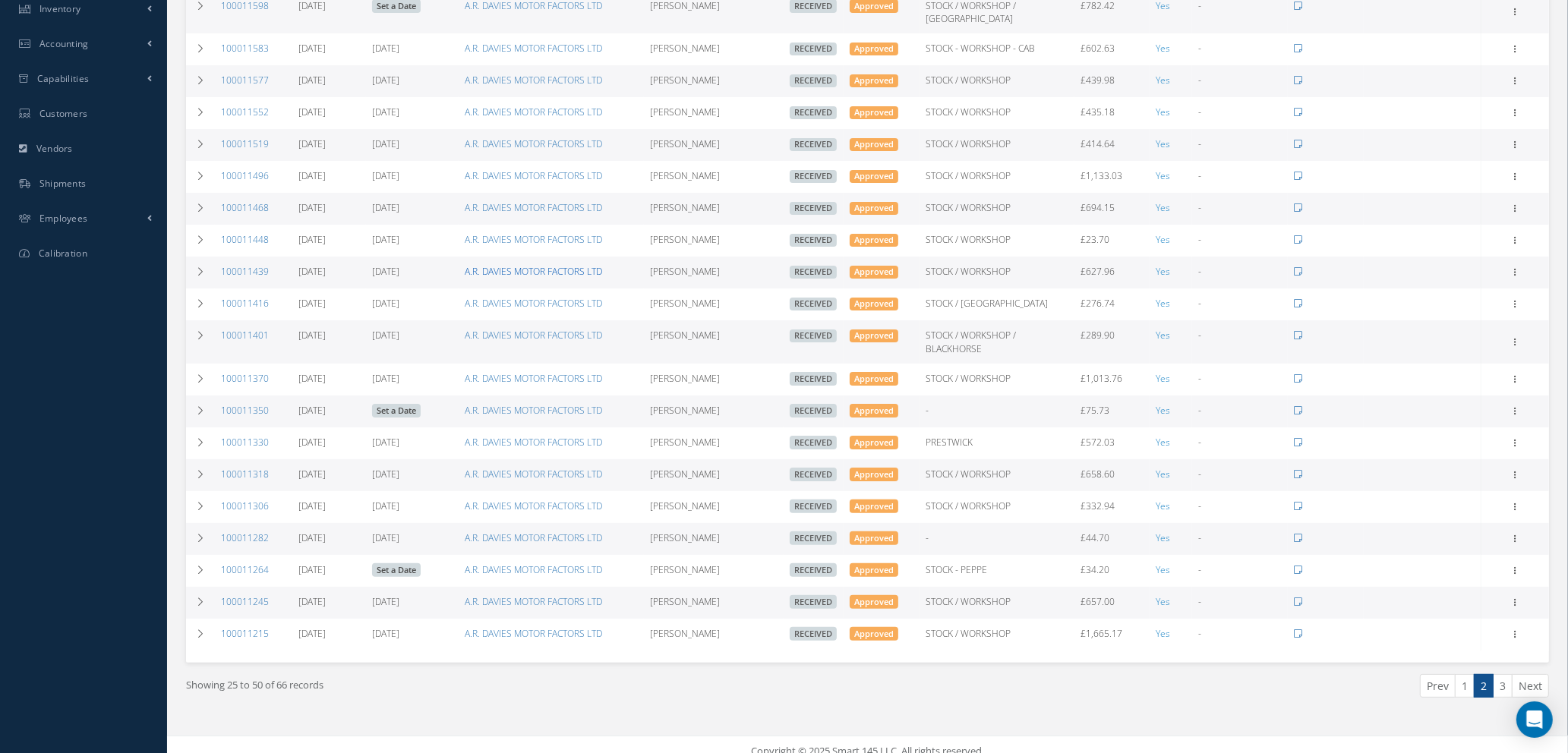
scroll to position [301, 0]
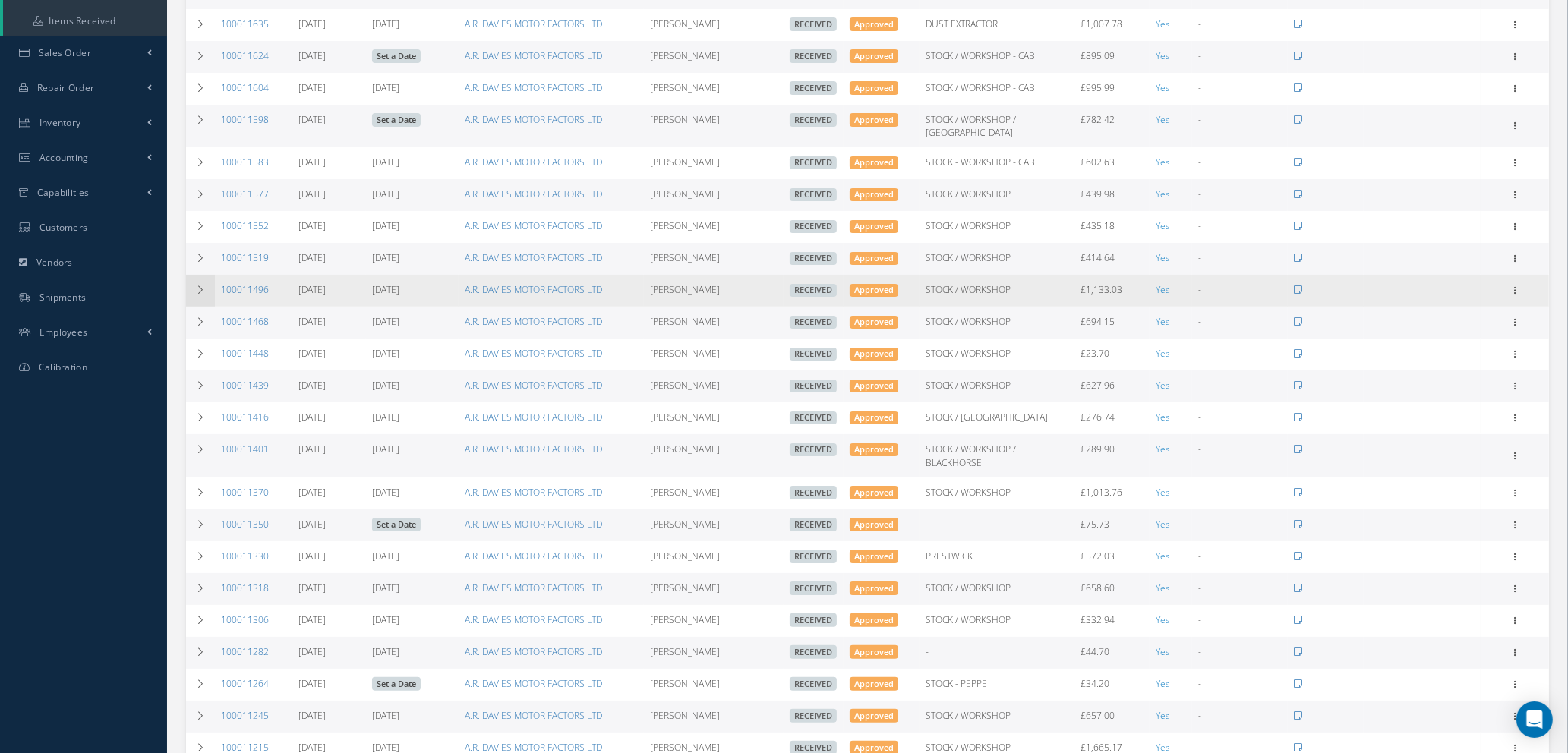
click at [192, 274] on td at bounding box center [200, 290] width 29 height 32
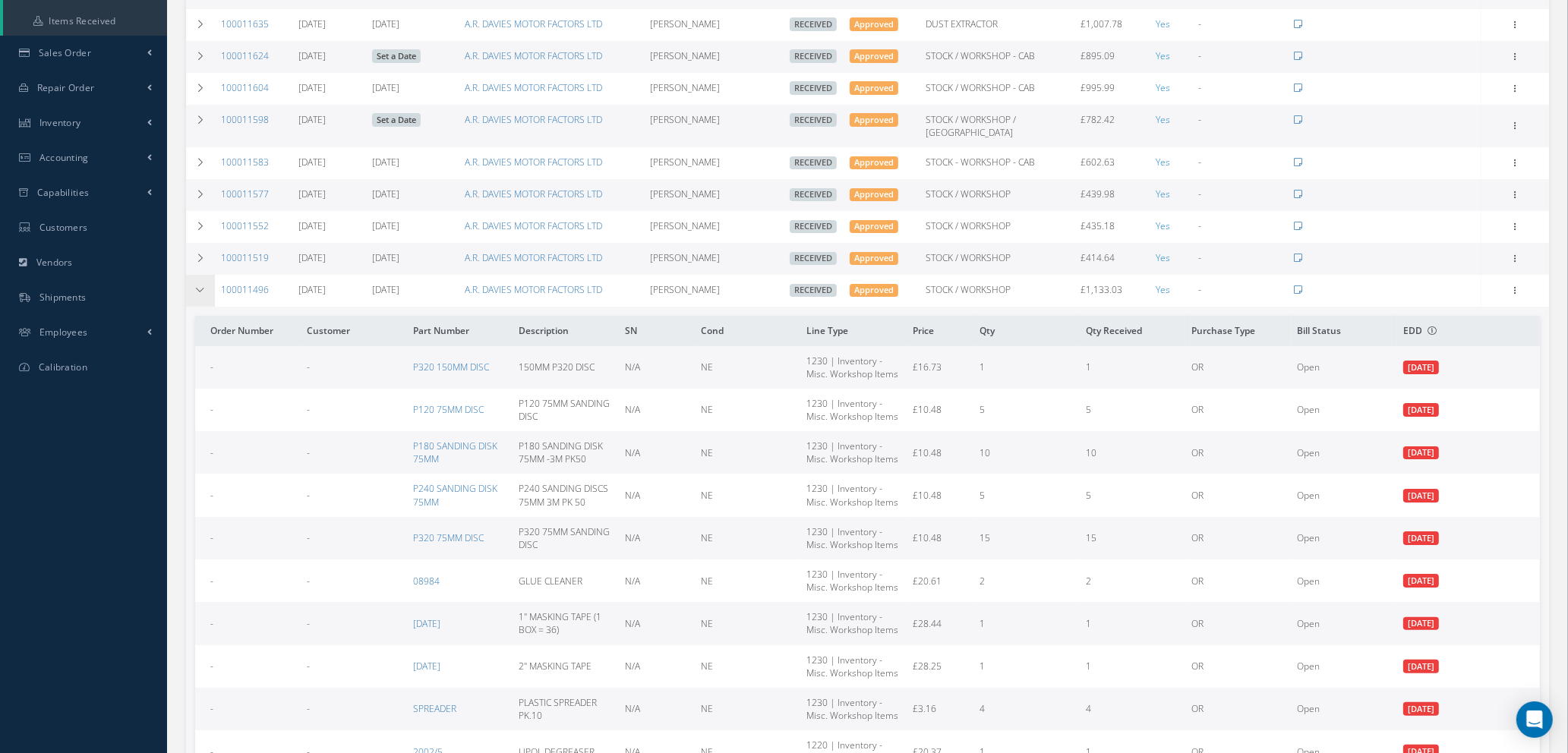
click at [193, 274] on td at bounding box center [200, 290] width 29 height 32
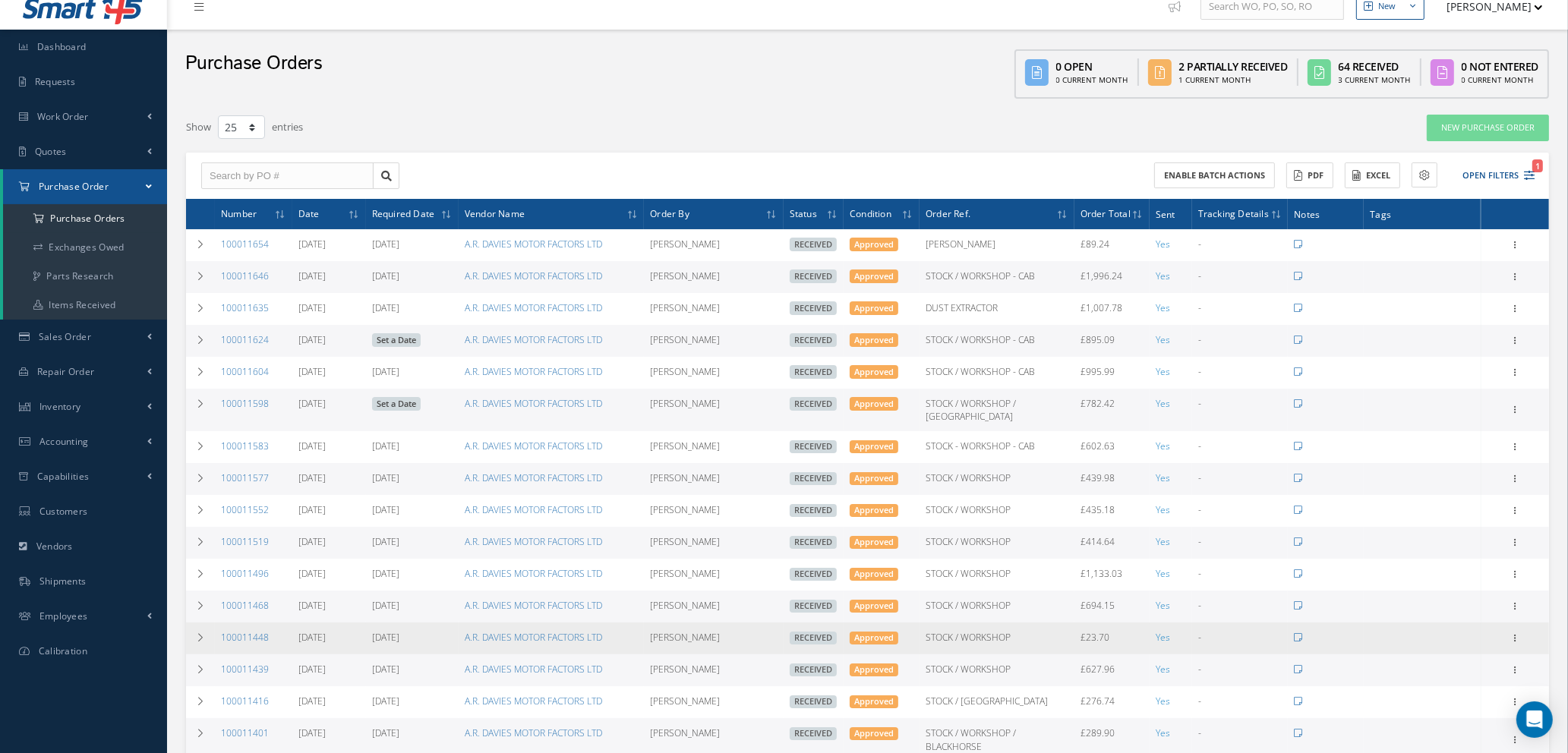
scroll to position [0, 0]
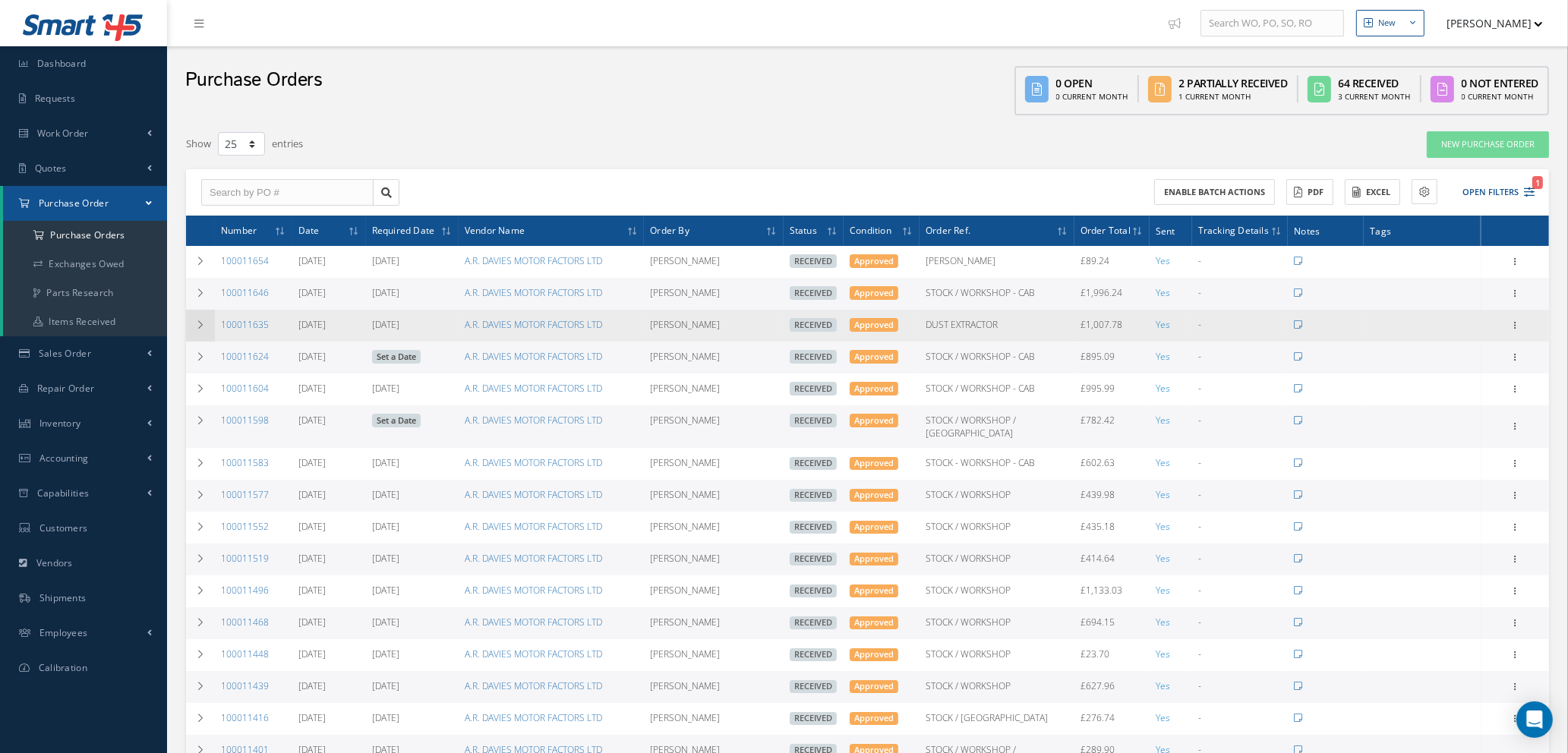
click at [201, 324] on icon at bounding box center [201, 325] width 11 height 9
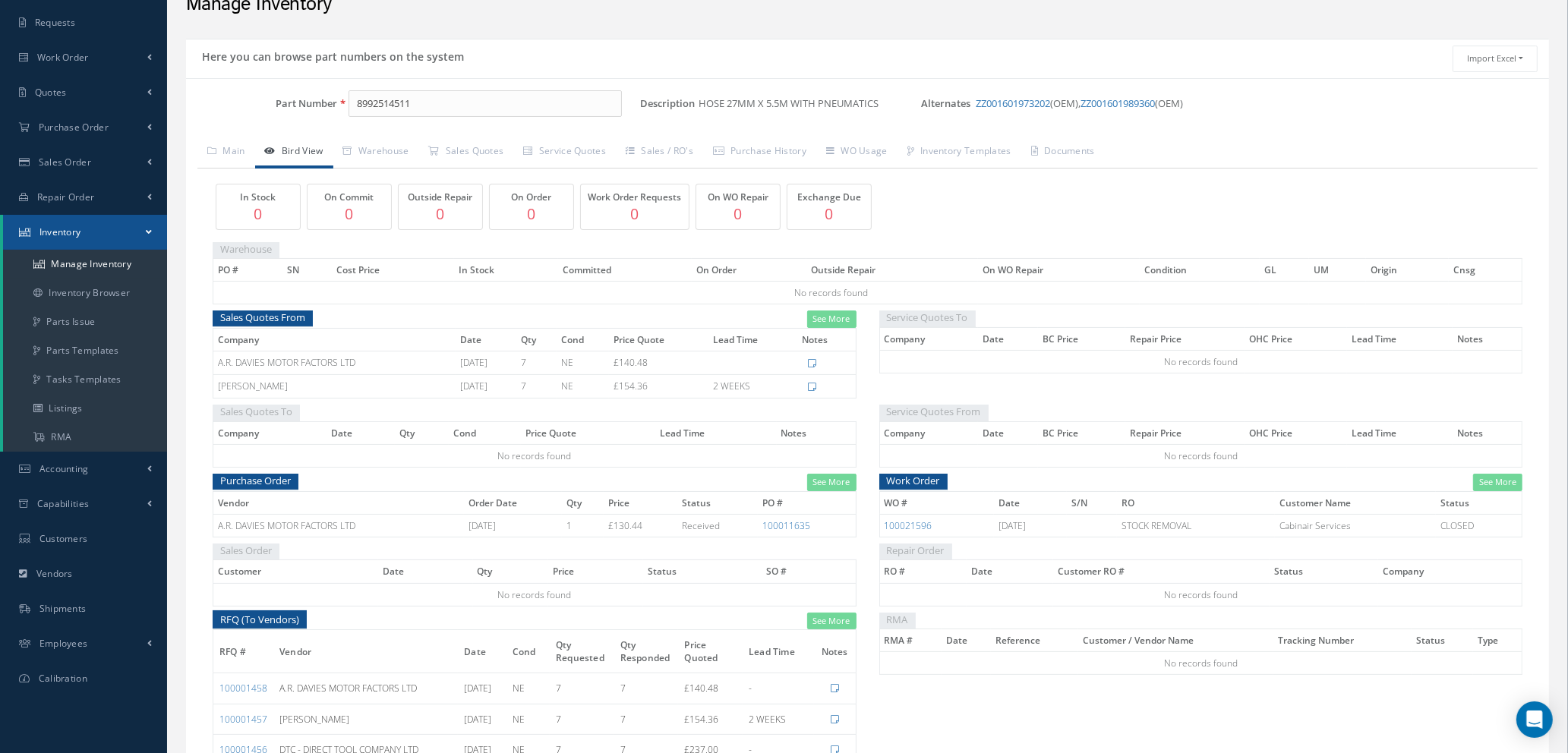
scroll to position [113, 0]
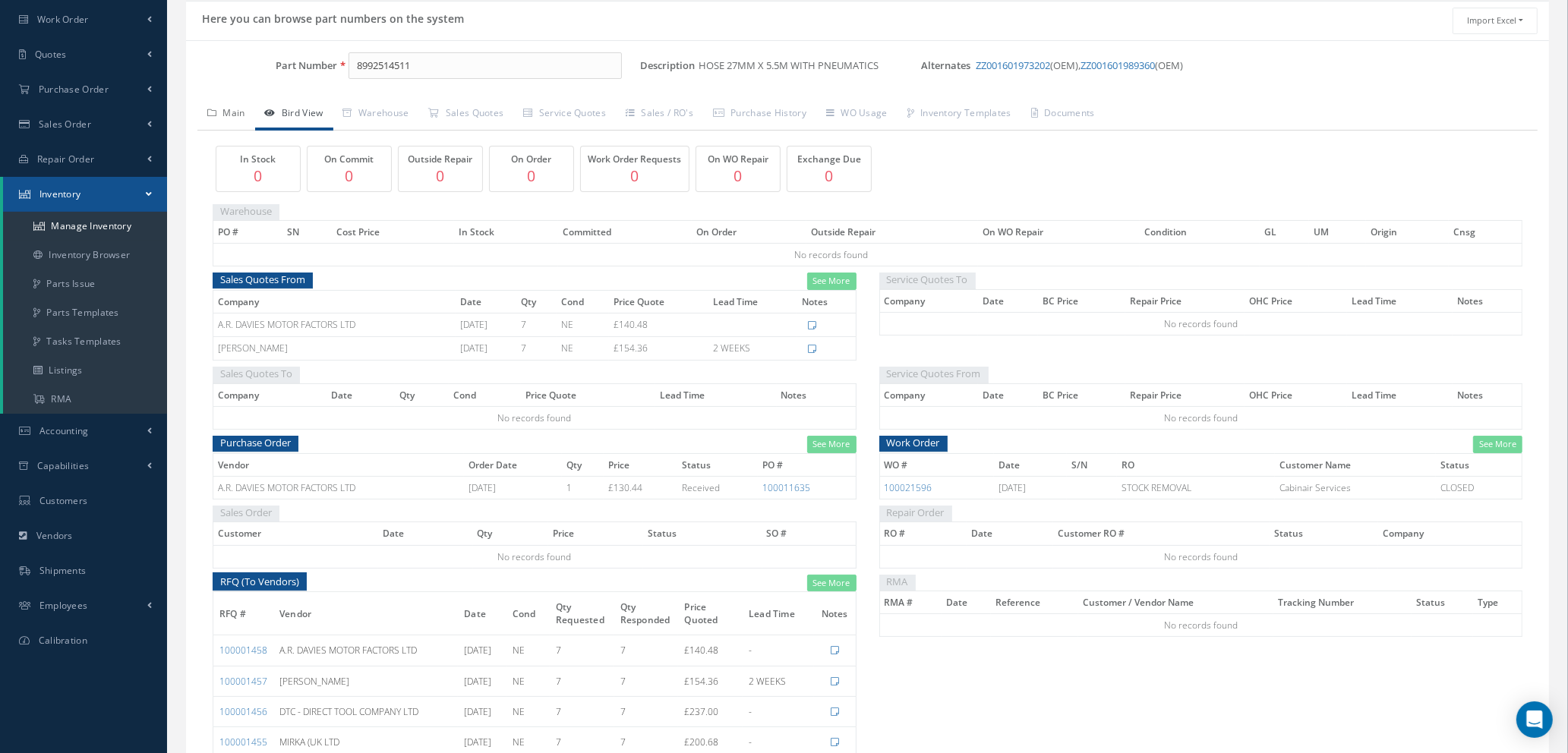
click at [236, 111] on link "Main" at bounding box center [226, 114] width 58 height 32
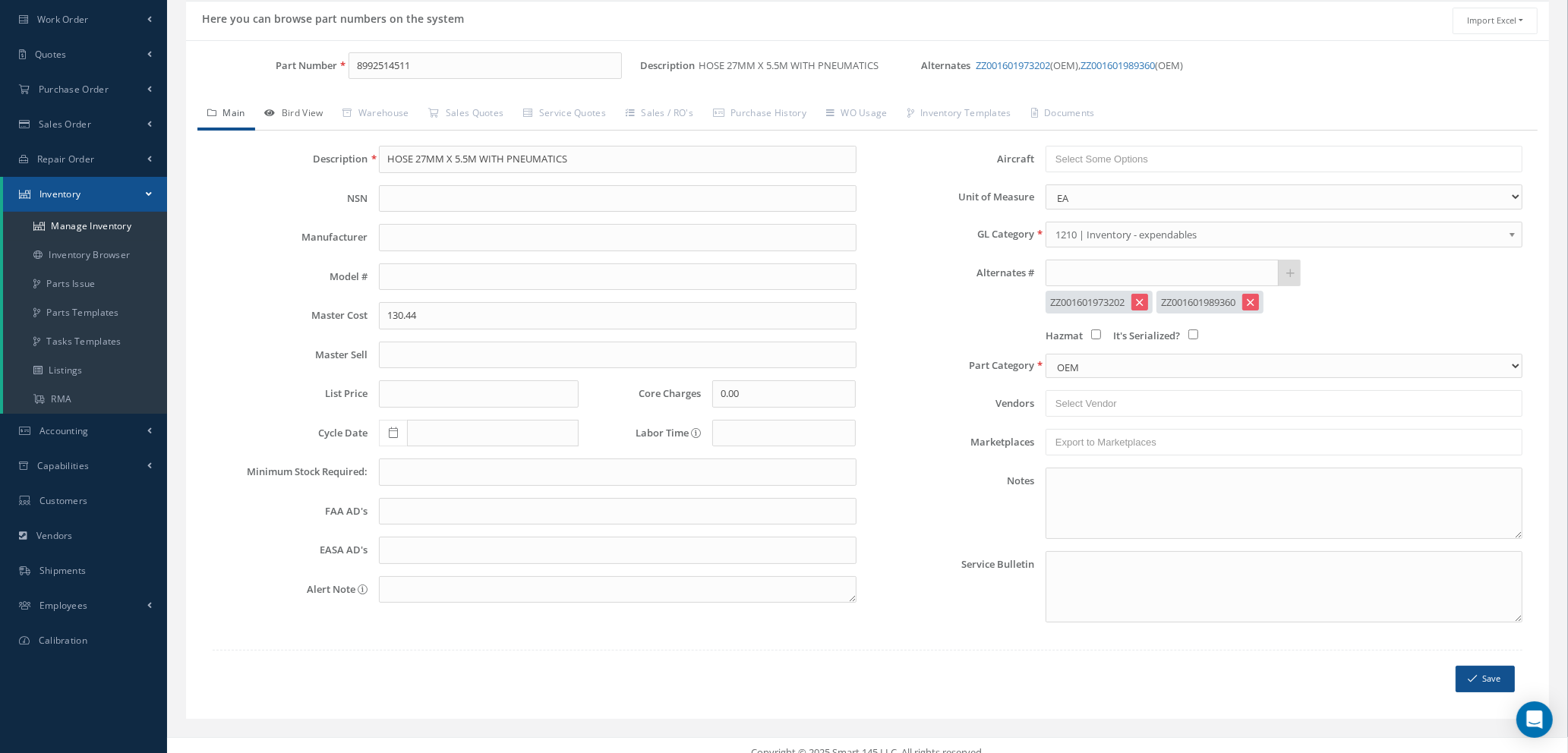
click at [298, 125] on link "Bird View" at bounding box center [294, 114] width 78 height 32
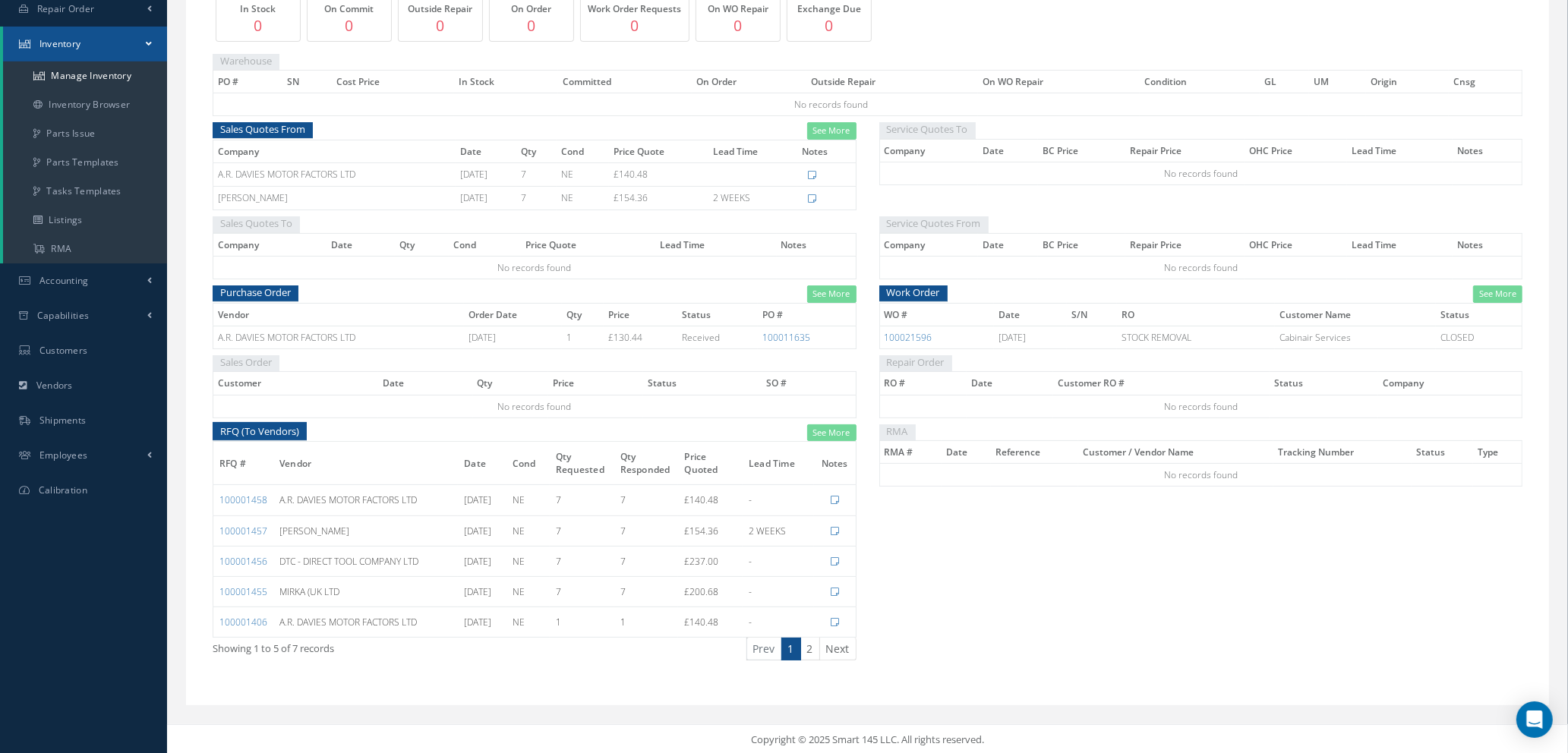
scroll to position [268, 0]
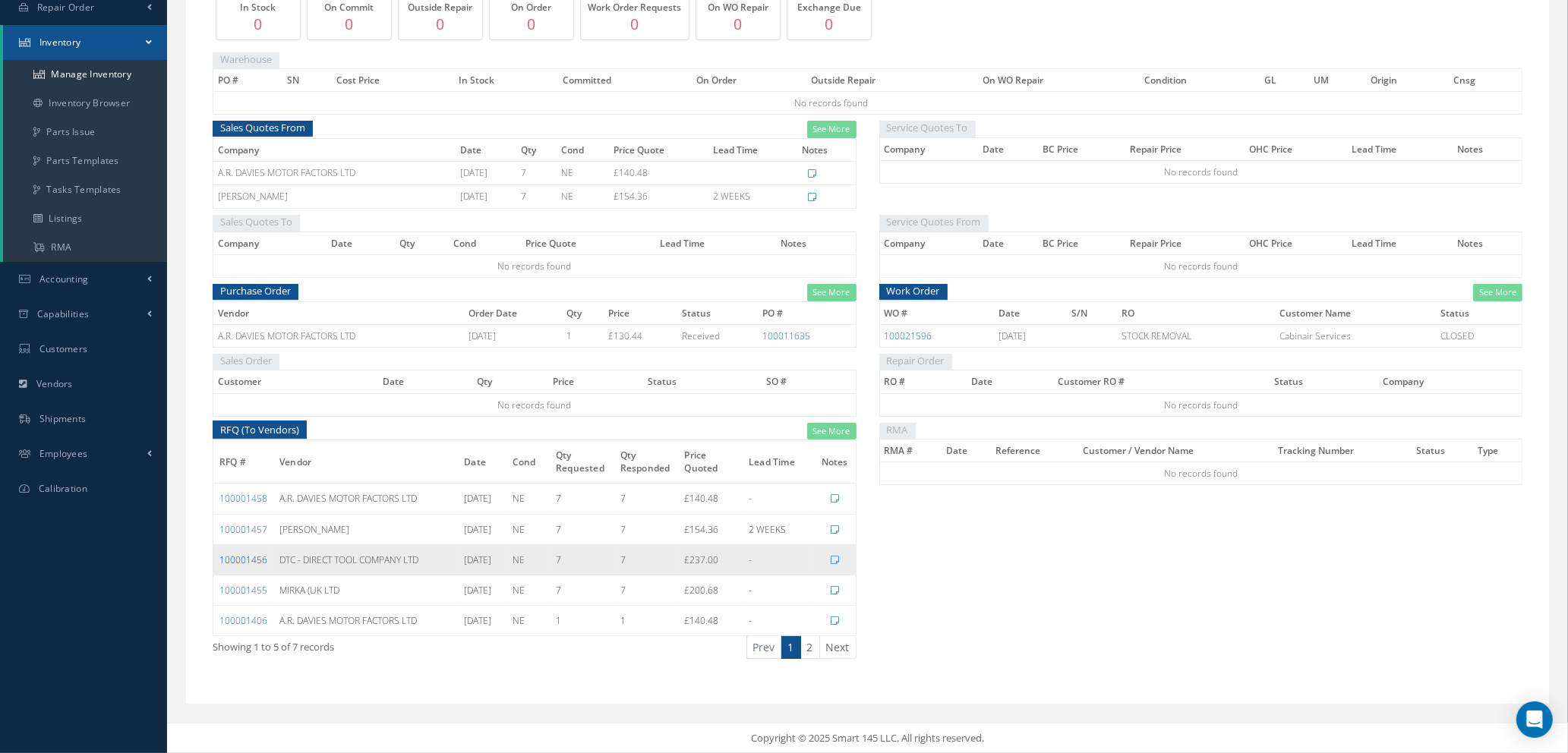
click at [255, 561] on link "100001456" at bounding box center [243, 559] width 48 height 13
drag, startPoint x: 266, startPoint y: 559, endPoint x: 214, endPoint y: 564, distance: 52.2
click at [214, 564] on td "100001456" at bounding box center [244, 559] width 61 height 31
click at [250, 561] on link "100001456" at bounding box center [243, 559] width 48 height 13
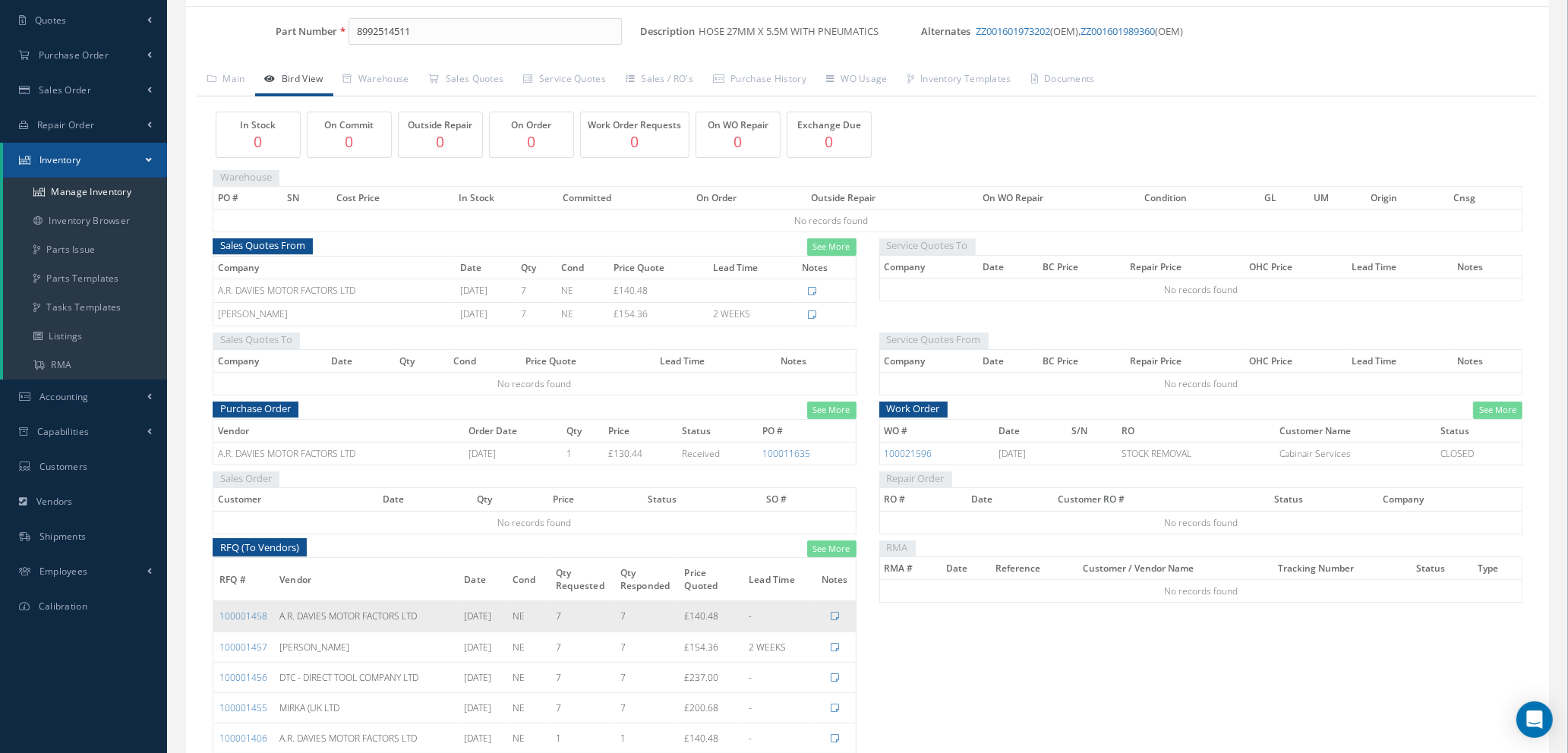
scroll to position [0, 0]
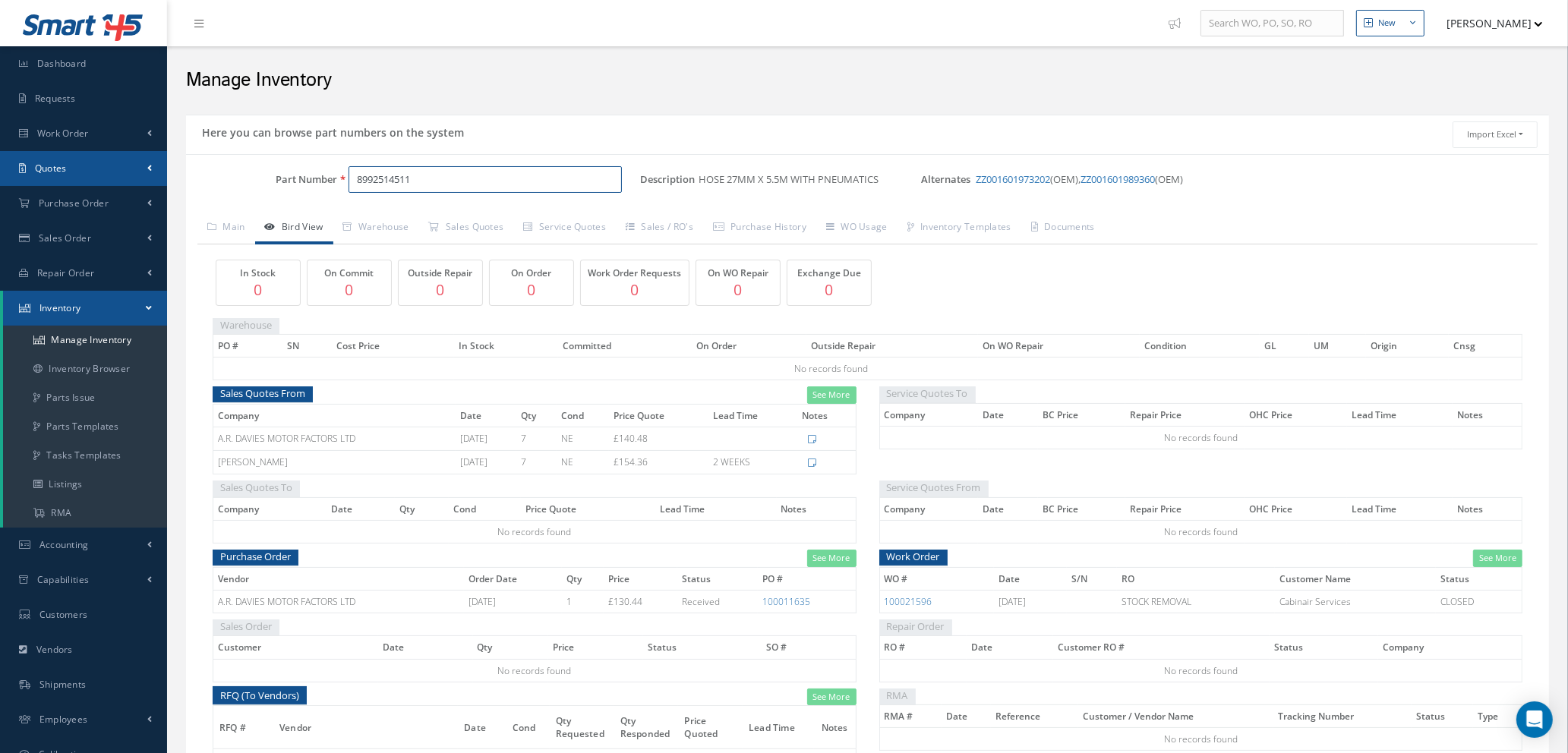
drag, startPoint x: 451, startPoint y: 179, endPoint x: 16, endPoint y: 158, distance: 435.5
click at [1, 169] on div "Smart 145 Dashboard Requests Work Order Work Order Work Order Quotes" at bounding box center [784, 509] width 1568 height 1019
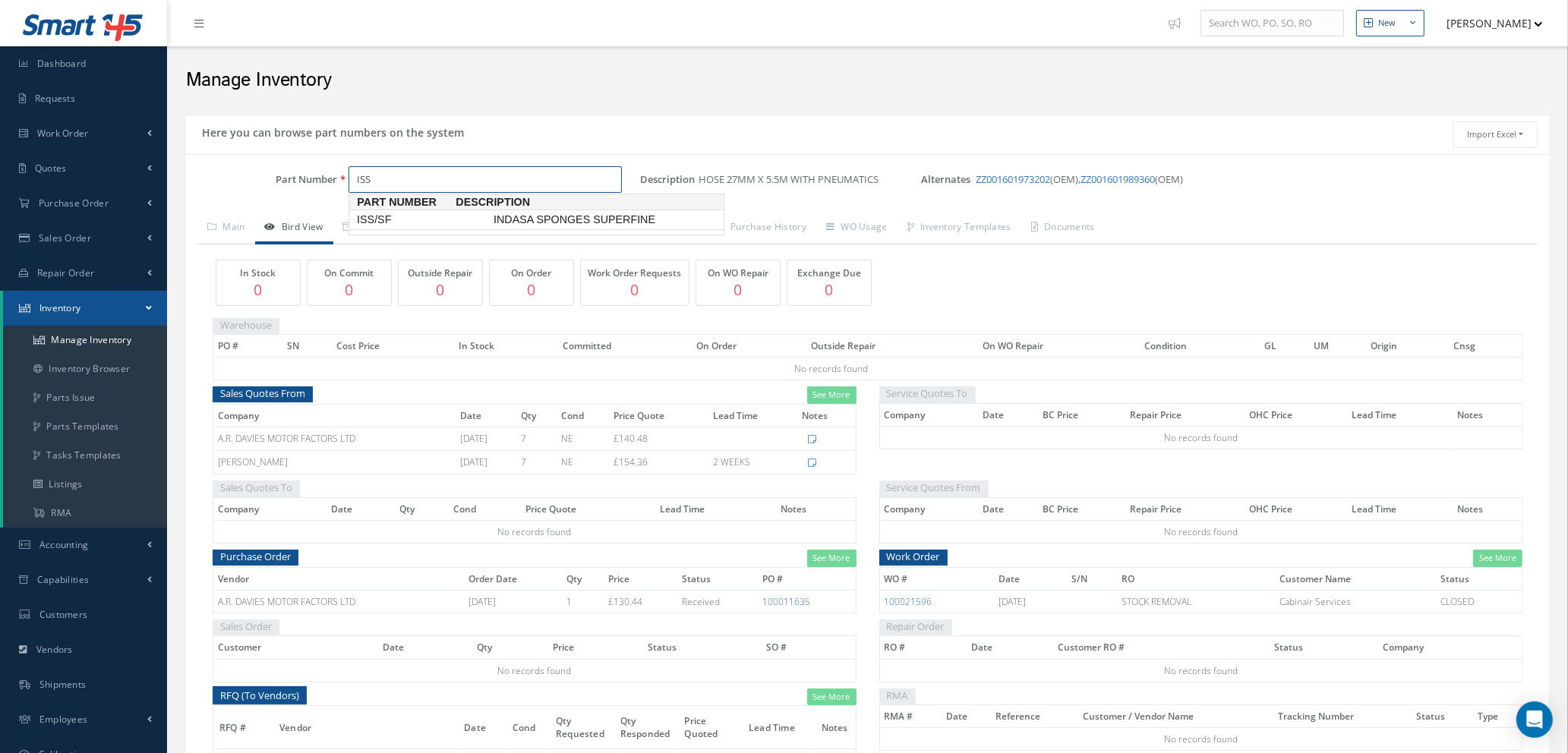
click at [382, 212] on span "ISS/SF" at bounding box center [421, 220] width 136 height 16
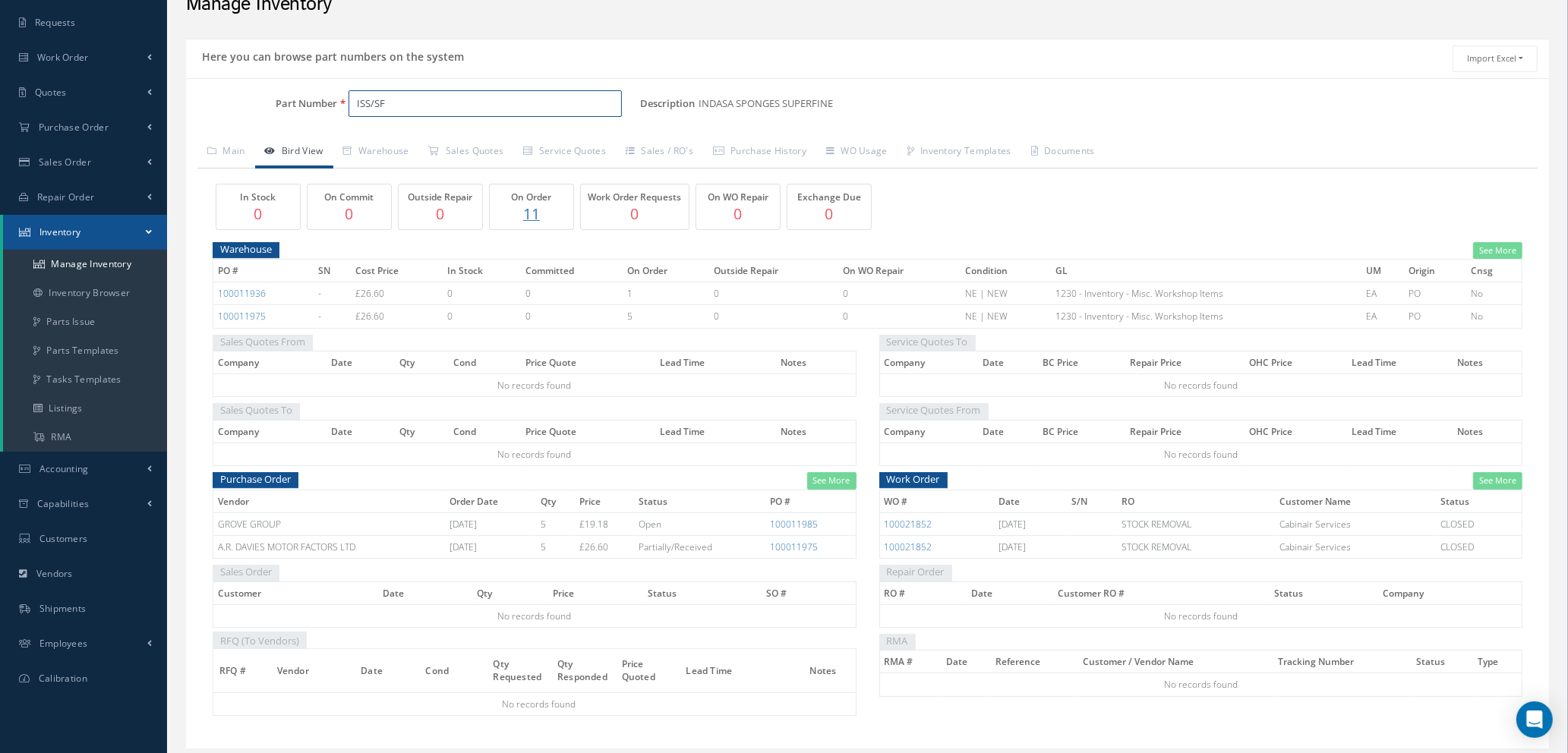
scroll to position [121, 0]
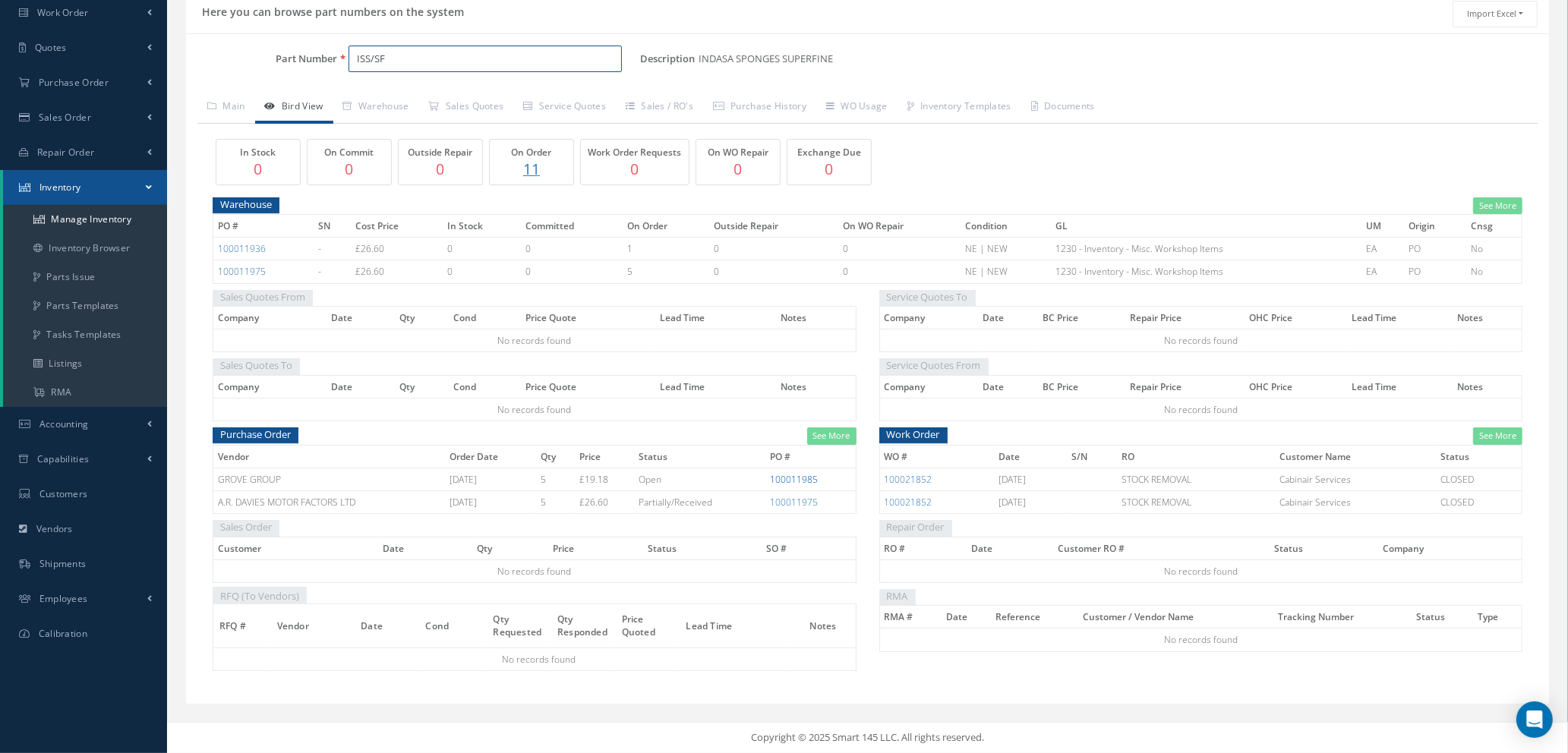
type input "ISS/SF"
click at [799, 479] on link "100011985" at bounding box center [794, 479] width 48 height 13
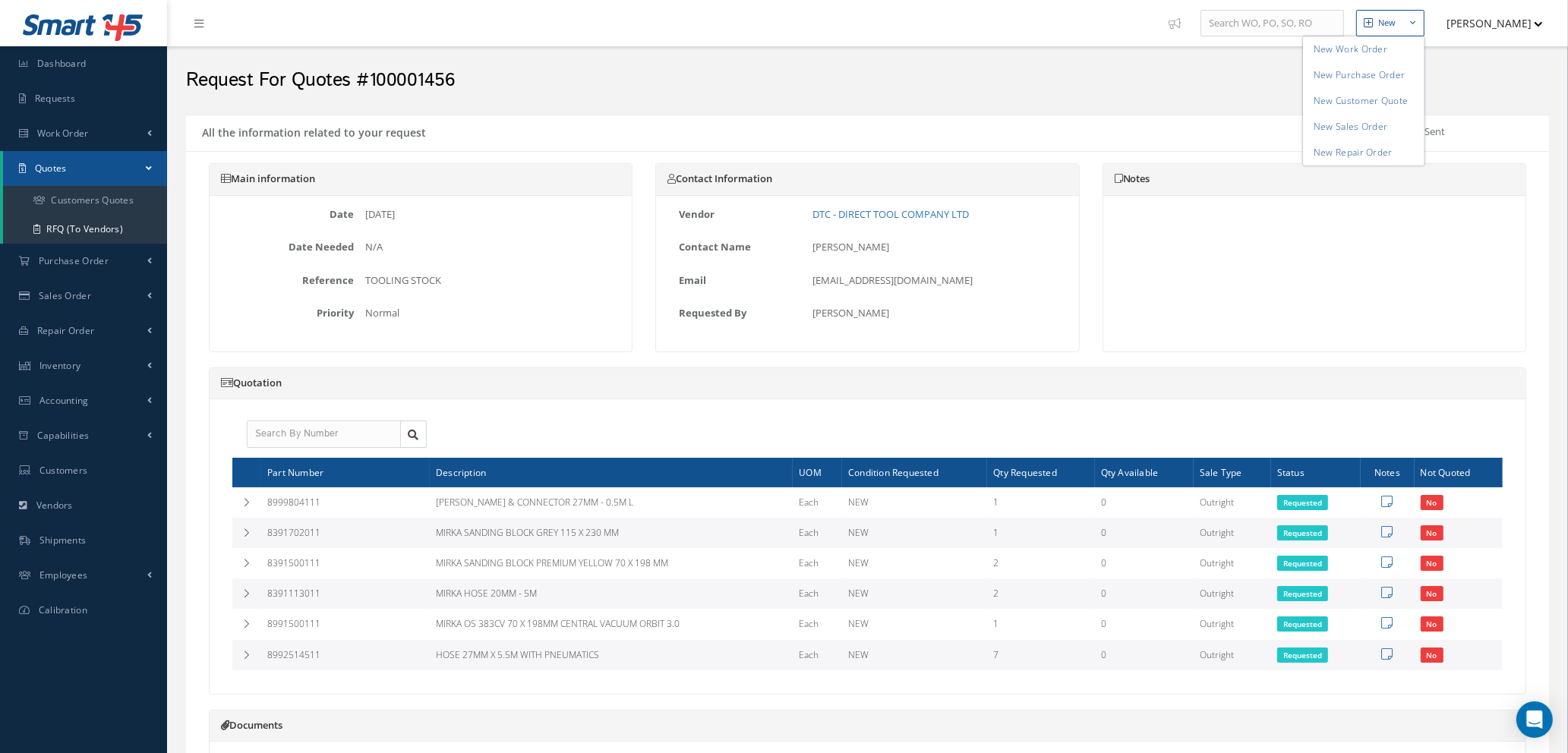
click at [1384, 289] on div at bounding box center [1315, 274] width 422 height 156
drag, startPoint x: 469, startPoint y: 78, endPoint x: 380, endPoint y: 80, distance: 89.0
click at [369, 80] on h2 "Request For Quotes #100001456" at bounding box center [867, 81] width 1363 height 23
copy h2 "100001456"
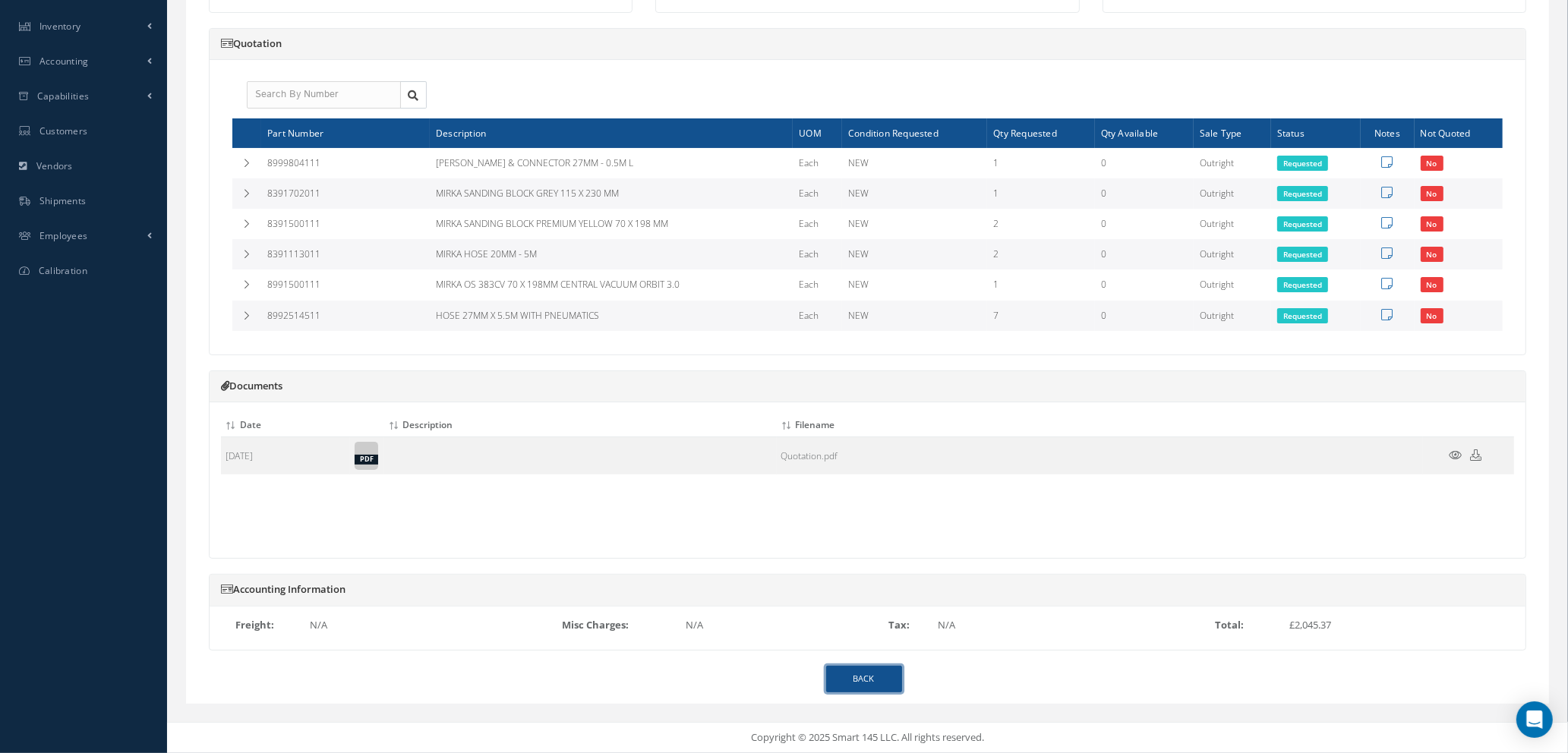
click at [853, 686] on link "BACK" at bounding box center [864, 679] width 76 height 26
select select "25"
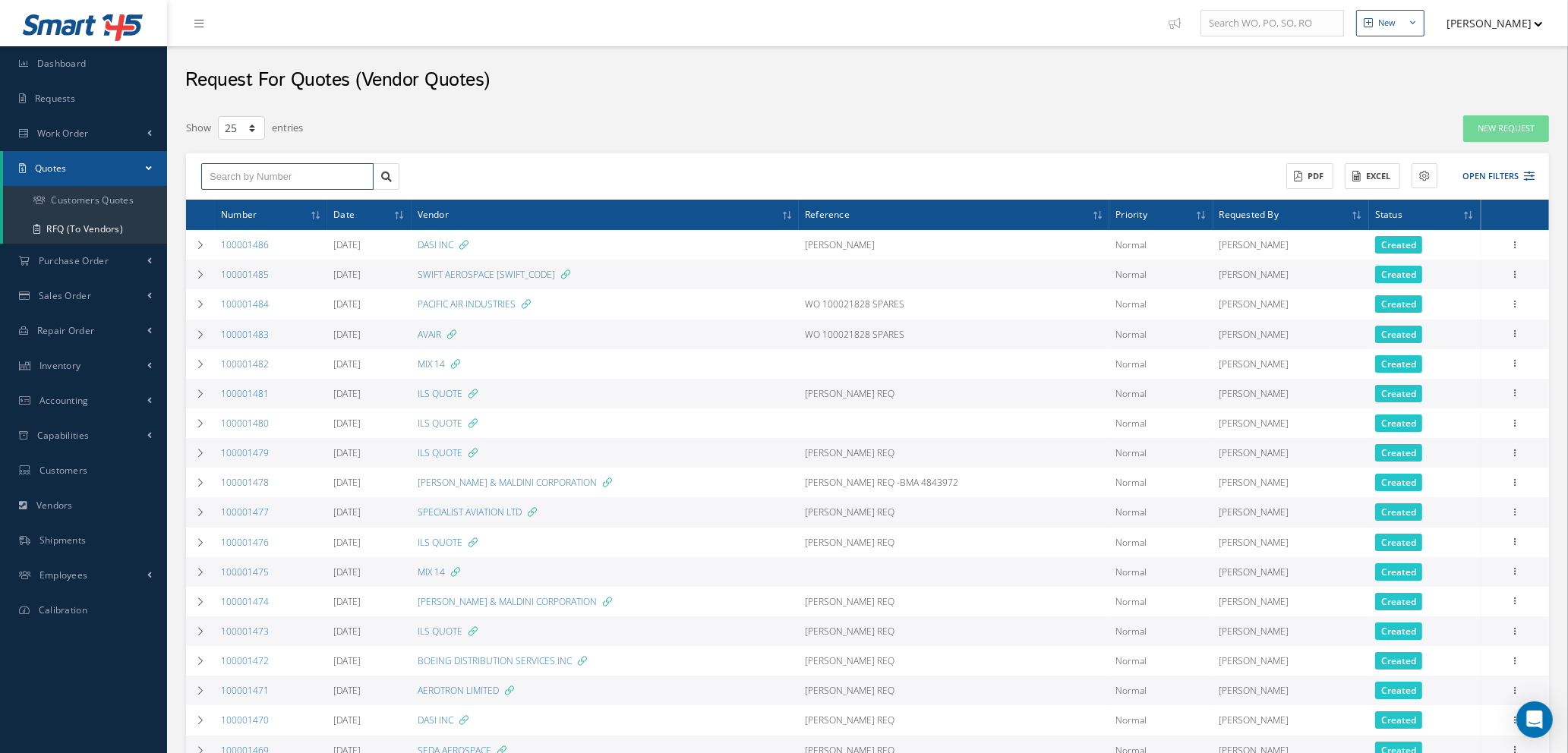
click at [249, 175] on input "text" at bounding box center [288, 177] width 172 height 27
paste input "100001456"
type input "100001456"
click at [249, 199] on span "100001456" at bounding box center [232, 203] width 46 height 11
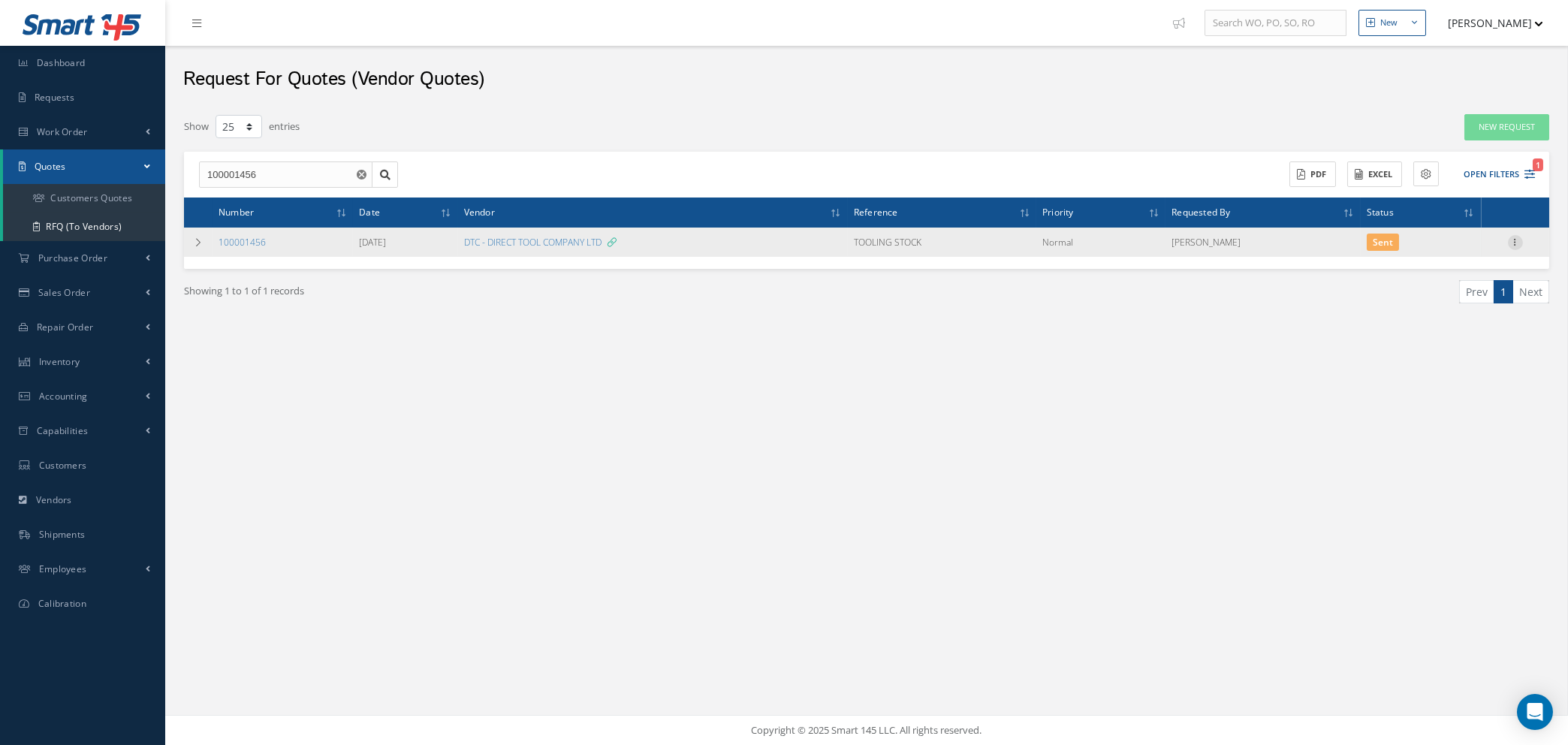
click at [1518, 238] on icon at bounding box center [1515, 241] width 15 height 12
click at [1451, 266] on link "Edit" at bounding box center [1446, 271] width 118 height 19
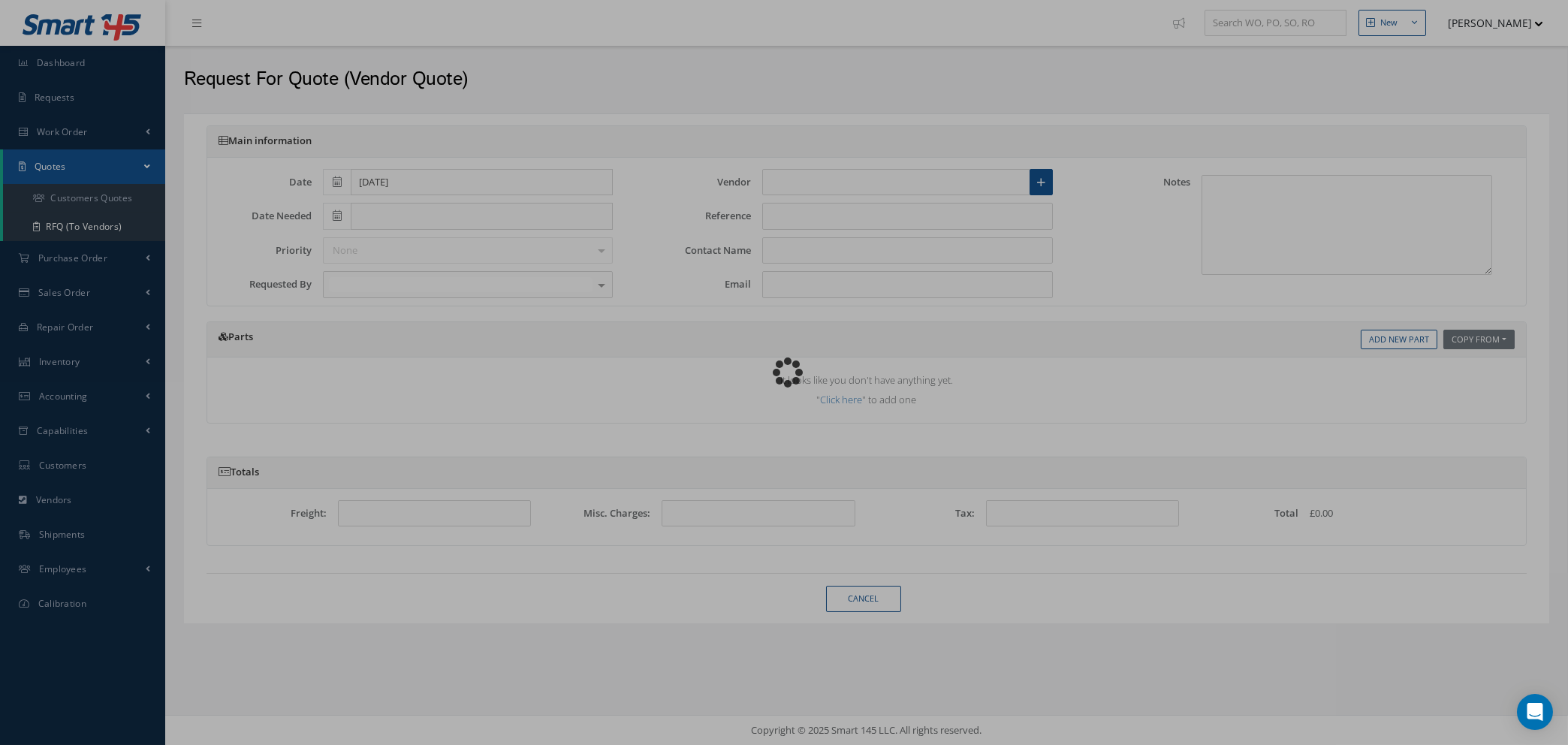
type input "[DATE]"
type input "DTC - DIRECT TOOL COMPANY LTD"
type input "TOOLING STOCK"
type input "[PERSON_NAME]"
type input "[EMAIL_ADDRESS][DOMAIN_NAME]"
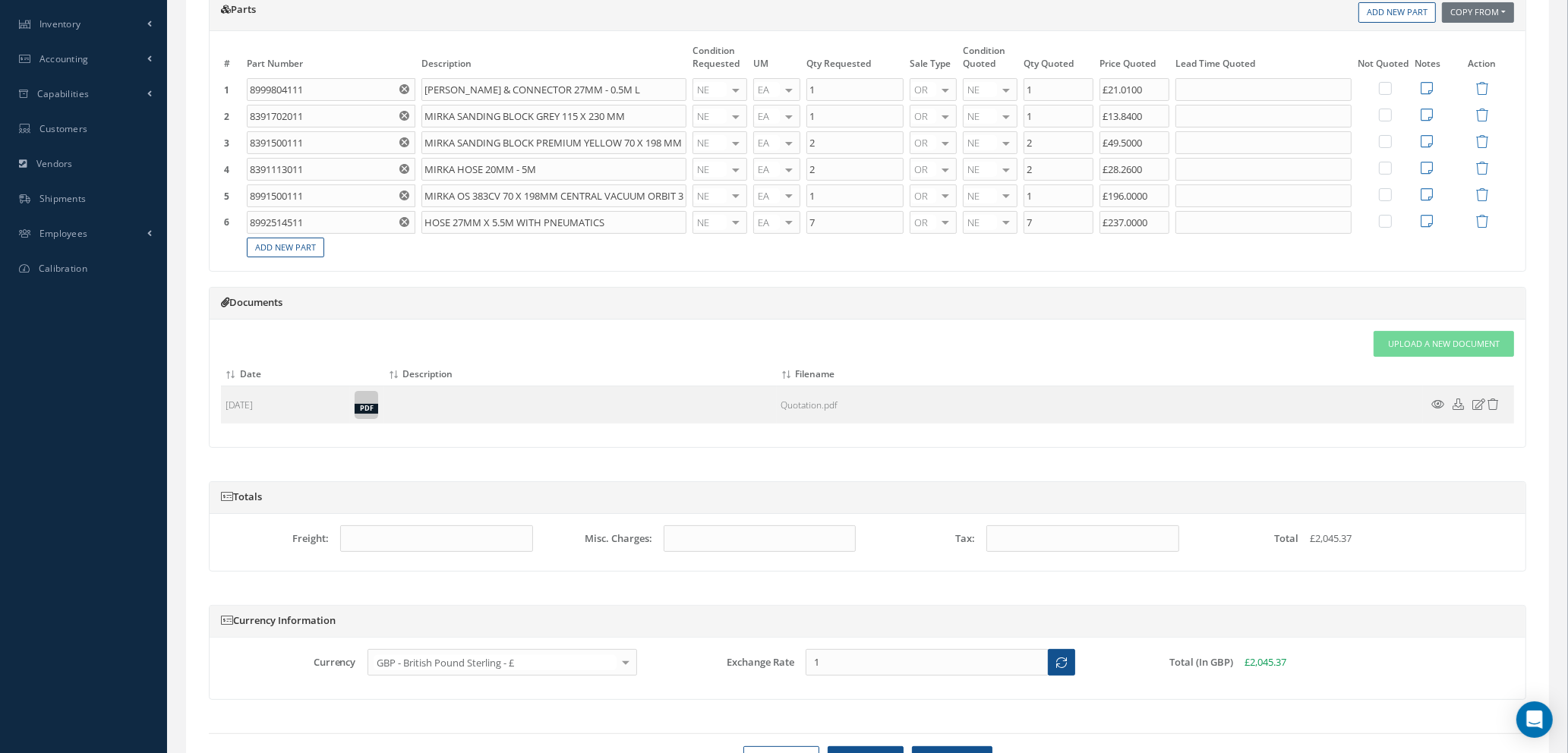
scroll to position [228, 0]
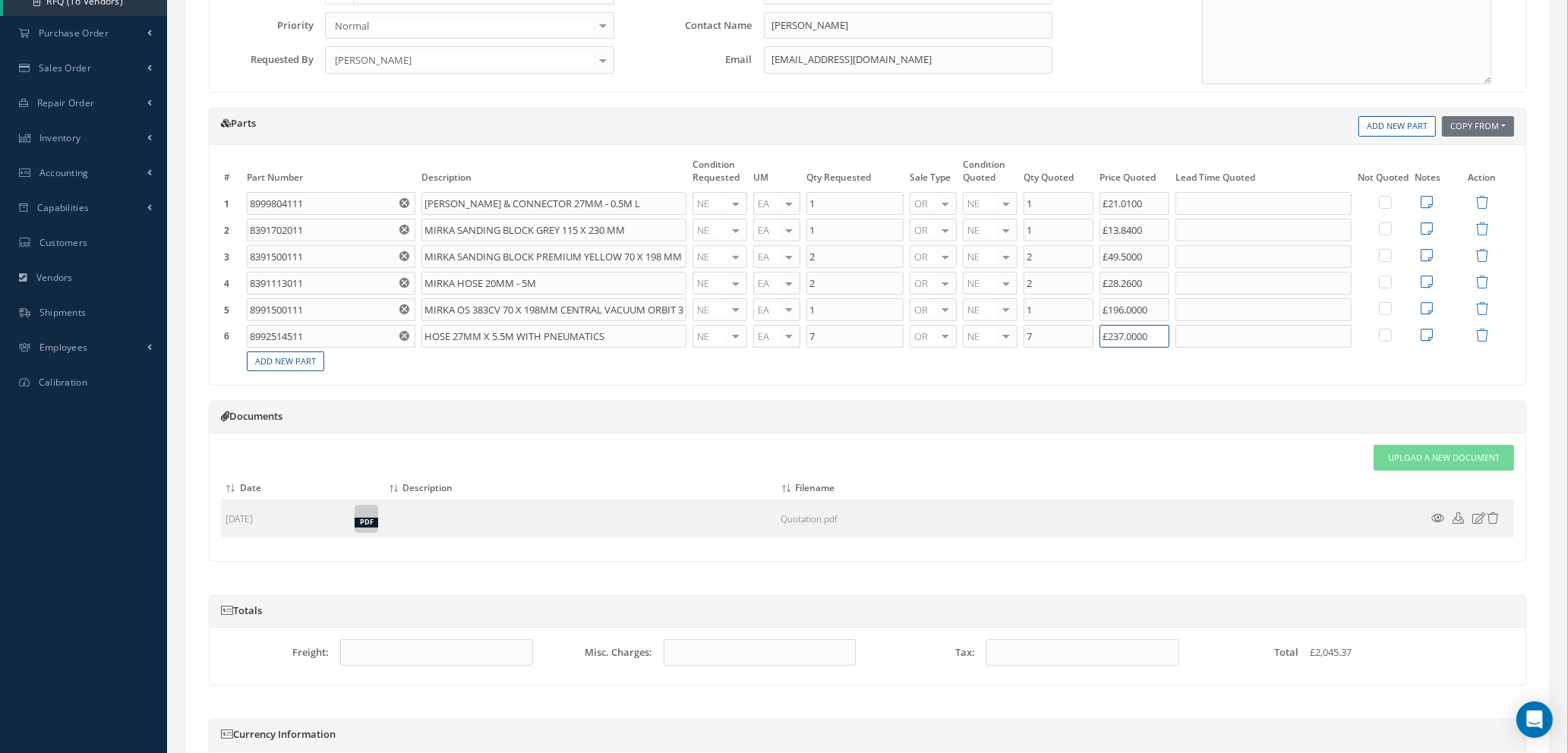
drag, startPoint x: 1164, startPoint y: 335, endPoint x: 1039, endPoint y: 335, distance: 125.0
click at [1039, 335] on tr "6 8992514511 Part Number Description HOSE 27MM X 5.5M WITH PNEUMATICS NE OH SV …" at bounding box center [868, 337] width 1293 height 26
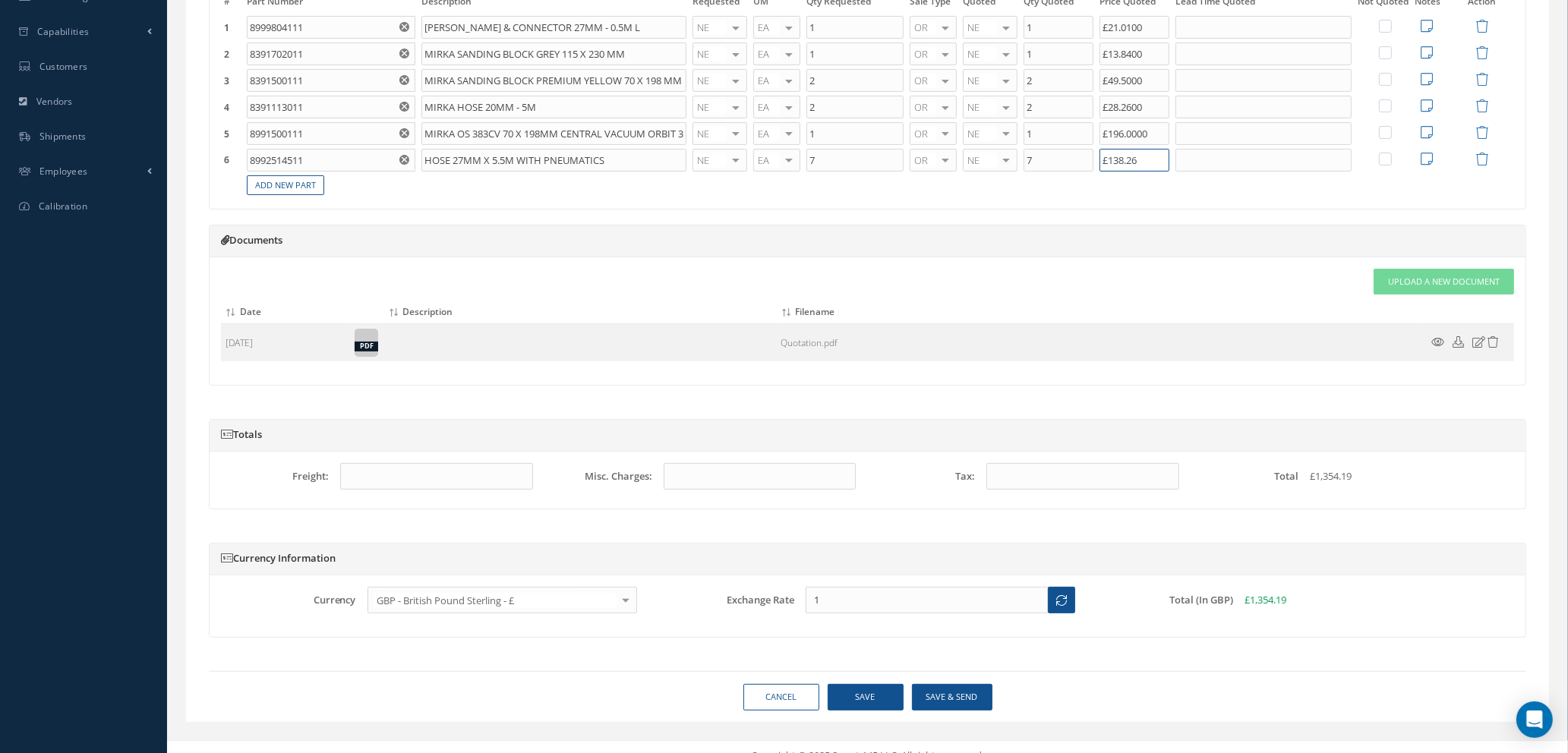
scroll to position [423, 0]
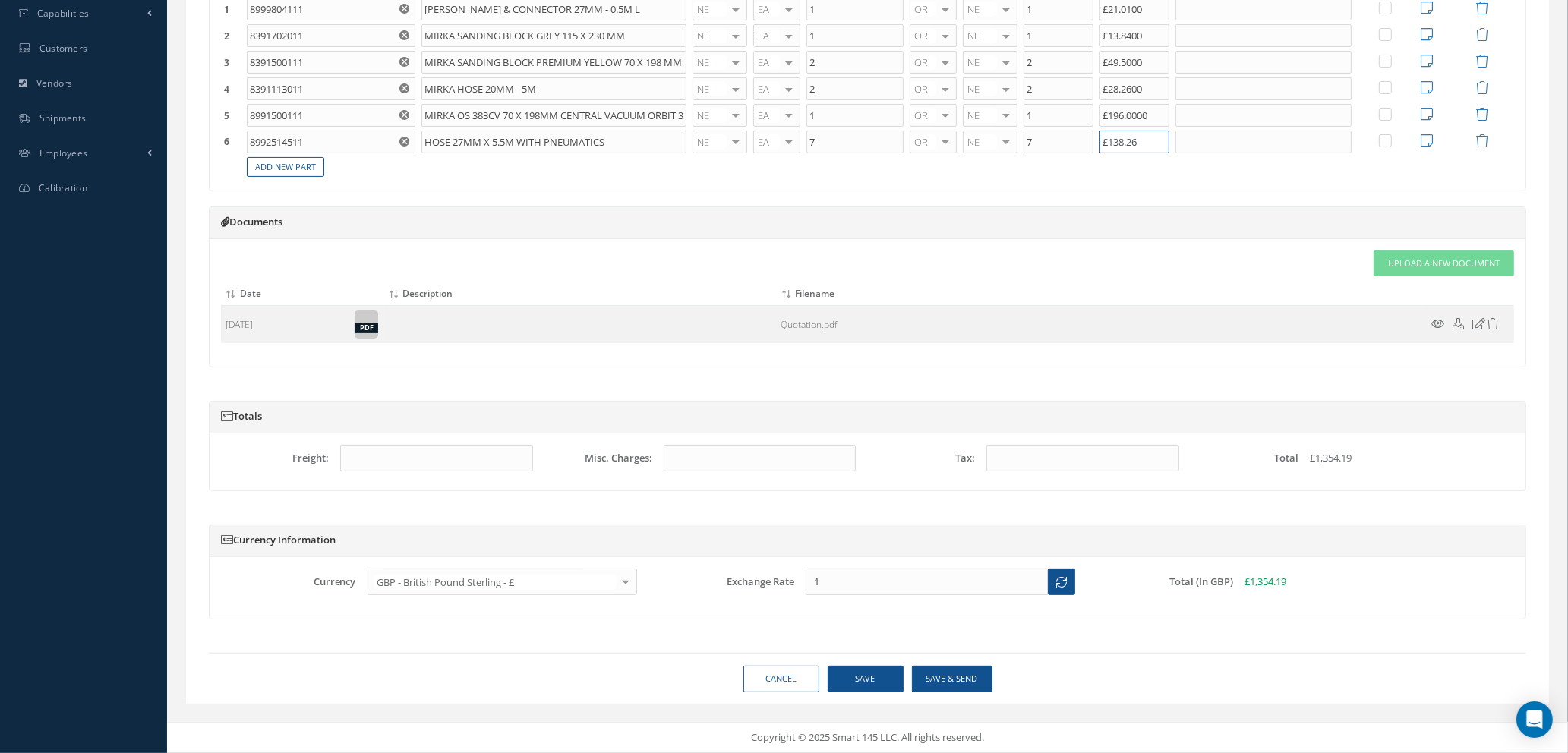
type input "£138.26"
click at [864, 684] on button "Save" at bounding box center [866, 679] width 76 height 26
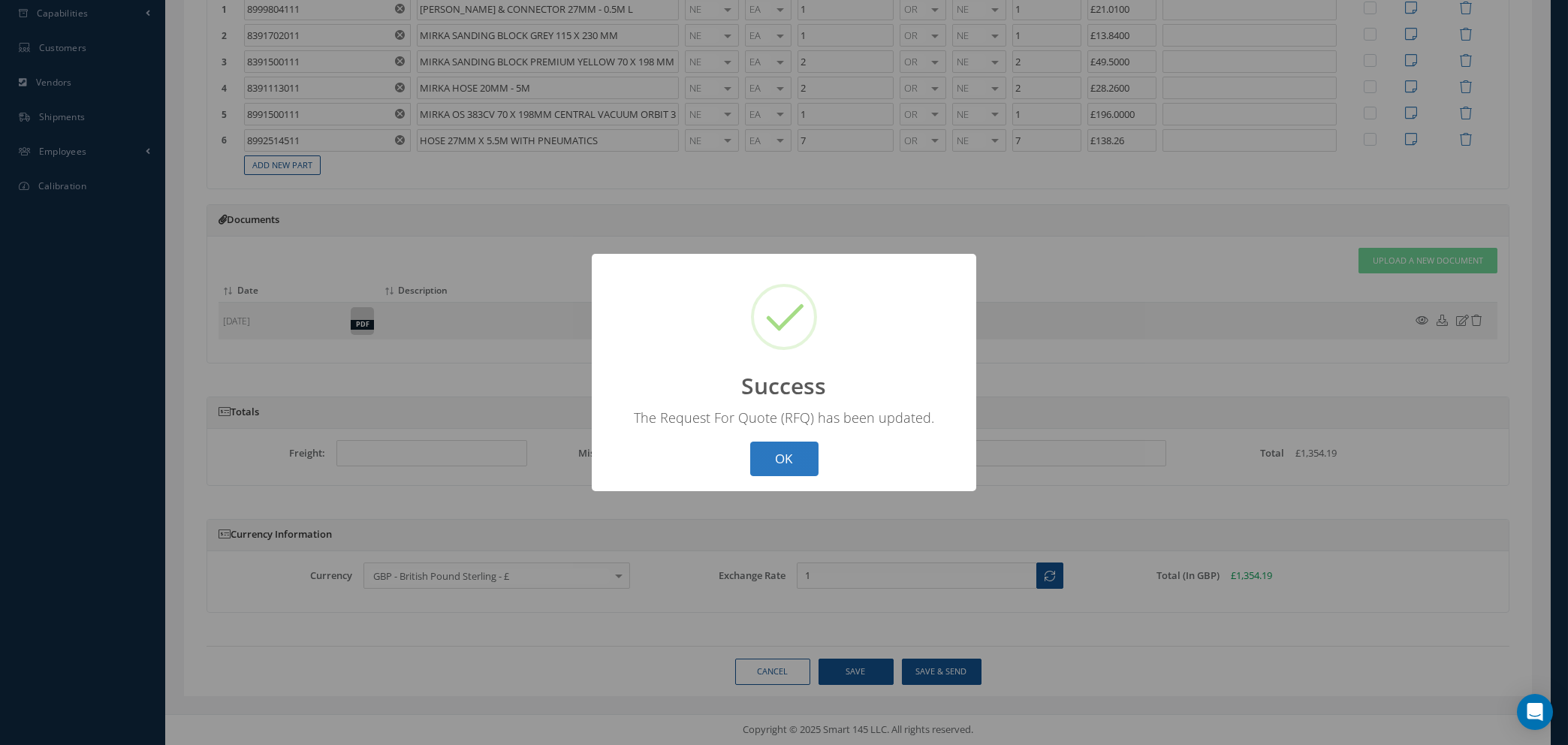
click at [787, 456] on button "OK" at bounding box center [784, 460] width 69 height 36
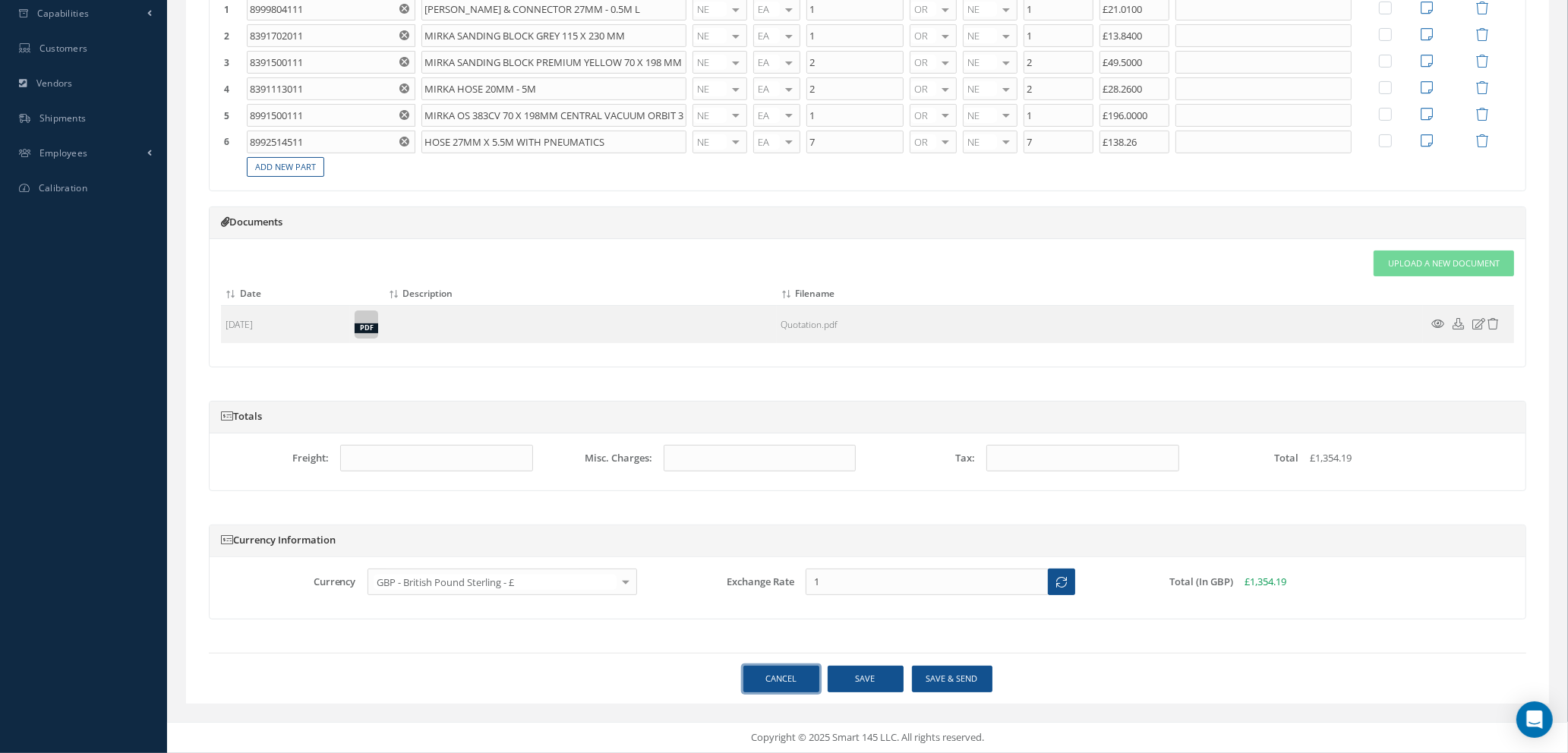
click at [786, 677] on link "Cancel" at bounding box center [781, 679] width 76 height 26
select select "25"
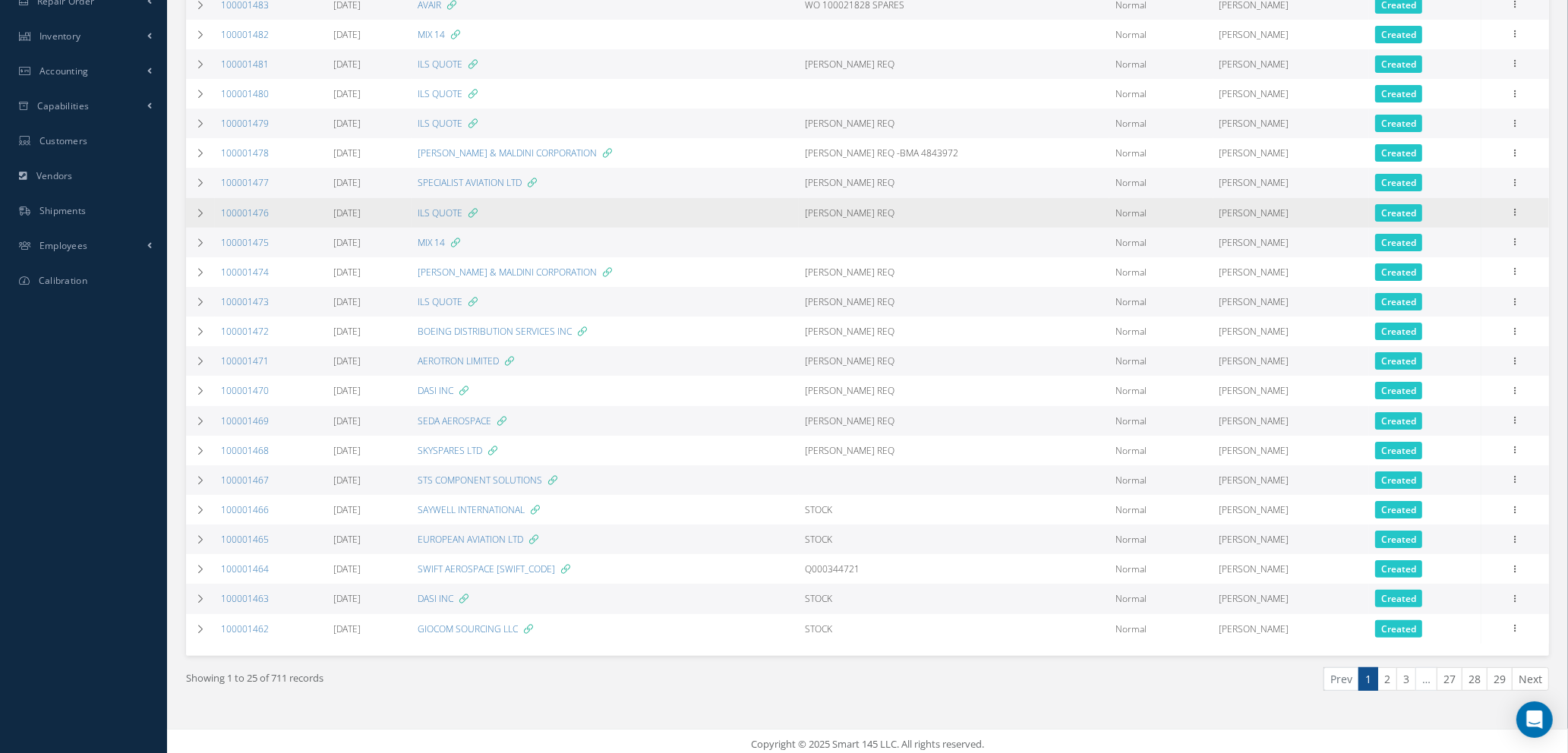
scroll to position [336, 0]
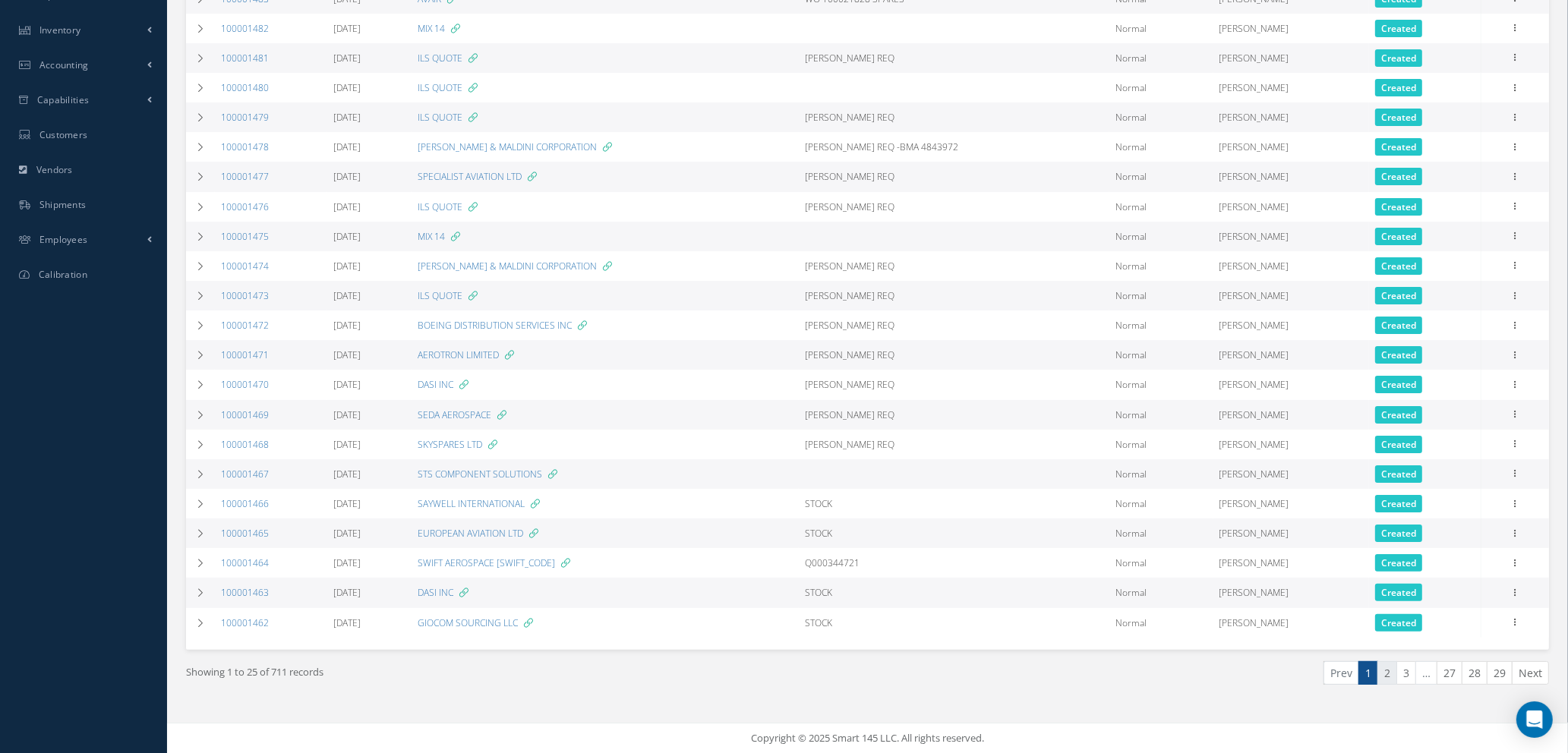
click at [1388, 673] on link "2" at bounding box center [1388, 673] width 19 height 24
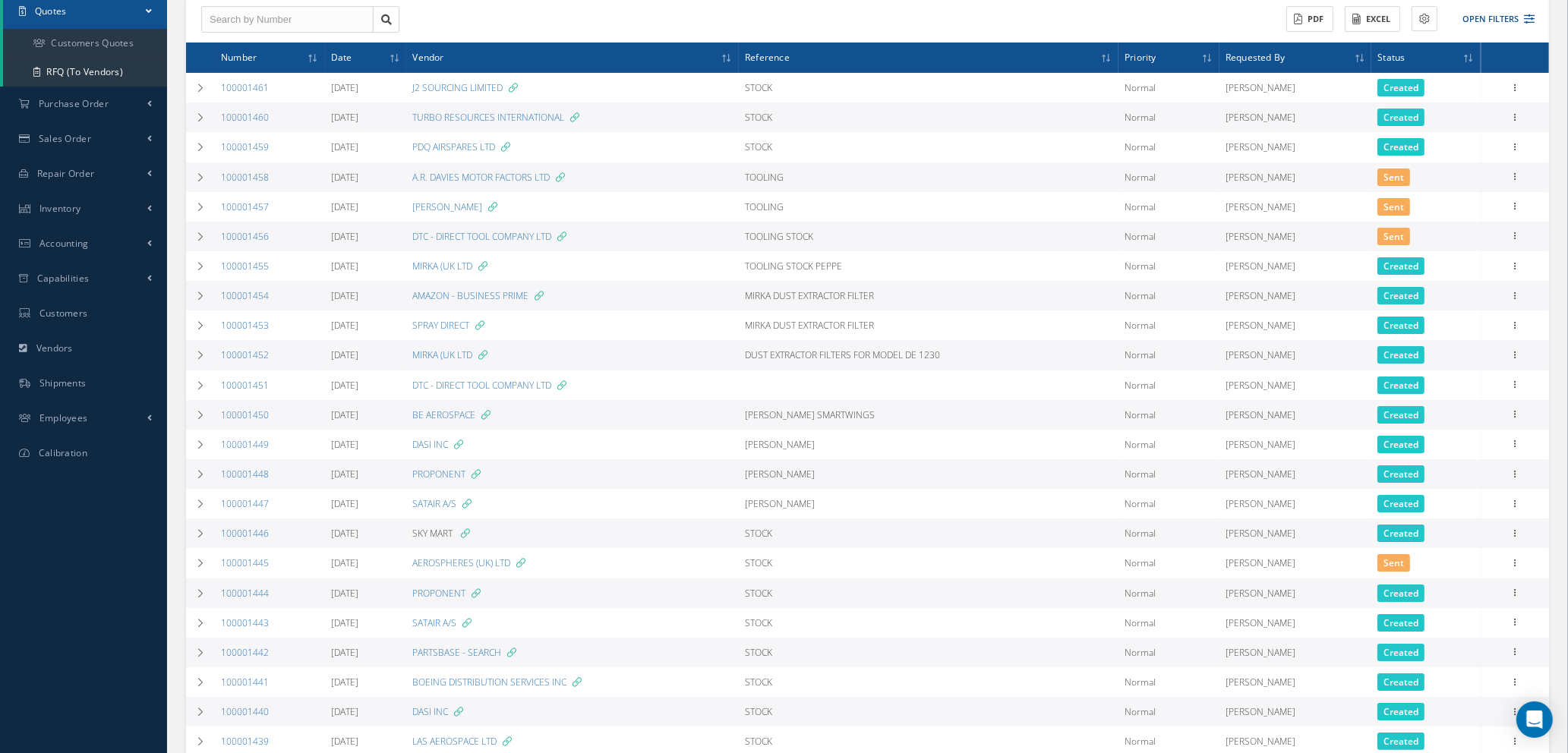
scroll to position [108, 0]
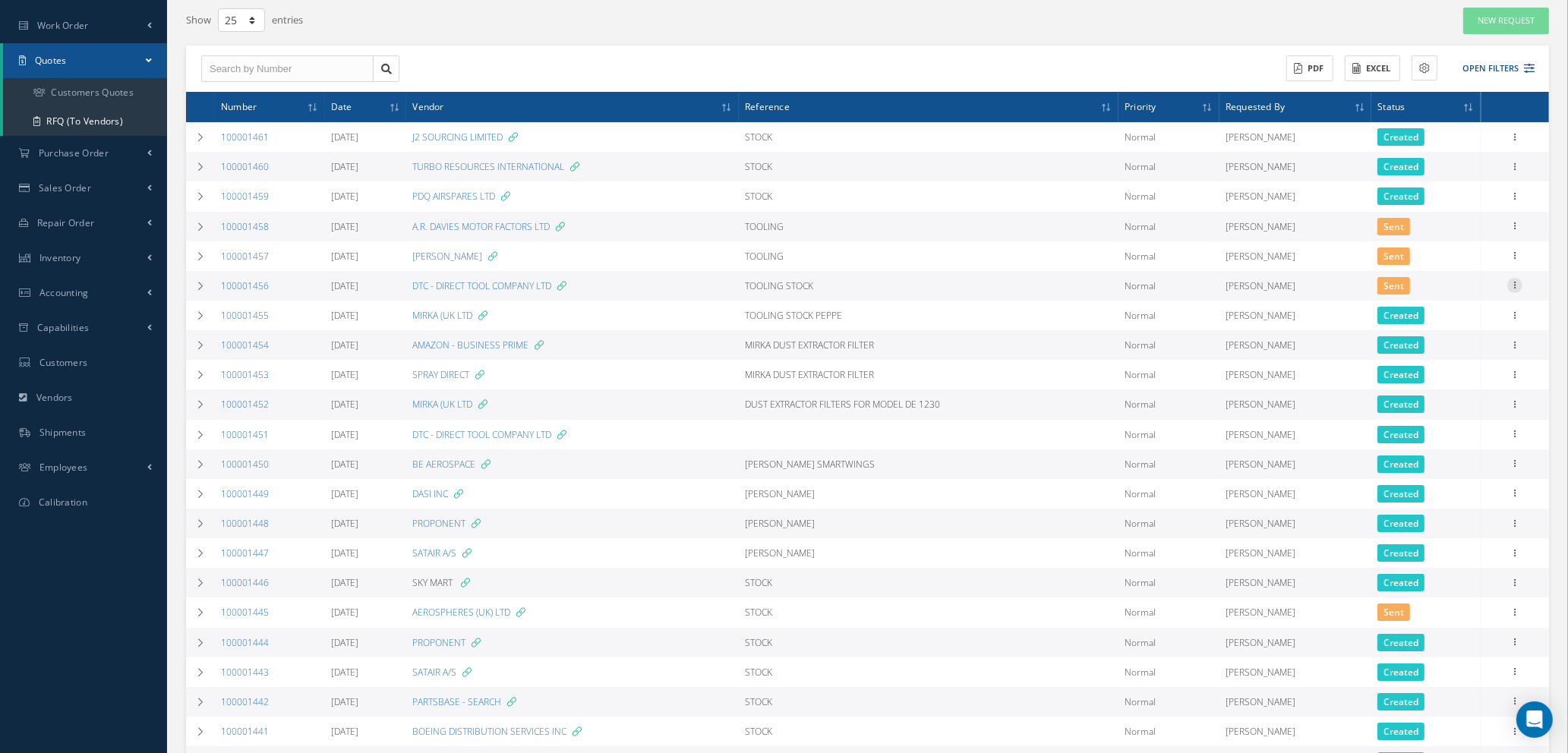
click at [1516, 284] on icon at bounding box center [1514, 284] width 15 height 12
click at [1456, 309] on link "Edit" at bounding box center [1445, 315] width 120 height 19
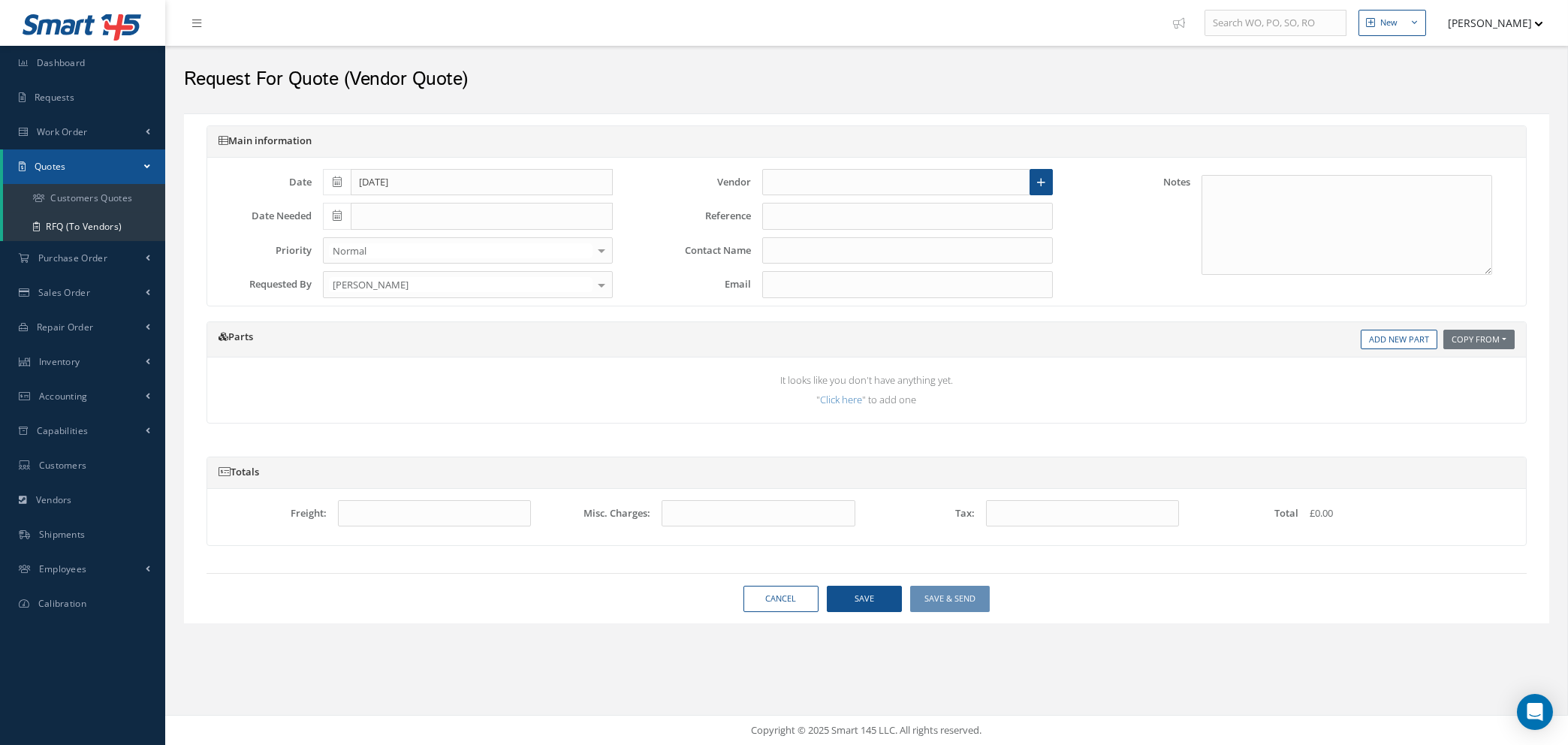
type input "[DATE]"
type input "DTC - DIRECT TOOL COMPANY LTD"
type input "TOOLING STOCK"
type input "[PERSON_NAME]"
type input "[EMAIL_ADDRESS][DOMAIN_NAME]"
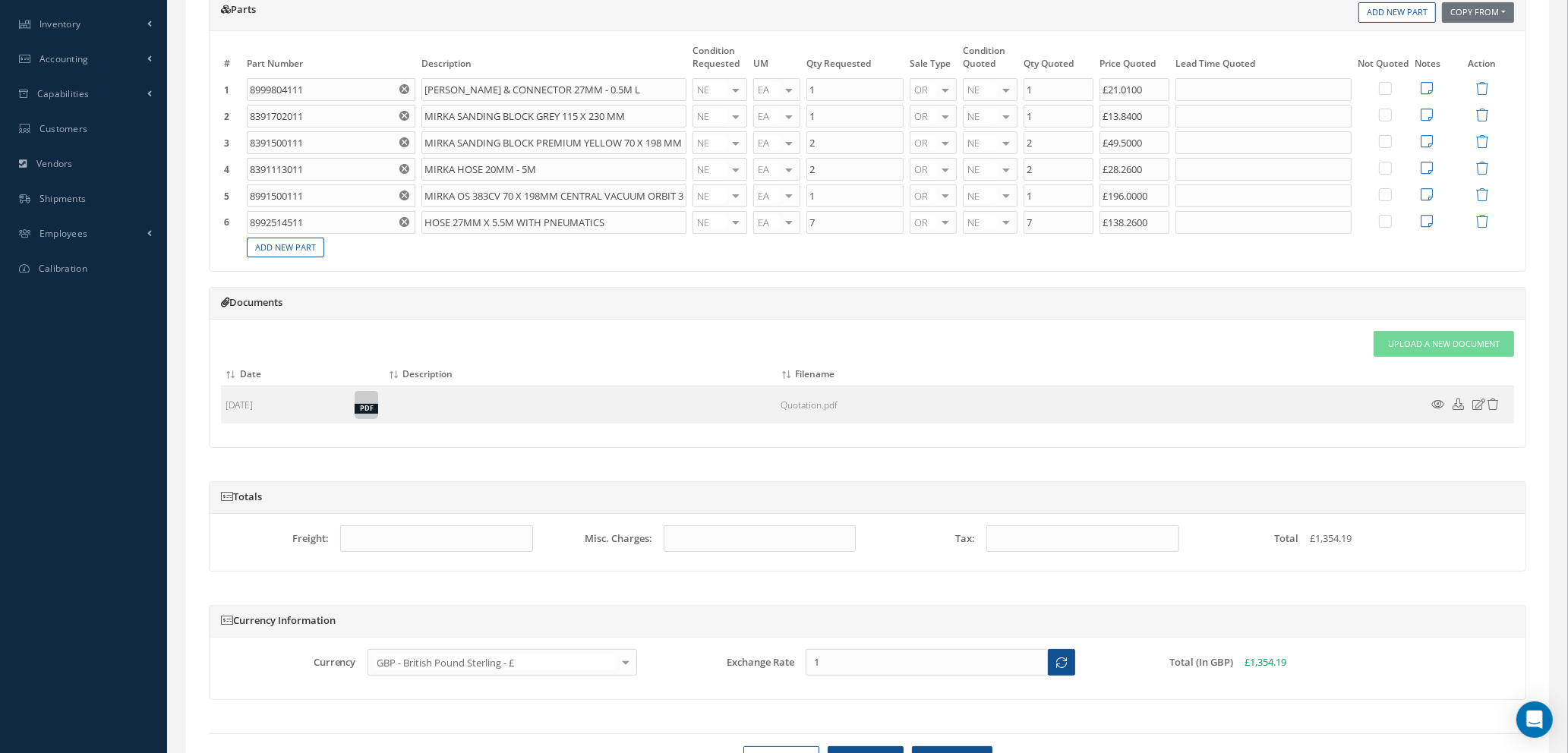
scroll to position [423, 0]
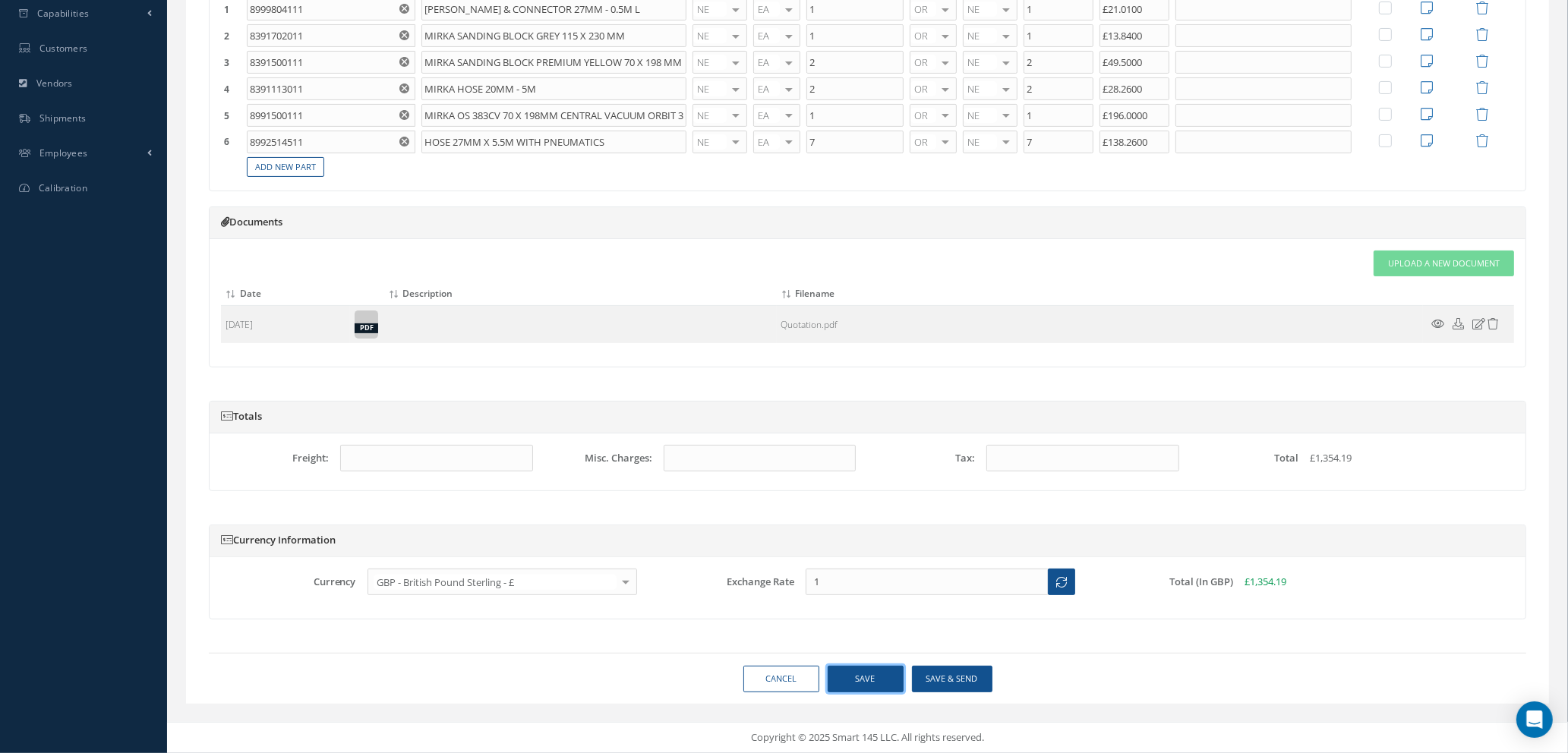
click at [848, 677] on button "Save" at bounding box center [866, 679] width 76 height 26
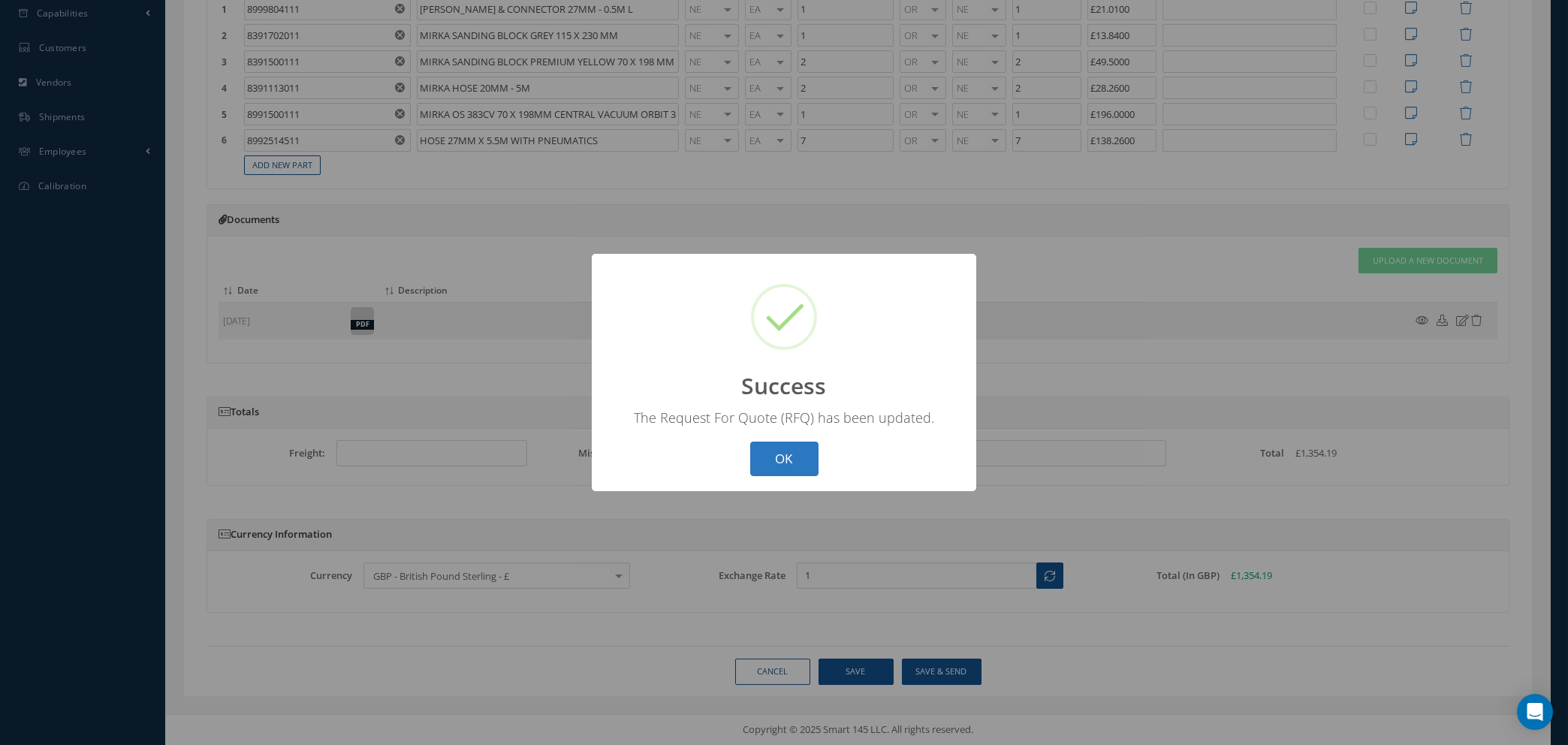
click at [767, 458] on button "OK" at bounding box center [784, 460] width 69 height 36
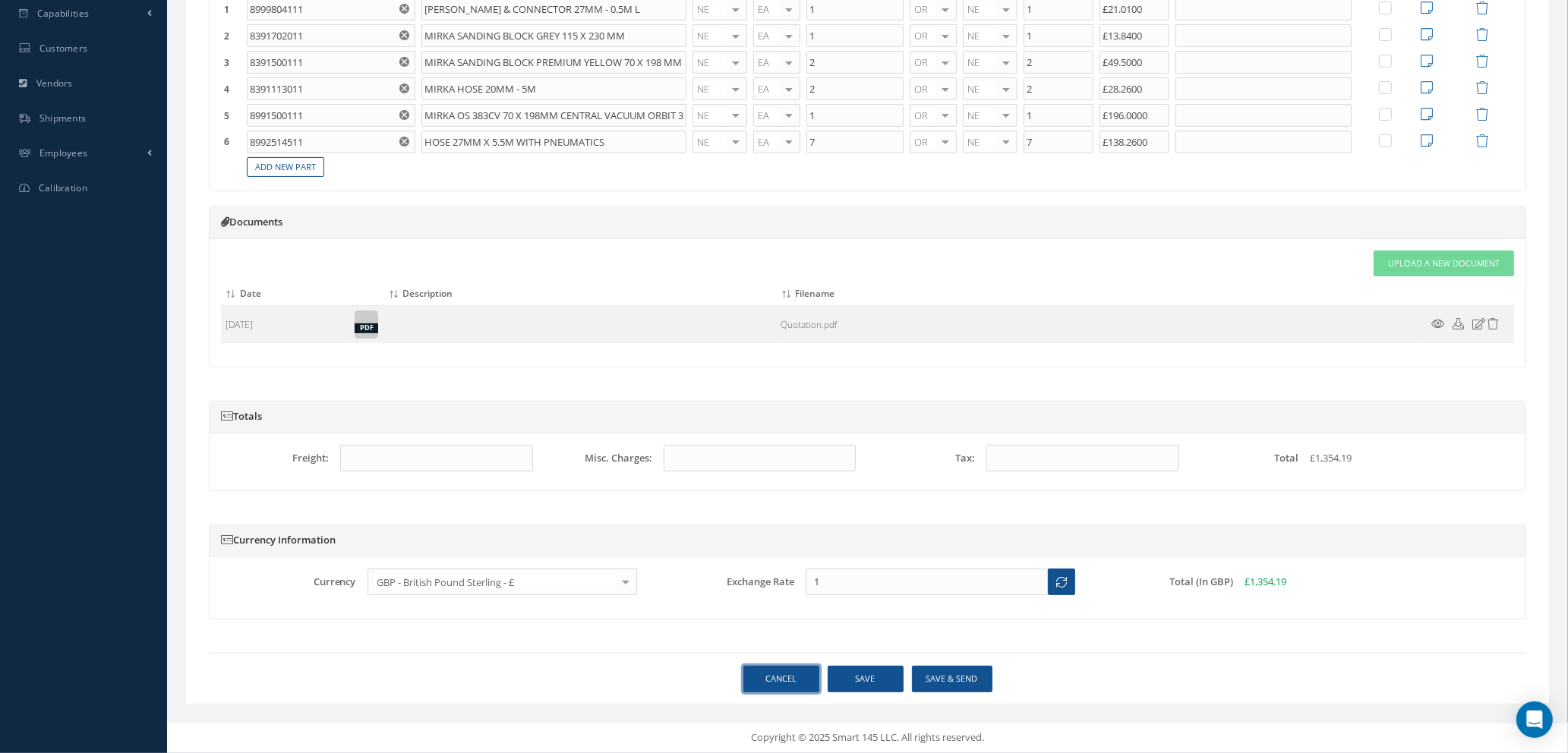
click at [770, 677] on link "Cancel" at bounding box center [781, 679] width 76 height 26
select select "25"
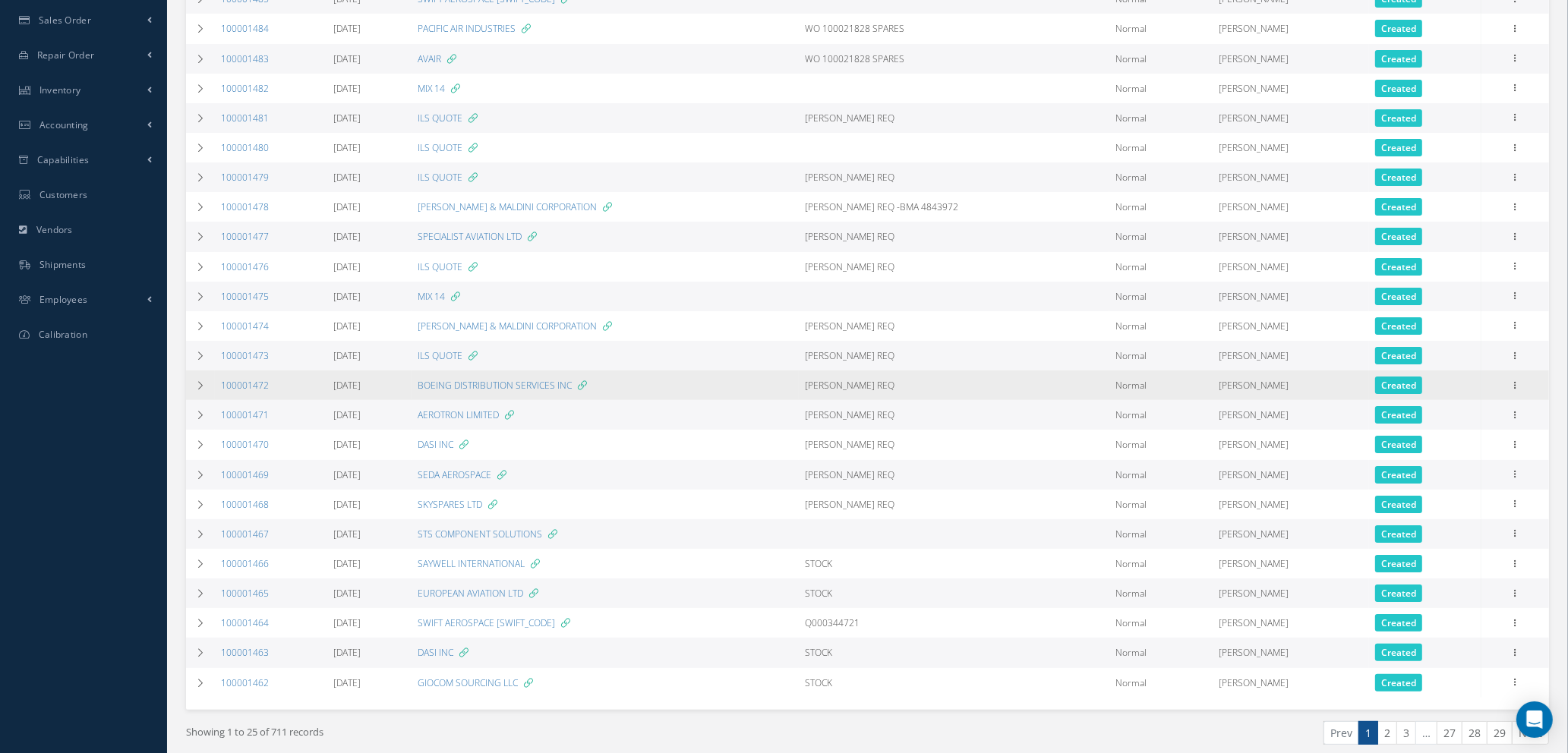
scroll to position [336, 0]
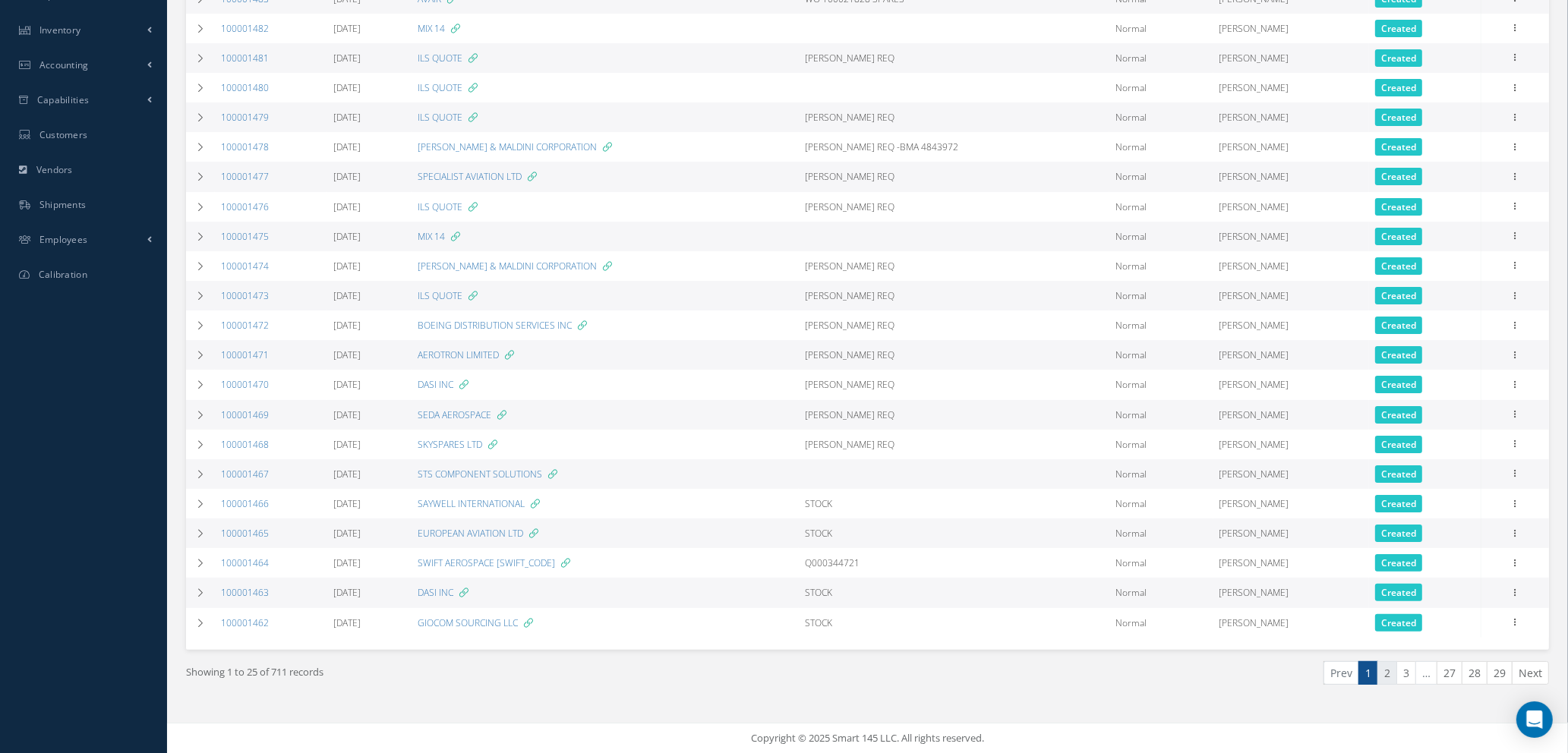
click at [1382, 670] on link "2" at bounding box center [1388, 673] width 19 height 24
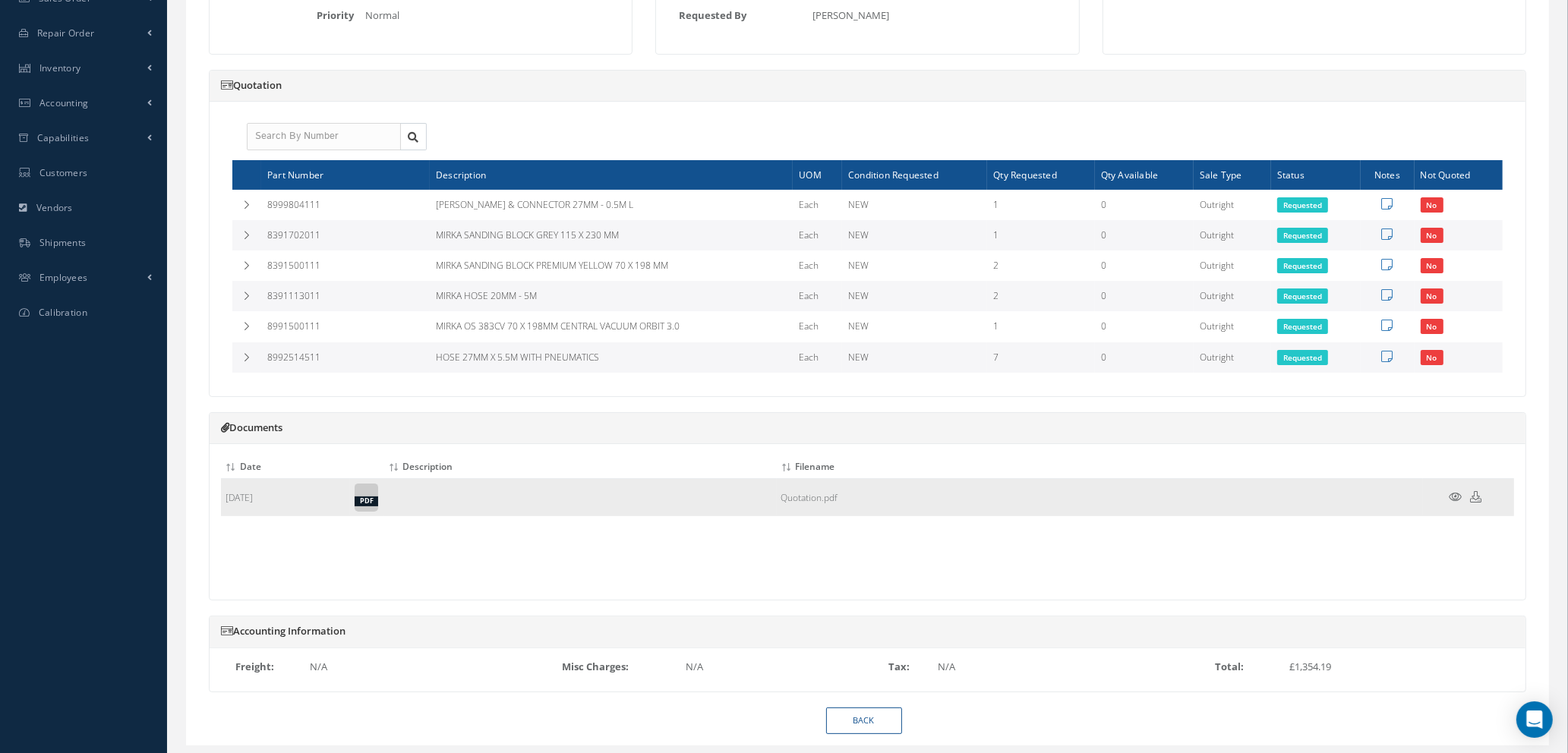
scroll to position [340, 0]
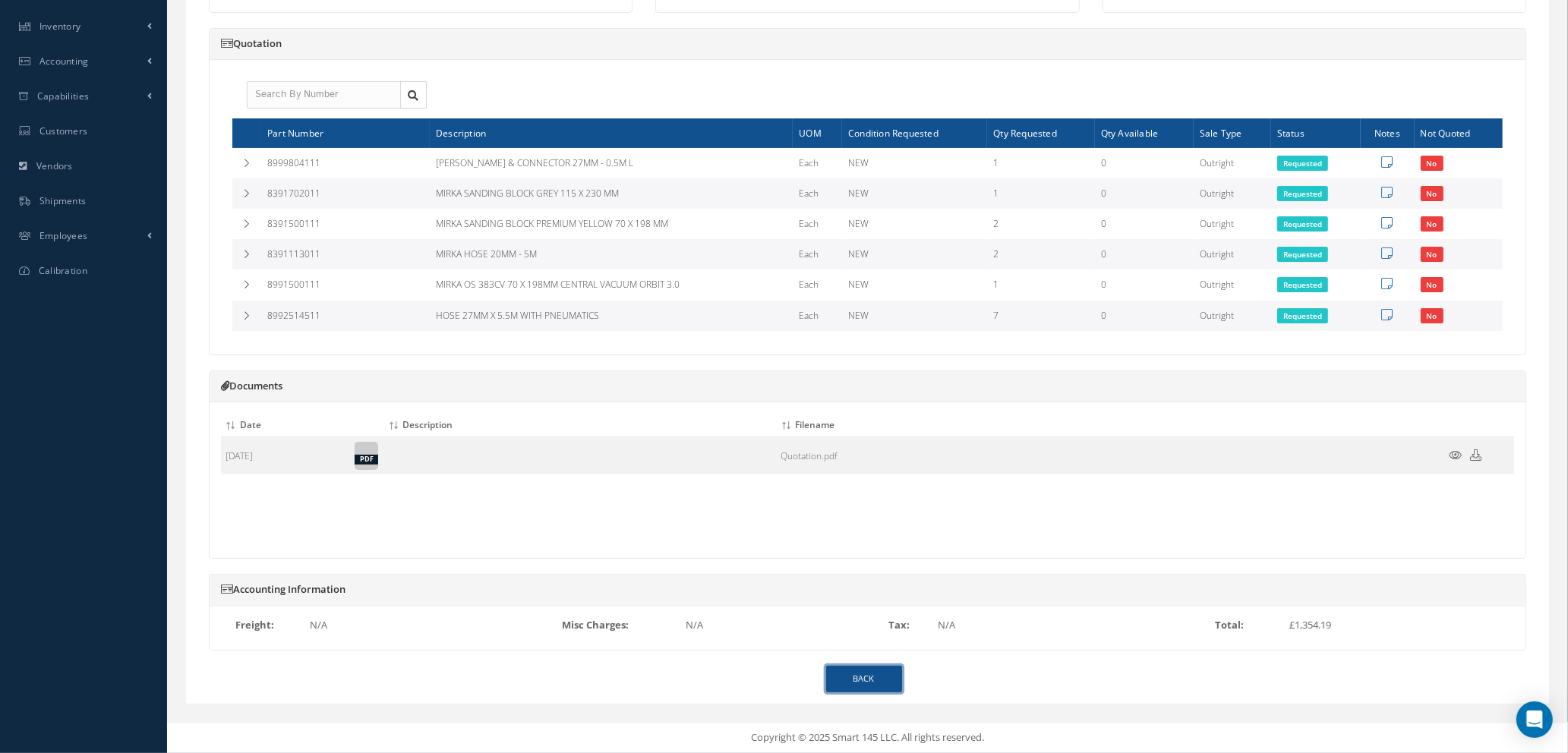
click at [874, 678] on link "BACK" at bounding box center [864, 679] width 76 height 26
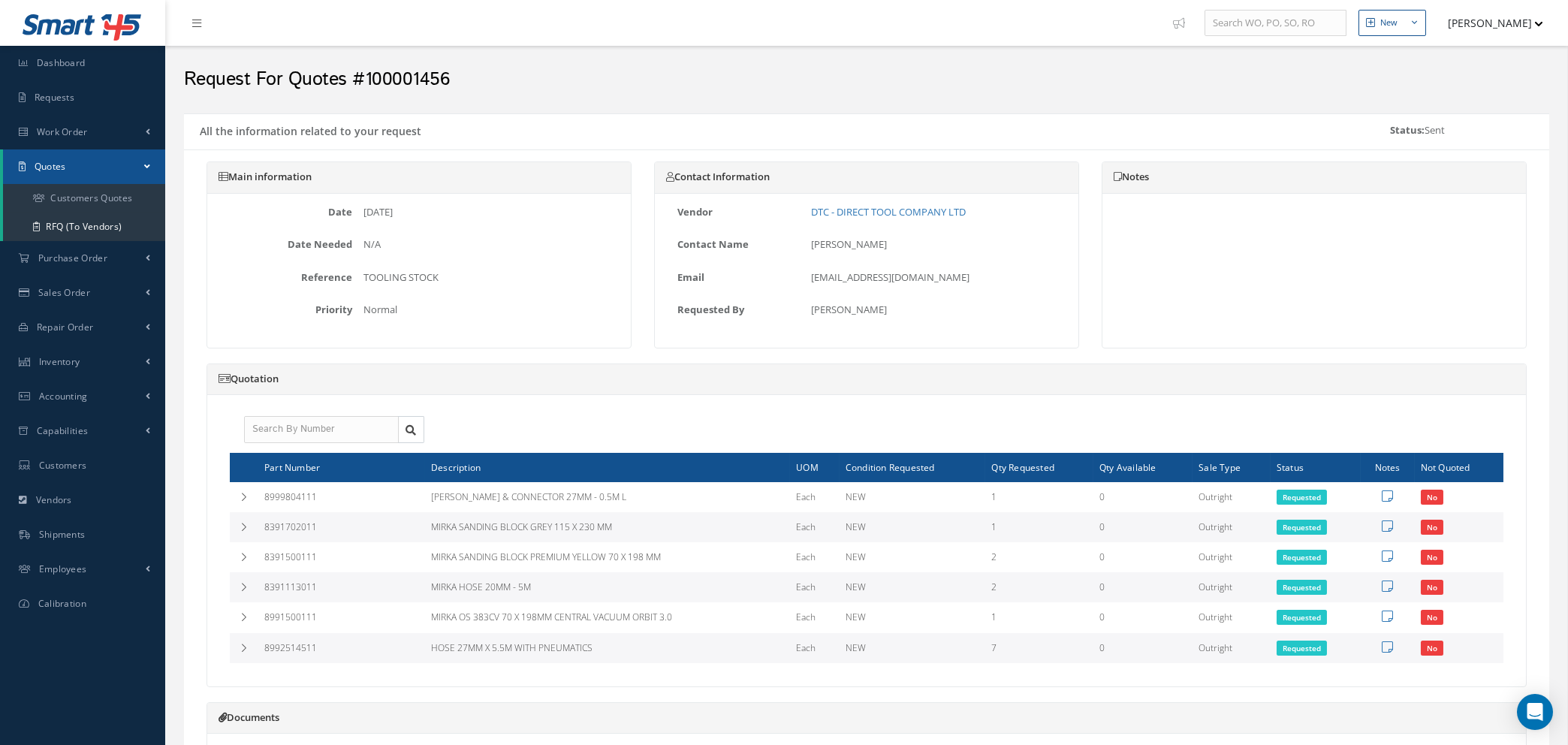
select select "25"
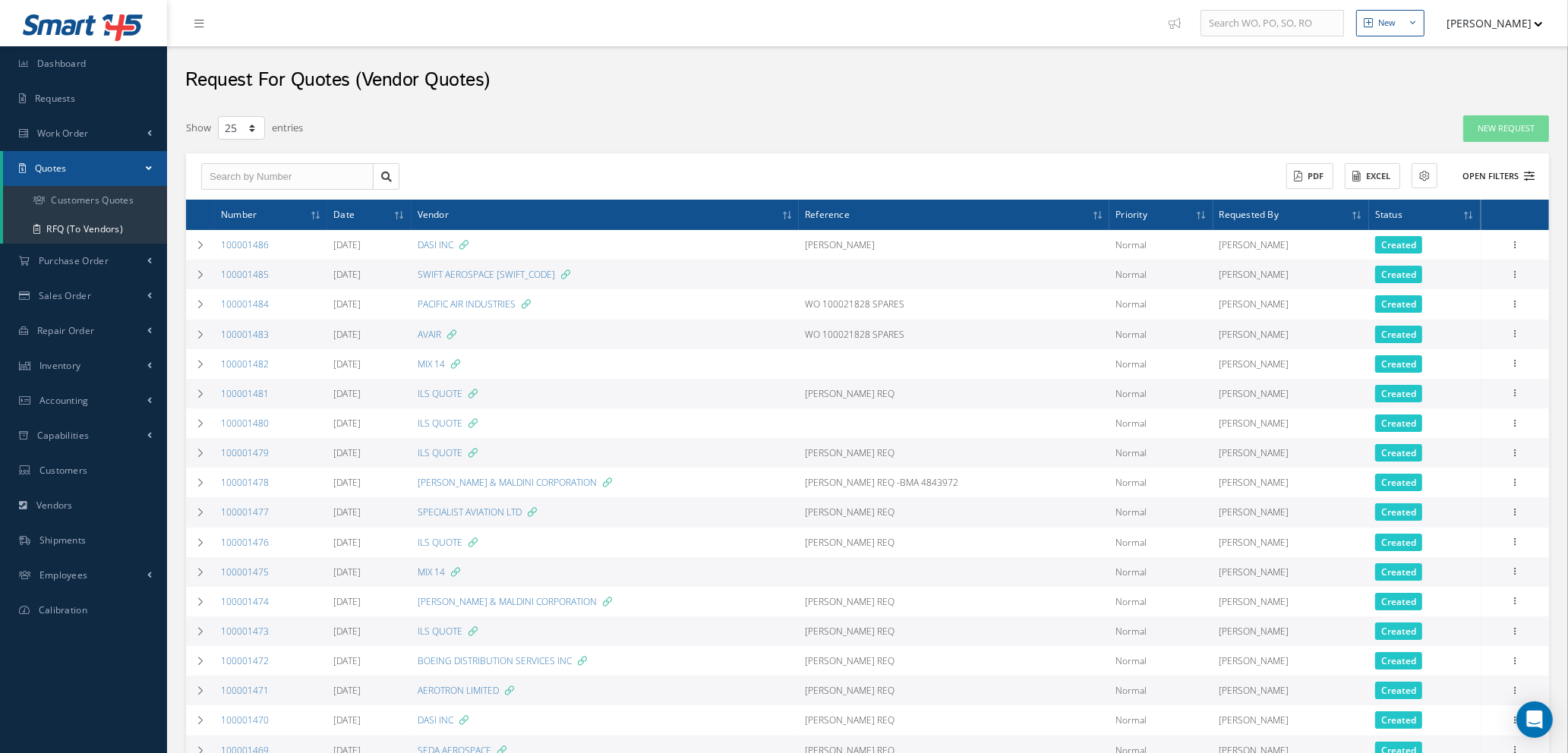
click at [1529, 175] on icon at bounding box center [1529, 176] width 11 height 11
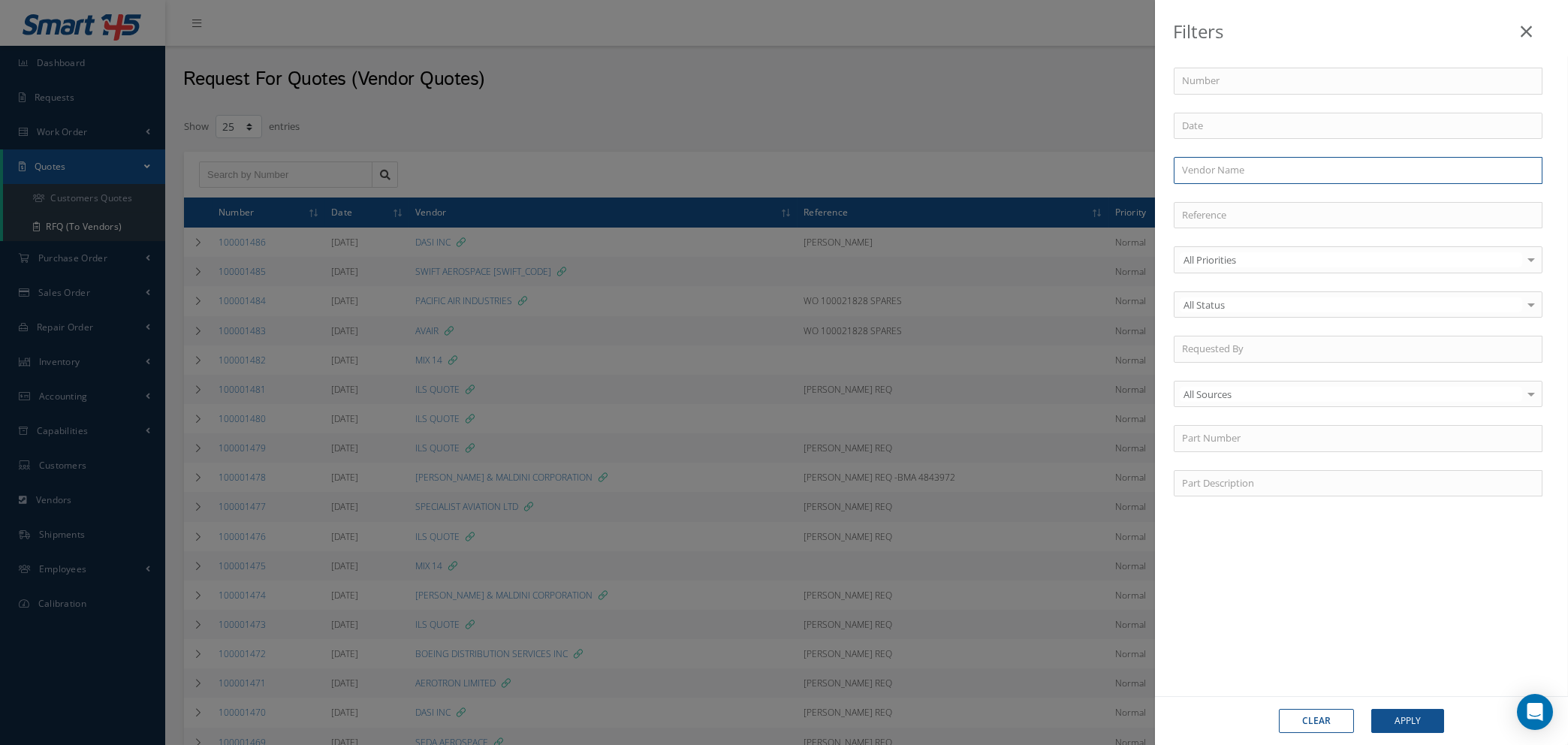
click at [1305, 166] on input "text" at bounding box center [1358, 170] width 369 height 27
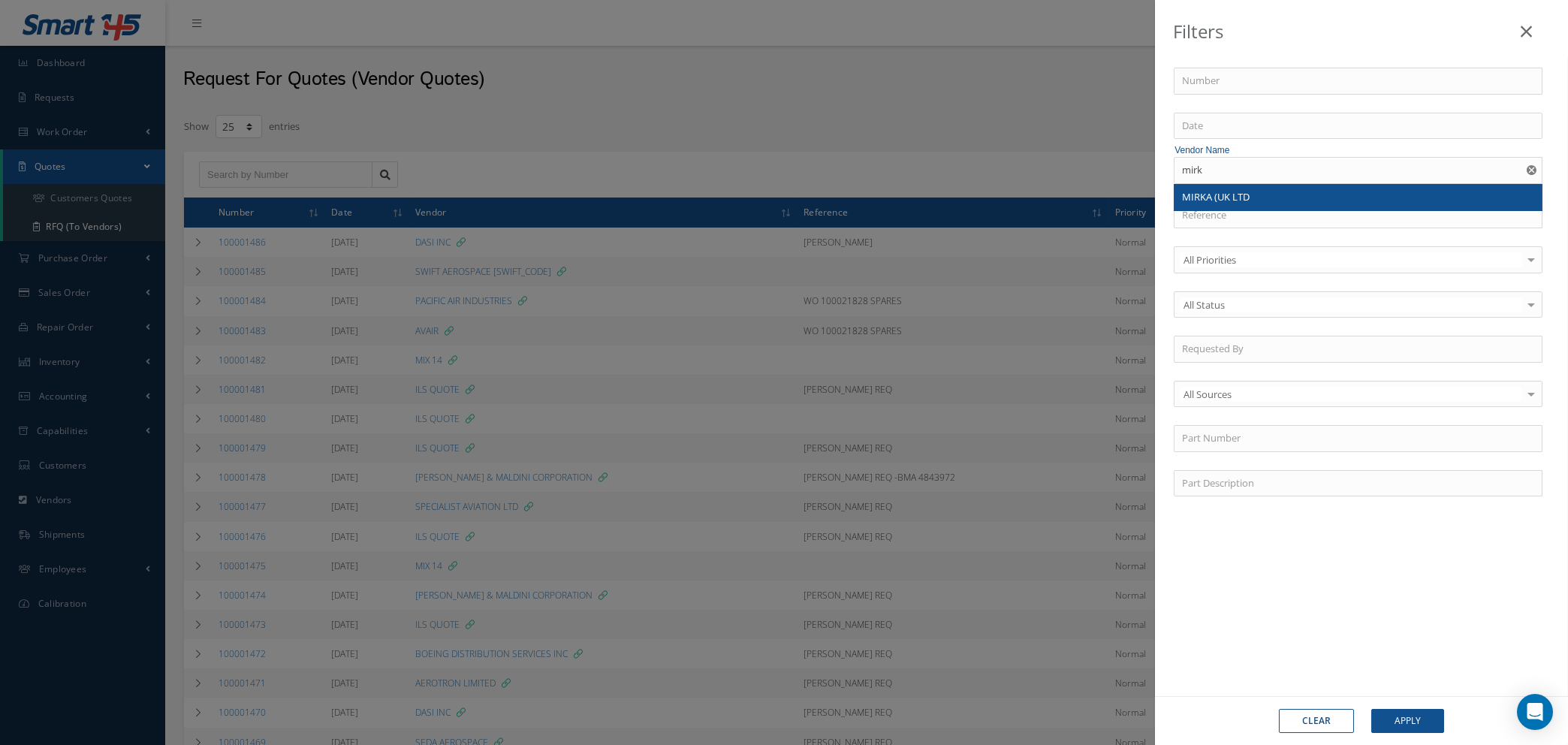
click at [1277, 200] on div "MIRKA (UK LTD" at bounding box center [1358, 197] width 352 height 15
type input "MIRKA (UK LTD"
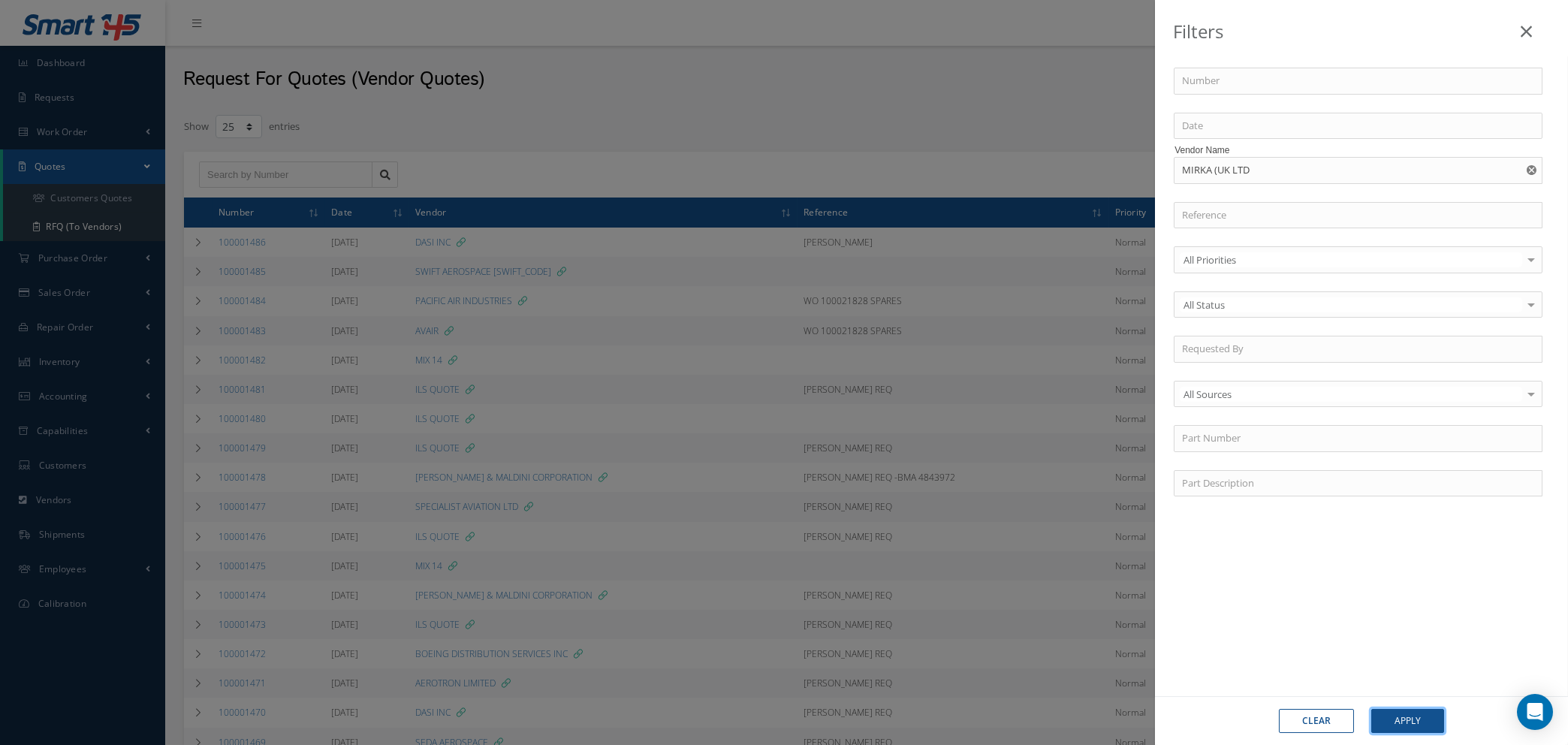
click at [1390, 718] on button "Apply" at bounding box center [1408, 722] width 73 height 24
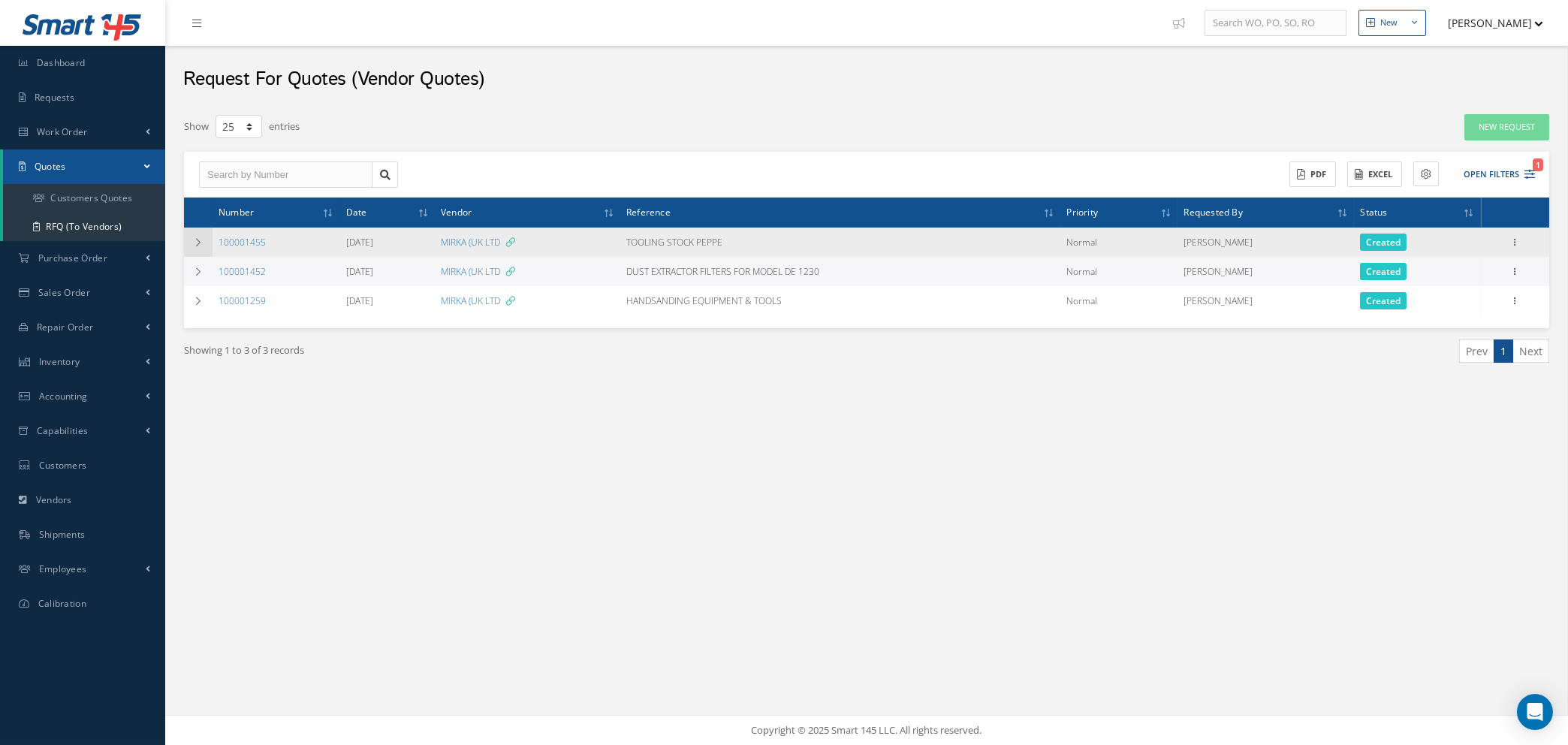
click at [200, 241] on icon at bounding box center [198, 243] width 10 height 9
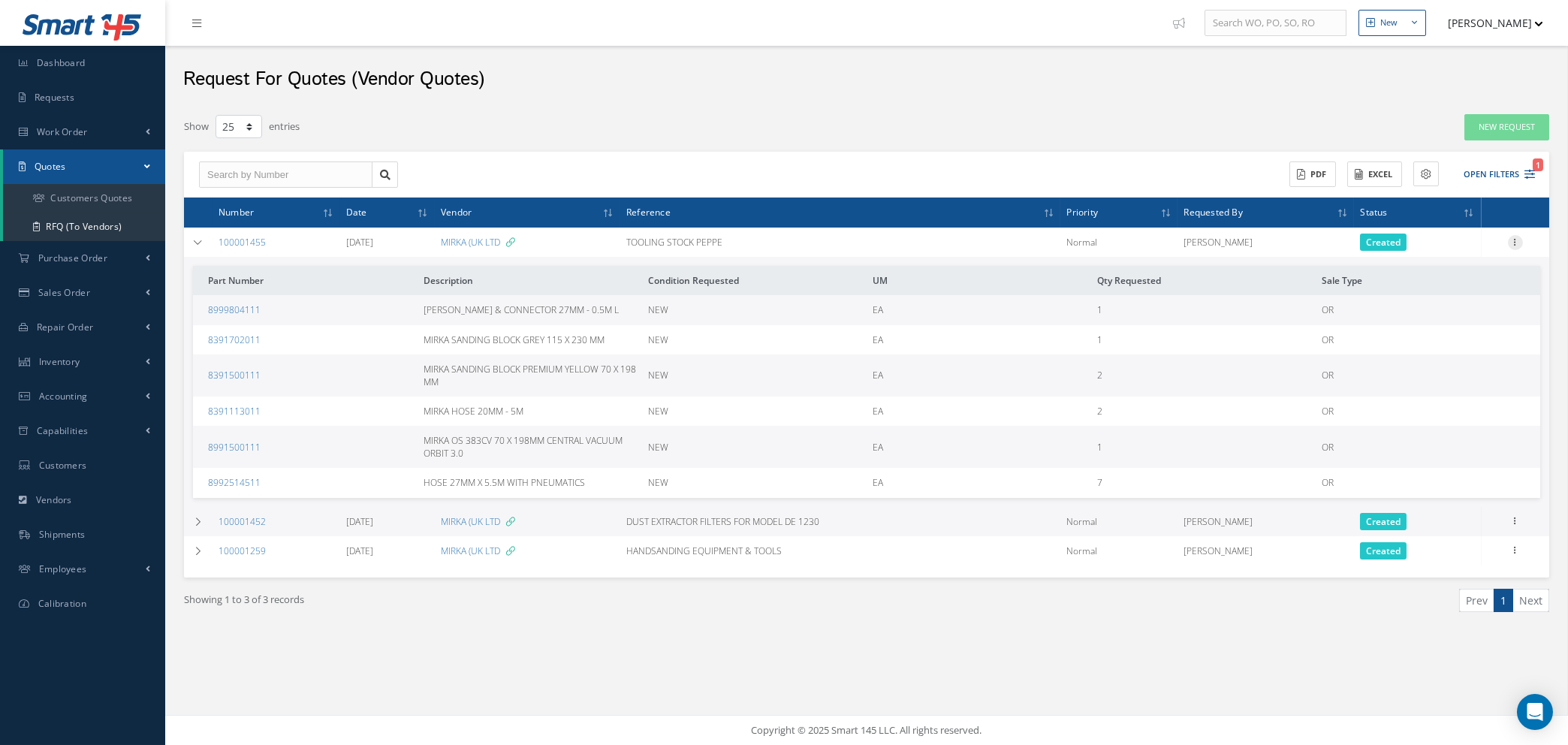
click at [1518, 239] on icon at bounding box center [1515, 241] width 15 height 12
click at [1431, 269] on link "Edit" at bounding box center [1446, 271] width 118 height 19
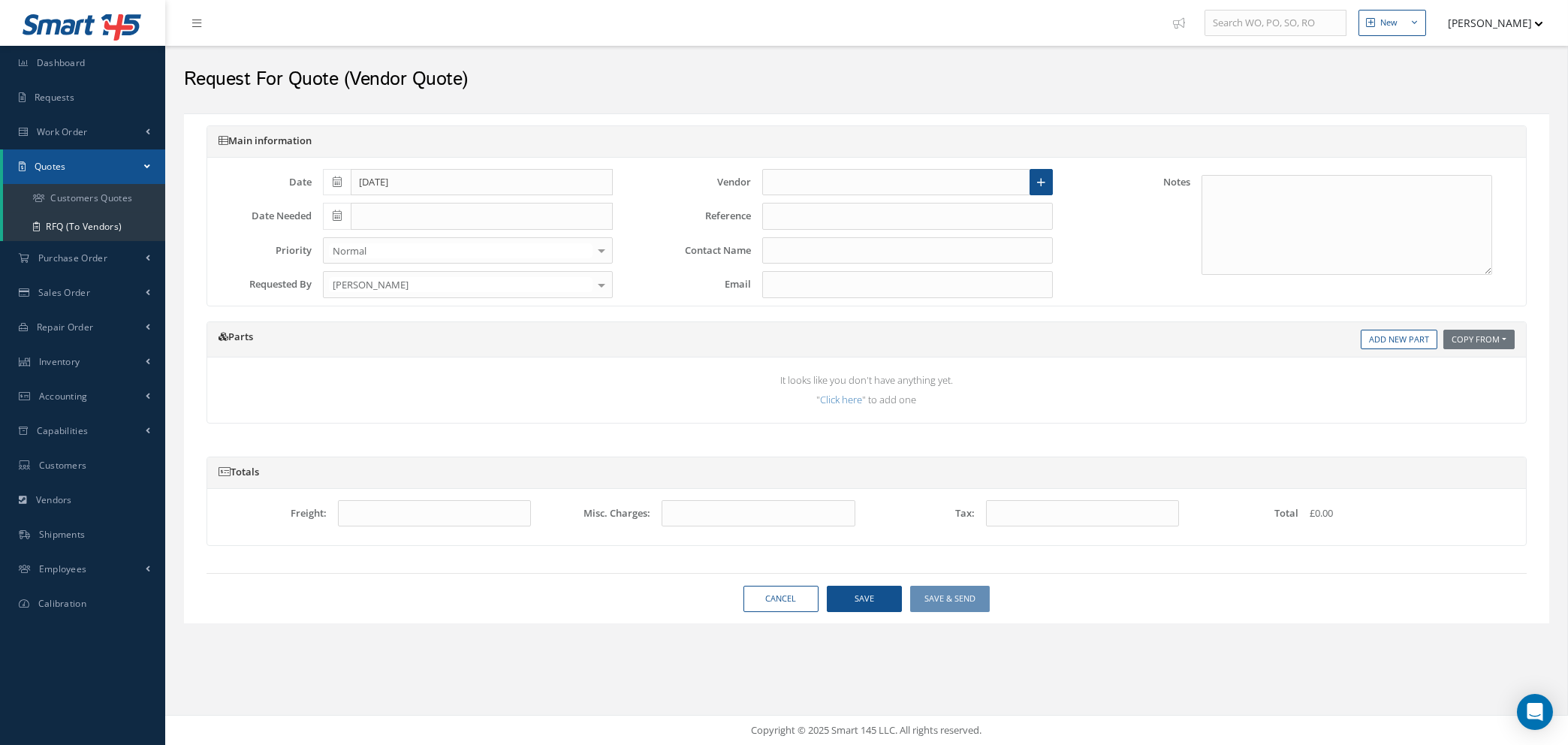
type input "[DATE]"
type input "MIRKA (UK LTD"
type input "TOOLING STOCK PEPPE"
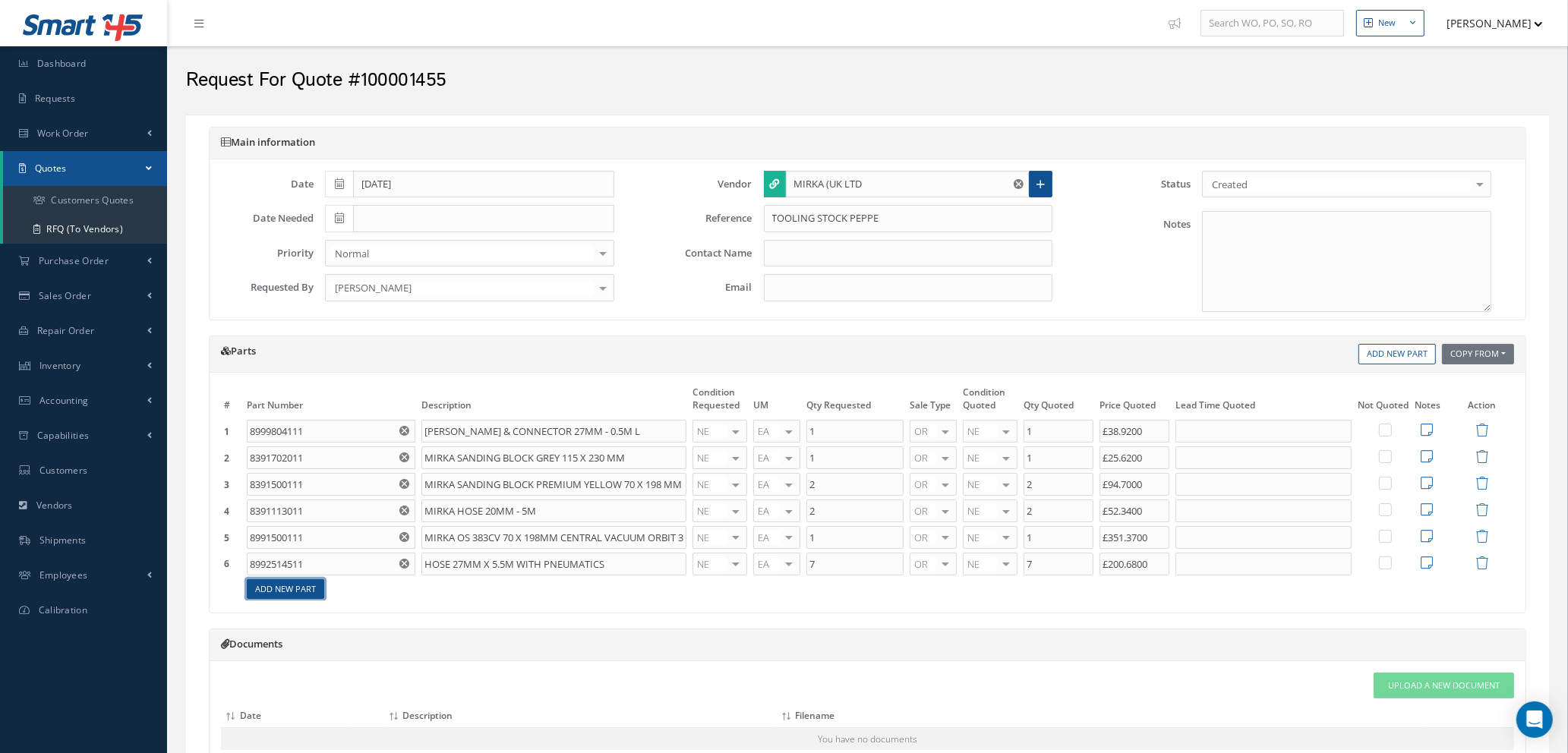
click at [297, 590] on link "Add New Part" at bounding box center [286, 589] width 77 height 20
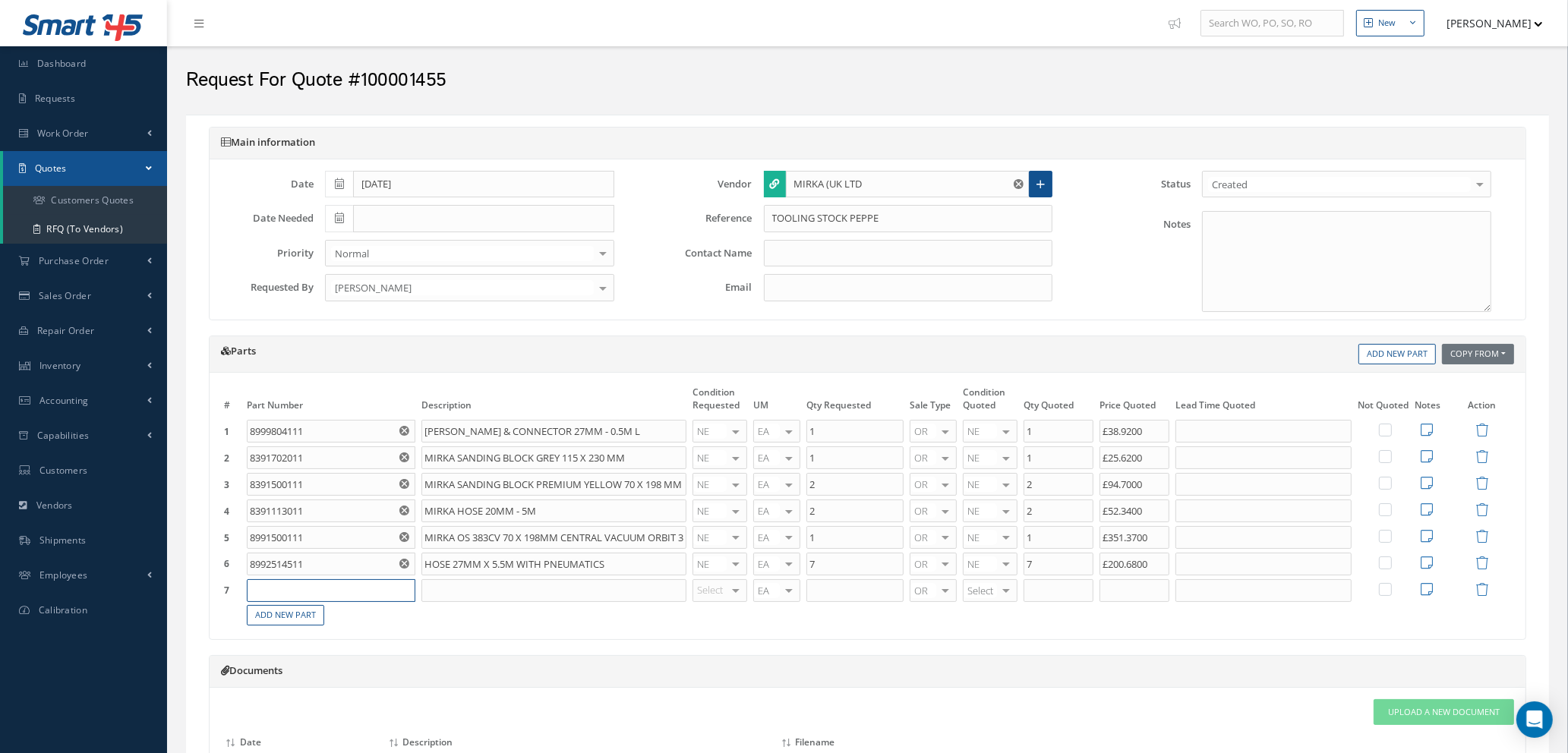
click at [320, 583] on input "text" at bounding box center [332, 591] width 169 height 23
type input "8995625111"
click at [465, 596] on input "text" at bounding box center [553, 591] width 265 height 23
type input "m"
type input "MIRKA PROS 625CV 150MM 2.5 ORBIT"
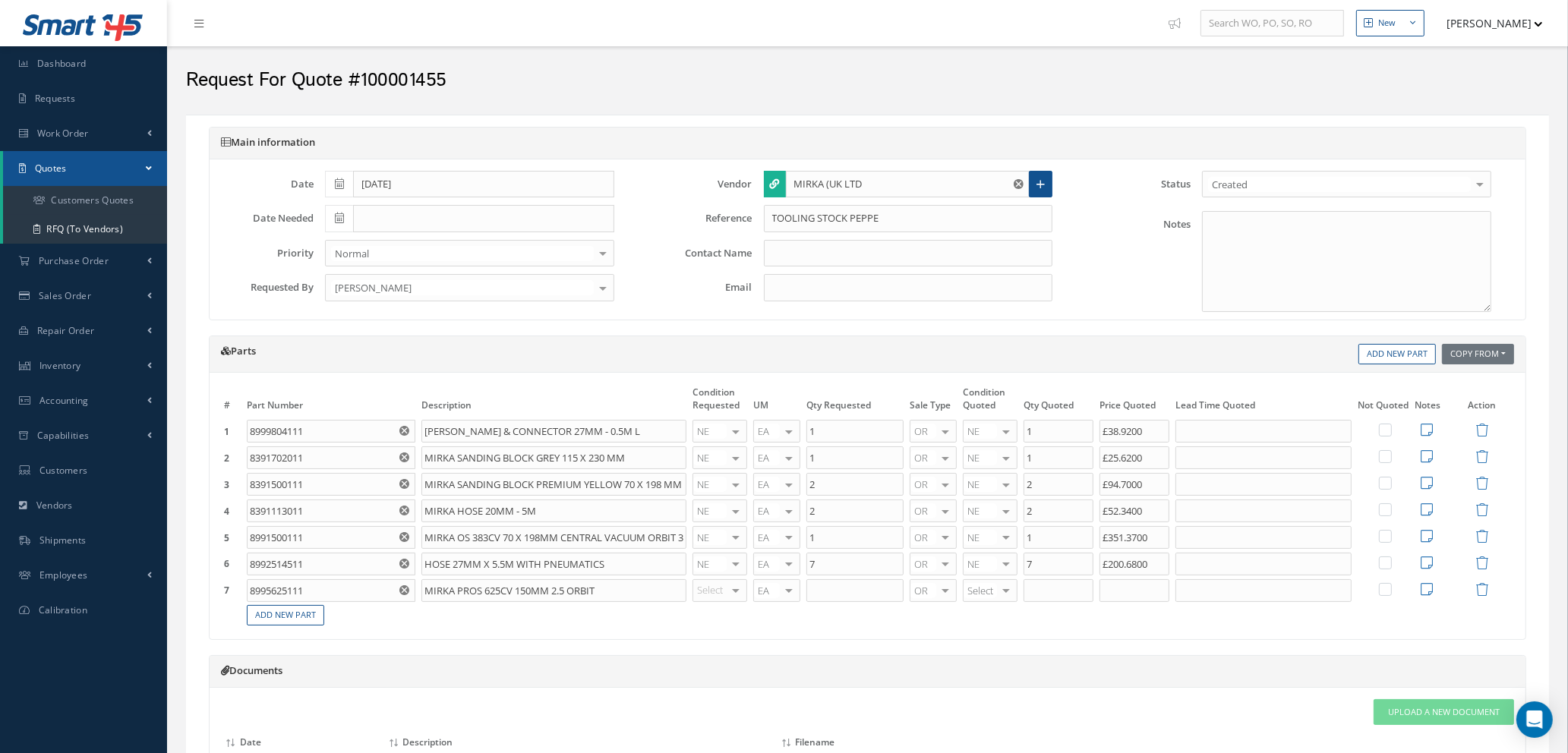
click at [739, 593] on div at bounding box center [736, 590] width 21 height 22
type input "NE"
click at [726, 620] on span "NE" at bounding box center [722, 615] width 53 height 26
click at [832, 588] on input "text" at bounding box center [855, 591] width 97 height 23
type input "1"
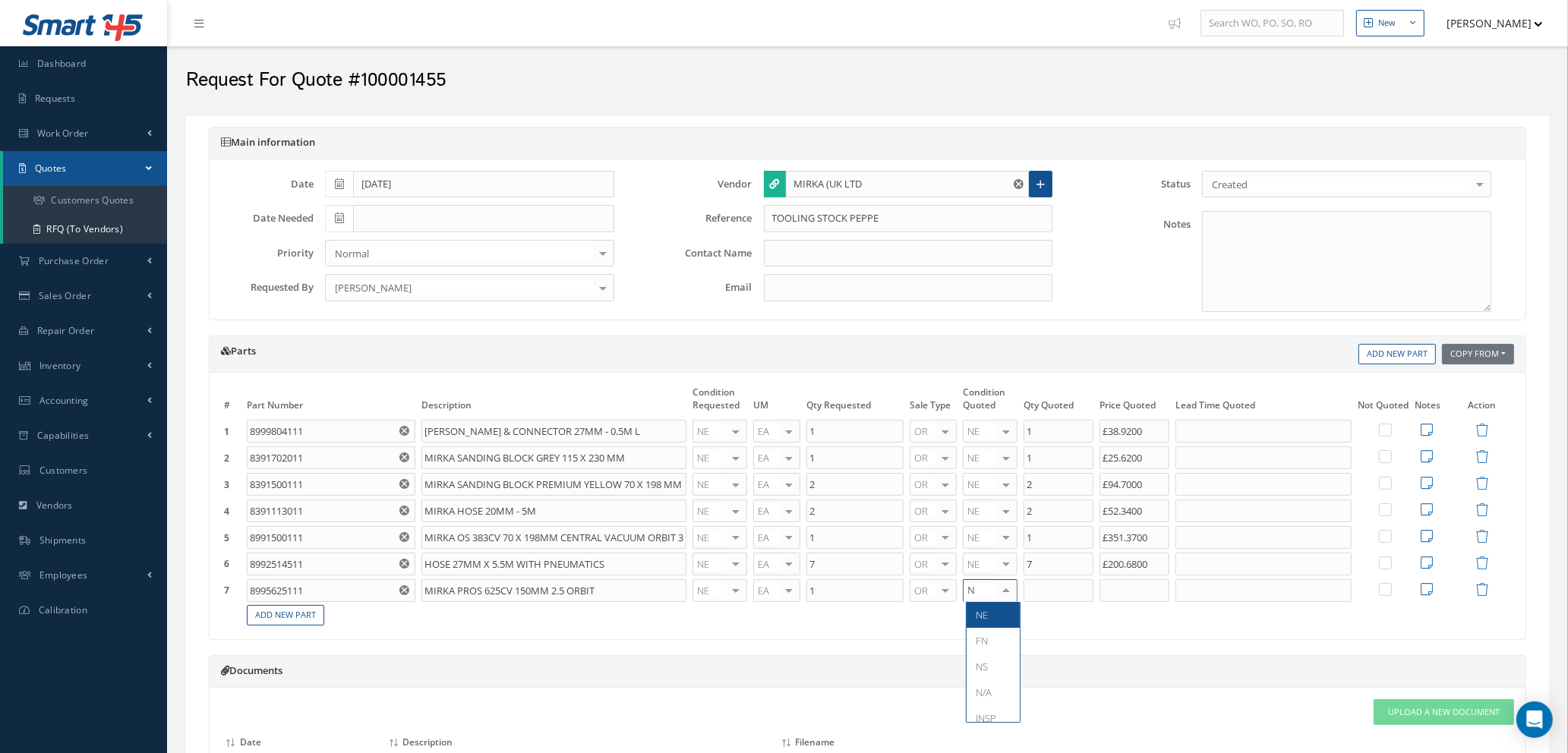
type input "NE"
click at [987, 623] on span "NE" at bounding box center [993, 615] width 53 height 26
type input "1"
click at [1065, 589] on input "1" at bounding box center [1059, 591] width 70 height 23
click at [1163, 591] on input "text" at bounding box center [1134, 591] width 70 height 23
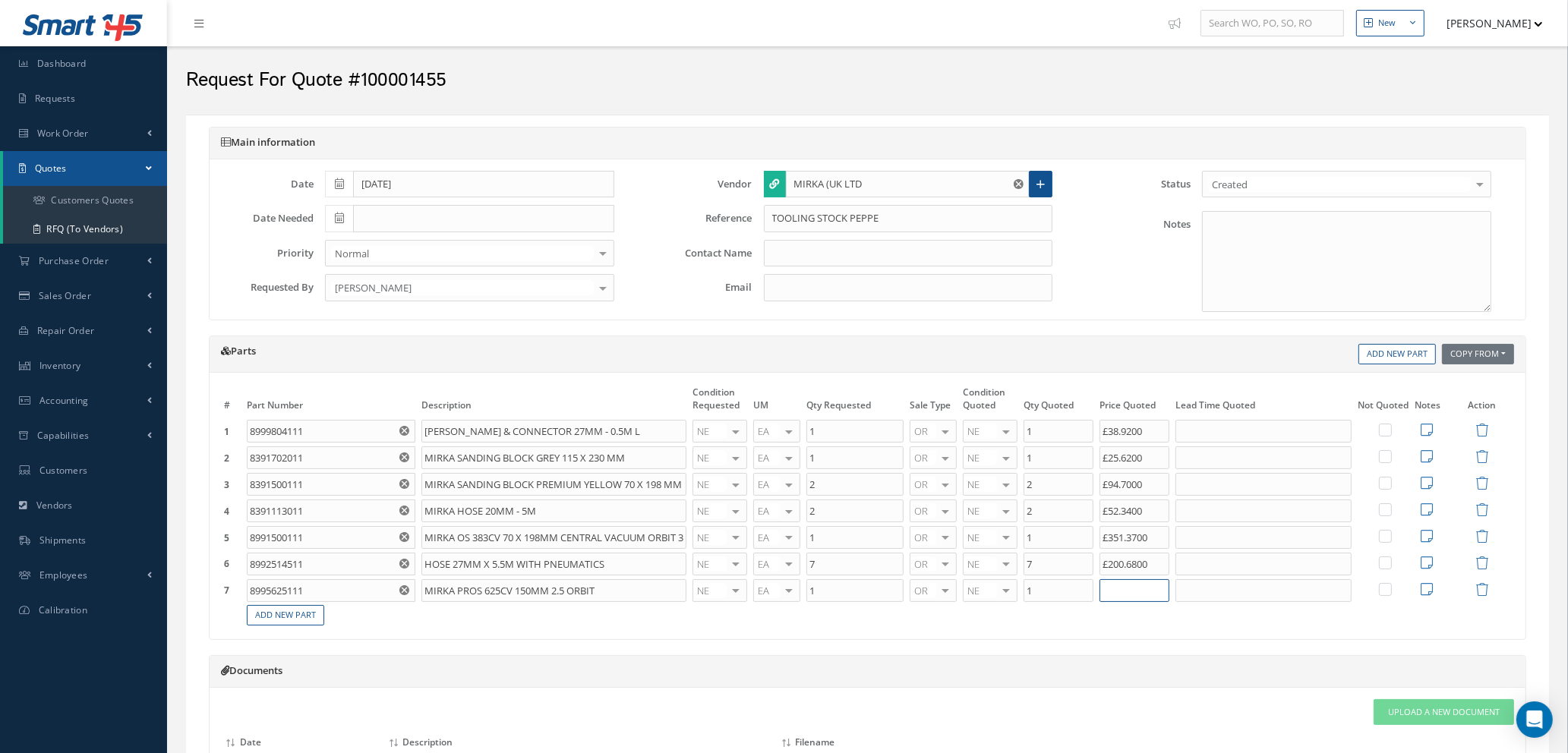
click at [1115, 590] on input "text" at bounding box center [1134, 591] width 70 height 23
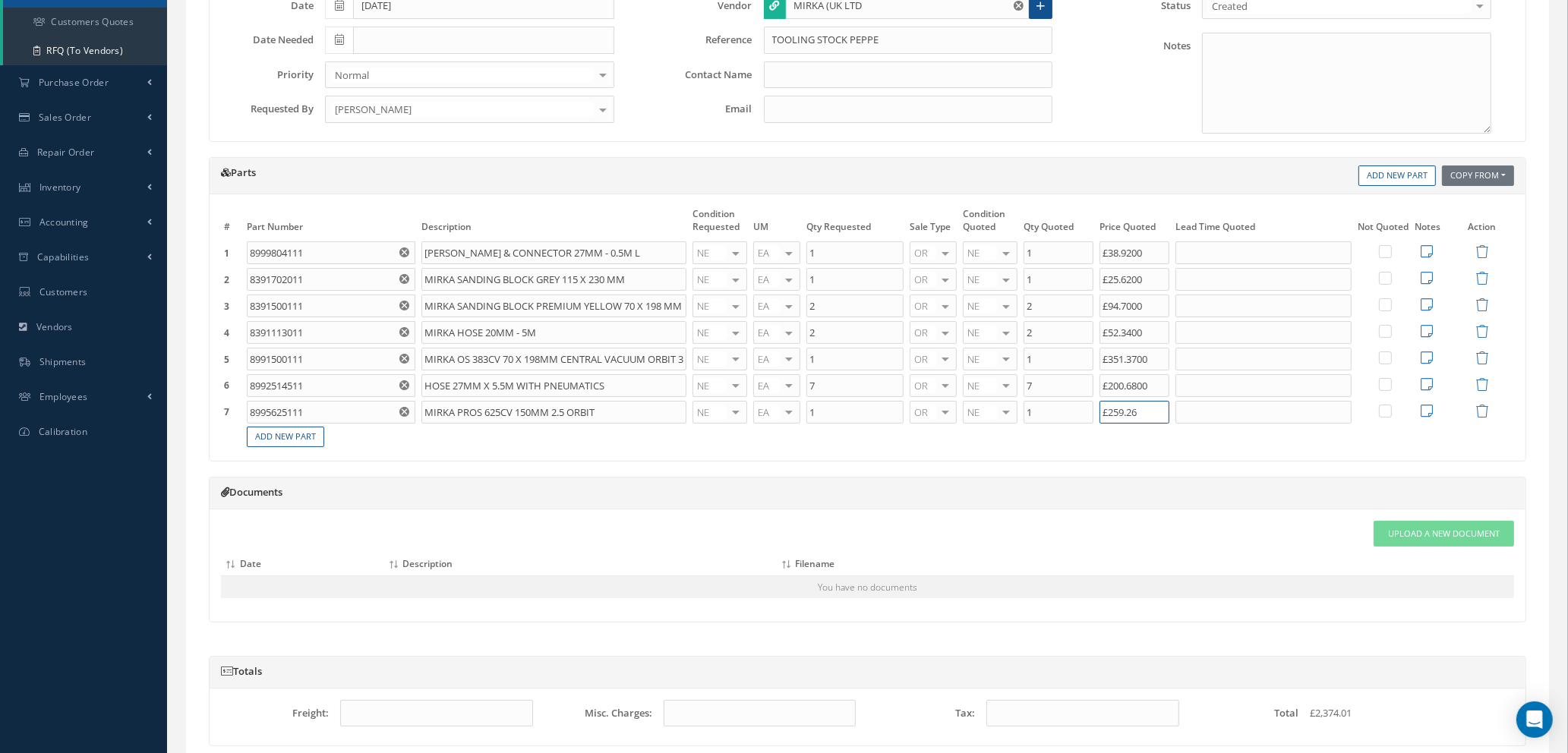
scroll to position [434, 0]
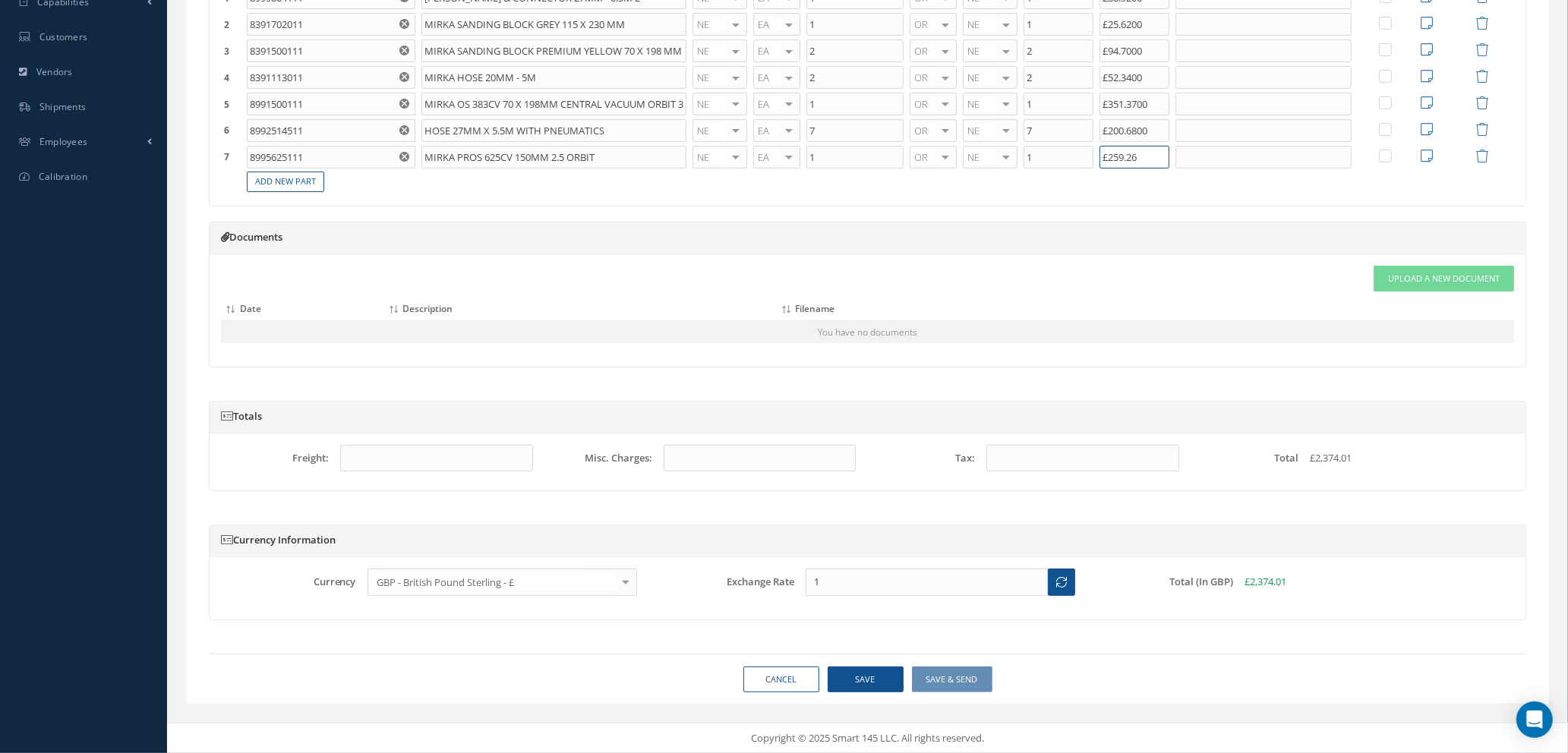
type input "£259.26"
click at [838, 680] on button "Save" at bounding box center [866, 680] width 76 height 26
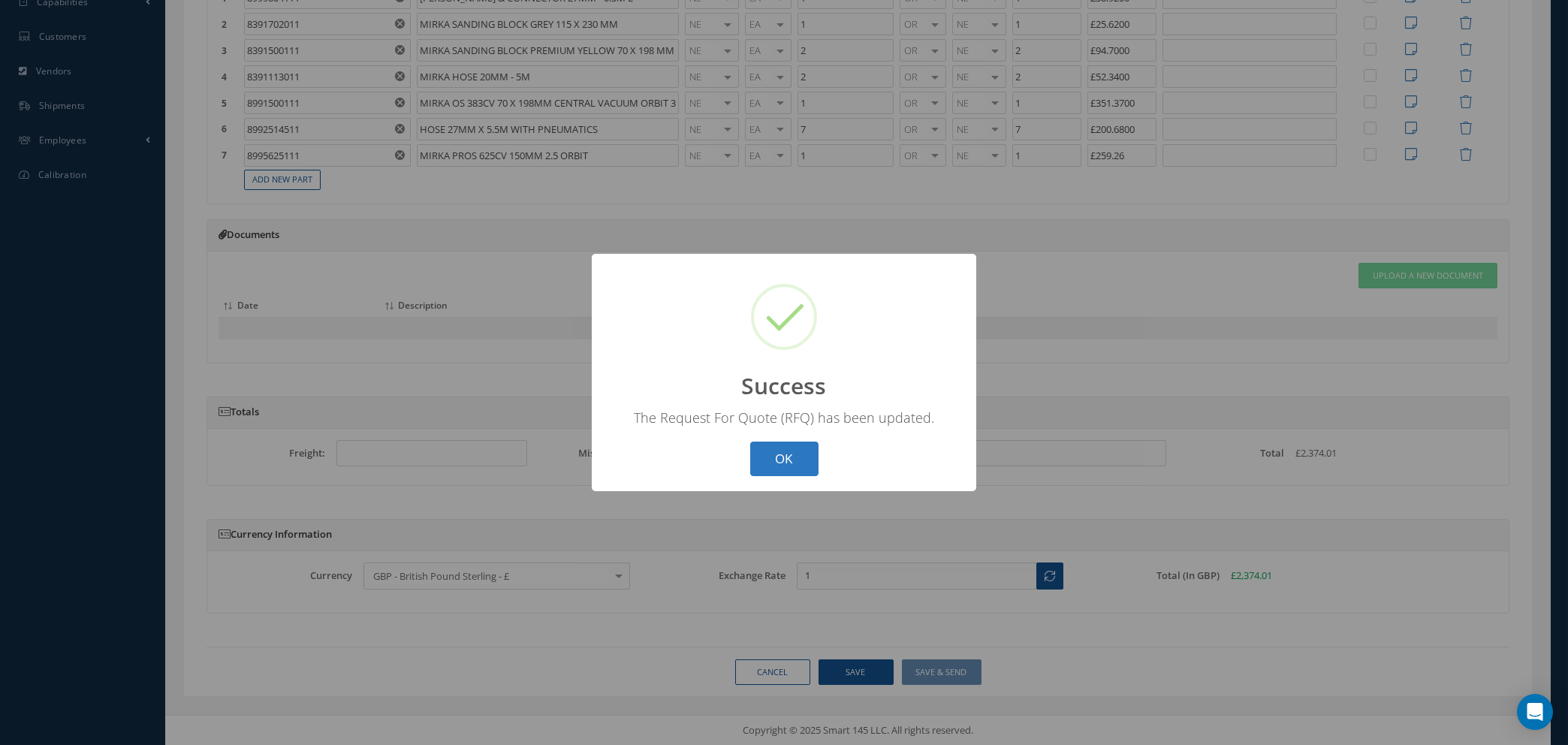
click at [755, 465] on button "OK" at bounding box center [784, 460] width 69 height 36
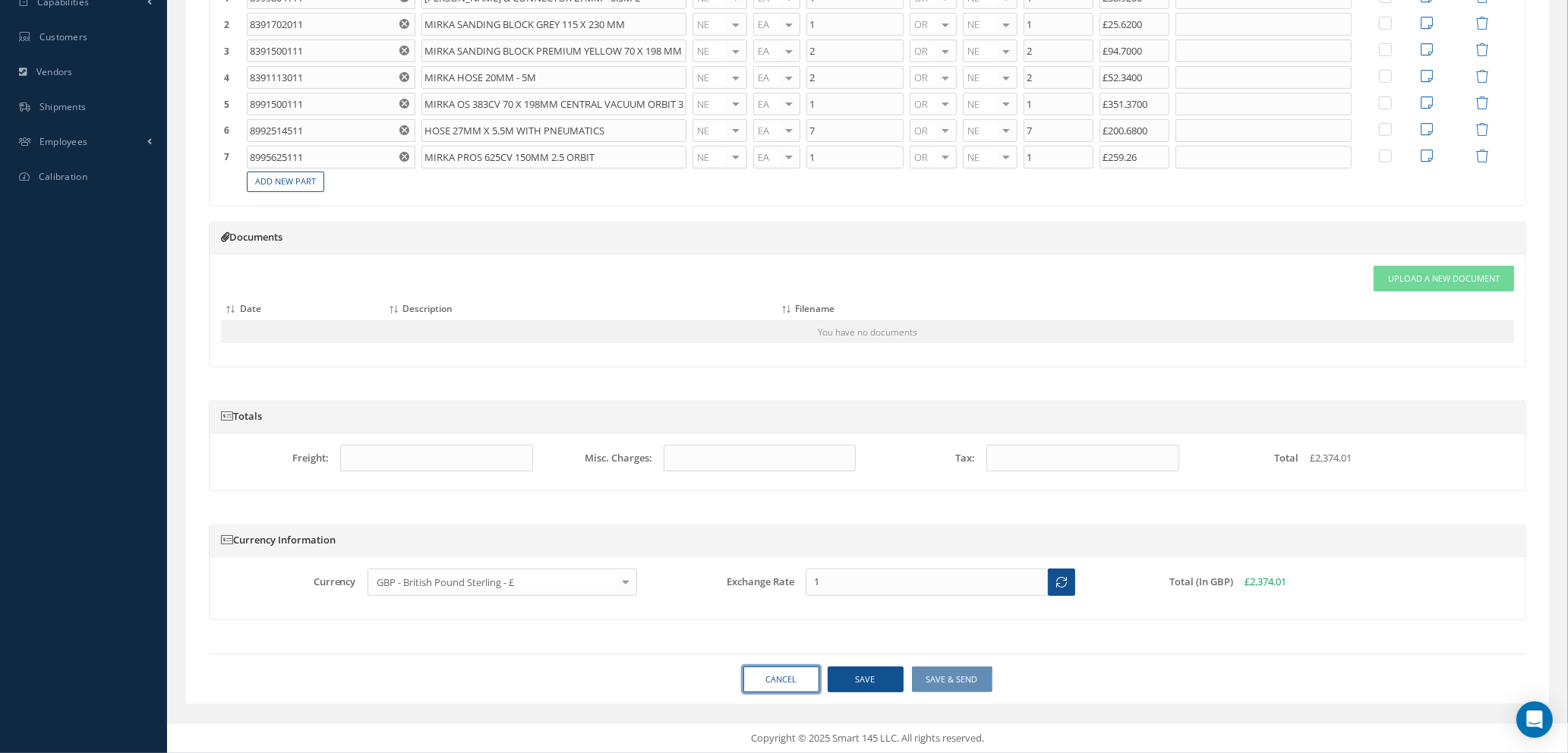
click at [776, 681] on link "Cancel" at bounding box center [781, 680] width 76 height 26
select select "25"
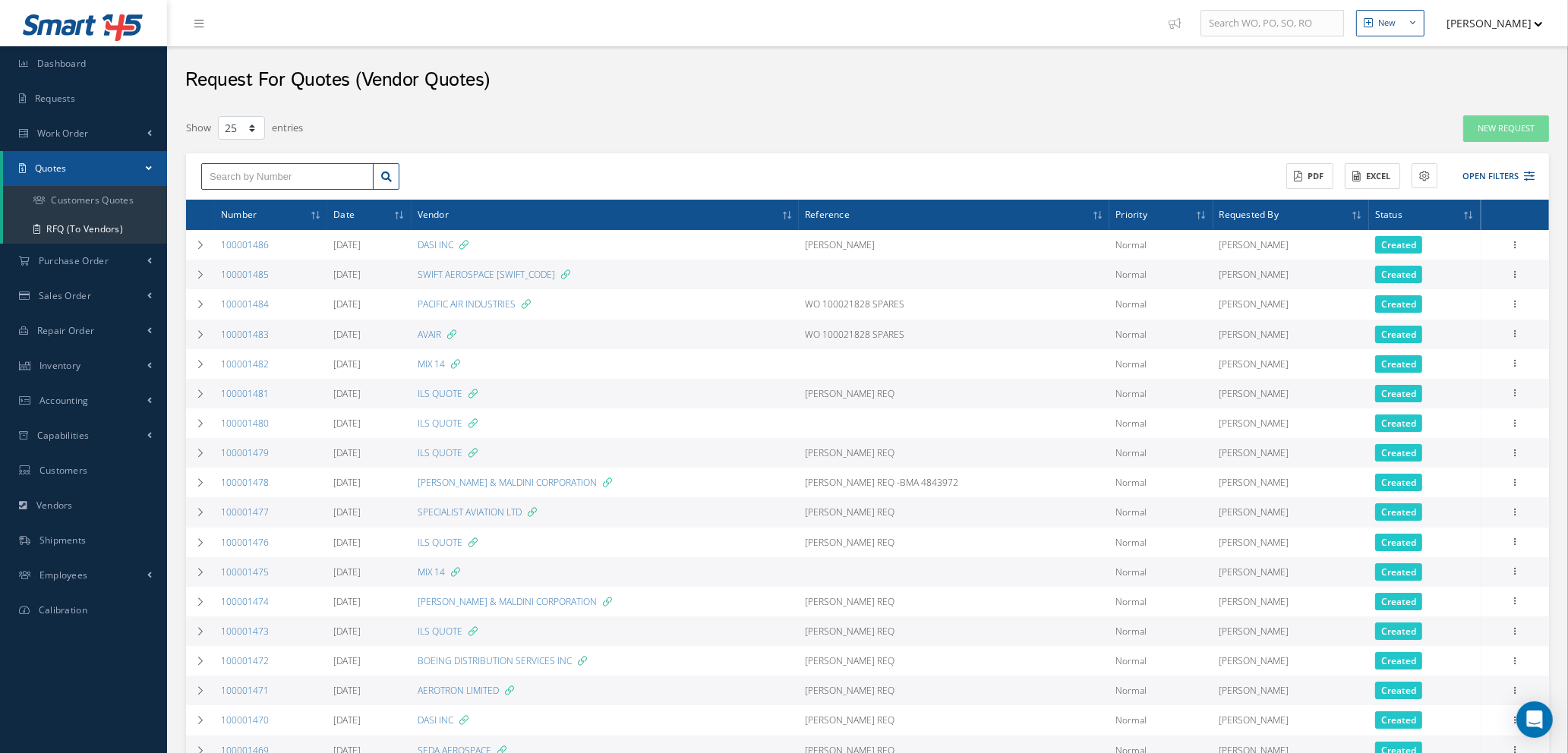
click at [298, 169] on input "text" at bounding box center [288, 177] width 172 height 27
drag, startPoint x: 298, startPoint y: 170, endPoint x: 258, endPoint y: 177, distance: 40.6
click at [258, 177] on input "text" at bounding box center [288, 177] width 172 height 27
click at [278, 170] on input "text" at bounding box center [288, 177] width 172 height 27
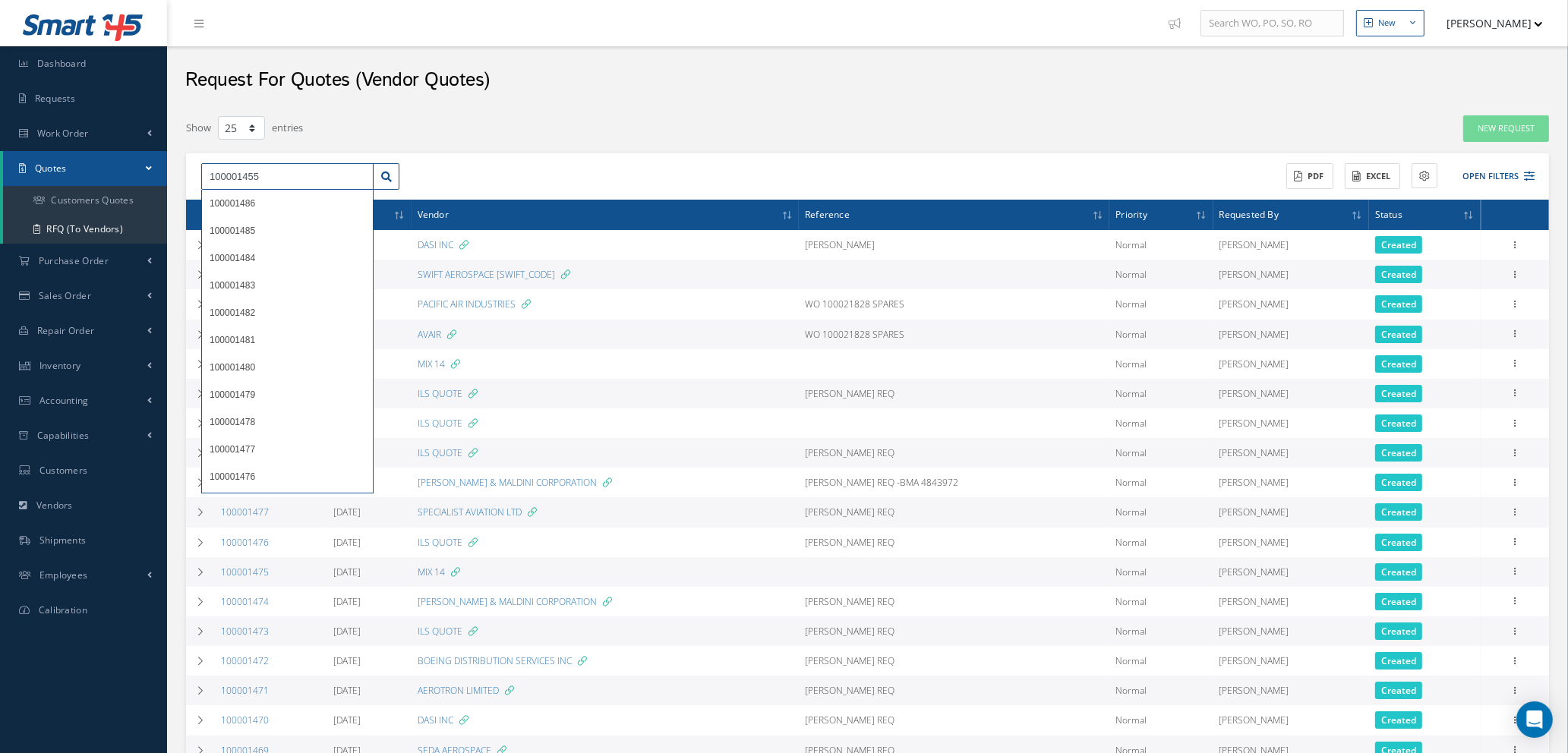
type input "100001455"
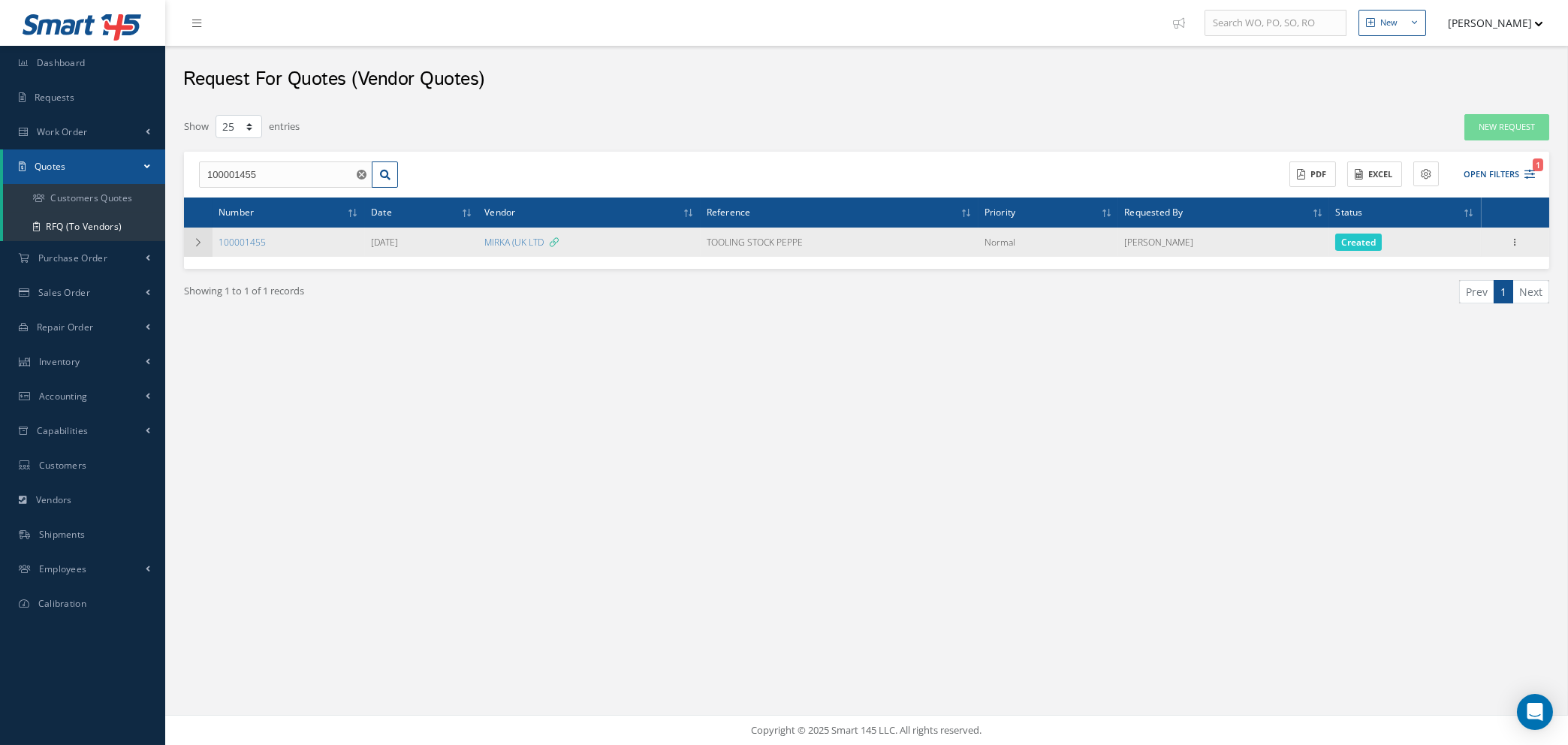
click at [201, 245] on icon at bounding box center [198, 243] width 10 height 9
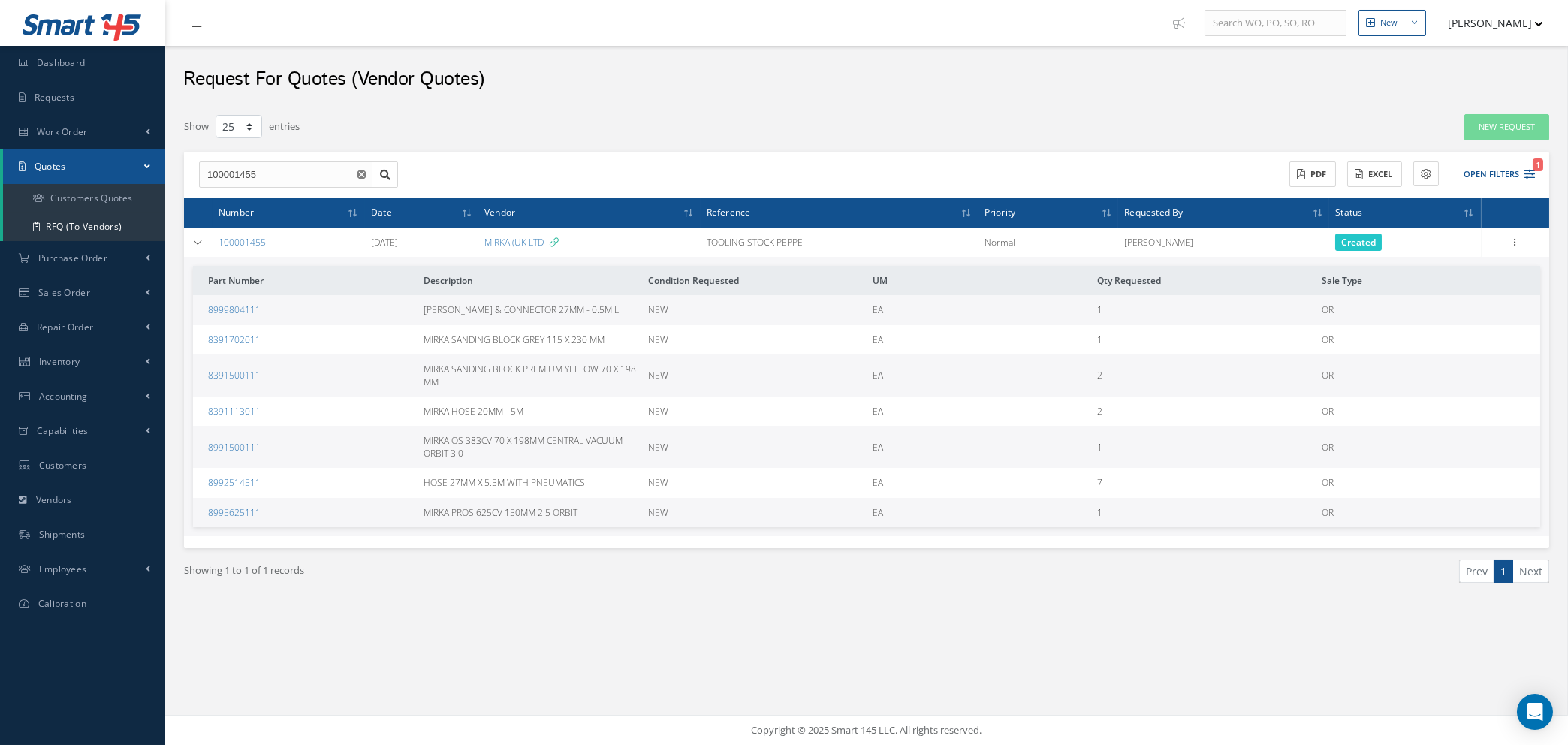
click at [359, 173] on use "Reset" at bounding box center [361, 174] width 10 height 10
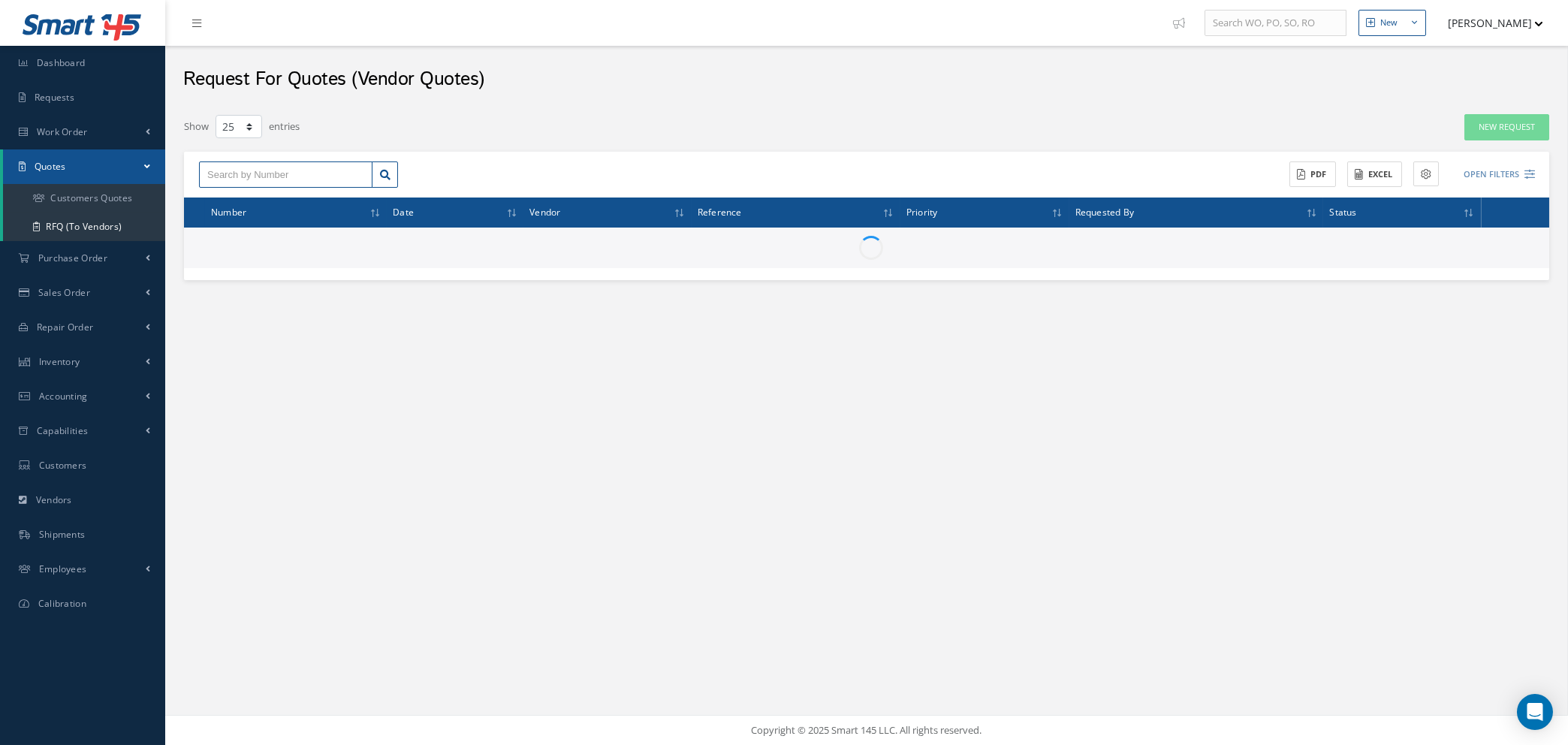
click at [335, 175] on input "text" at bounding box center [285, 175] width 173 height 27
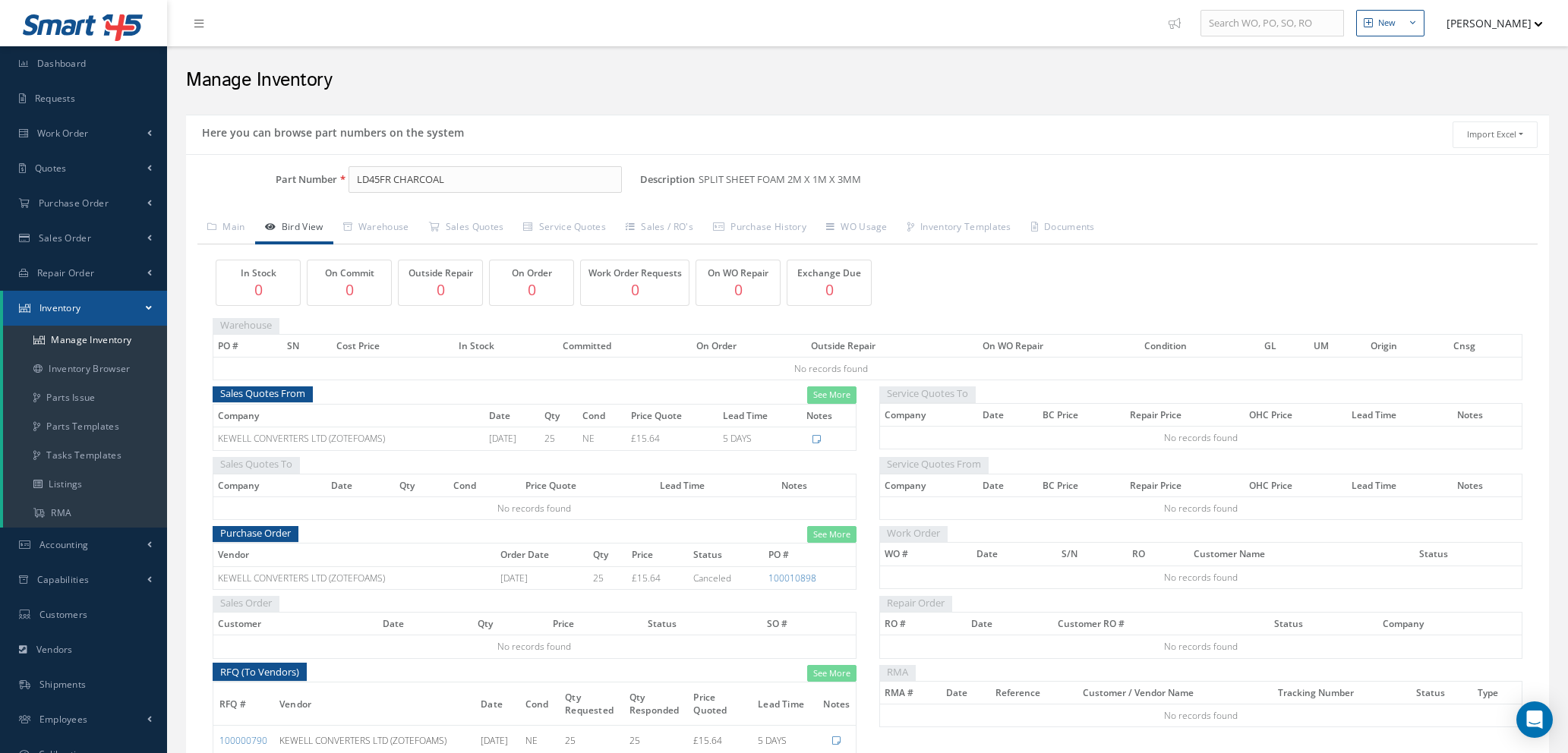
scroll to position [86, 0]
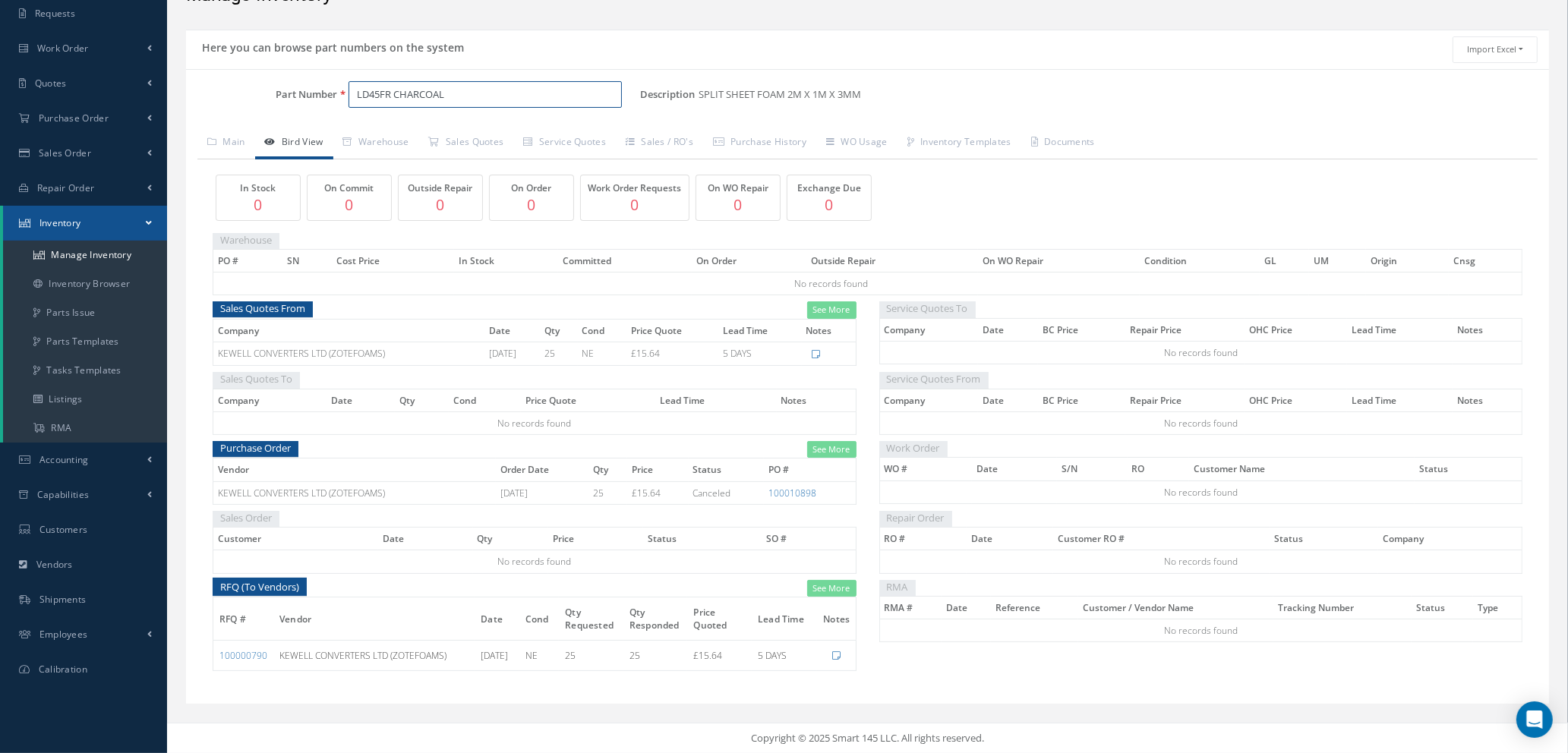
drag, startPoint x: 468, startPoint y: 91, endPoint x: 299, endPoint y: 88, distance: 169.0
click at [301, 91] on div "Part Number LD45FR CHARCOAL" at bounding box center [413, 94] width 454 height 27
click at [553, 139] on span "MIRKA PROS 650CV 150MM CENTRAL VACUUM ORBIT 5.0" at bounding box center [604, 143] width 228 height 33
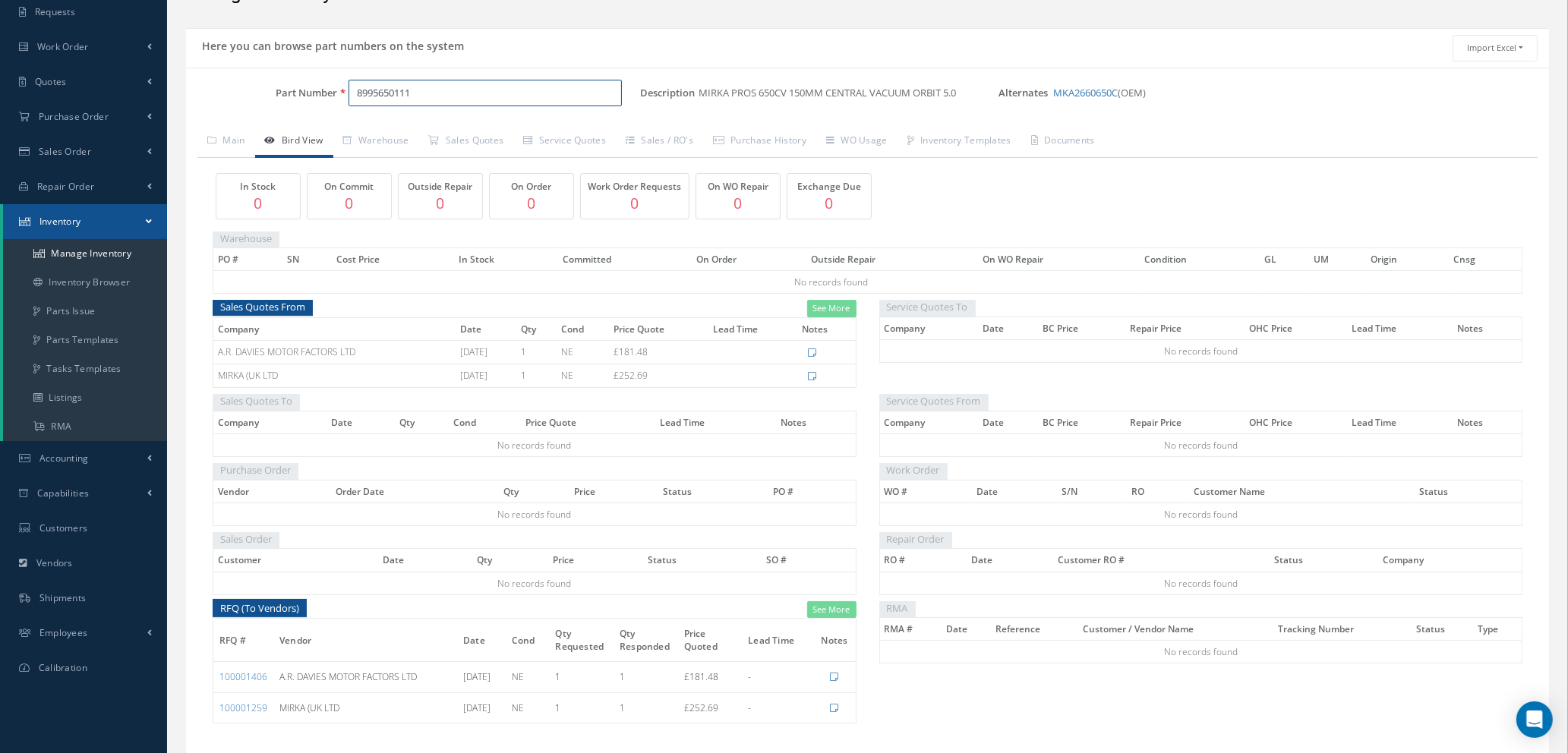
scroll to position [141, 0]
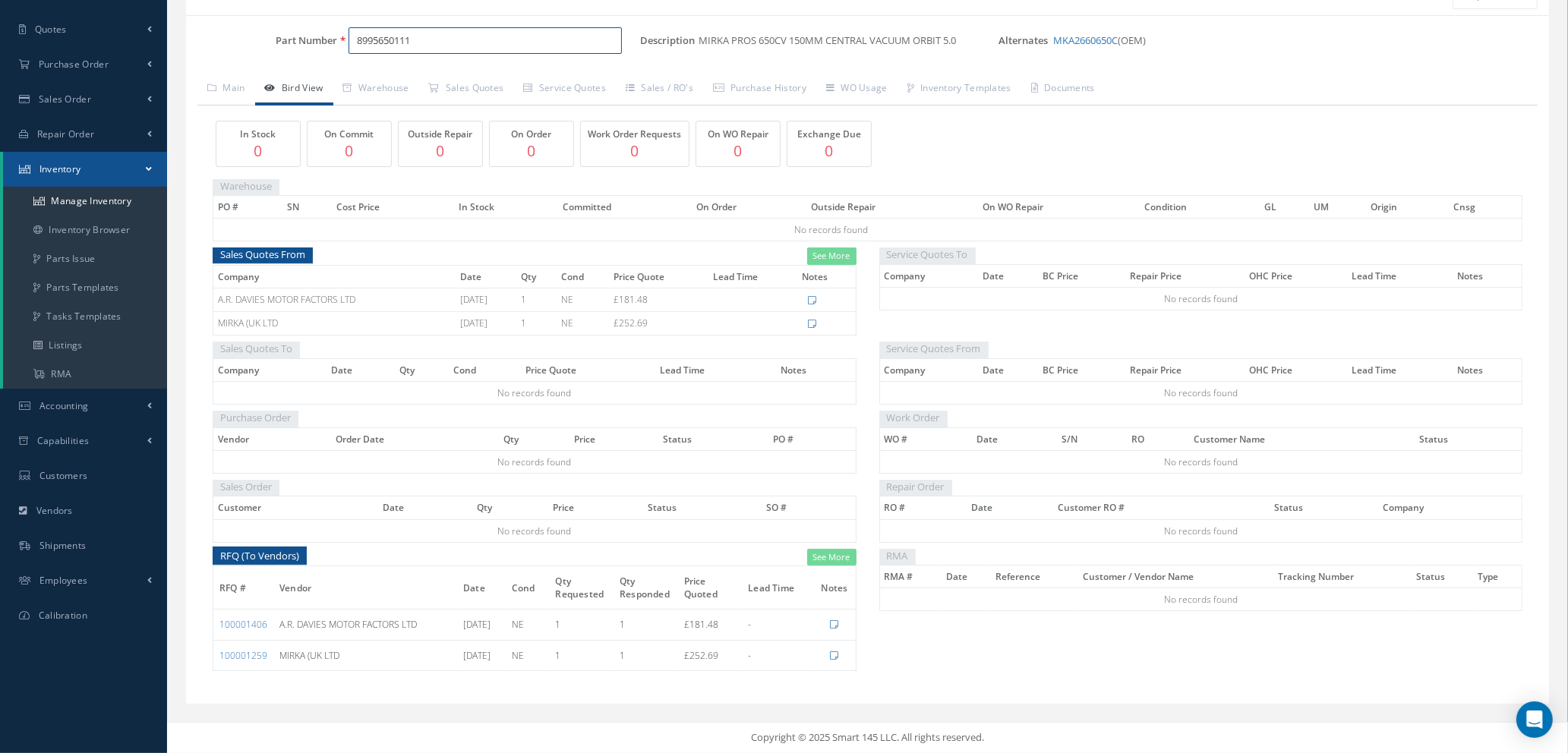
type input "8995650111"
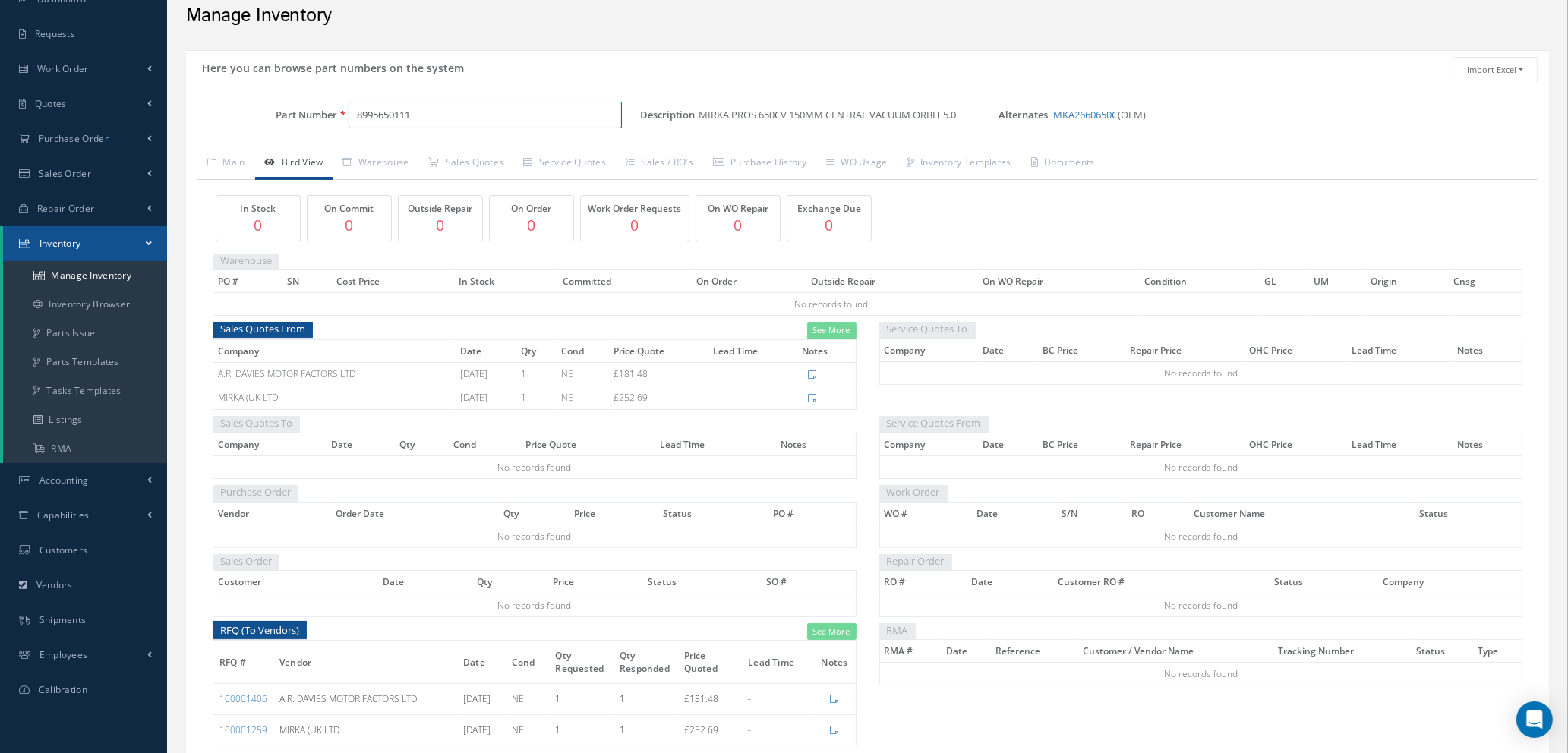
scroll to position [26, 0]
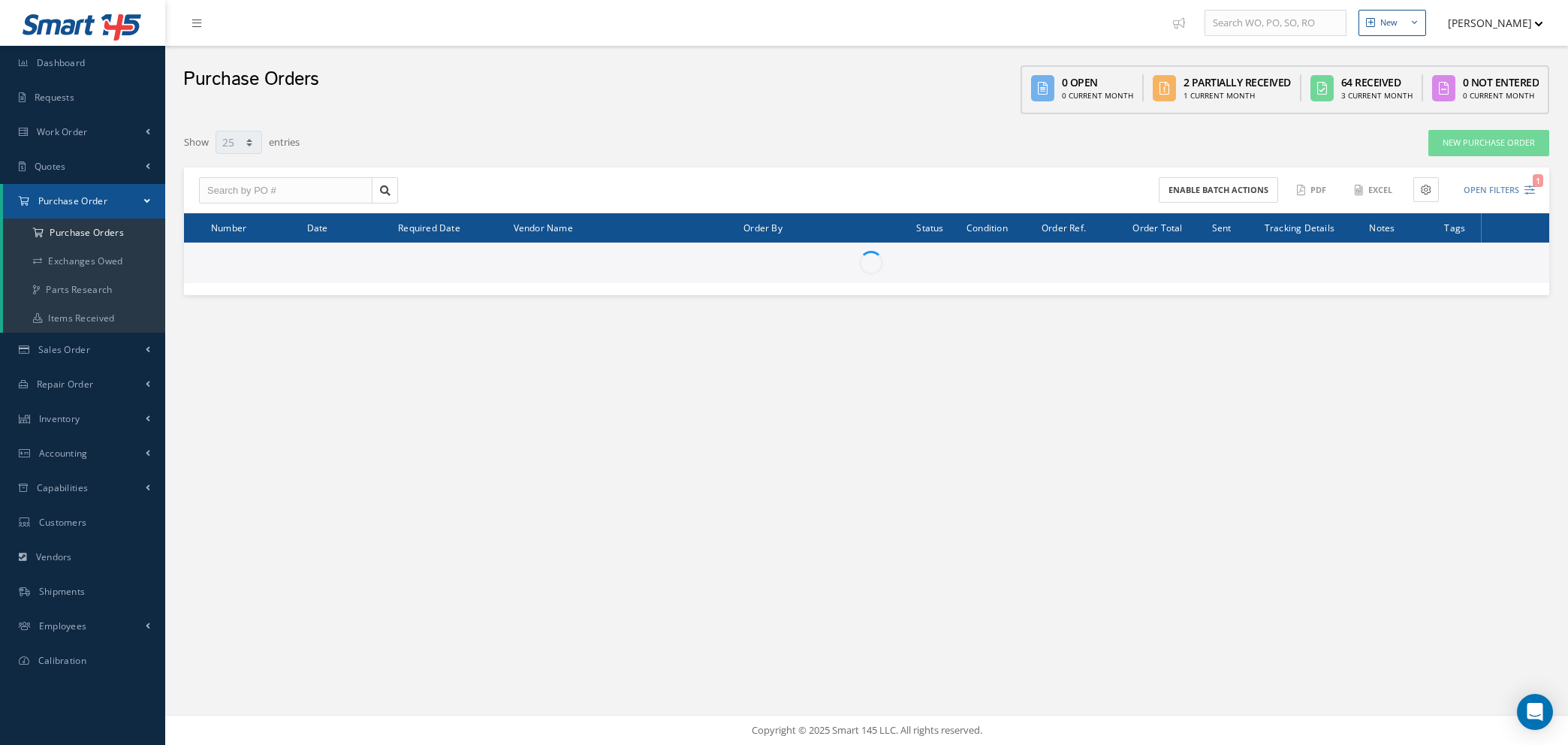
select select "25"
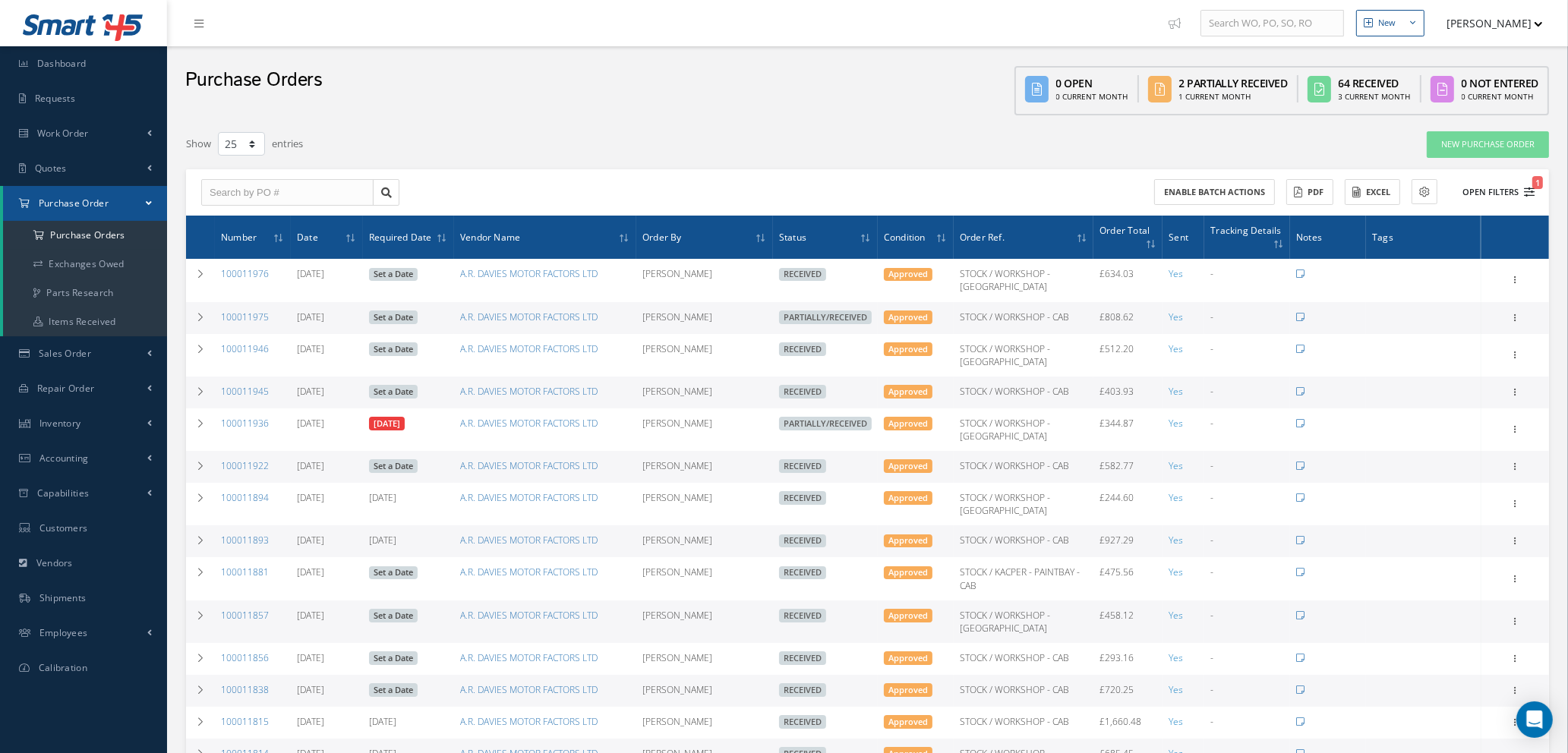
click at [1529, 191] on icon "1" at bounding box center [1529, 192] width 11 height 11
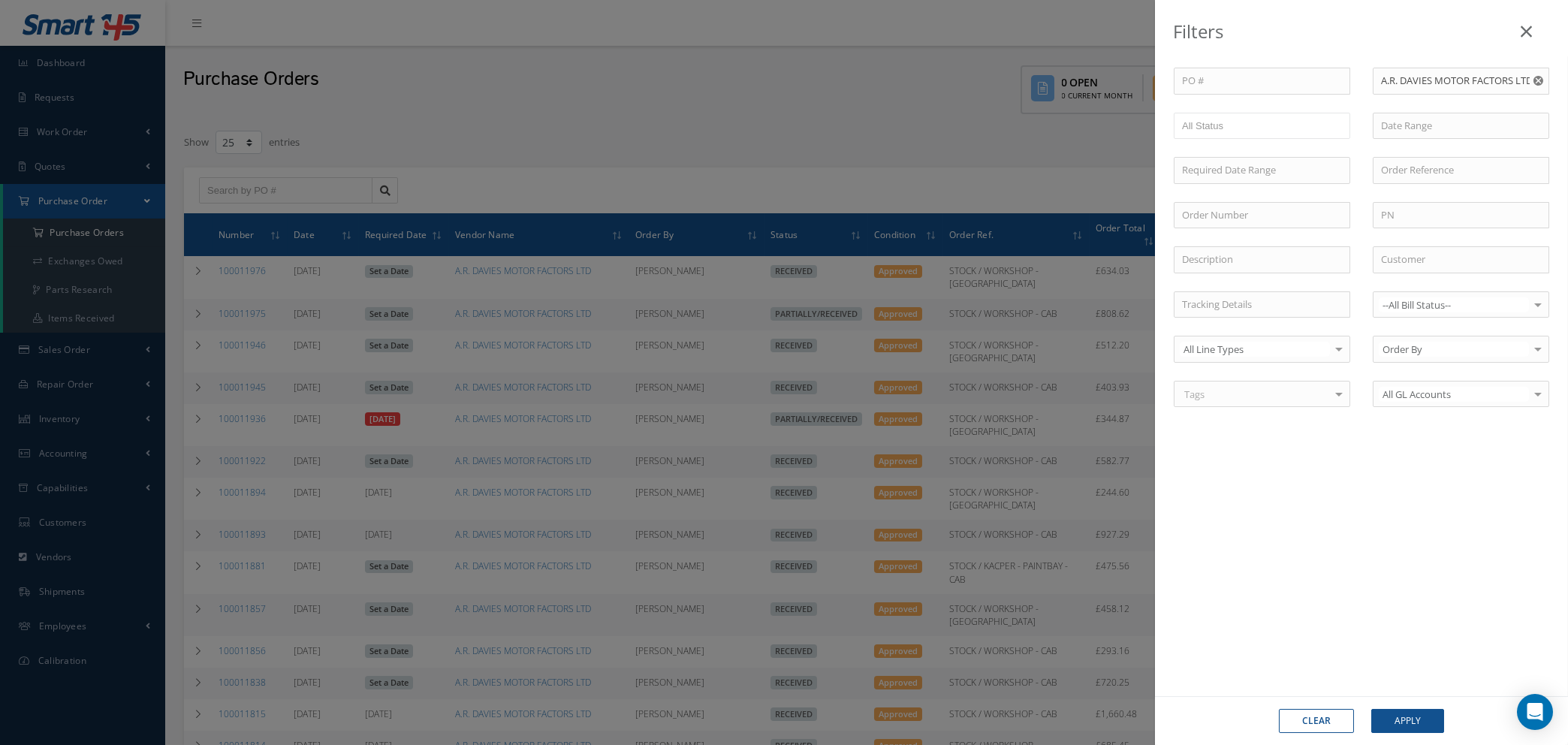
click at [1536, 83] on icon "Reset" at bounding box center [1538, 80] width 10 height 10
click at [1400, 722] on button "Apply" at bounding box center [1408, 722] width 73 height 24
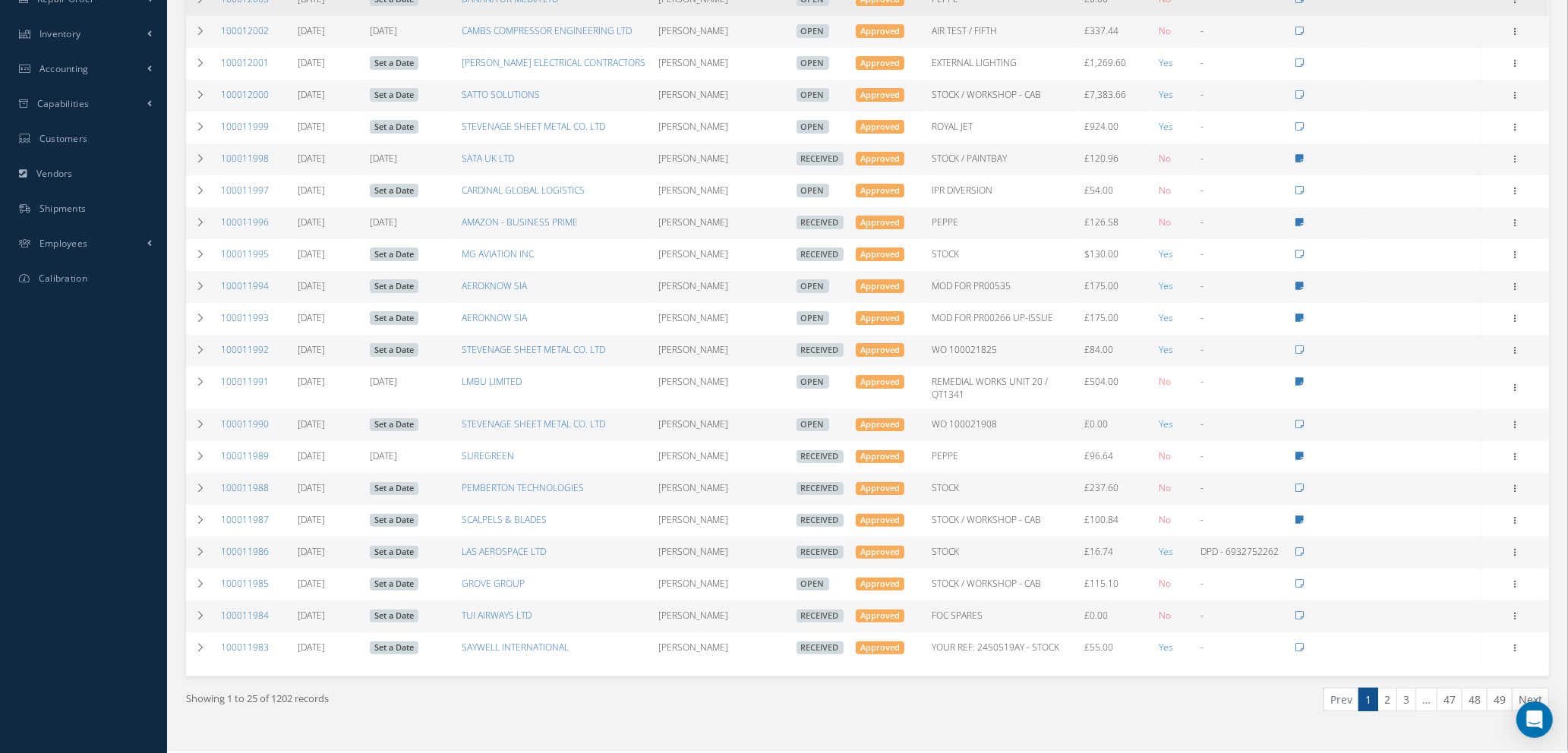
scroll to position [414, 0]
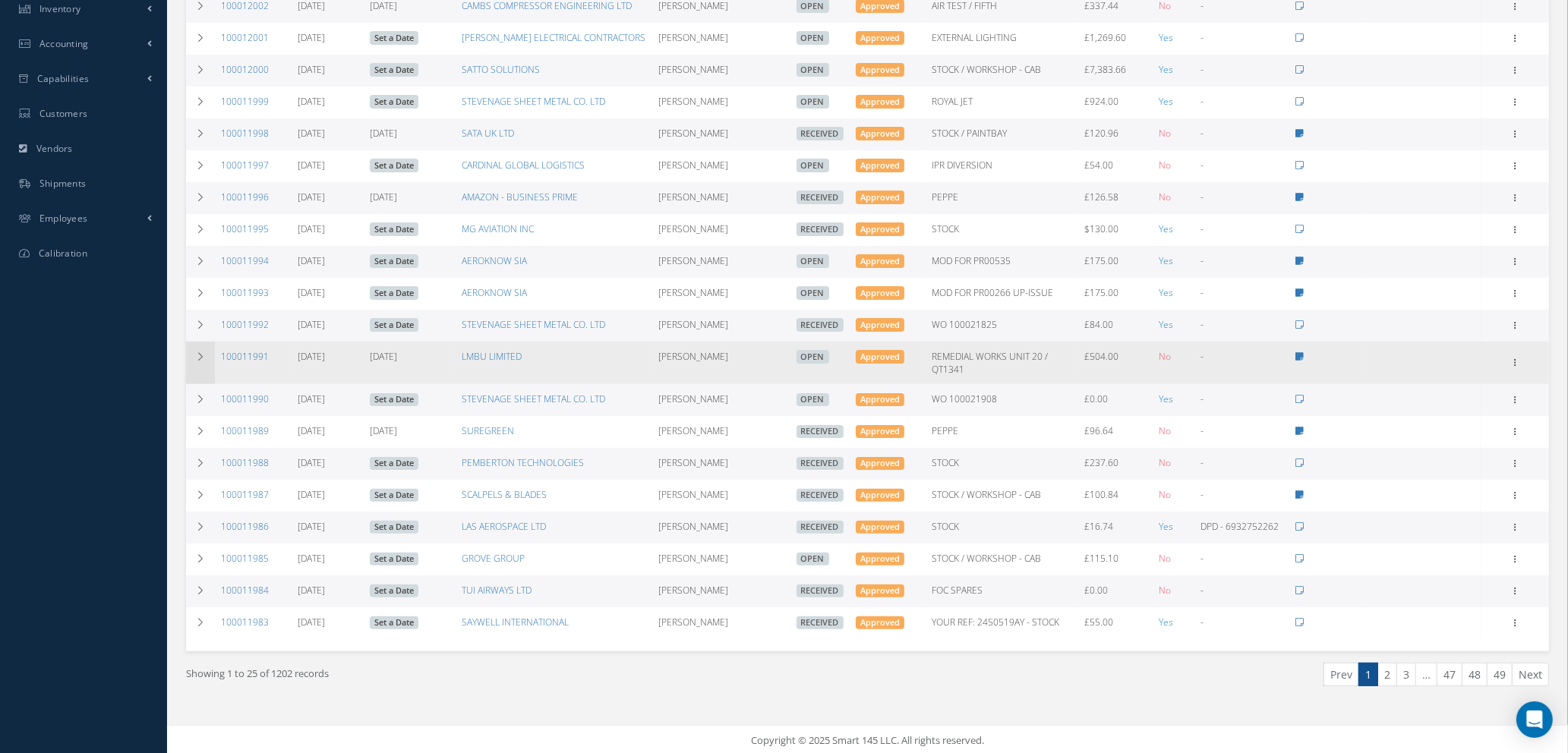
click at [202, 353] on icon at bounding box center [201, 357] width 11 height 9
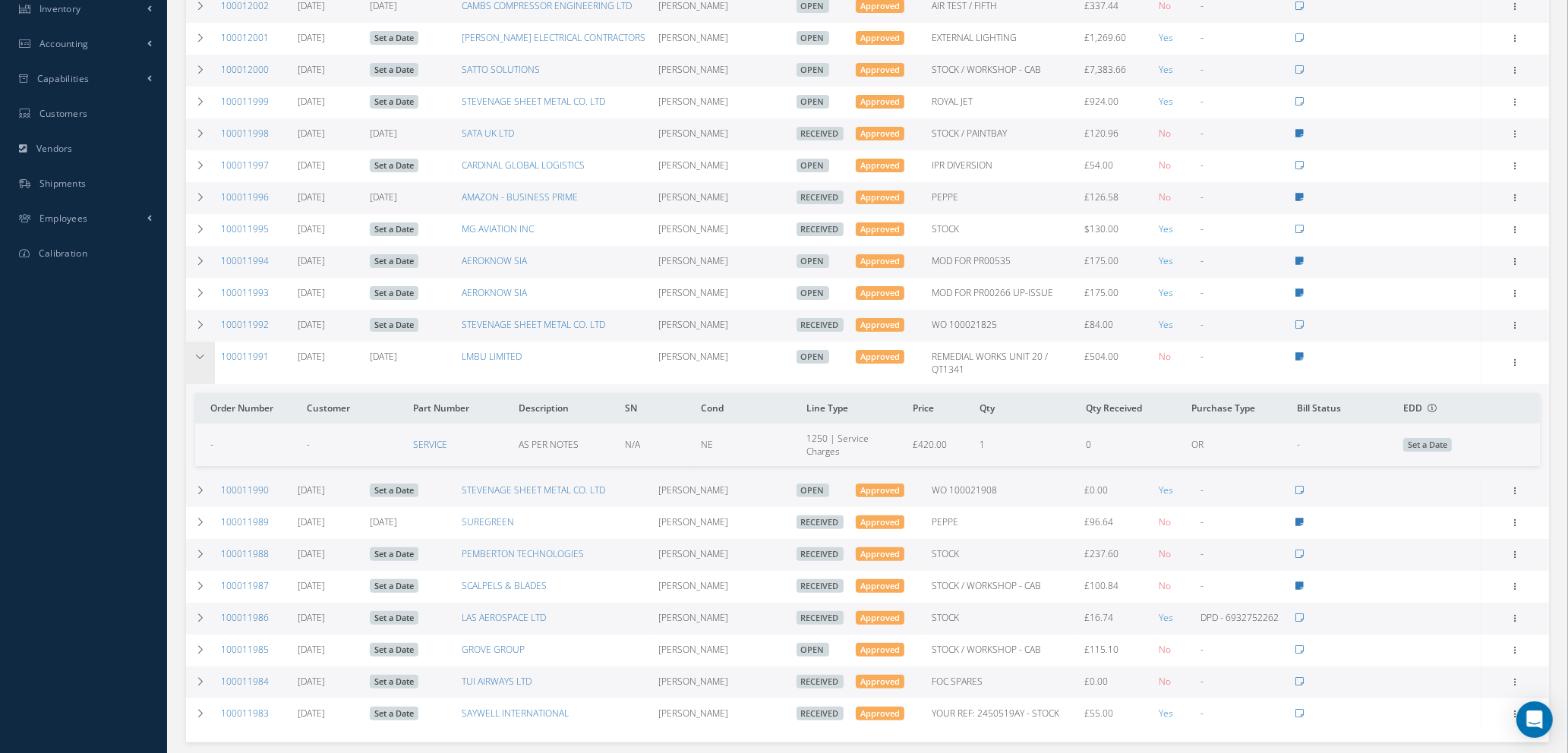
click at [202, 353] on icon at bounding box center [201, 357] width 11 height 9
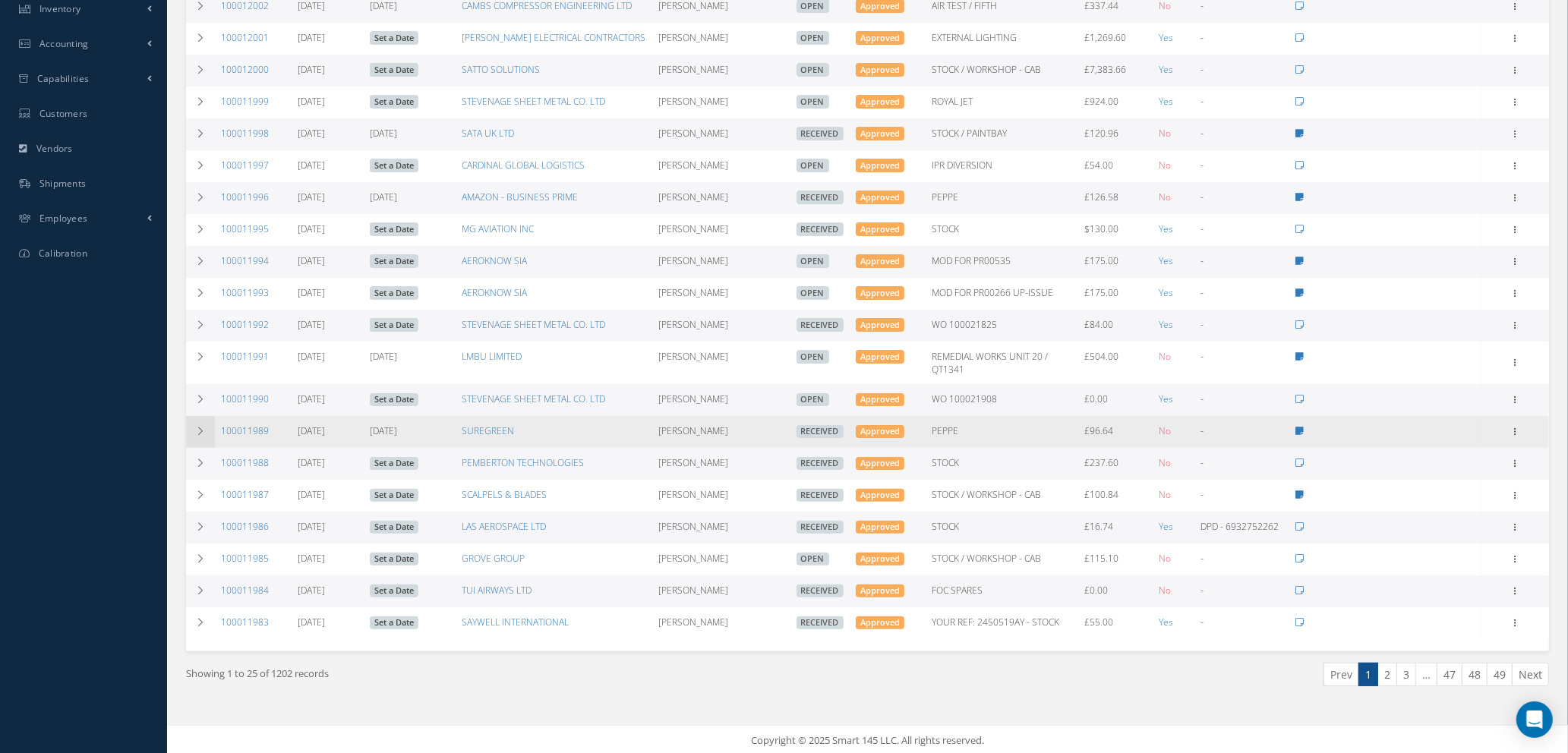
click at [196, 427] on icon at bounding box center [201, 431] width 11 height 9
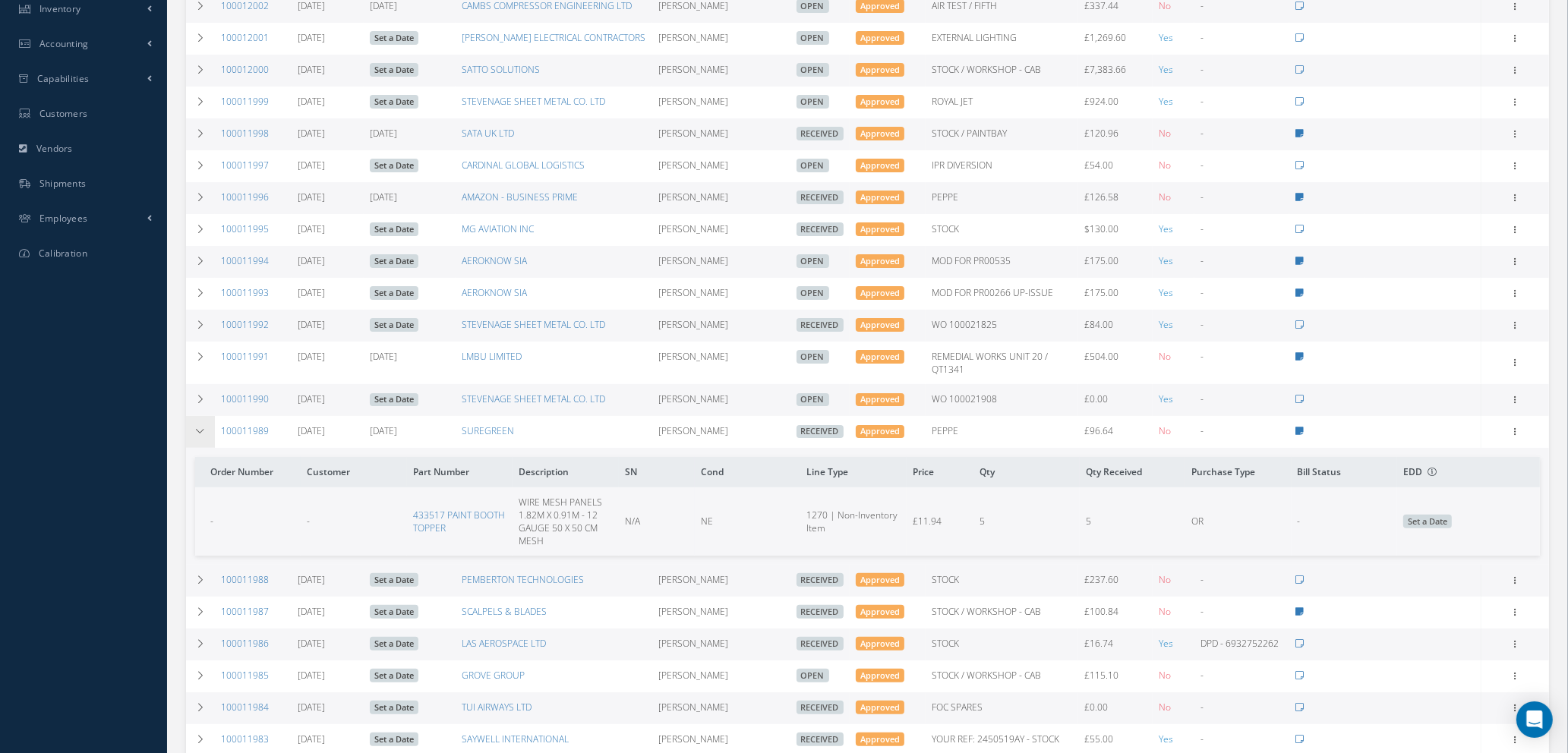
click at [196, 427] on icon at bounding box center [201, 431] width 11 height 9
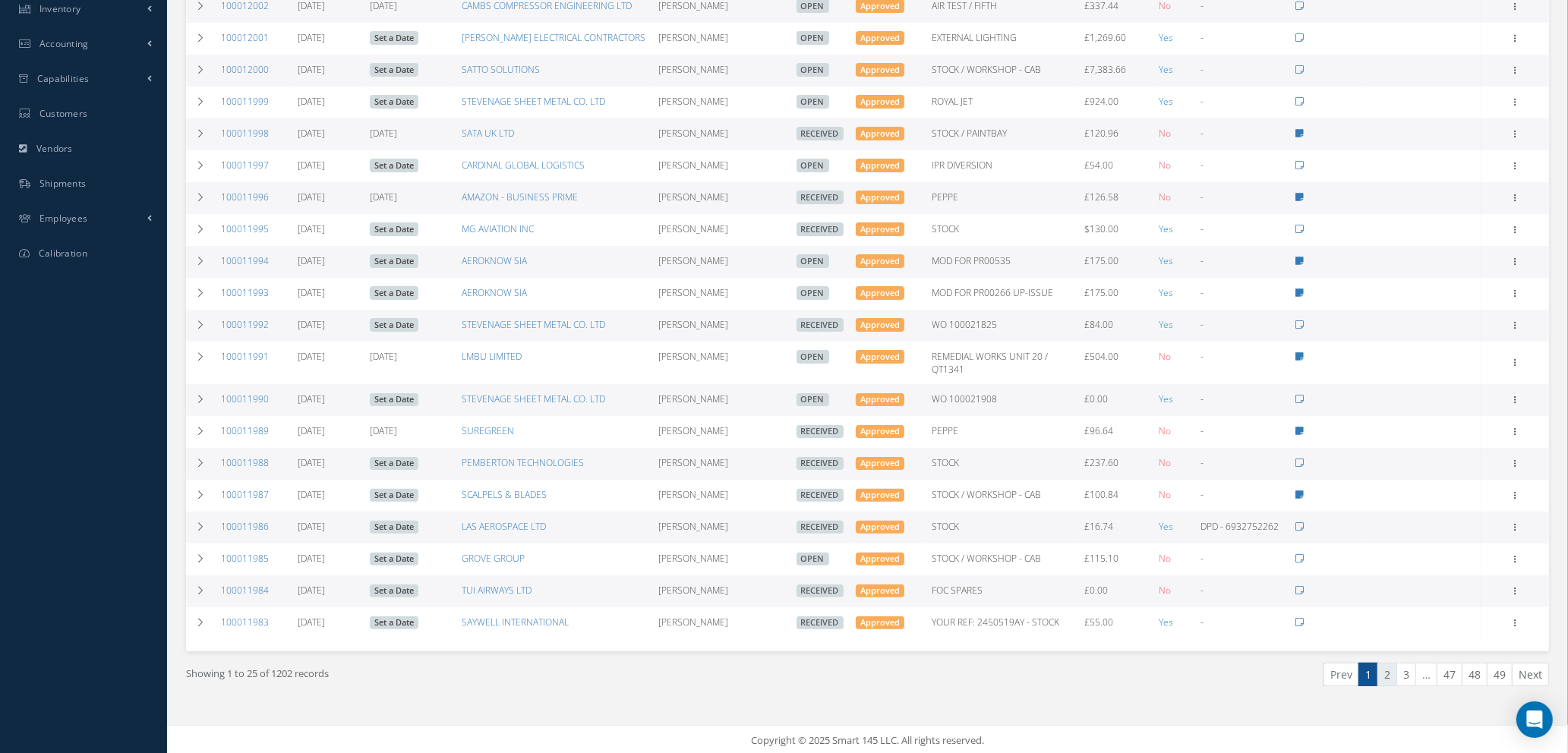
click at [1391, 672] on link "2" at bounding box center [1388, 675] width 19 height 24
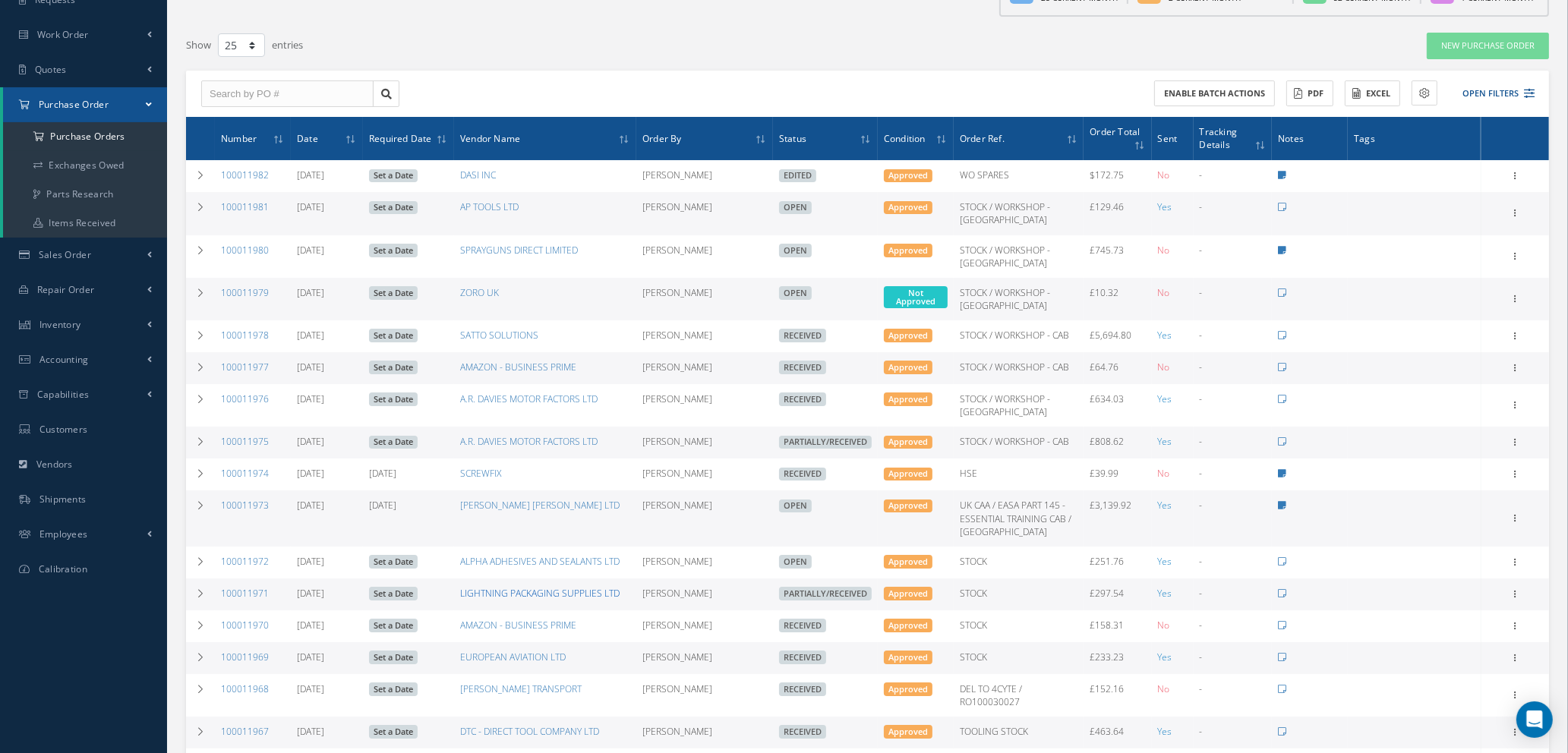
scroll to position [0, 0]
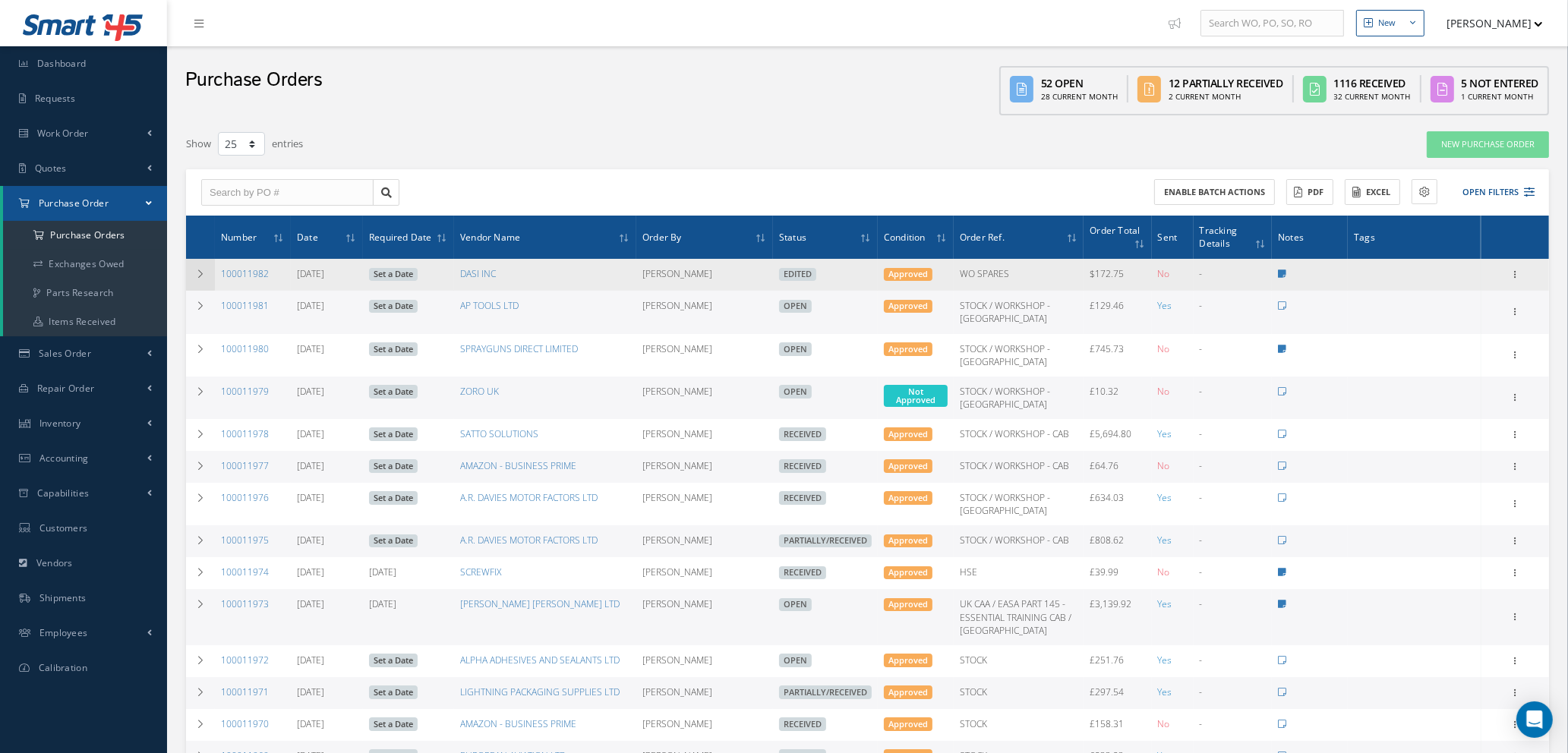
click at [201, 273] on icon at bounding box center [201, 274] width 11 height 9
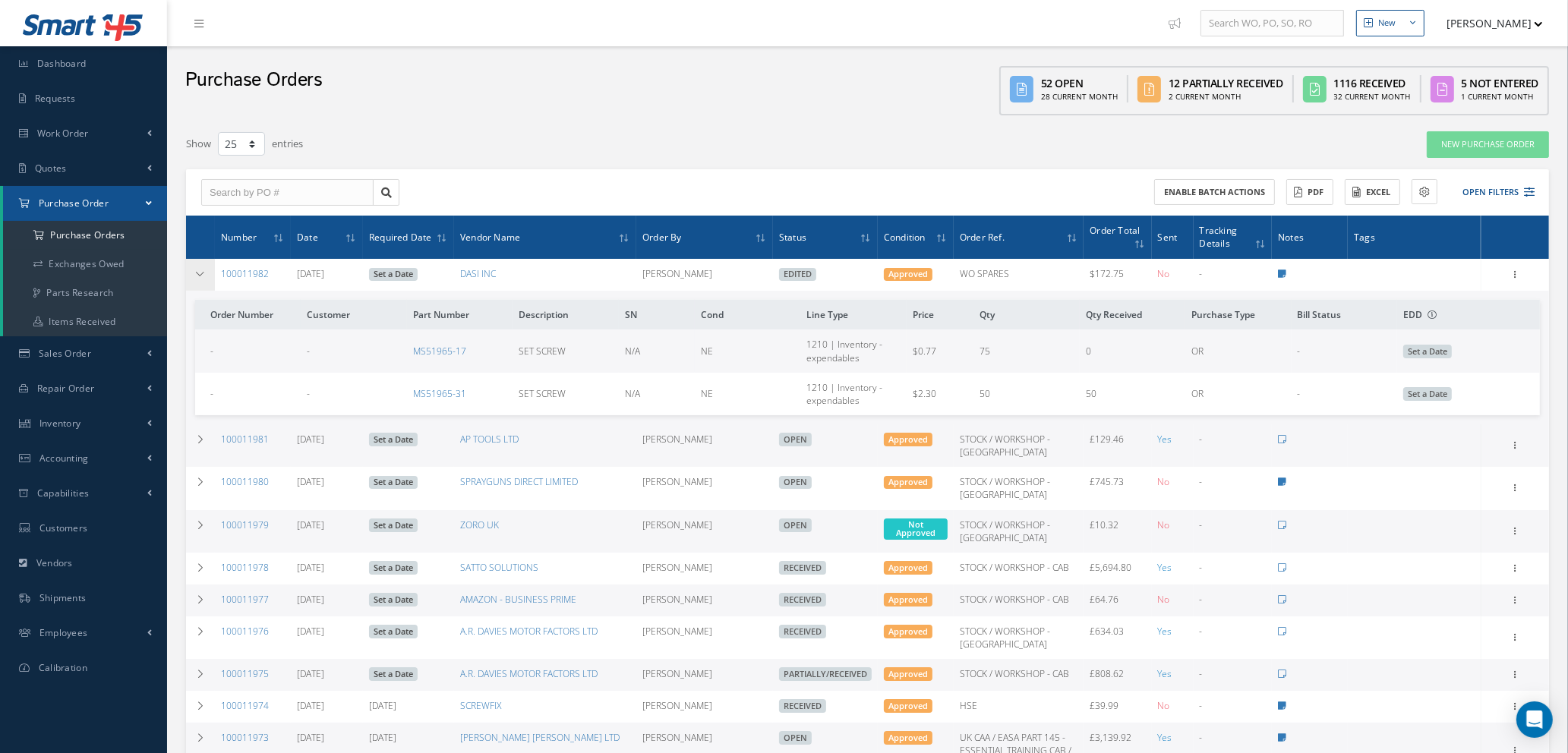
click at [201, 273] on icon at bounding box center [201, 274] width 11 height 9
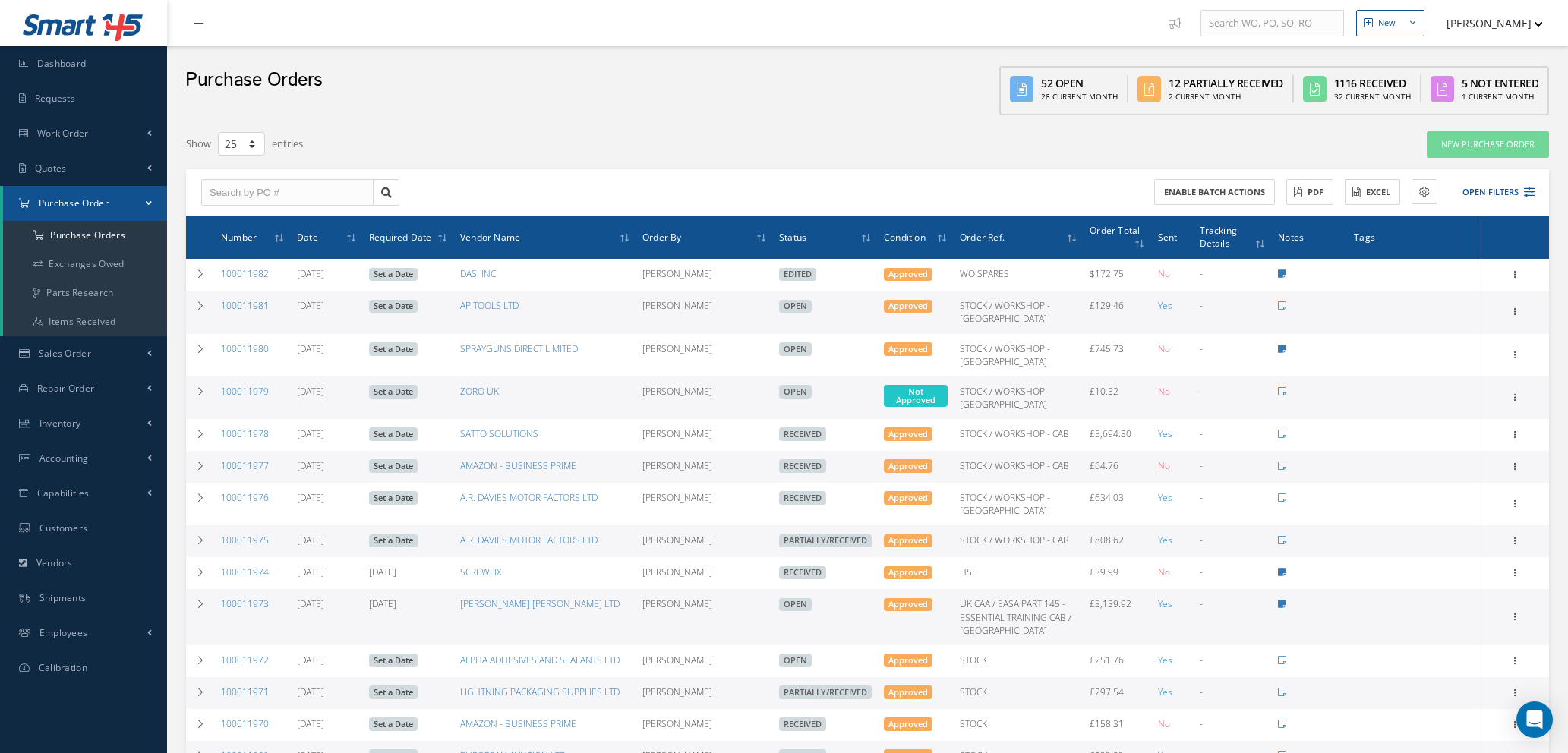
select select "25"
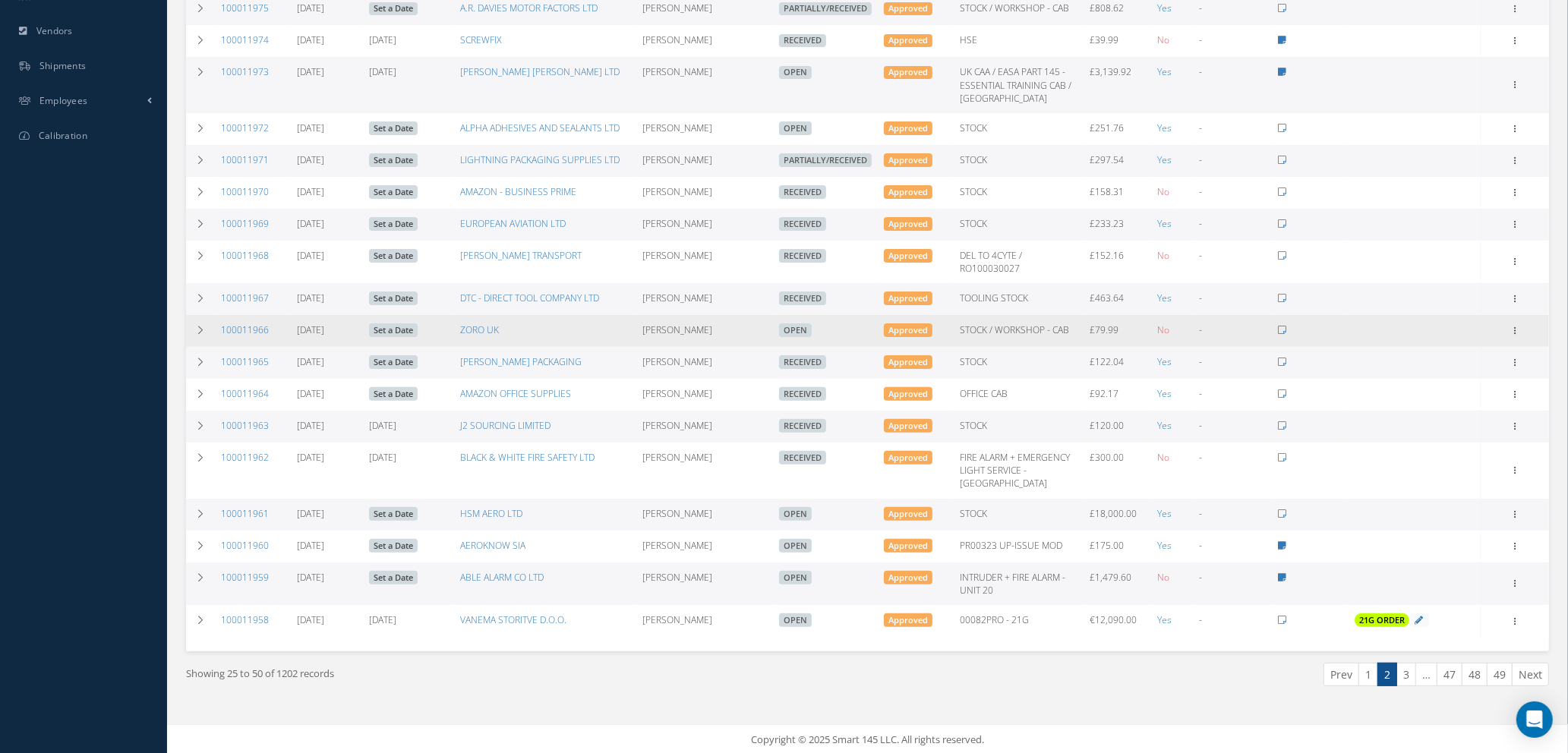
scroll to position [191, 0]
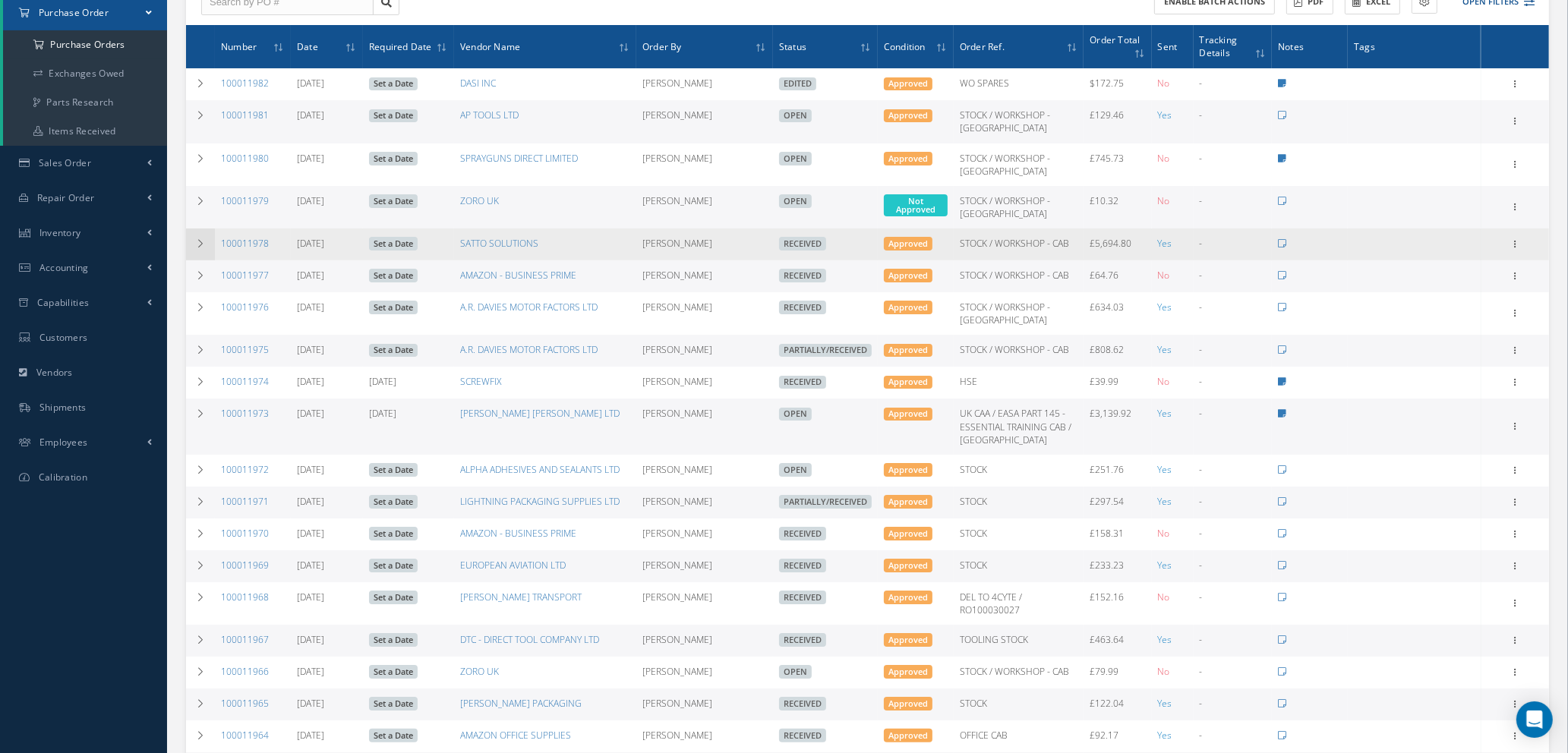
click at [201, 241] on icon at bounding box center [201, 244] width 11 height 9
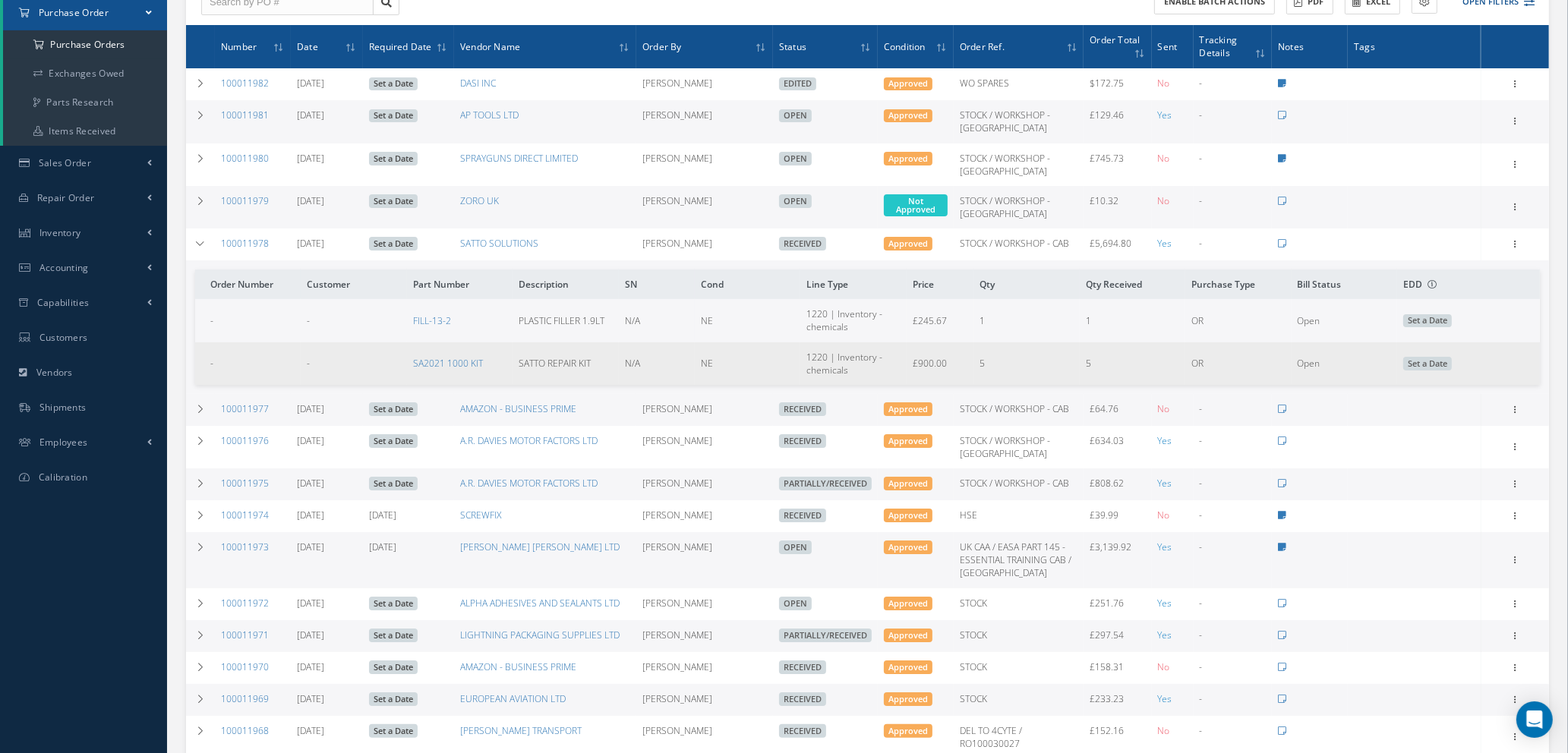
click at [1136, 366] on td "5" at bounding box center [1132, 363] width 106 height 42
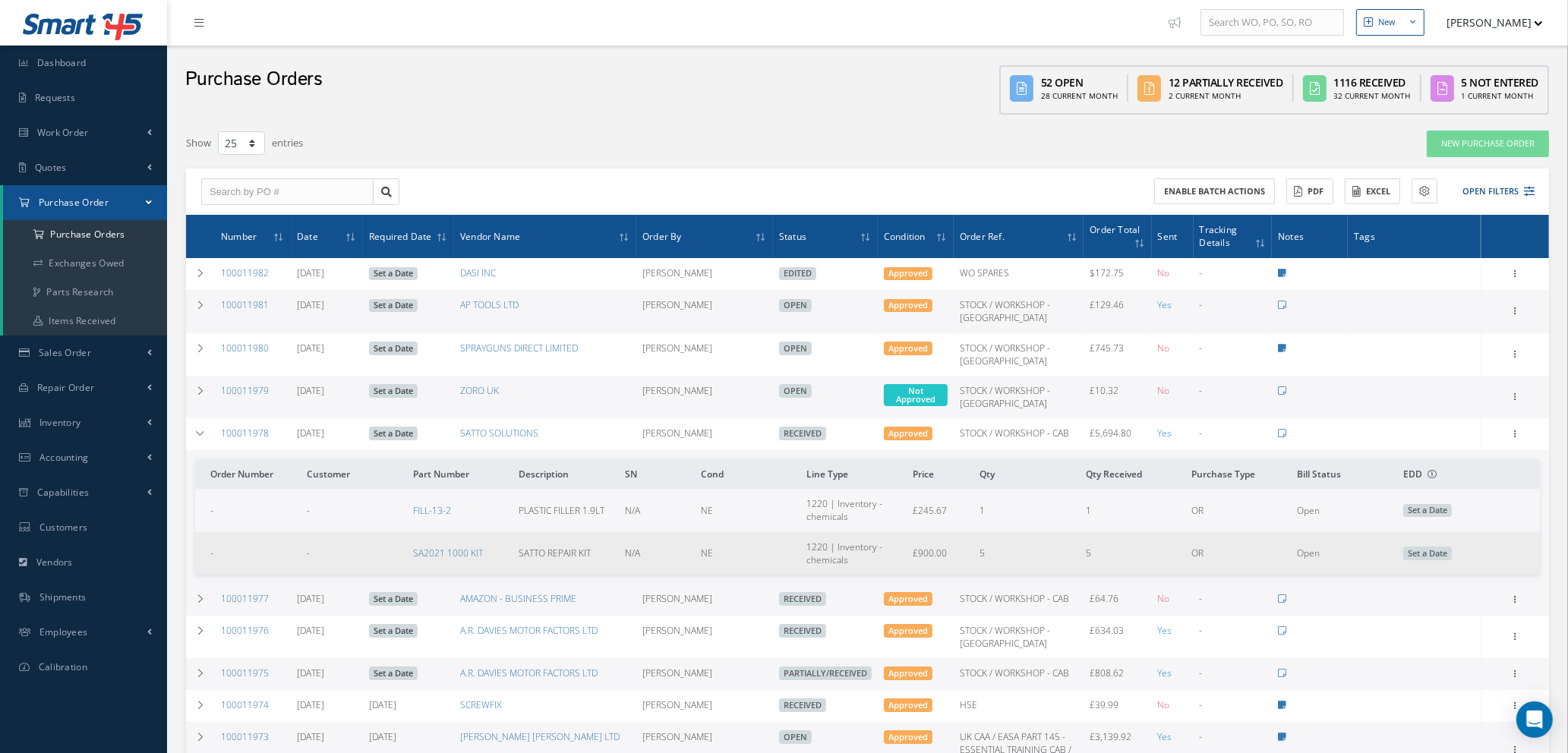
scroll to position [0, 0]
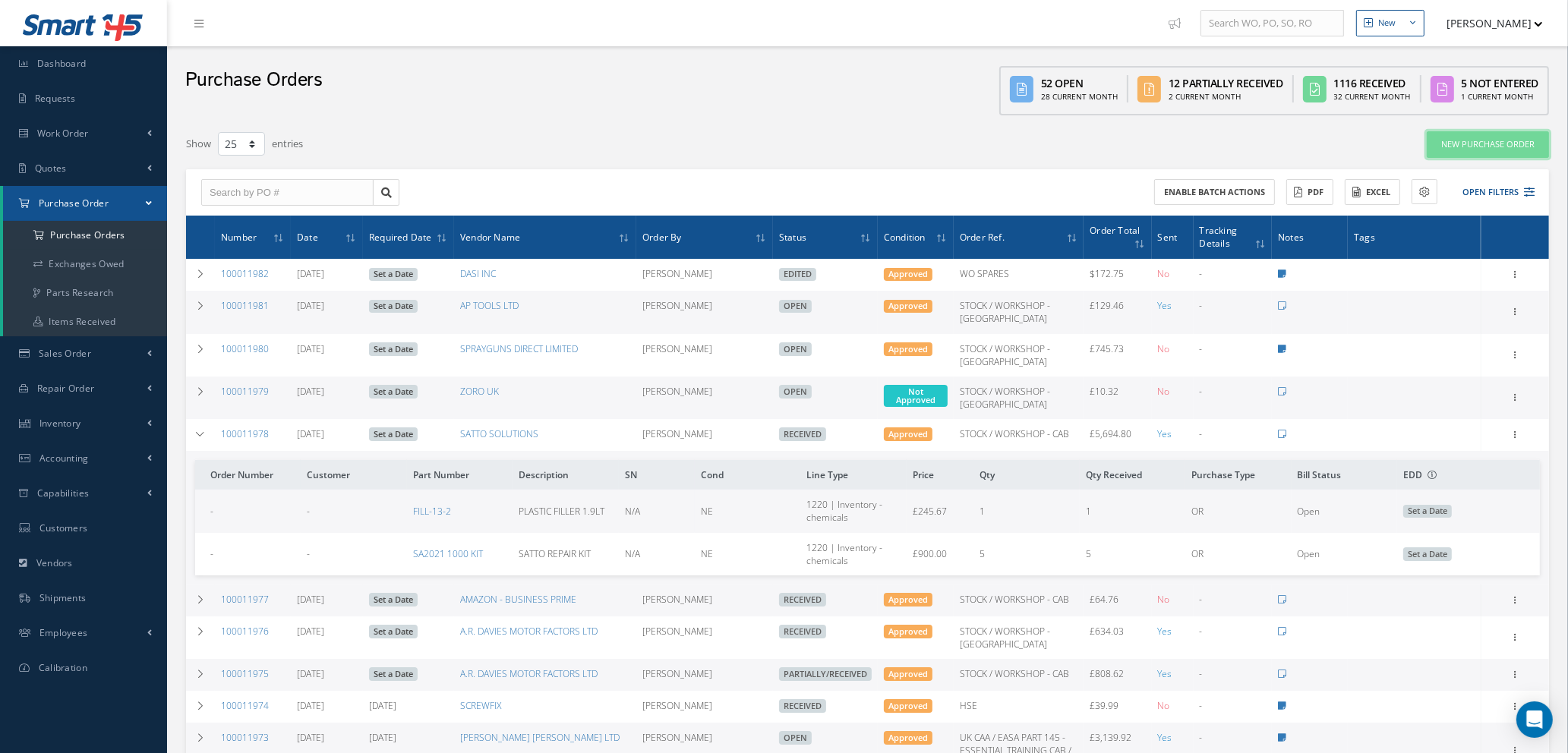
click at [1466, 146] on link "New Purchase Order" at bounding box center [1488, 144] width 122 height 26
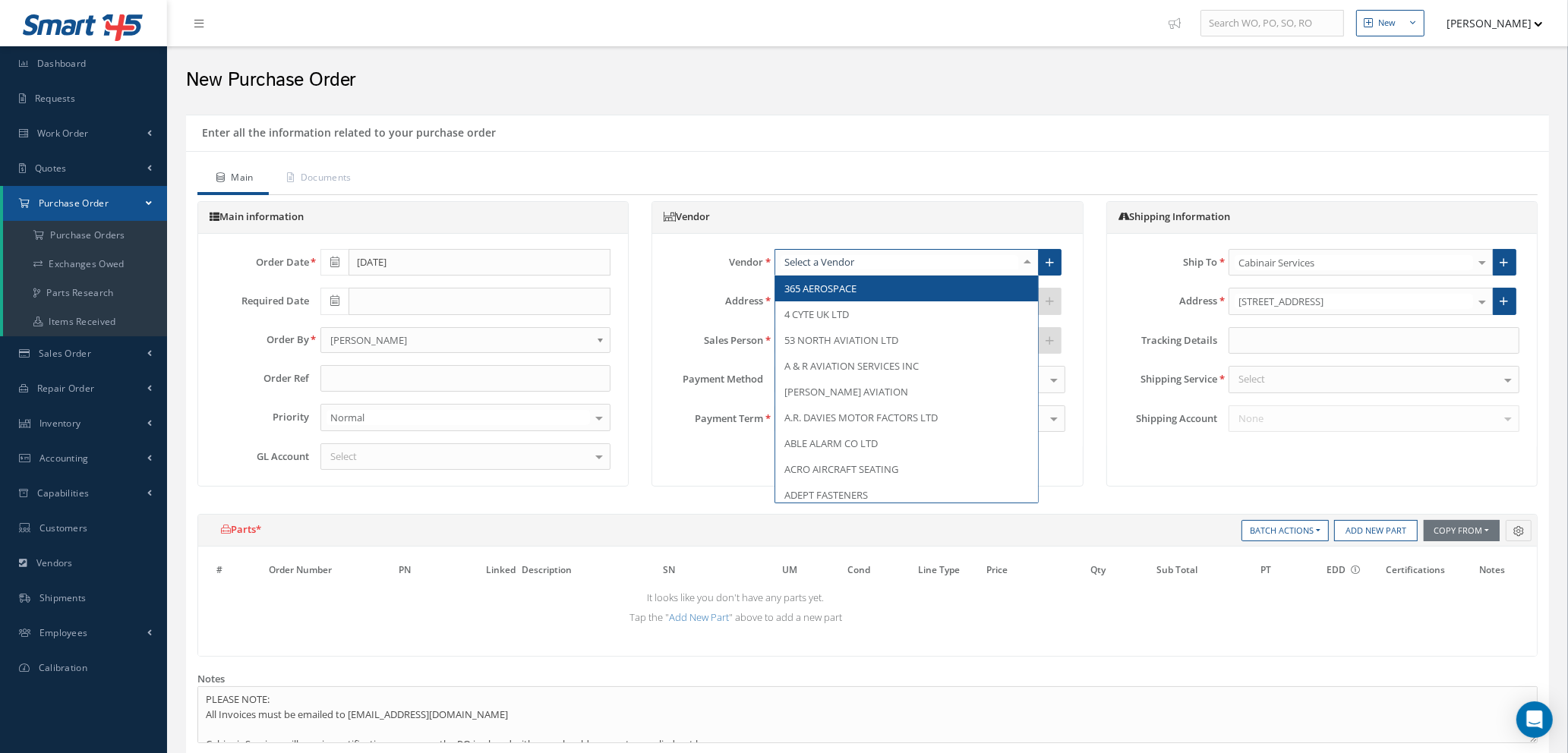
click at [867, 260] on div at bounding box center [906, 262] width 264 height 27
type input "satt"
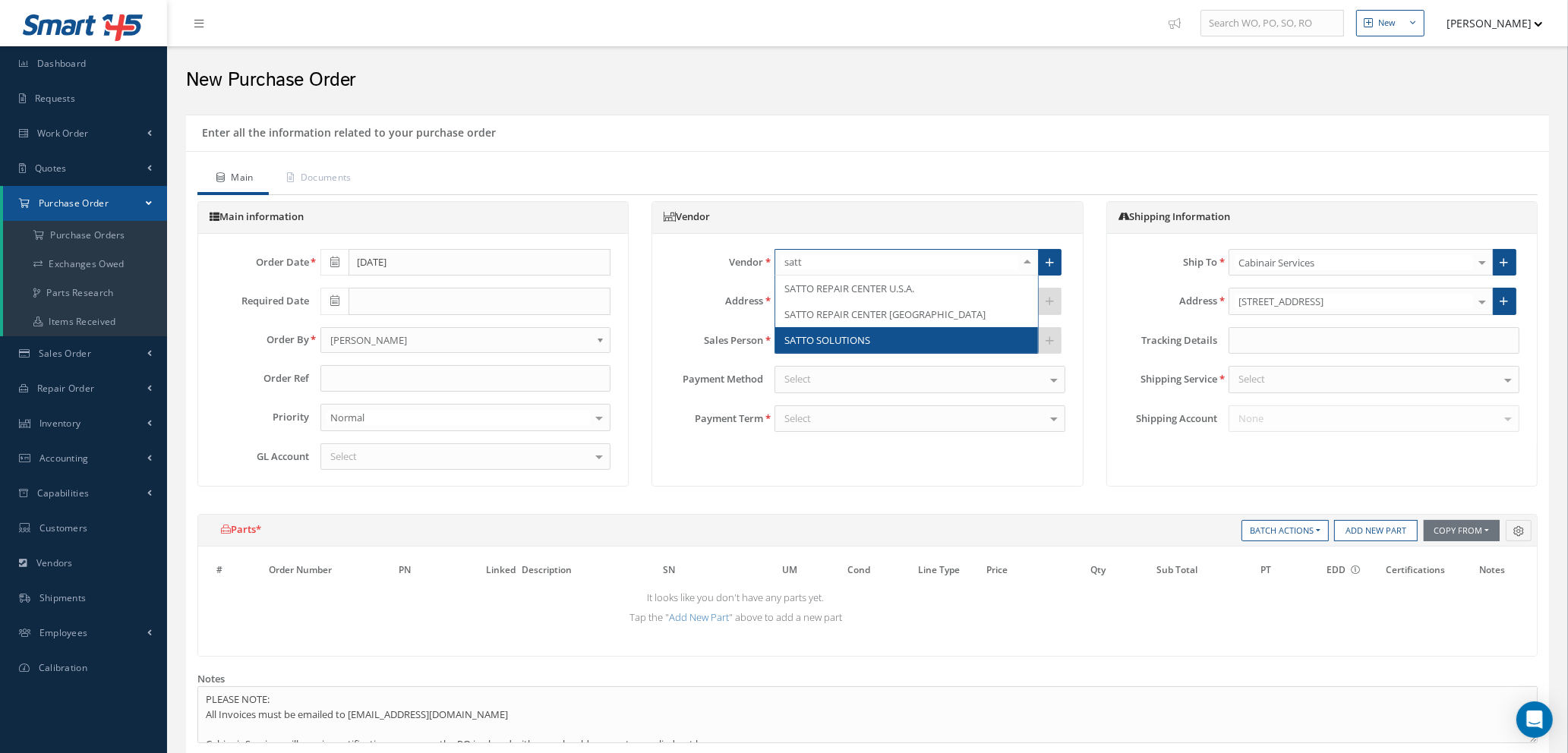
click at [880, 336] on span "SATTO SOLUTIONS" at bounding box center [906, 340] width 263 height 26
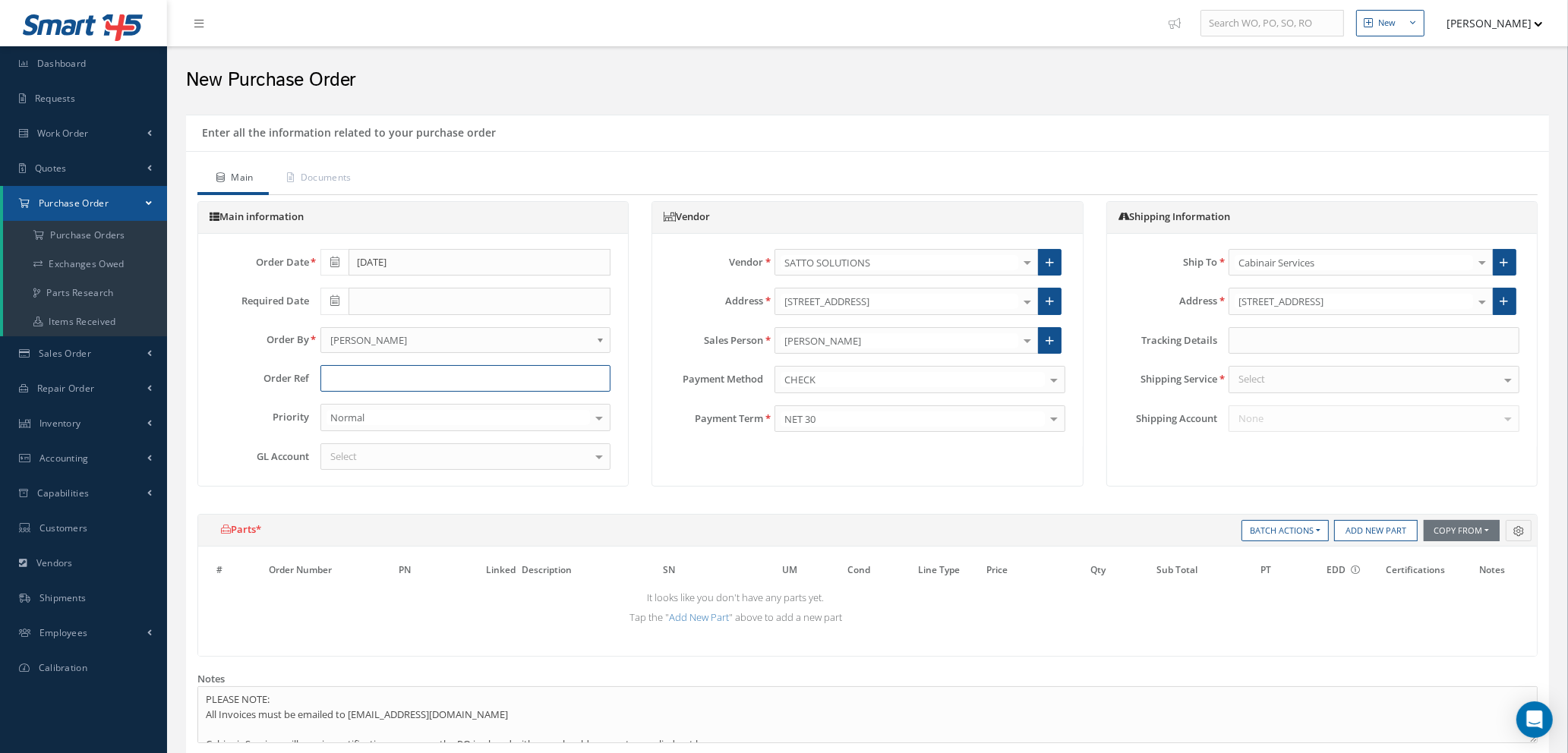
click at [354, 375] on input "text" at bounding box center [465, 378] width 291 height 27
type input "STOCK / WORKSHOP - CAB"
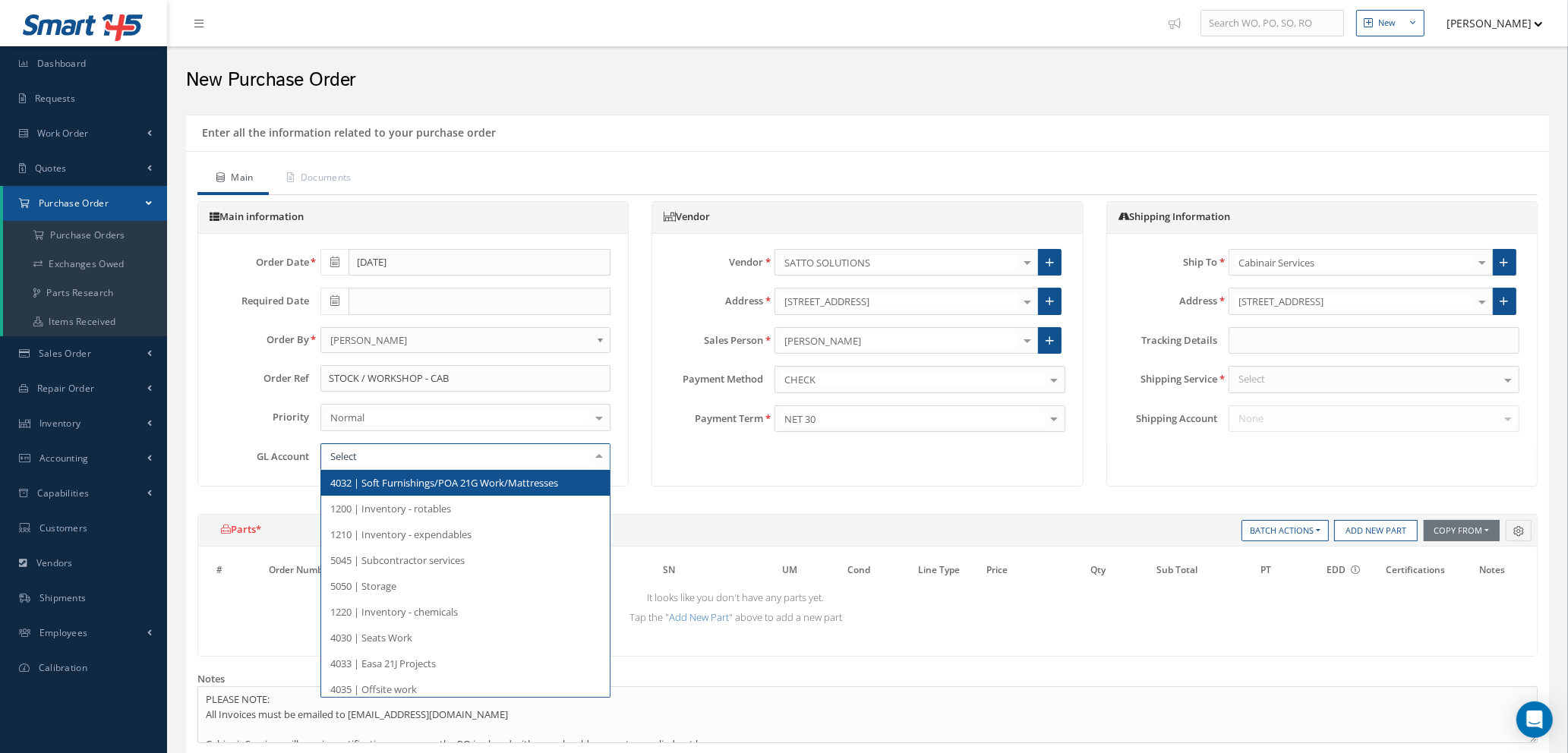
click at [459, 453] on div at bounding box center [465, 457] width 291 height 27
type input "5000"
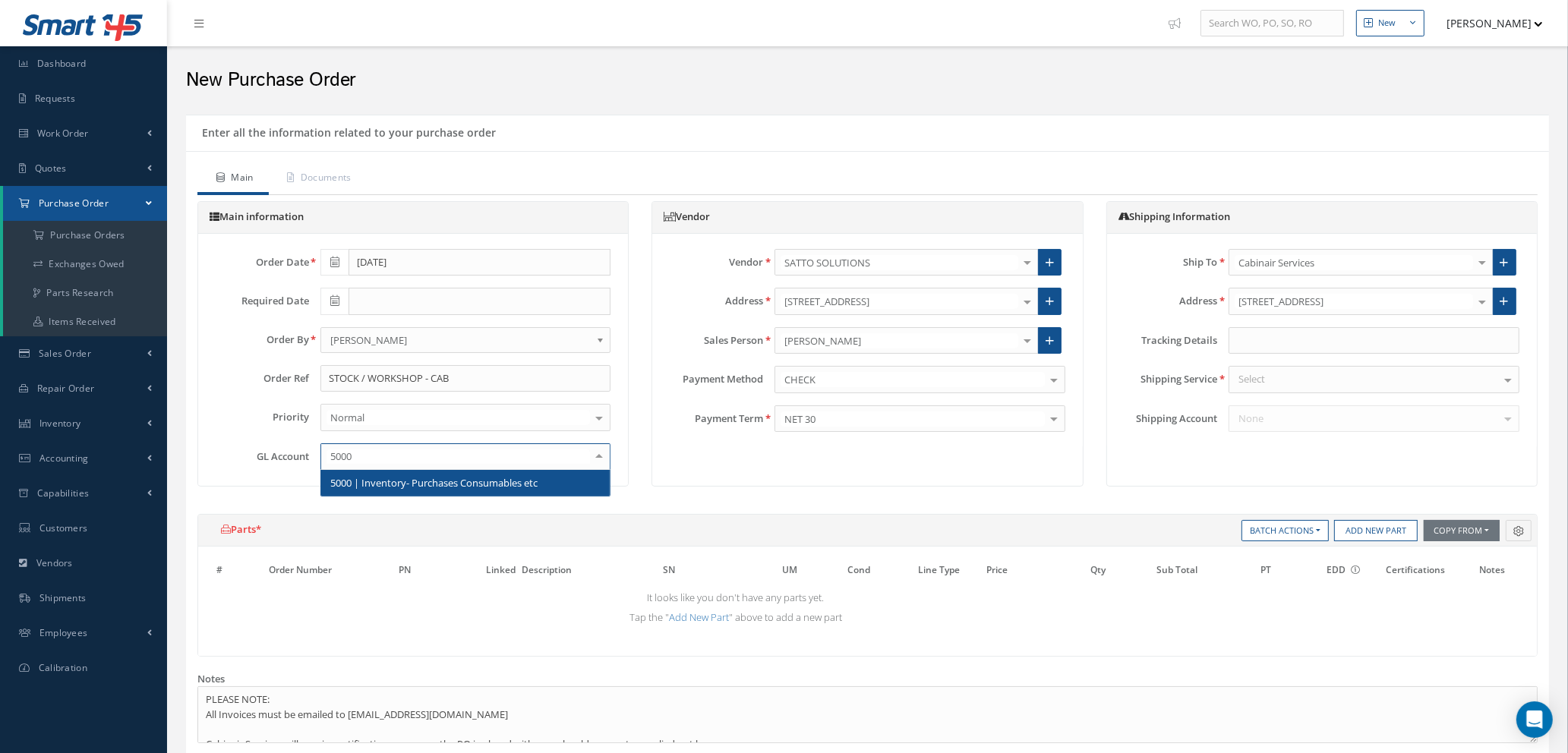
click at [414, 481] on span "5000 | Inventory- Purchases Consumables etc" at bounding box center [434, 483] width 208 height 14
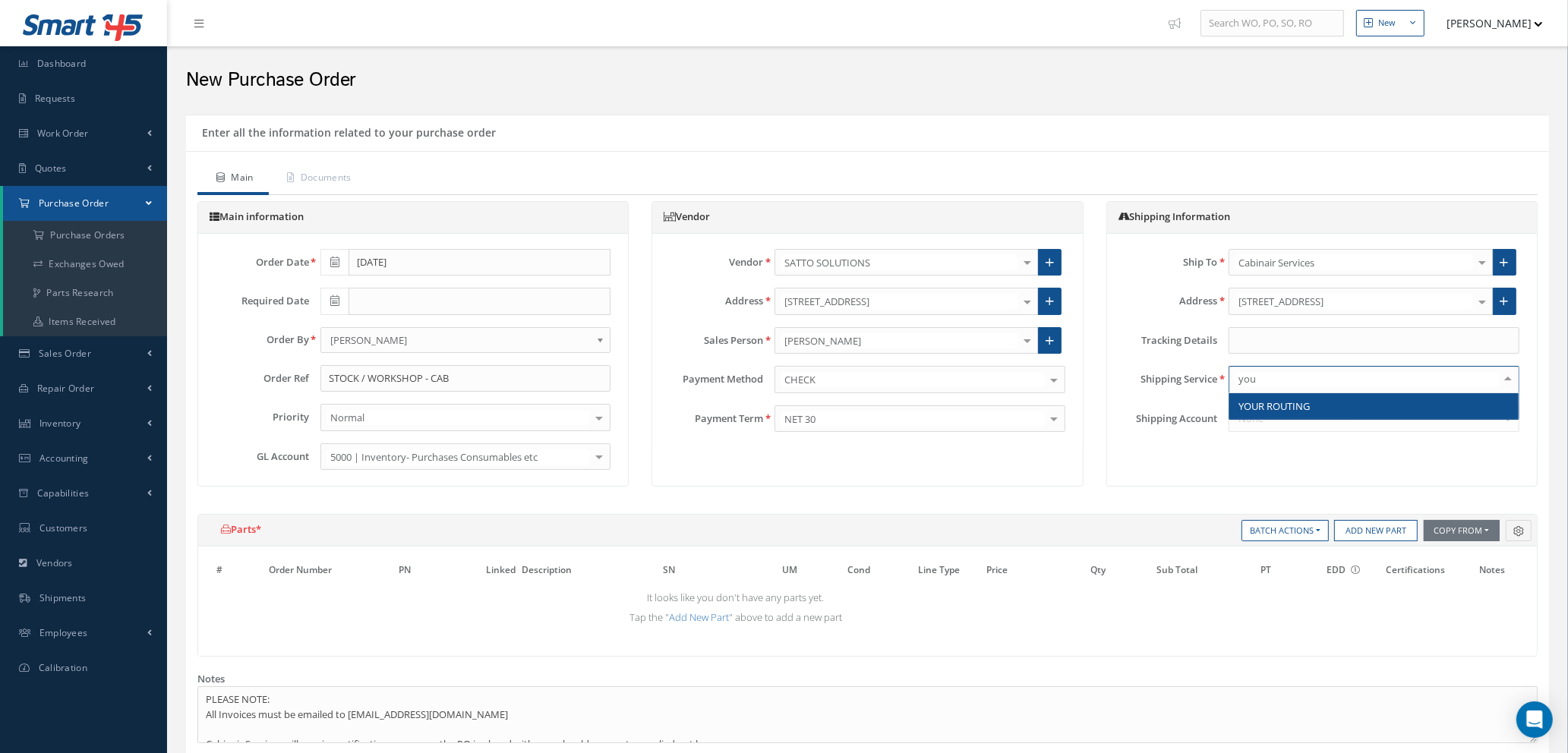
type input "your"
click at [1298, 408] on span "YOUR ROUTING" at bounding box center [1274, 406] width 71 height 14
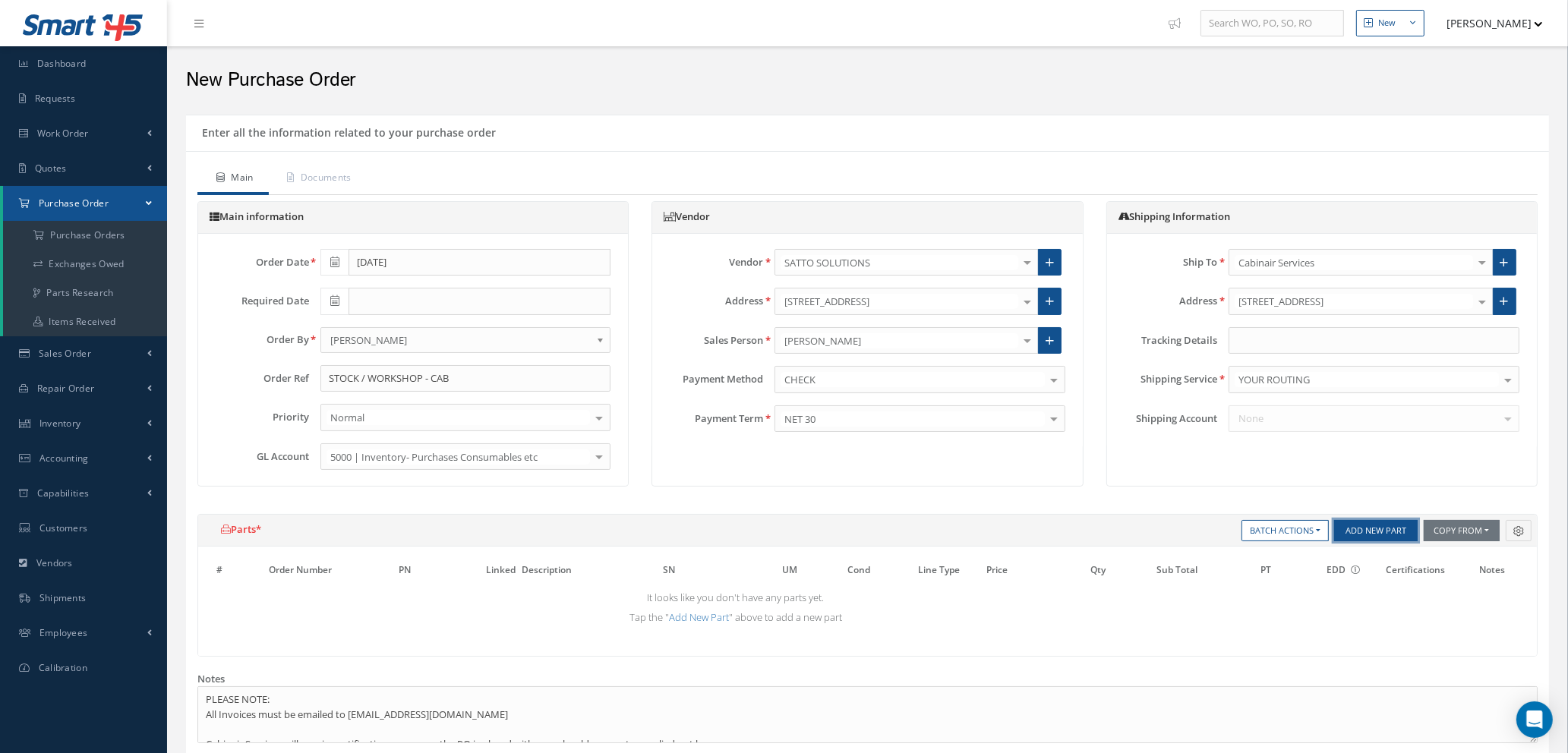
click at [1371, 530] on button "Add New Part" at bounding box center [1376, 530] width 84 height 21
select select "1"
select select "5"
select select "88"
select select "1"
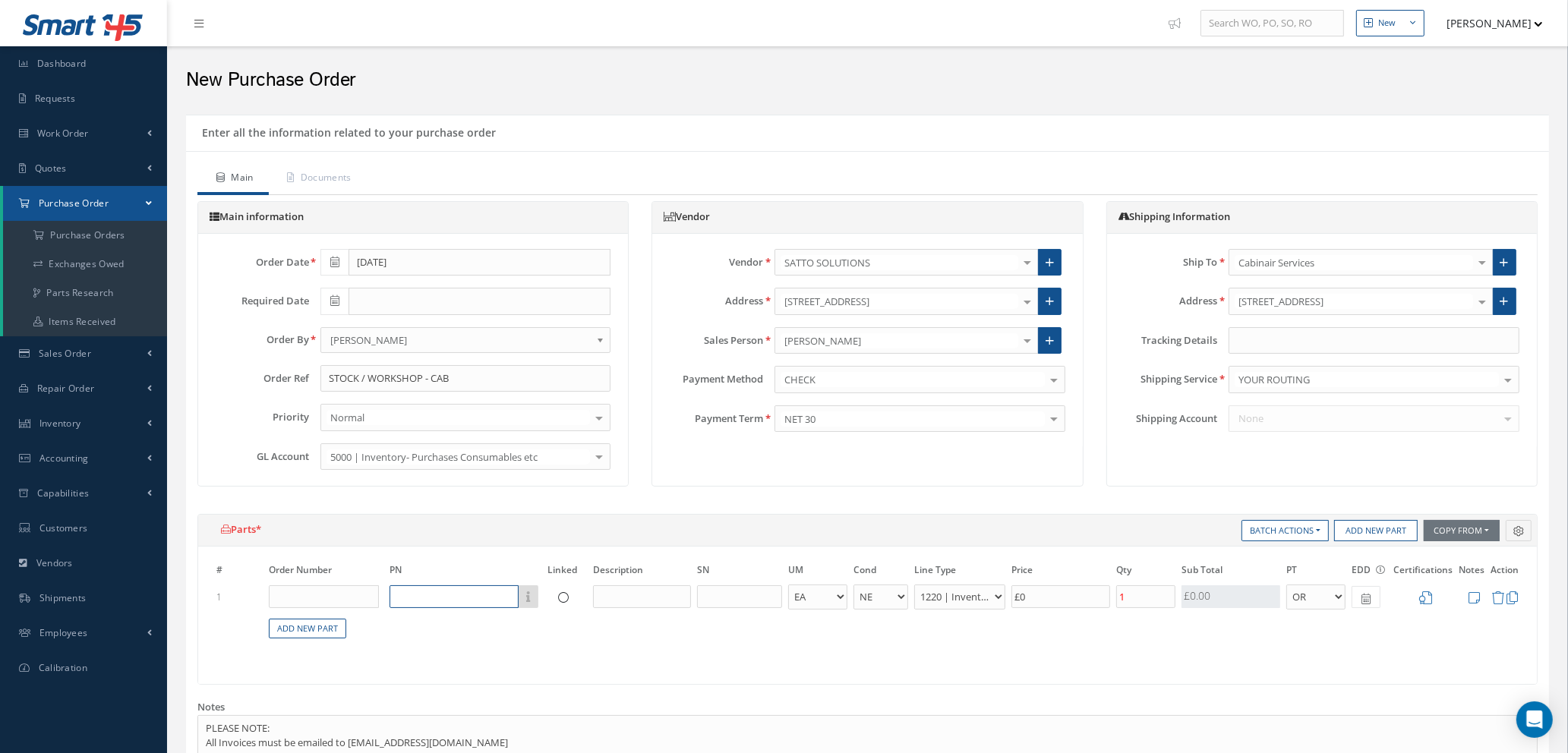
click at [474, 603] on input "text" at bounding box center [454, 597] width 129 height 23
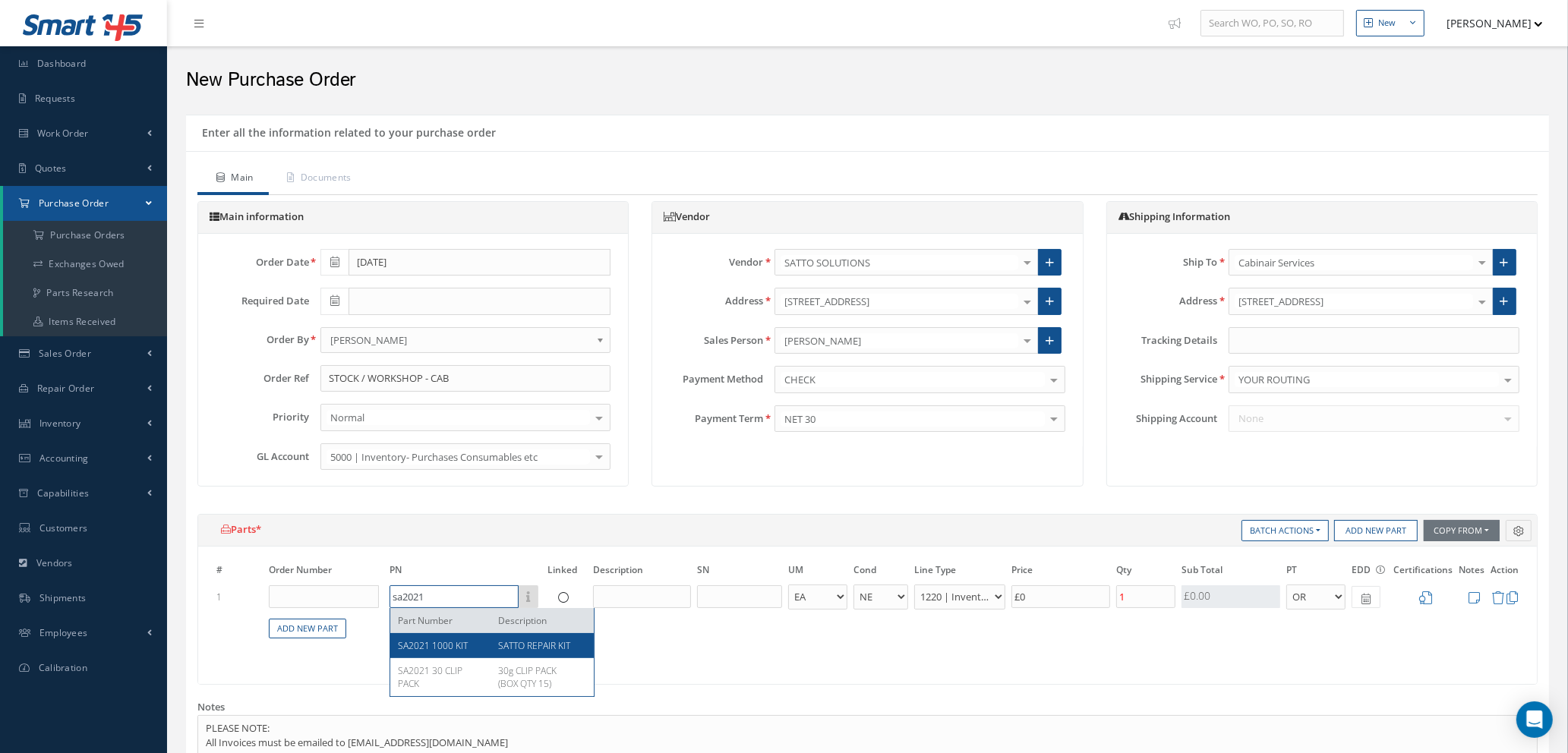
type input "sa2021"
click at [466, 647] on span "SA2021 1000 KIT" at bounding box center [432, 646] width 70 height 13
type input "£180"
type input "SA2021 1000 KIT"
type input "SATTO REPAIR KIT"
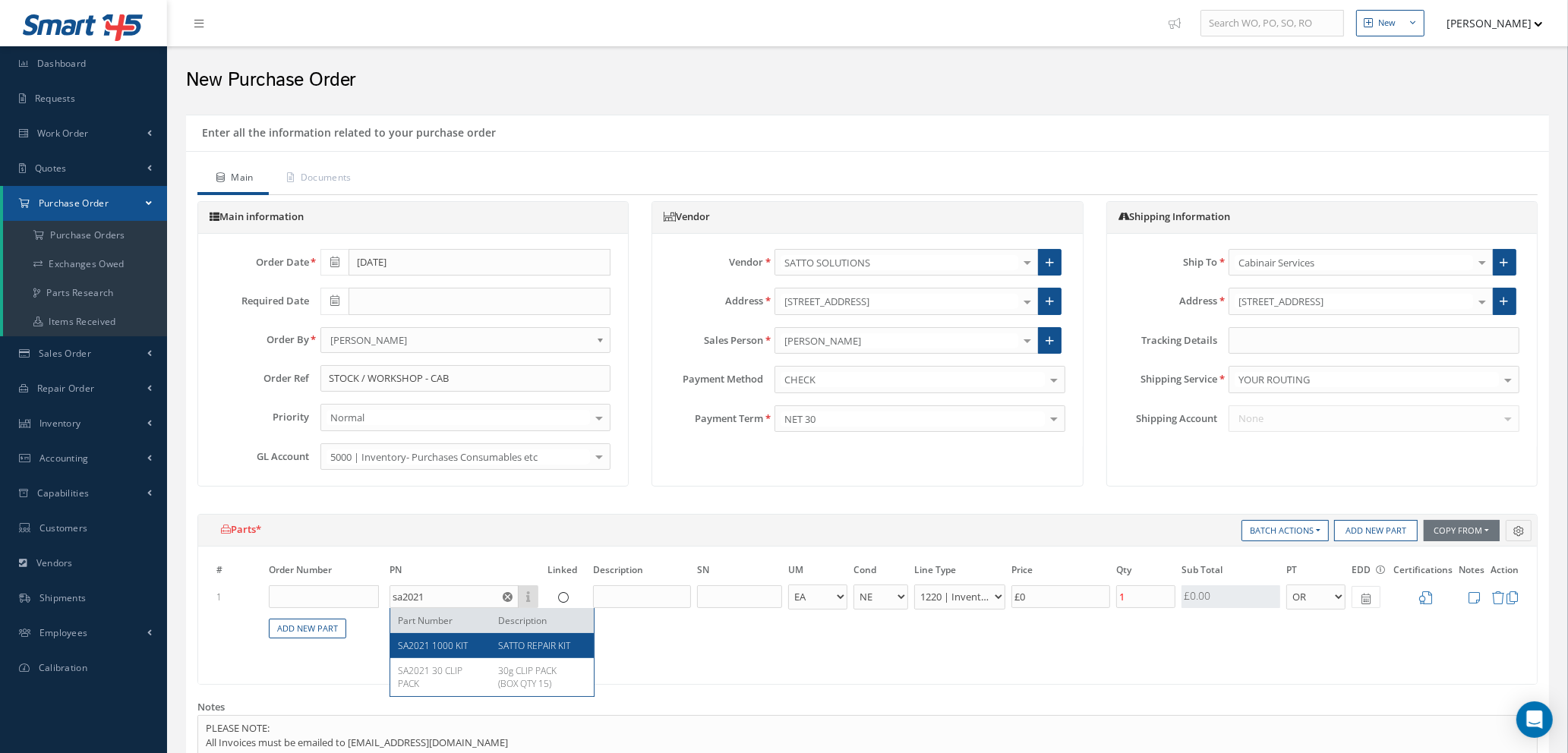
type input "£900"
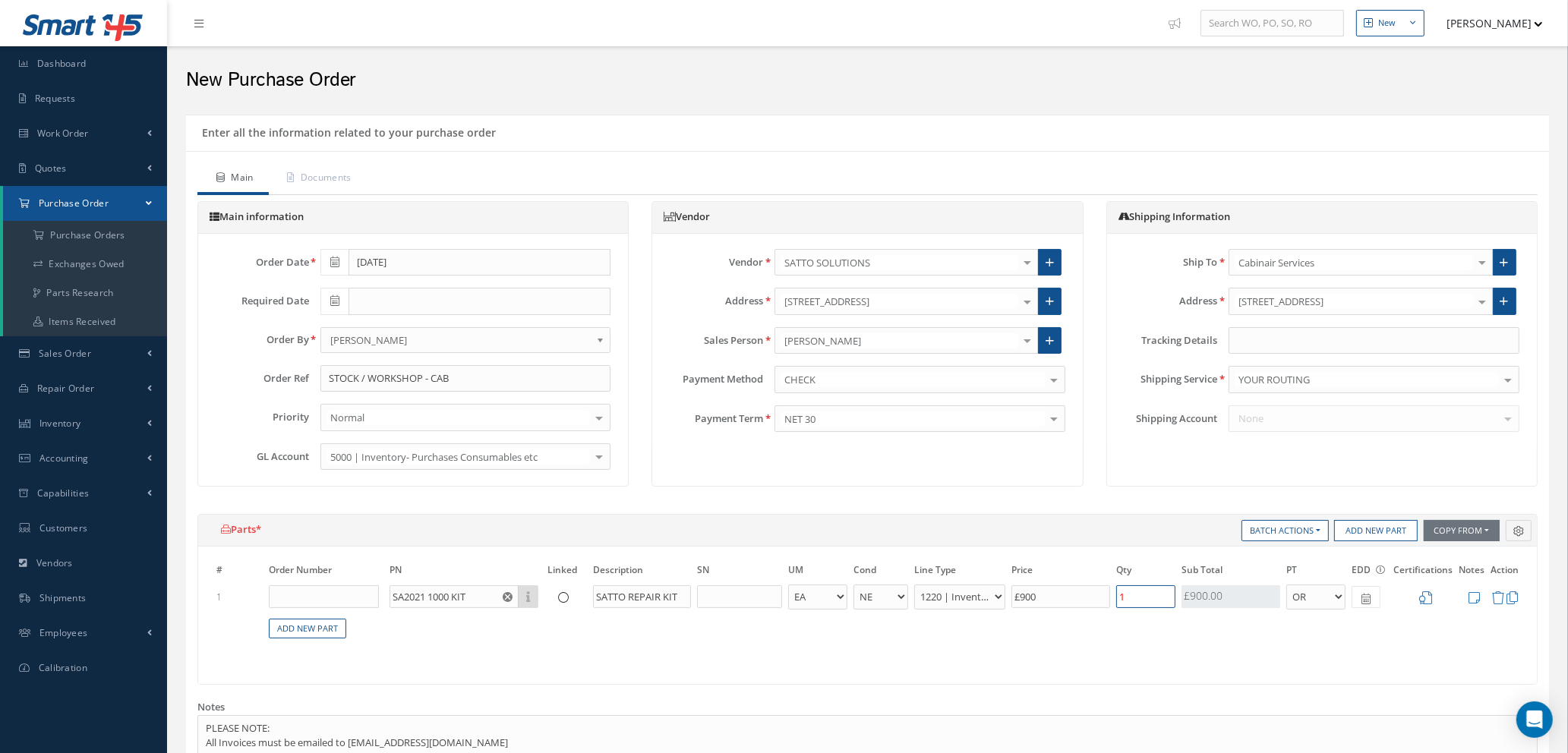
click at [1158, 599] on input "1" at bounding box center [1146, 597] width 59 height 23
type input "£0"
type input "£900"
type input "5"
click at [1425, 591] on icon at bounding box center [1425, 597] width 13 height 13
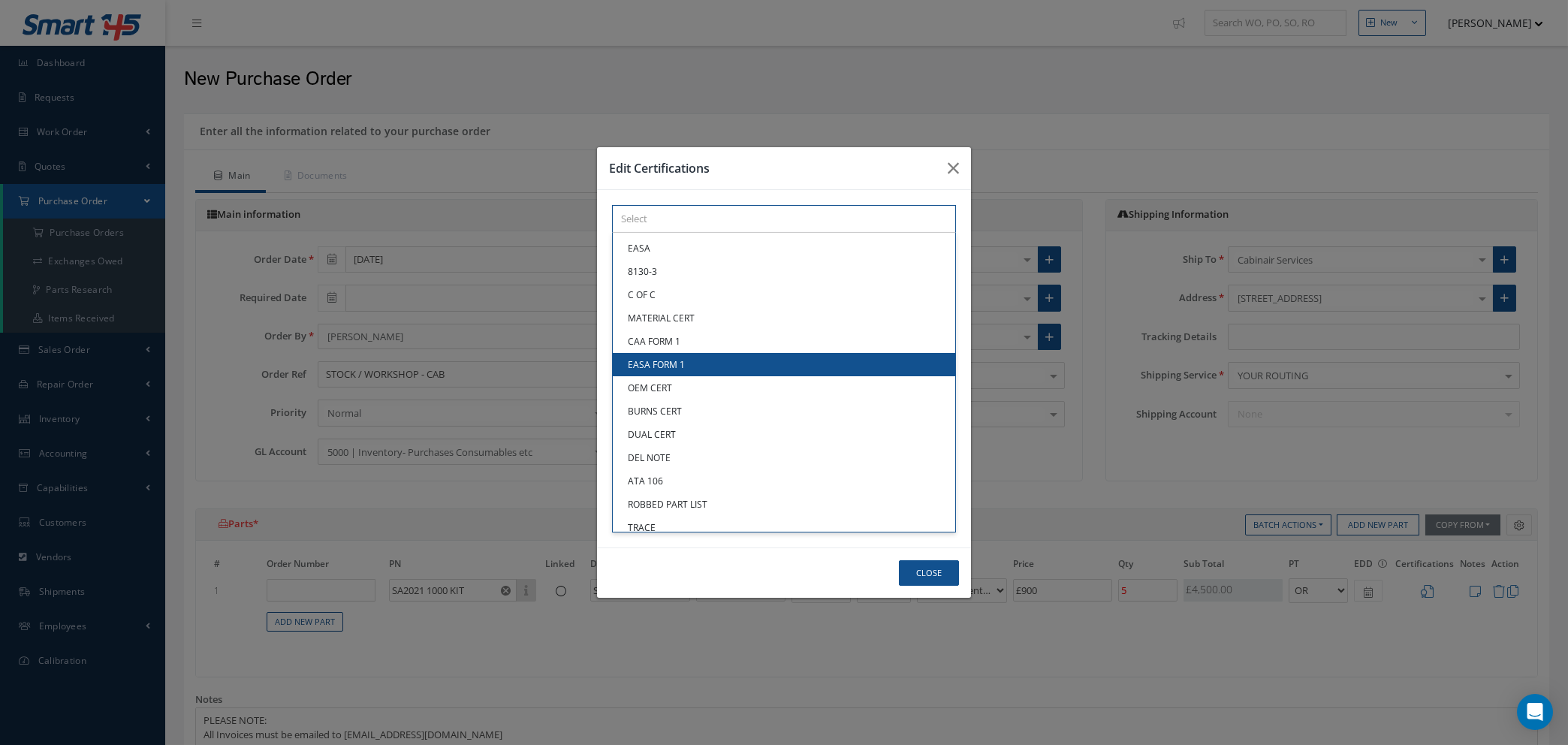
click at [794, 233] on div "× Loading... EASA 8130-3 C OF C MATERIAL CERT CAA FORM 1 EASA FORM 1 OEM CERT B…" at bounding box center [783, 219] width 344 height 28
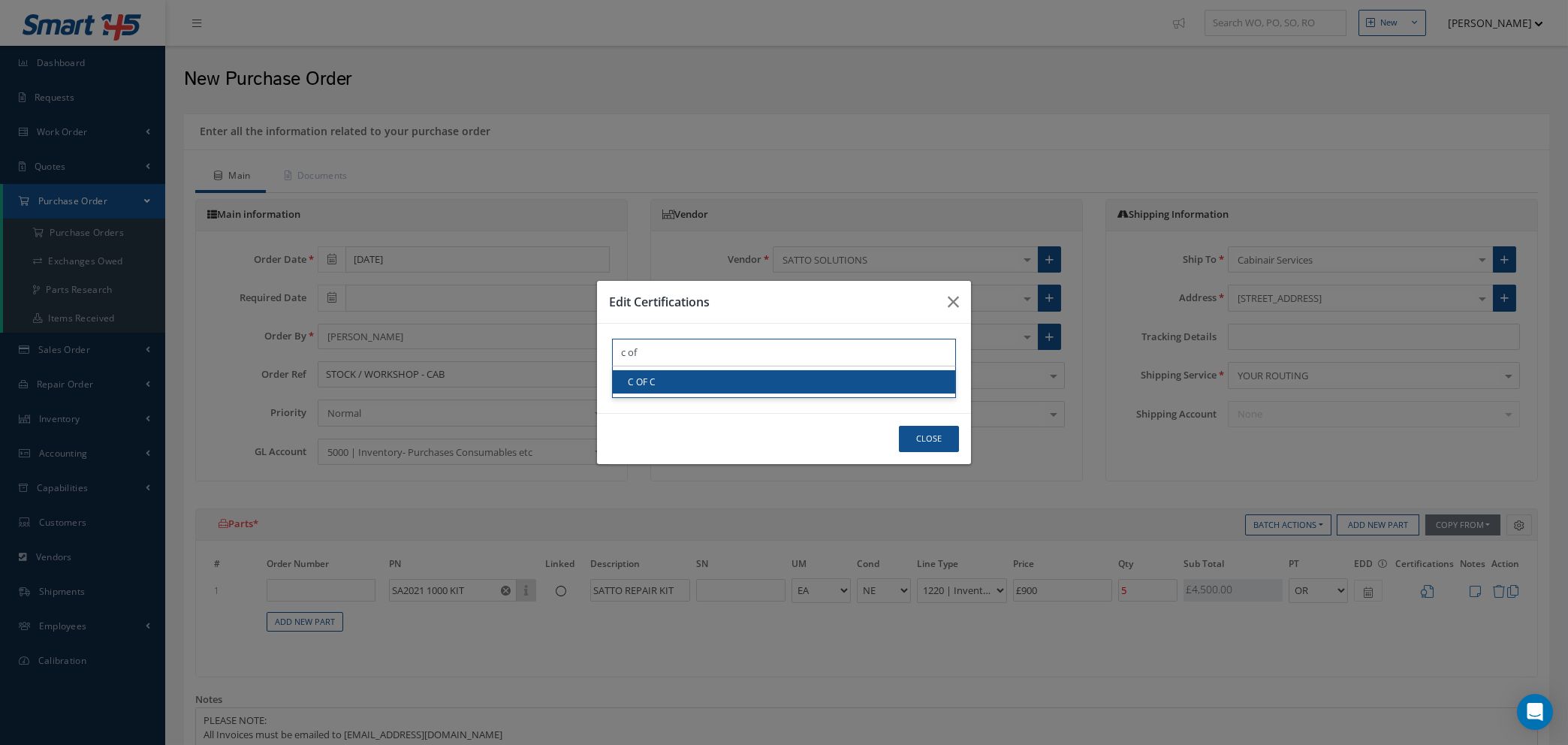
type input "c of"
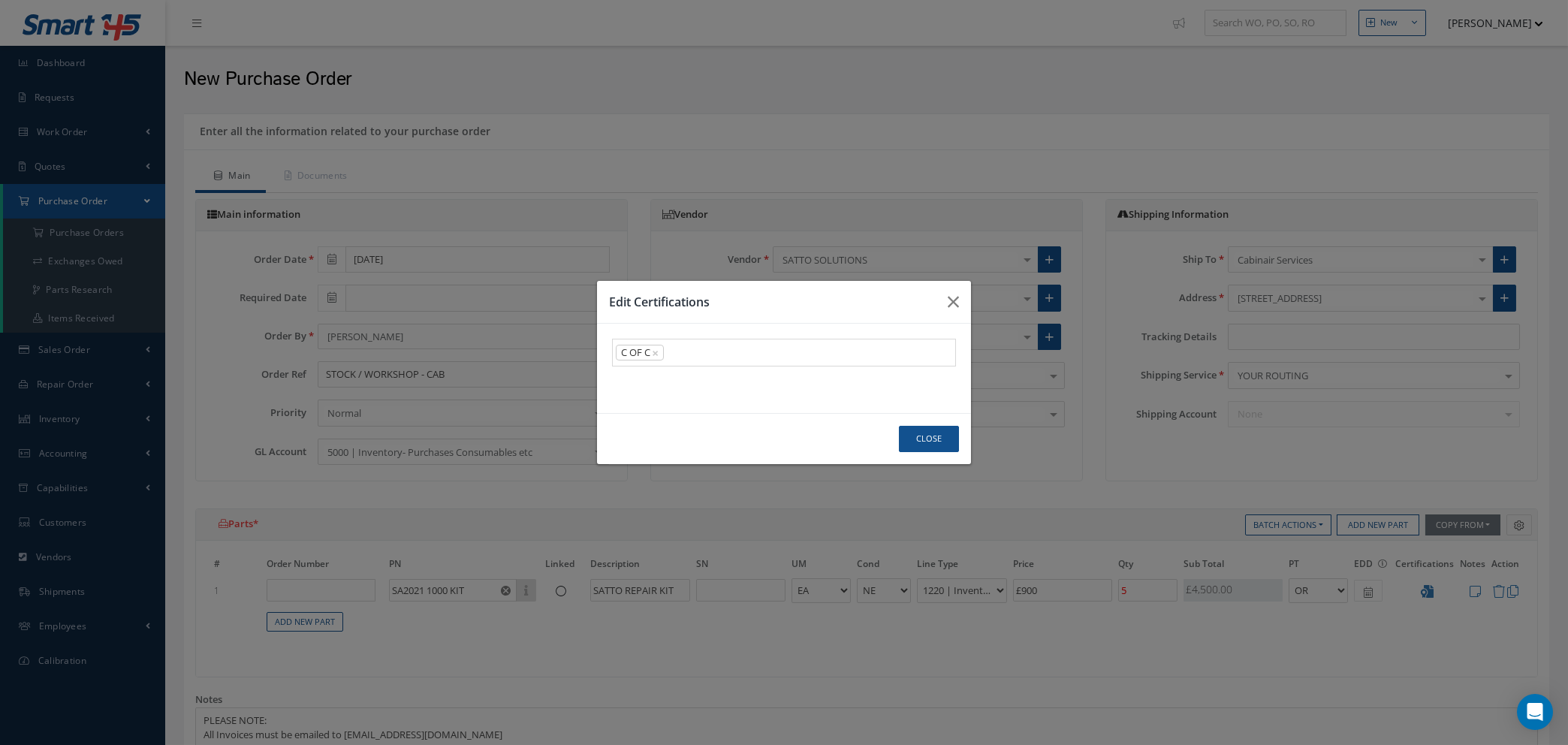
click at [794, 387] on link "C OF C" at bounding box center [784, 382] width 343 height 23
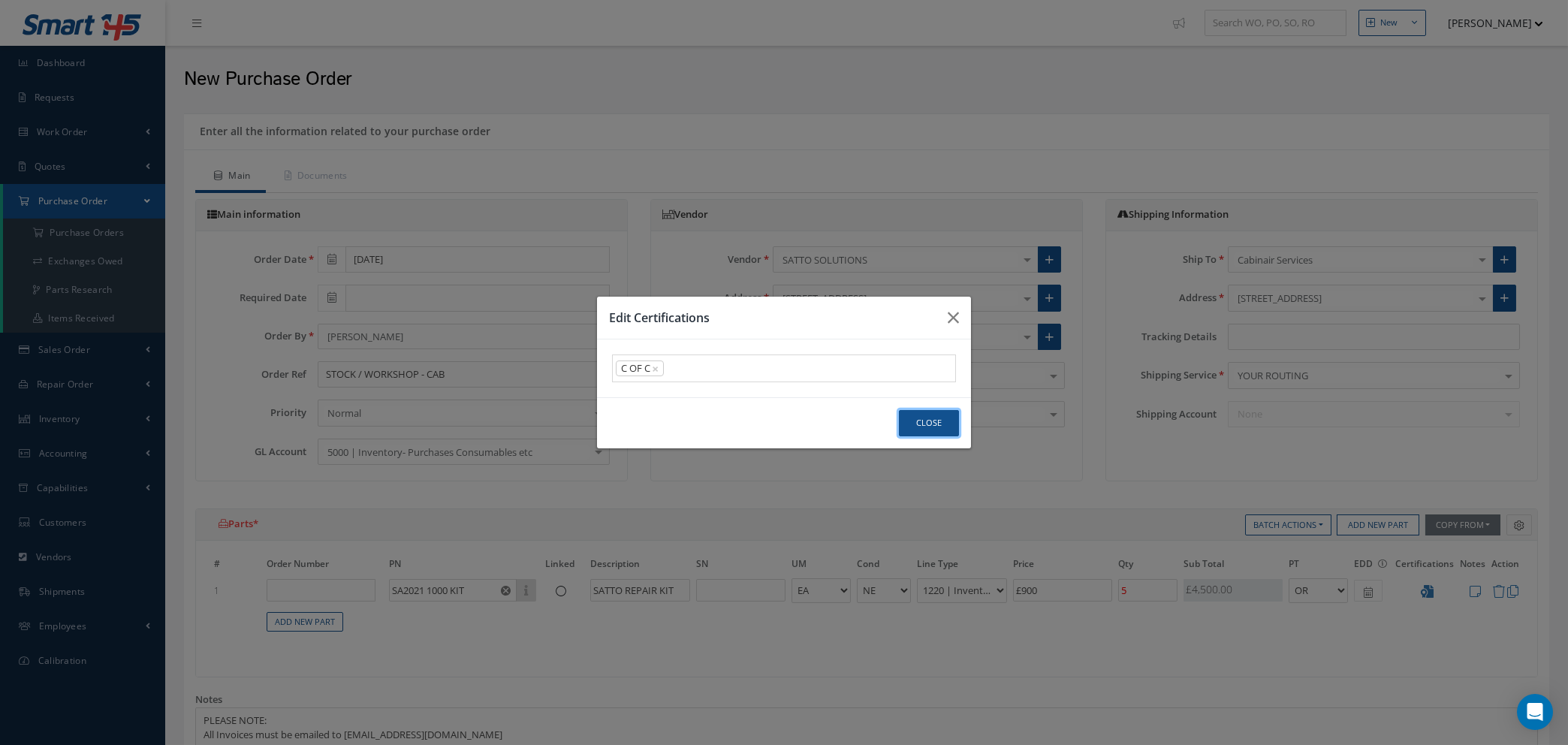
click at [914, 421] on button "Close" at bounding box center [928, 423] width 60 height 26
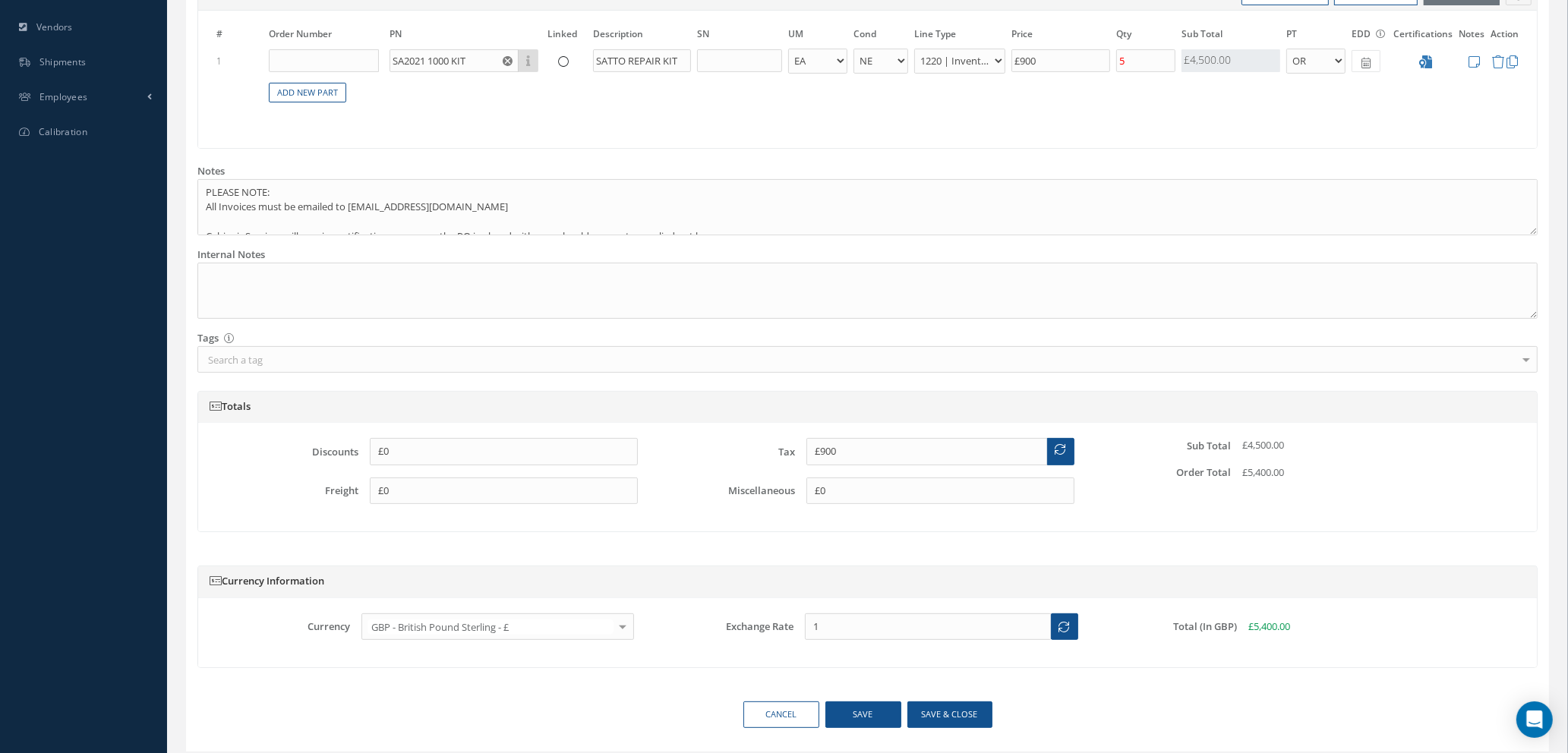
scroll to position [584, 0]
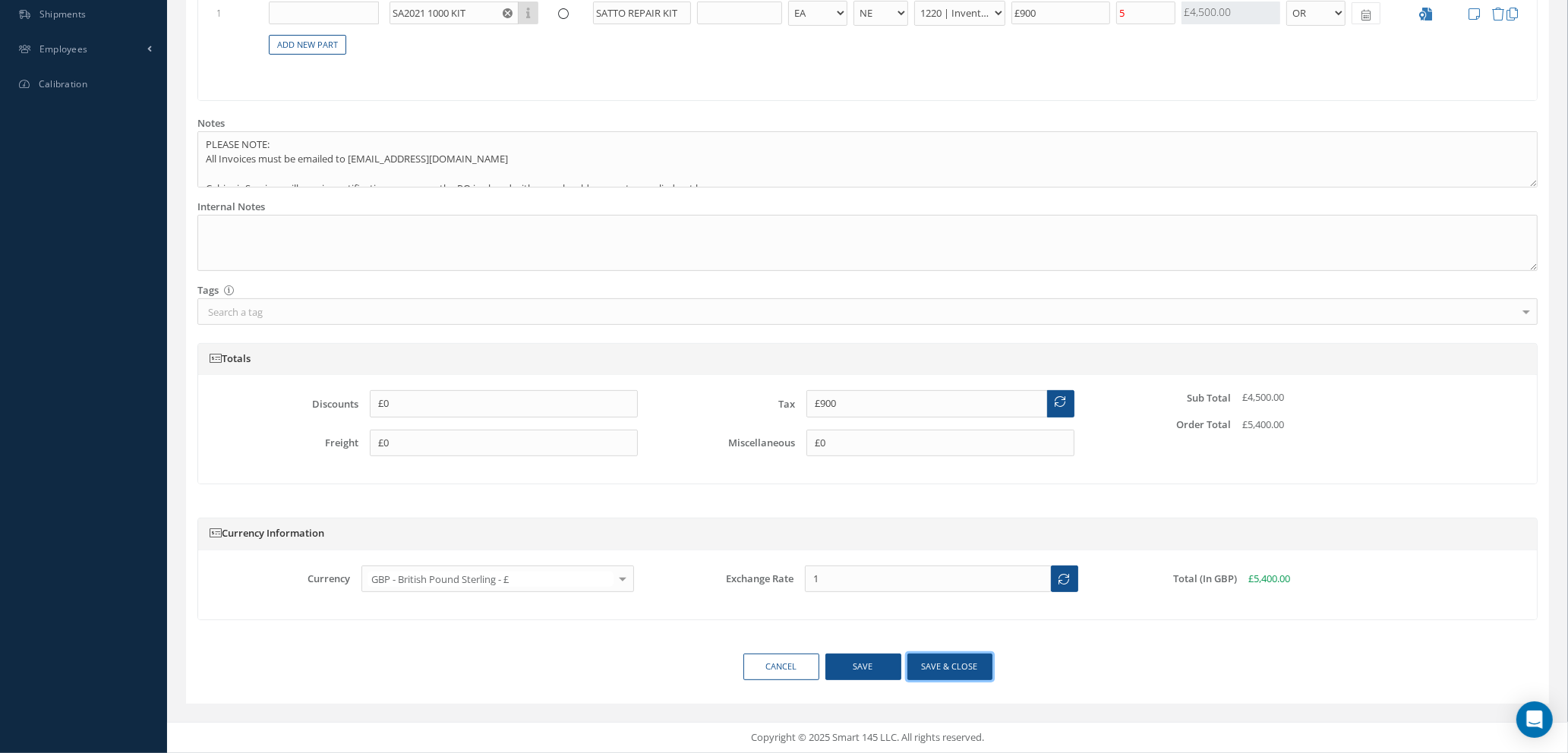
click at [929, 665] on button "Save & close" at bounding box center [950, 667] width 85 height 26
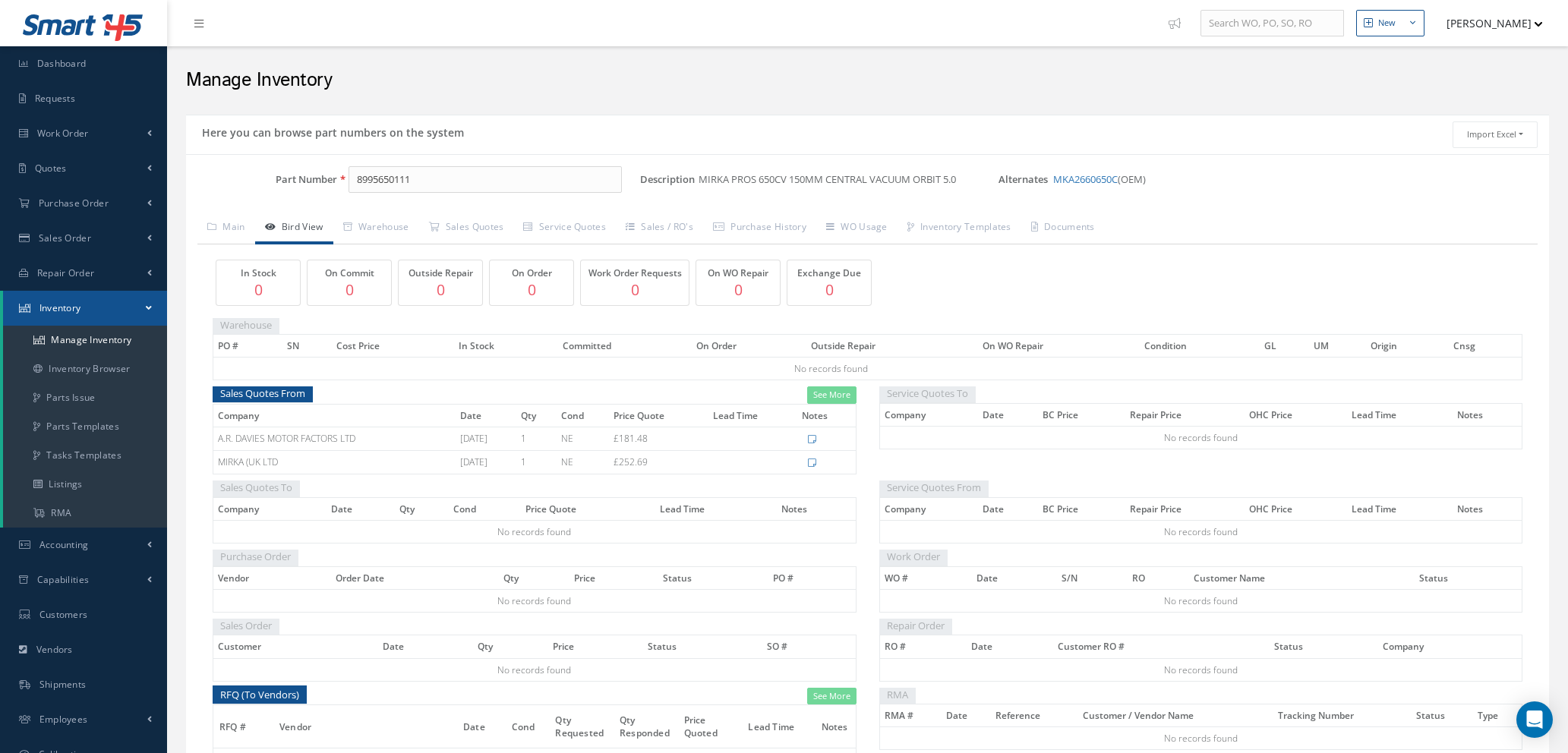
scroll to position [26, 0]
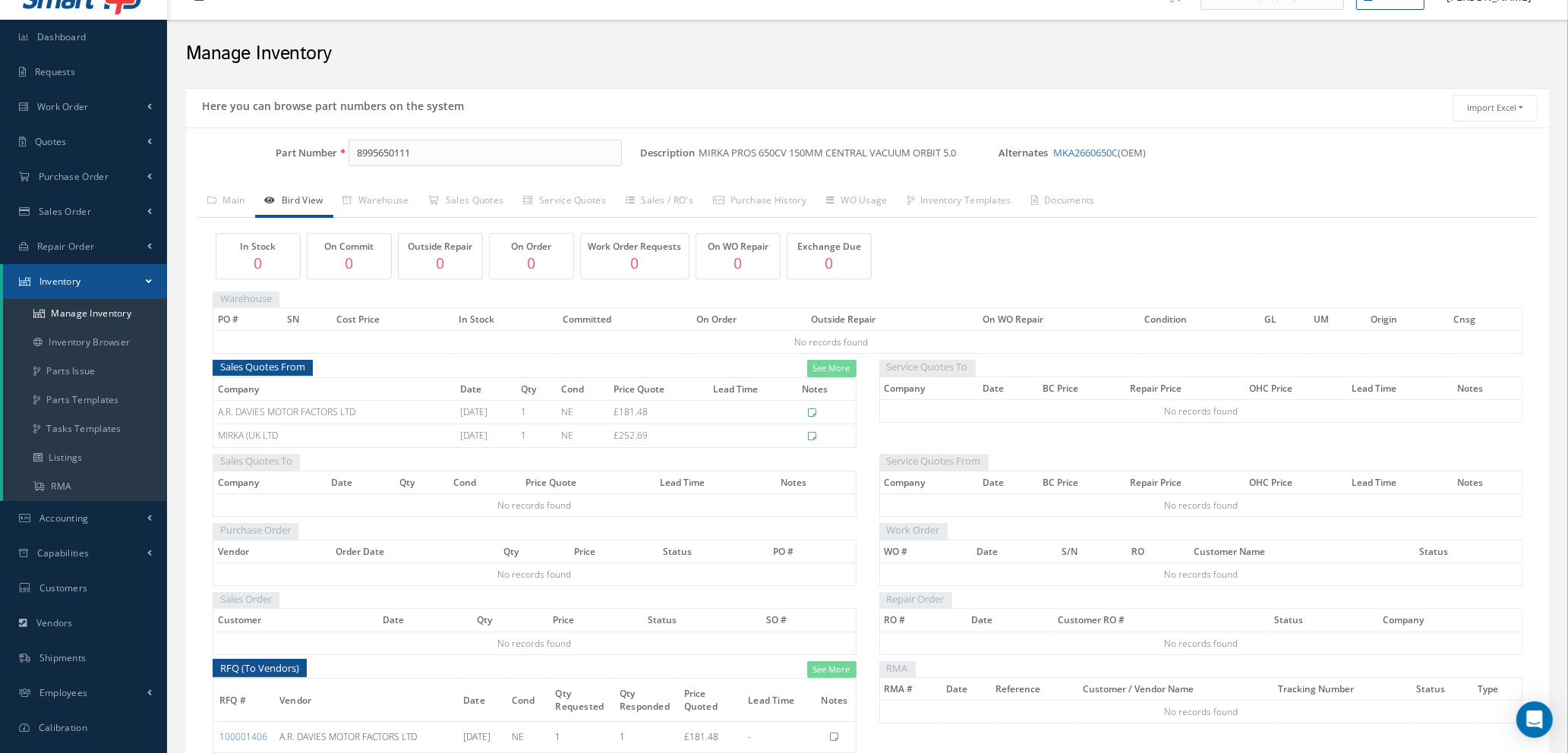
drag, startPoint x: 433, startPoint y: 153, endPoint x: 168, endPoint y: 186, distance: 267.0
click at [175, 186] on div "Here you can browse part numbers on the system Import Excel to undefined Column…" at bounding box center [868, 461] width 1386 height 747
click at [420, 192] on span "ZT3038627S" at bounding box center [421, 194] width 136 height 16
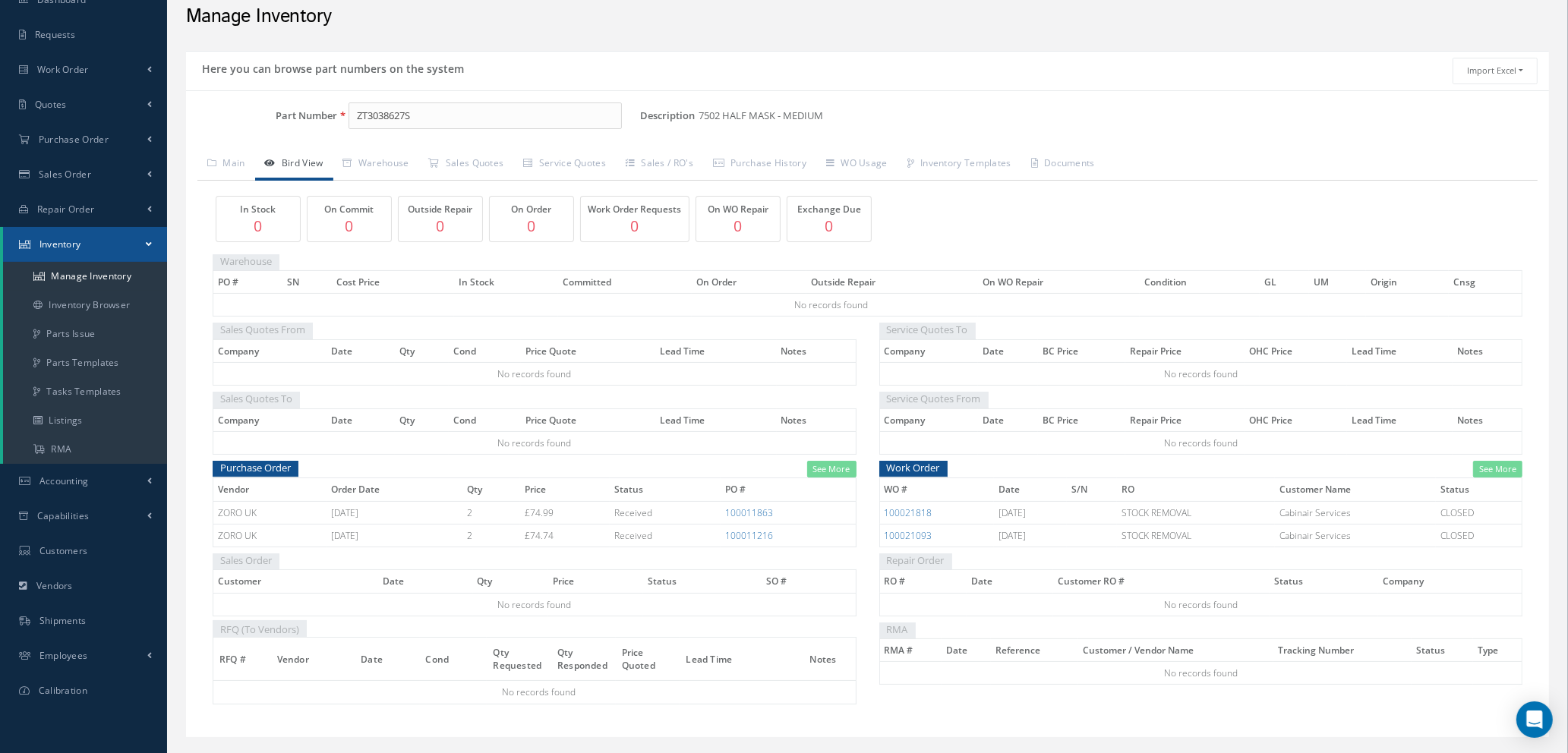
scroll to position [97, 0]
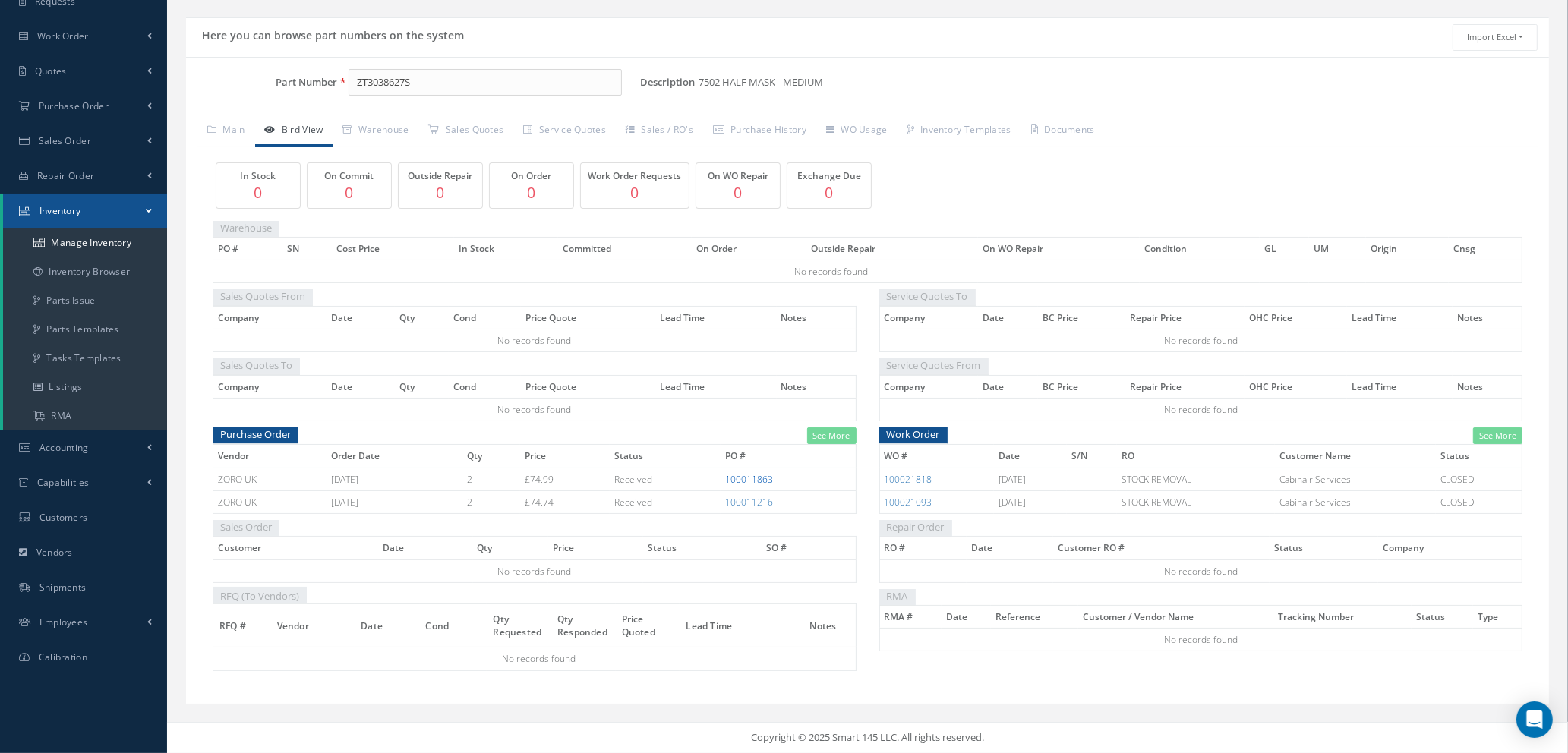
type input "ZT3038627S"
click at [751, 478] on link "100011863" at bounding box center [749, 479] width 48 height 13
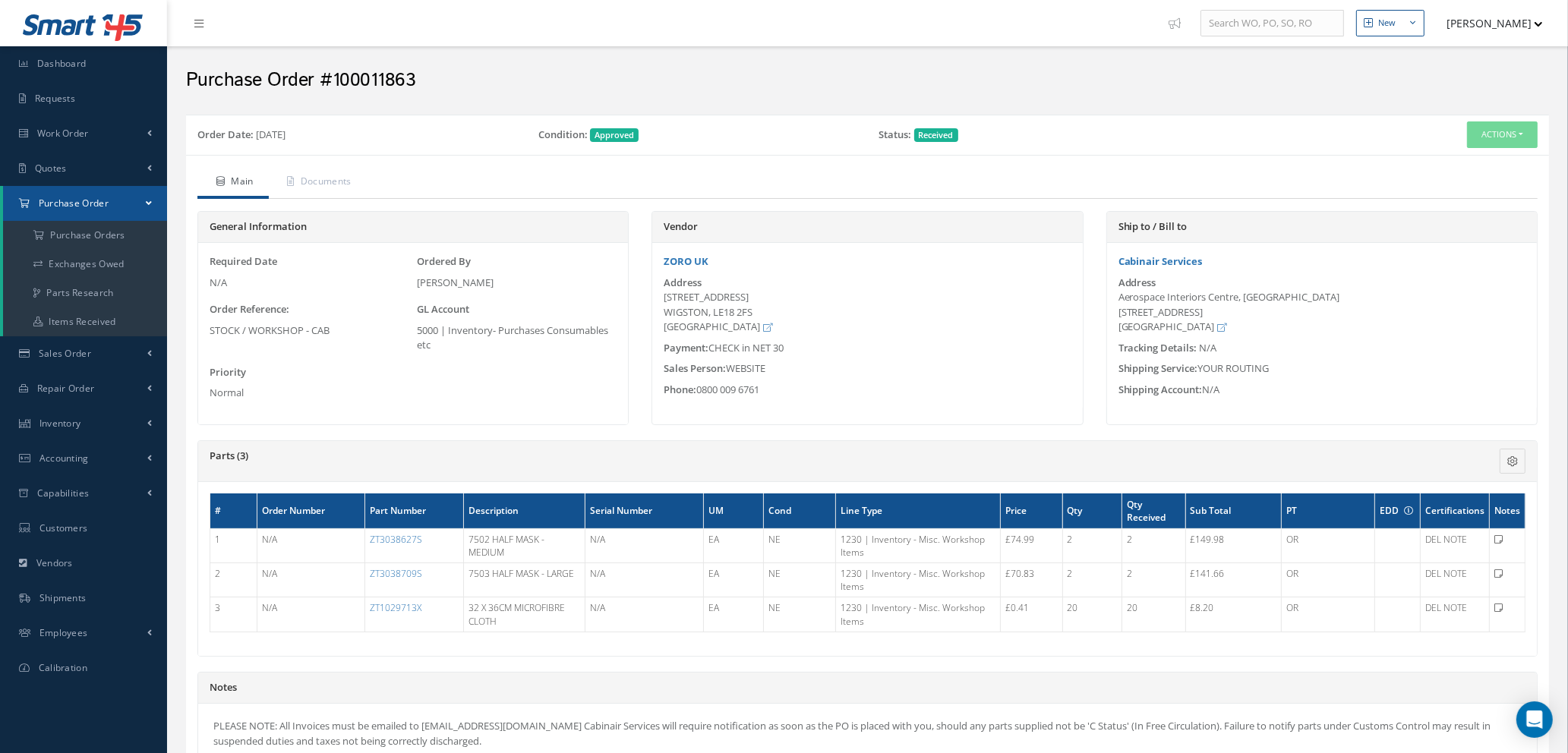
click at [70, 205] on span "Purchase Order" at bounding box center [73, 203] width 70 height 13
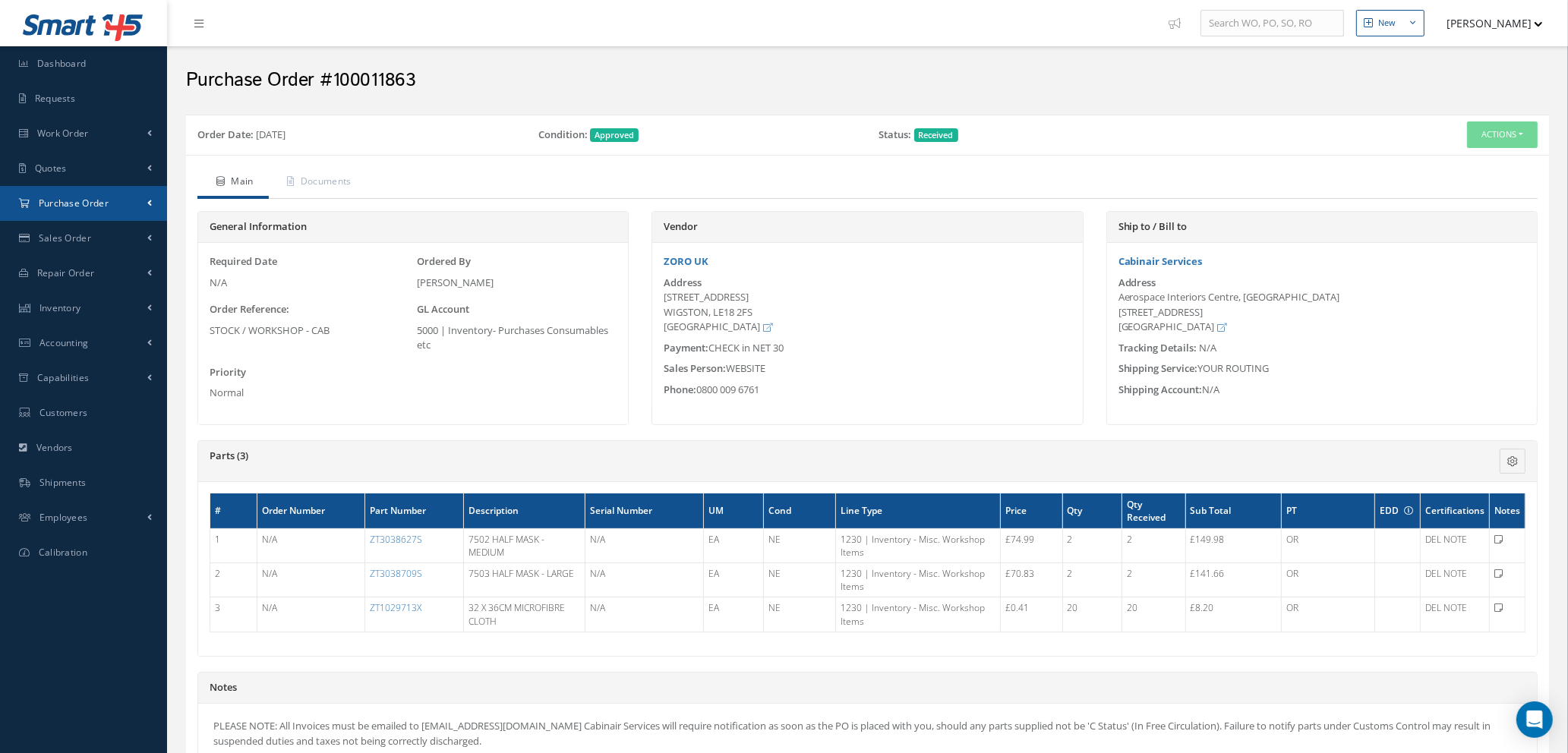
click at [86, 201] on span "Purchase Order" at bounding box center [73, 203] width 70 height 13
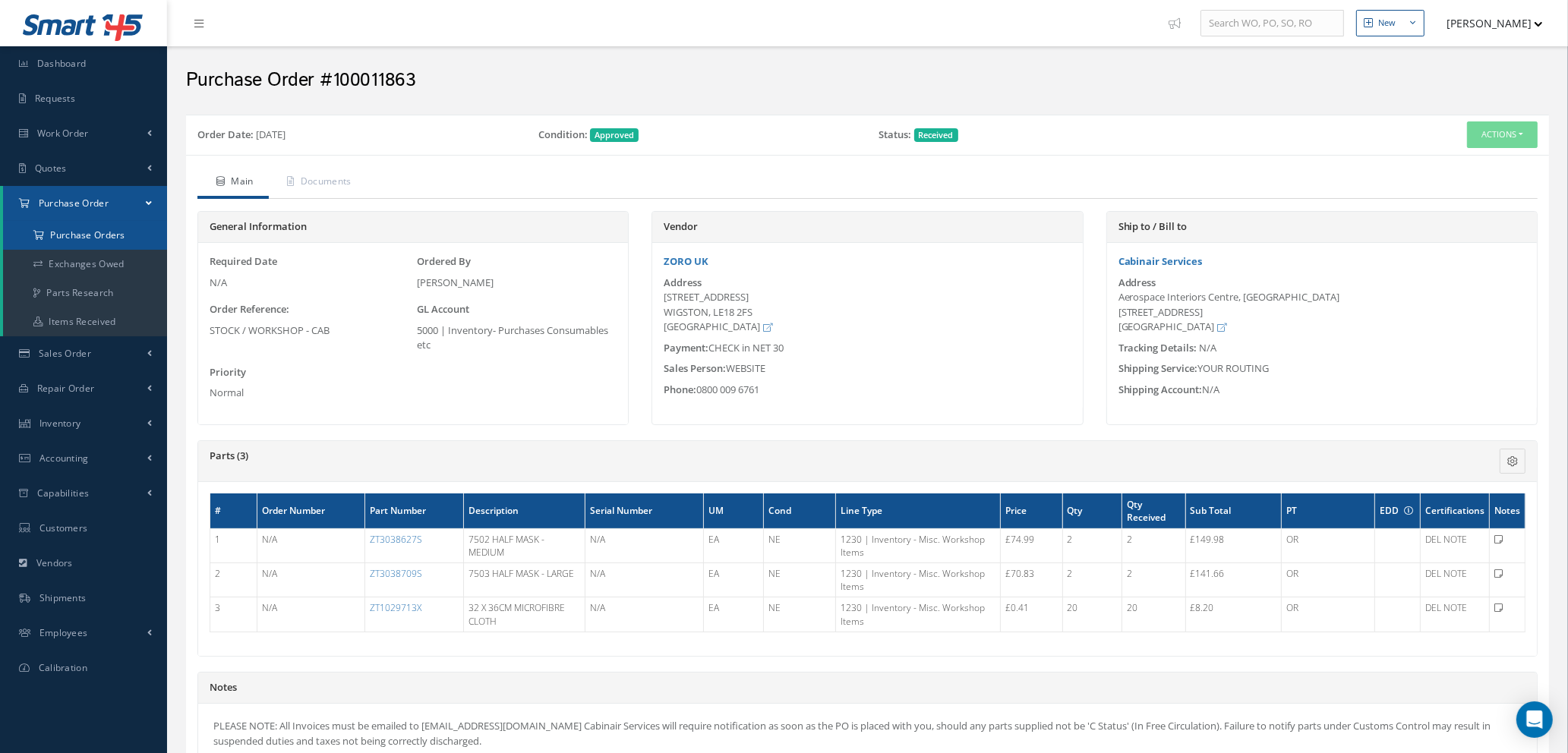
click at [77, 230] on a=1&status_id=2&status_id=3&status_id=5&collapsedFilters"] "Purchase Orders" at bounding box center [86, 235] width 167 height 29
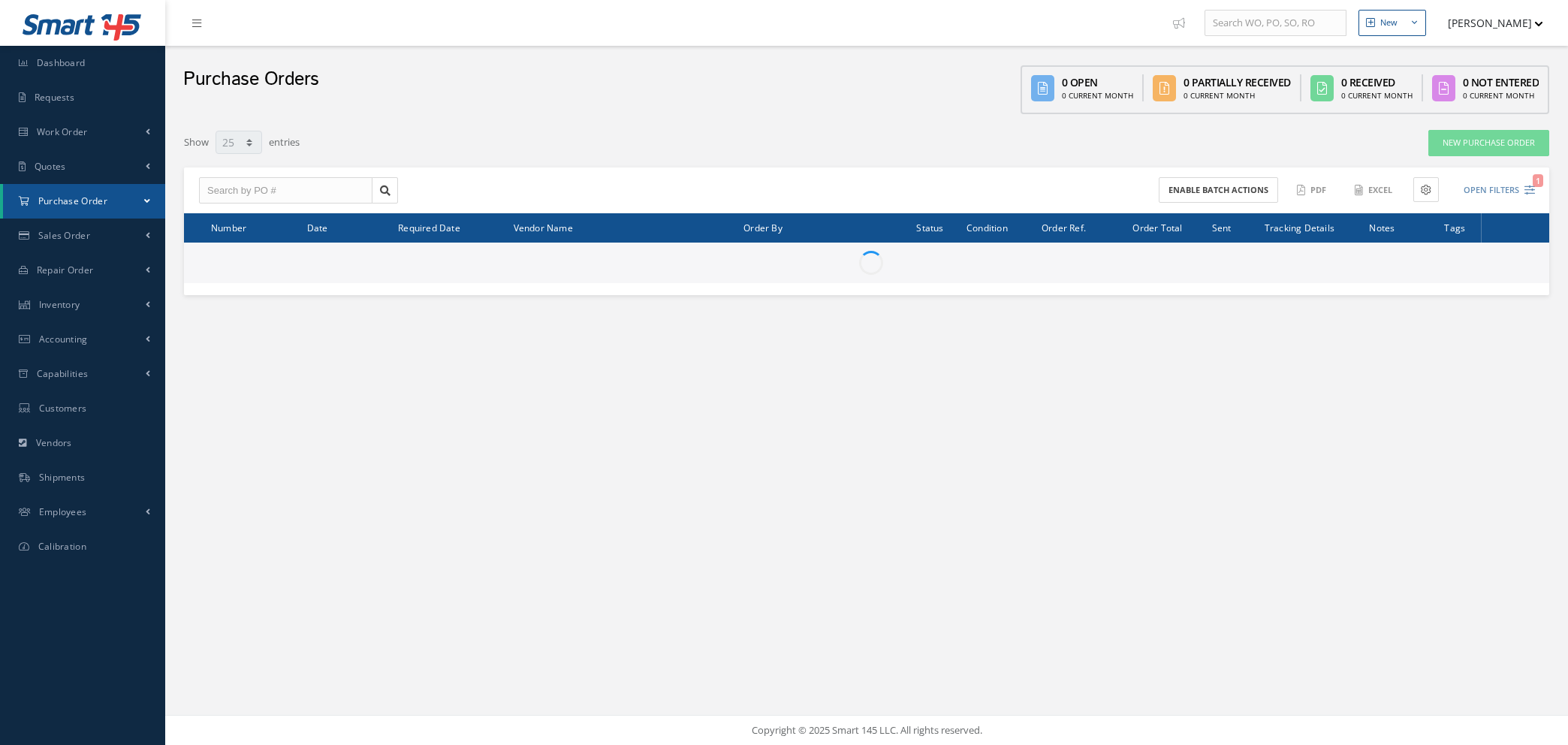
select select "25"
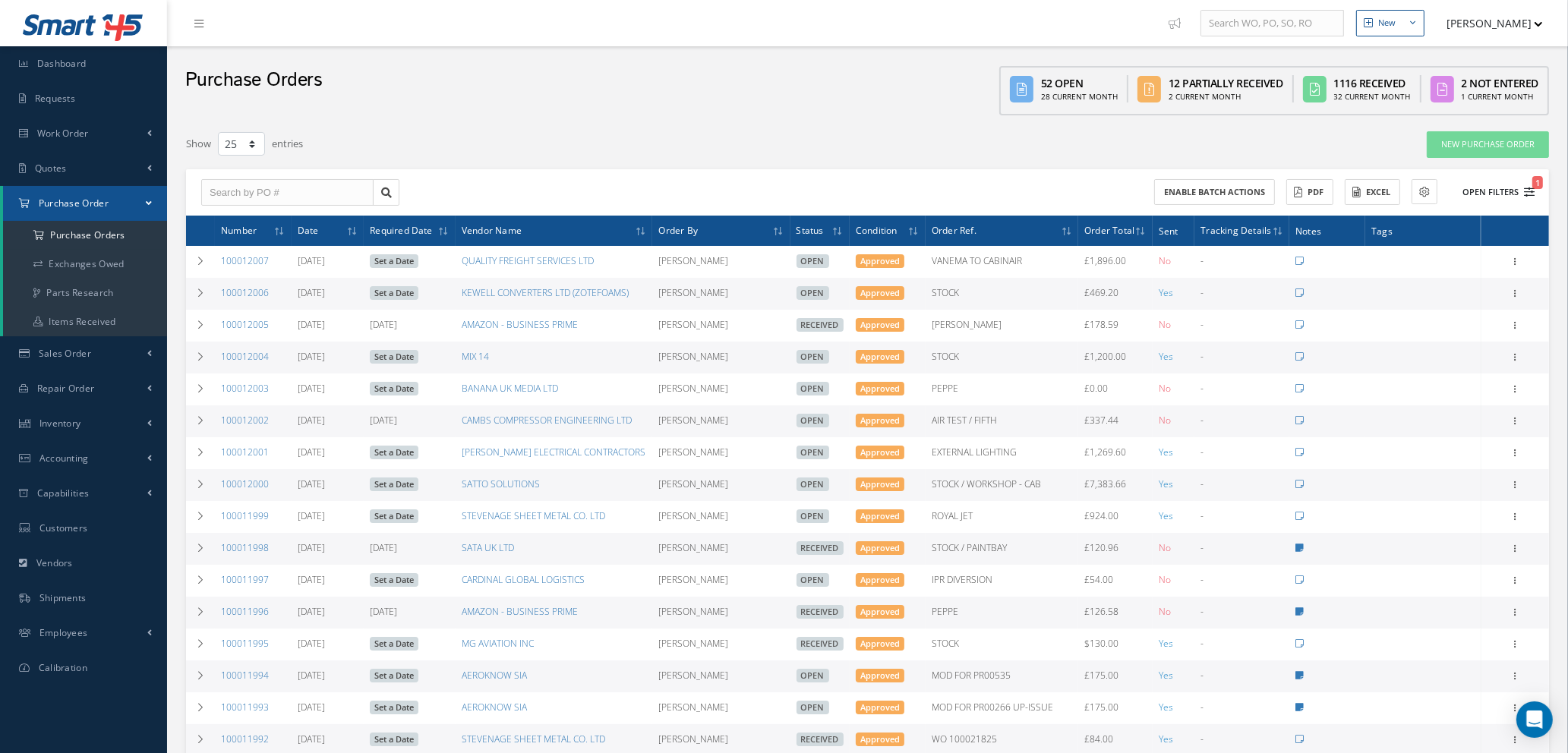
click at [1530, 186] on icon "1" at bounding box center [1529, 192] width 11 height 11
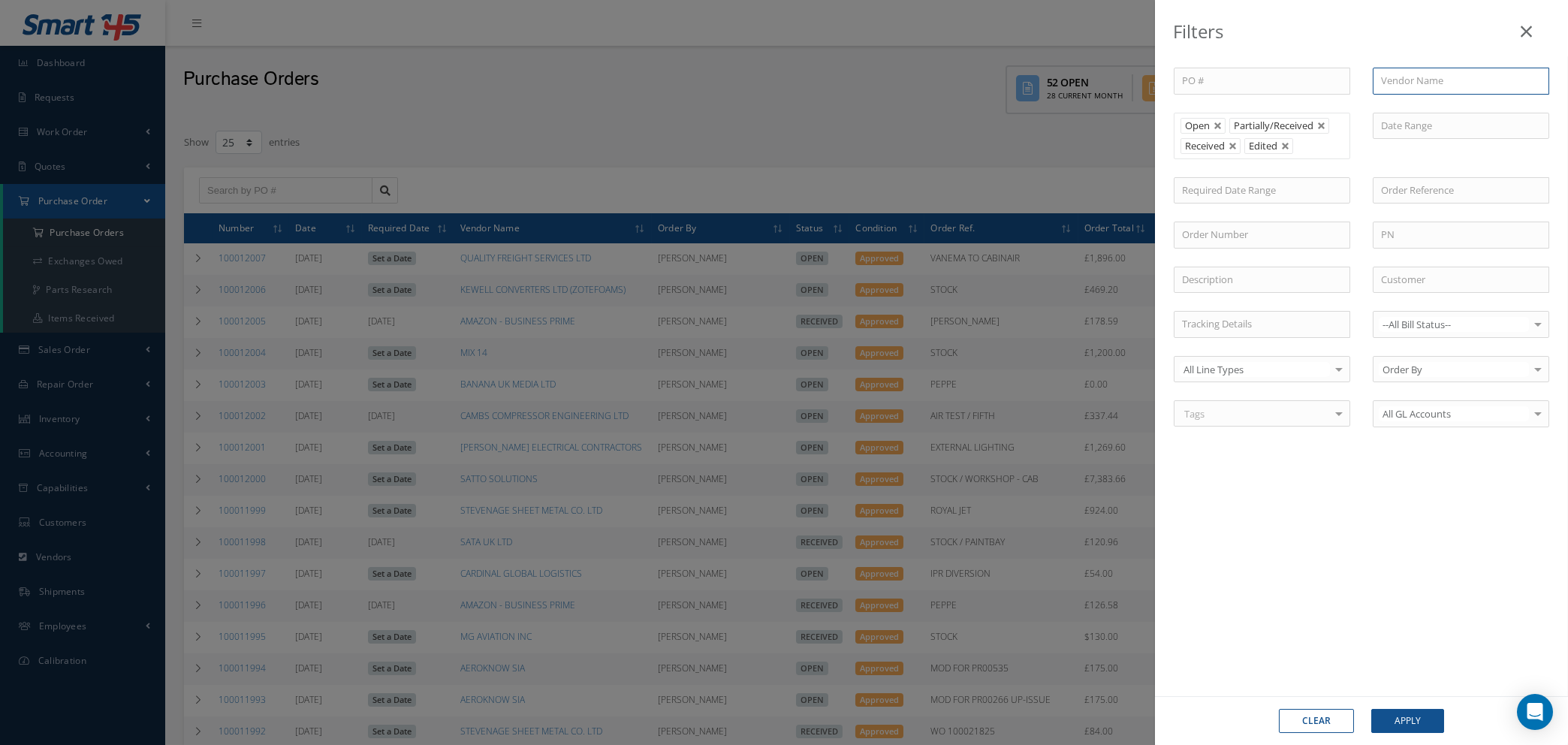
click at [1395, 76] on input "text" at bounding box center [1461, 81] width 177 height 27
click at [1401, 105] on span "CUPS DIRECT" at bounding box center [1410, 108] width 58 height 14
type input "CUPS DIRECT"
click at [1411, 720] on button "Apply" at bounding box center [1408, 722] width 73 height 24
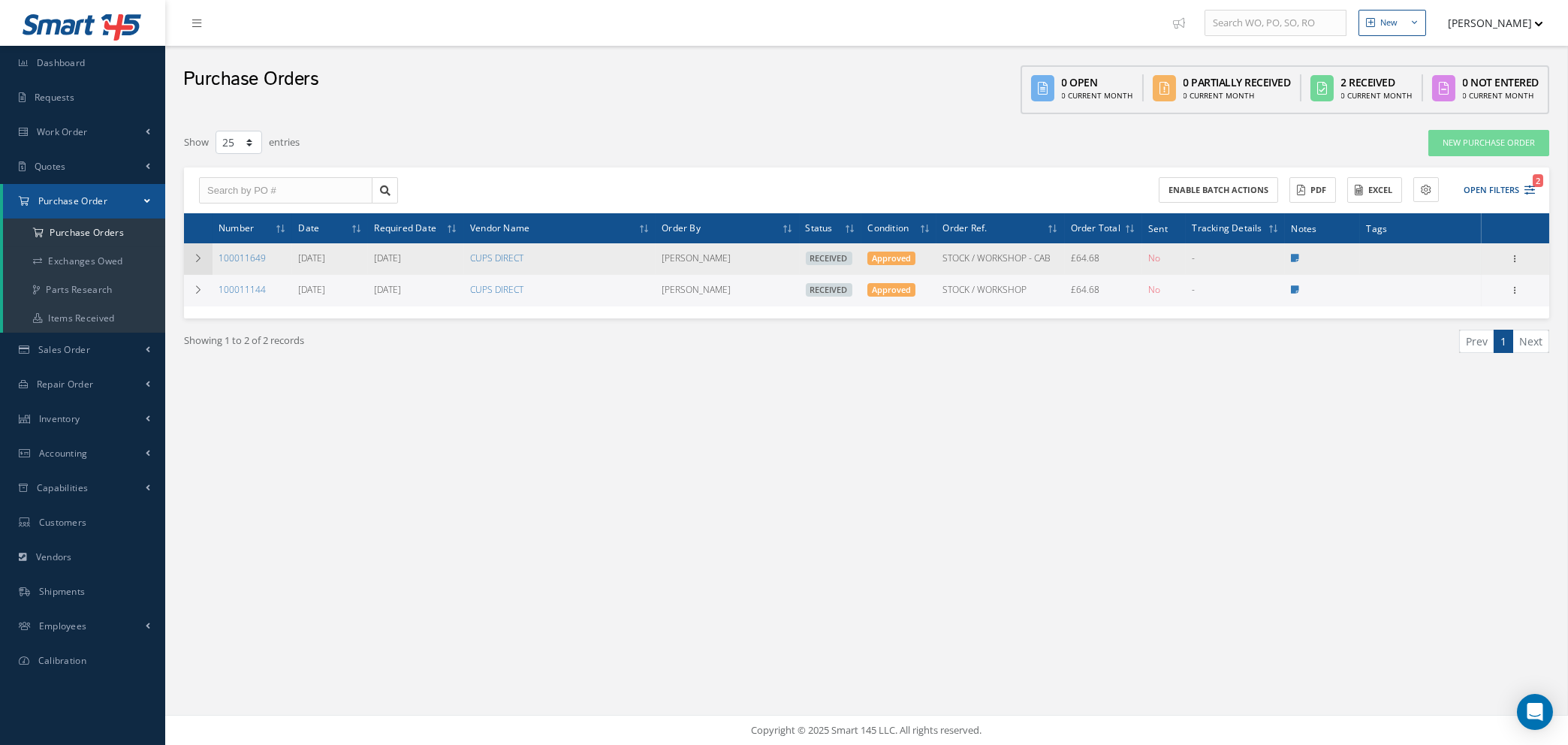
click at [200, 258] on icon at bounding box center [198, 258] width 10 height 9
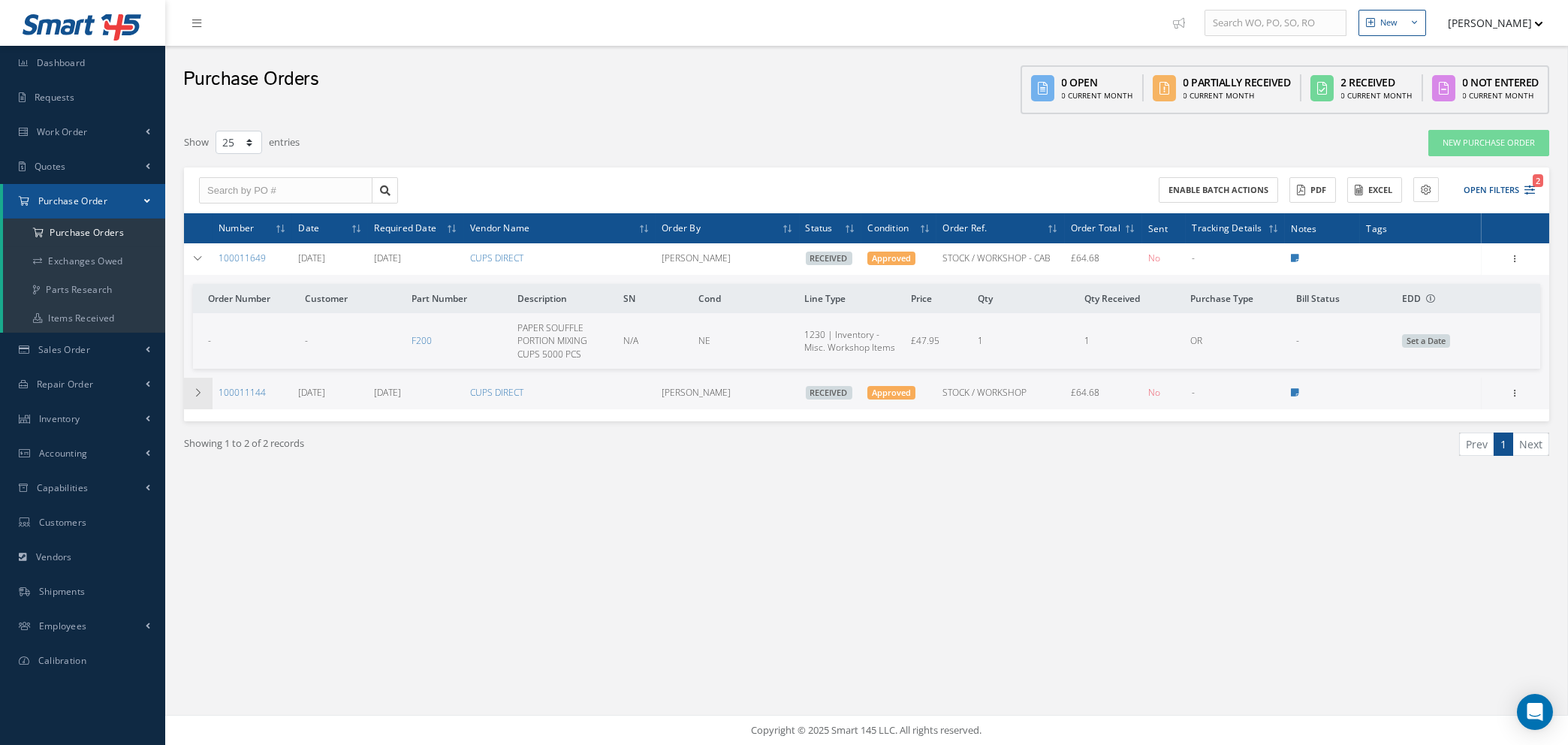
click at [193, 388] on icon at bounding box center [198, 393] width 10 height 9
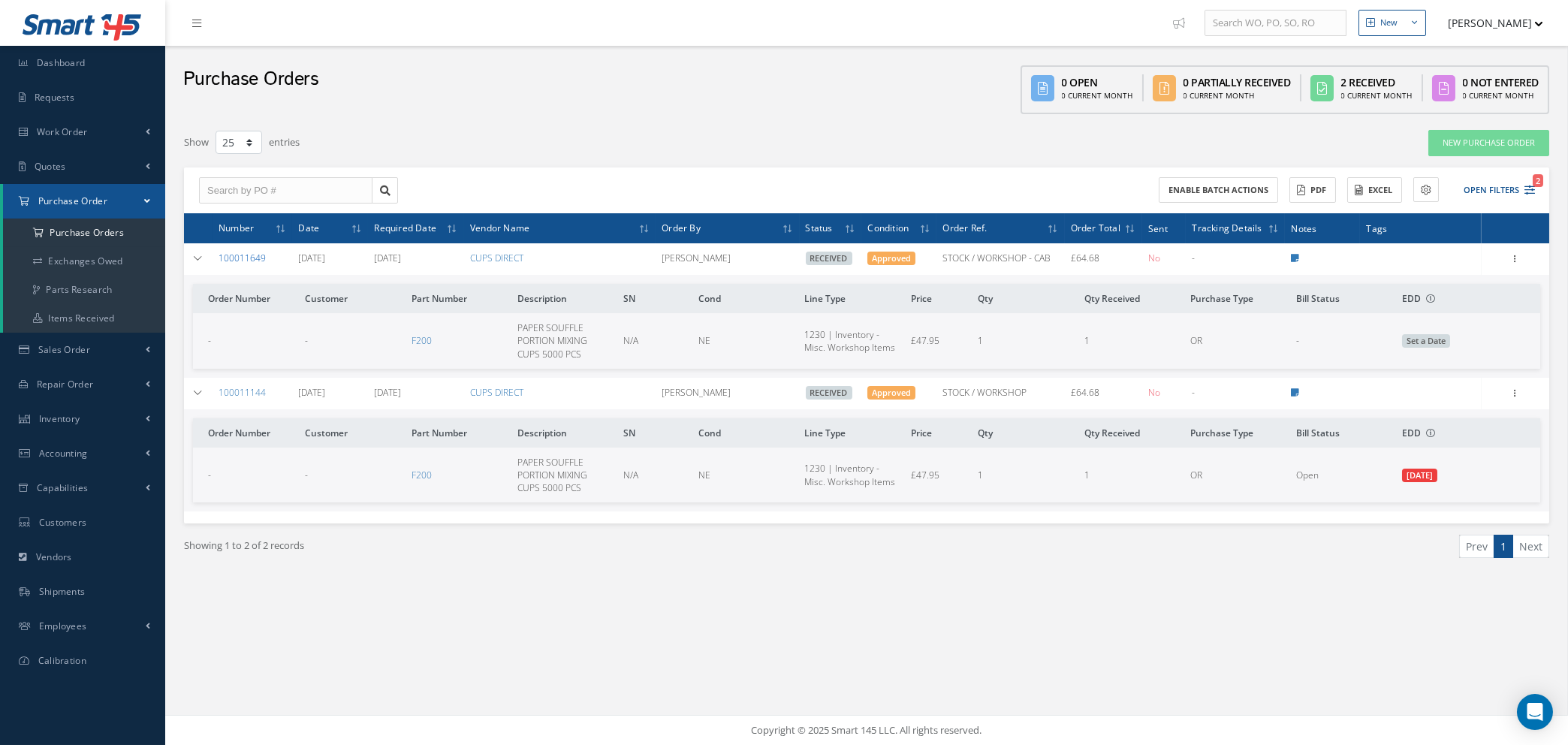
drag, startPoint x: 266, startPoint y: 253, endPoint x: 220, endPoint y: 258, distance: 46.3
click at [220, 258] on td "100011649" at bounding box center [251, 259] width 79 height 31
copy link "100011649"
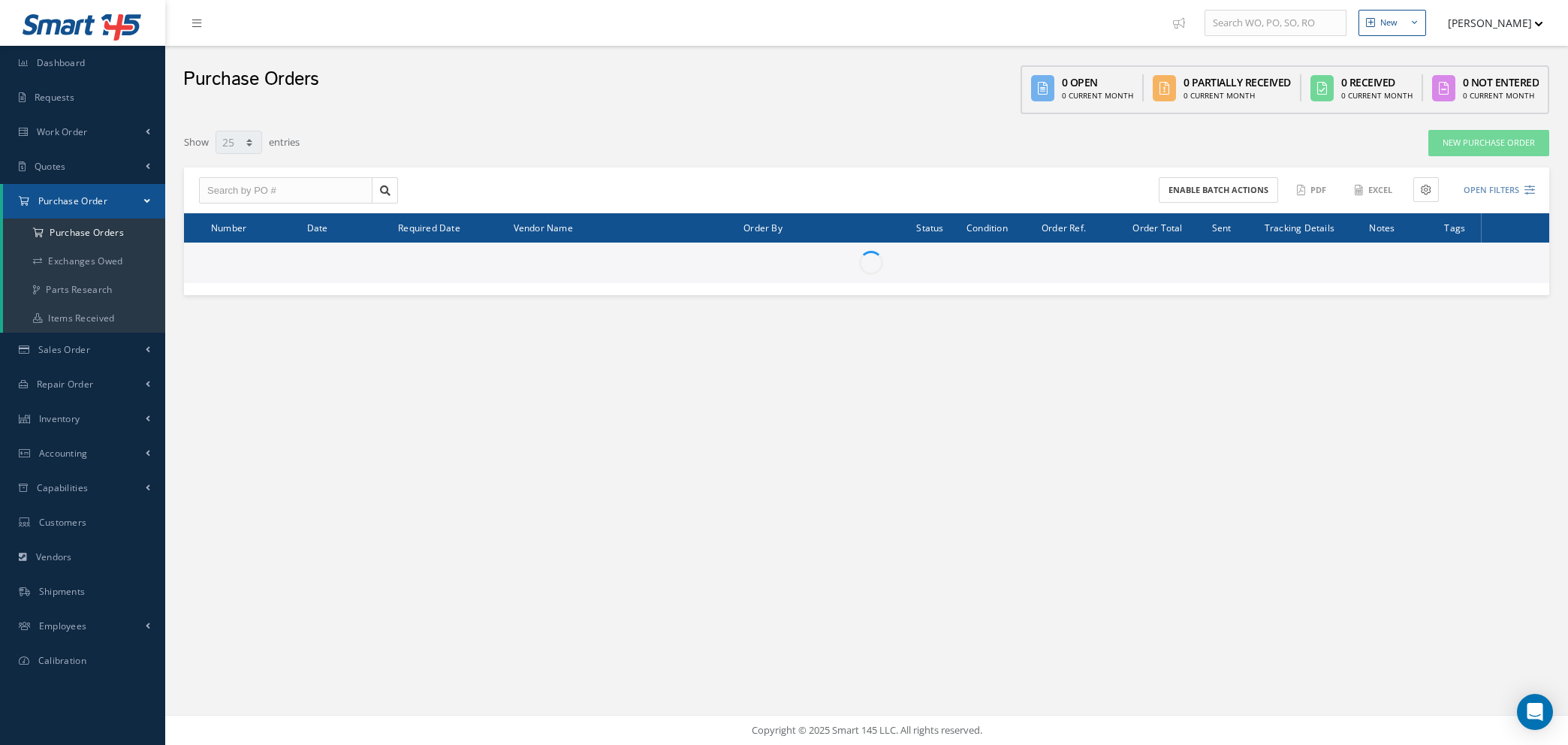
select select "25"
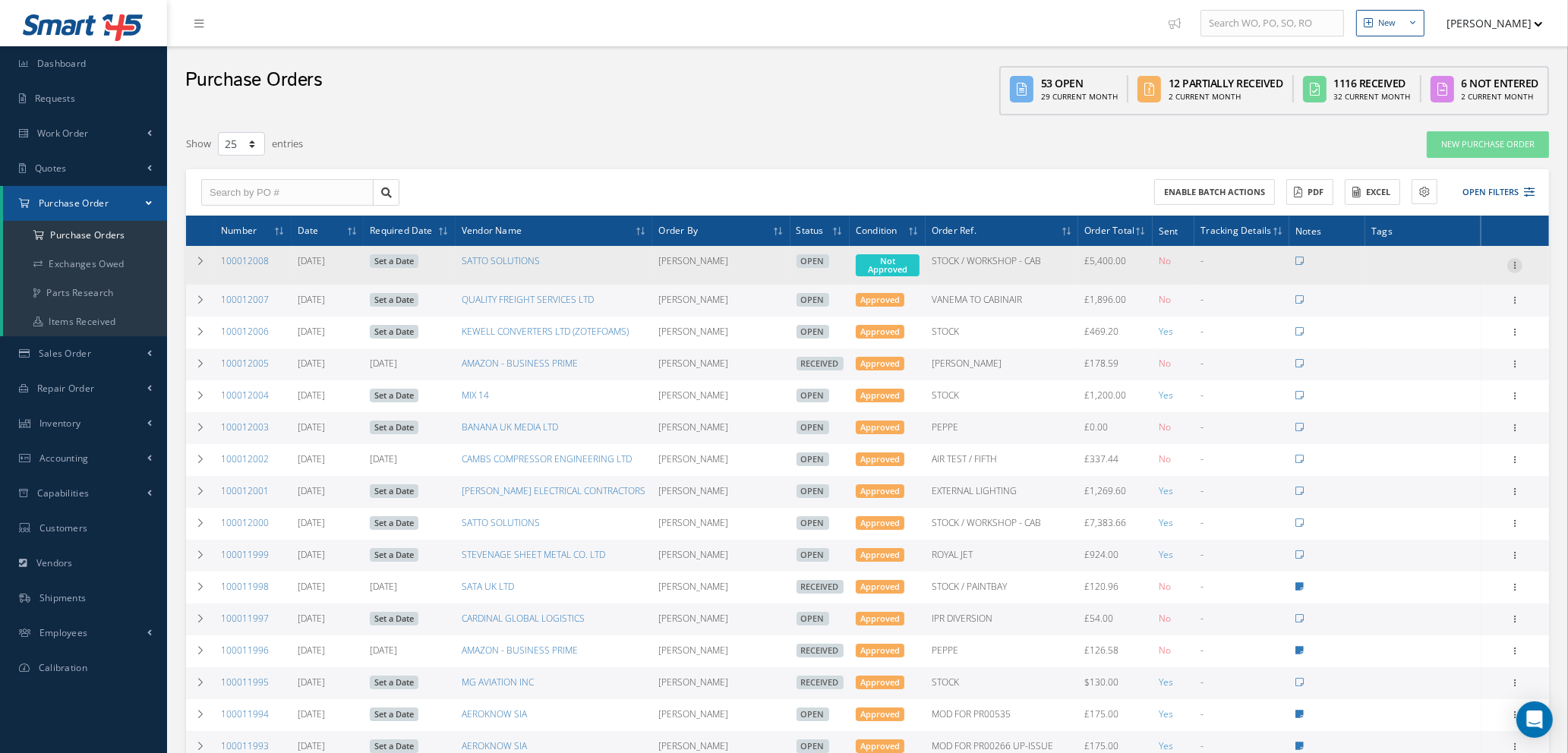
click at [1513, 264] on icon at bounding box center [1514, 264] width 15 height 12
click at [1437, 278] on link "Enter/Update" at bounding box center [1445, 275] width 120 height 19
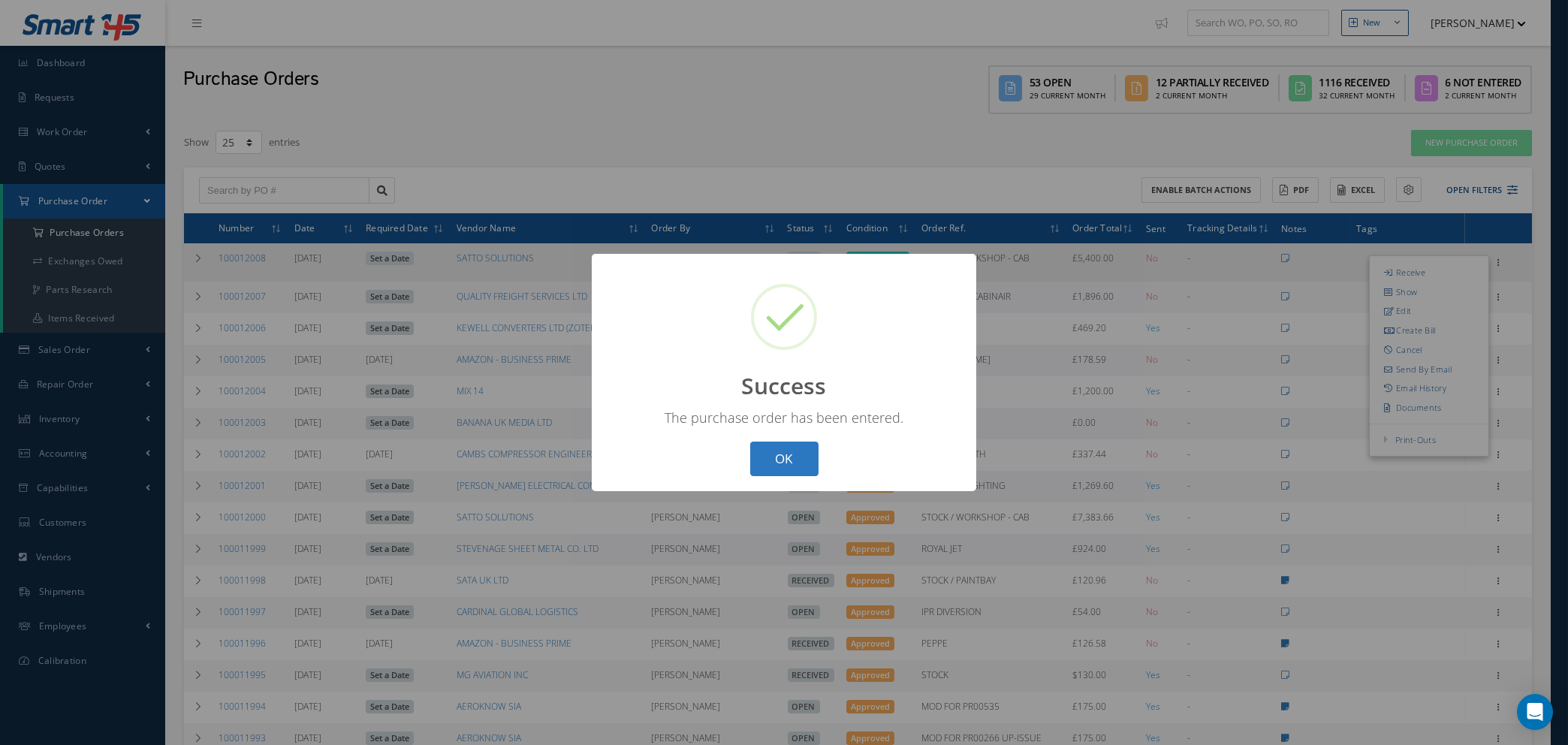
drag, startPoint x: 767, startPoint y: 459, endPoint x: 774, endPoint y: 454, distance: 8.6
click at [767, 459] on button "OK" at bounding box center [784, 460] width 69 height 36
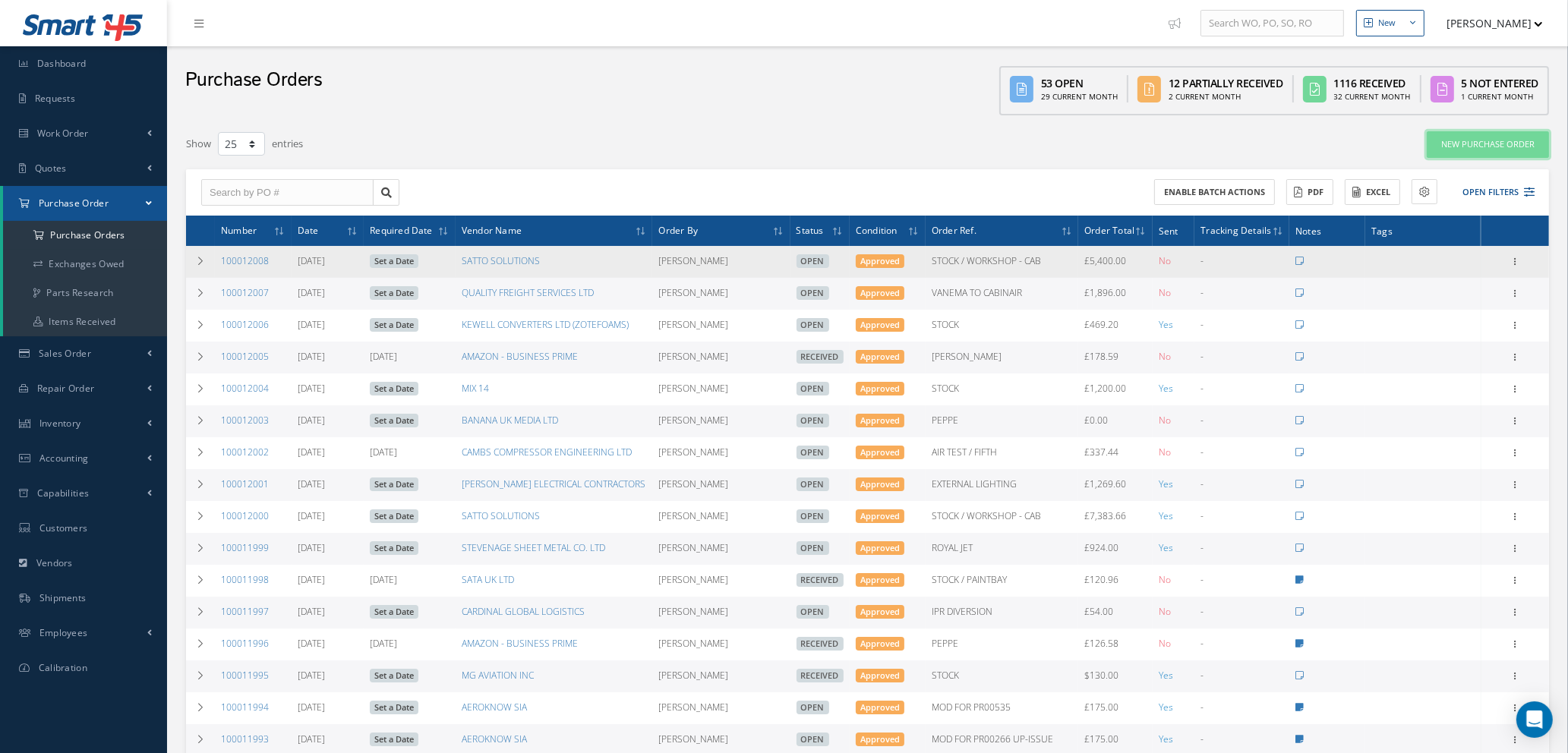
click at [1482, 142] on link "New Purchase Order" at bounding box center [1488, 144] width 122 height 26
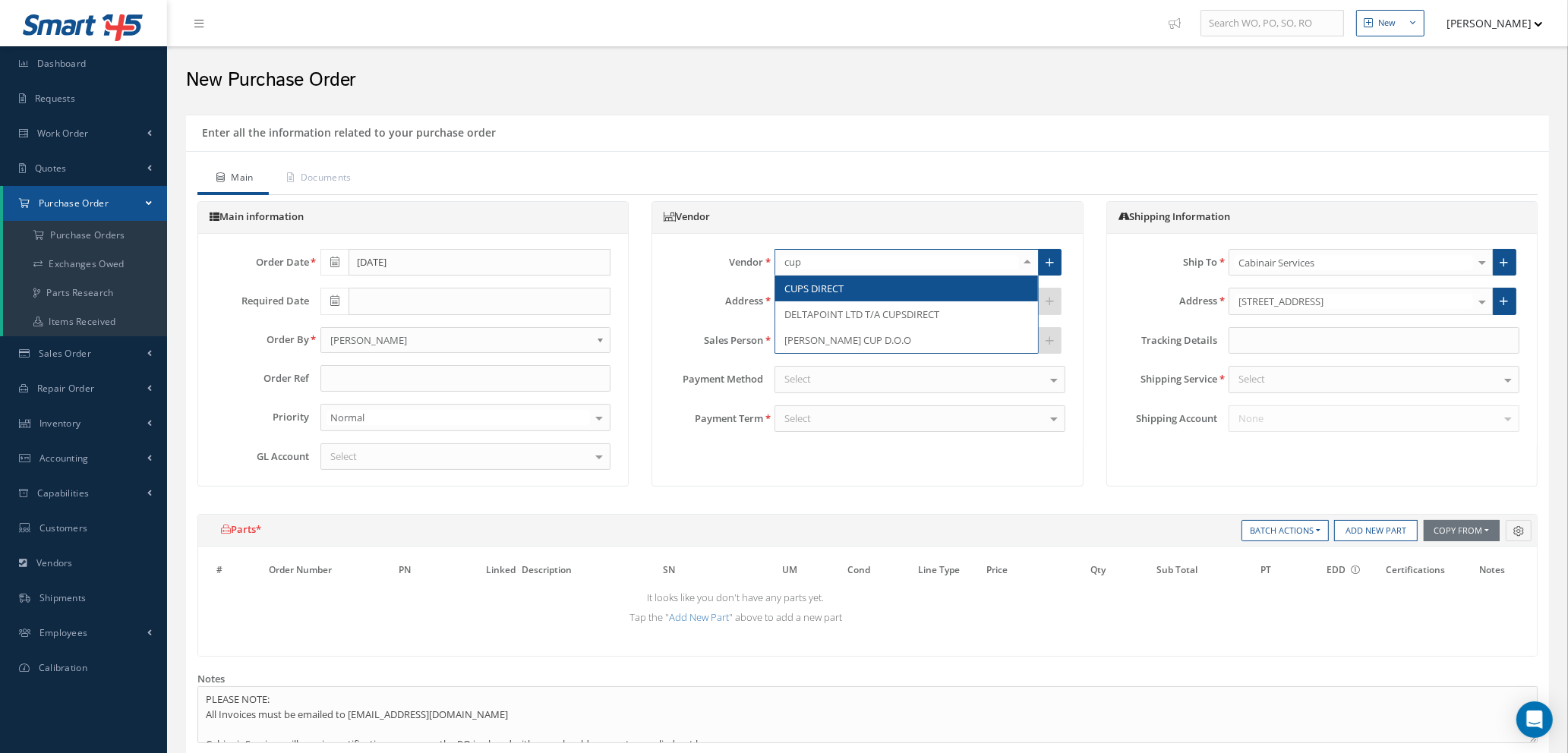
type input "cups"
click at [828, 291] on span "CUPS DIRECT" at bounding box center [814, 289] width 59 height 14
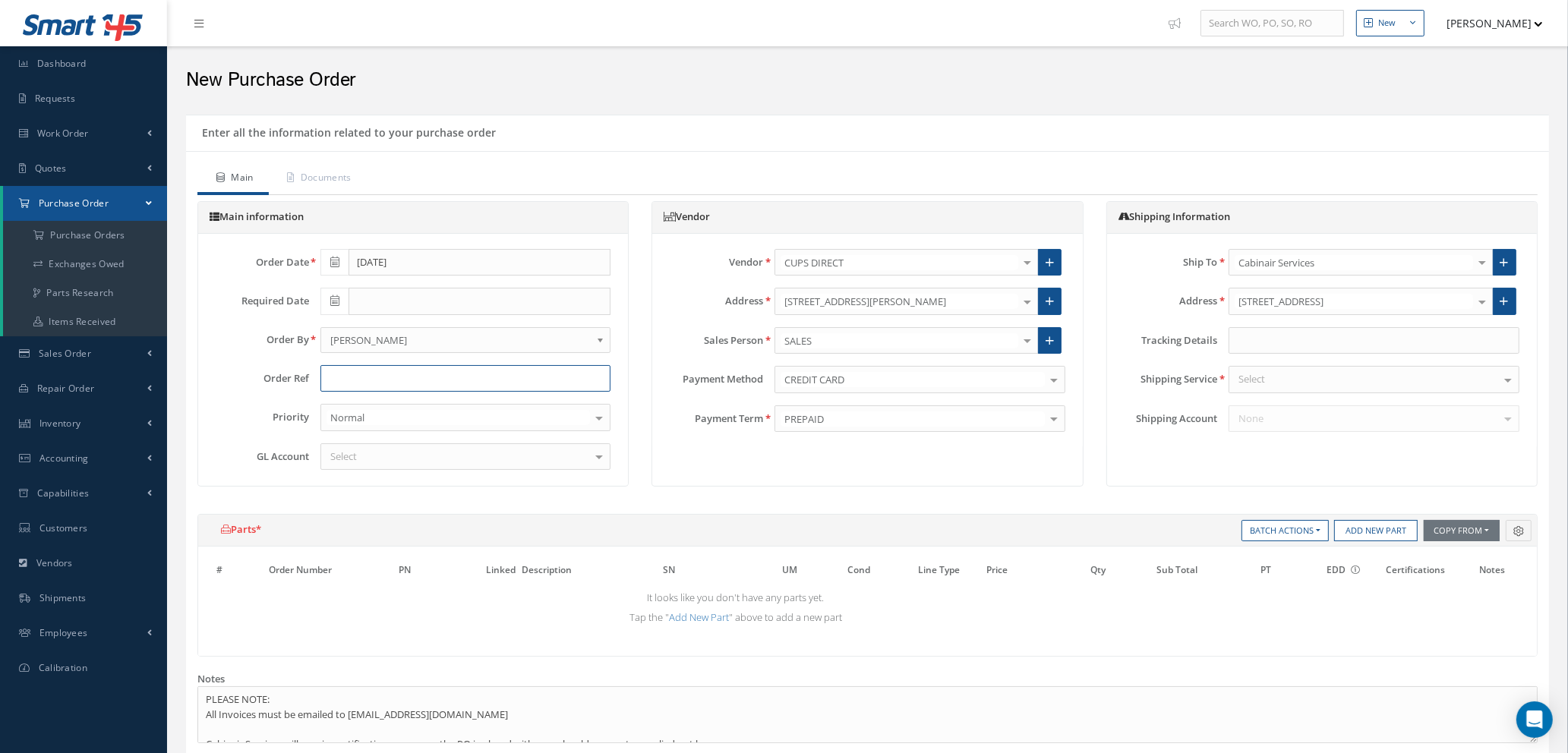
click at [357, 375] on input "text" at bounding box center [465, 378] width 291 height 27
type input "STOCK / WORKSHOP - CAB"
click at [412, 450] on div "Select" at bounding box center [465, 457] width 291 height 27
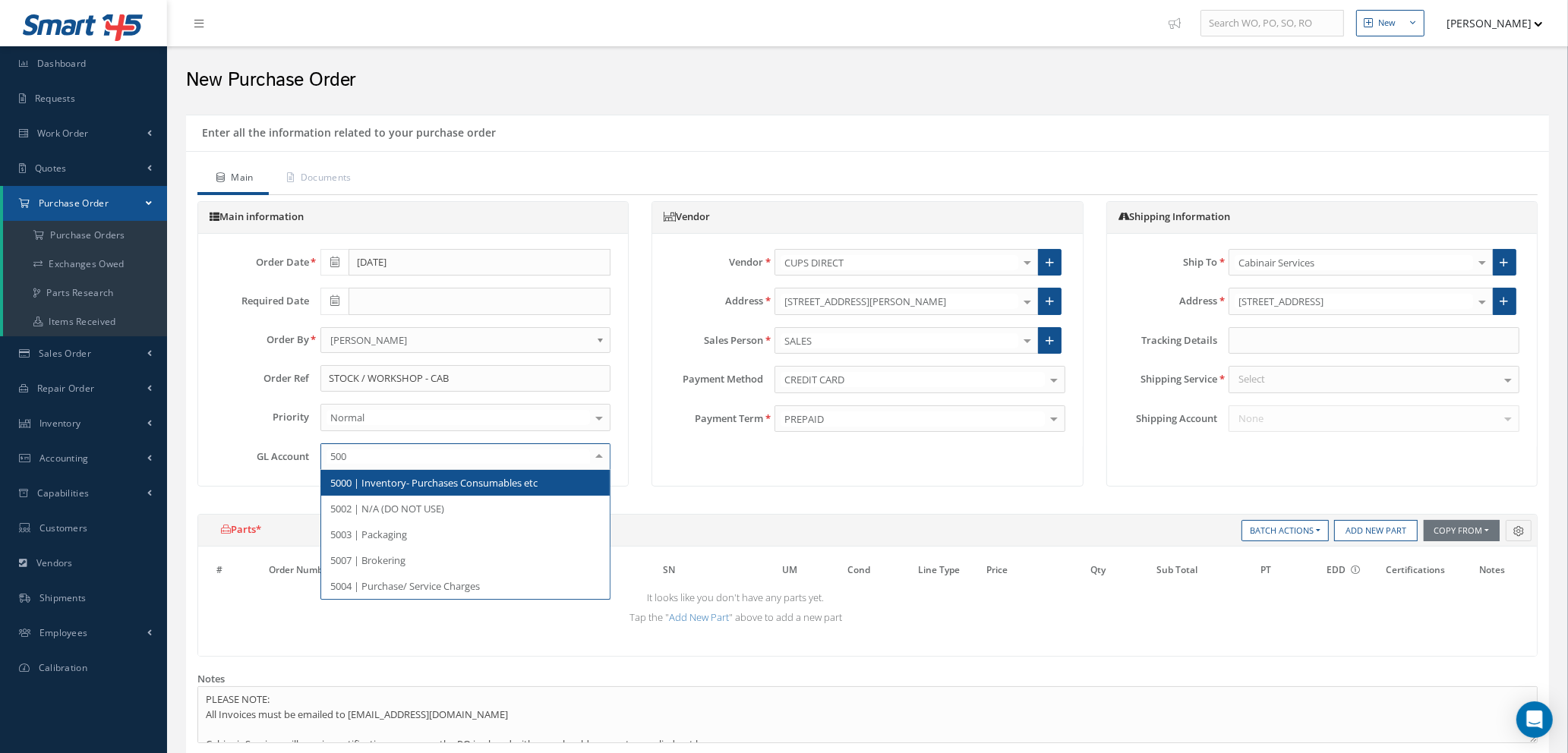
type input "5000"
click at [417, 482] on span "5000 | Inventory- Purchases Consumables etc" at bounding box center [434, 483] width 208 height 14
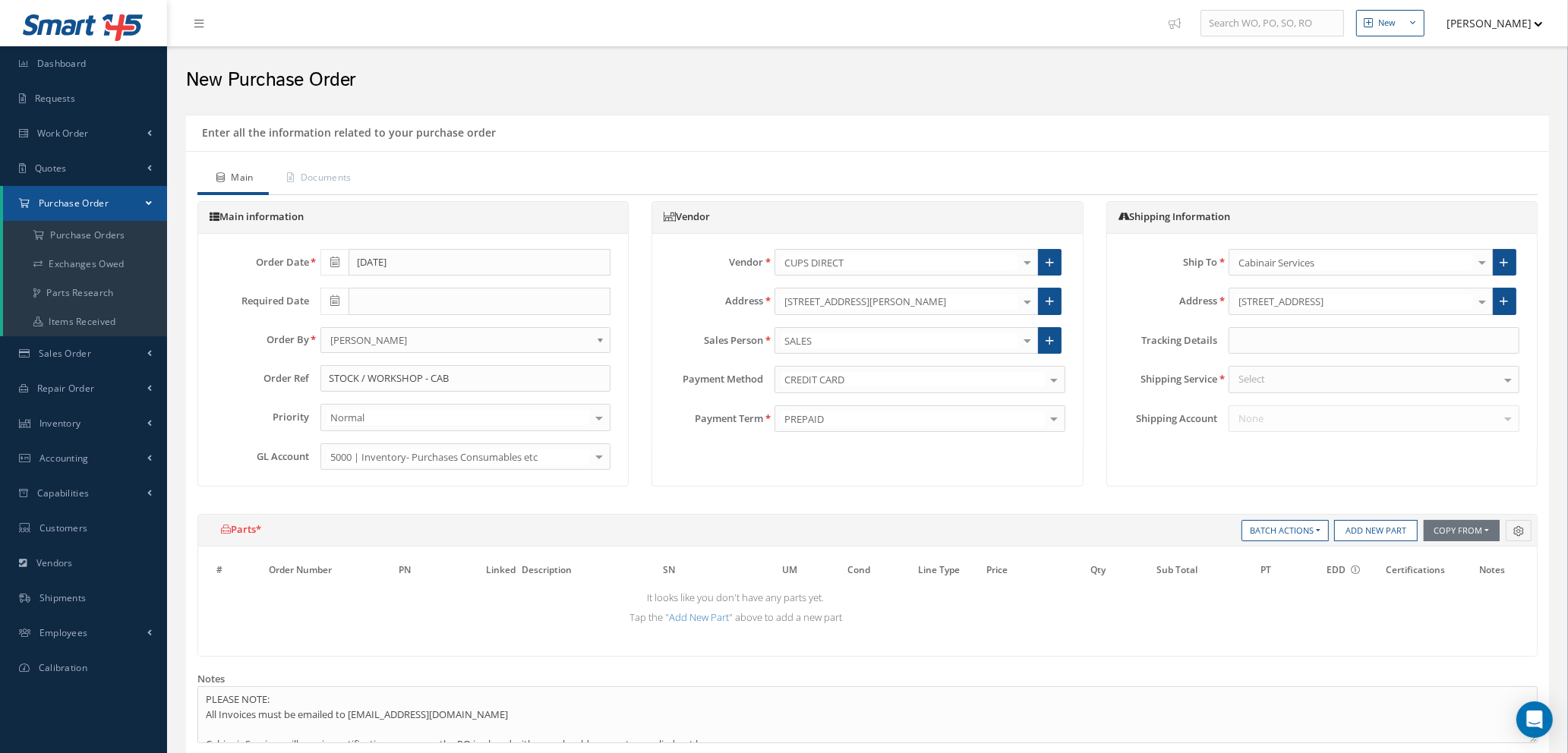
click at [1323, 376] on div "Select" at bounding box center [1374, 379] width 291 height 27
type input "your"
click at [1341, 406] on span "YOUR ROUTING" at bounding box center [1374, 406] width 289 height 26
click at [1469, 533] on button "Copy From" at bounding box center [1462, 530] width 76 height 21
click at [1469, 596] on link "Purchase Orders" at bounding box center [1484, 593] width 121 height 20
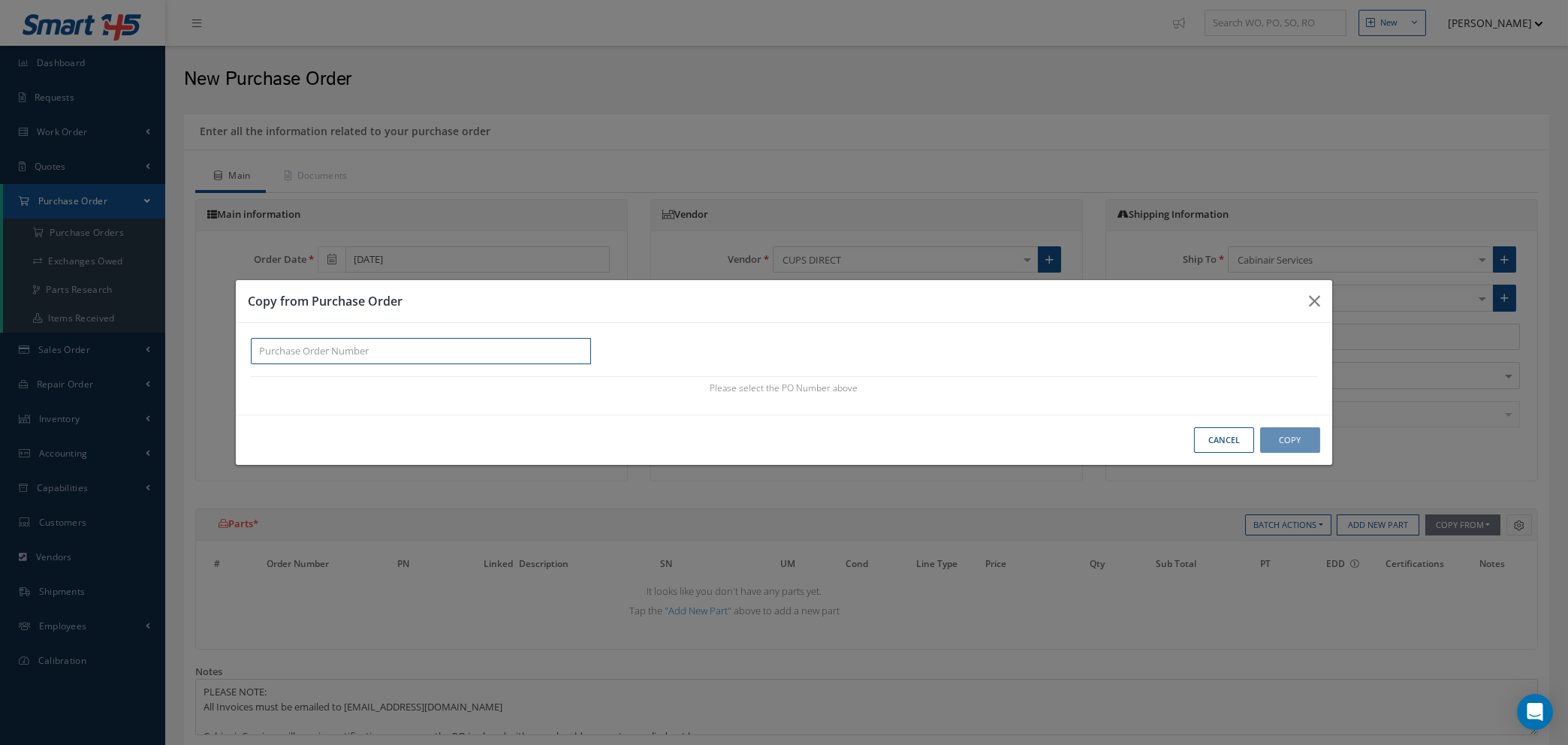
click at [285, 349] on input "text" at bounding box center [420, 351] width 340 height 27
paste input "100011649"
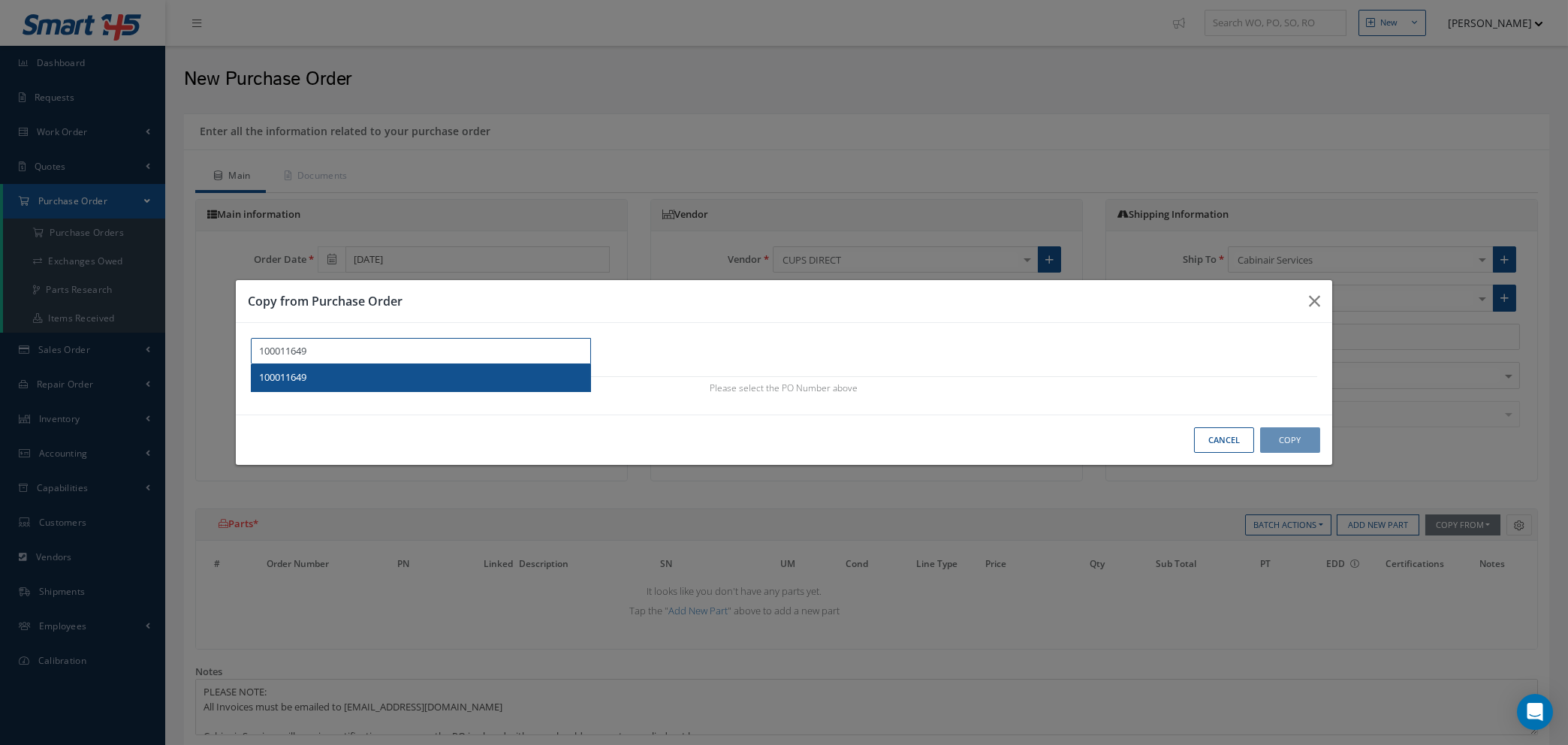
click at [303, 372] on span "100011649" at bounding box center [283, 378] width 47 height 14
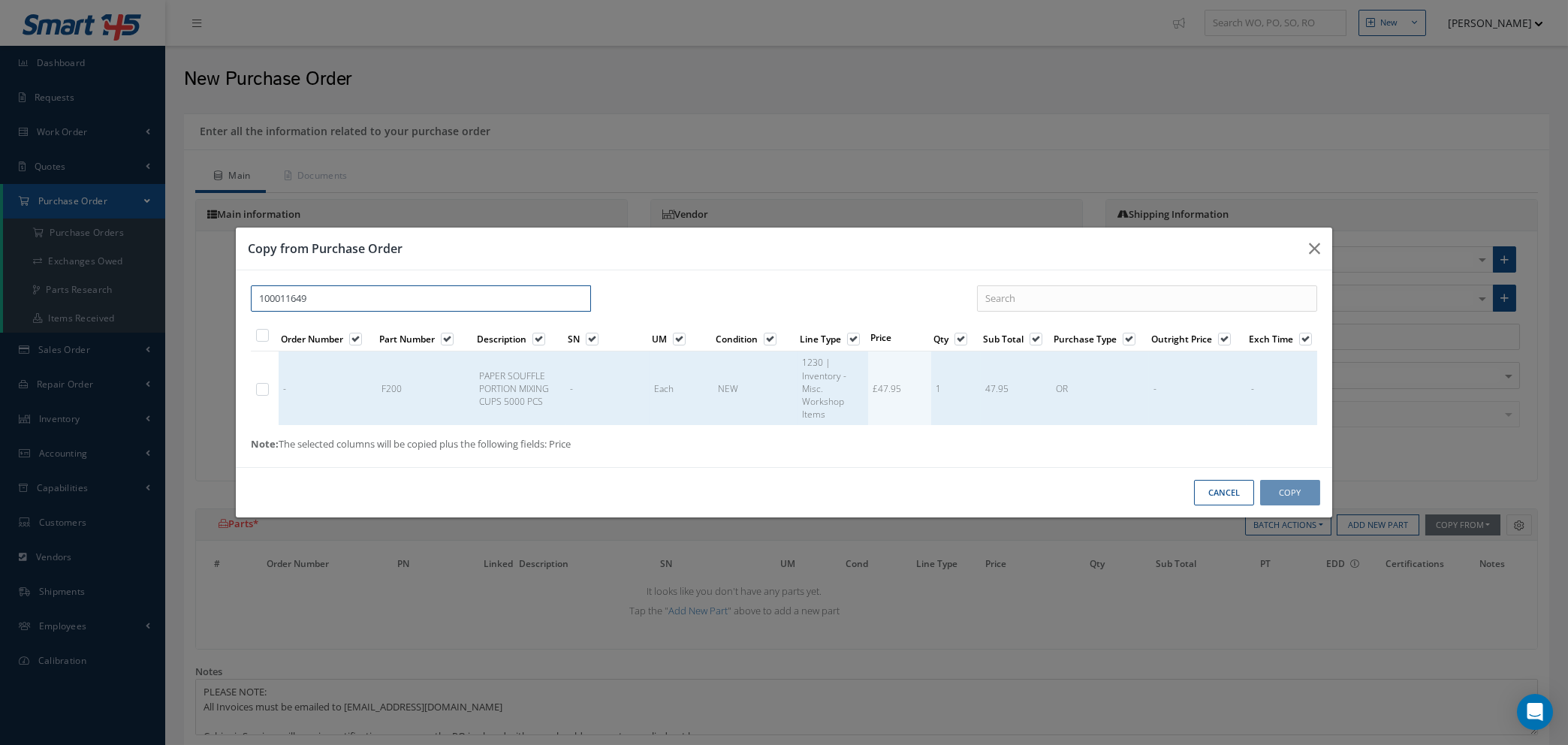
type input "100011649"
click at [268, 387] on label at bounding box center [270, 388] width 3 height 13
click at [260, 387] on input "checkbox" at bounding box center [263, 391] width 10 height 10
checkbox input "true"
click at [1299, 497] on button "Copy" at bounding box center [1290, 493] width 60 height 26
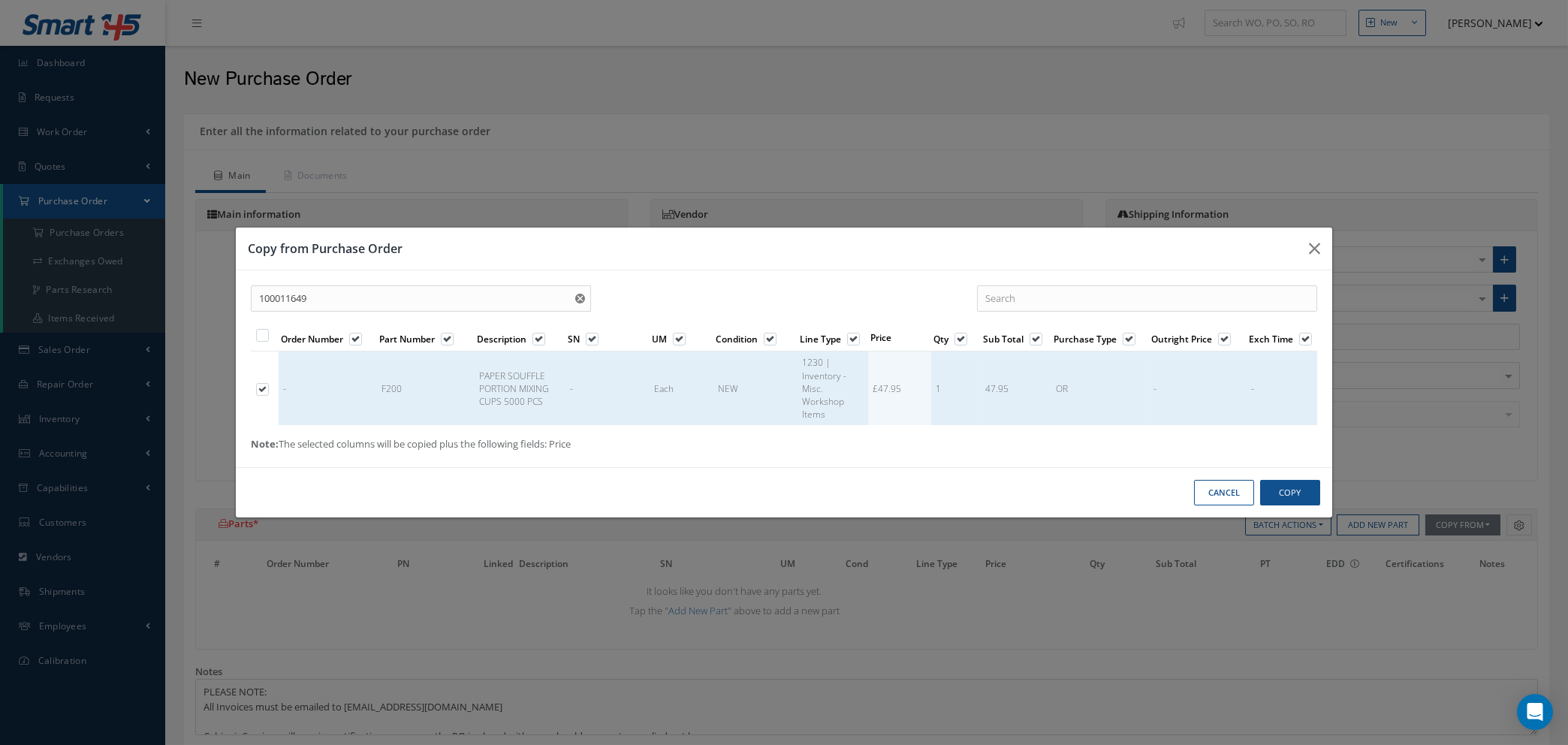
type input "£9.59"
select select "1"
select select "5"
select select "110"
select select "1"
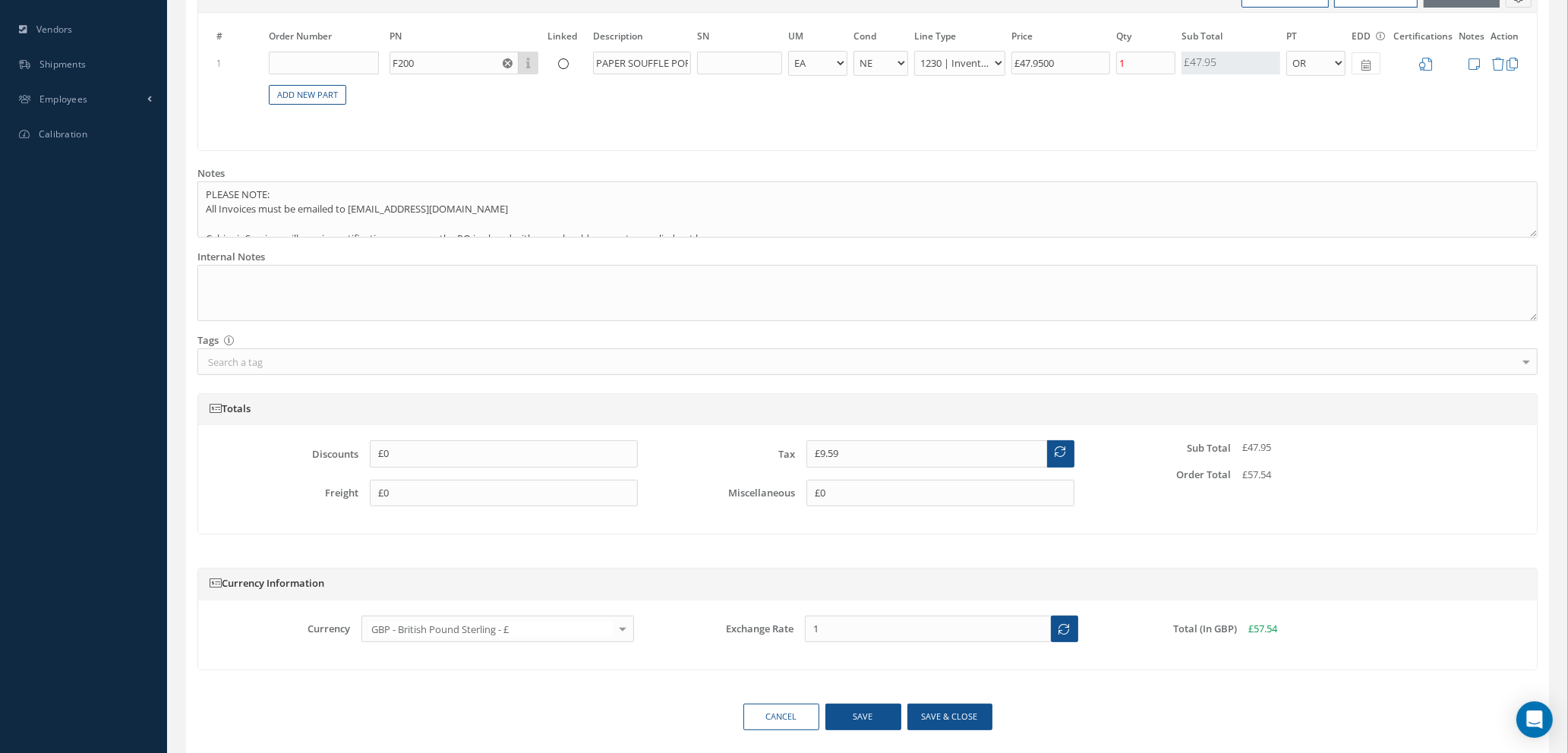
scroll to position [569, 0]
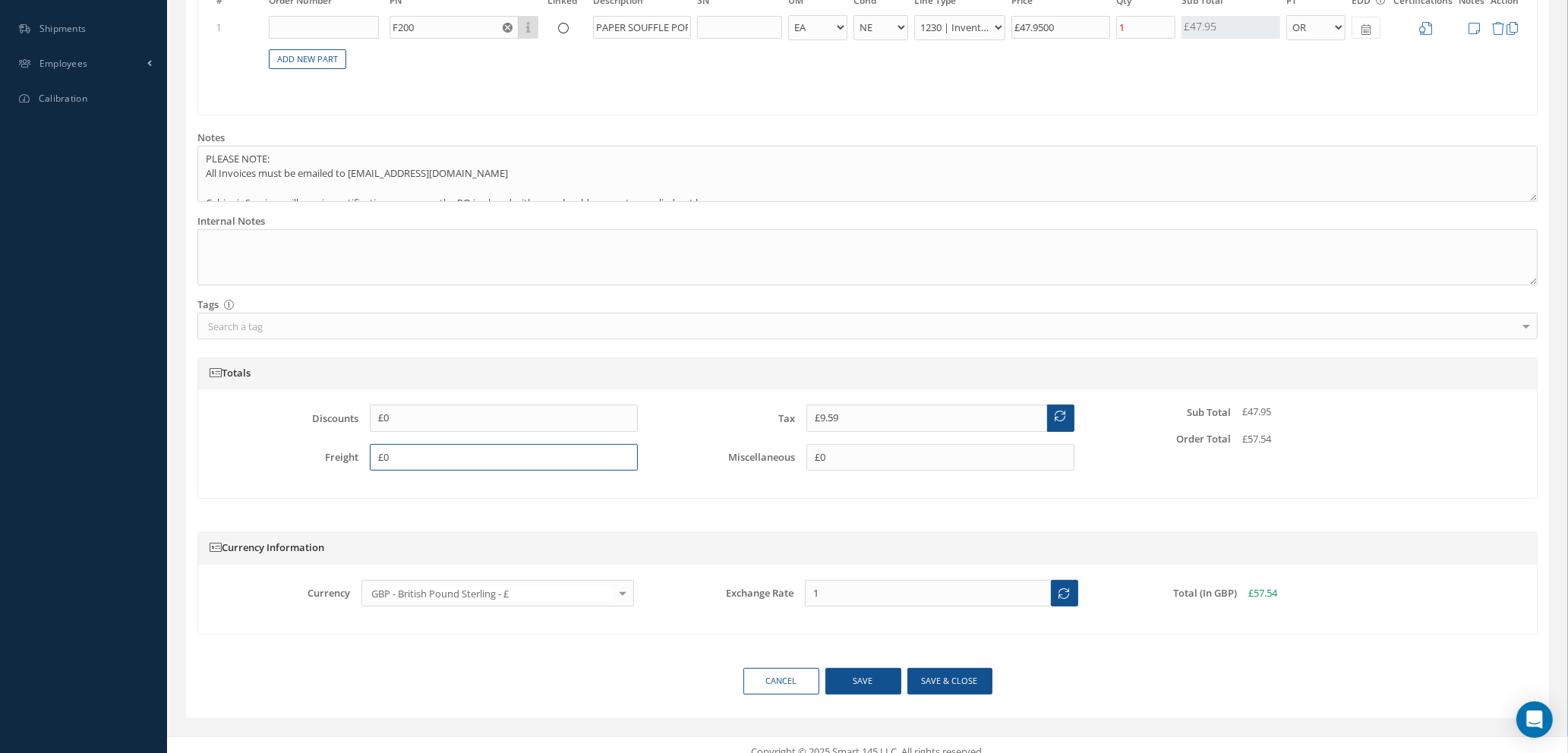
drag, startPoint x: 397, startPoint y: 458, endPoint x: 217, endPoint y: 435, distance: 181.5
click at [233, 450] on div "Freight £0" at bounding box center [431, 457] width 436 height 27
type input "£5.95"
drag, startPoint x: 868, startPoint y: 406, endPoint x: 729, endPoint y: 415, distance: 139.3
click at [729, 415] on div "Tax £9.59" at bounding box center [867, 418] width 436 height 27
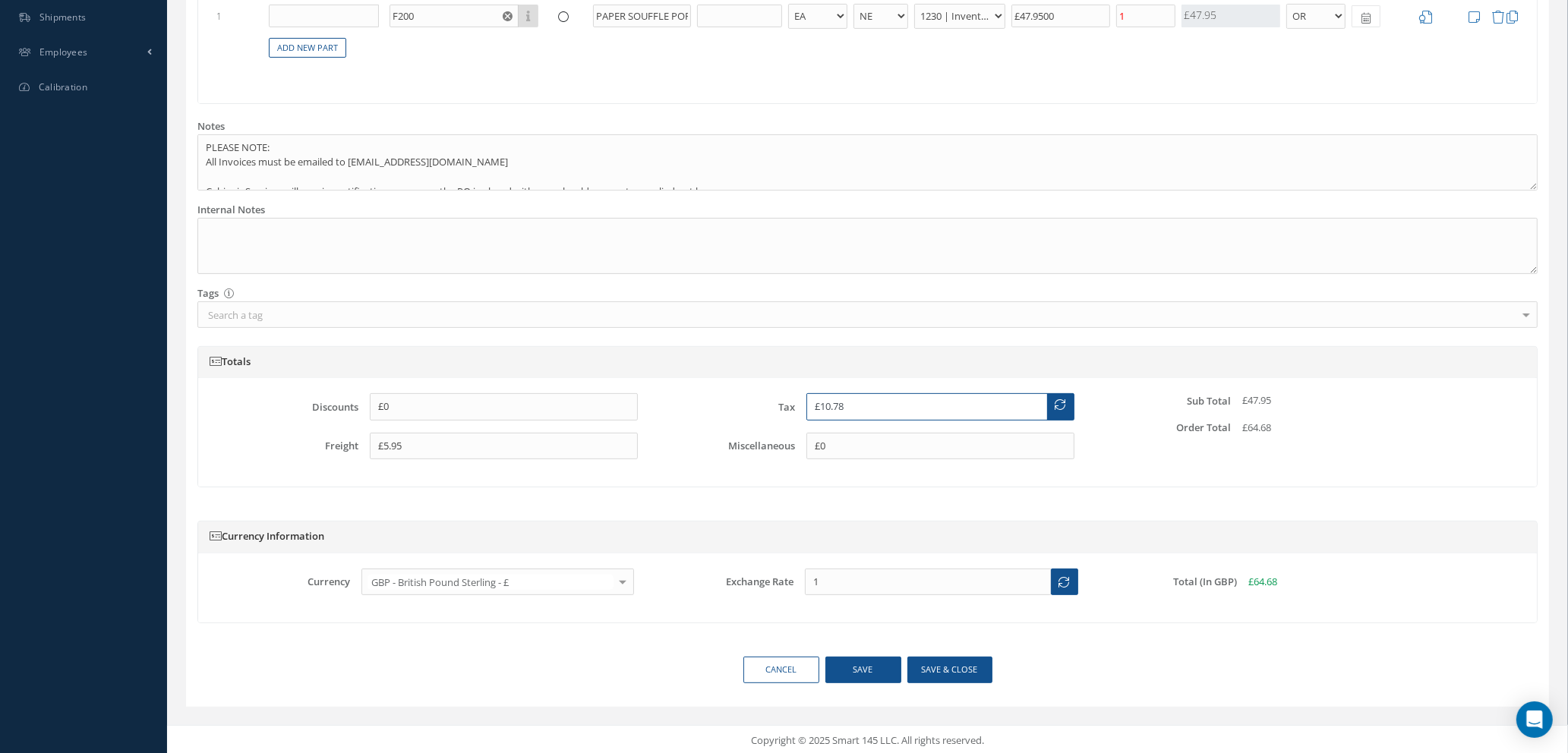
scroll to position [584, 0]
type input "£10.78"
click at [929, 669] on button "Save & close" at bounding box center [950, 667] width 85 height 26
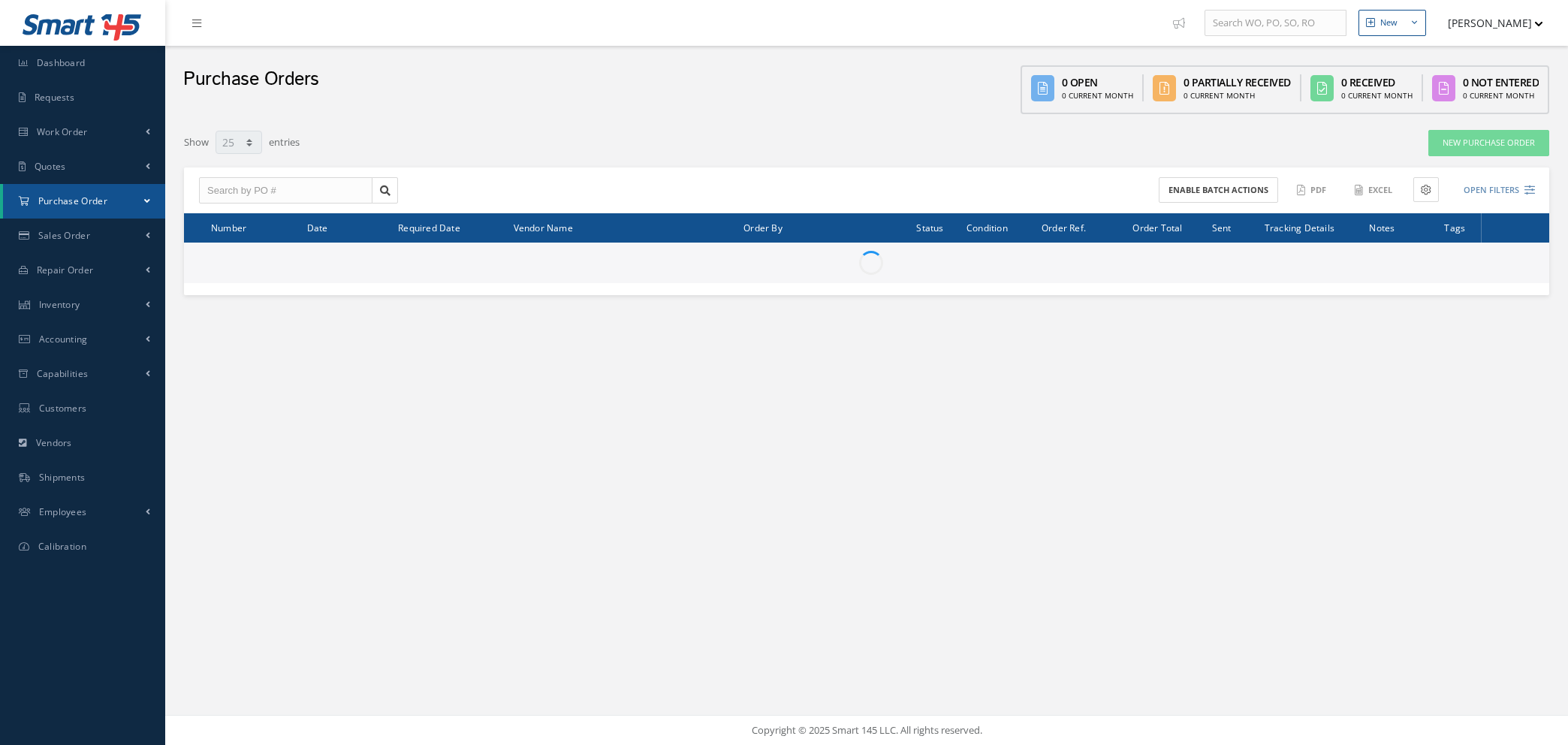
select select "25"
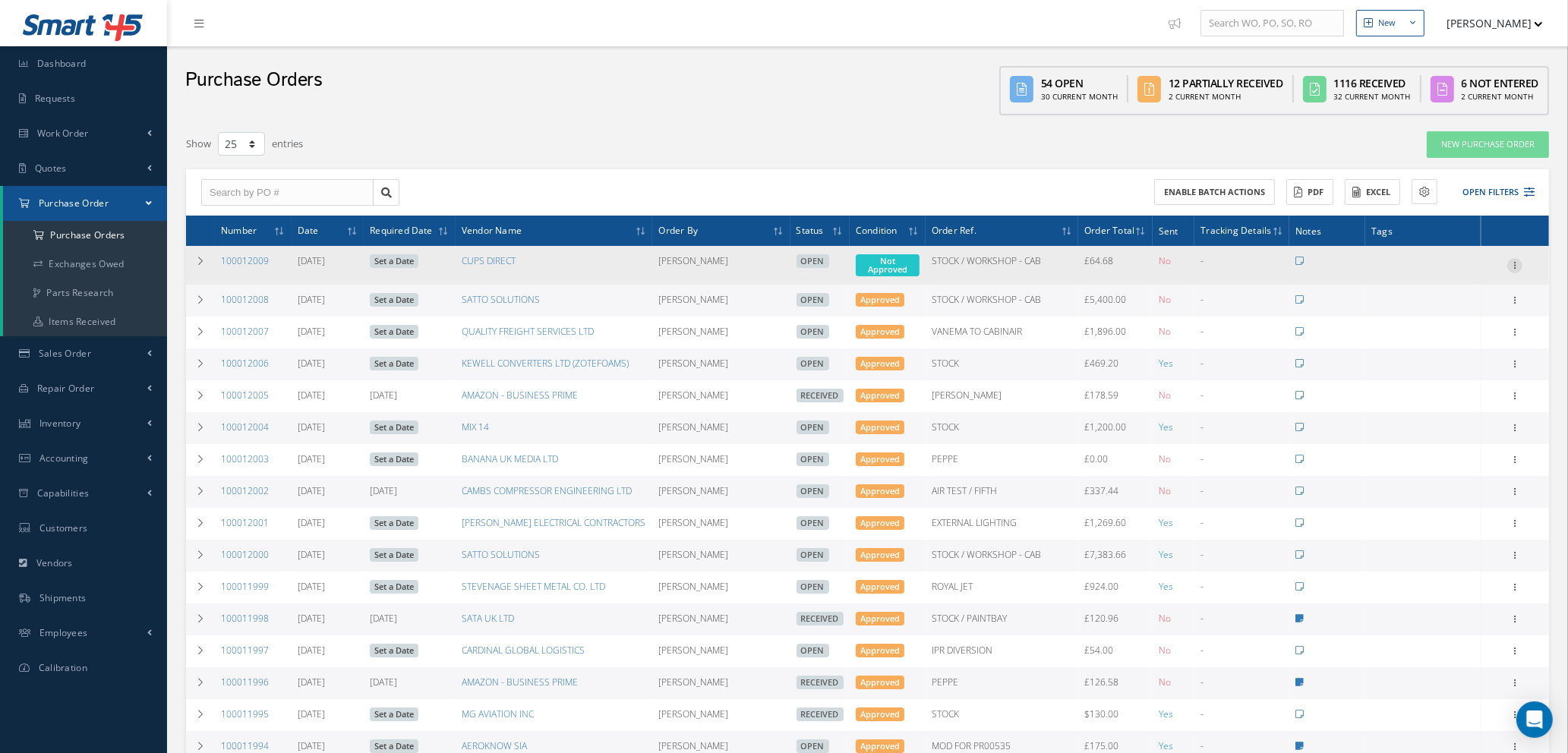
click at [1519, 260] on icon at bounding box center [1514, 264] width 15 height 12
click at [1444, 314] on link "Edit" at bounding box center [1445, 314] width 120 height 19
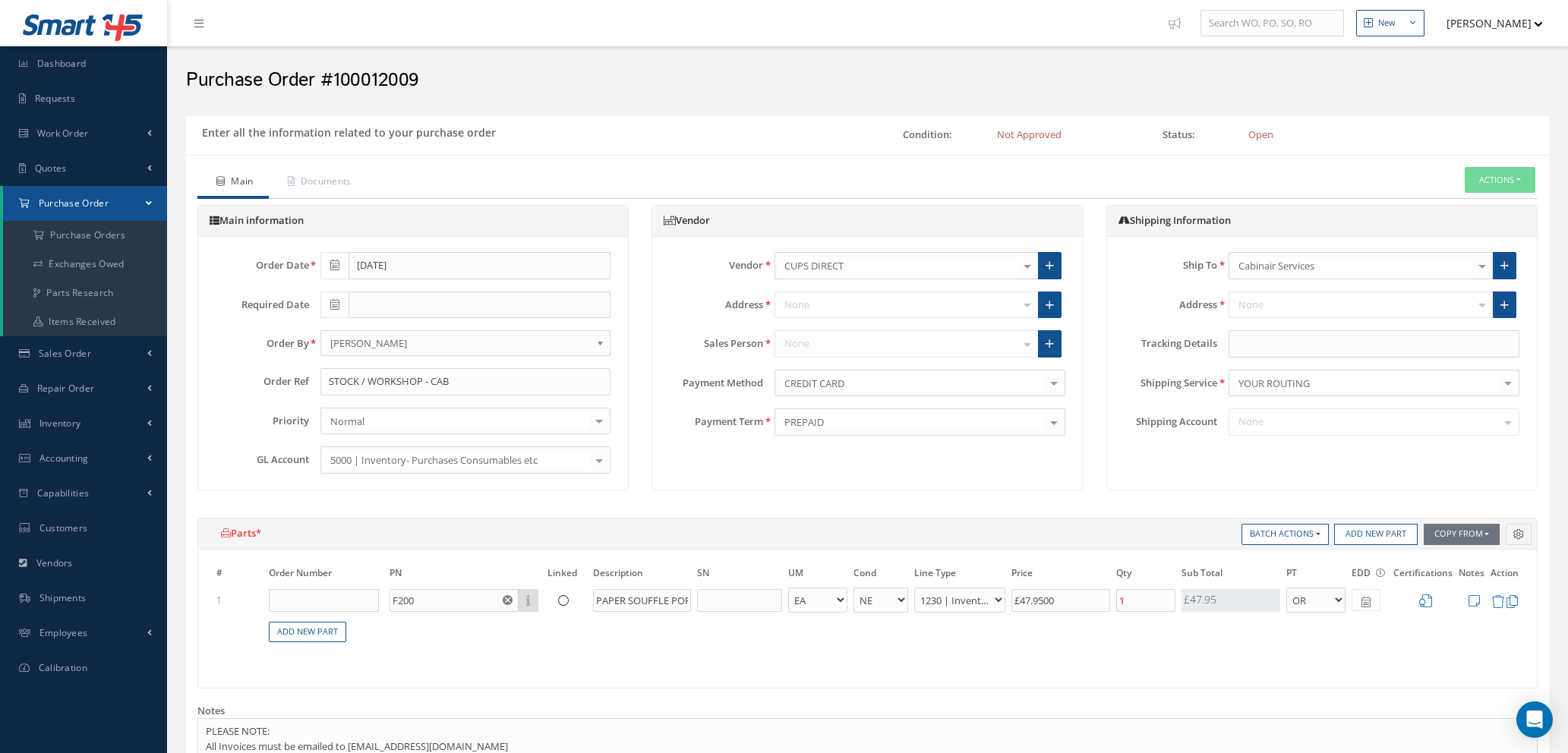
select select "1"
select select "5"
select select "110"
select select "1"
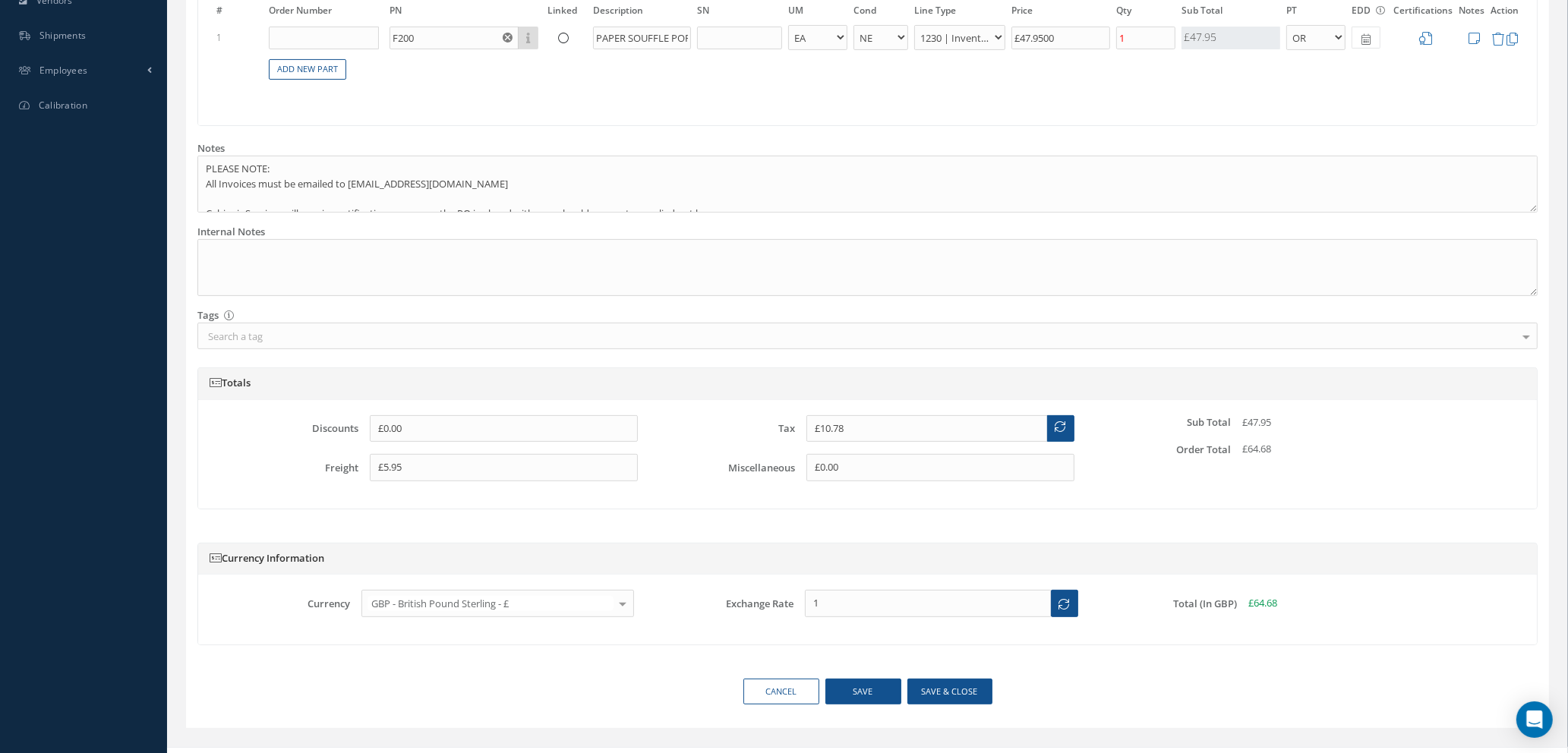
scroll to position [563, 0]
click at [229, 245] on textarea at bounding box center [868, 267] width 1341 height 57
type textarea "r"
paste textarea "T0V1XEDVX"
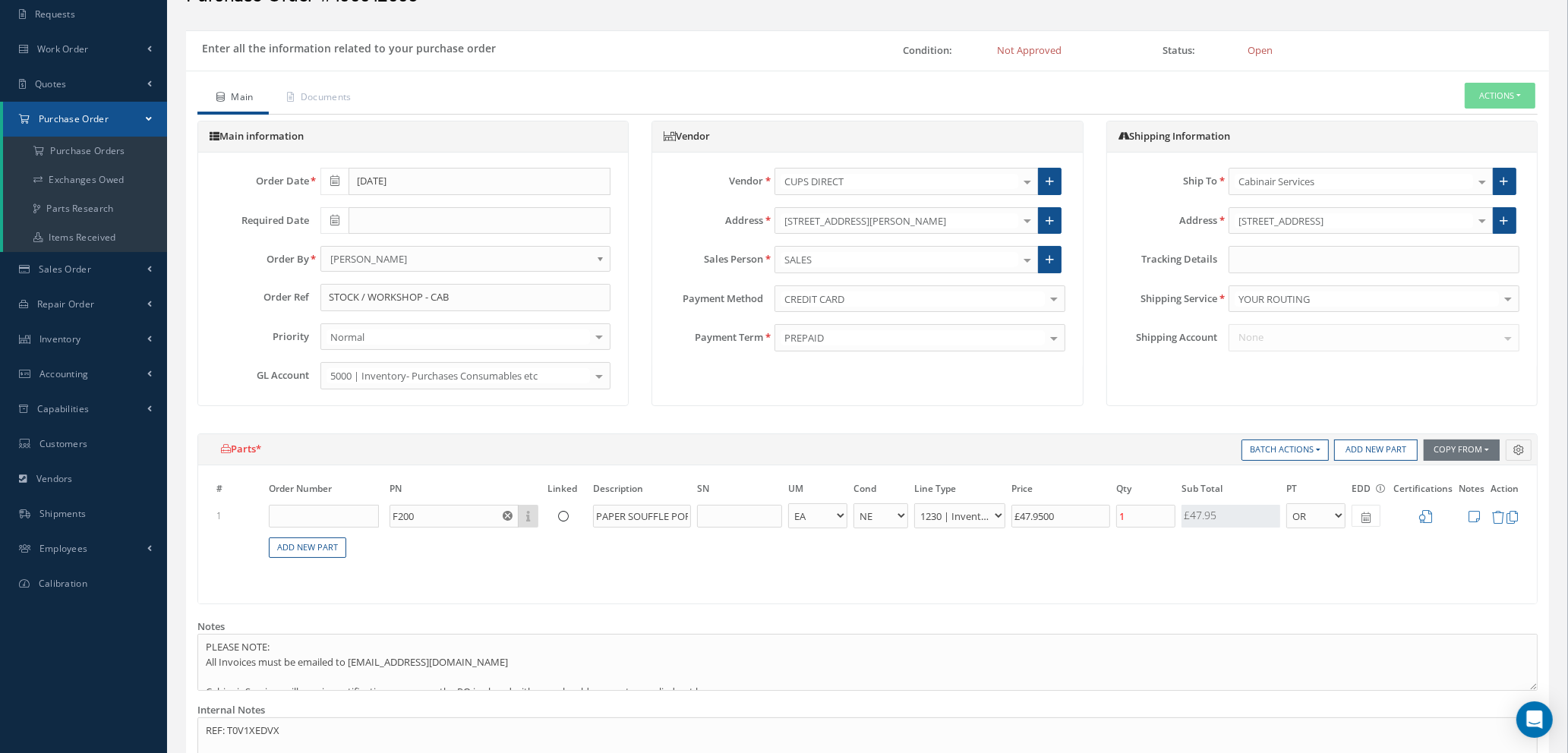
scroll to position [587, 0]
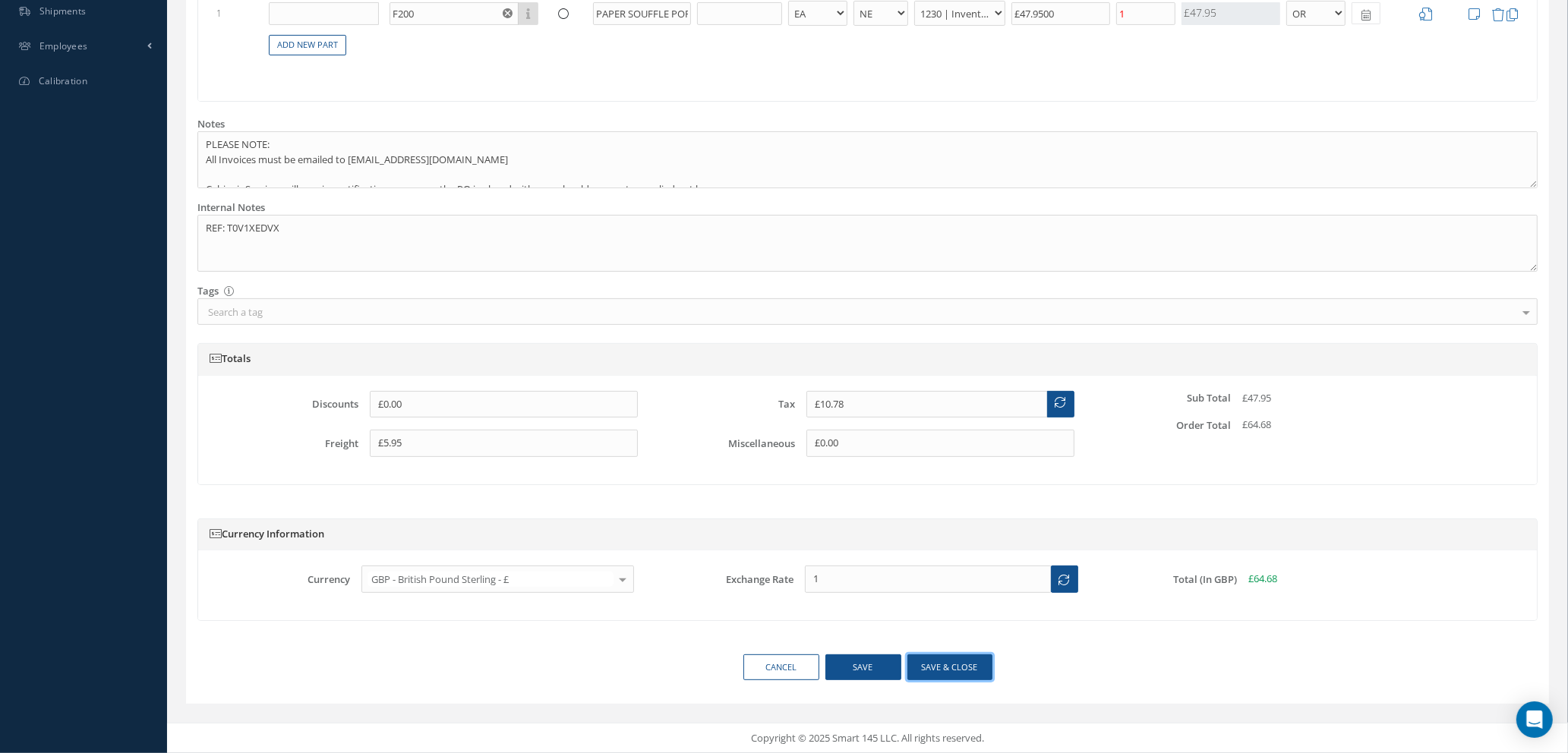
click at [929, 669] on button "Save & close" at bounding box center [950, 668] width 85 height 26
type textarea "REF: T0V1XEDVX -- [PERSON_NAME] [DATE] 08:55AM"
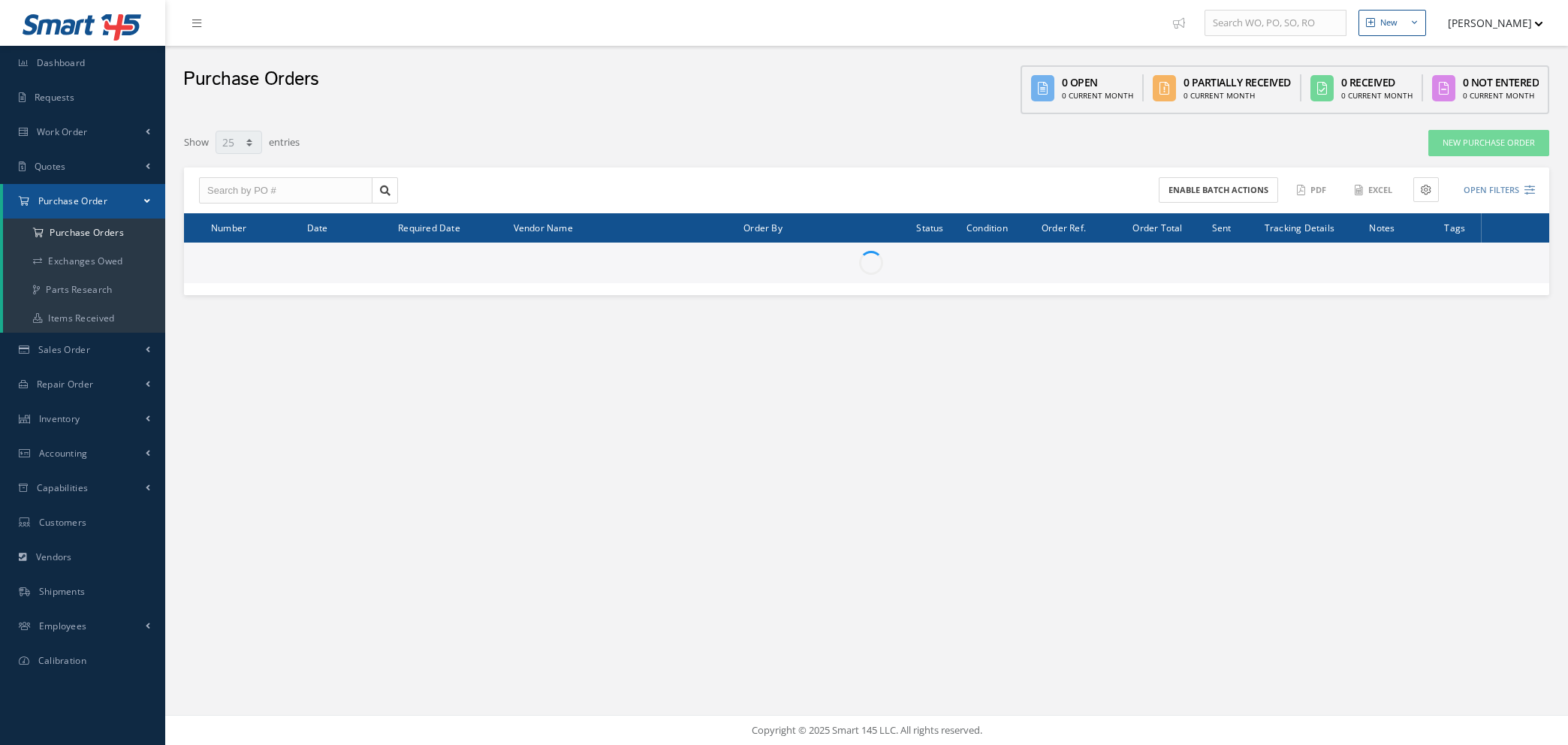
select select "25"
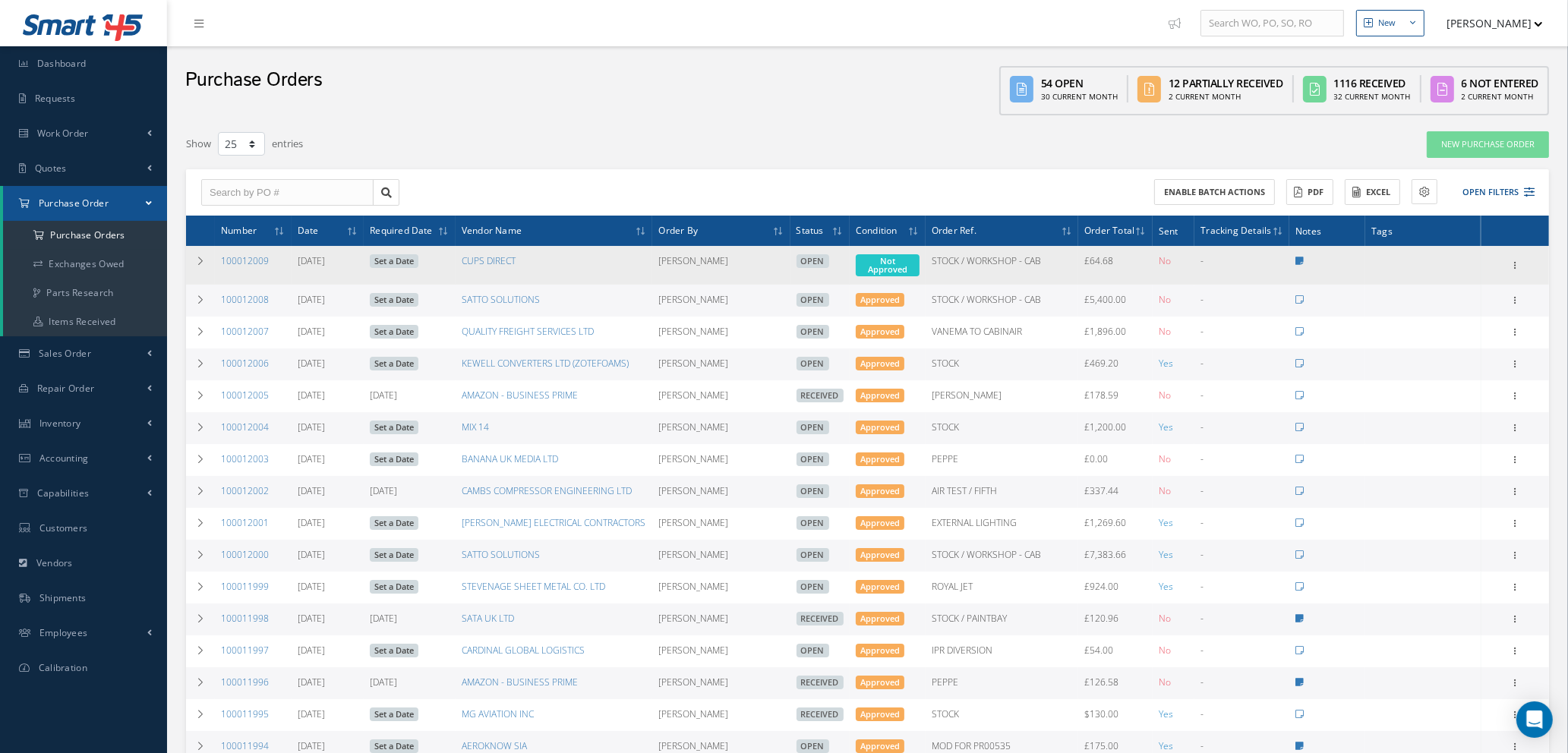
click at [1517, 250] on td "Enter/Update Show Edit Create Bill Cancel Documents Print-Outs Print Purchase O…" at bounding box center [1515, 266] width 69 height 39
click at [1516, 260] on icon at bounding box center [1514, 264] width 15 height 12
click at [1447, 269] on link "Enter/Update" at bounding box center [1445, 275] width 120 height 19
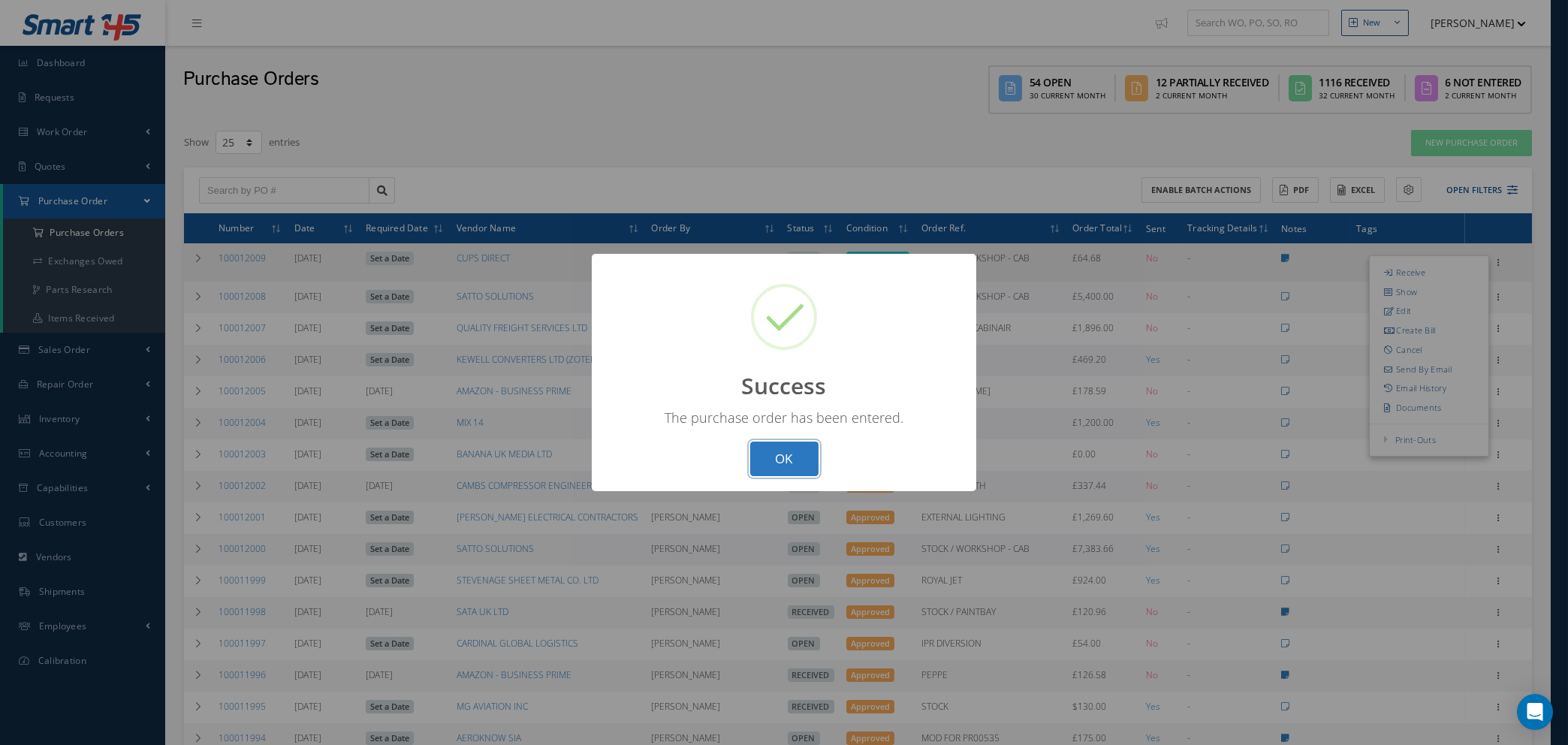
click at [776, 462] on button "OK" at bounding box center [784, 460] width 69 height 36
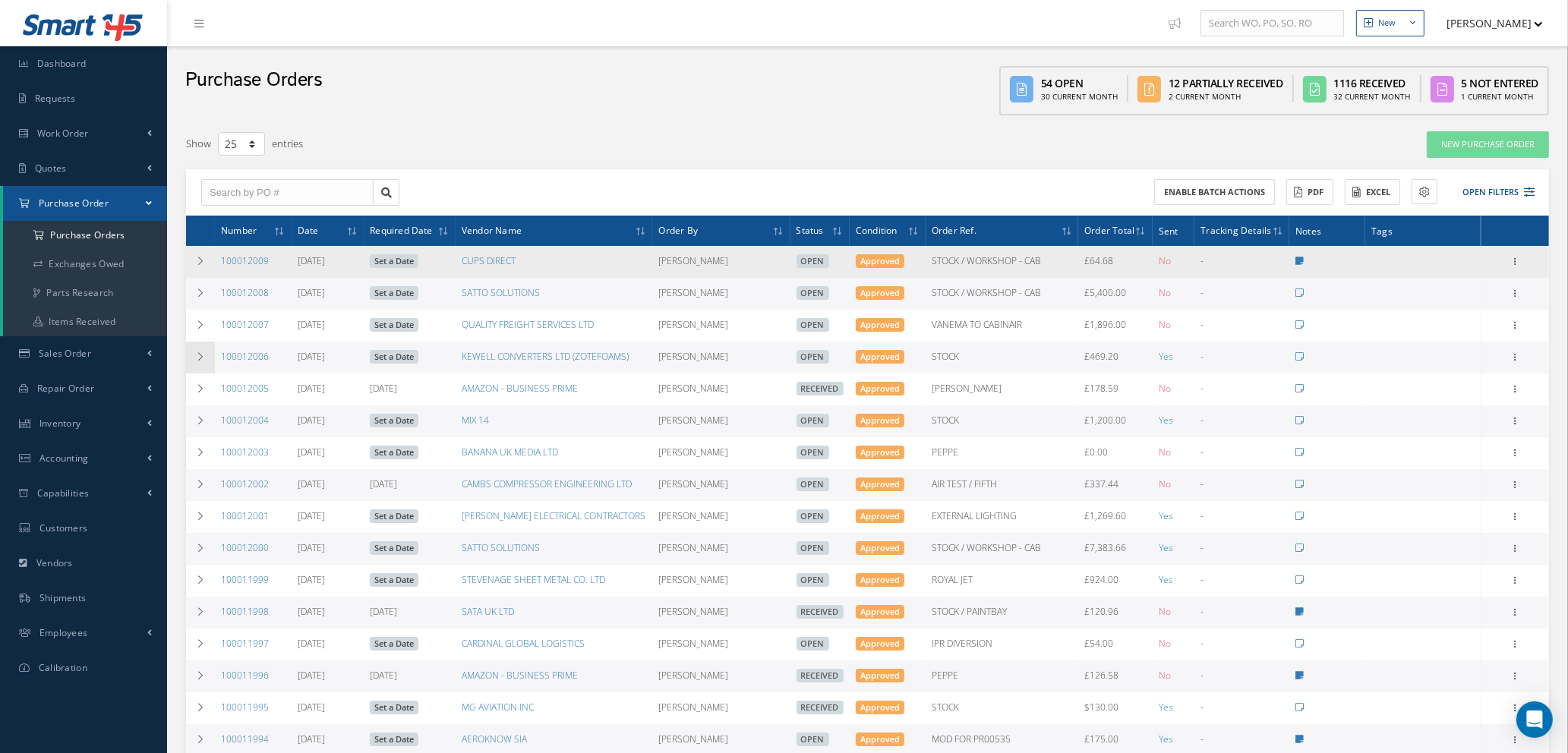
click at [198, 353] on icon at bounding box center [201, 357] width 11 height 9
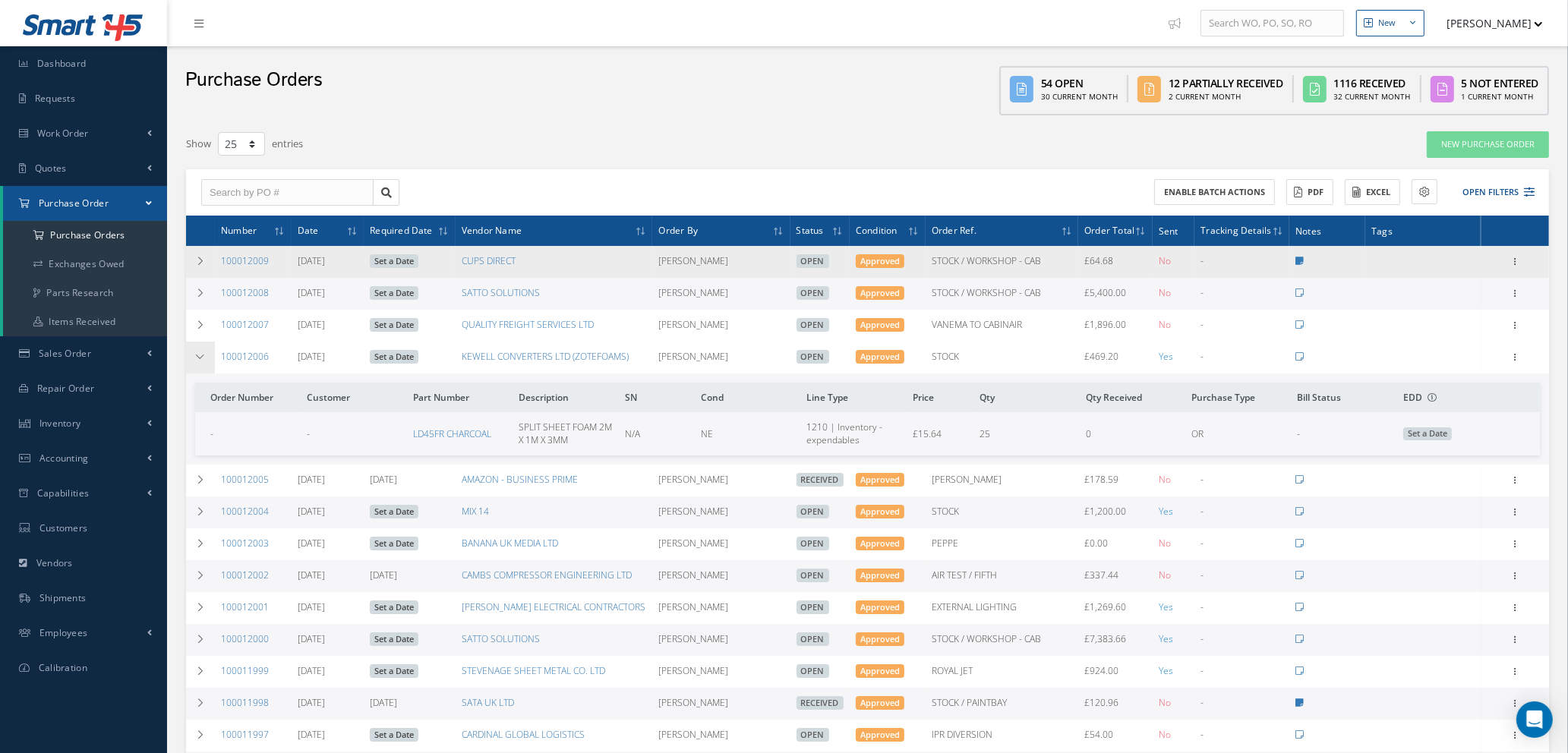
click at [201, 354] on icon at bounding box center [201, 357] width 11 height 9
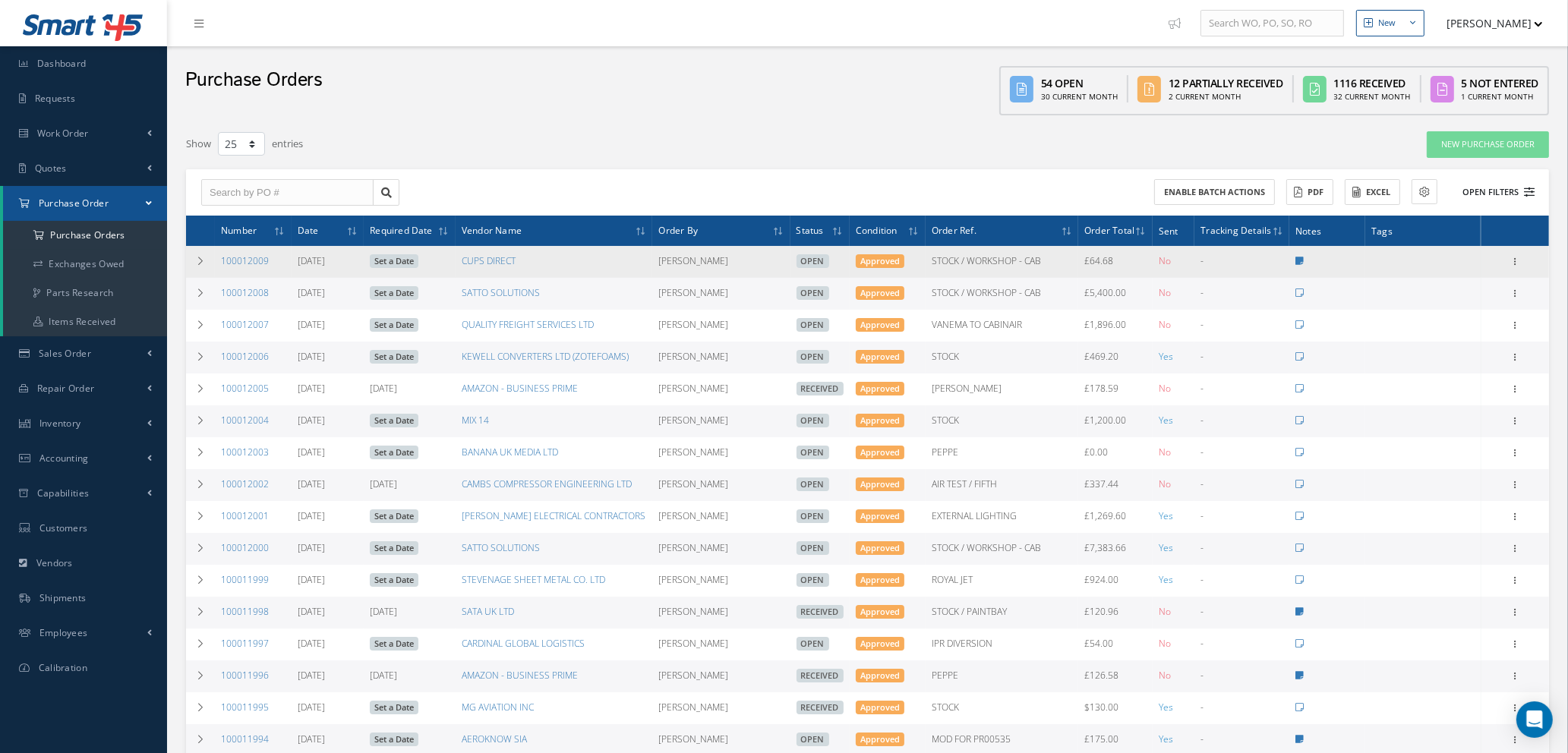
click at [1528, 188] on icon at bounding box center [1529, 192] width 11 height 11
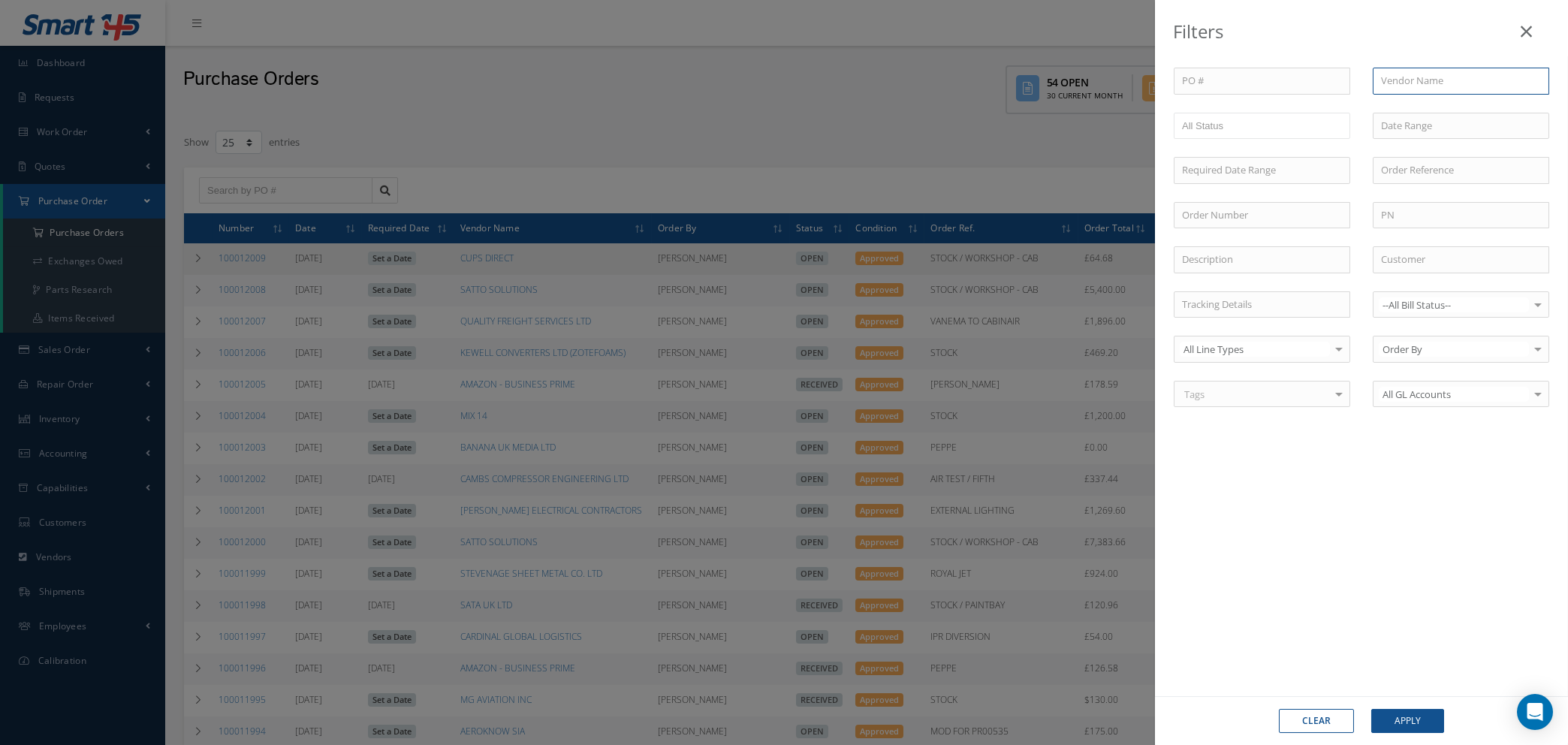
click at [1436, 76] on input "text" at bounding box center [1461, 81] width 177 height 27
click at [1421, 118] on div "STEVENAGE SHEET METAL CO. LTD" at bounding box center [1461, 116] width 160 height 30
type input "STEVENAGE SHEET METAL CO. LTD"
click at [1404, 725] on button "Apply" at bounding box center [1408, 722] width 73 height 24
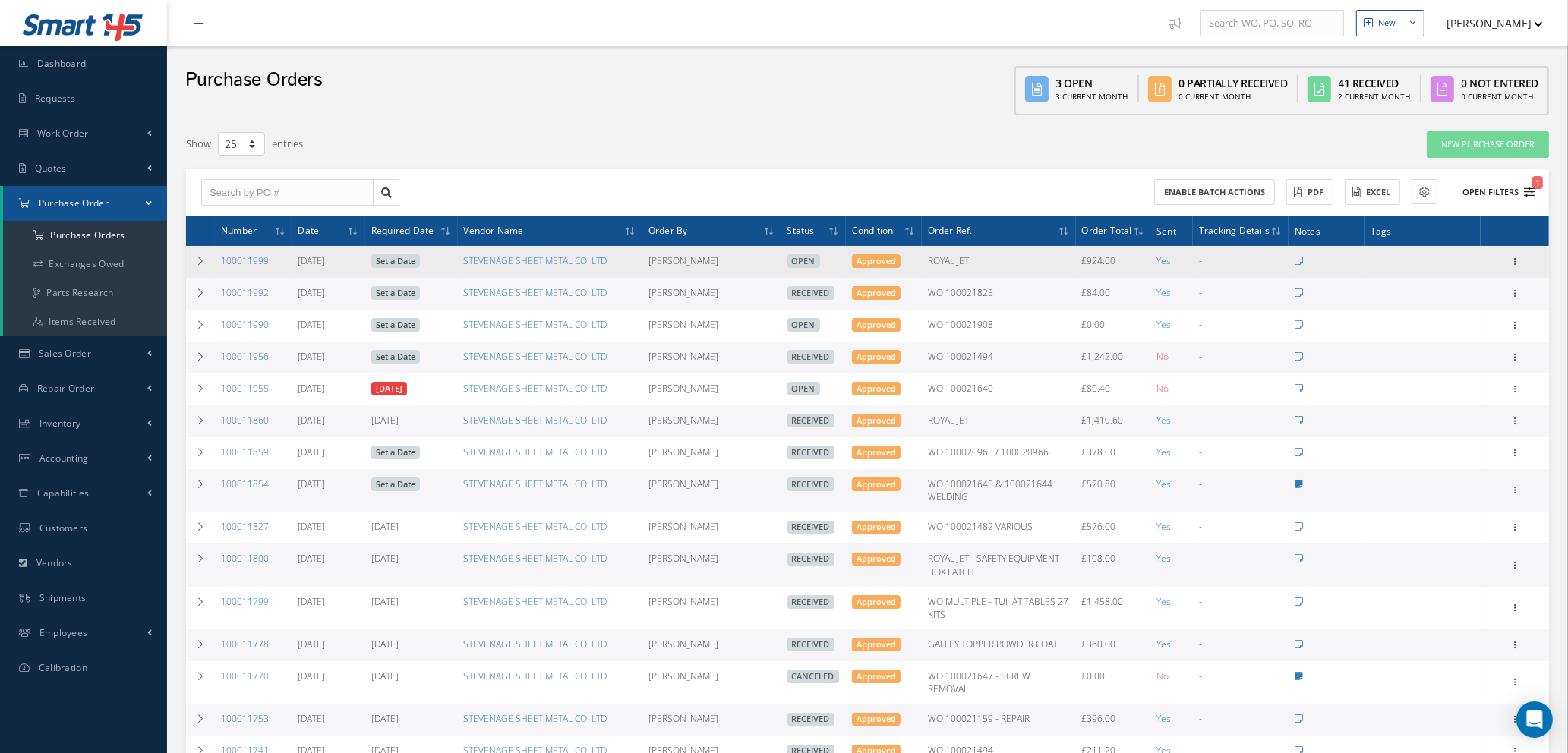
click at [1534, 187] on icon "1" at bounding box center [1529, 192] width 11 height 11
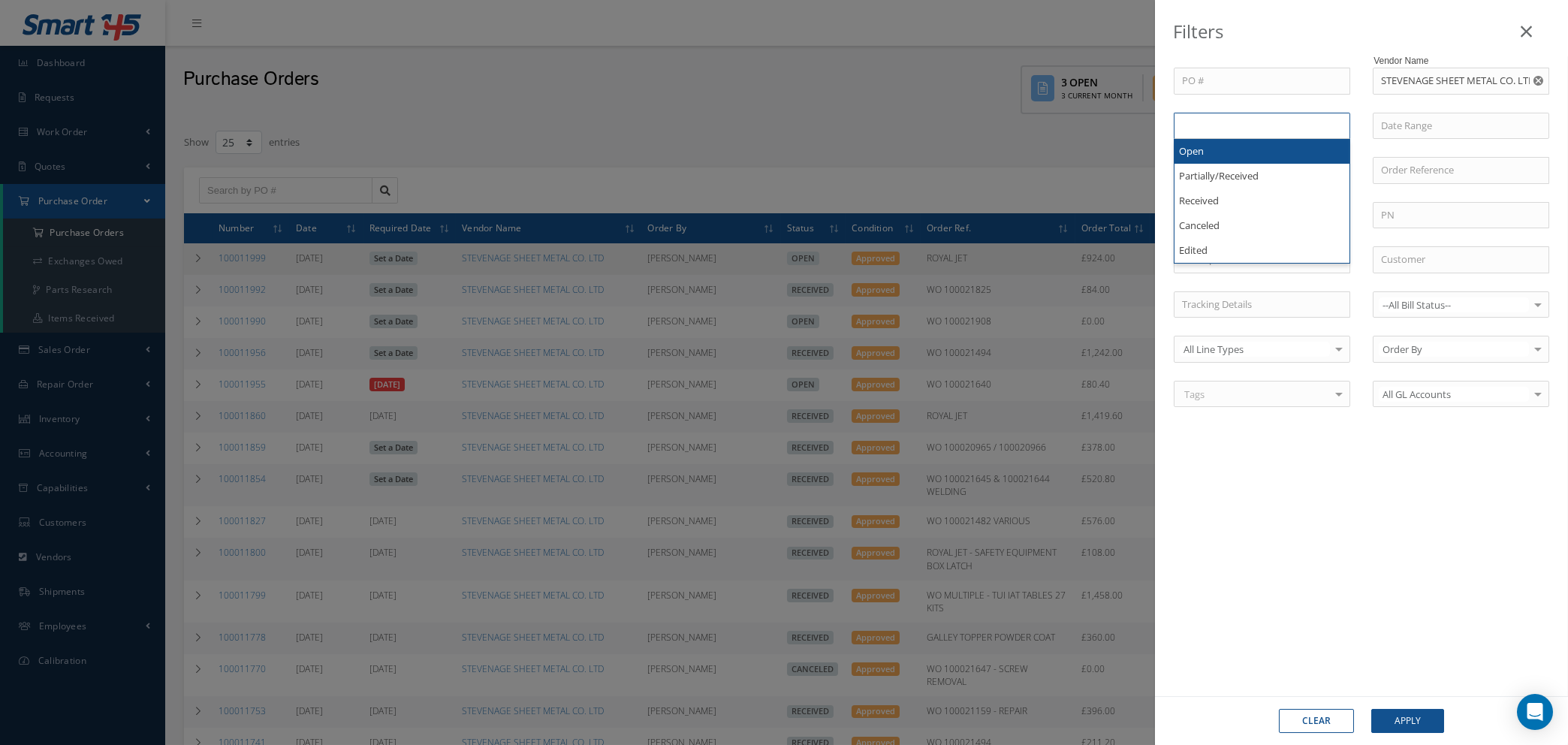
click at [1245, 122] on li at bounding box center [1212, 125] width 70 height 20
click at [1243, 125] on input "text" at bounding box center [1241, 126] width 19 height 19
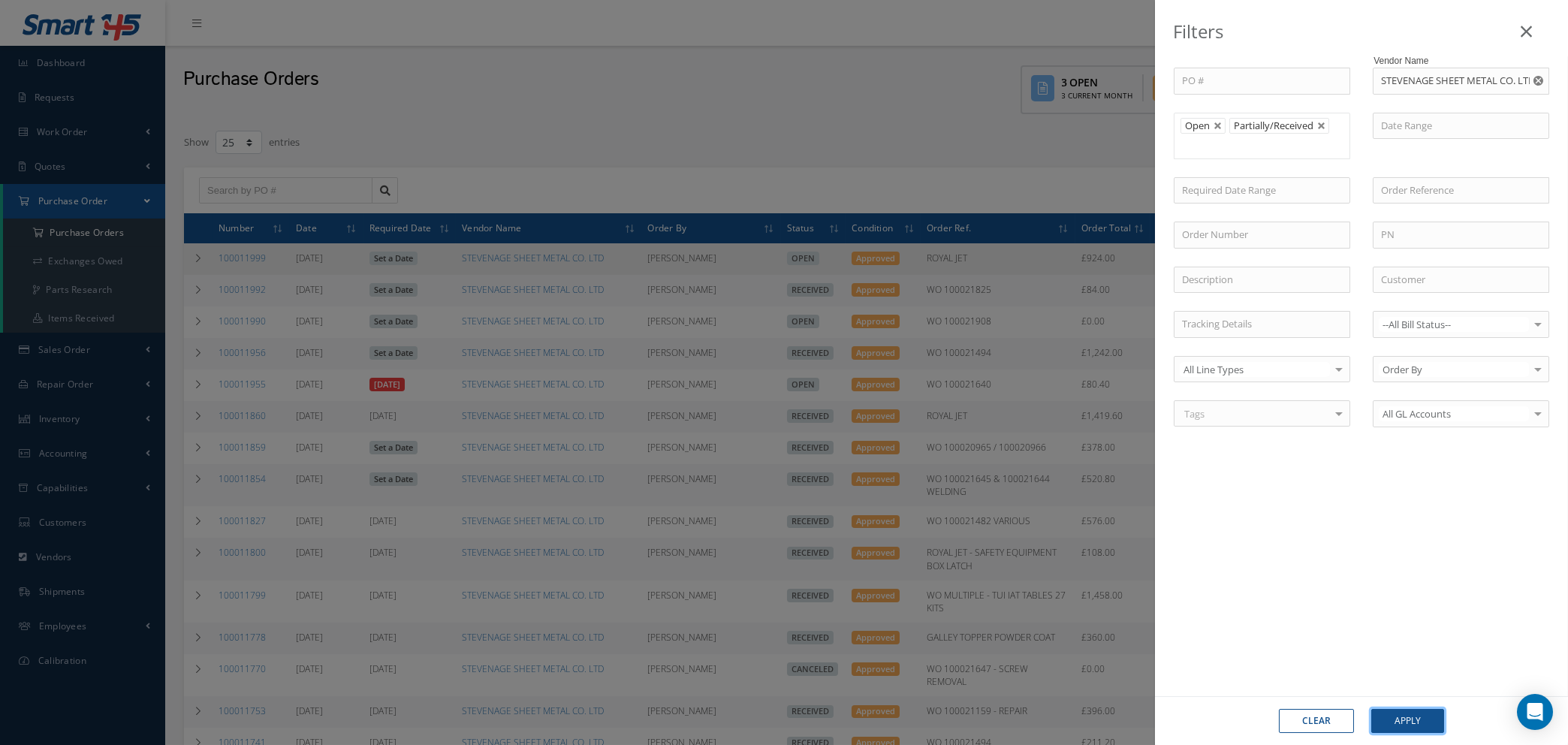
click at [1399, 721] on button "Apply" at bounding box center [1408, 722] width 73 height 24
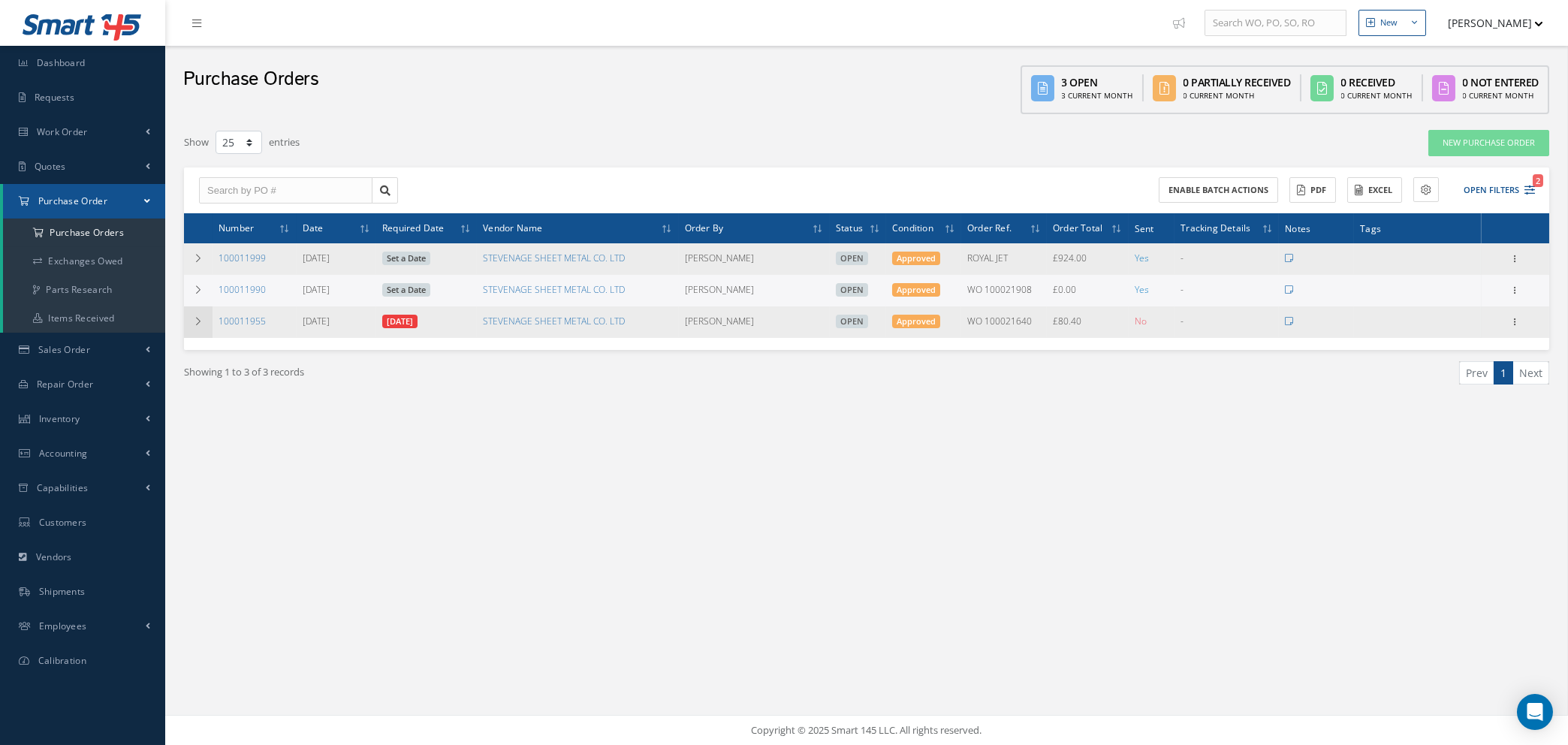
click at [198, 317] on icon at bounding box center [198, 321] width 10 height 9
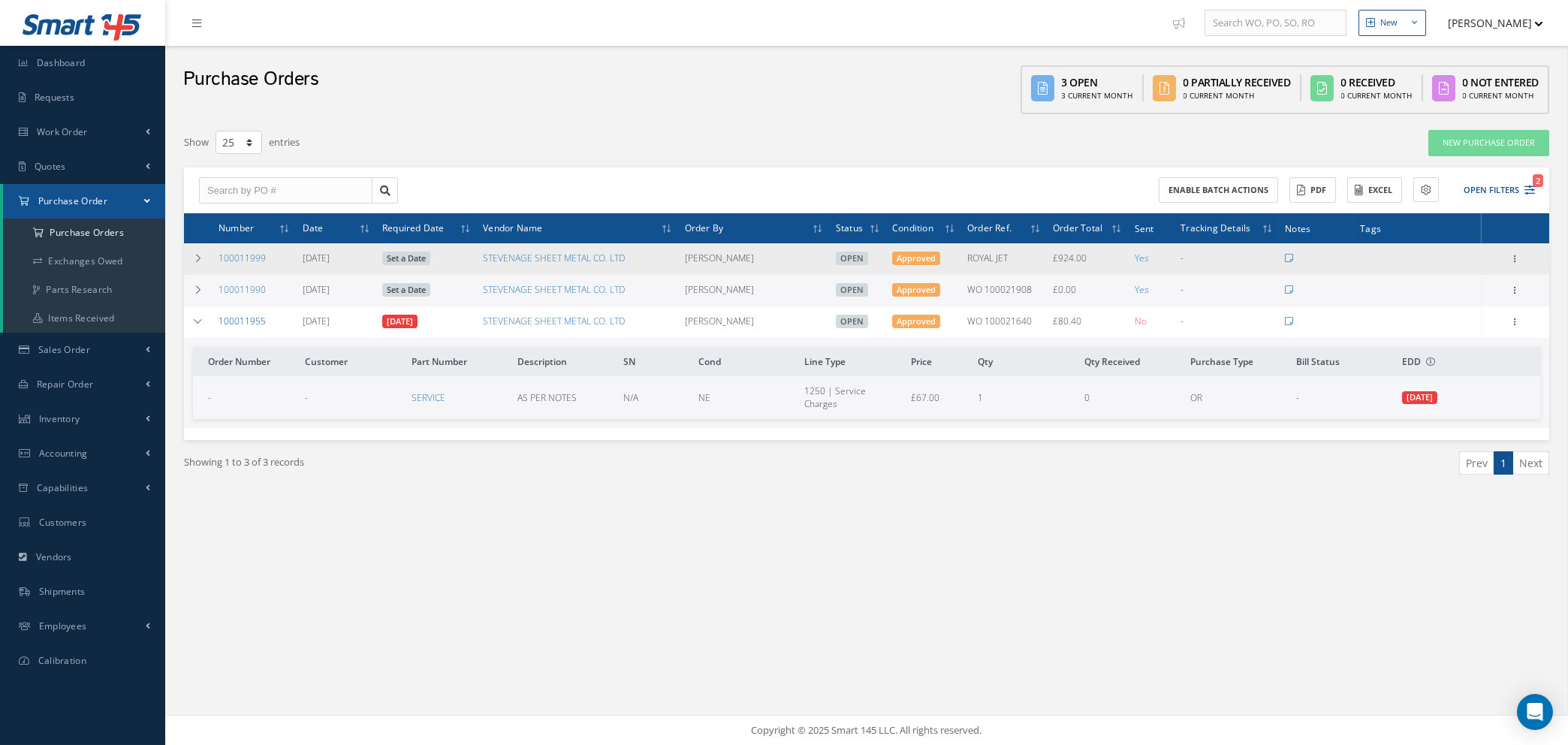
click at [235, 318] on link "100011955" at bounding box center [242, 321] width 47 height 13
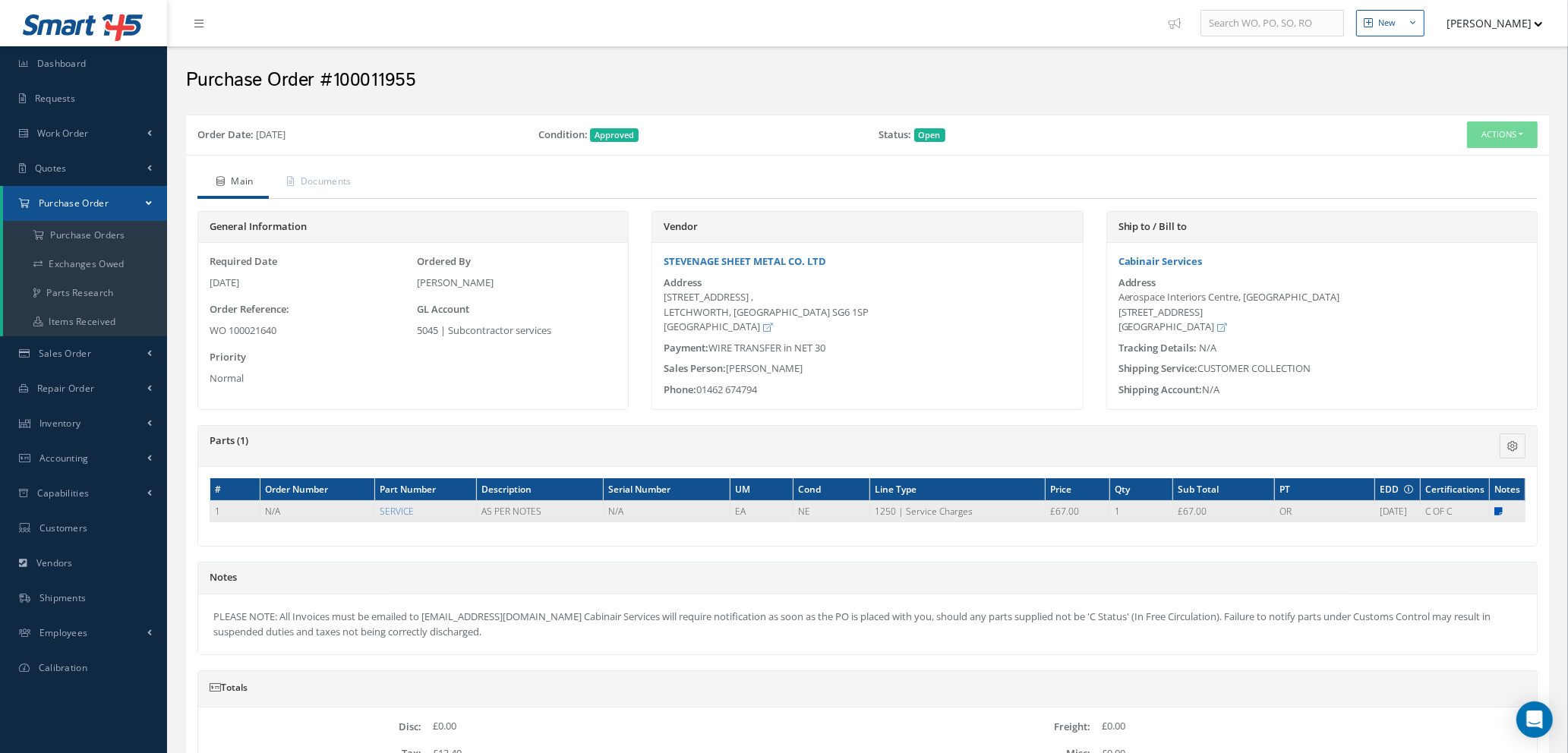
click at [1496, 511] on icon at bounding box center [1498, 512] width 8 height 9
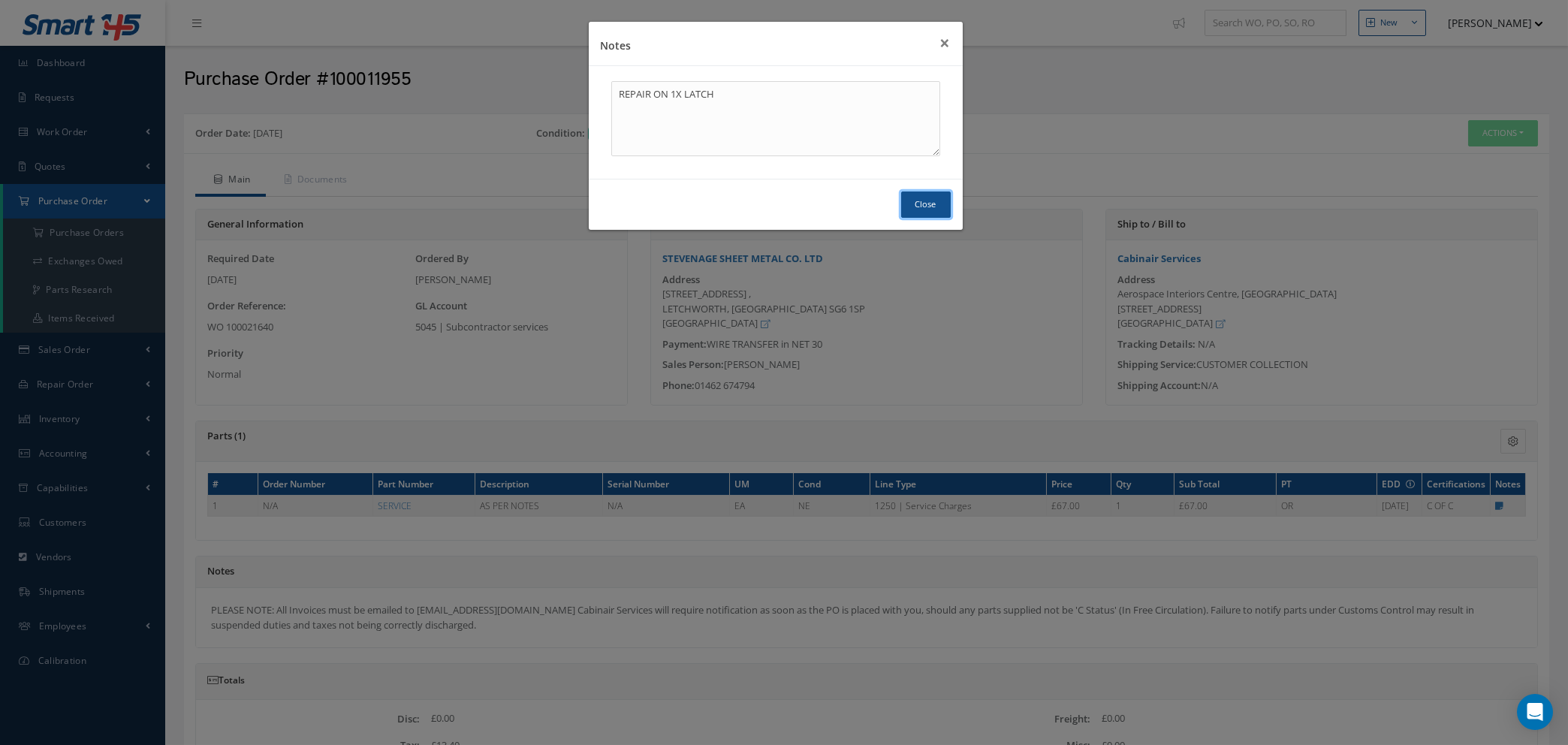
click at [921, 200] on button "Close" at bounding box center [926, 205] width 50 height 26
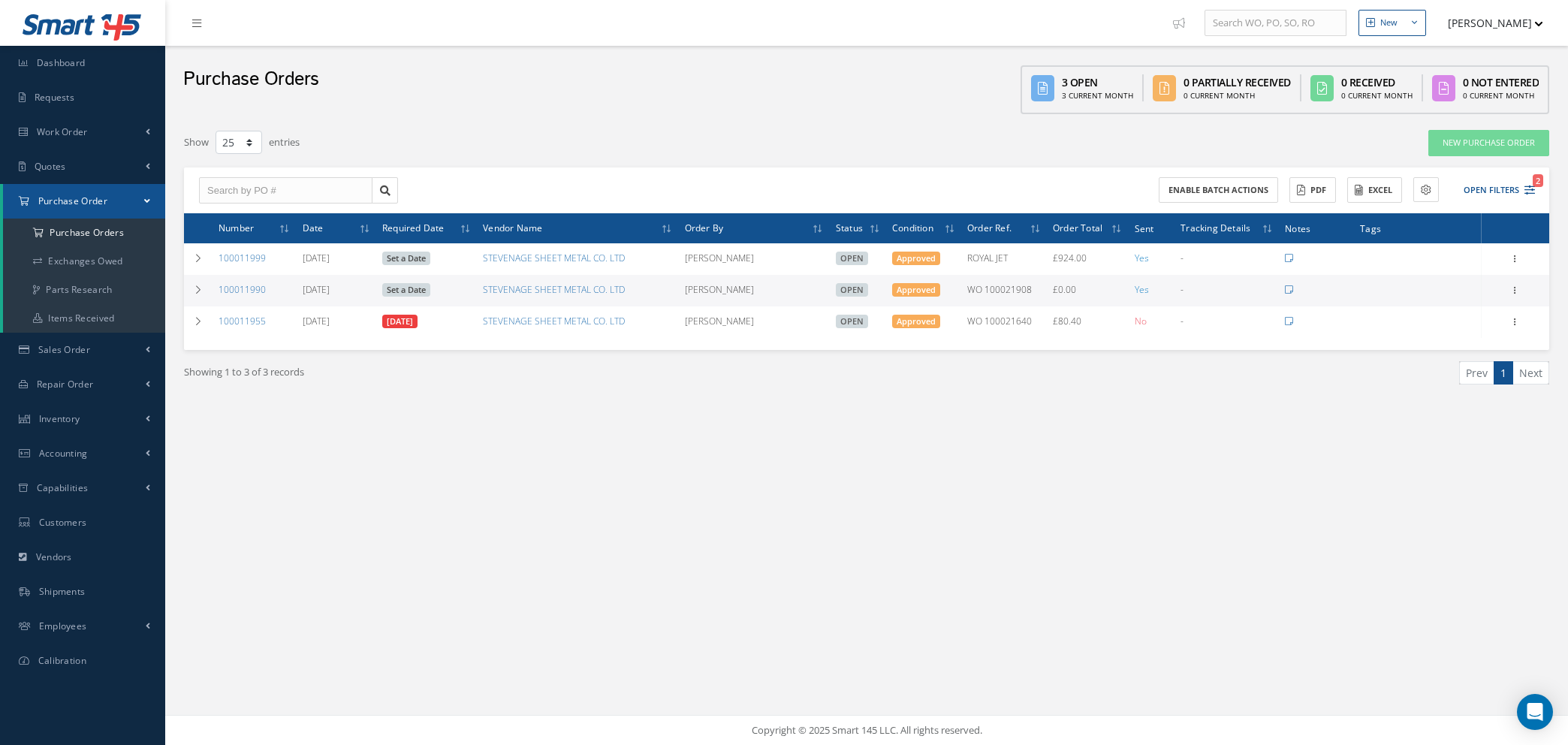
select select "25"
click at [191, 285] on td at bounding box center [198, 291] width 29 height 31
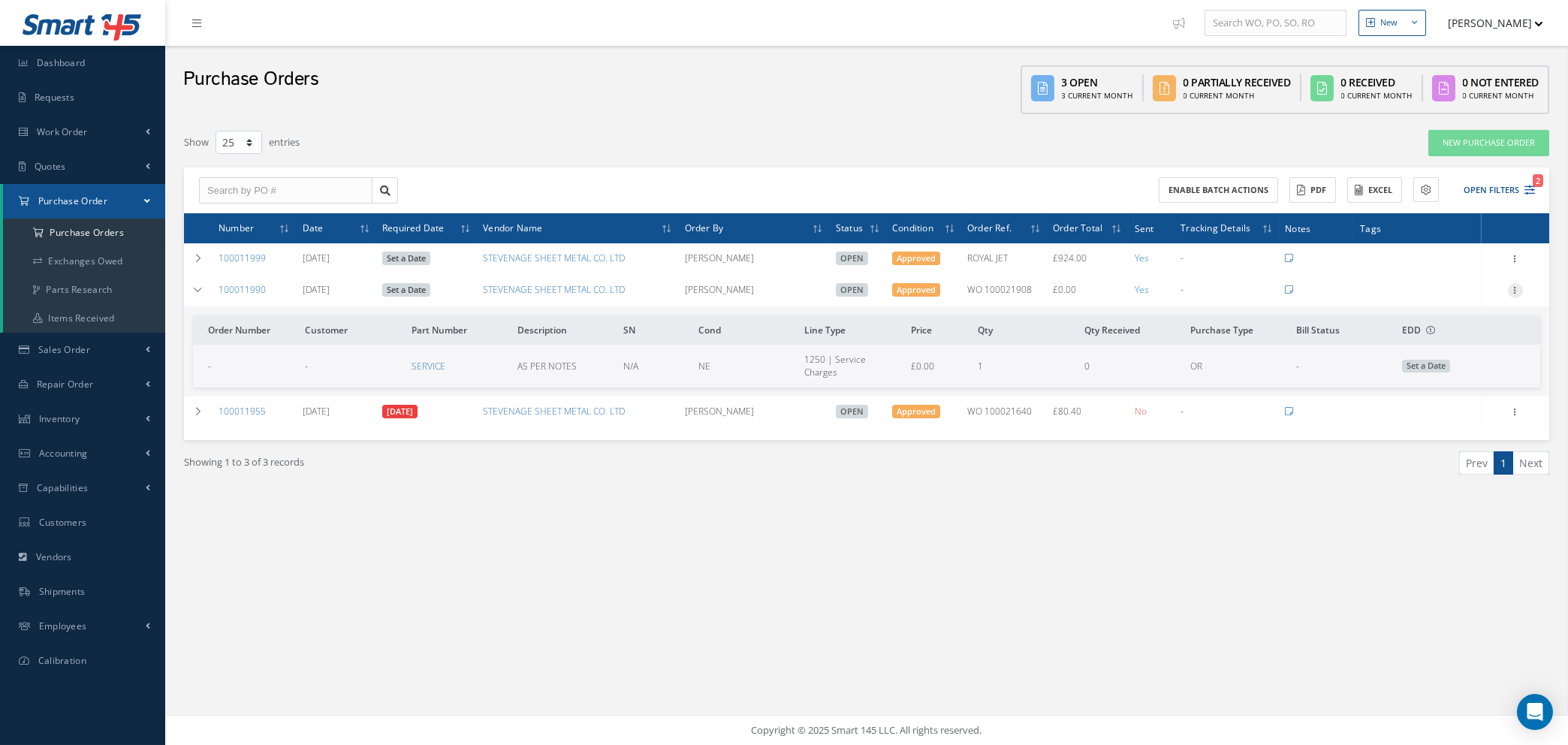
click at [1513, 285] on icon at bounding box center [1515, 289] width 15 height 12
click at [1442, 339] on link "Edit" at bounding box center [1446, 339] width 118 height 19
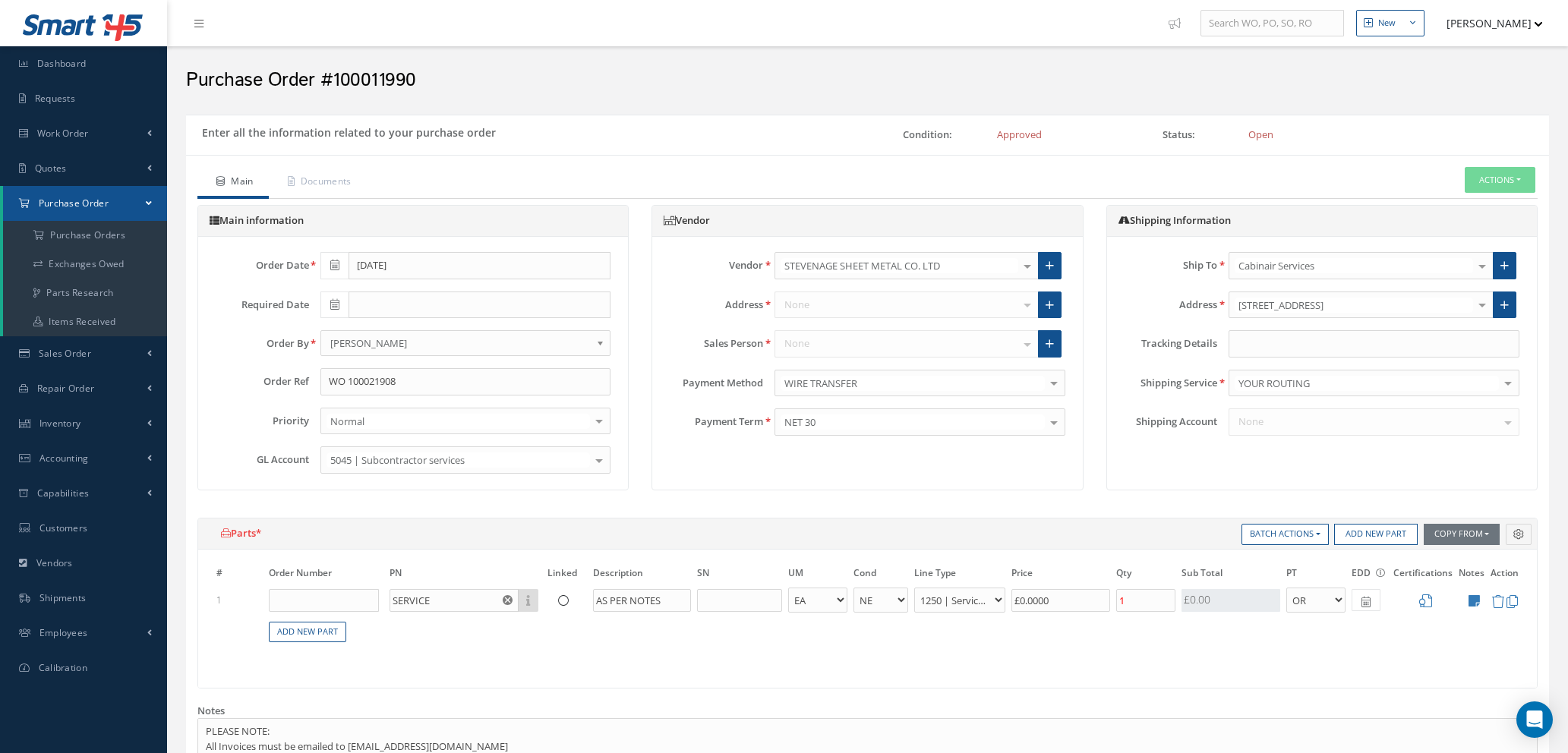
select select "1"
select select "5"
select select "112"
select select "1"
click at [1474, 601] on icon at bounding box center [1474, 601] width 11 height 13
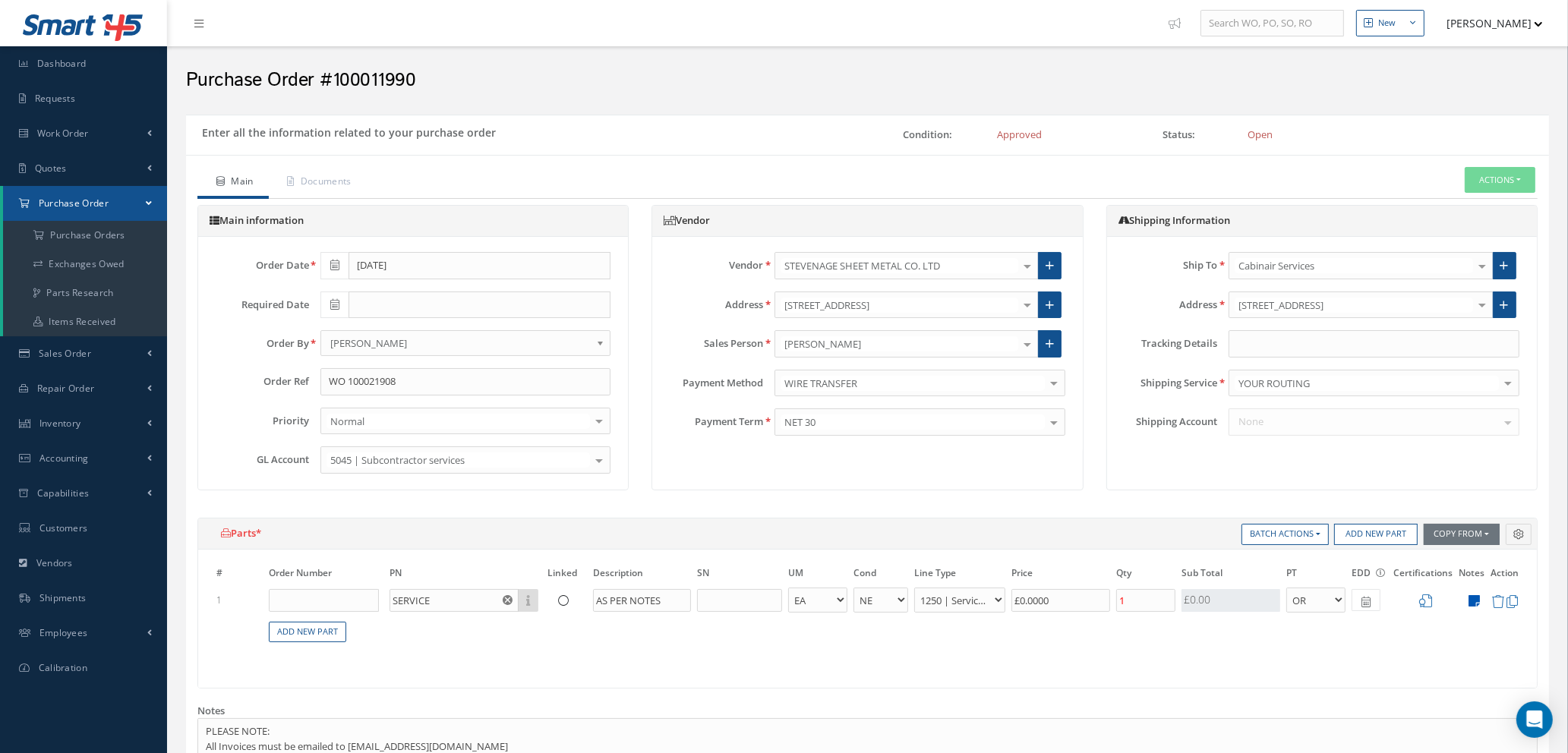
type textarea "PLEASE QUOTE TO REMOVE X3 SCREWS"
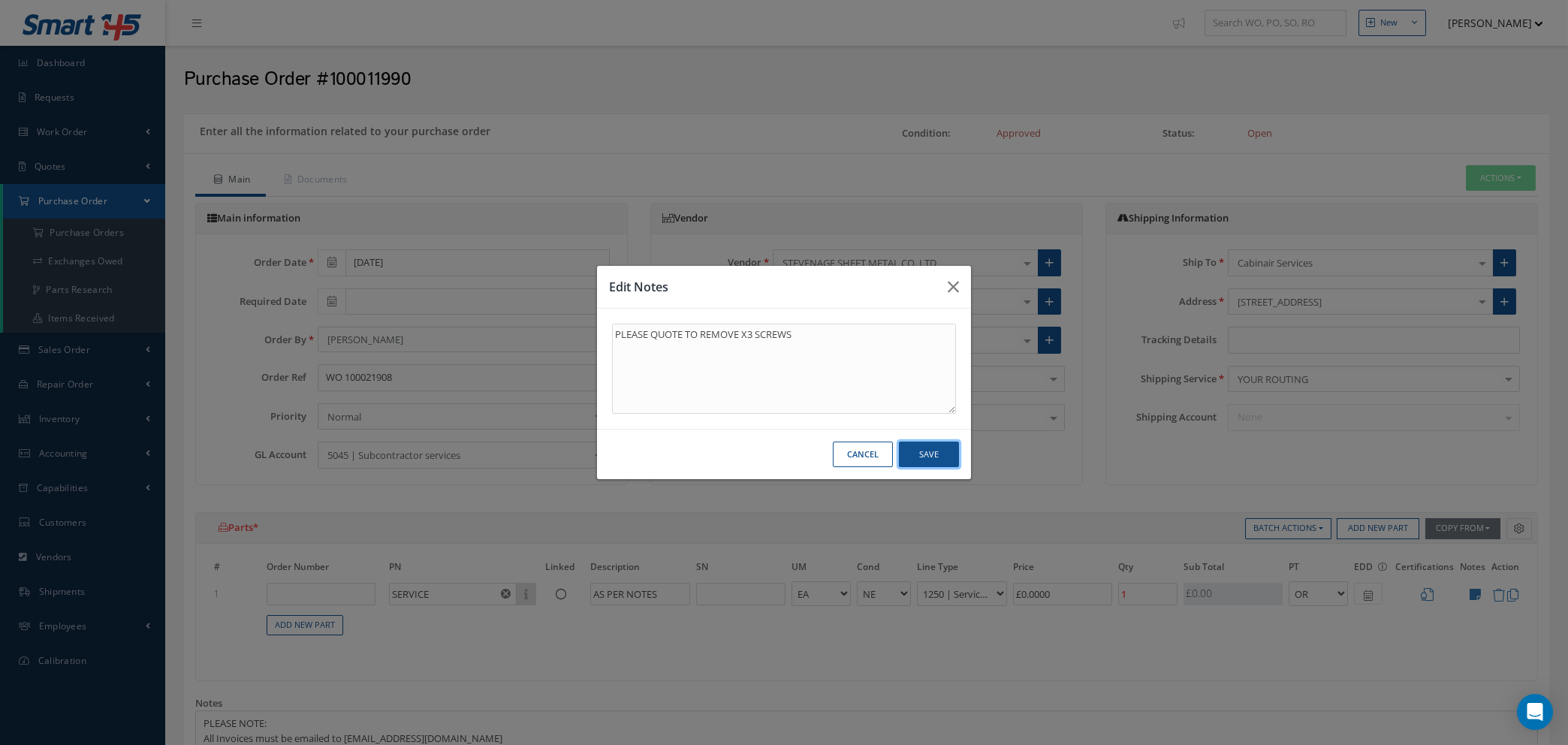
click at [921, 456] on button "Save" at bounding box center [928, 455] width 60 height 26
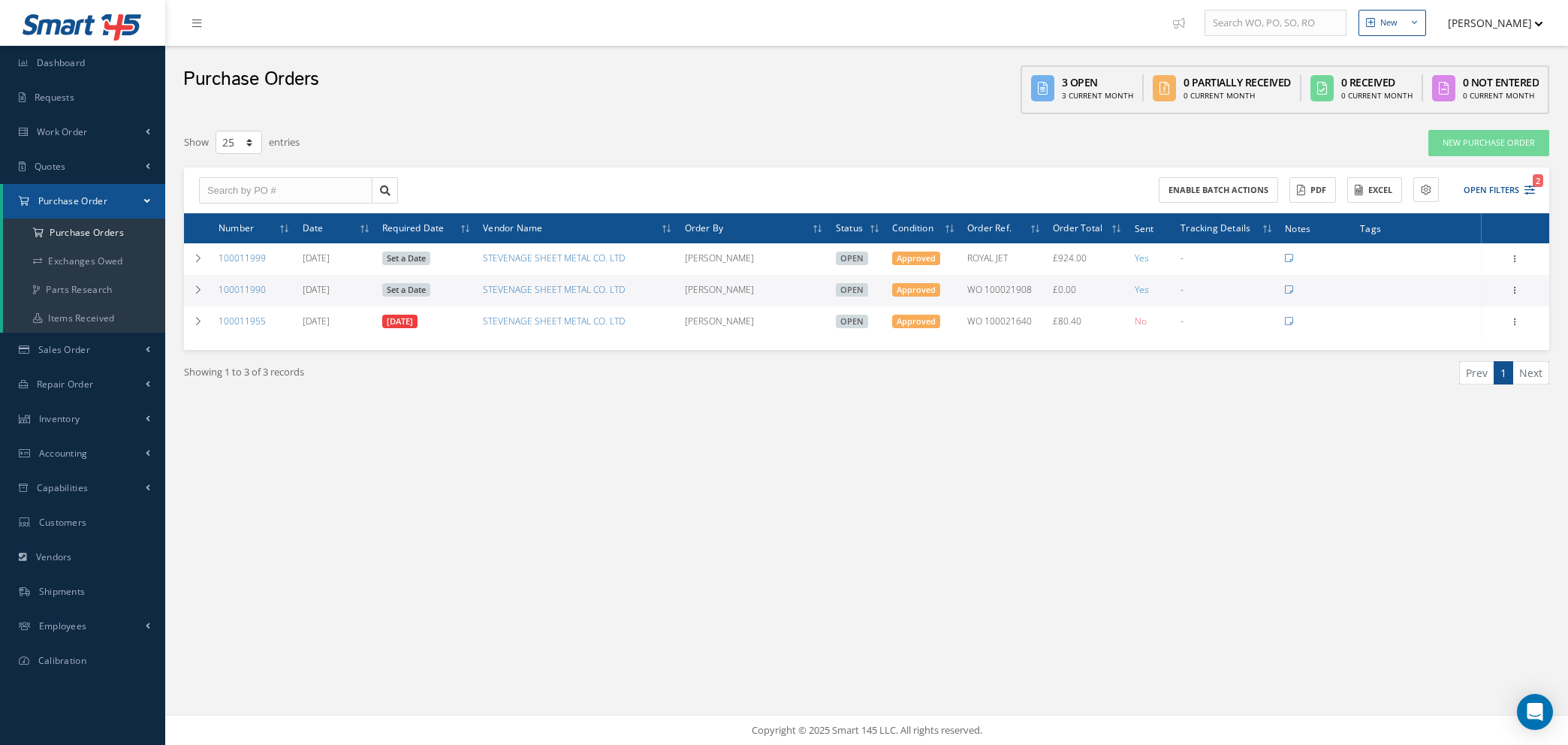
select select "25"
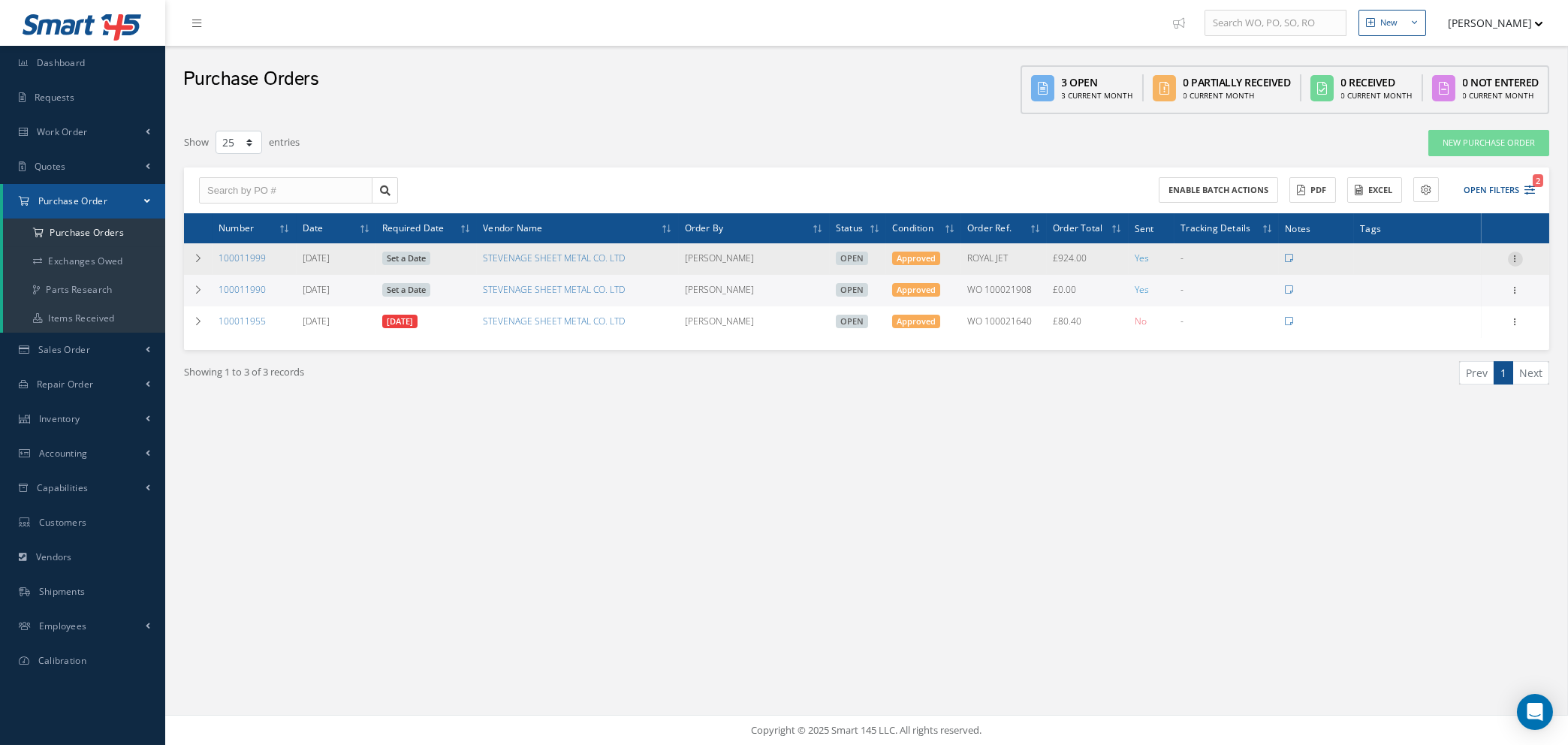
click at [1515, 259] on icon at bounding box center [1515, 258] width 15 height 12
click at [1437, 299] on link "Edit" at bounding box center [1446, 308] width 118 height 19
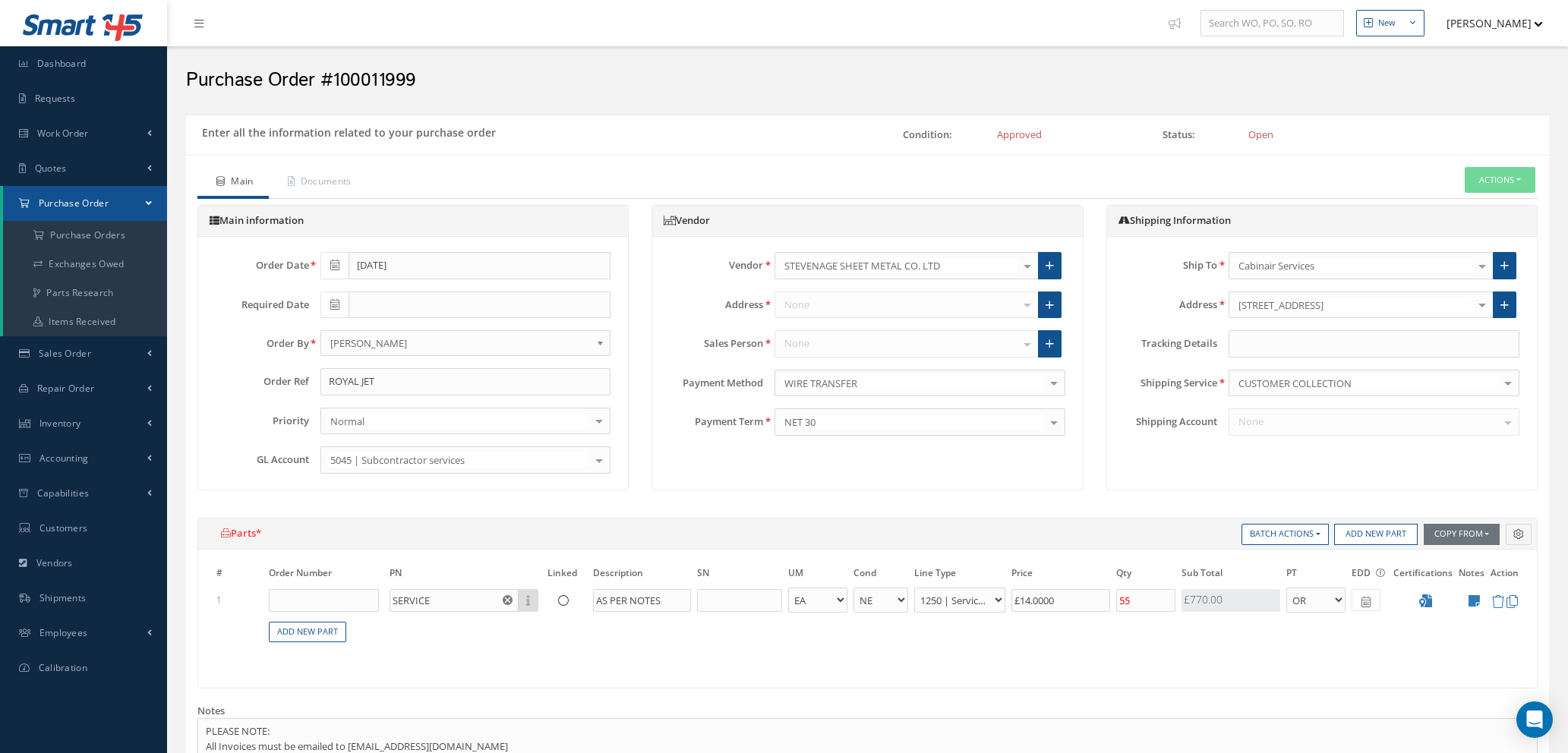
select select "1"
select select "5"
select select "112"
select select "1"
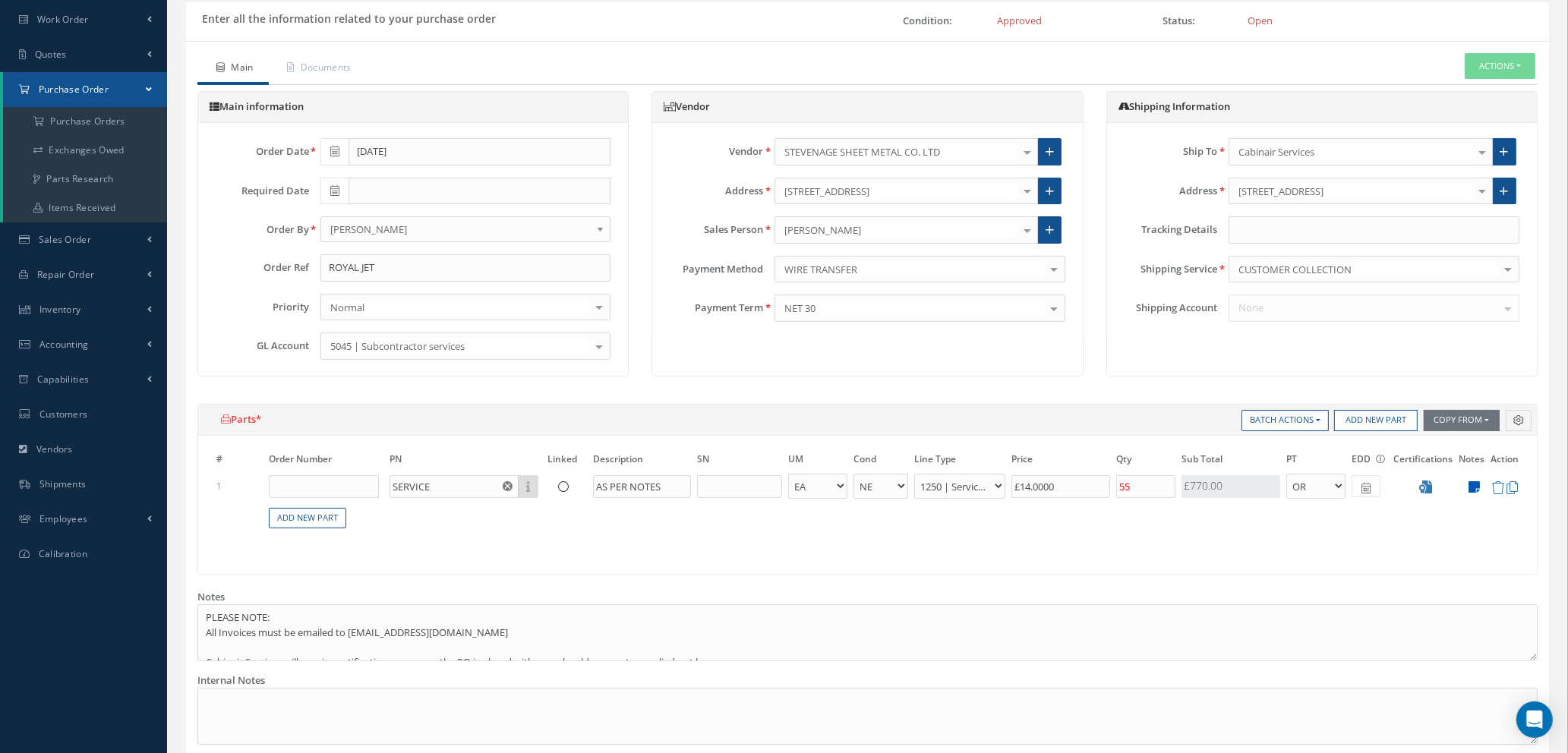
click at [1476, 486] on icon at bounding box center [1474, 486] width 11 height 13
type textarea "FOOT REST BAR 2MM ST/ST"
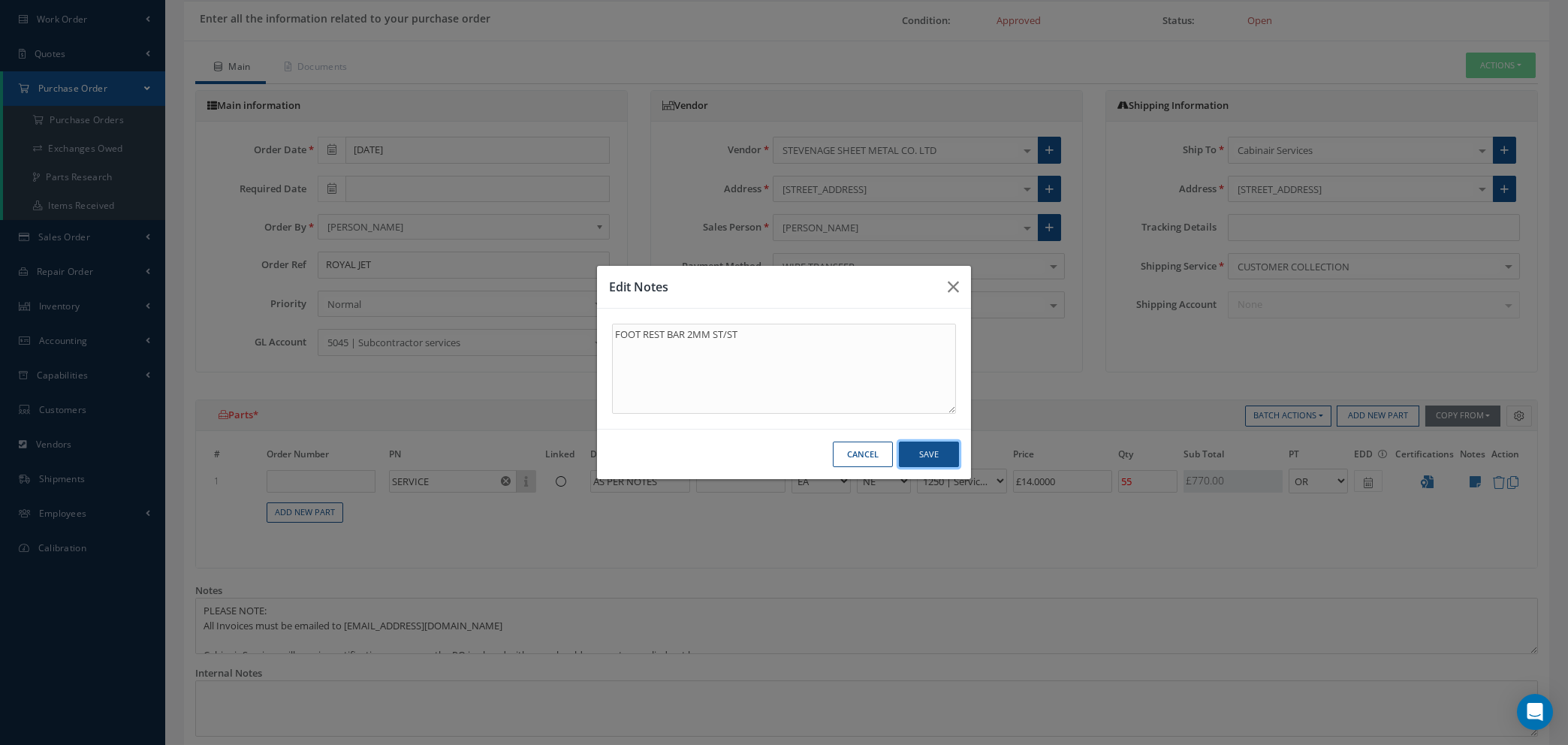
click at [928, 454] on button "Save" at bounding box center [928, 455] width 60 height 26
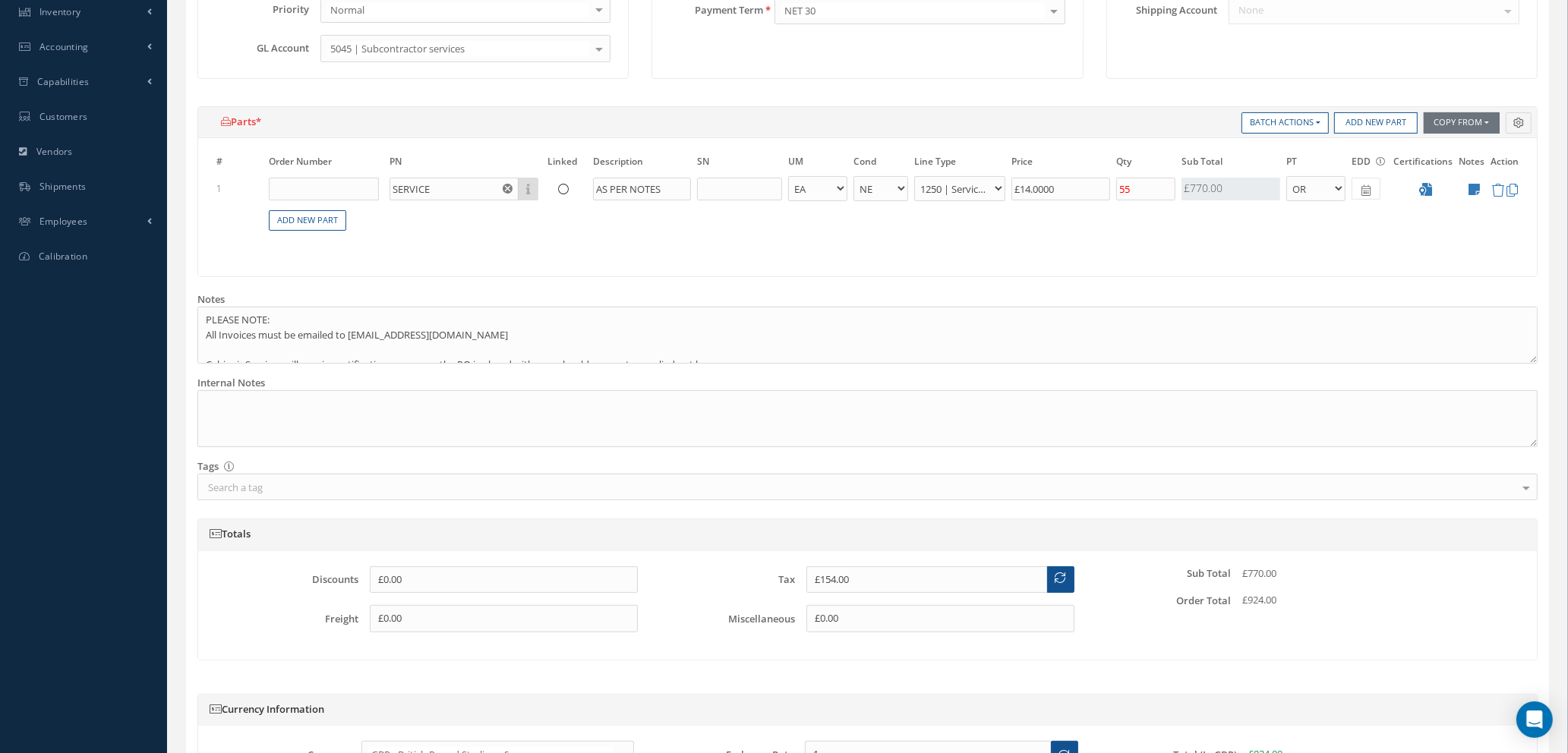
scroll to position [587, 0]
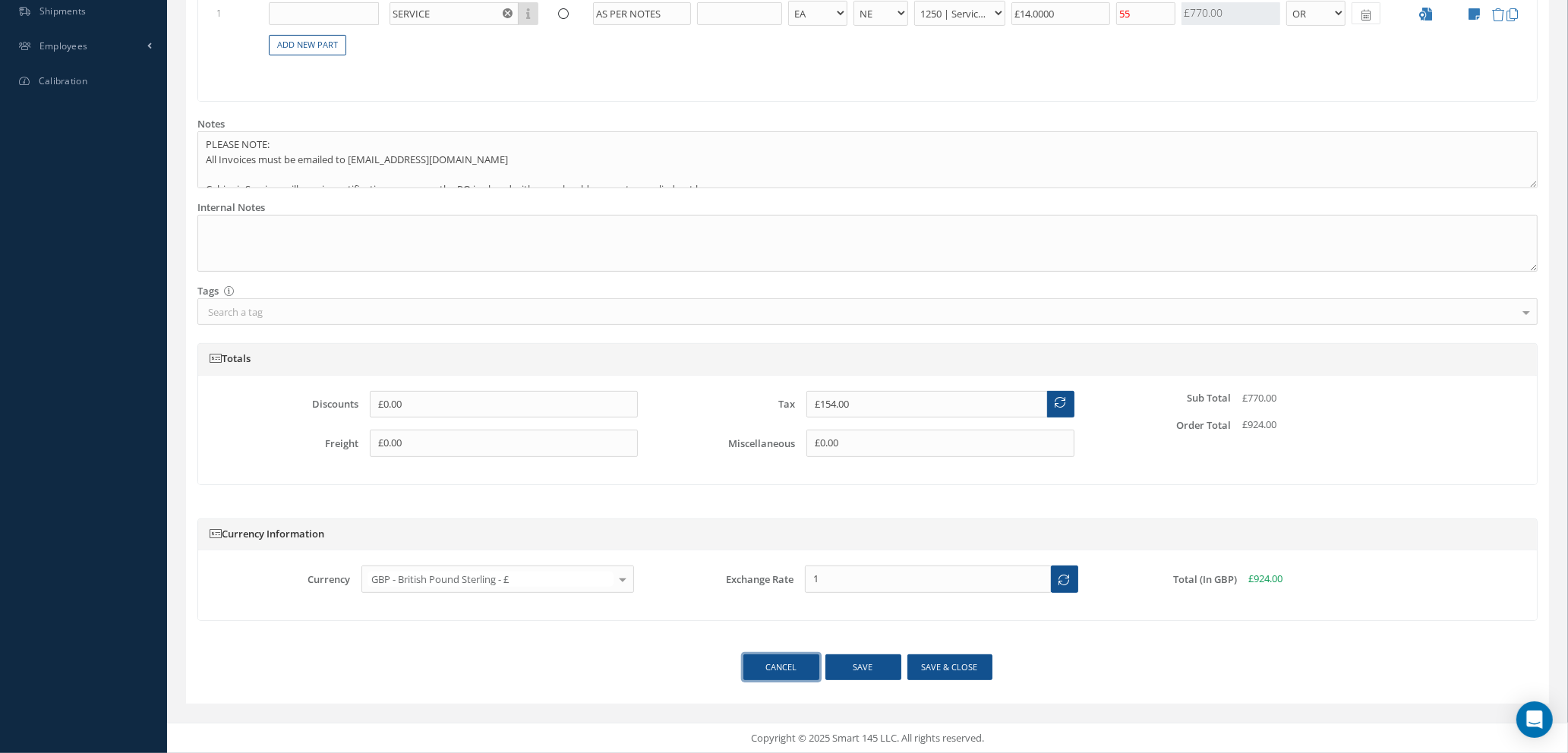
click at [773, 669] on link "Cancel" at bounding box center [781, 668] width 76 height 26
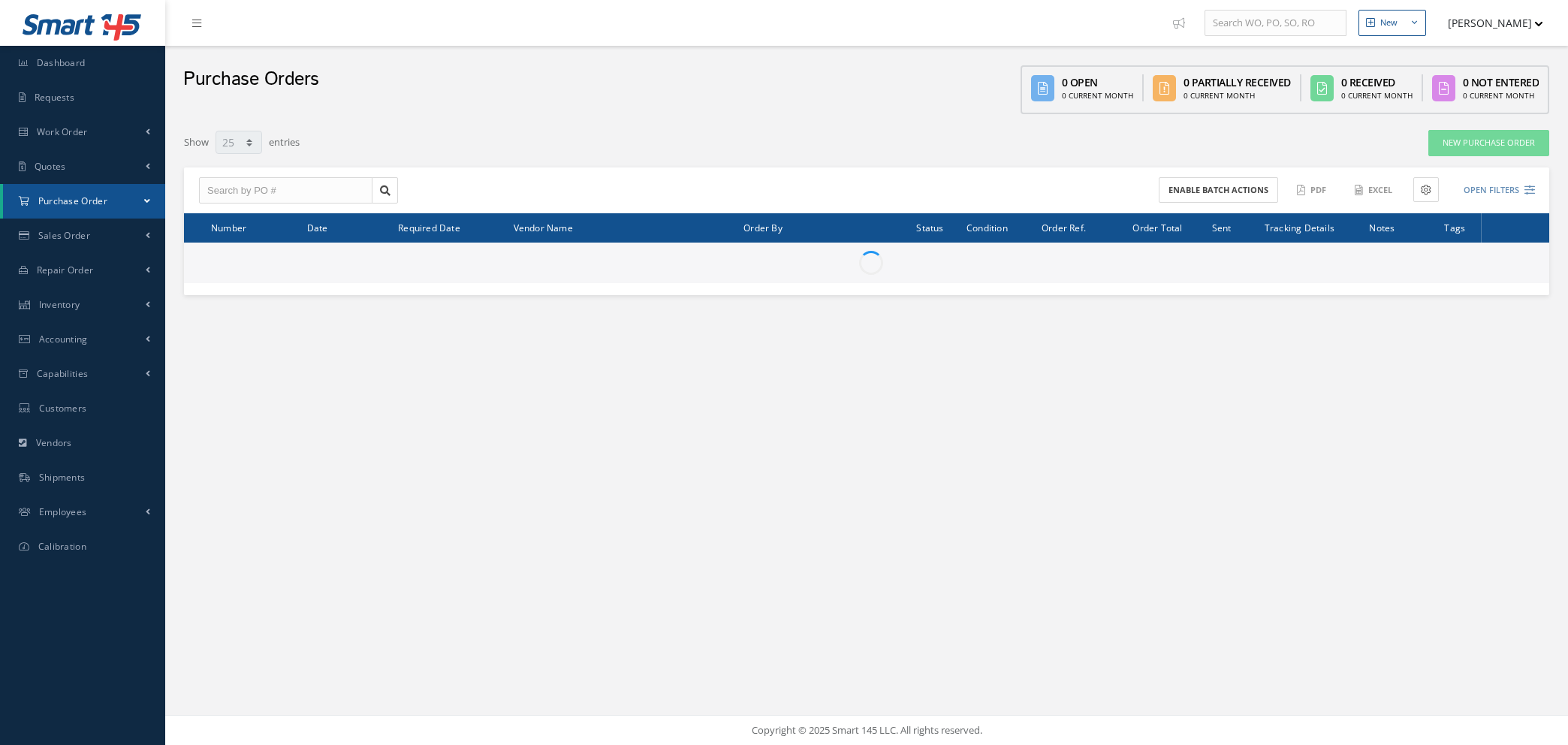
select select "25"
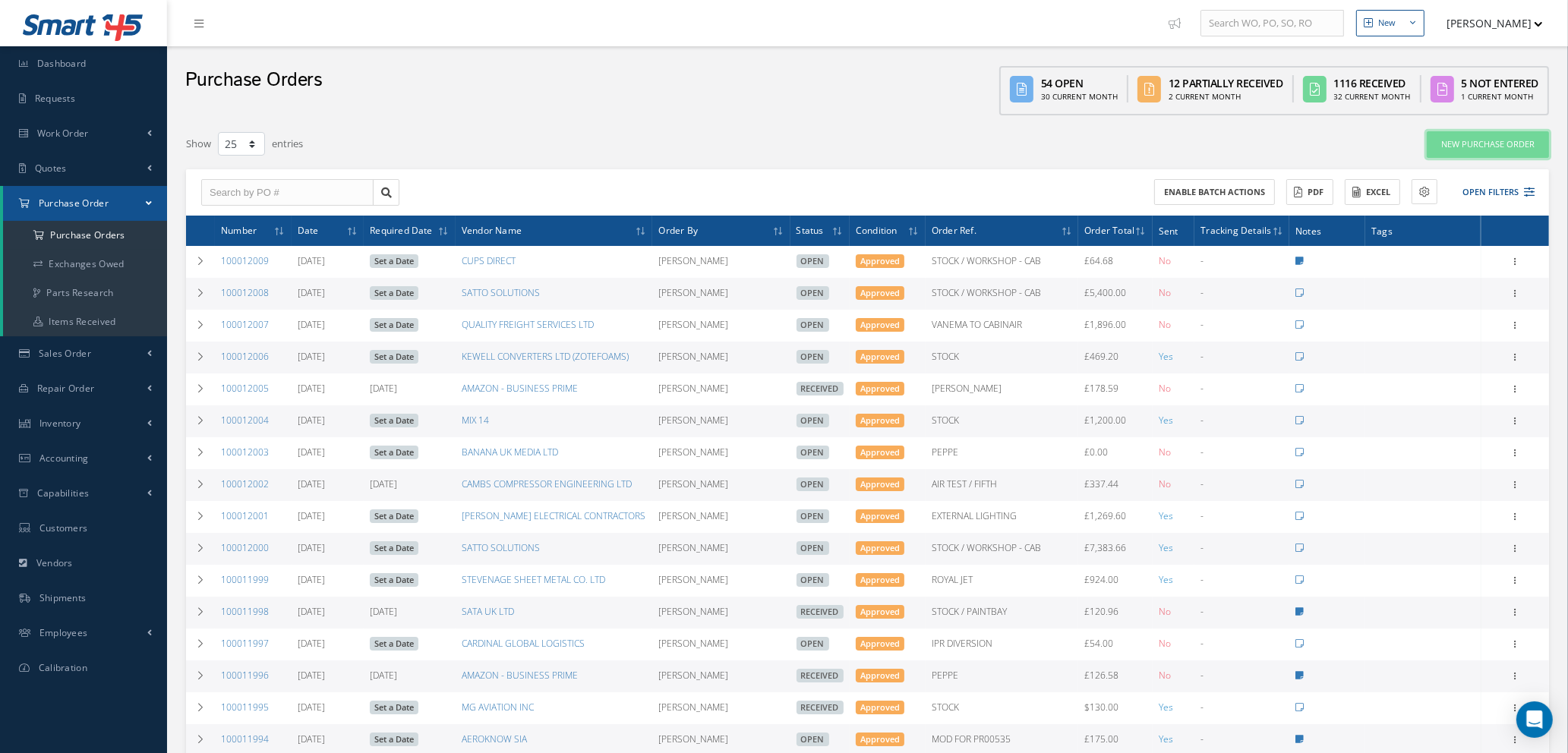
click at [1489, 142] on link "New Purchase Order" at bounding box center [1488, 144] width 122 height 26
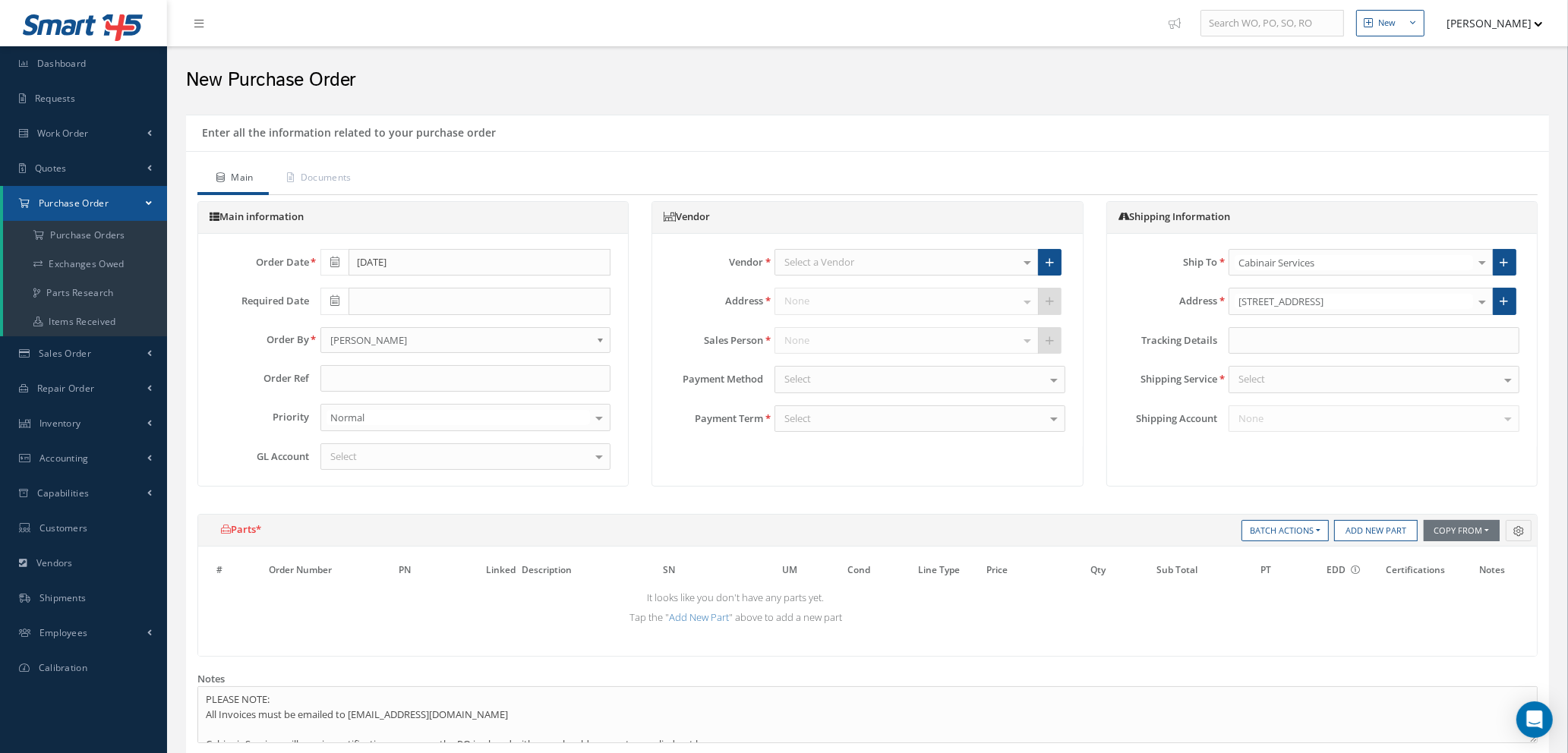
drag, startPoint x: 846, startPoint y: 243, endPoint x: 859, endPoint y: 262, distance: 23.0
click at [846, 244] on div "Vendor Select a Vendor 365 AEROSPACE 4 CYTE UK LTD 53 NORTH AVIATION LTD A & R …" at bounding box center [867, 340] width 430 height 214
click at [859, 262] on div "Select a Vendor" at bounding box center [906, 262] width 264 height 27
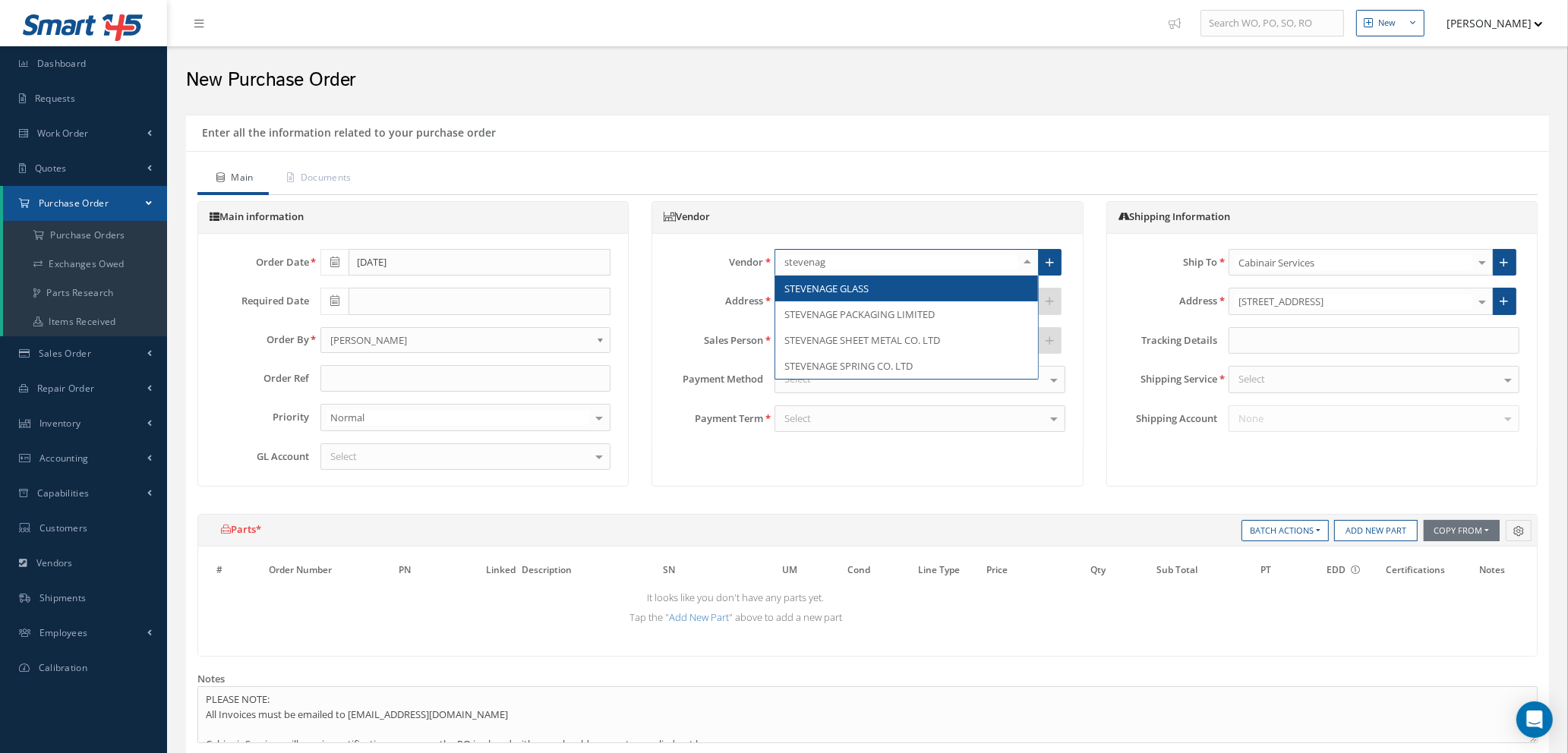
type input "stevenage"
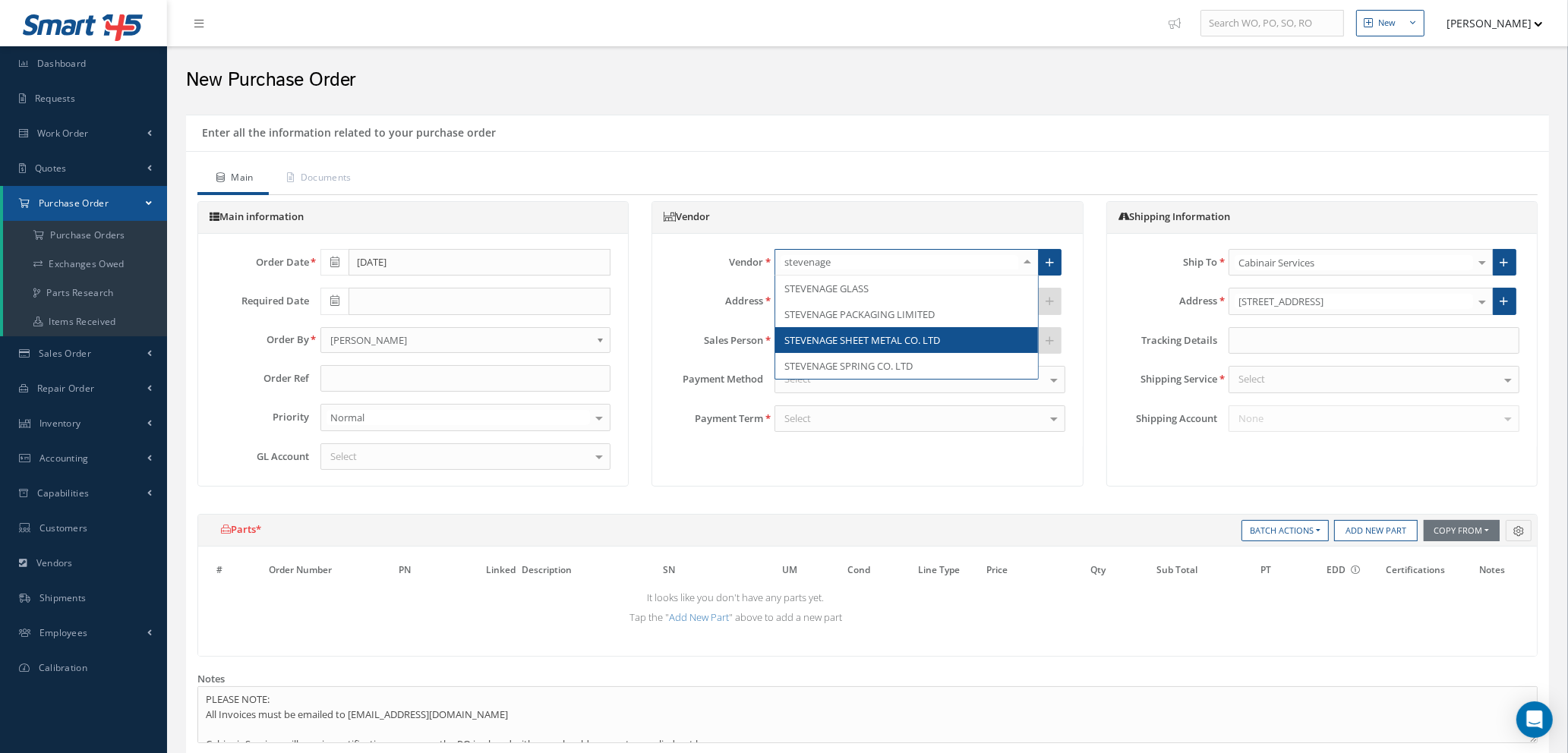
click at [876, 340] on span "STEVENAGE SHEET METAL CO. LTD" at bounding box center [862, 340] width 156 height 14
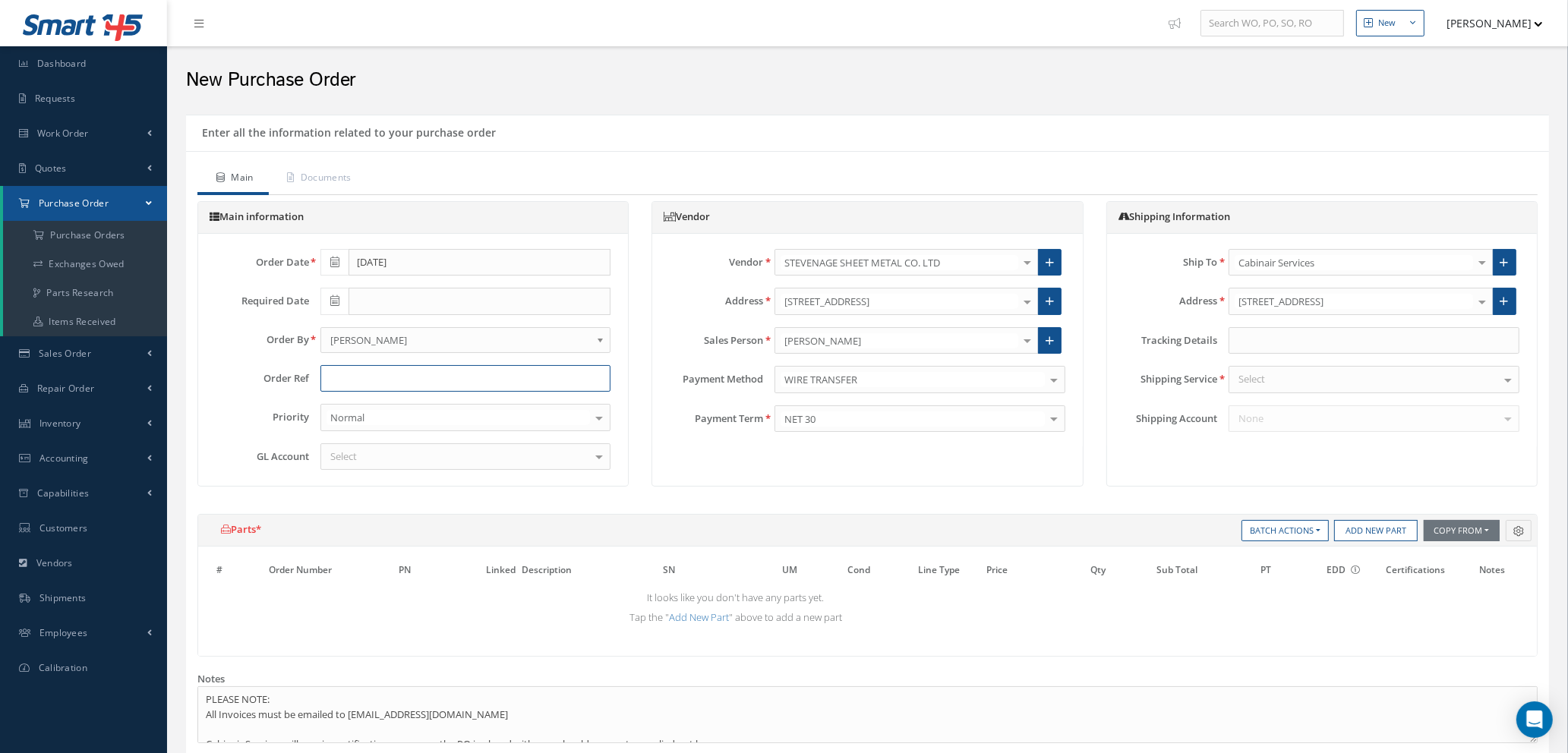
click at [370, 375] on input "text" at bounding box center [465, 378] width 291 height 27
type input "W"
type input "ROYAL JET"
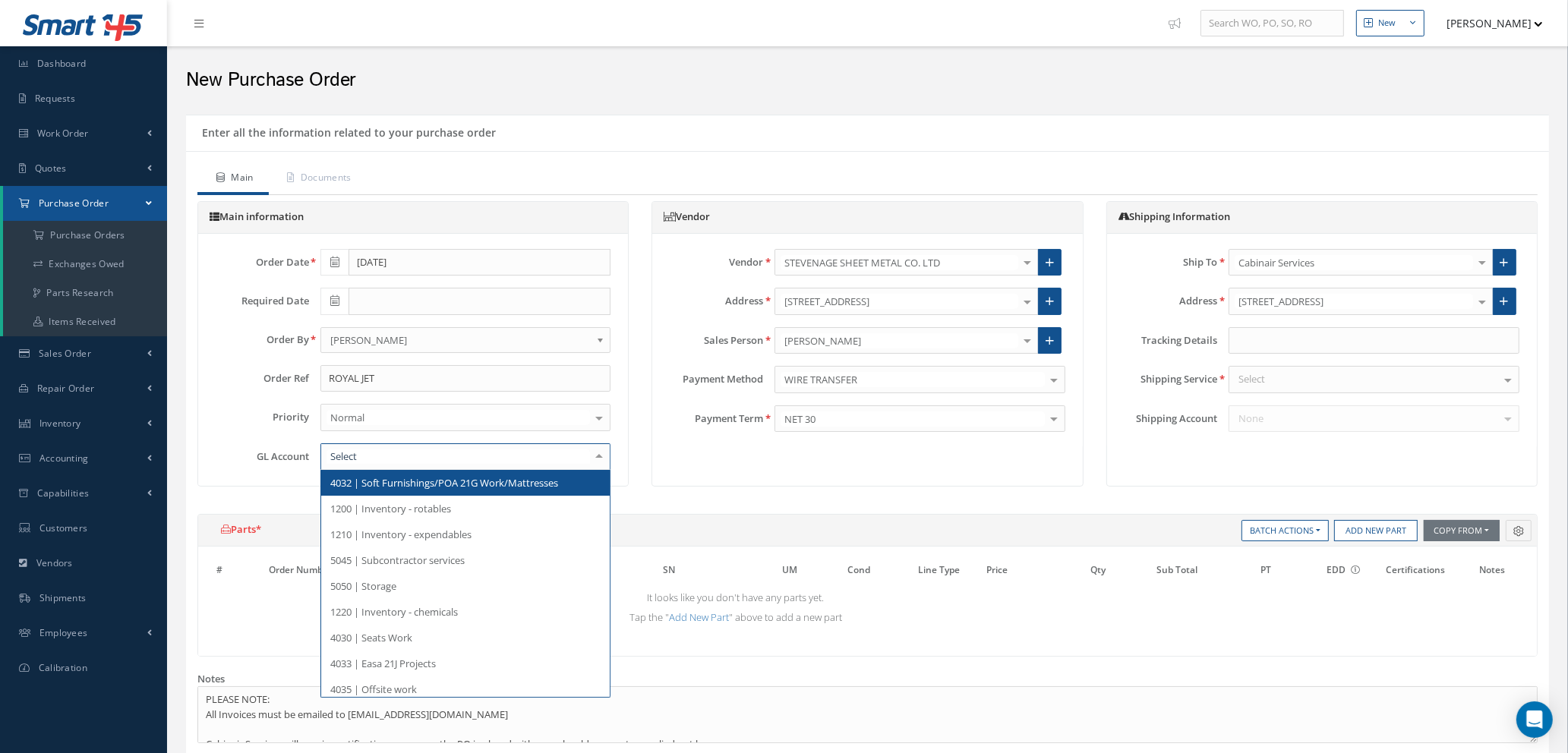
click at [447, 457] on div at bounding box center [465, 457] width 291 height 27
type input "504"
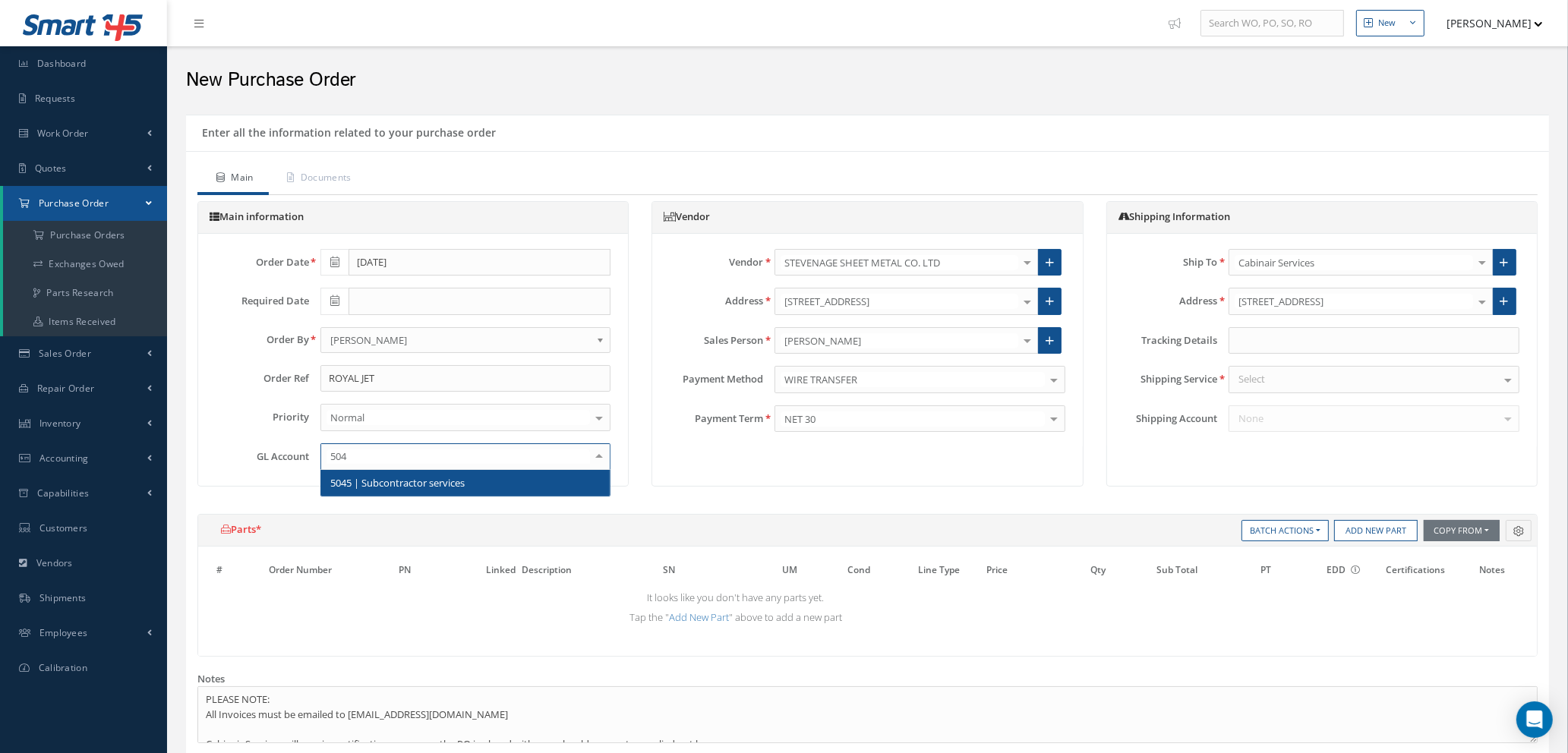
click at [434, 482] on span "5045 | Subcontractor services" at bounding box center [397, 483] width 135 height 14
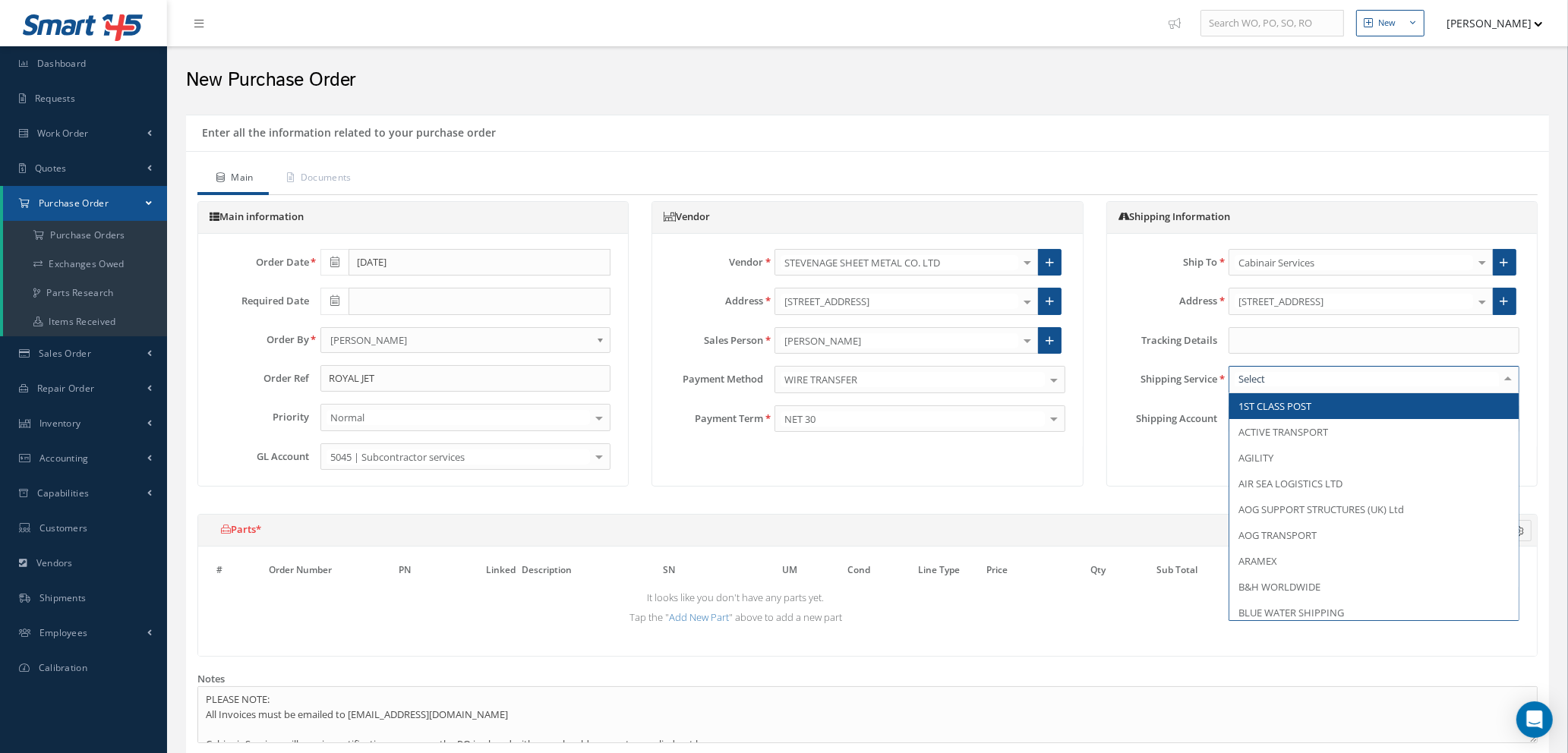
click at [1308, 382] on div at bounding box center [1374, 379] width 291 height 27
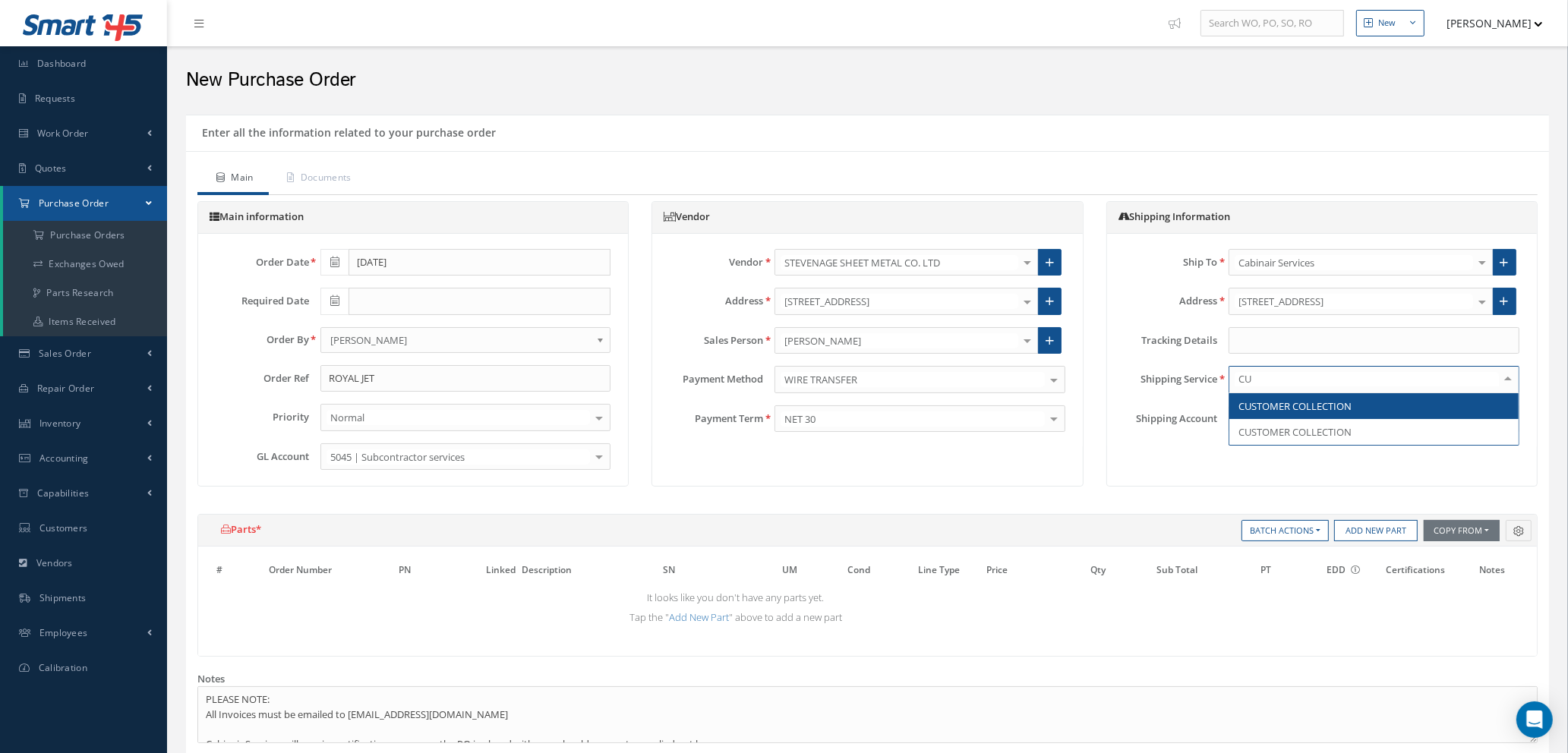
type input "CUS"
click at [1296, 406] on span "CUSTOMER COLLECTION" at bounding box center [1295, 406] width 114 height 14
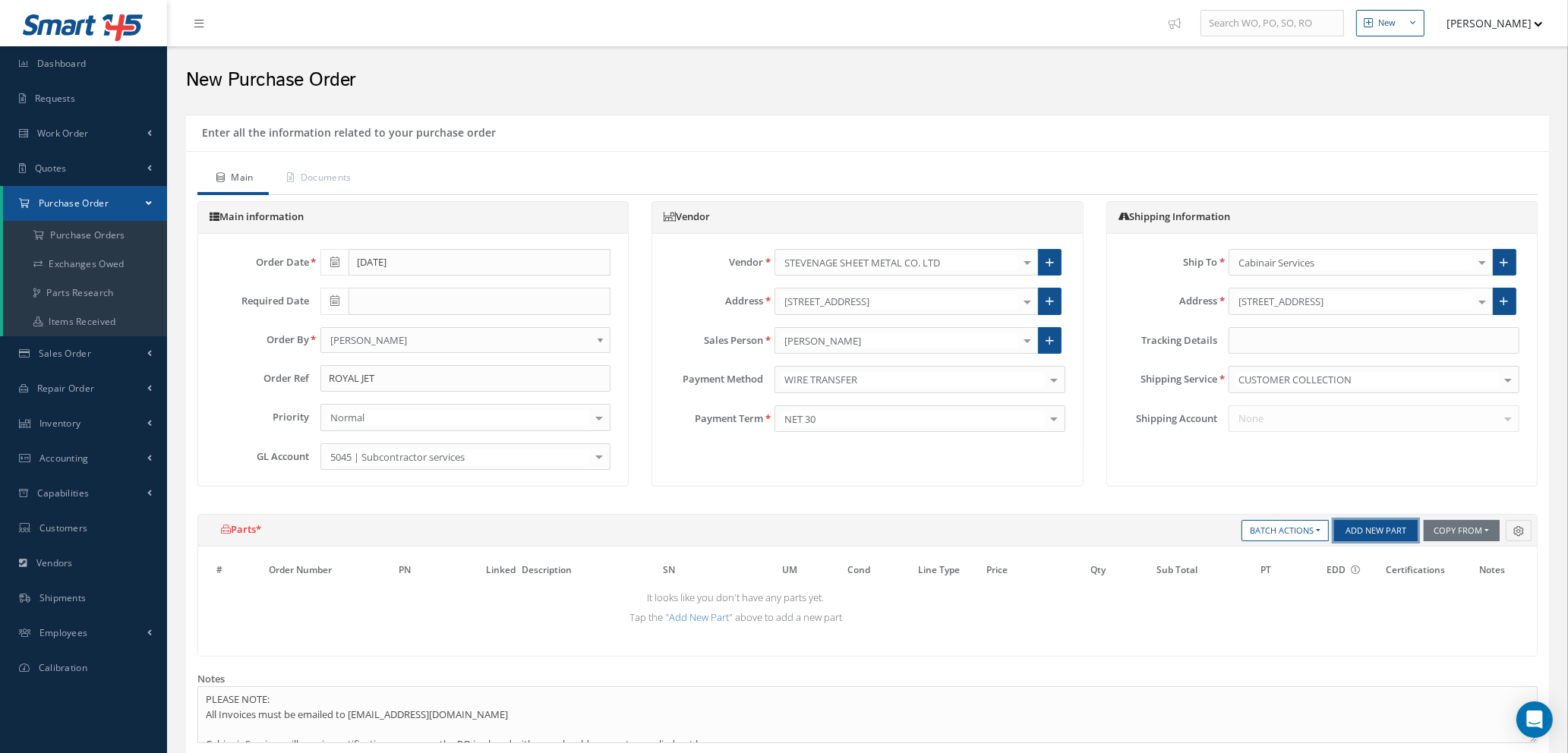
click at [1385, 527] on button "Add New Part" at bounding box center [1376, 530] width 84 height 21
select select "1"
select select "5"
select select "7"
select select "1"
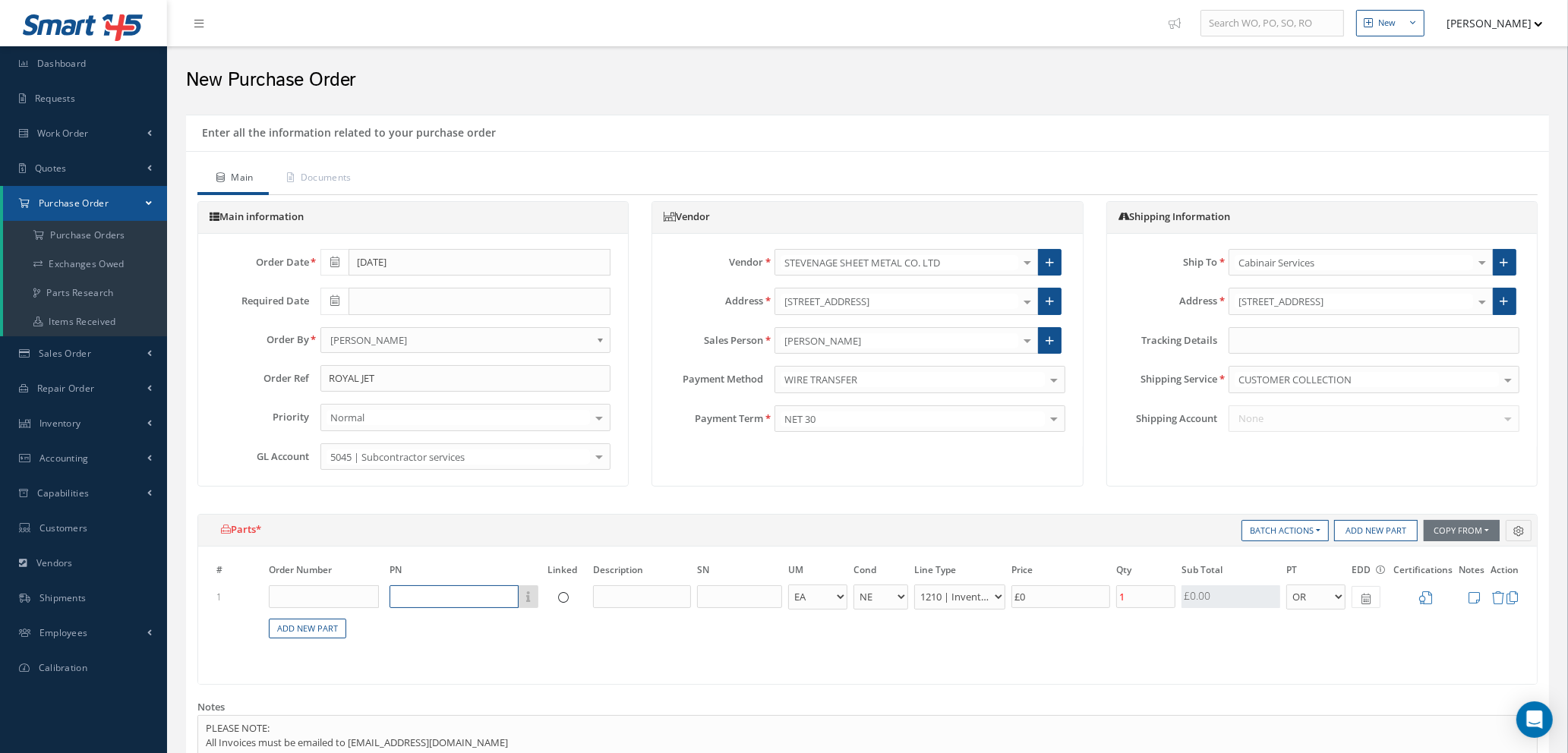
click at [436, 586] on input "text" at bounding box center [454, 597] width 129 height 23
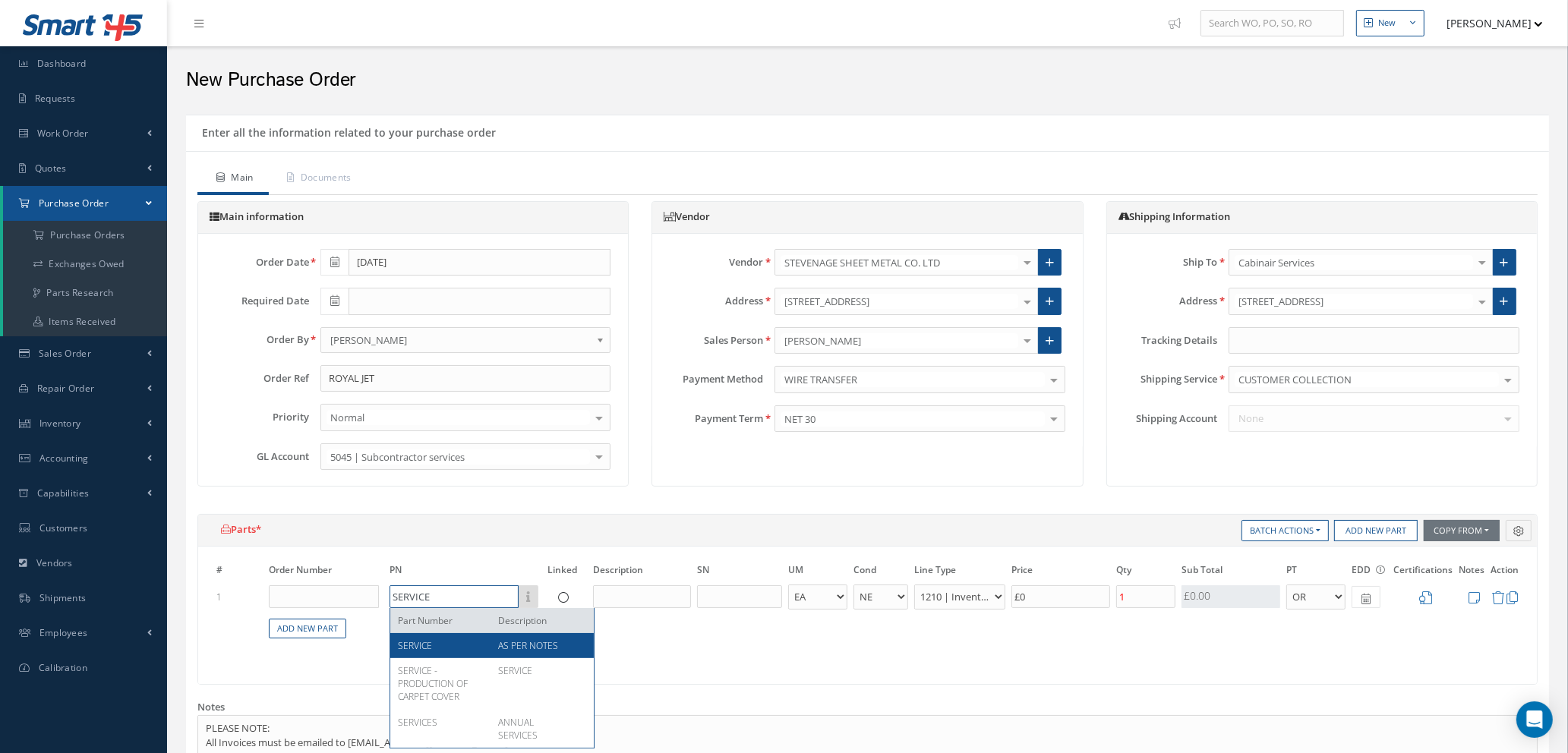
type input "SERVICE"
click at [443, 651] on div "SERVICE" at bounding box center [442, 646] width 89 height 13
type input "£2,367.1"
type input "AS PER NOTES"
select select "112"
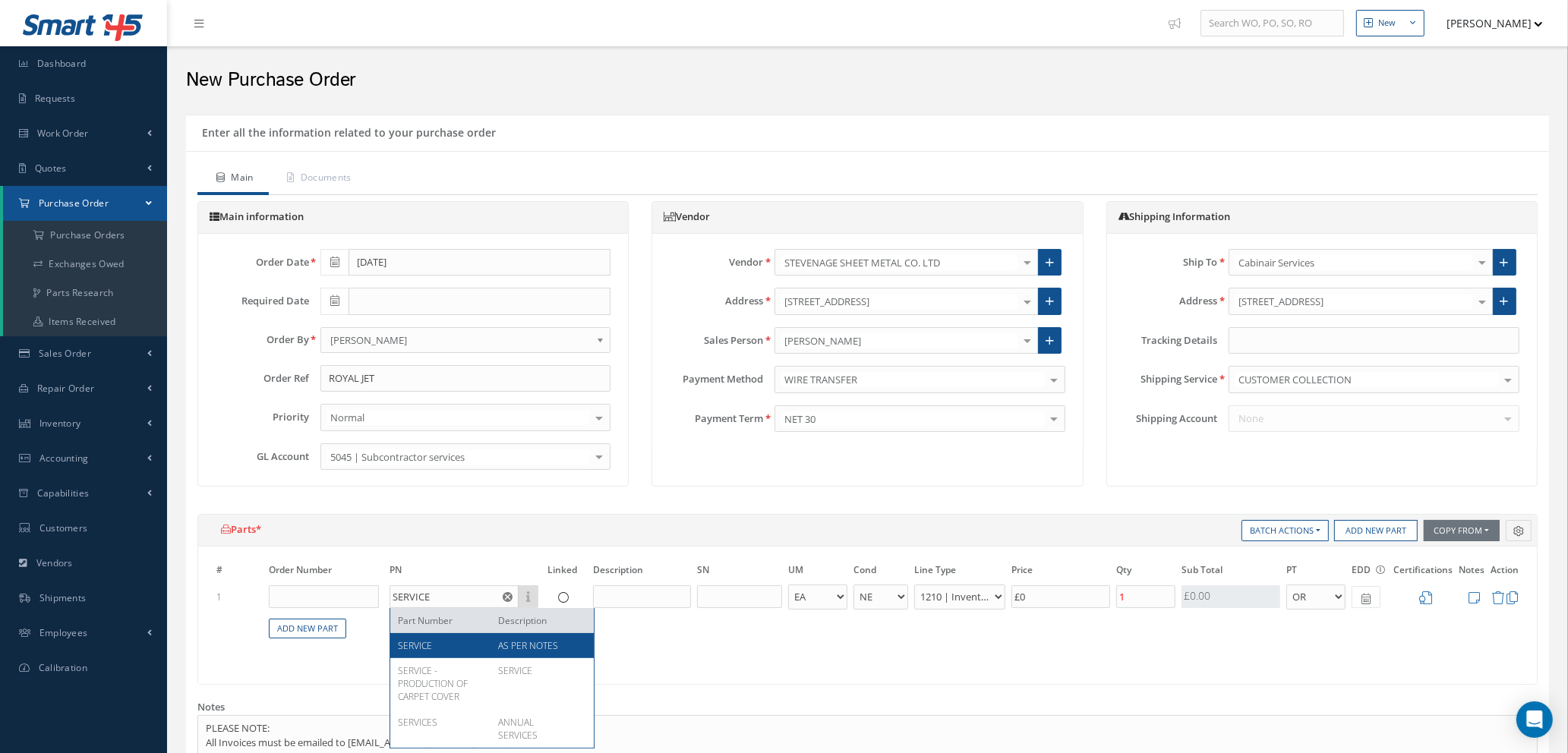
type input "£11,835.5"
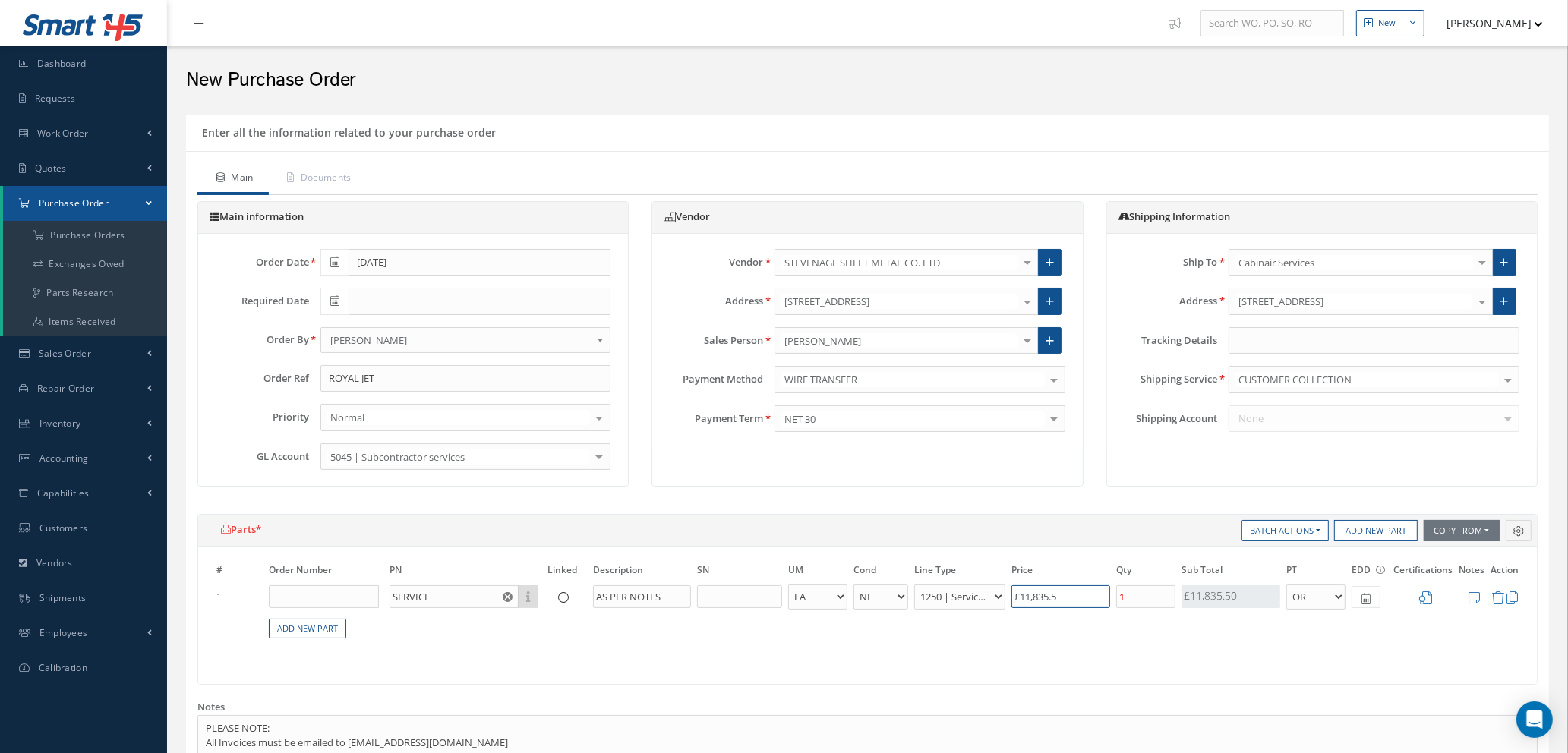
drag, startPoint x: 1076, startPoint y: 601, endPoint x: 842, endPoint y: 570, distance: 236.0
click at [869, 583] on tr "1 SERVICE Part Number Description AS PER NOTES - BAG BX CA RL EA FT HR IN KG LM…" at bounding box center [868, 597] width 1308 height 28
type input "£0"
type input "£0.00"
click at [1428, 596] on icon at bounding box center [1425, 597] width 13 height 13
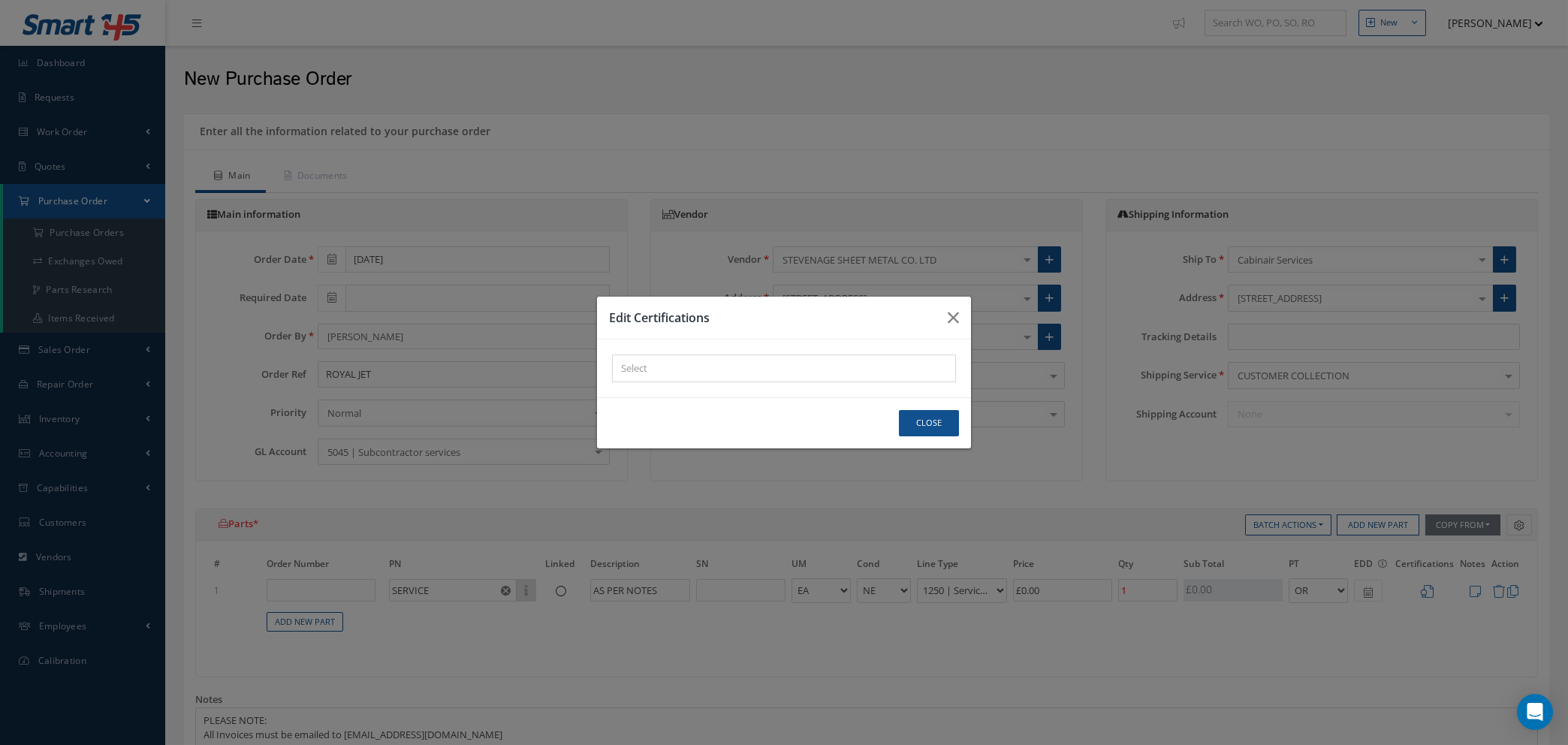
click at [721, 372] on div "× Loading..." at bounding box center [783, 368] width 344 height 28
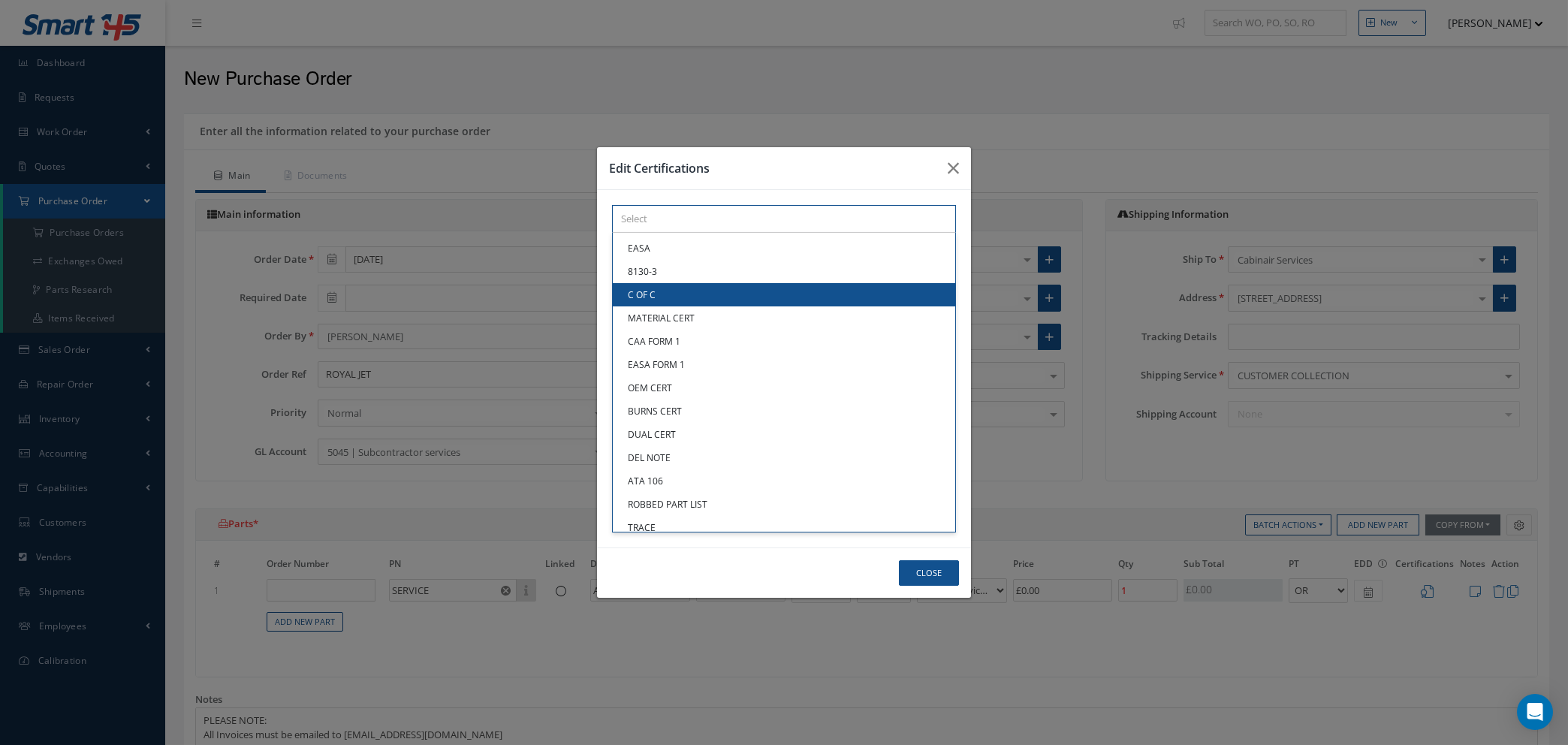
click at [696, 297] on link "C OF C" at bounding box center [784, 294] width 343 height 23
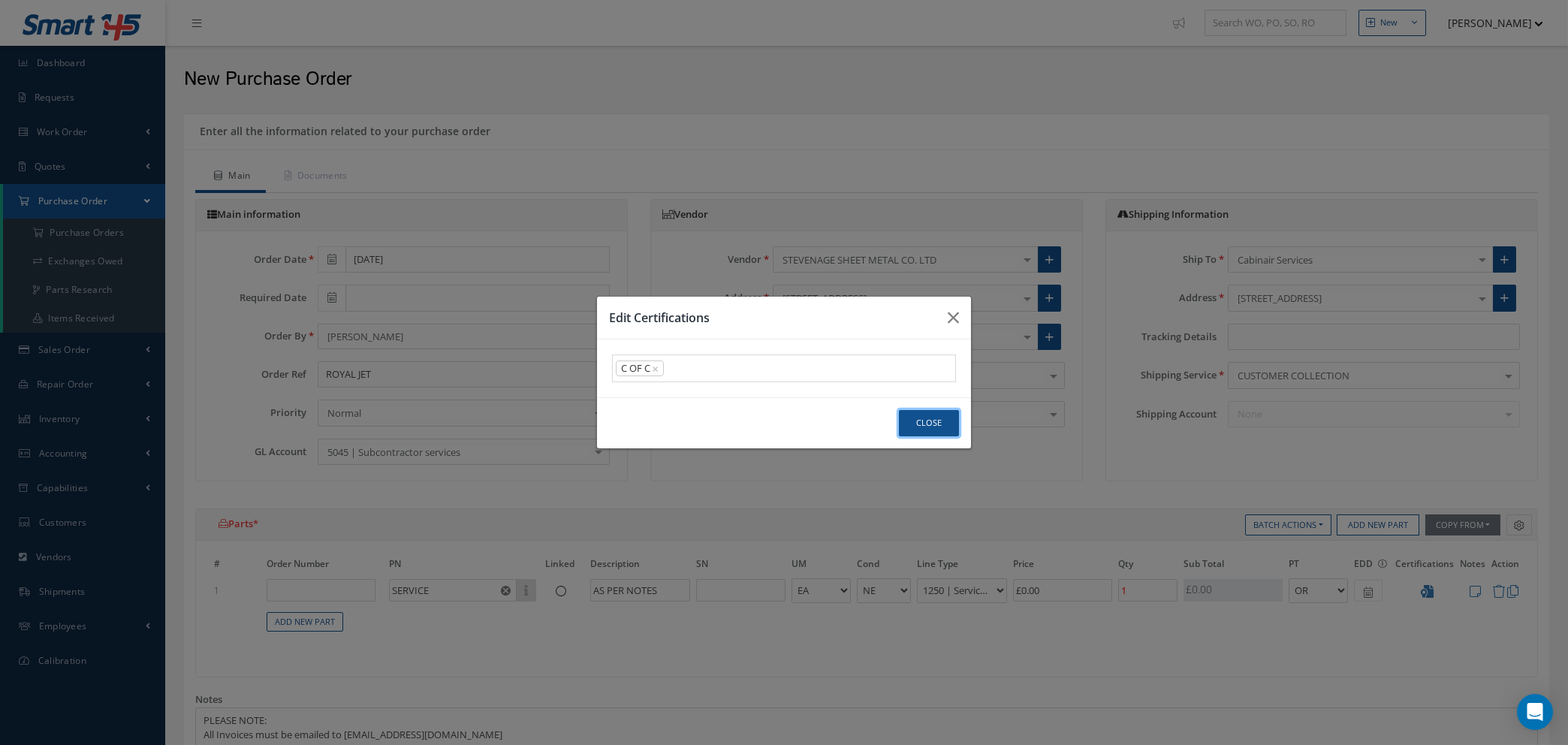
click at [949, 431] on button "Close" at bounding box center [928, 423] width 60 height 26
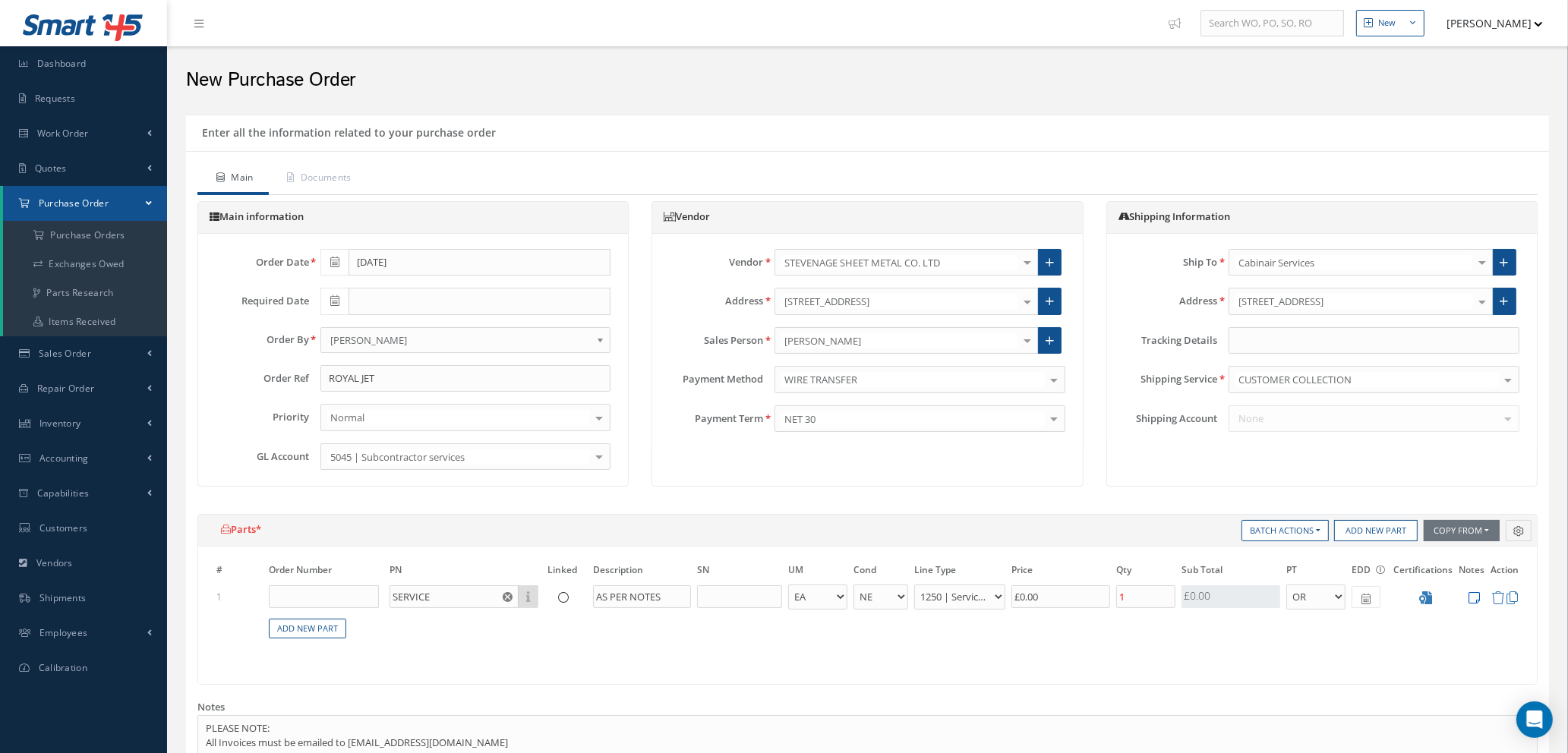
click at [1473, 591] on icon at bounding box center [1474, 597] width 11 height 13
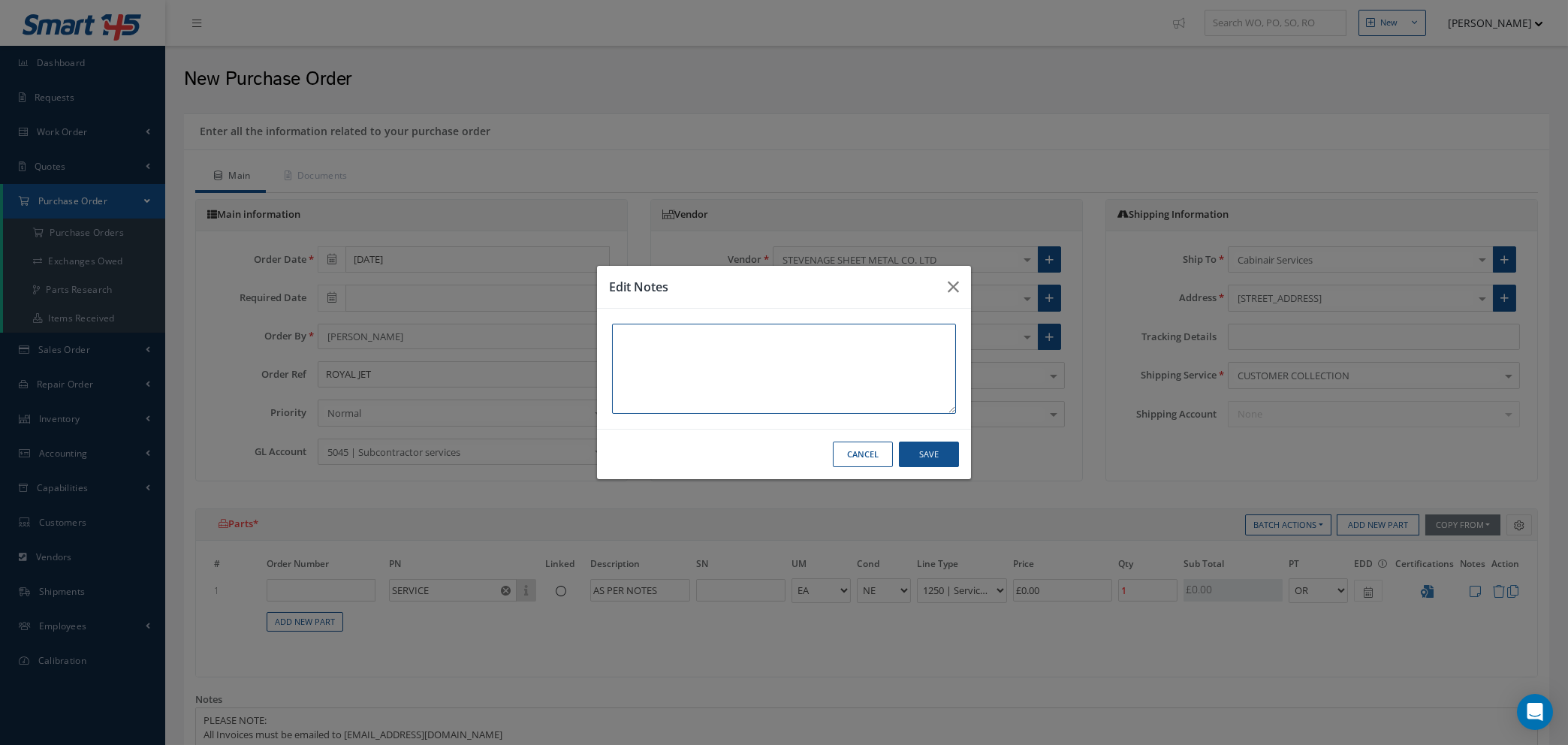
click at [653, 342] on textarea at bounding box center [783, 369] width 344 height 91
type textarea "WELDING OF FEET SUPPLIED"
click at [925, 457] on button "Save" at bounding box center [928, 455] width 60 height 26
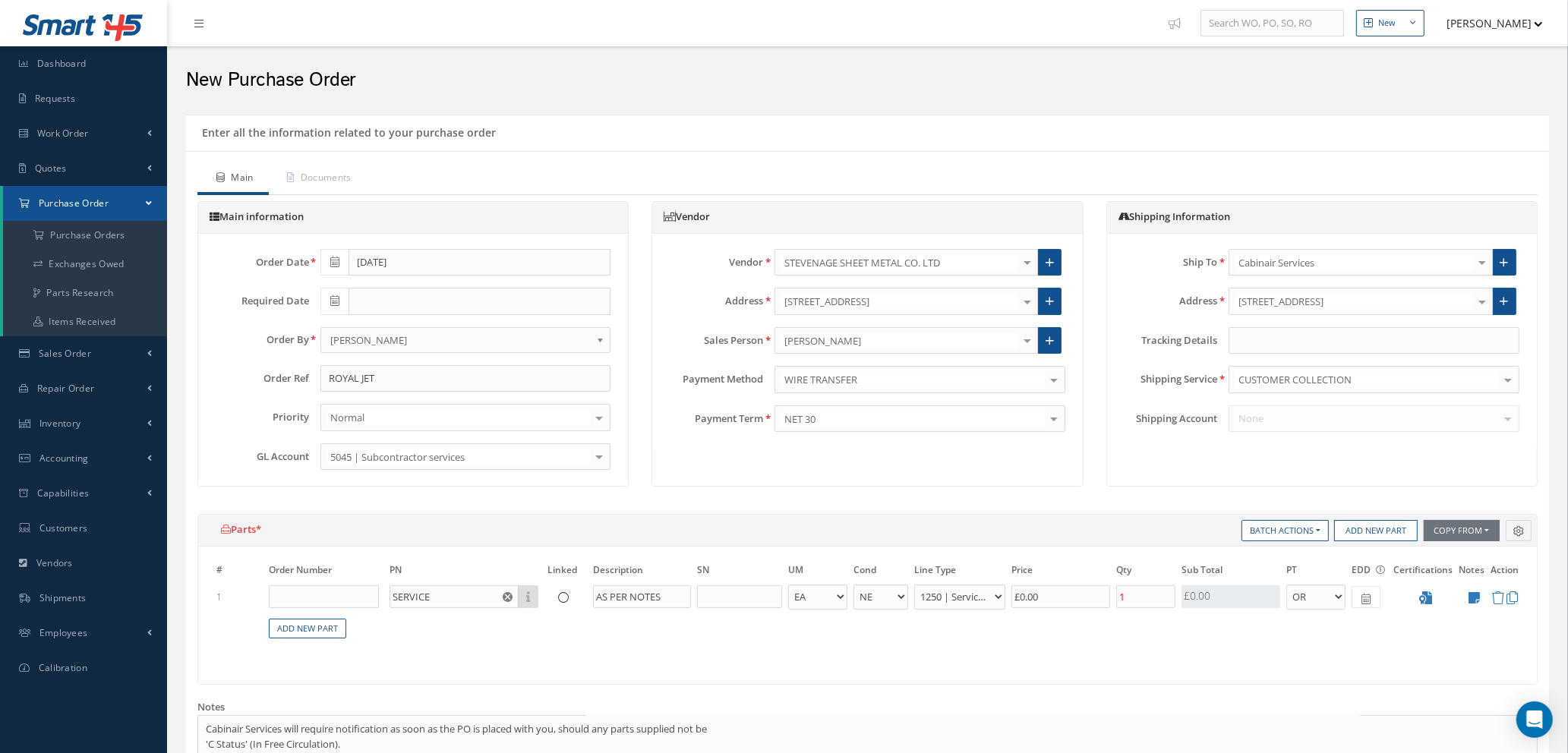
click at [336, 297] on icon at bounding box center [334, 301] width 9 height 11
click at [377, 417] on td "16" at bounding box center [377, 419] width 23 height 23
type input "[DATE]"
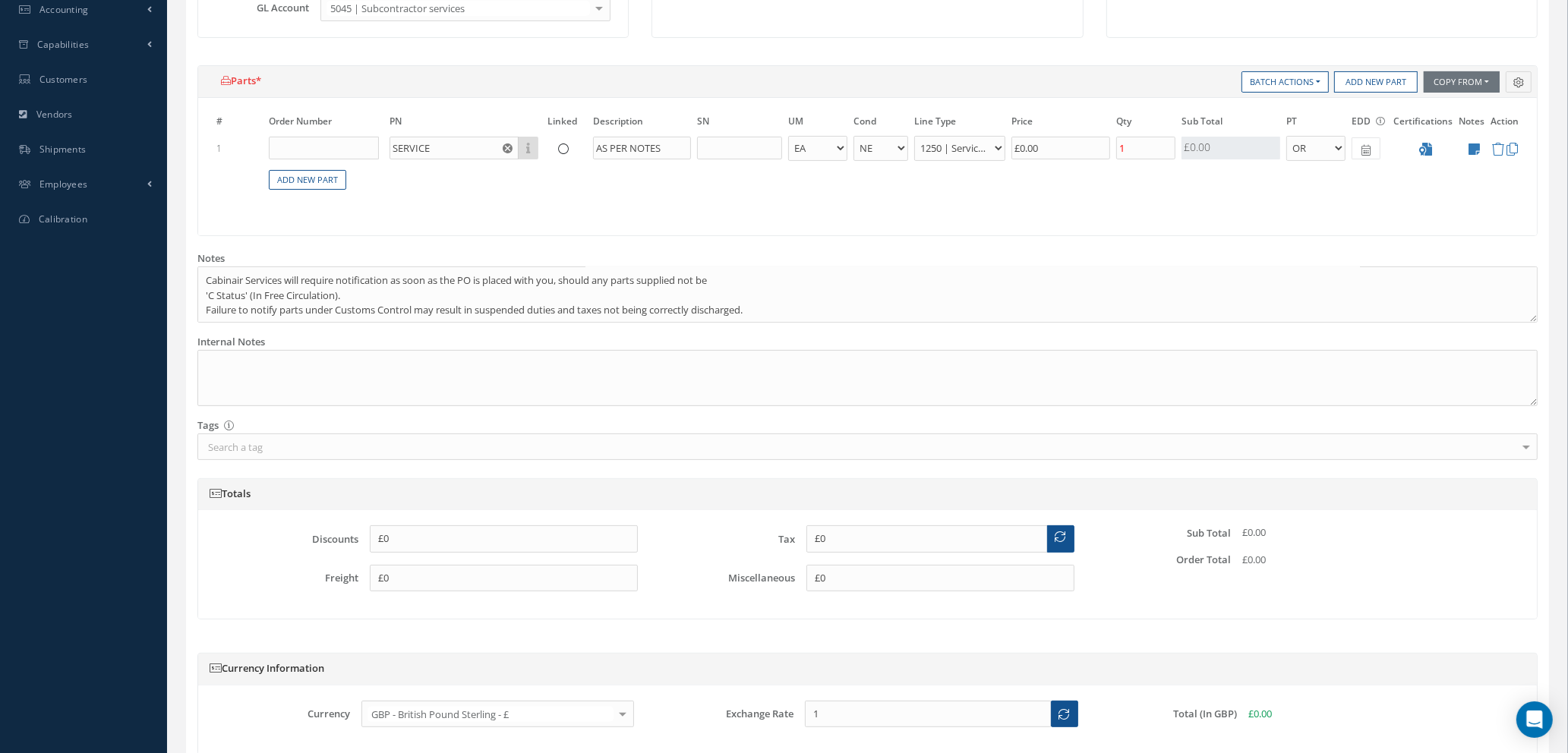
scroll to position [242, 0]
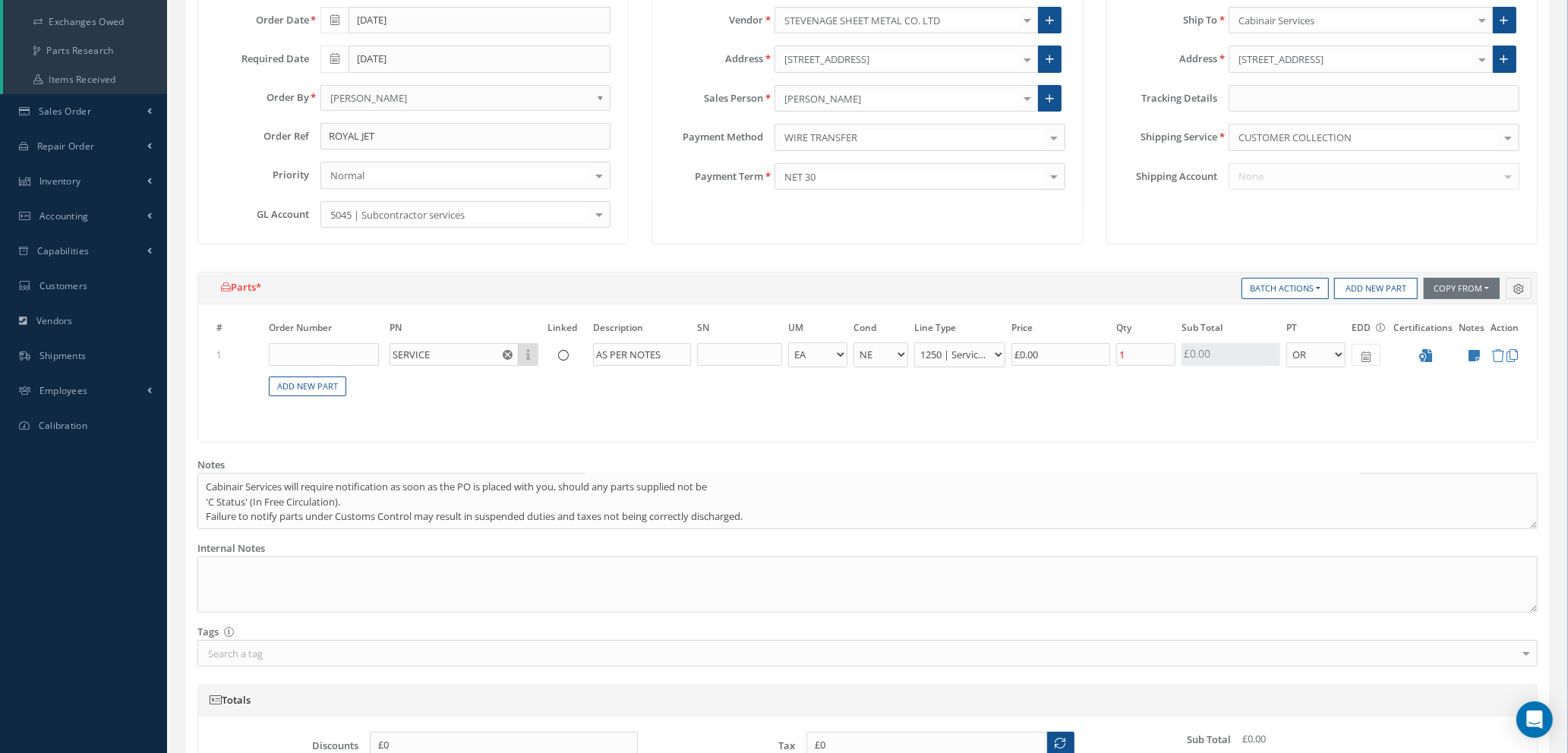
click at [1374, 354] on span at bounding box center [1366, 355] width 29 height 22
click at [1391, 469] on td "15" at bounding box center [1387, 470] width 23 height 23
type input "[DATE]"
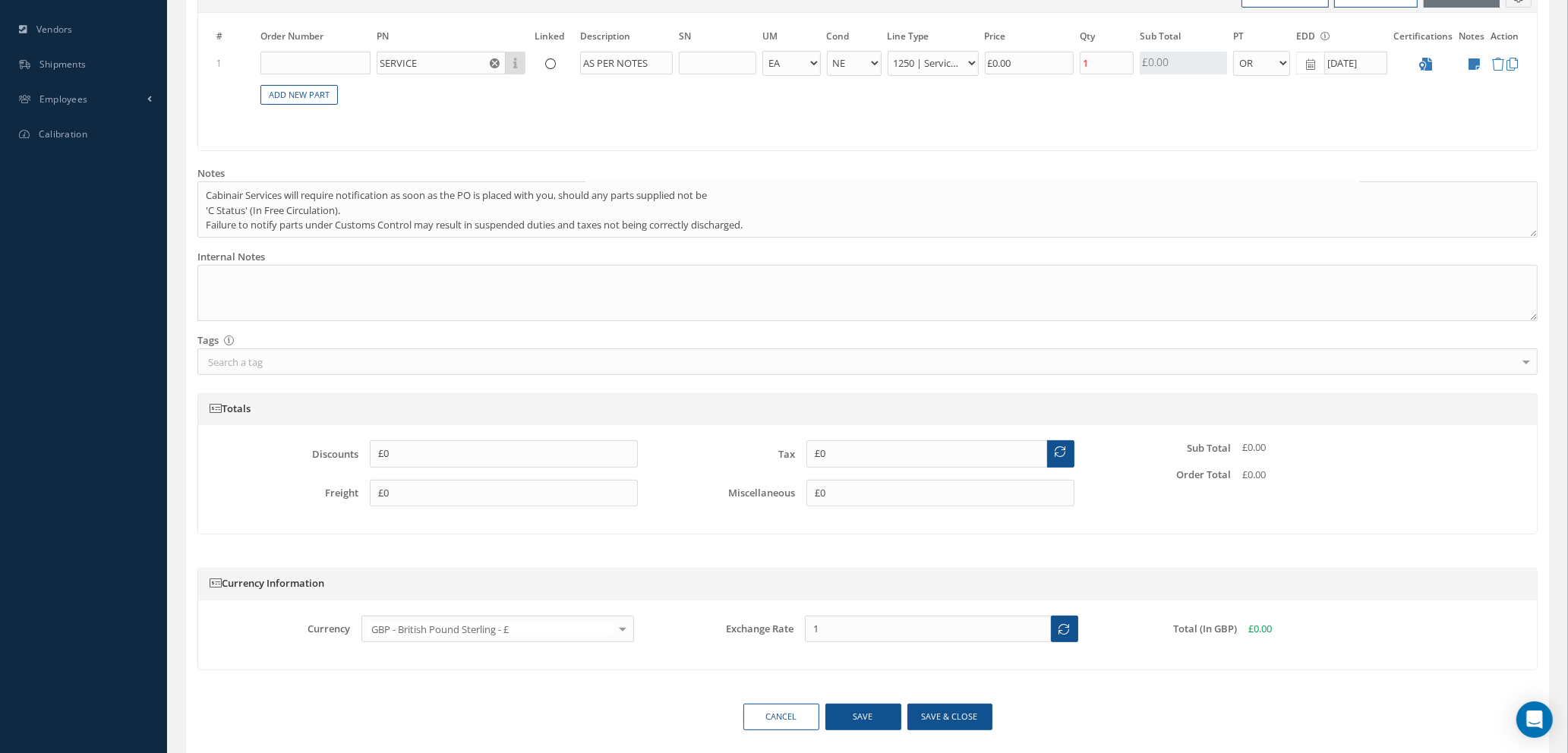
scroll to position [584, 0]
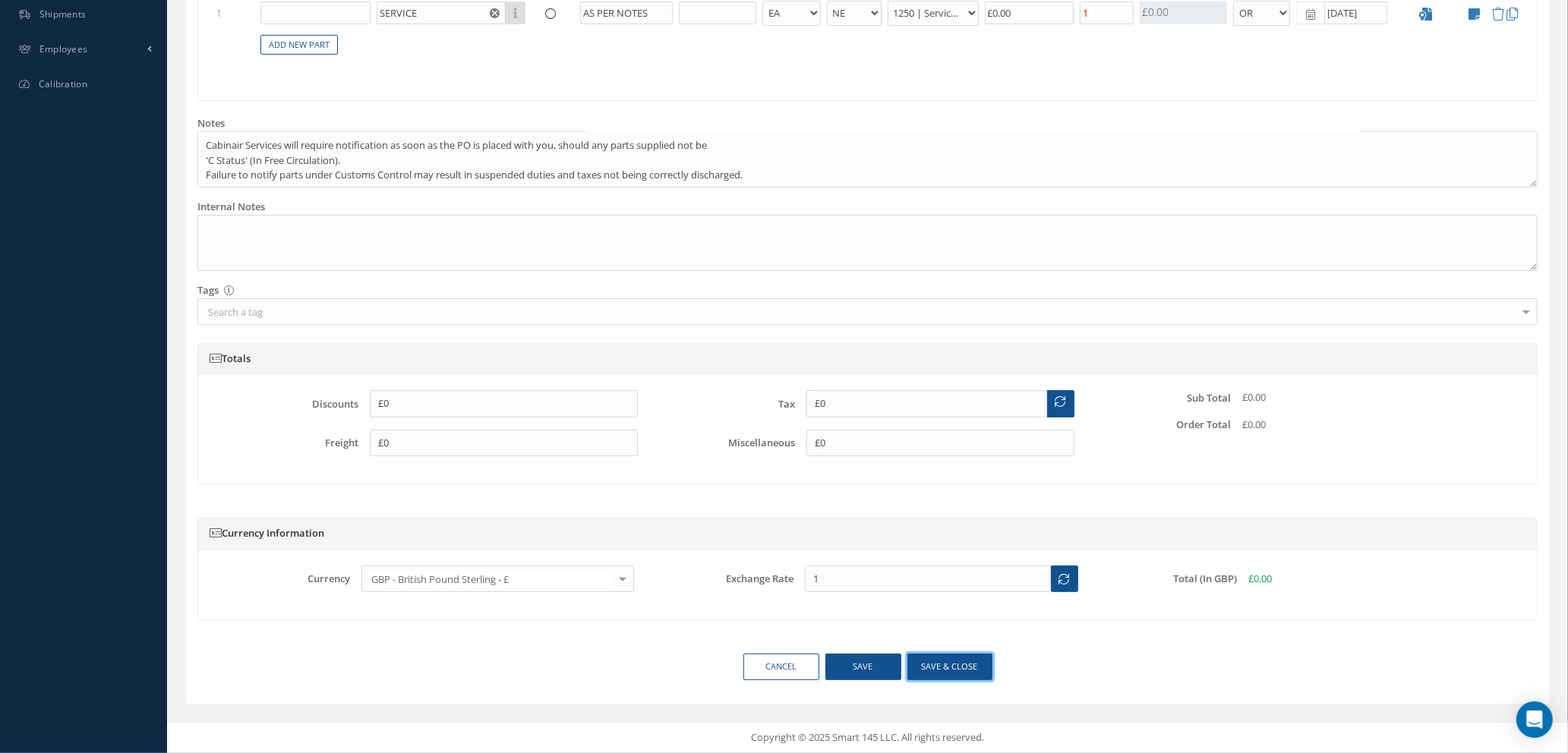
click at [934, 667] on button "Save & close" at bounding box center [950, 667] width 85 height 26
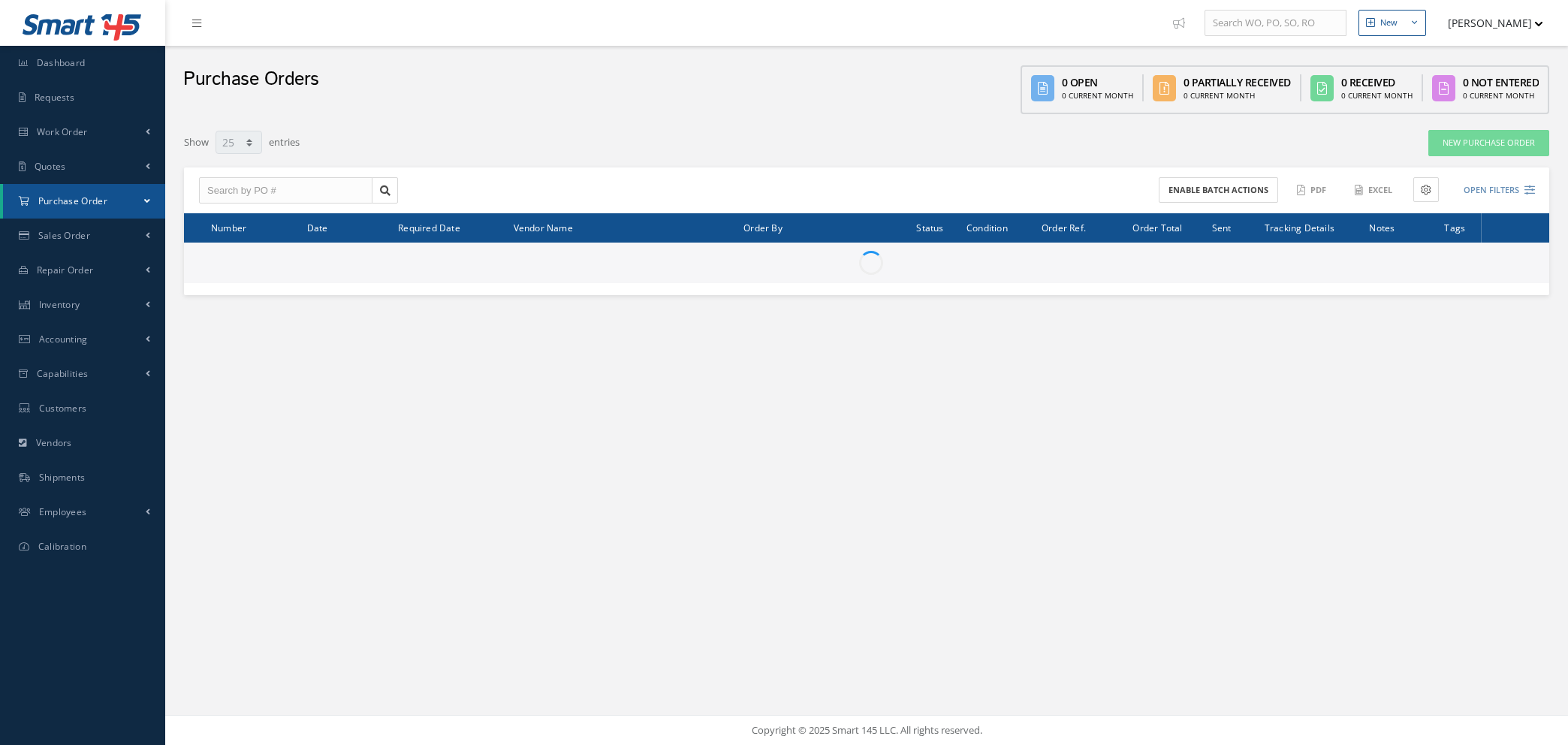
select select "25"
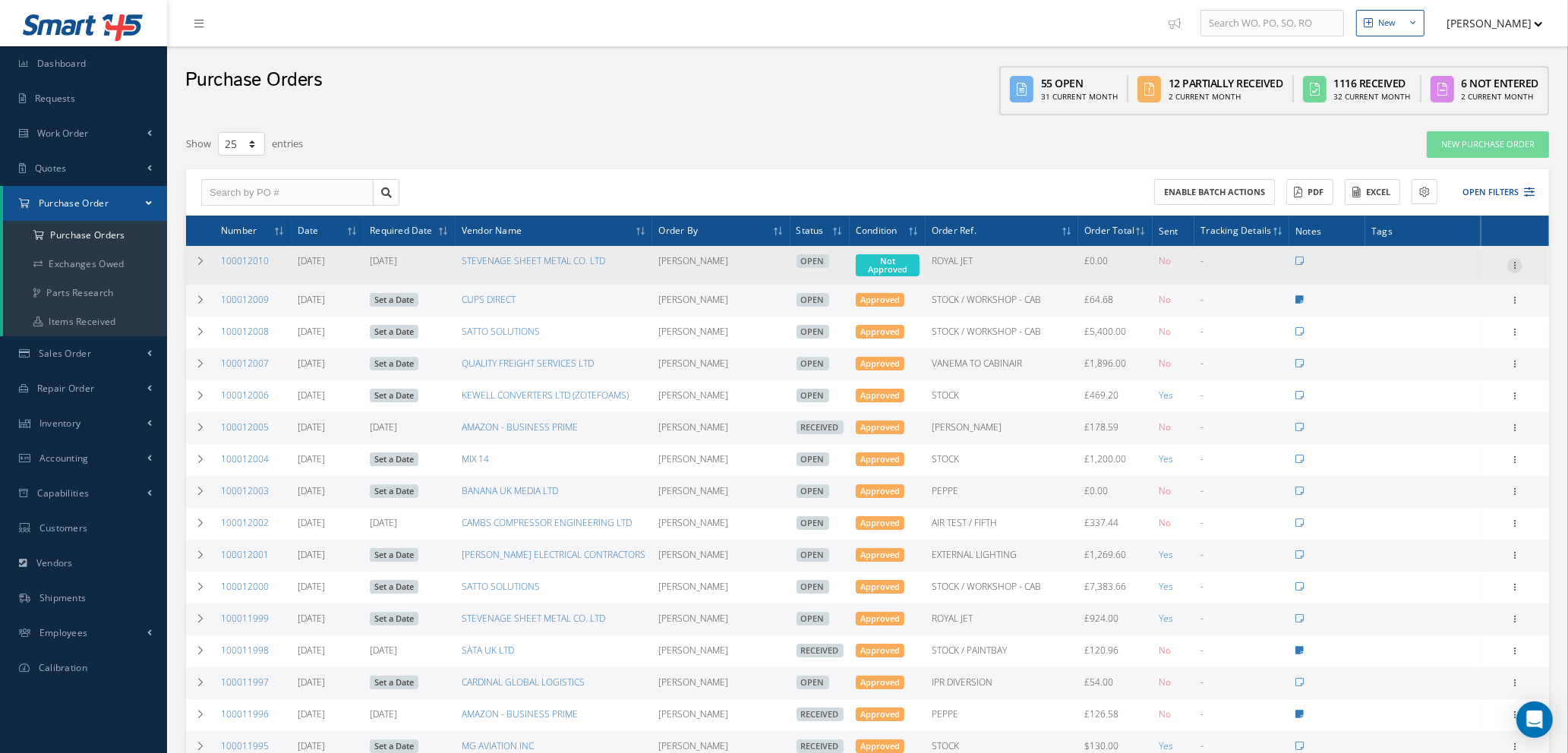
click at [1517, 260] on icon at bounding box center [1514, 264] width 15 height 12
click at [1444, 273] on link "Enter/Update" at bounding box center [1445, 275] width 120 height 19
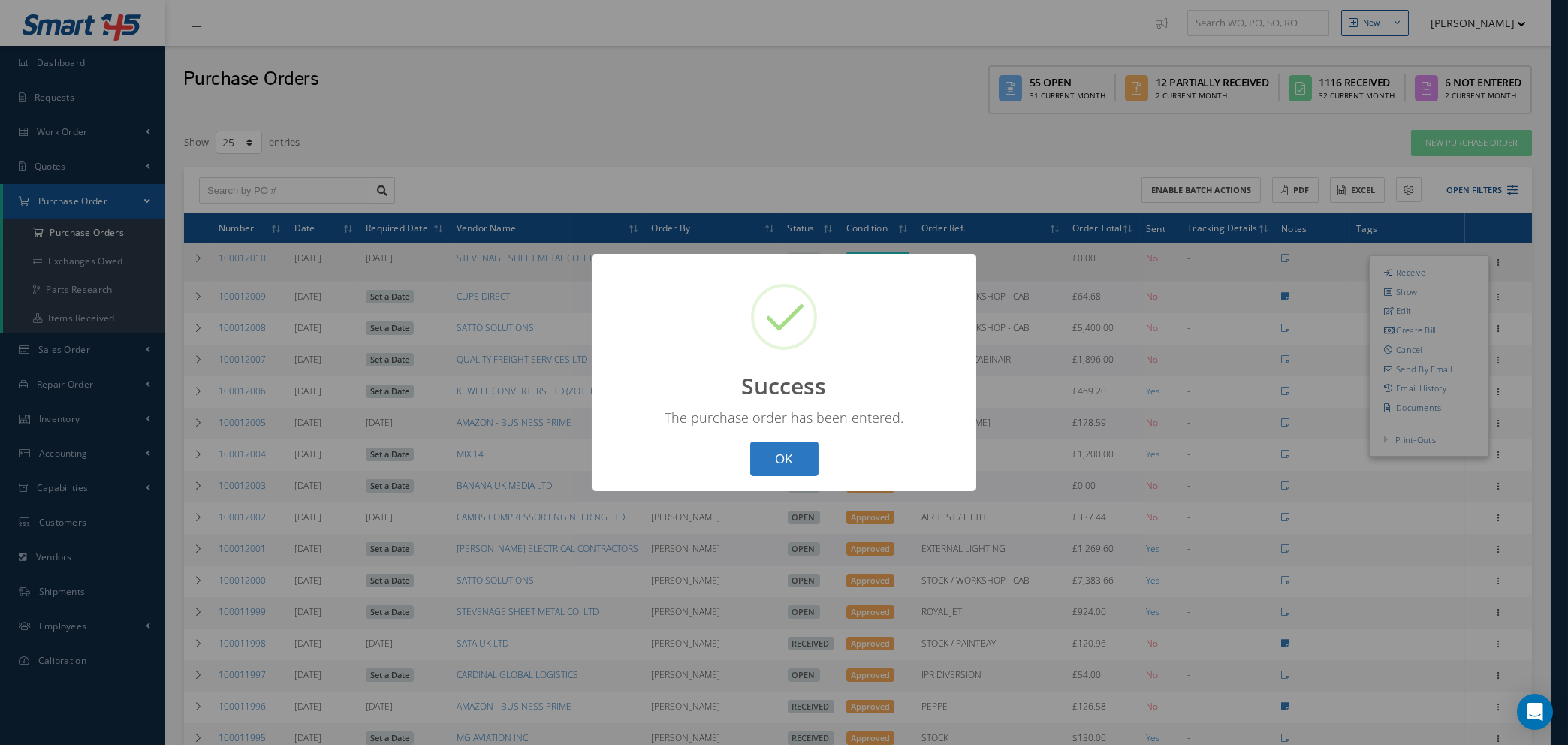
click at [799, 460] on button "OK" at bounding box center [784, 460] width 69 height 36
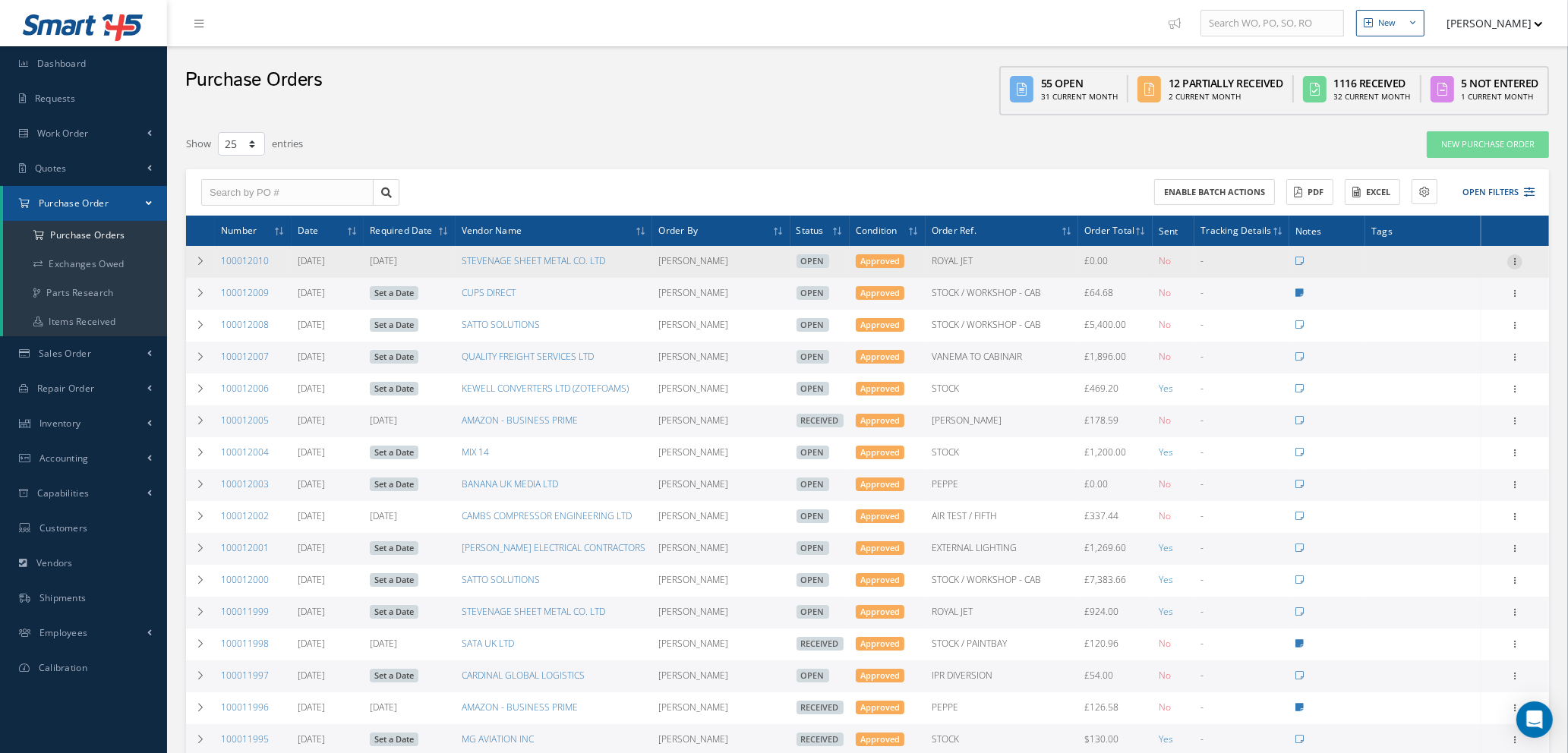
click at [1516, 255] on icon at bounding box center [1514, 260] width 15 height 12
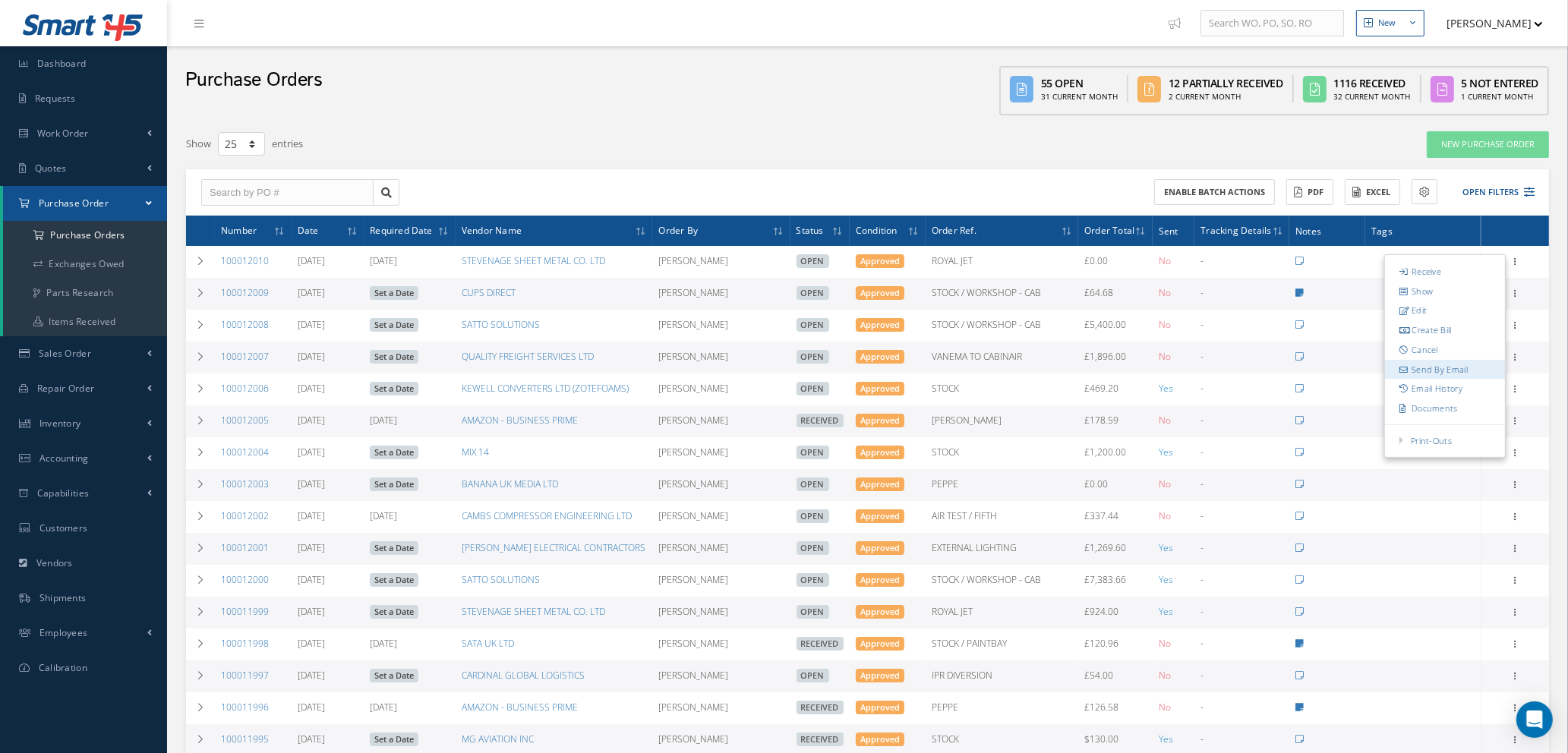
click at [1454, 372] on link "Send By Email" at bounding box center [1445, 369] width 120 height 19
type input "Reports from Purchase Order #100012010"
type textarea "Hiya, Please find Attached, our Purchase Order #100012010. If you have any ques…"
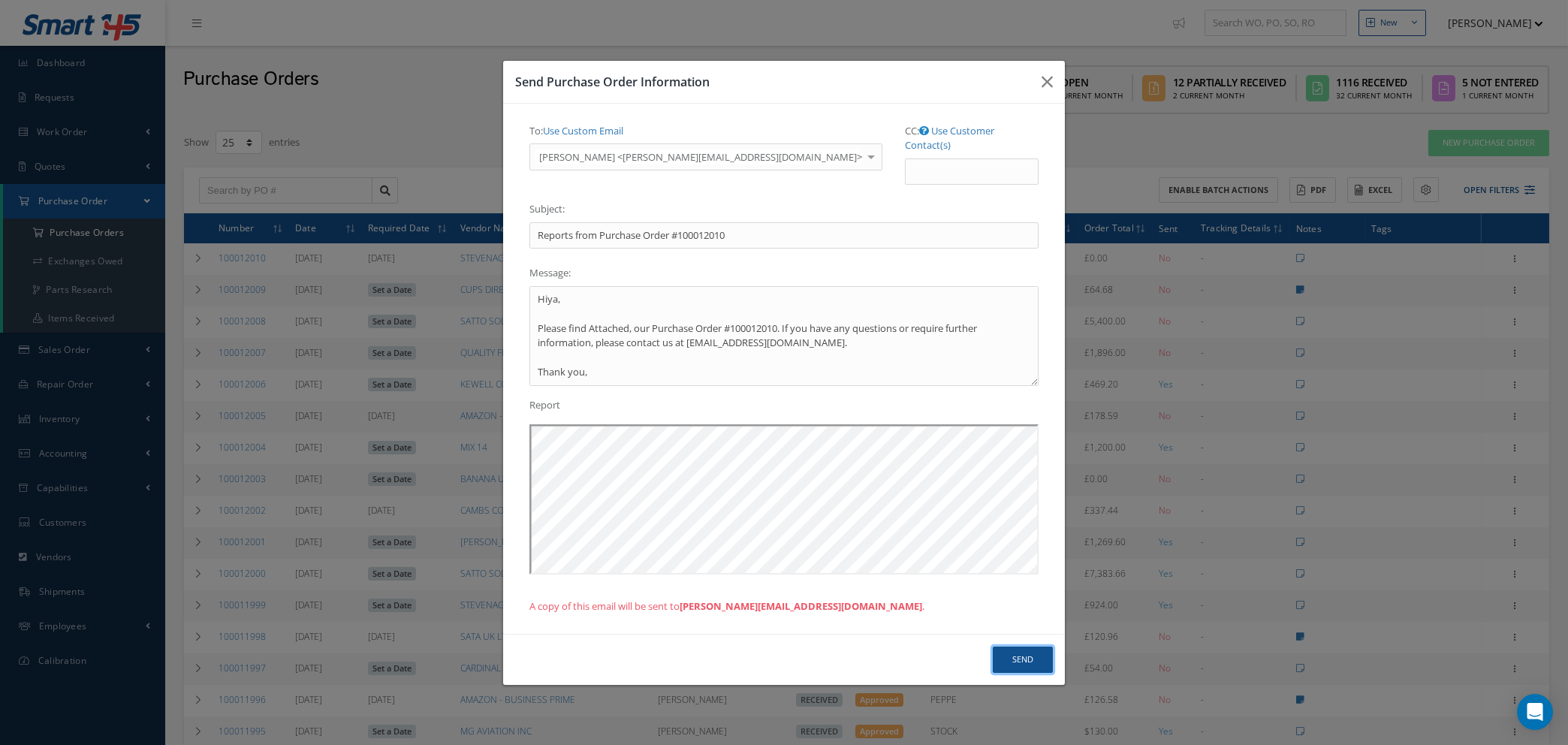
click at [1016, 653] on button "Send" at bounding box center [1022, 660] width 60 height 26
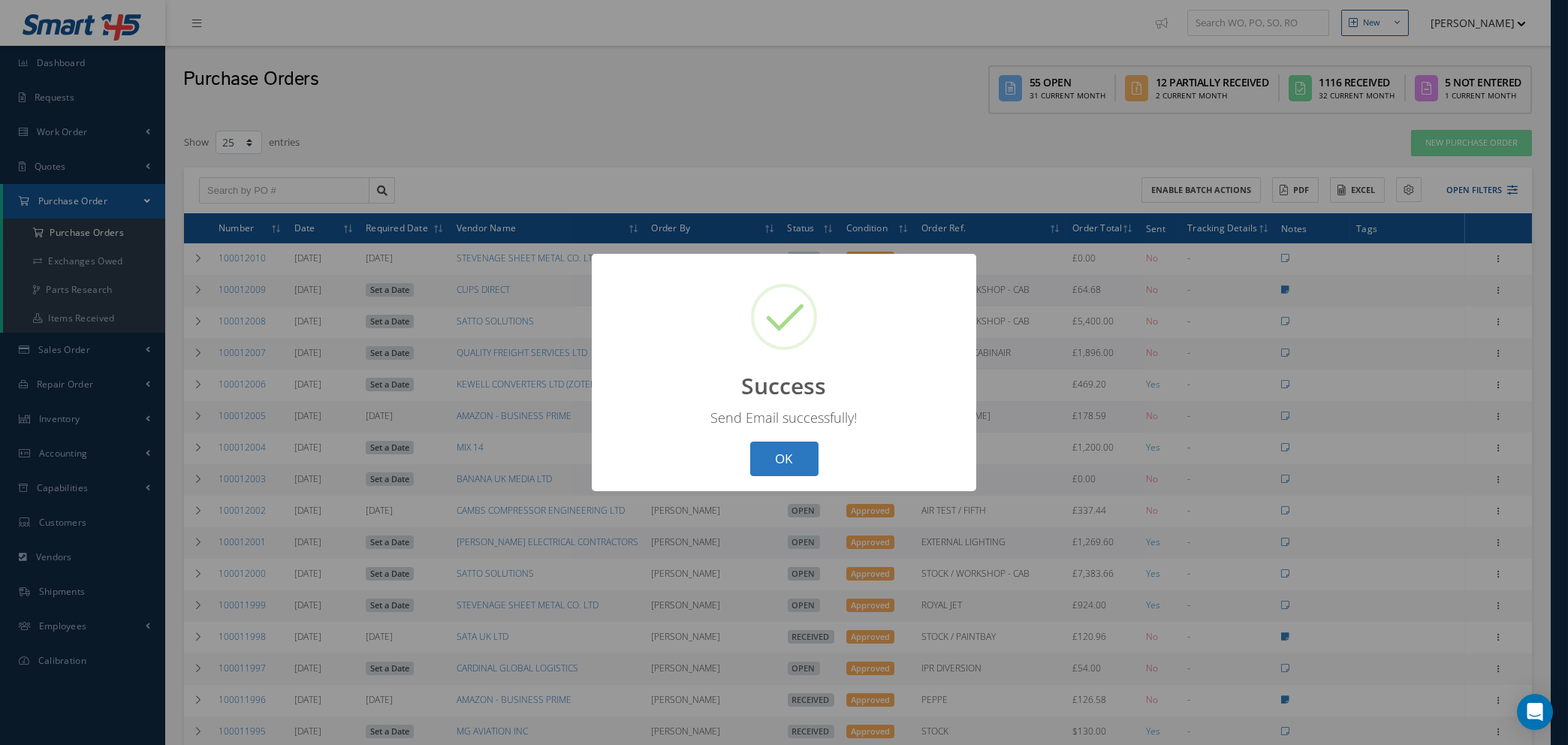
click at [801, 466] on button "OK" at bounding box center [784, 460] width 69 height 36
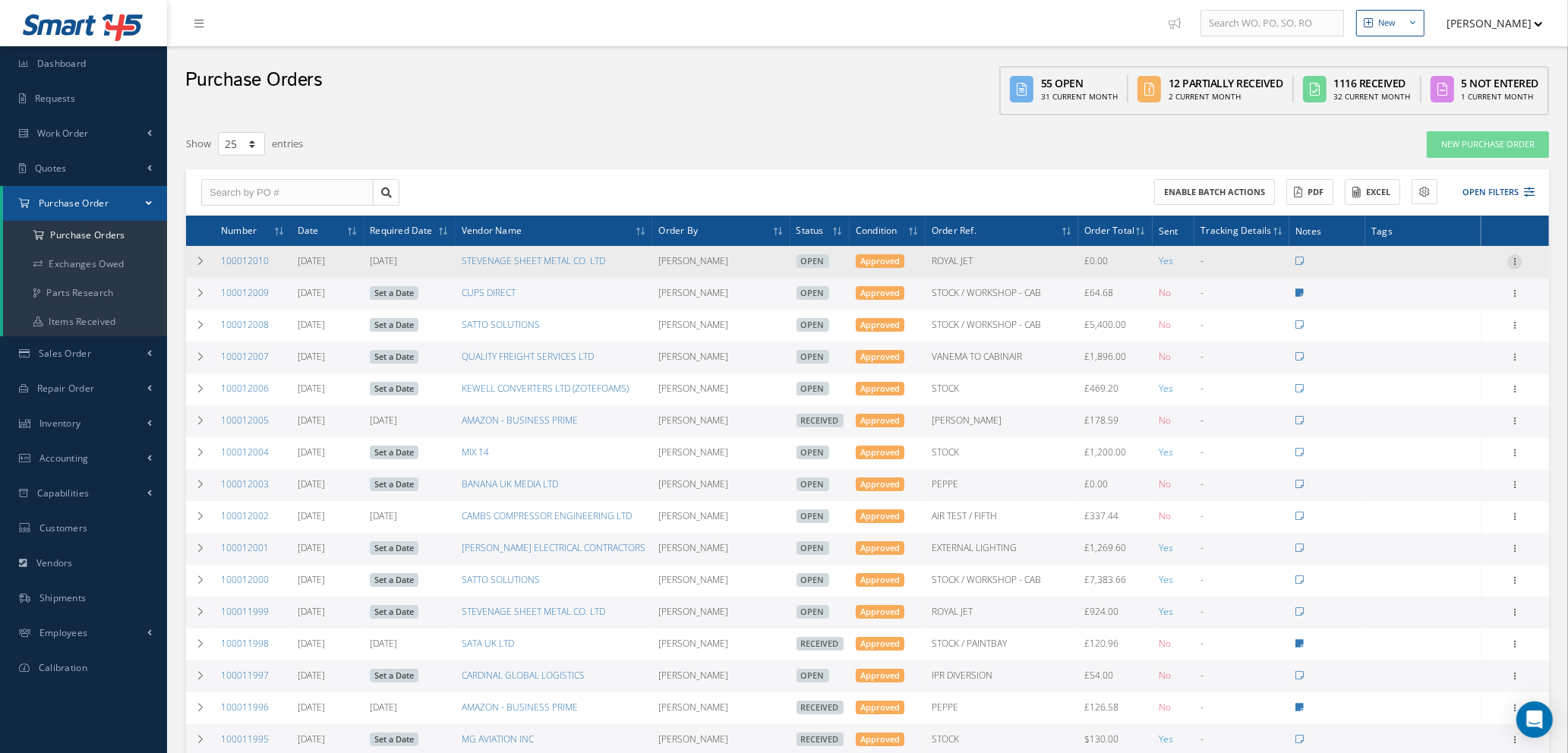
click at [1516, 256] on icon at bounding box center [1514, 260] width 15 height 12
click at [1452, 435] on link "Print-Outs Print Purchase Order" at bounding box center [1445, 441] width 120 height 19
click at [1514, 259] on icon at bounding box center [1514, 260] width 15 height 12
click at [1434, 440] on link "Print-Outs" at bounding box center [1432, 441] width 41 height 11
click at [1325, 411] on link "Print Purchase Order" at bounding box center [1333, 411] width 114 height 42
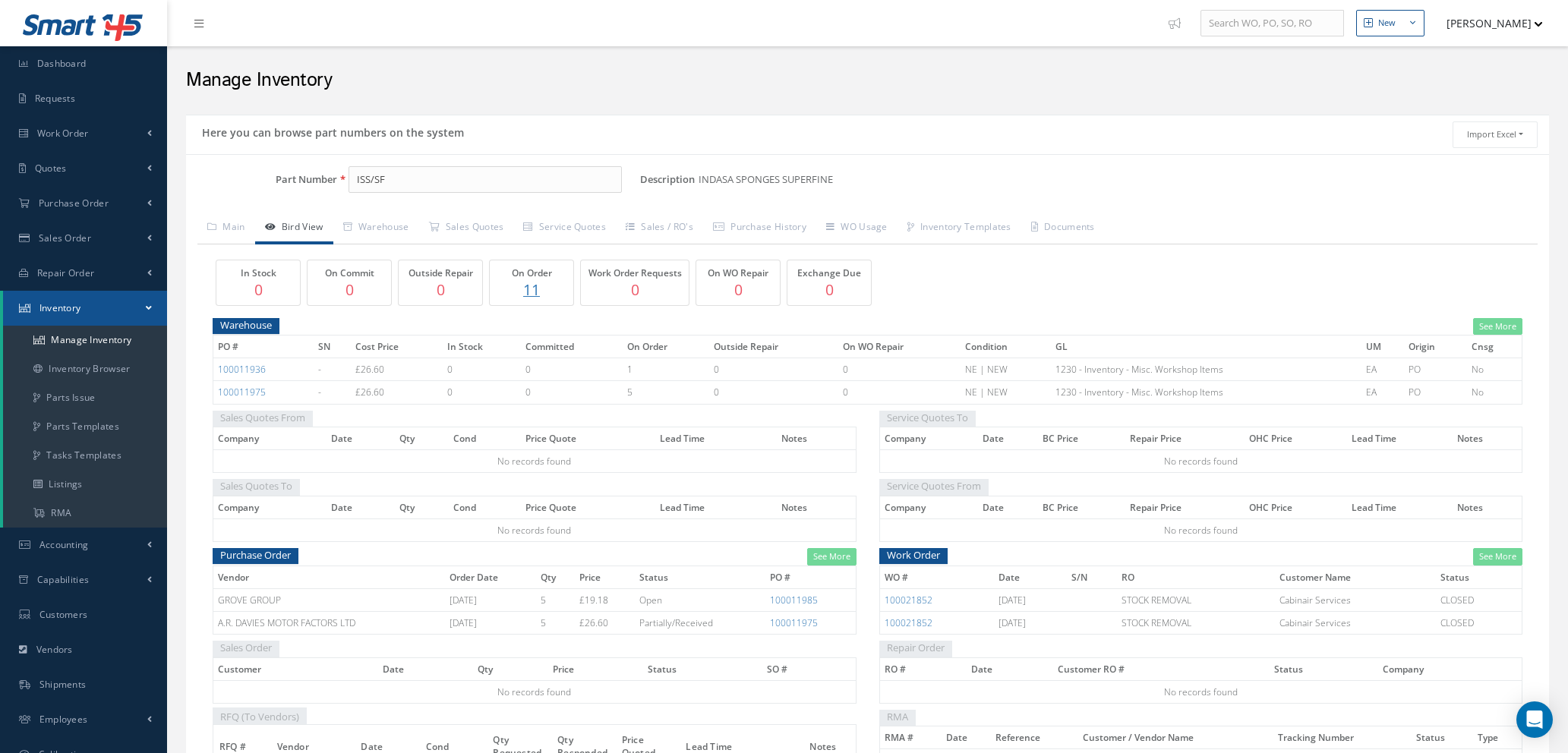
scroll to position [121, 0]
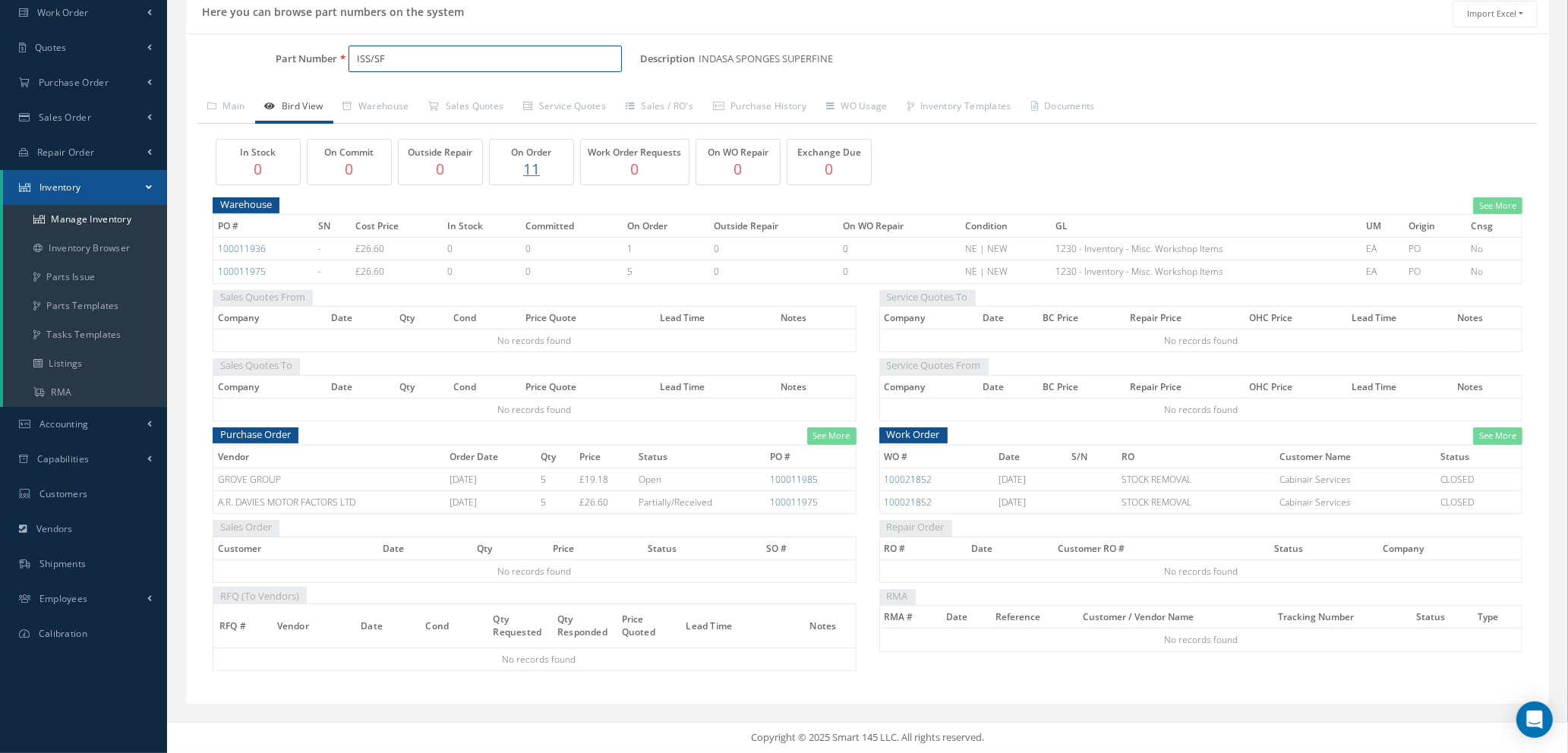
drag, startPoint x: 410, startPoint y: 62, endPoint x: 201, endPoint y: 26, distance: 212.1
click at [220, 40] on div "Part Number ISS/SF Description INDASA SPONGES SUPERFINE Alternates Based on the…" at bounding box center [867, 369] width 1363 height 670
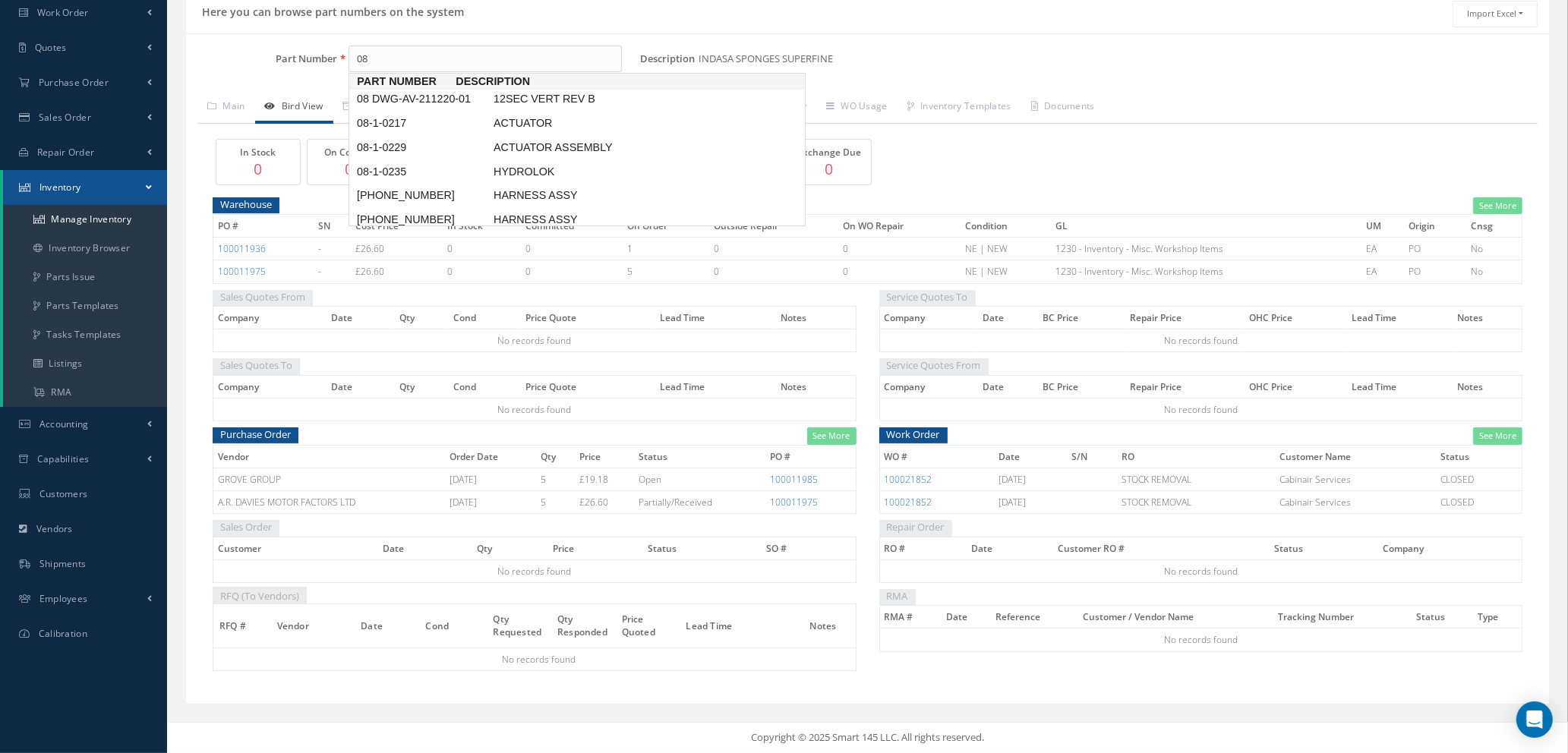
scroll to position [18, 0]
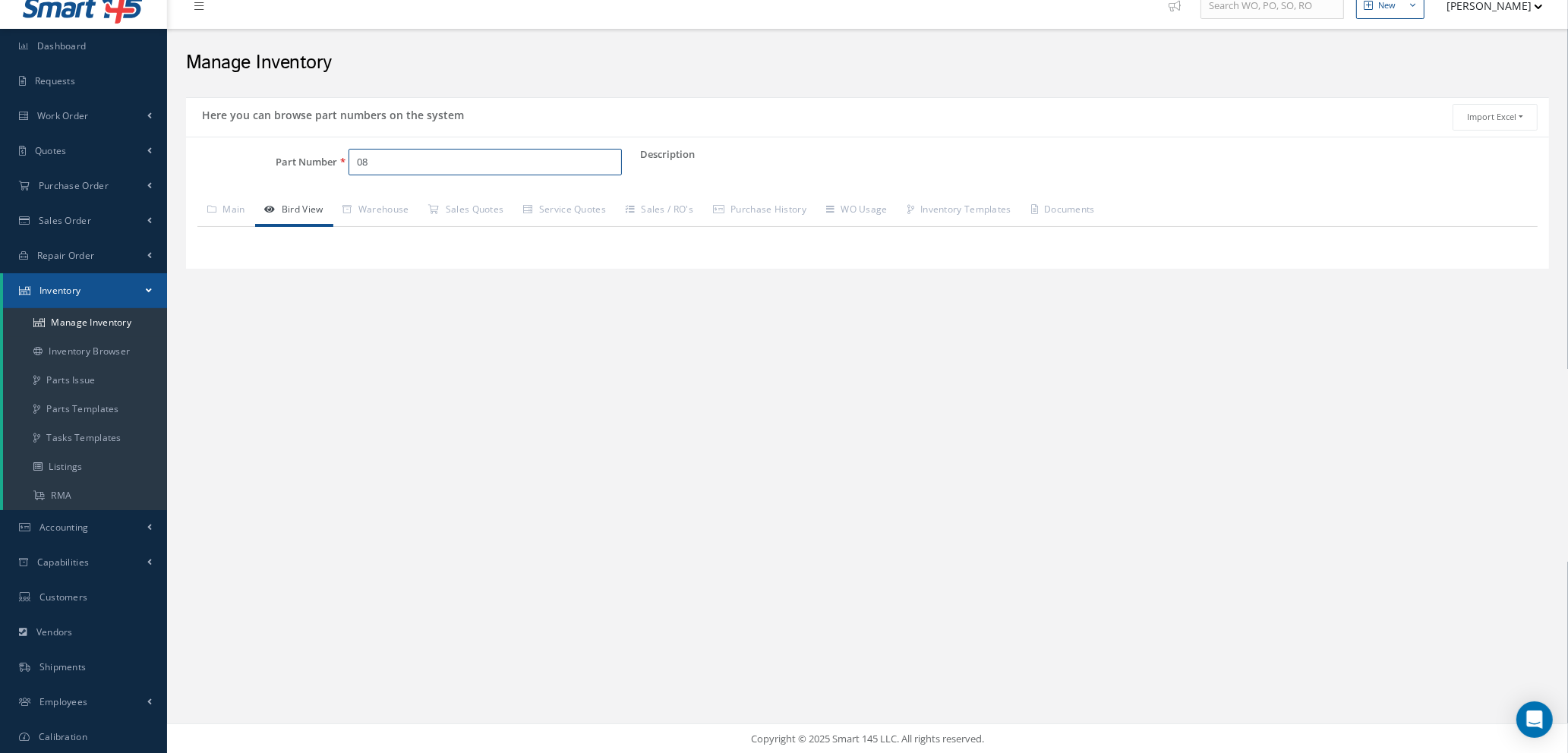
click at [377, 158] on input "08" at bounding box center [485, 162] width 274 height 27
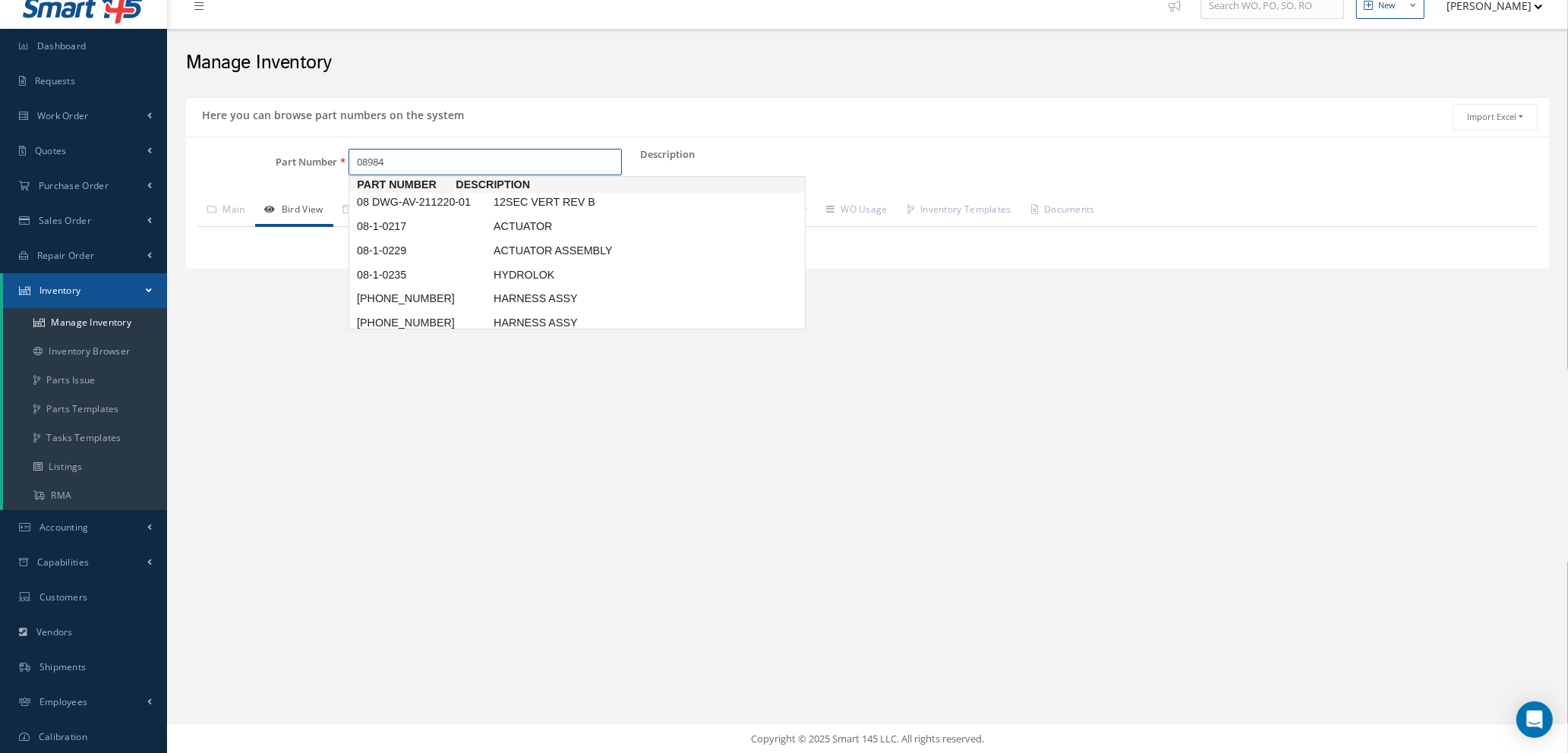
type input "08984"
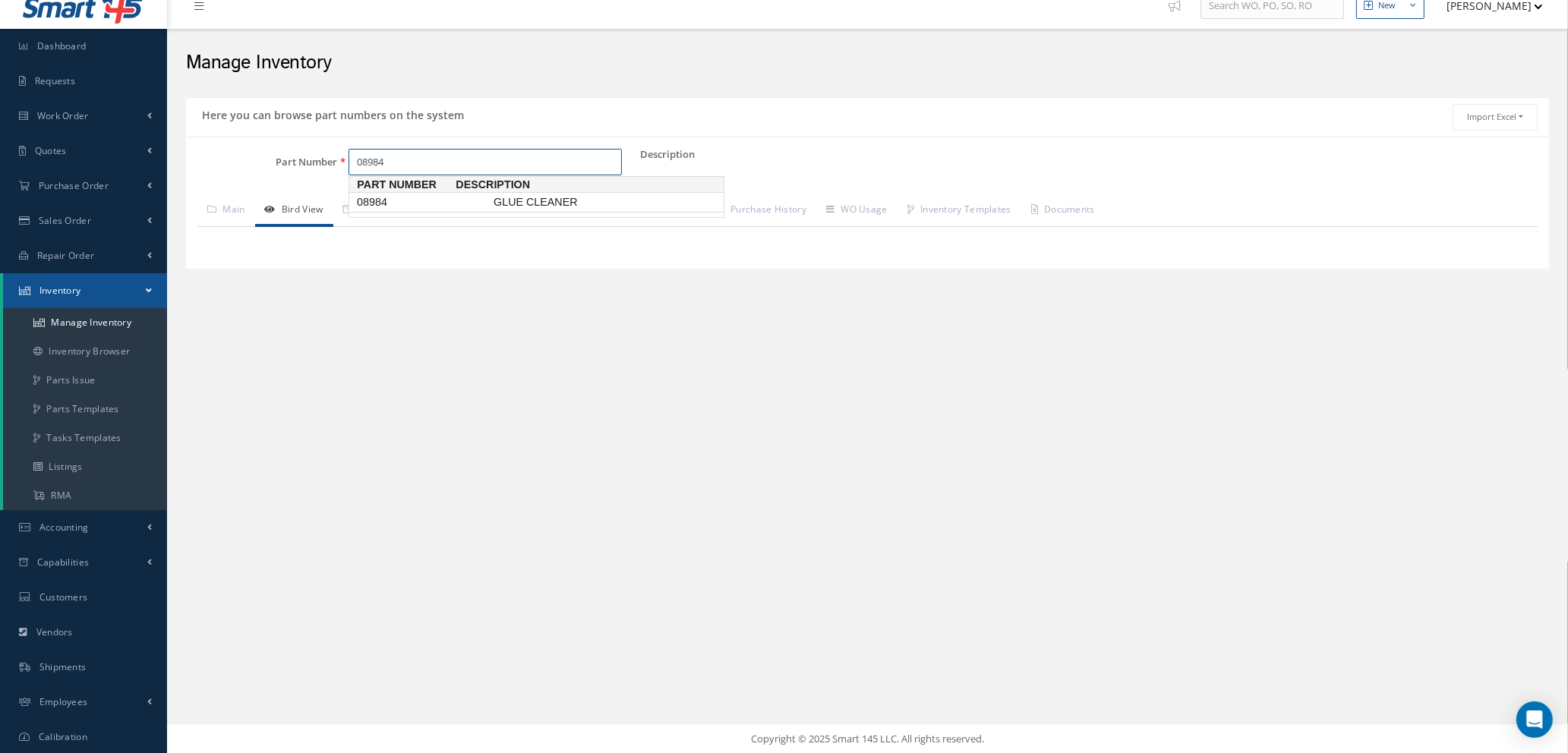
click at [385, 204] on span "08984" at bounding box center [421, 202] width 136 height 16
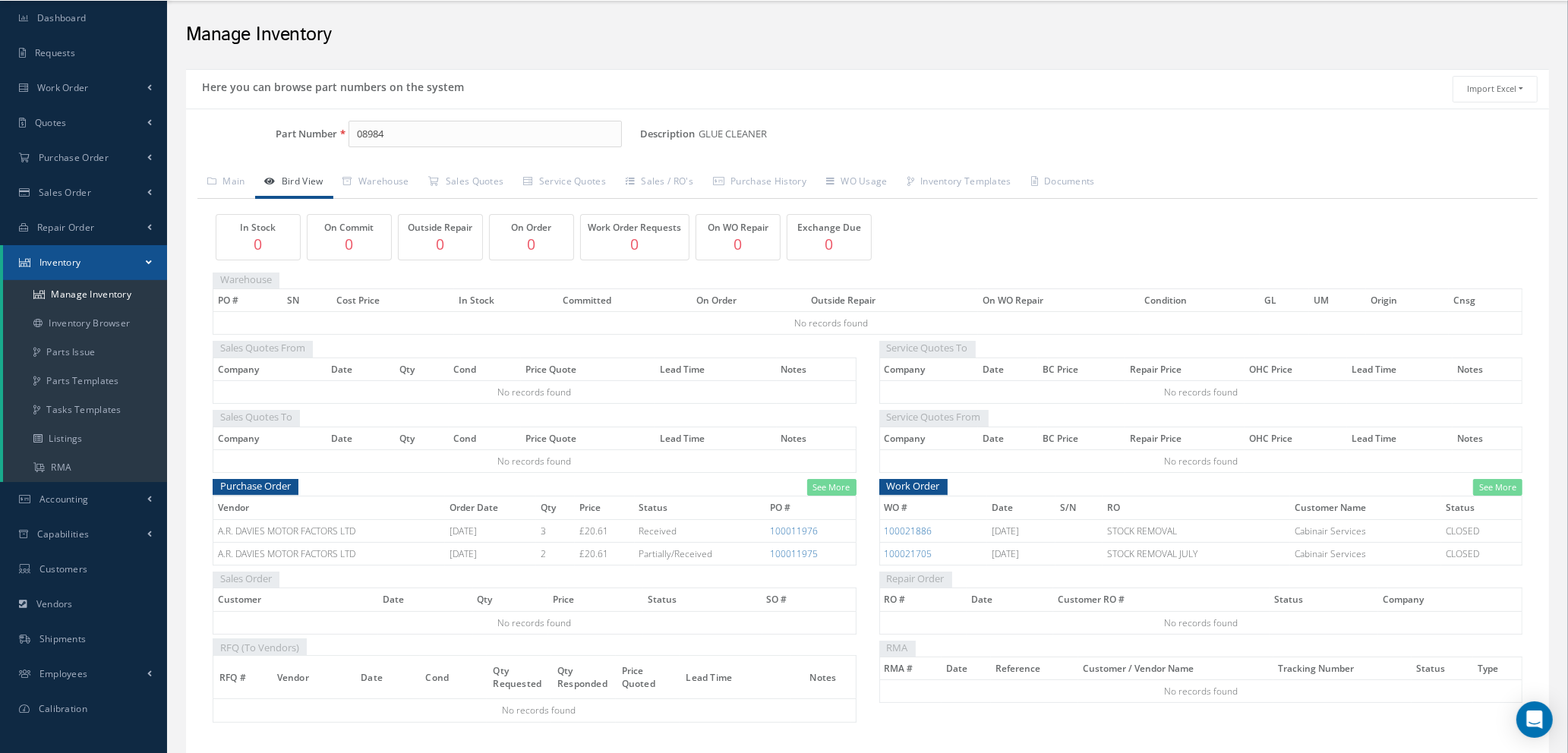
scroll to position [0, 0]
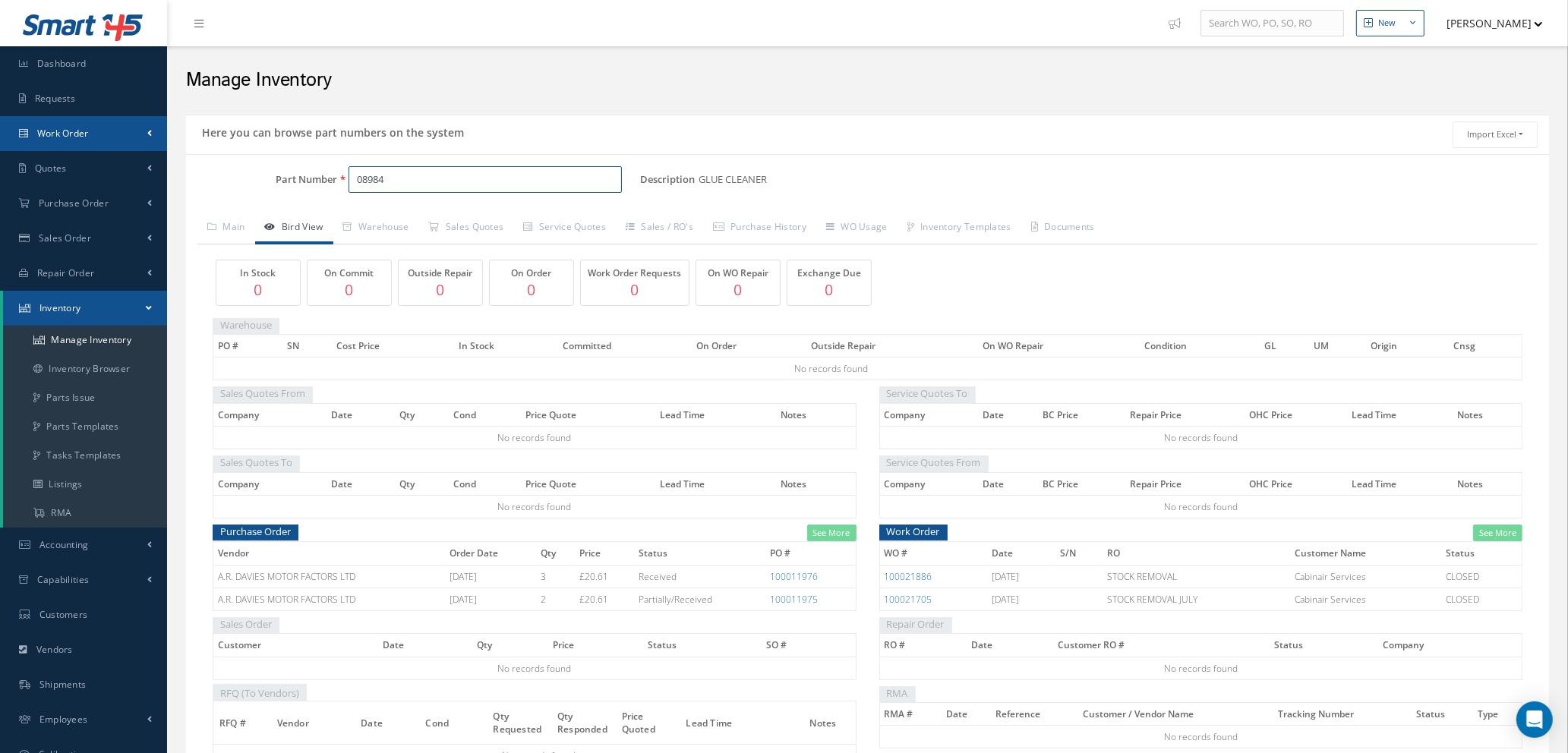
drag, startPoint x: 380, startPoint y: 177, endPoint x: 22, endPoint y: 117, distance: 363.0
click at [1, 120] on div "Smart 145 Dashboard Requests Work Order Work Order Work Order Quotes" at bounding box center [784, 425] width 1568 height 851
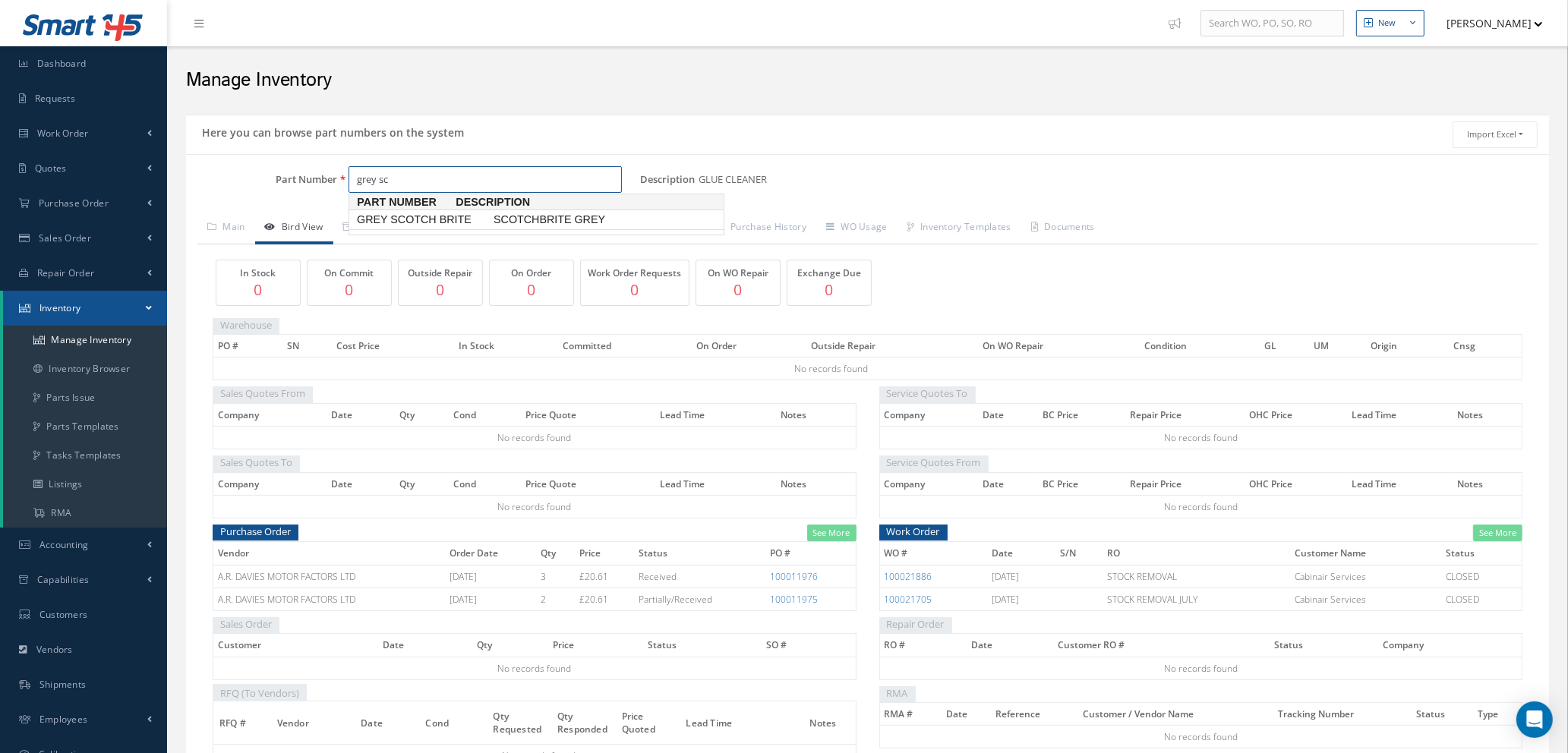
click at [420, 220] on span "GREY SCOTCH BRITE" at bounding box center [421, 220] width 136 height 16
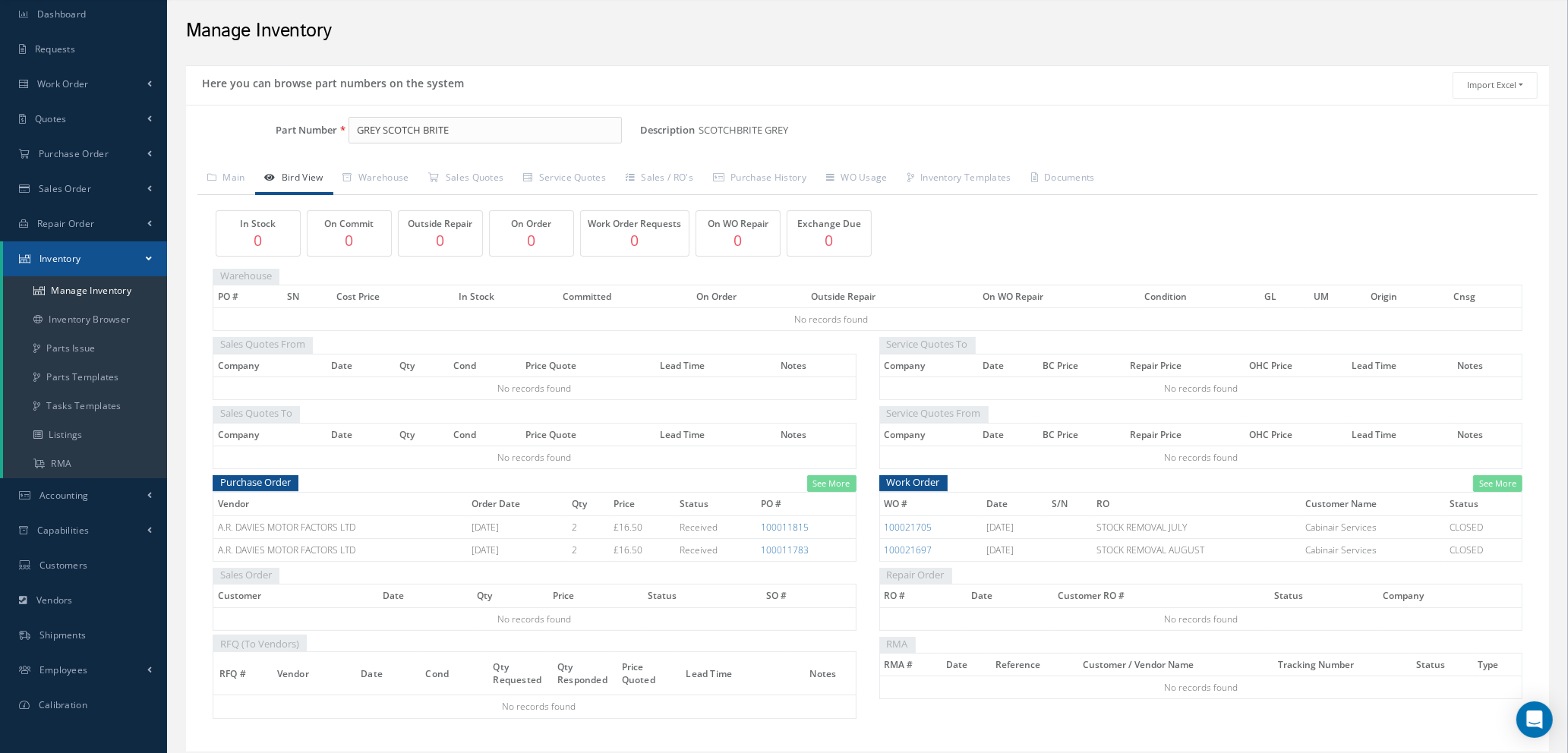
scroll to position [97, 0]
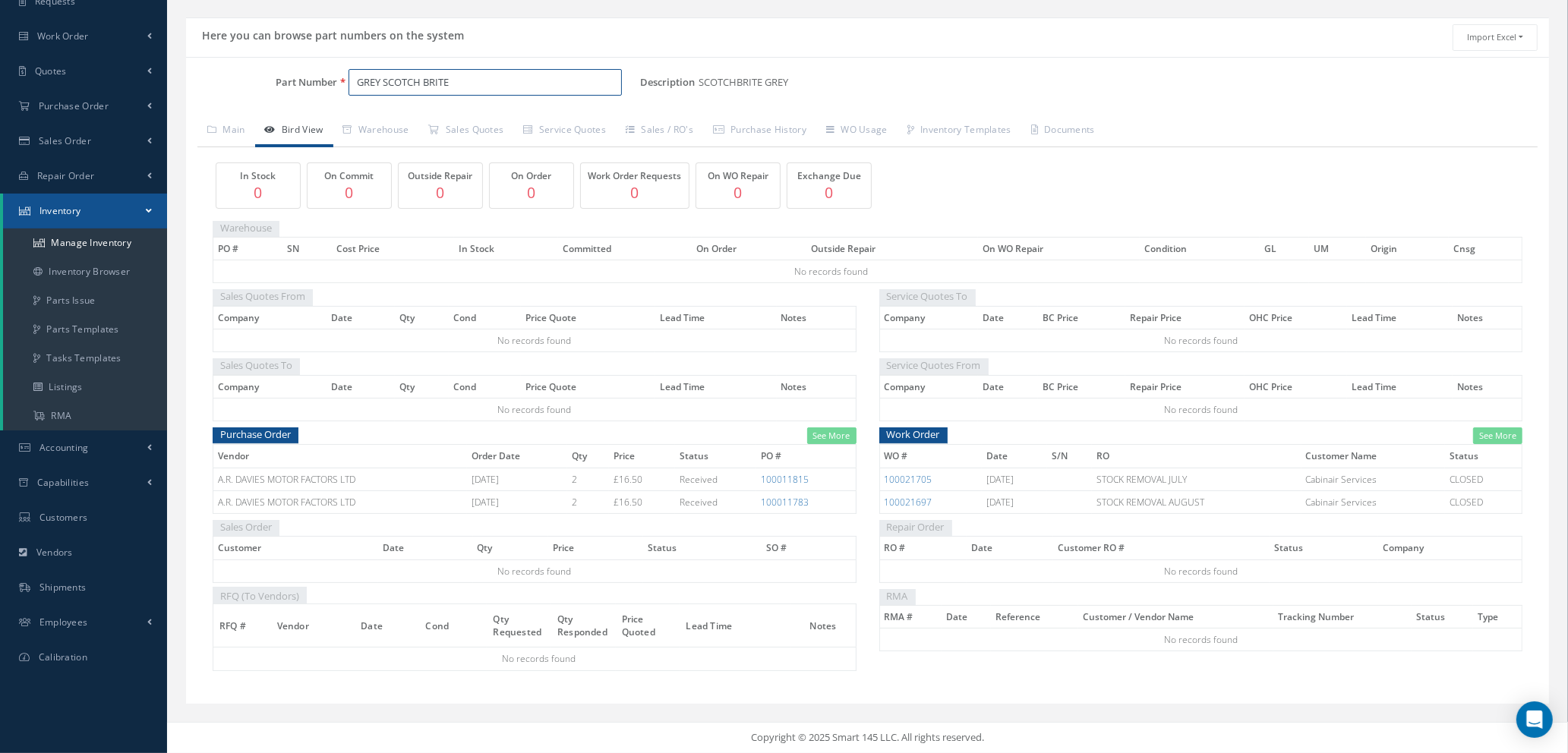
click at [382, 78] on input "GREY SCOTCH BRITE" at bounding box center [485, 83] width 274 height 27
click at [465, 120] on span "RED SCOTCH BRITE" at bounding box center [421, 122] width 136 height 16
type input "RED SCOTCH BRITE"
click at [90, 267] on link "Inventory Browser" at bounding box center [84, 272] width 164 height 29
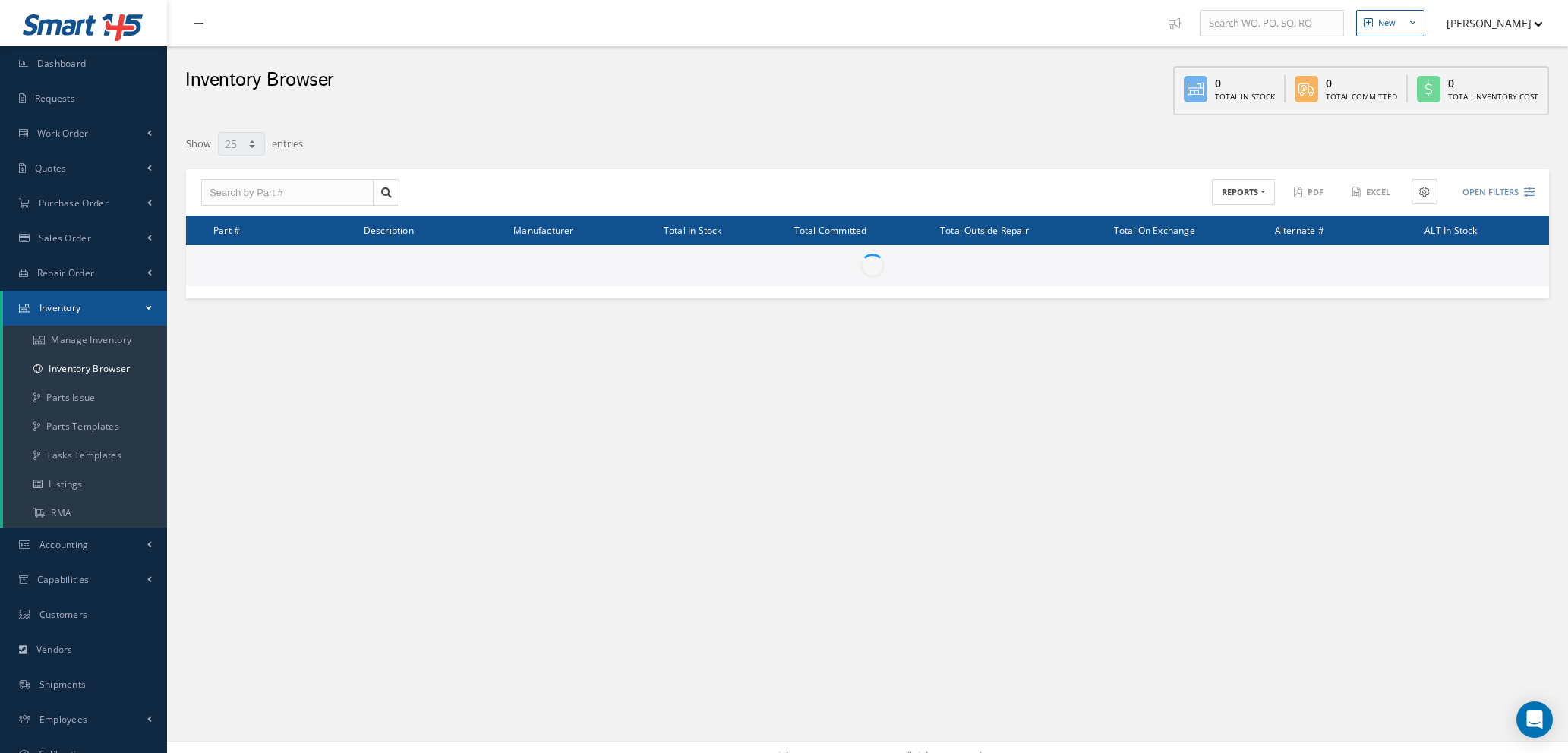
select select "25"
click at [310, 186] on input "text" at bounding box center [288, 193] width 172 height 27
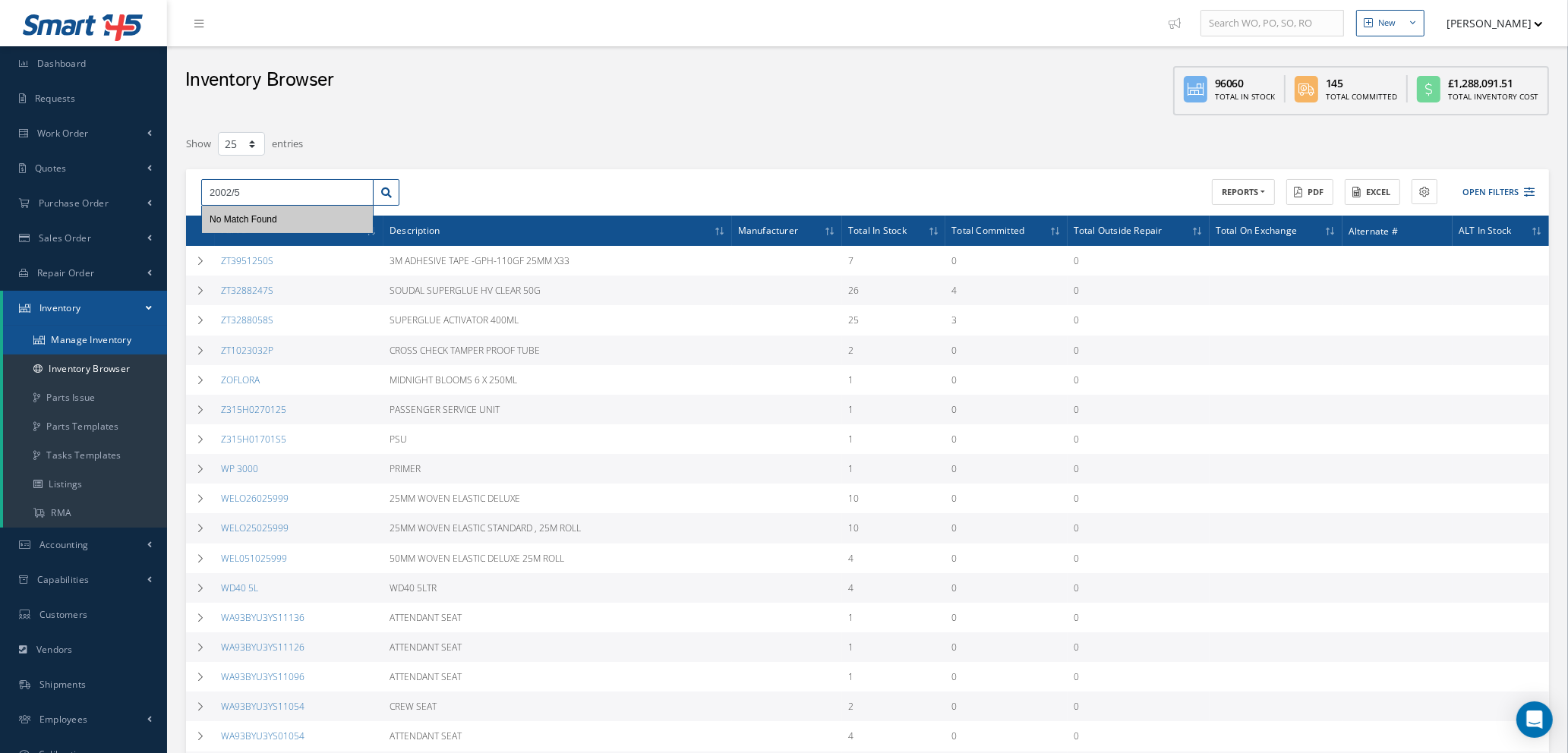
type input "2002/5"
click at [121, 340] on link "Manage Inventory" at bounding box center [84, 340] width 164 height 29
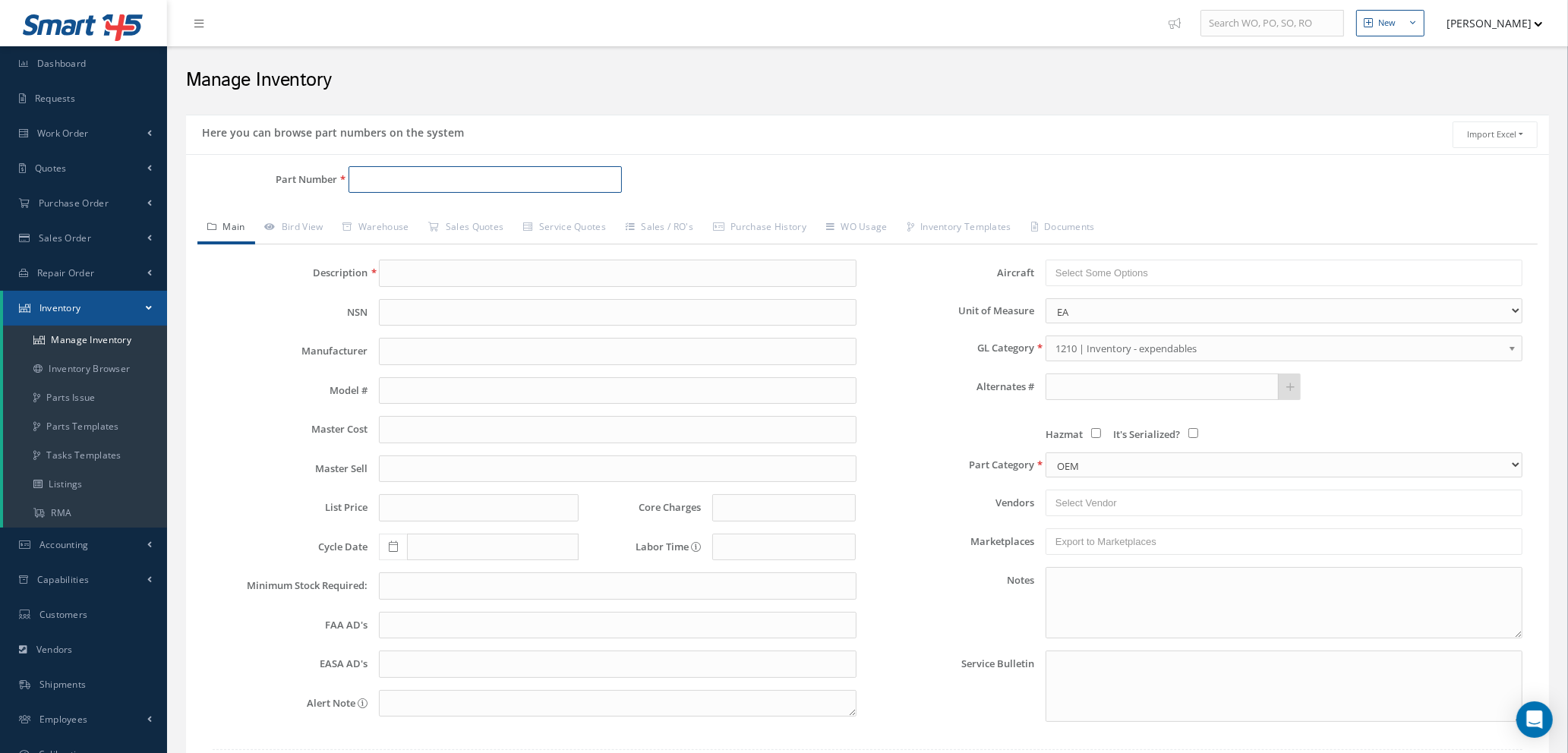
click at [381, 172] on input "Part Number" at bounding box center [485, 179] width 274 height 27
type input "2002/5"
click at [380, 218] on span "2002/5" at bounding box center [421, 220] width 136 height 16
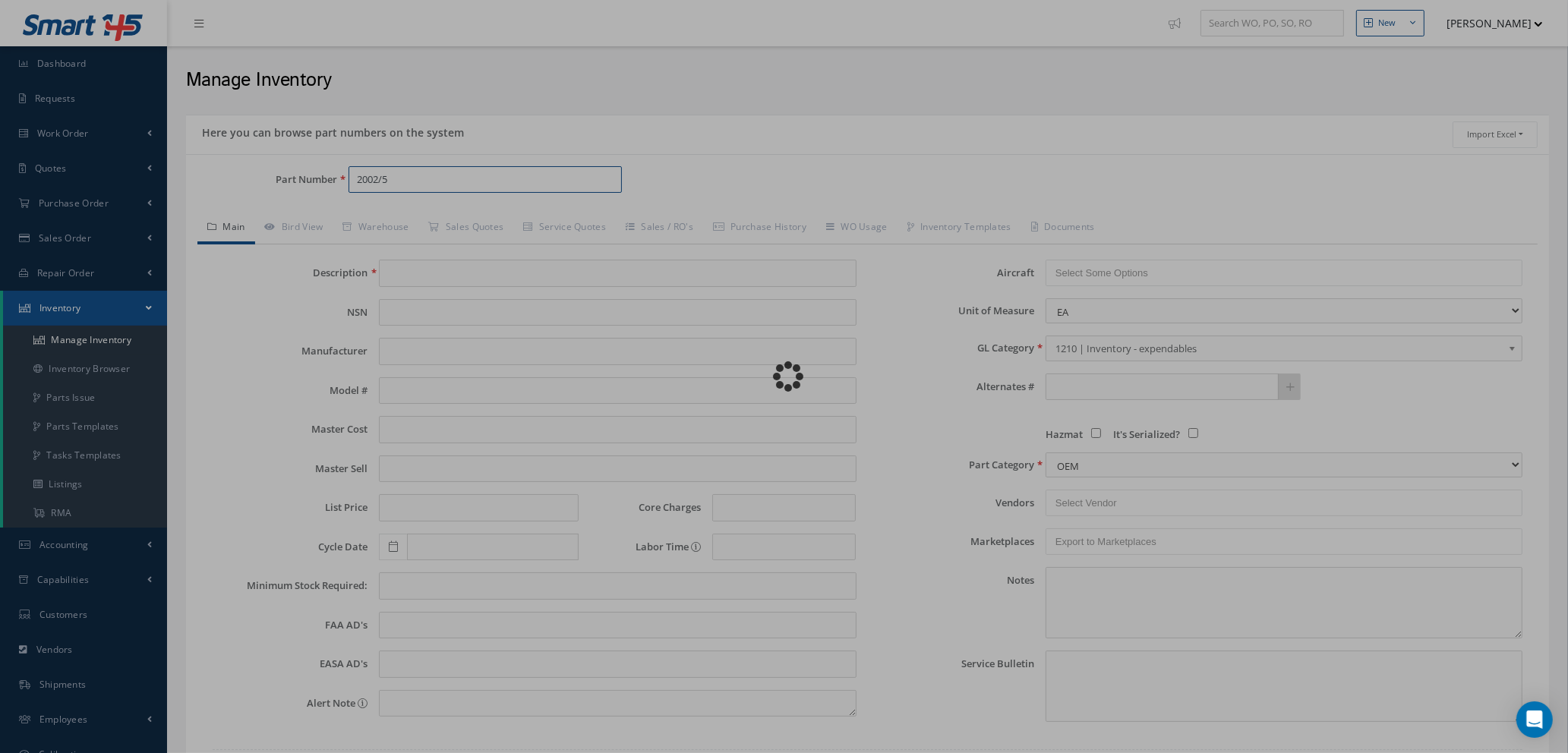
type input "UPOL DEGREASER"
type input "21.41"
type input "0.00"
type textarea "DEL NOTE -- [PERSON_NAME] [DATE] 05:43AM"
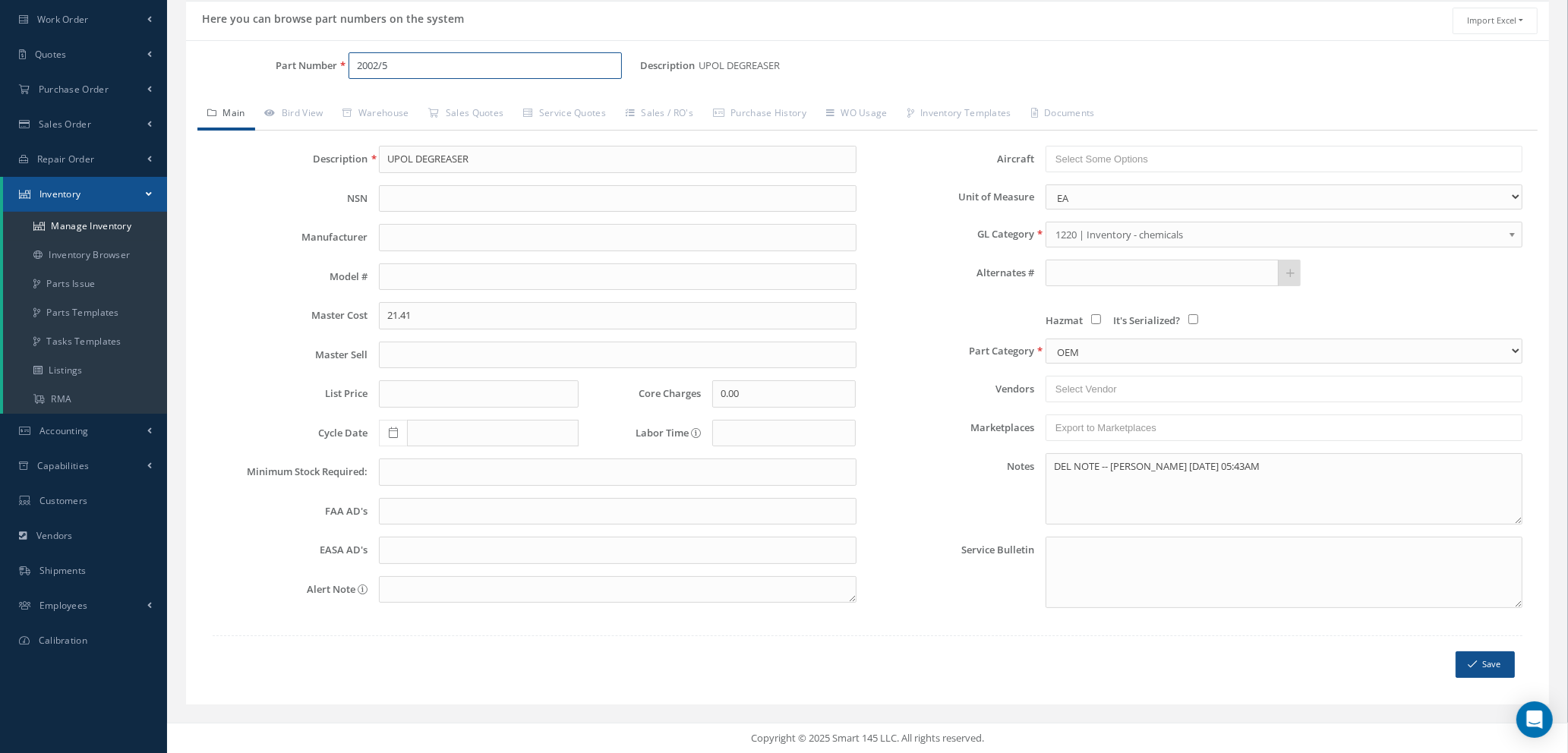
scroll to position [114, 0]
type input "2002/5"
click at [308, 113] on link "Bird View" at bounding box center [294, 113] width 78 height 32
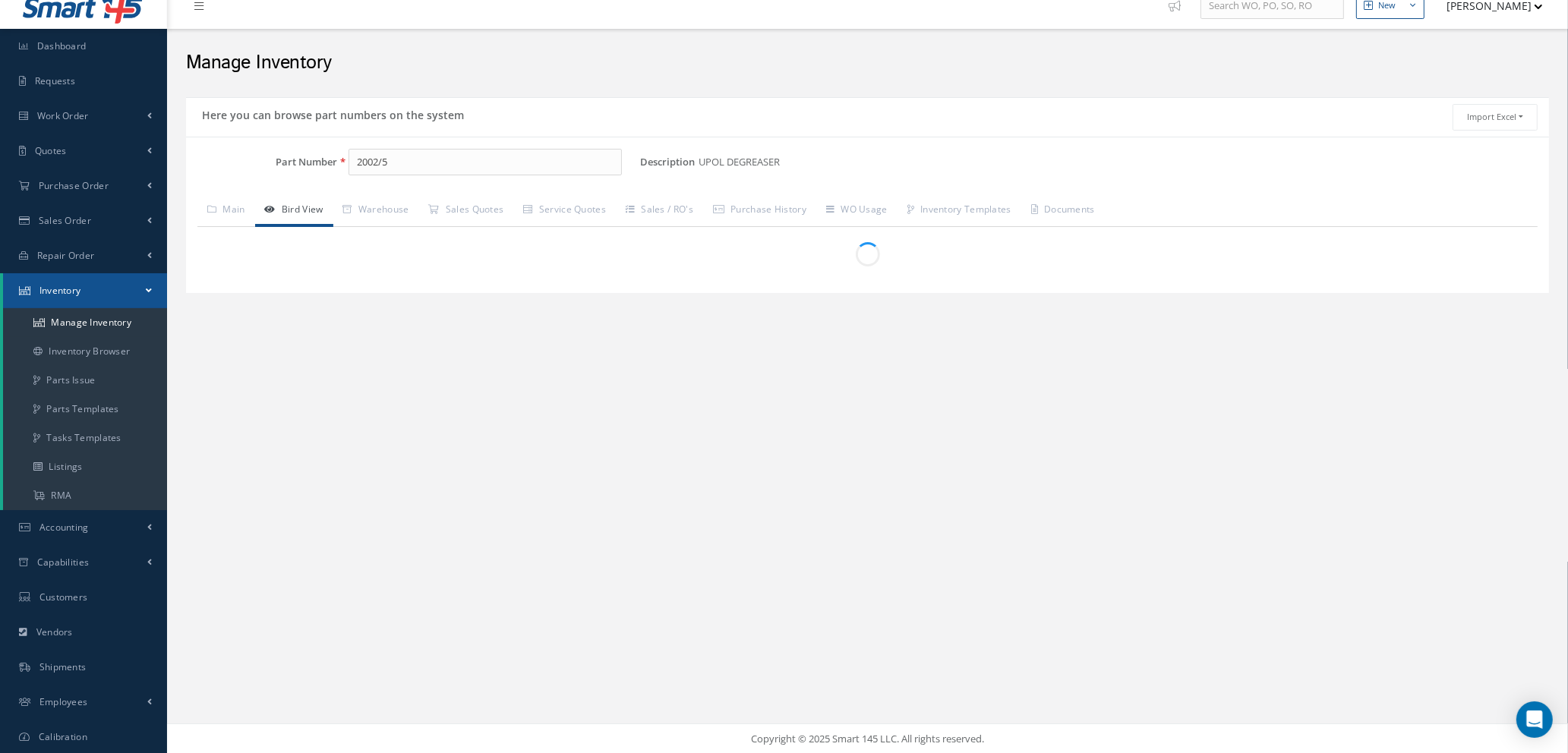
scroll to position [97, 0]
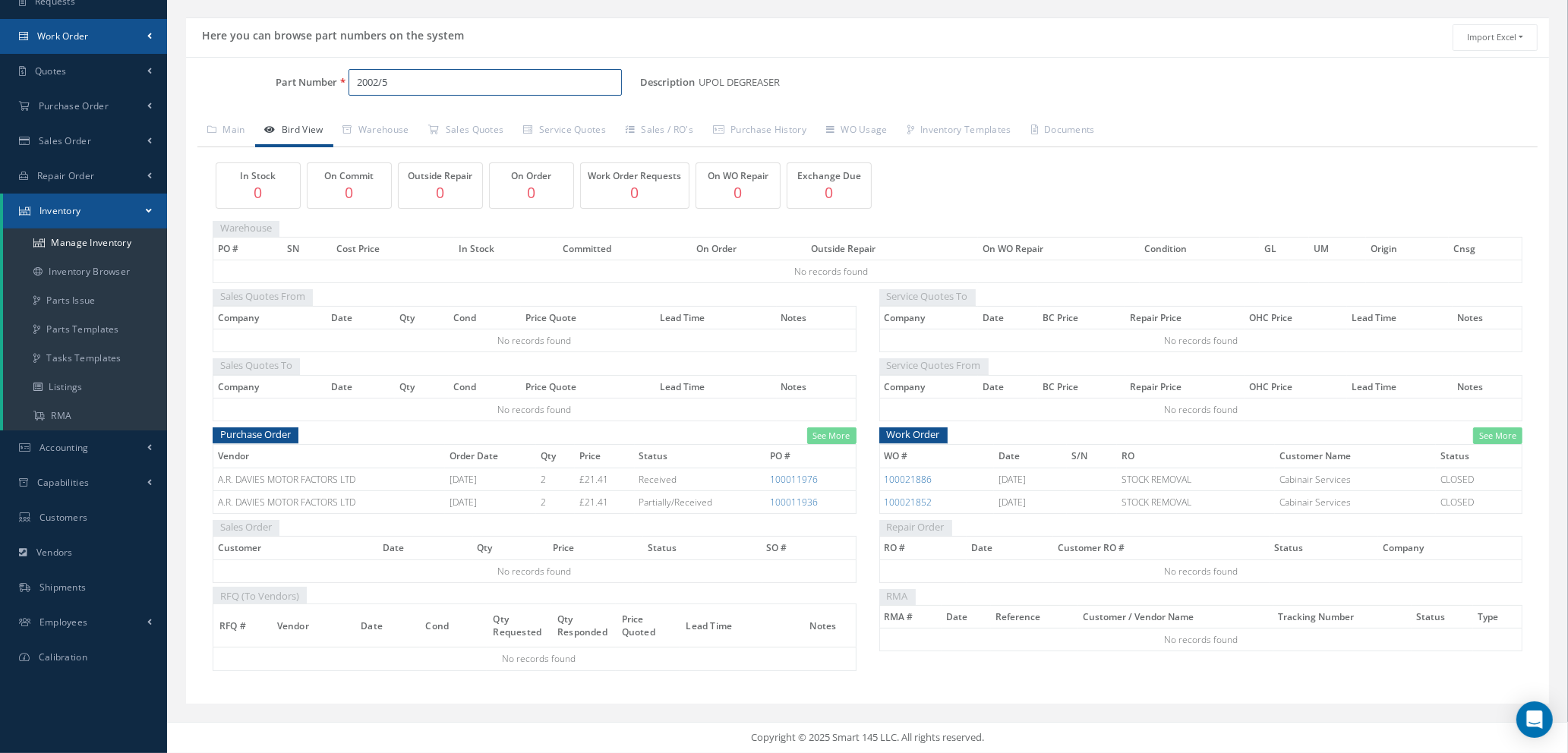
drag, startPoint x: 412, startPoint y: 77, endPoint x: 102, endPoint y: 47, distance: 311.4
click at [101, 48] on div "Smart 145 Dashboard Requests Work Order Work Order Work Order Quotes" at bounding box center [784, 328] width 1568 height 851
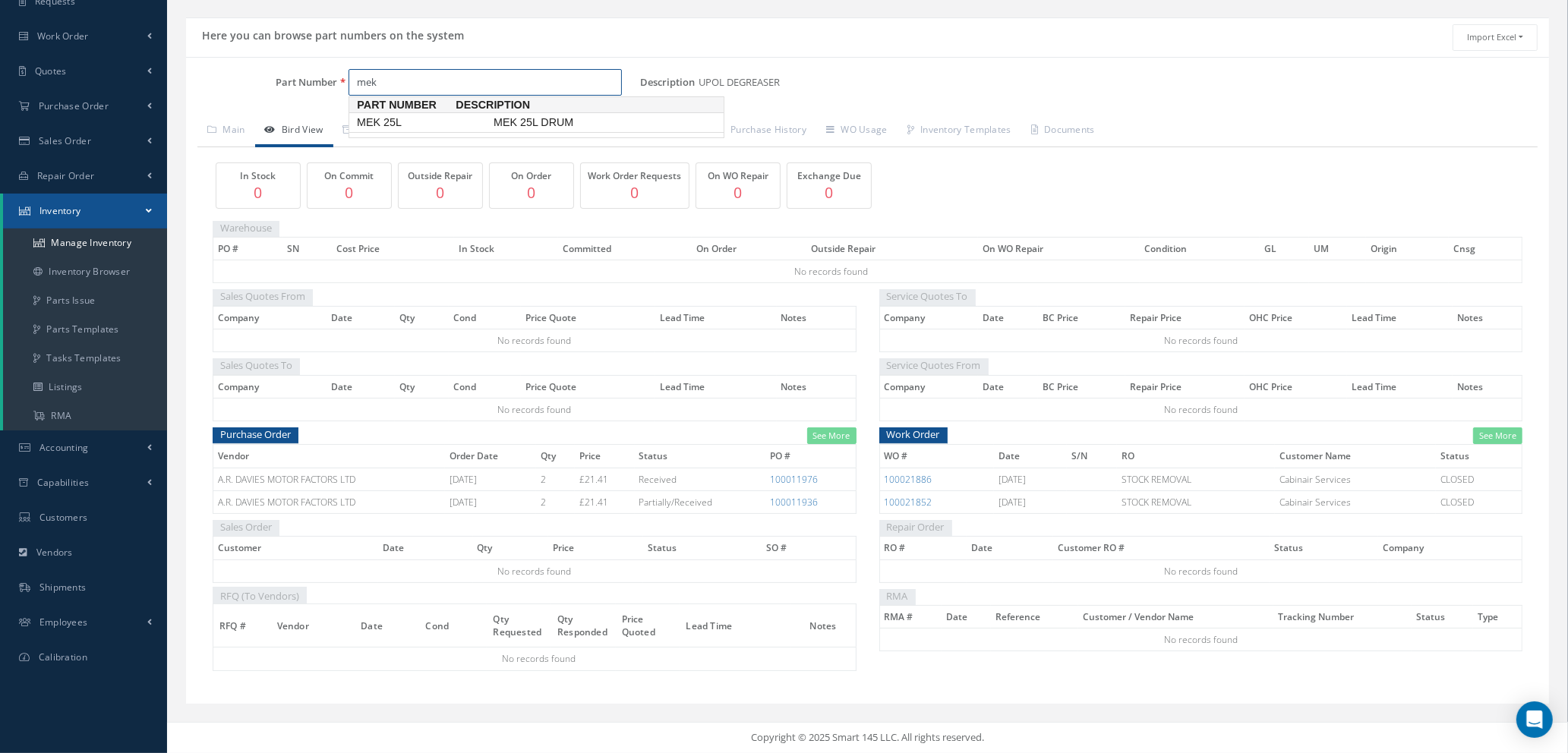
click at [421, 129] on span "MEK 25L" at bounding box center [421, 122] width 136 height 16
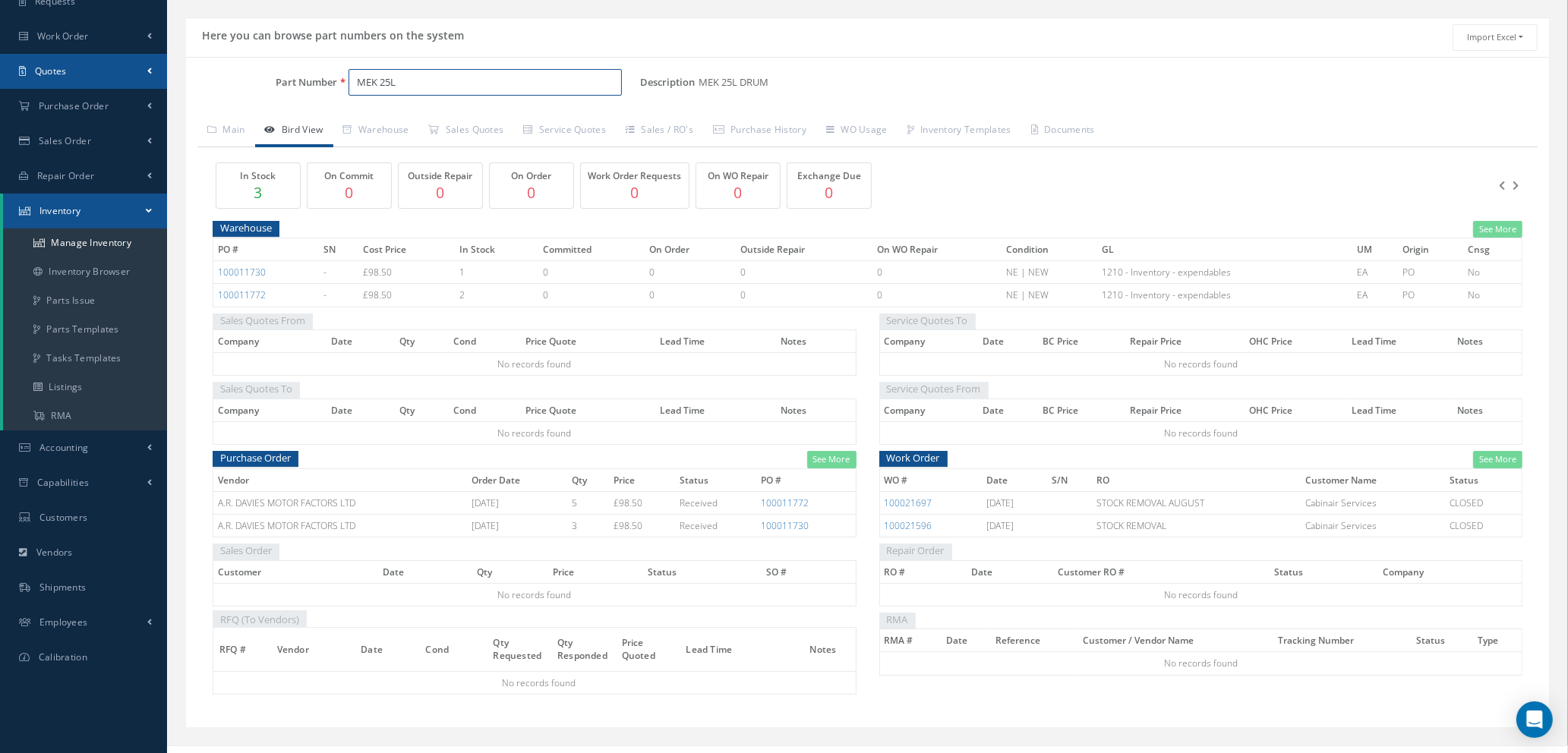
drag, startPoint x: 430, startPoint y: 77, endPoint x: 158, endPoint y: 61, distance: 272.5
click at [165, 64] on div "Smart 145 Dashboard Requests Work Order Work Order Work Order Quotes" at bounding box center [784, 340] width 1568 height 874
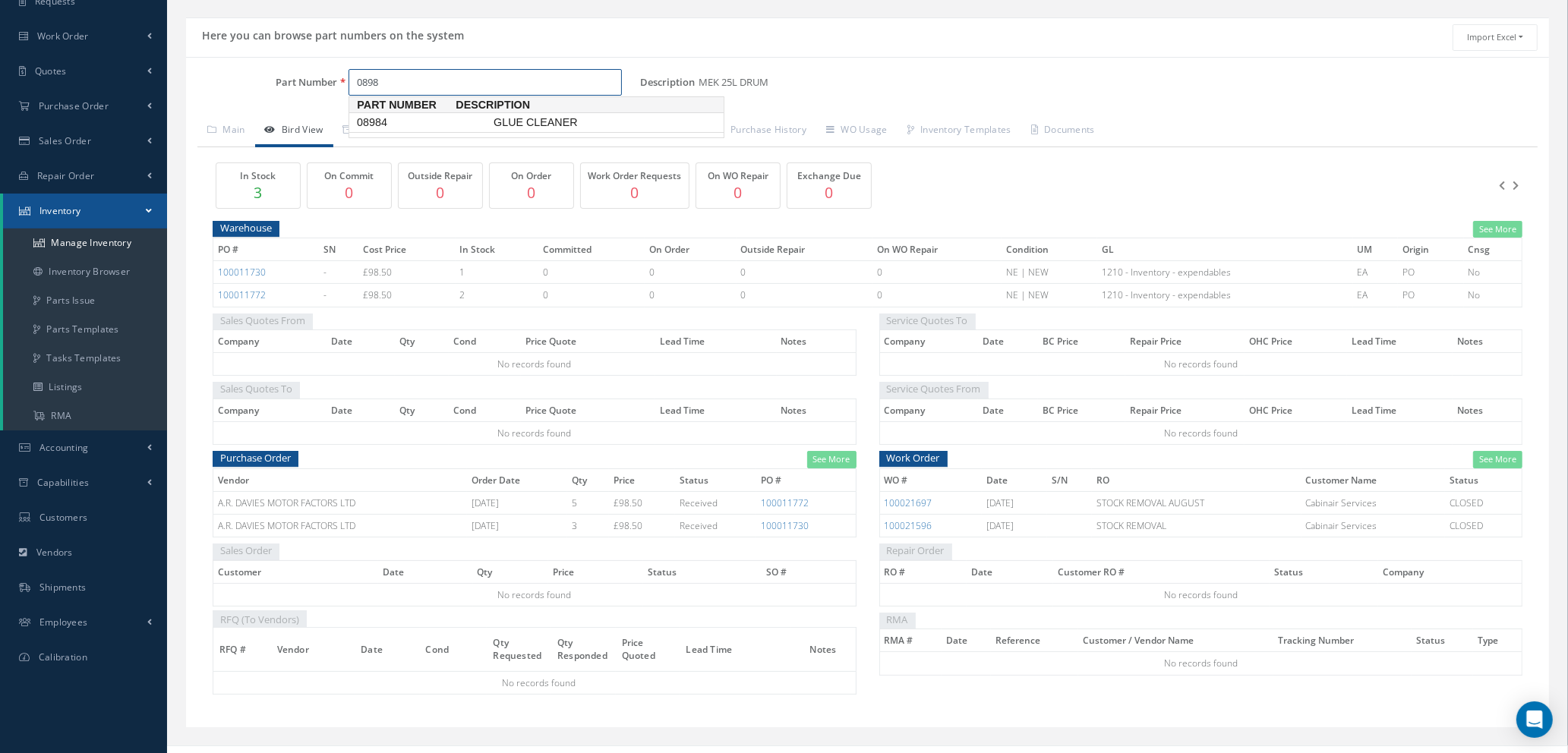
click at [396, 113] on link "08984 GLUE CLEANER" at bounding box center [536, 122] width 375 height 20
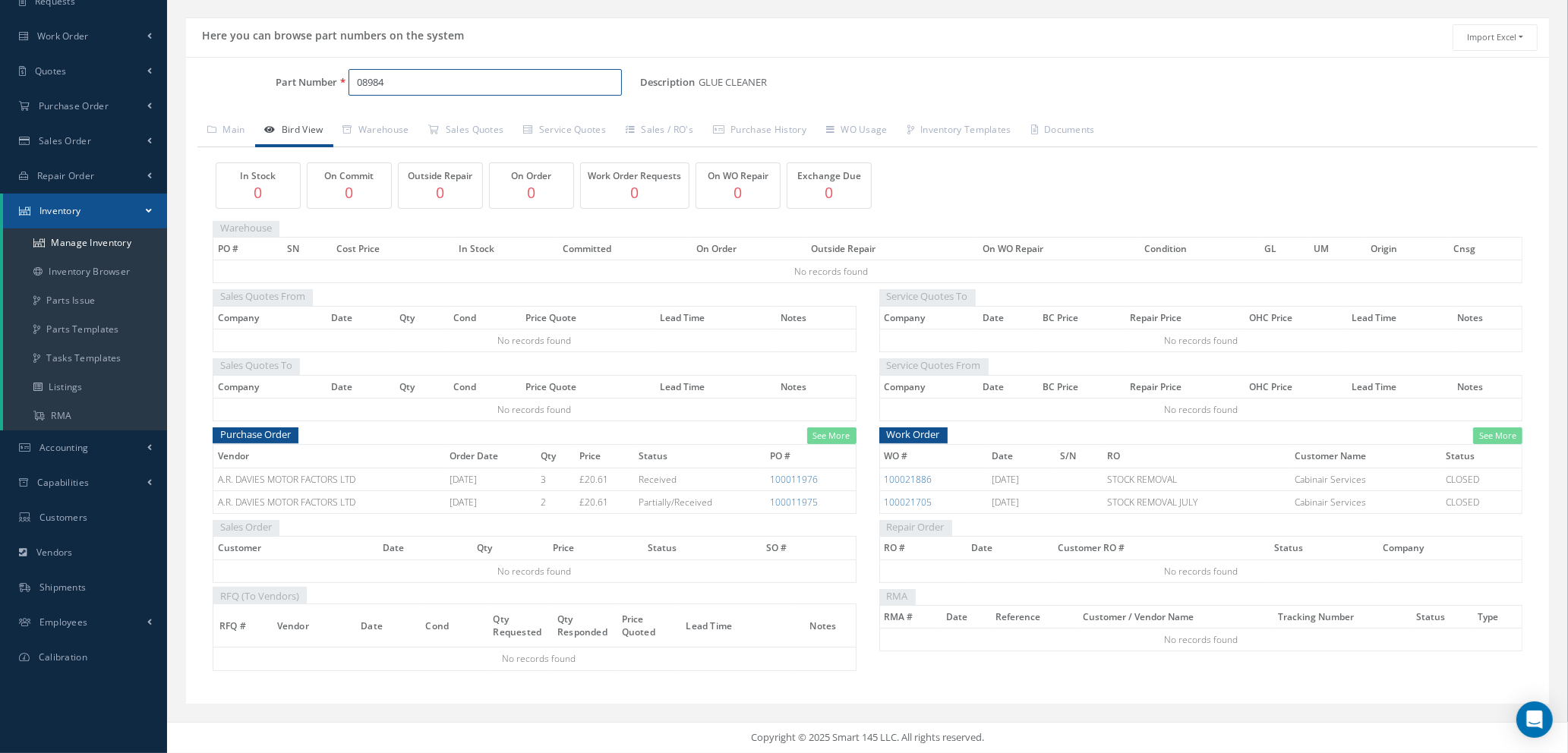
type input "08984"
